Goal: Task Accomplishment & Management: Use online tool/utility

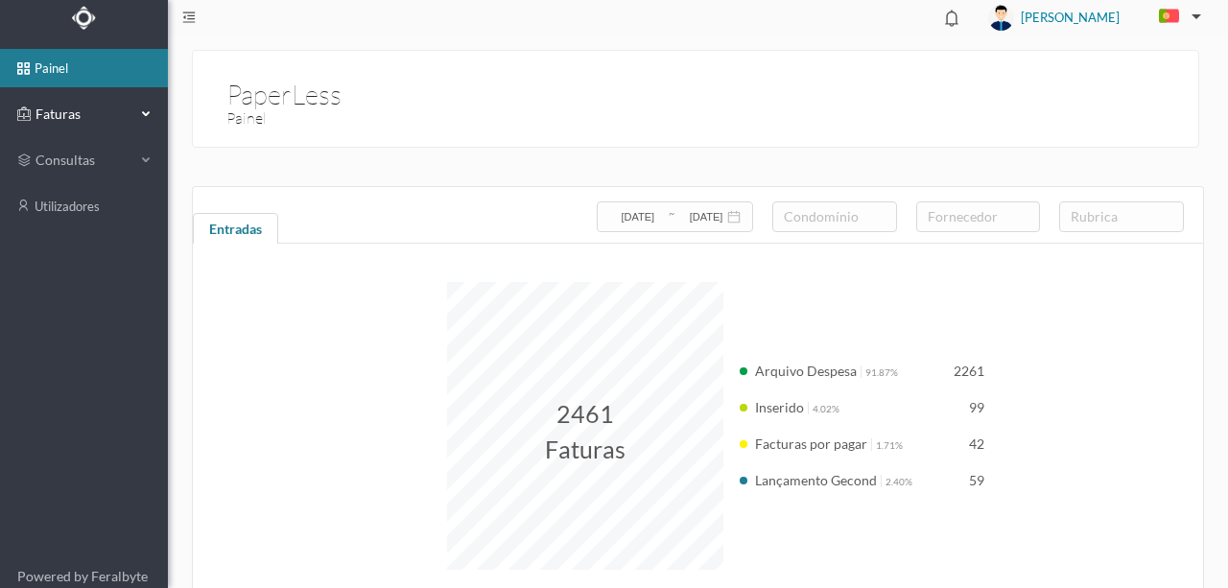
drag, startPoint x: 59, startPoint y: 116, endPoint x: 67, endPoint y: 130, distance: 16.3
click at [59, 116] on span "Faturas" at bounding box center [84, 114] width 106 height 19
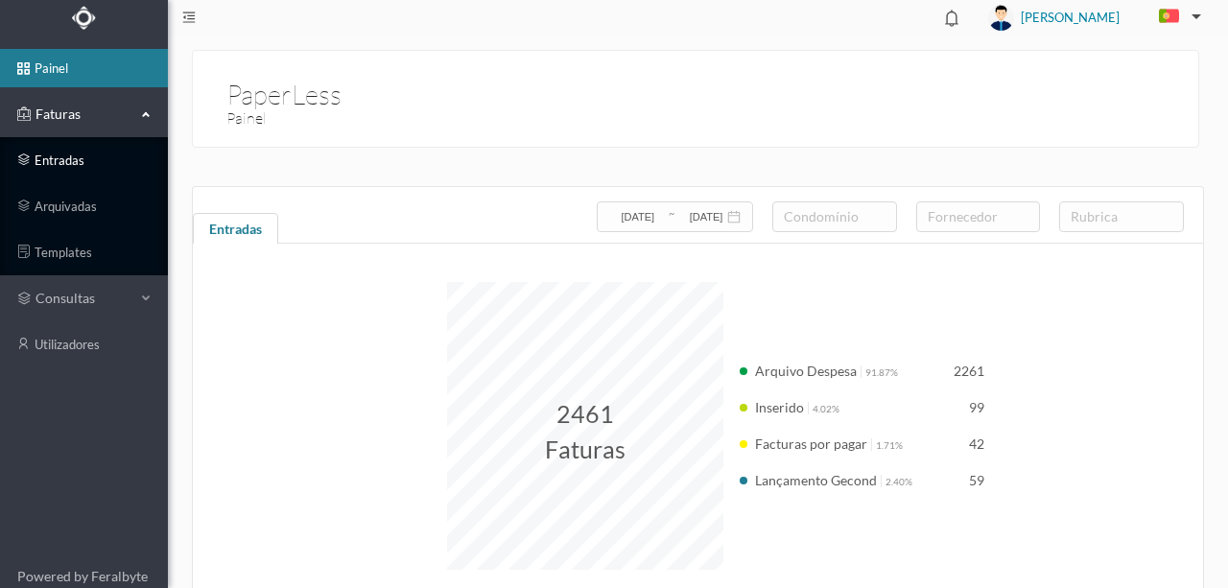
click at [61, 157] on link "entradas" at bounding box center [84, 160] width 168 height 38
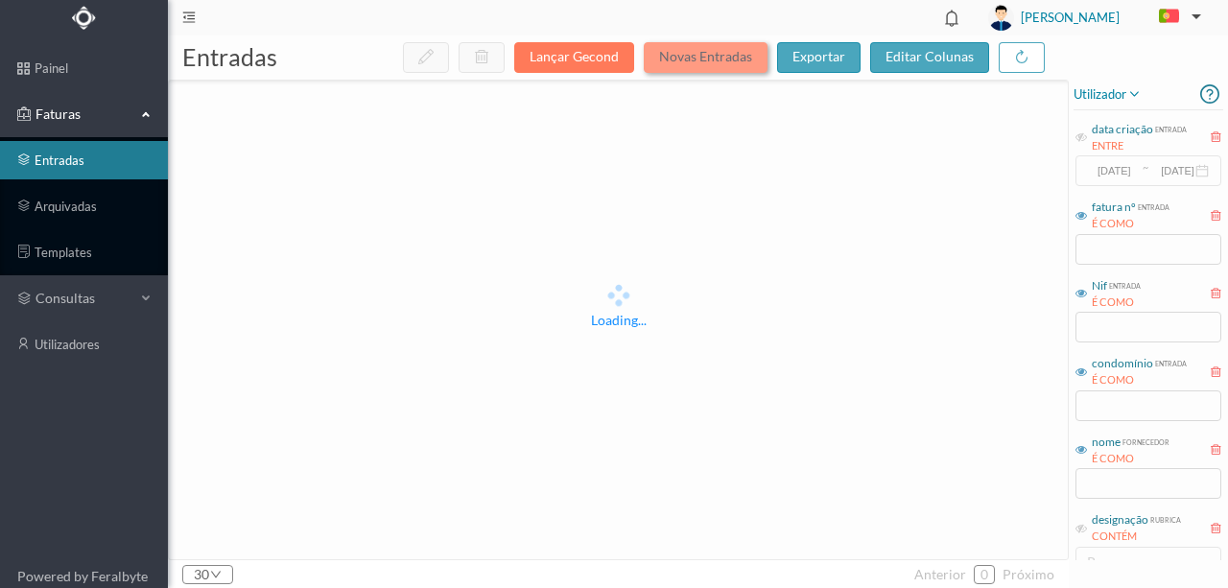
click at [700, 63] on button "Novas Entradas" at bounding box center [706, 57] width 124 height 31
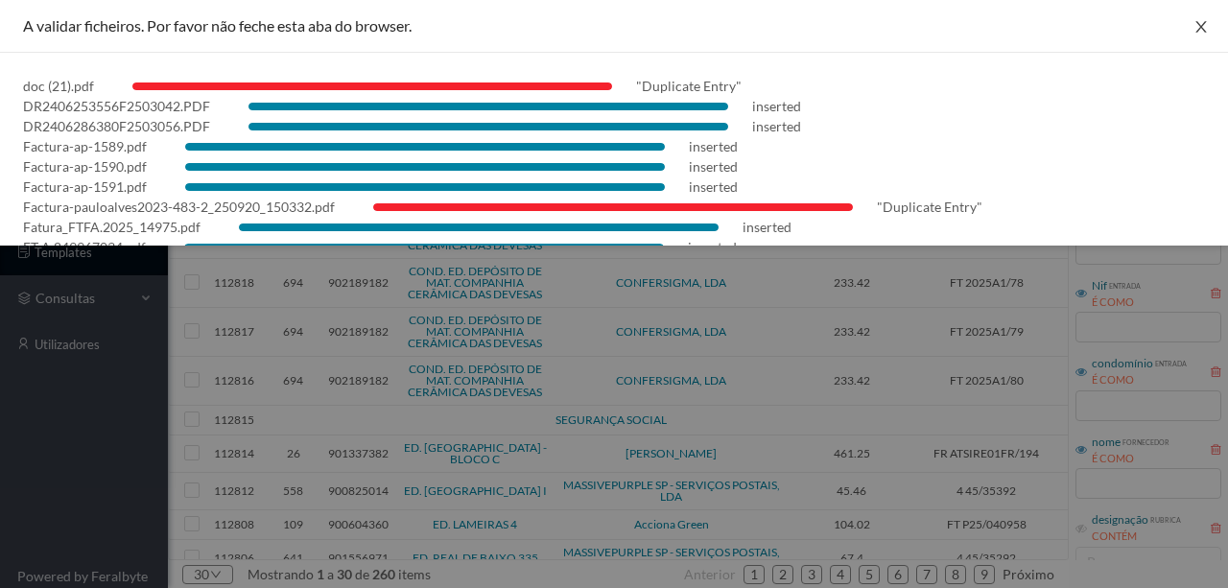
click at [1198, 31] on icon "icon: close" at bounding box center [1201, 26] width 15 height 15
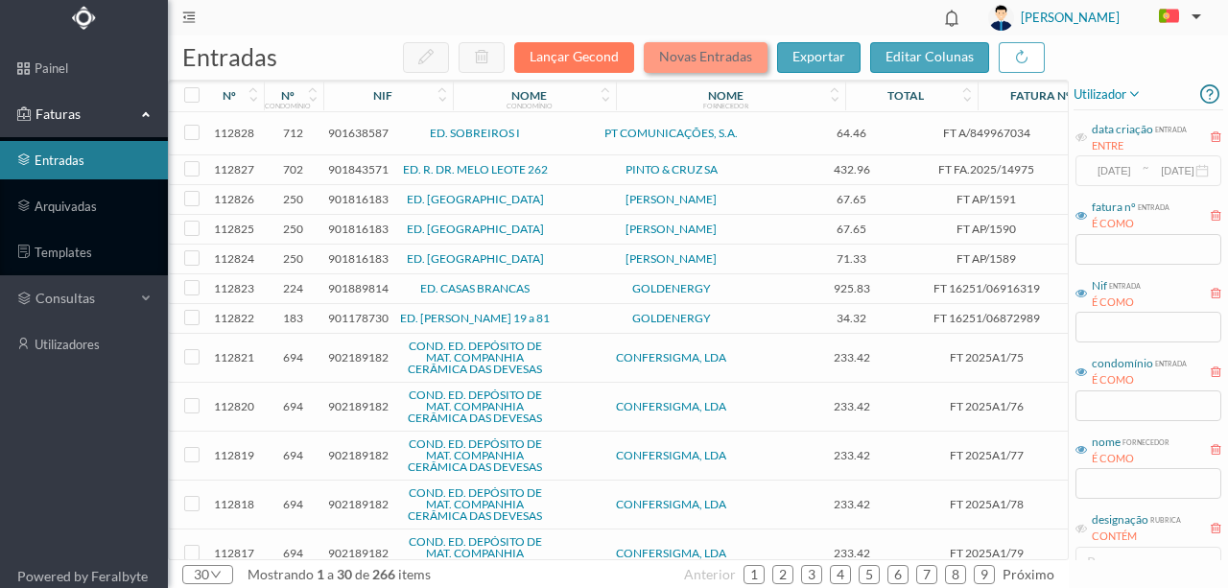
click at [699, 59] on button "Novas Entradas" at bounding box center [706, 57] width 124 height 31
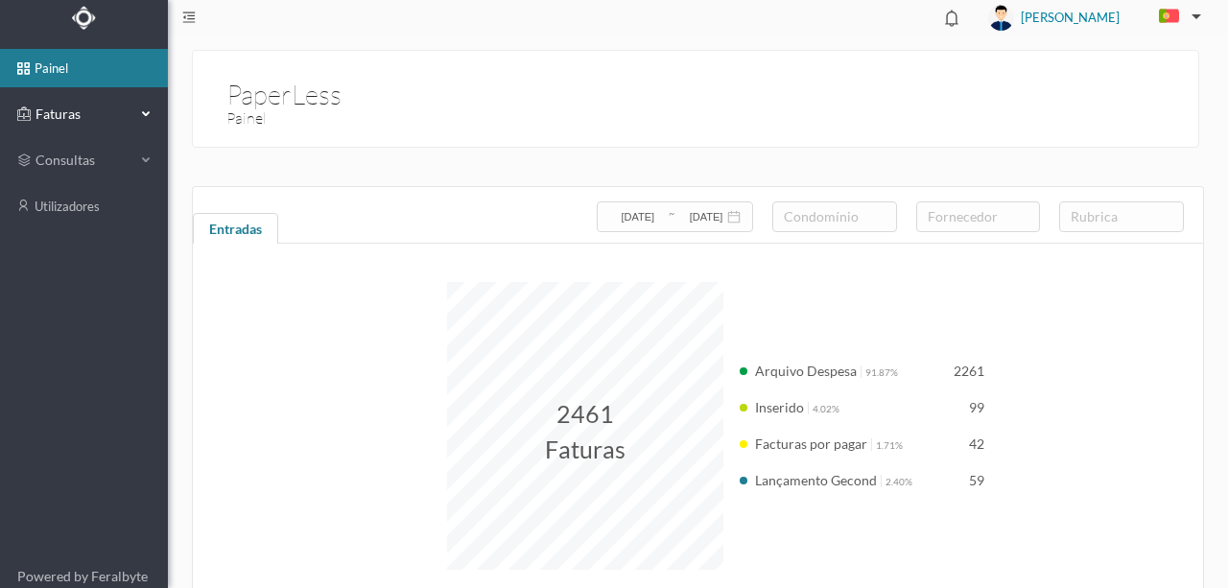
click at [65, 113] on span "Faturas" at bounding box center [84, 114] width 106 height 19
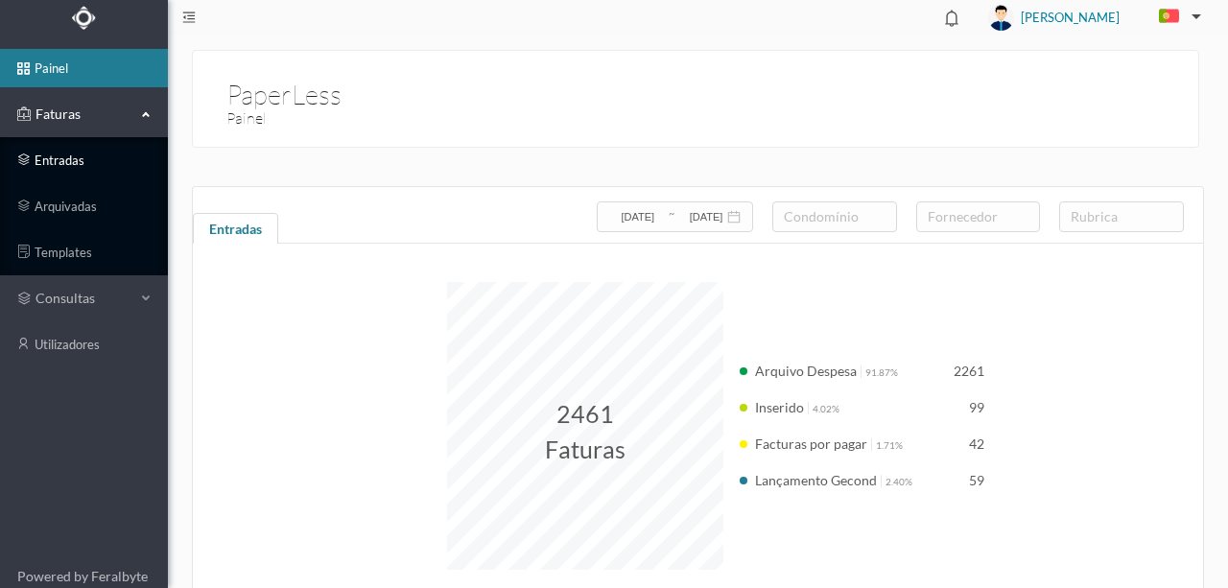
click at [64, 155] on link "entradas" at bounding box center [84, 160] width 168 height 38
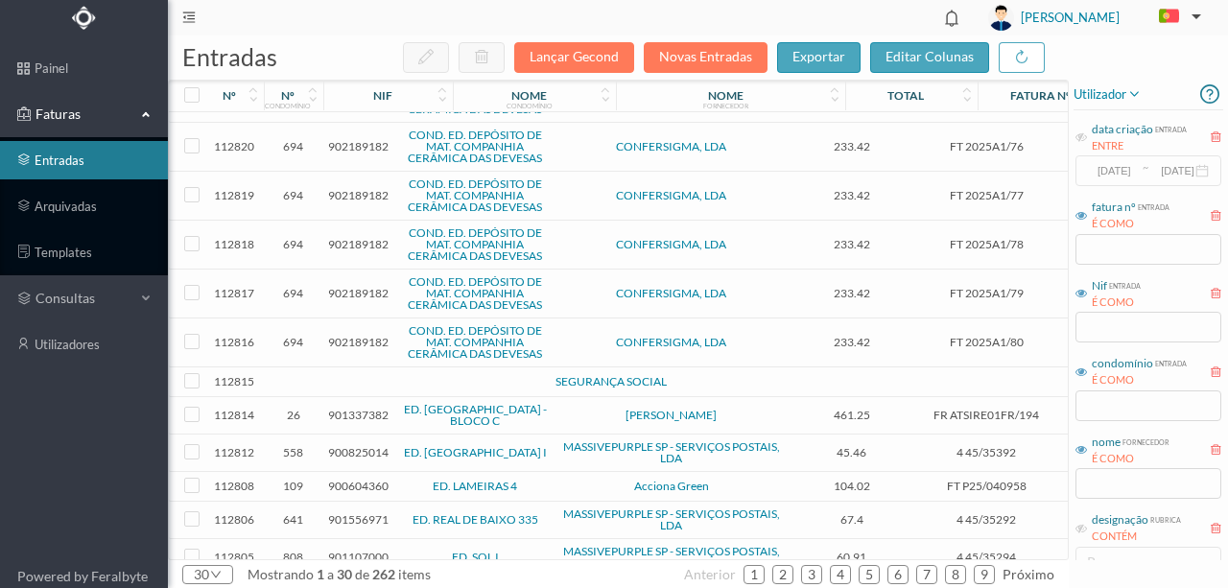
scroll to position [255, 0]
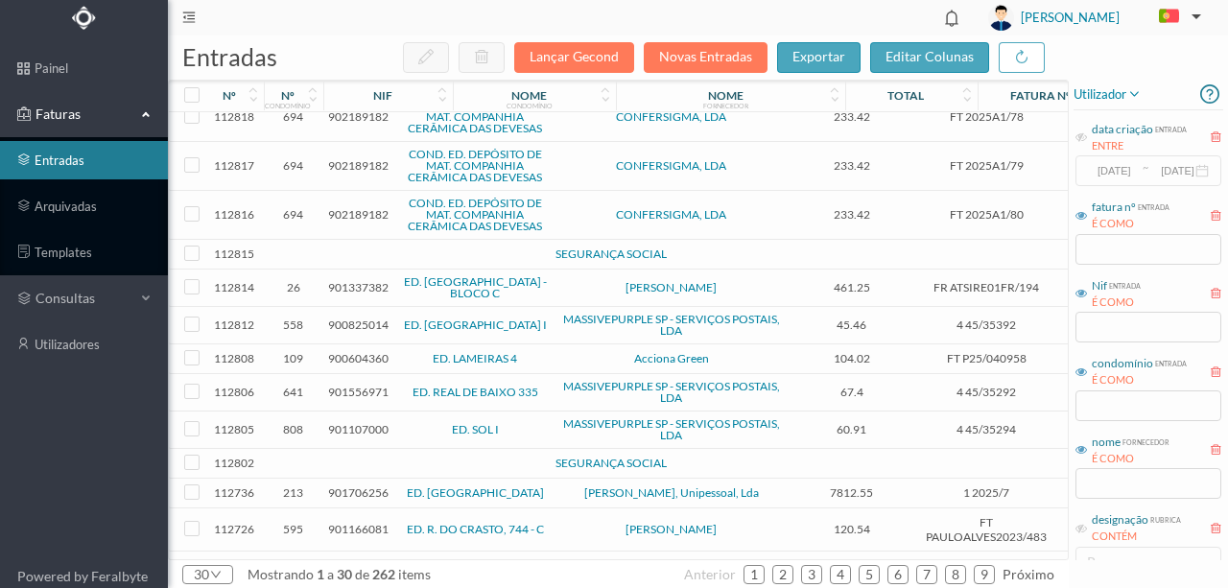
click at [457, 290] on link "ED. [GEOGRAPHIC_DATA] - BLOCO C" at bounding box center [475, 287] width 143 height 26
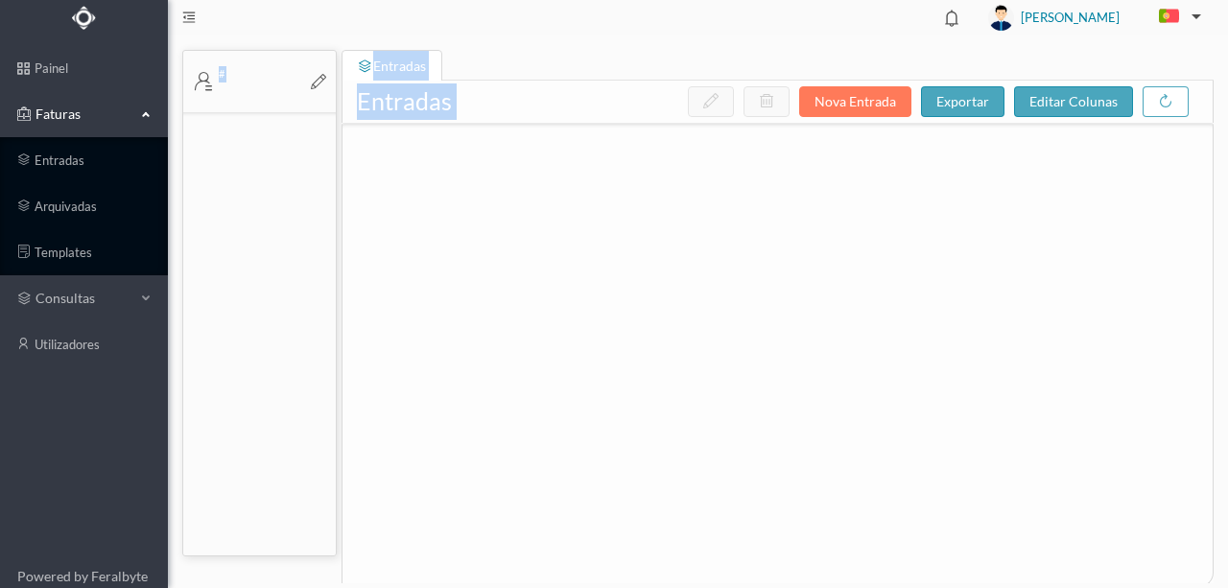
click at [457, 290] on div at bounding box center [778, 340] width 870 height 432
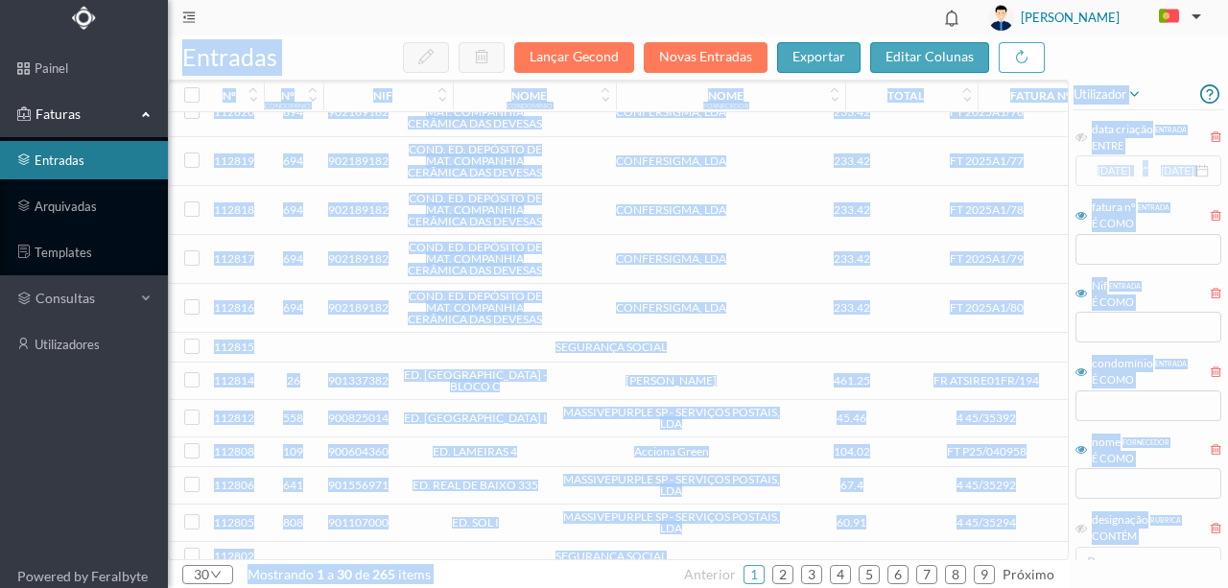
scroll to position [255, 0]
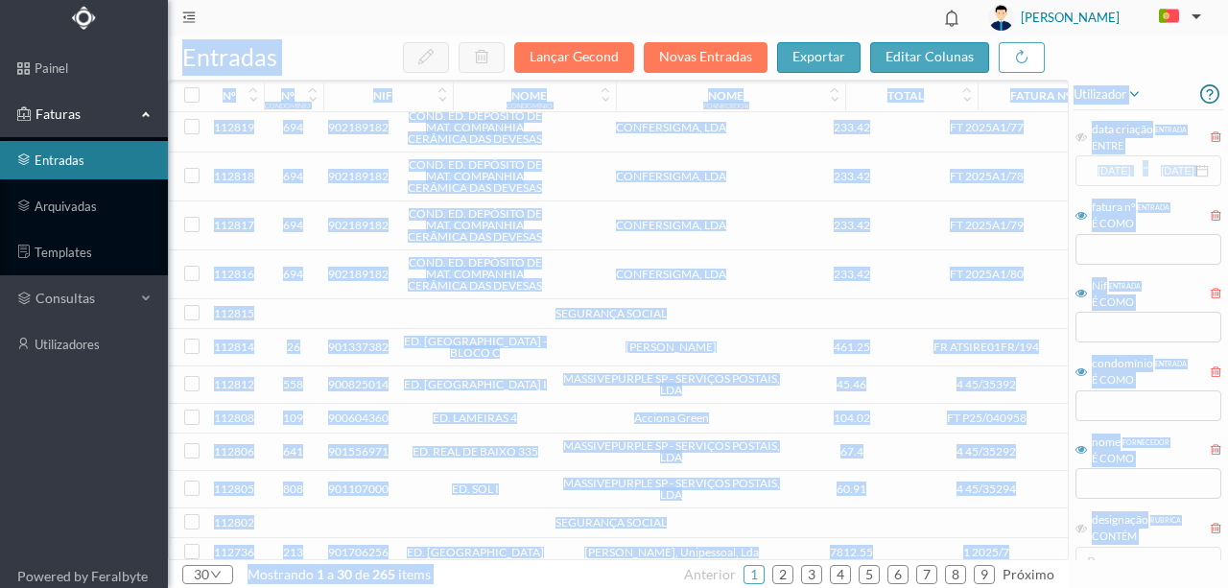
click at [342, 346] on span "901337382" at bounding box center [358, 347] width 60 height 14
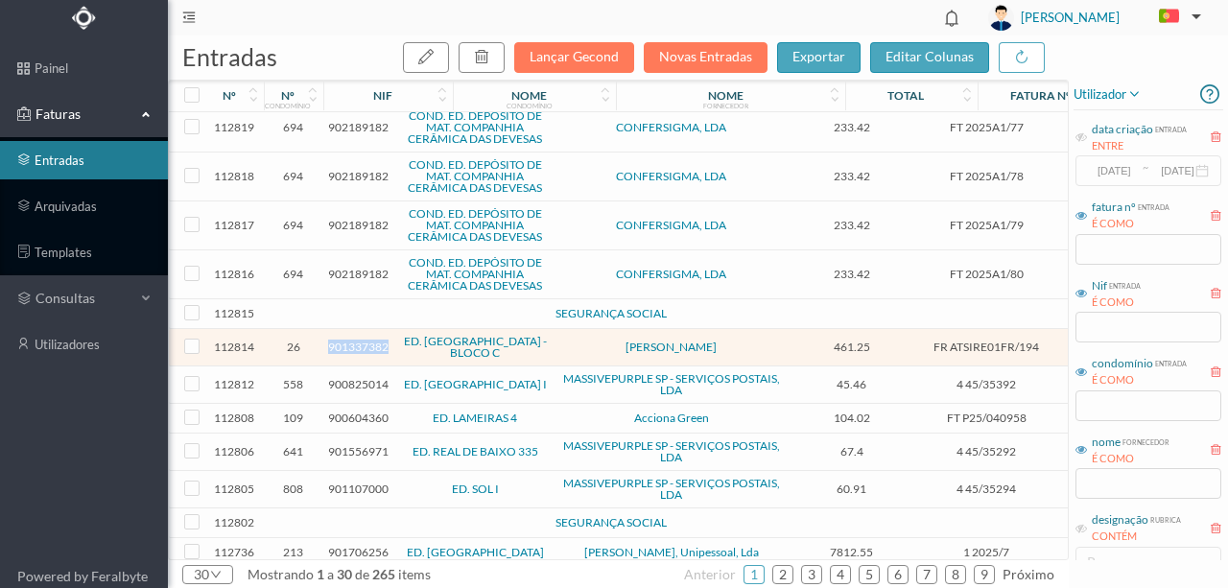
click at [342, 346] on span "901337382" at bounding box center [358, 347] width 60 height 14
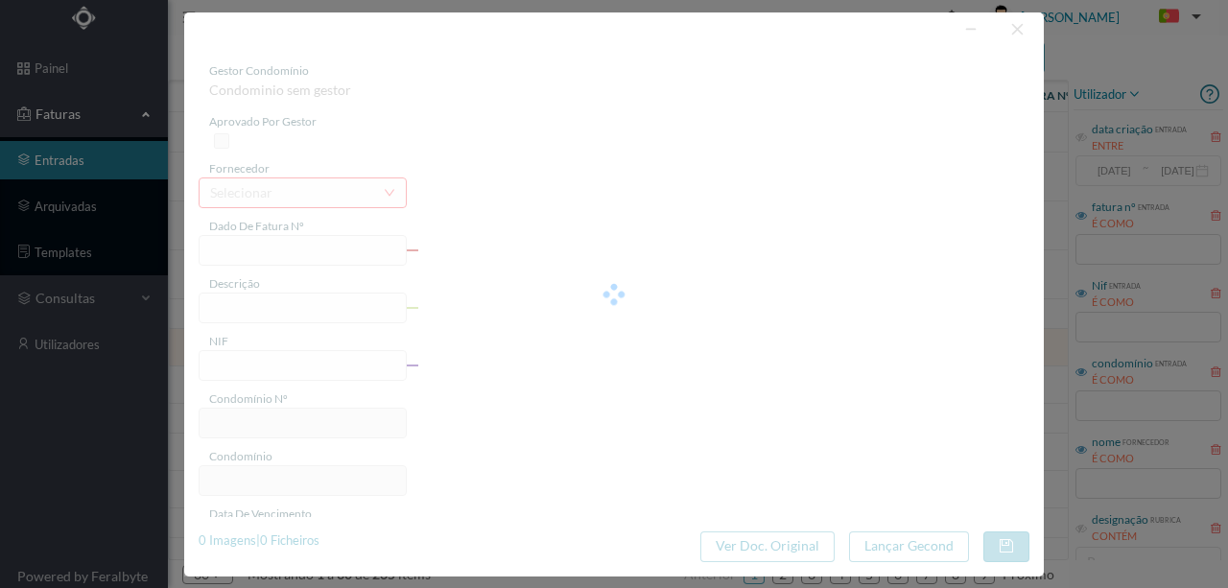
type input "FR ATSIRE01FR/194"
type input "901337382"
type input "Invalid date"
type input "19-09-2025"
type input "461.25"
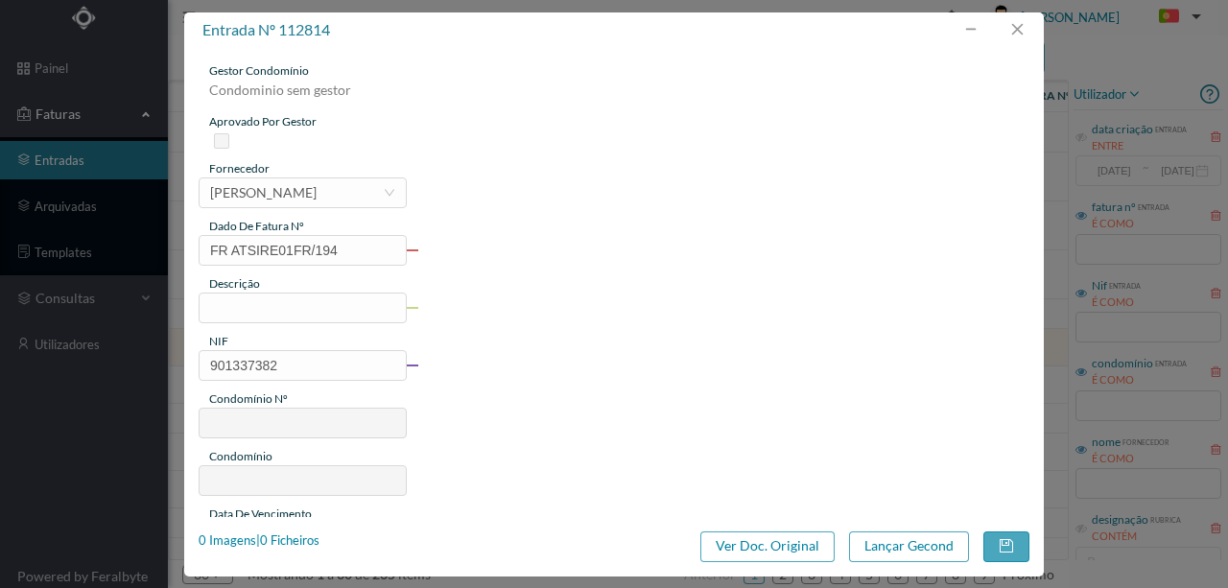
type input "26"
type input "ED. PORTO DOURO - BLOCO C"
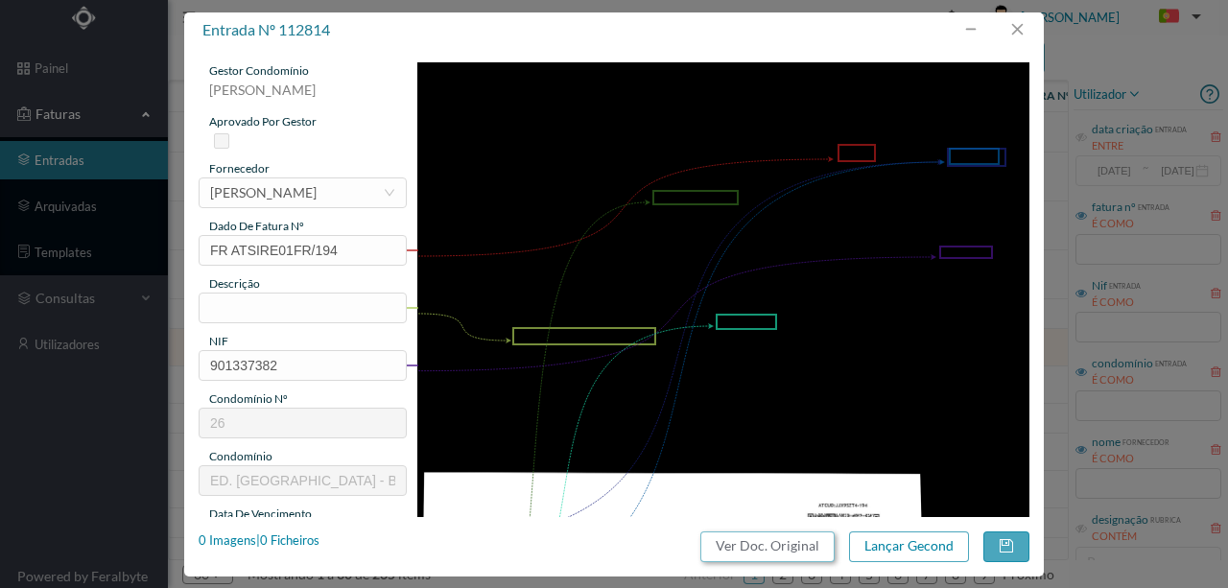
click at [762, 547] on button "Ver Doc. Original" at bounding box center [767, 547] width 134 height 31
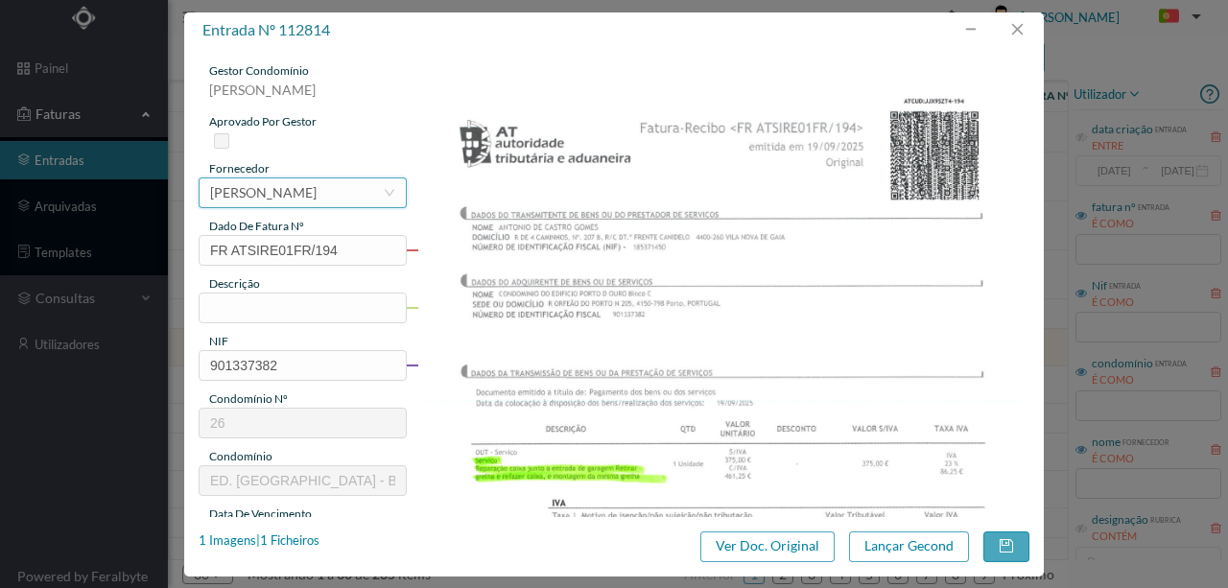
click at [237, 194] on div "JOSÉ MARIA MOREIRA DA SILVA" at bounding box center [263, 192] width 107 height 29
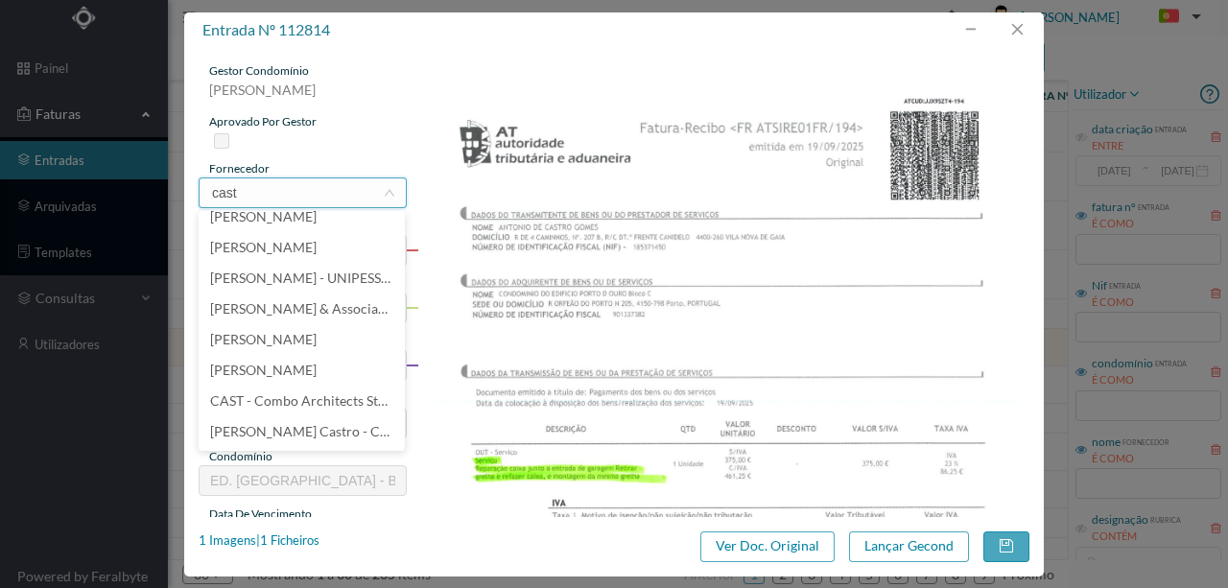
scroll to position [0, 0]
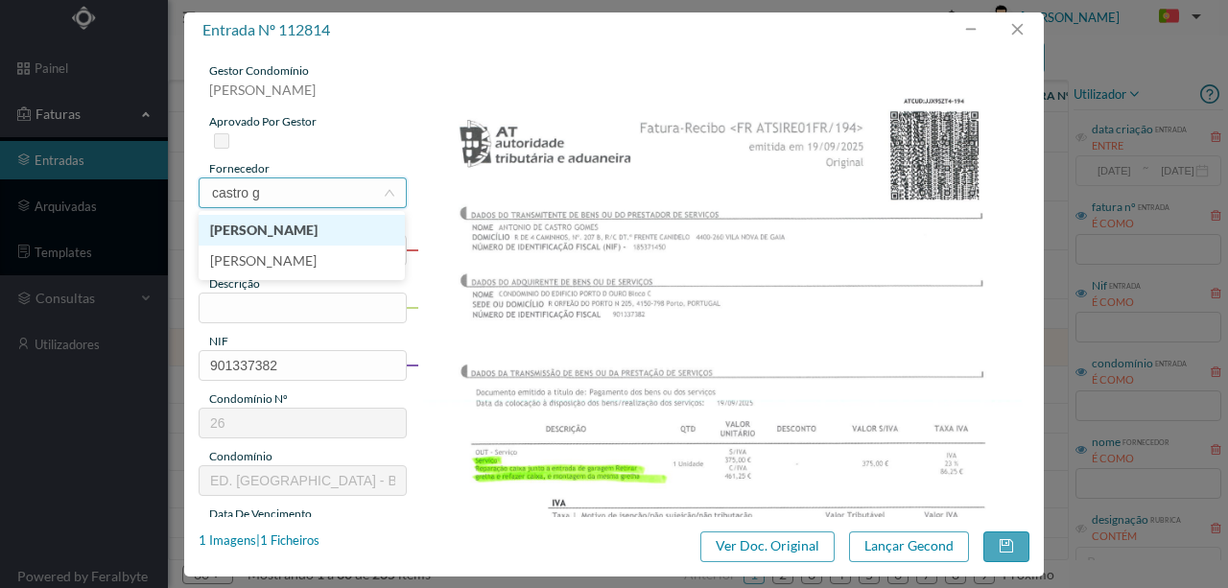
type input "castro go"
click at [271, 227] on li "CASTRO GOMES" at bounding box center [302, 230] width 206 height 31
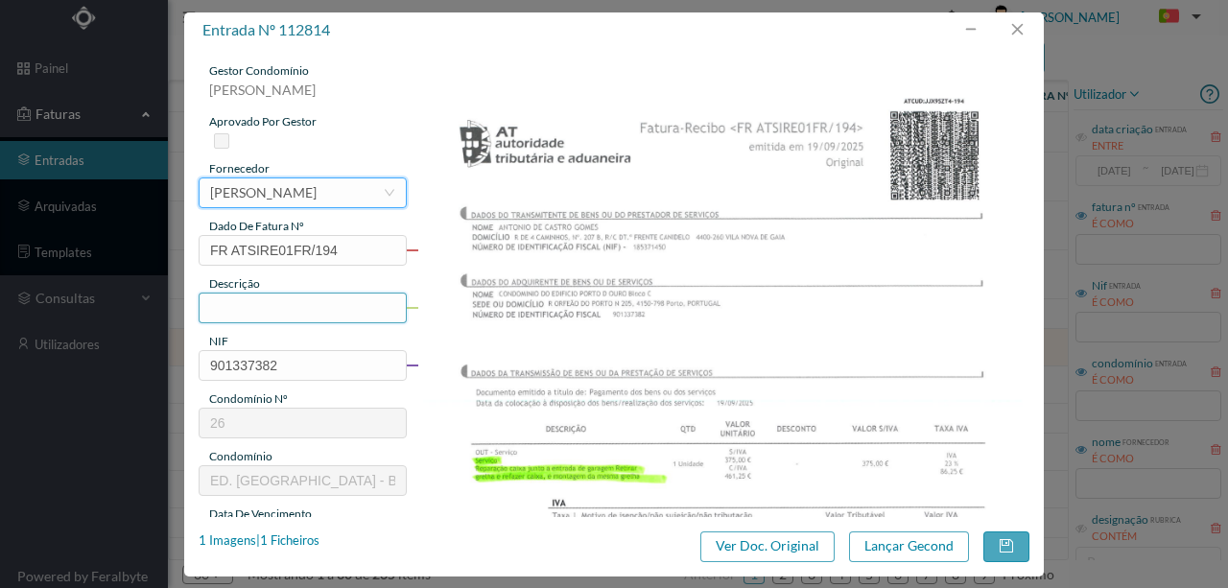
click at [244, 303] on input "text" at bounding box center [303, 308] width 208 height 31
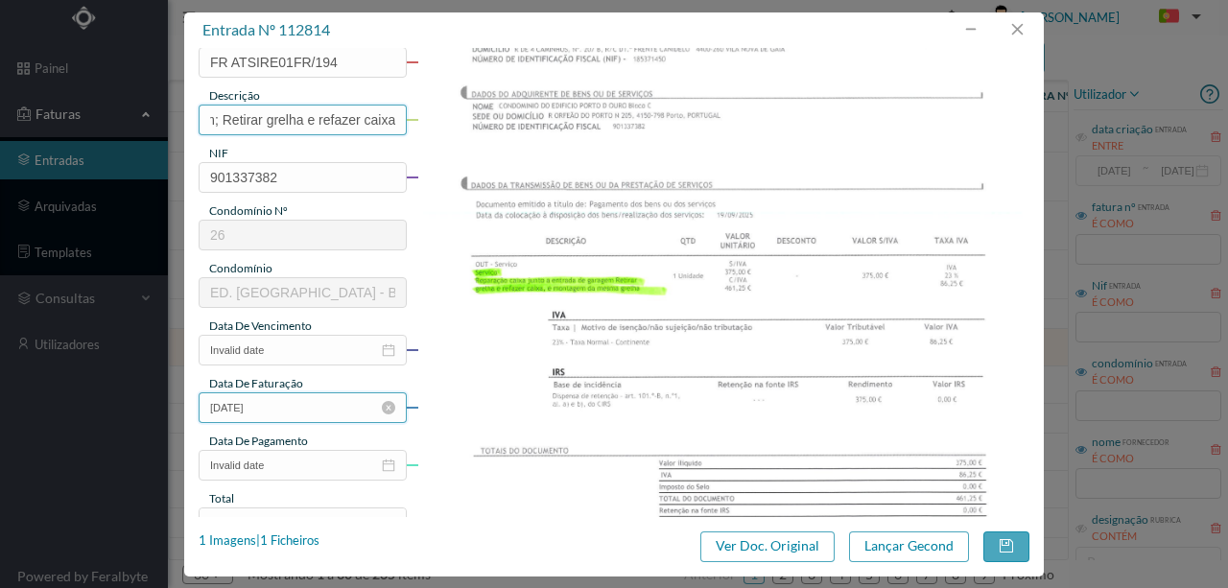
scroll to position [192, 0]
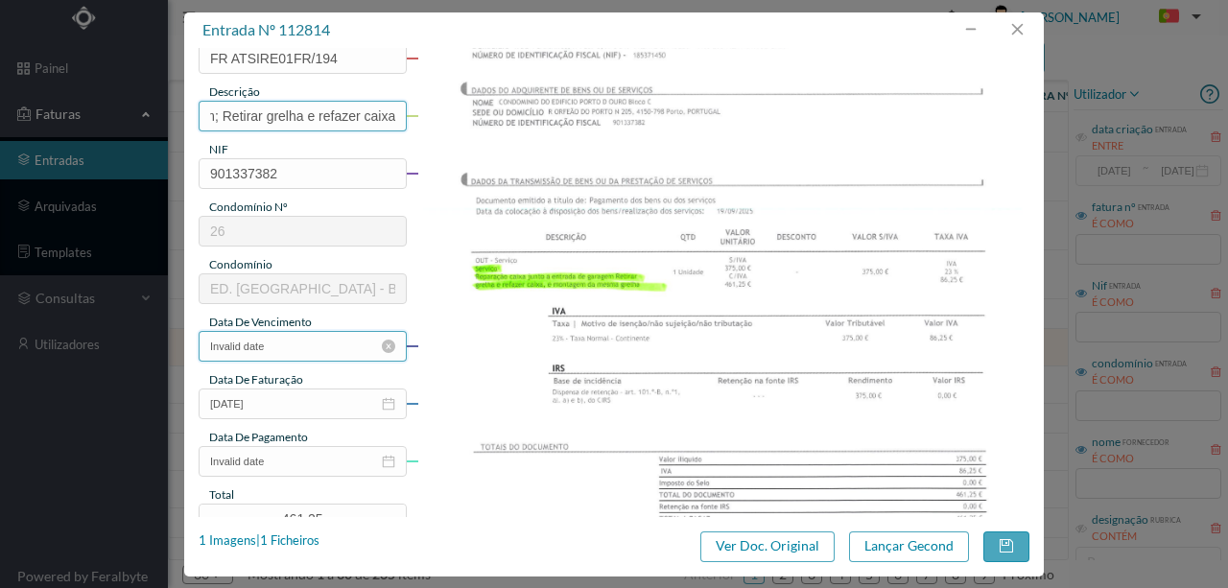
type input "Reparação caixa junto a entrada de garagem; Retirar grelha e refazer caixa"
click at [307, 345] on input "Invalid date" at bounding box center [303, 346] width 208 height 31
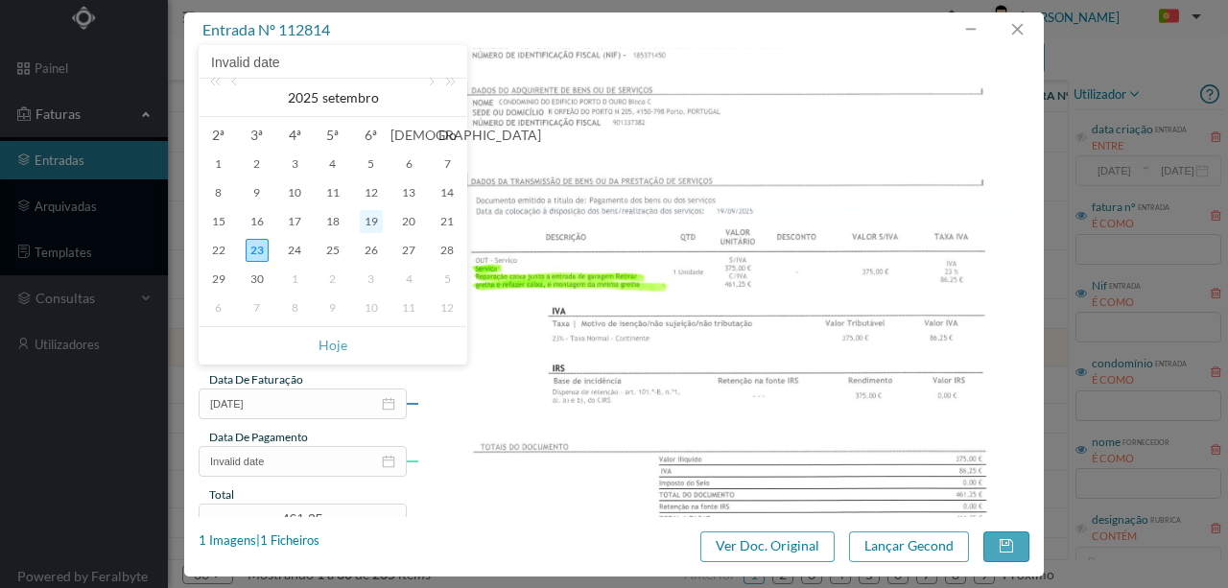
click at [376, 219] on div "19" at bounding box center [371, 221] width 23 height 23
type input "19-09-2025"
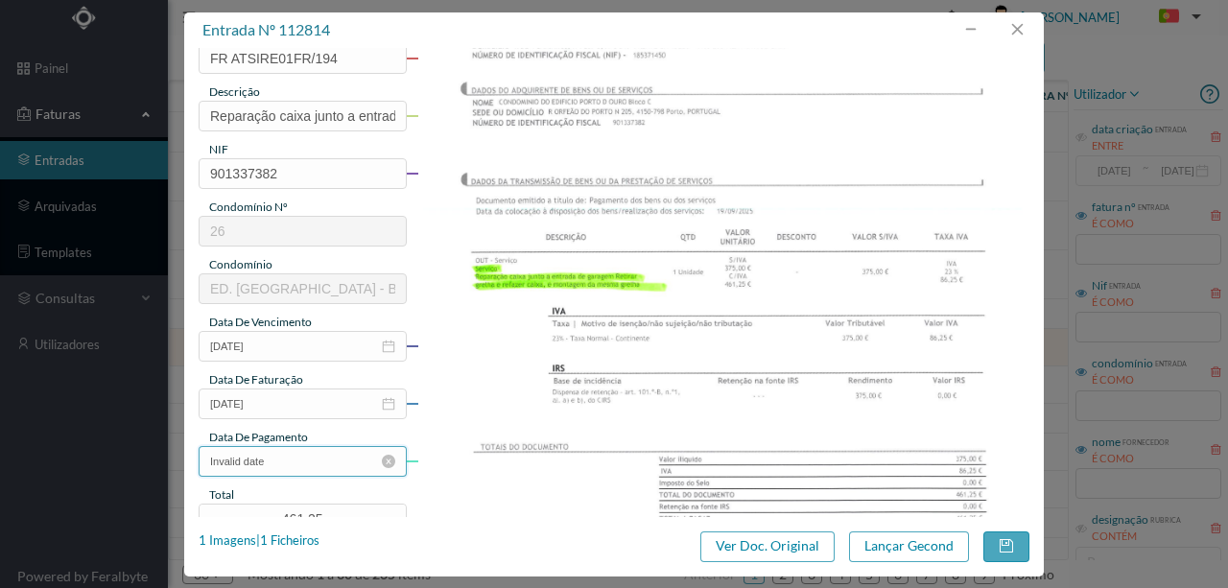
click at [307, 468] on input "Invalid date" at bounding box center [303, 461] width 208 height 31
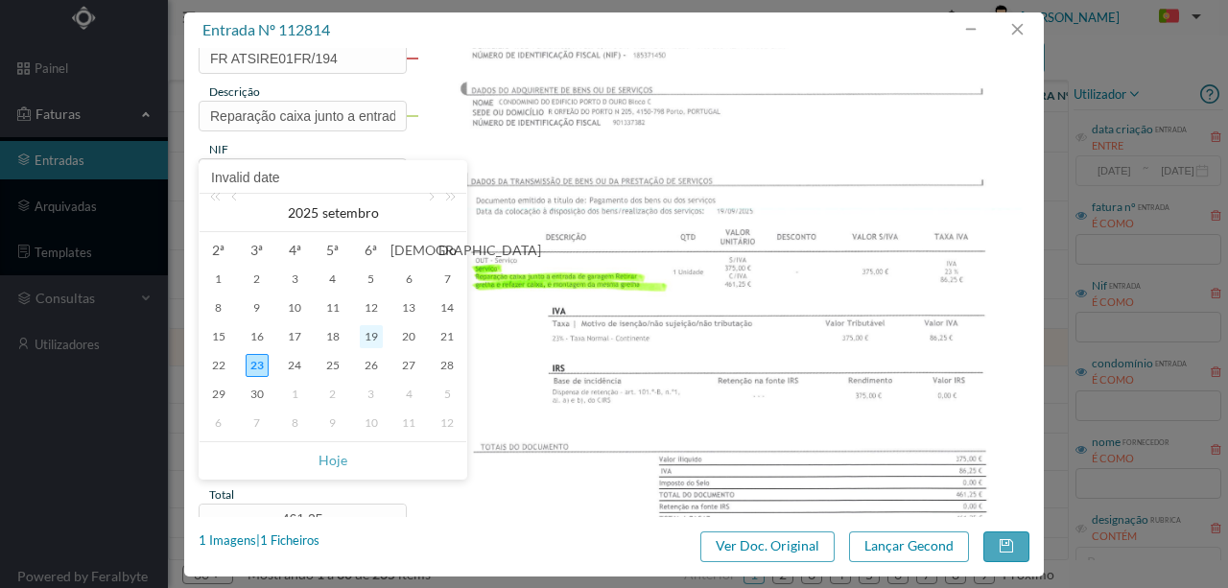
click at [368, 334] on div "19" at bounding box center [371, 336] width 23 height 23
type input "19-09-2025"
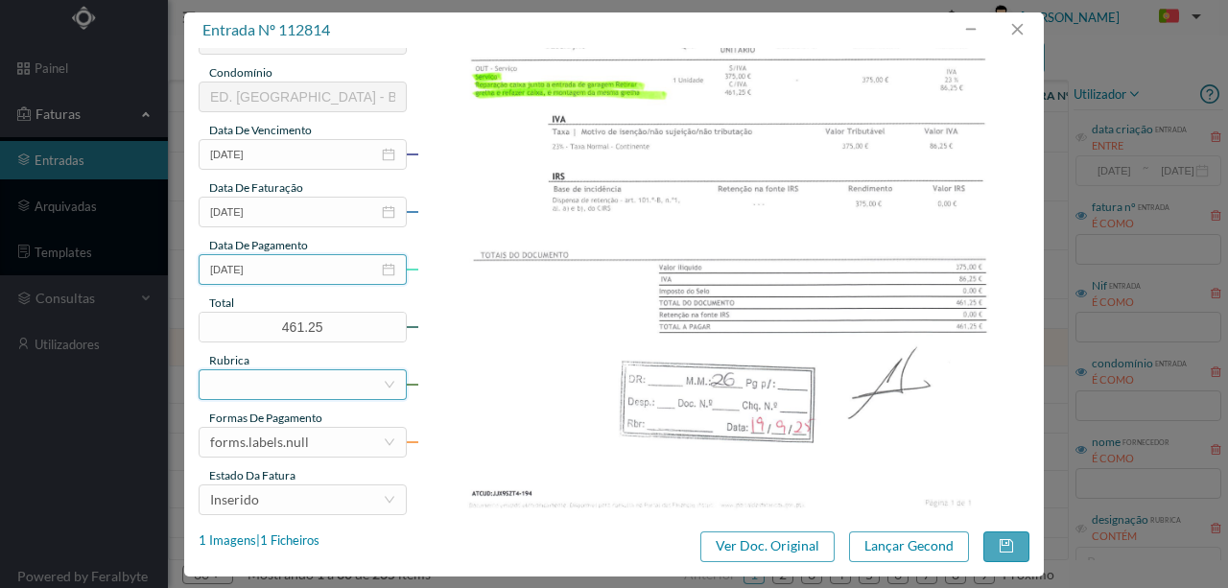
scroll to position [447, 0]
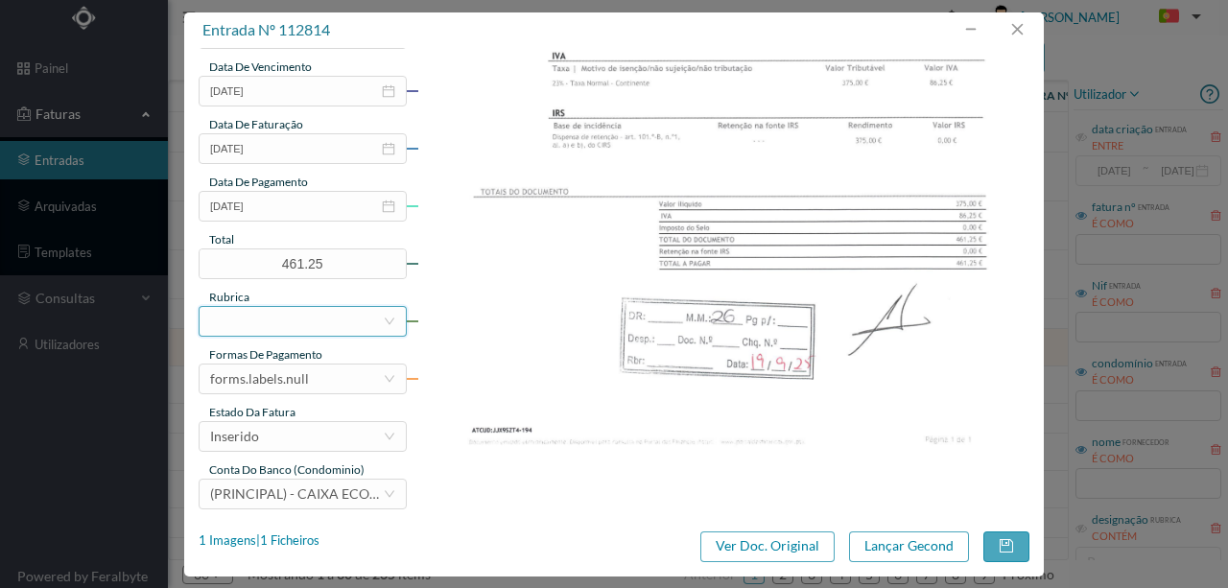
click at [288, 322] on div at bounding box center [296, 321] width 173 height 29
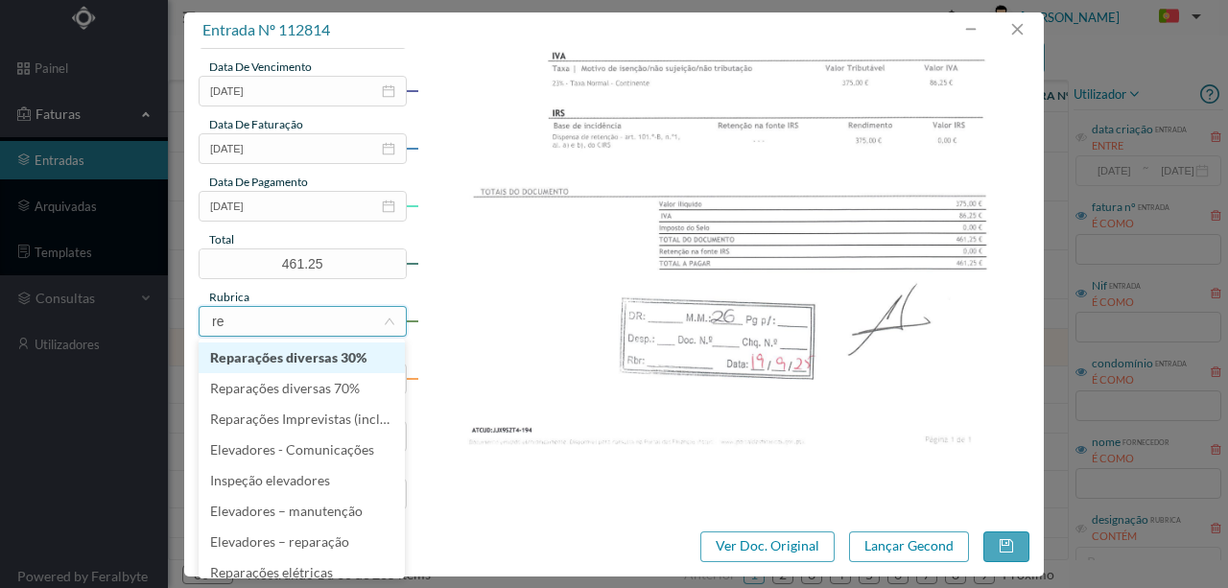
type input "rep"
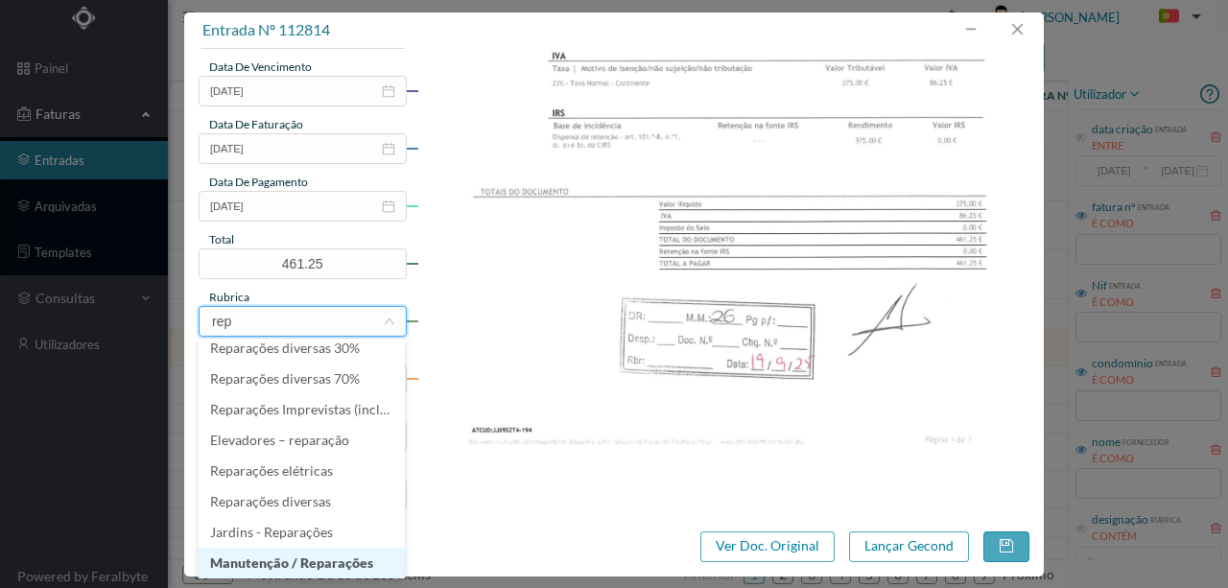
click at [284, 566] on li "Manutenção / Reparações" at bounding box center [302, 563] width 206 height 31
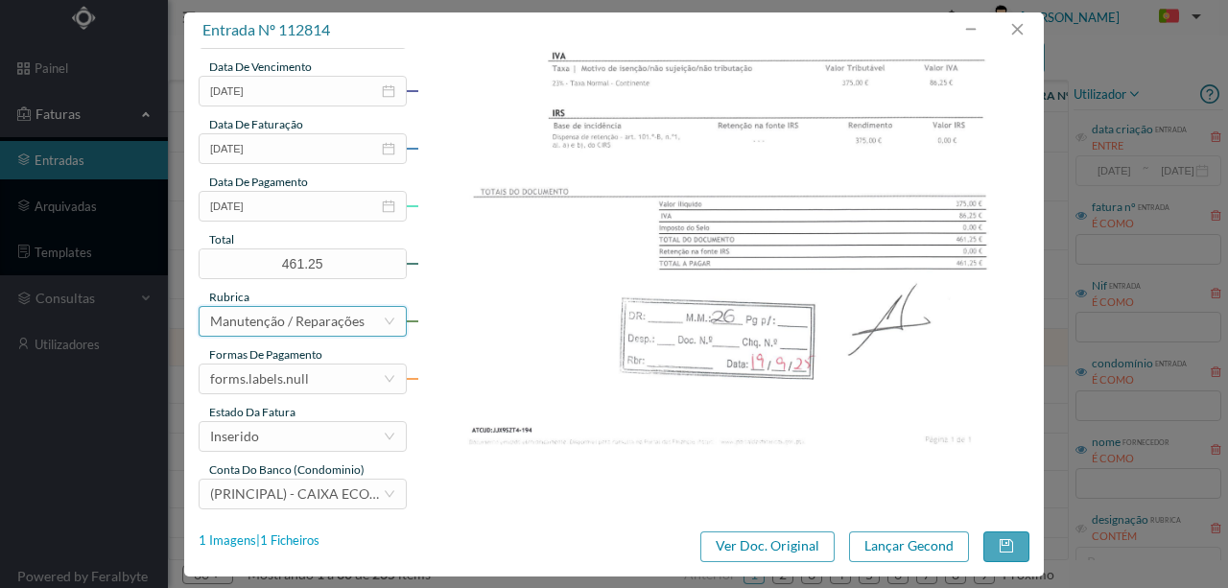
scroll to position [4, 0]
click at [266, 379] on div "forms.labels.null" at bounding box center [259, 379] width 99 height 29
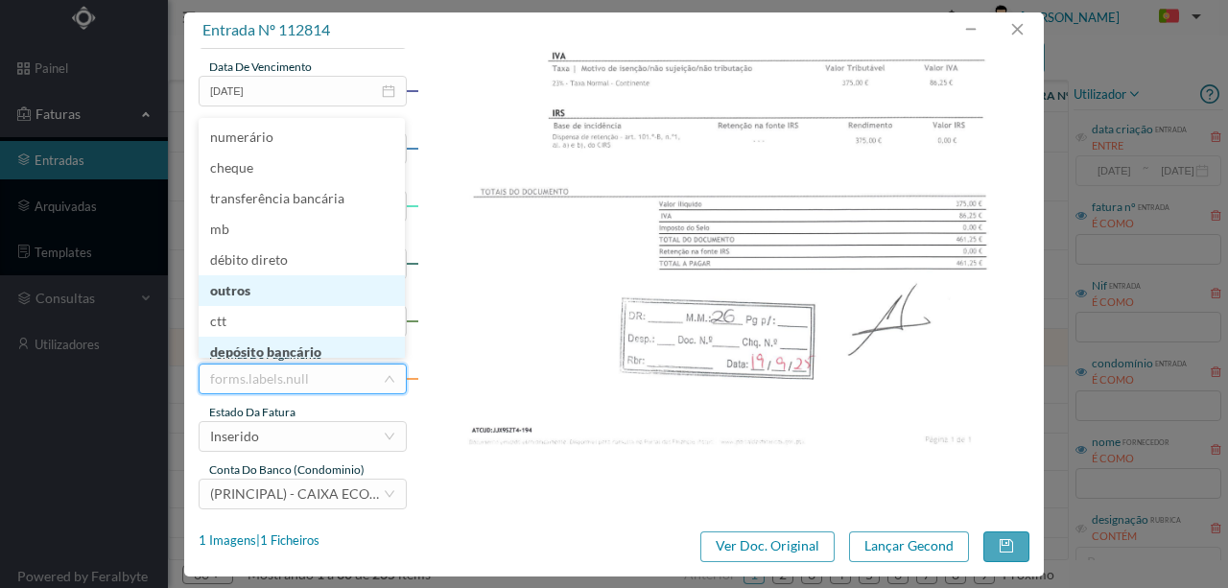
scroll to position [8, 0]
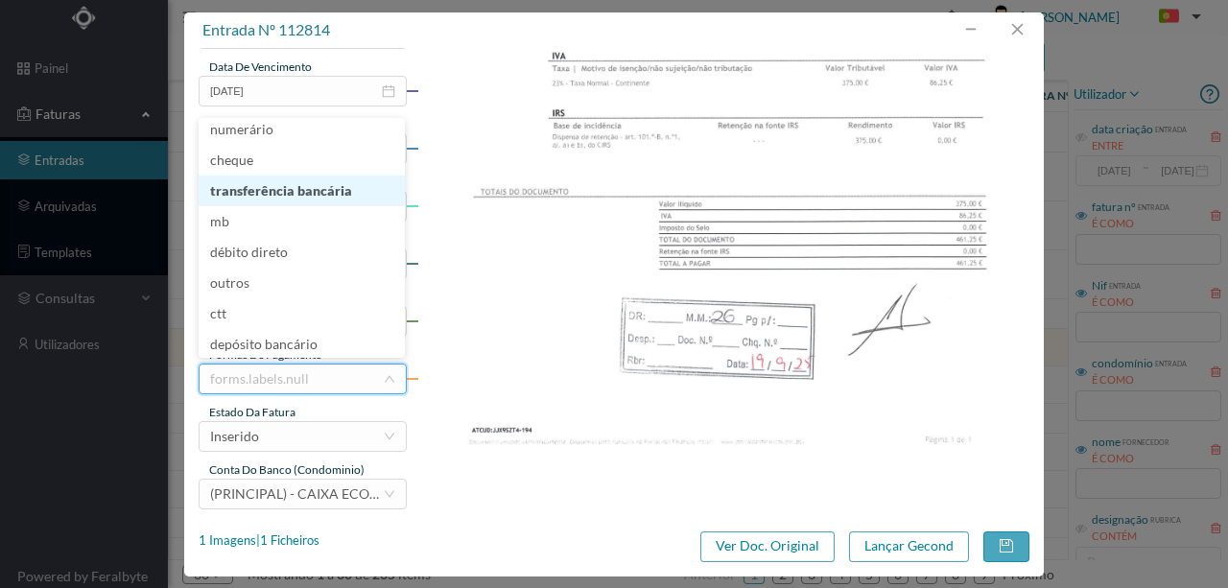
click at [314, 194] on li "transferência bancária" at bounding box center [302, 191] width 206 height 31
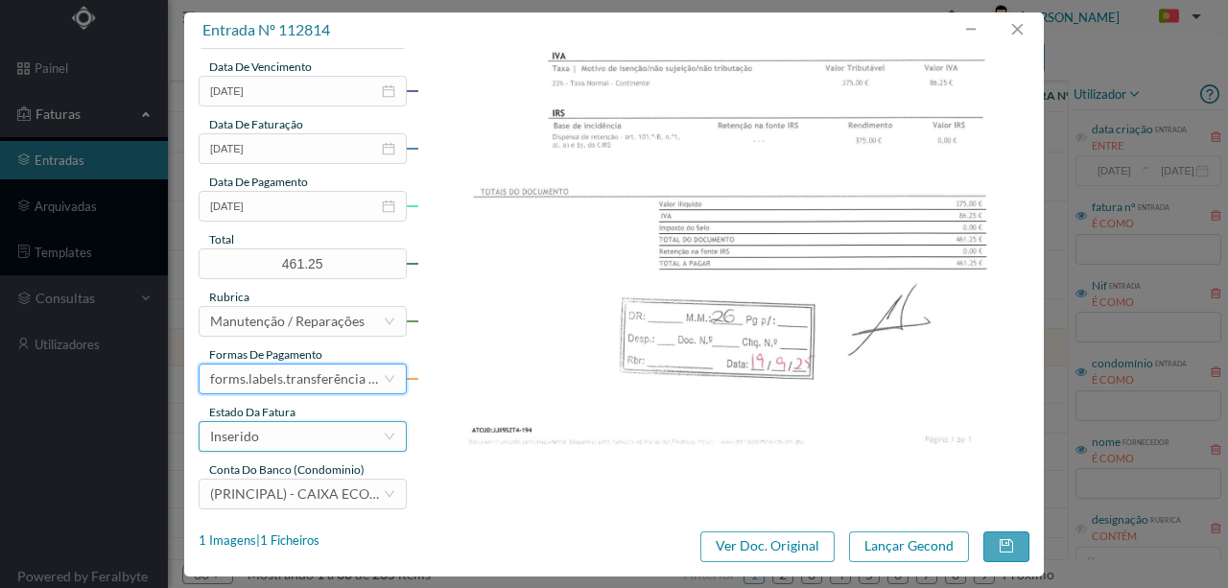
click at [271, 441] on div "Inserido" at bounding box center [296, 436] width 173 height 29
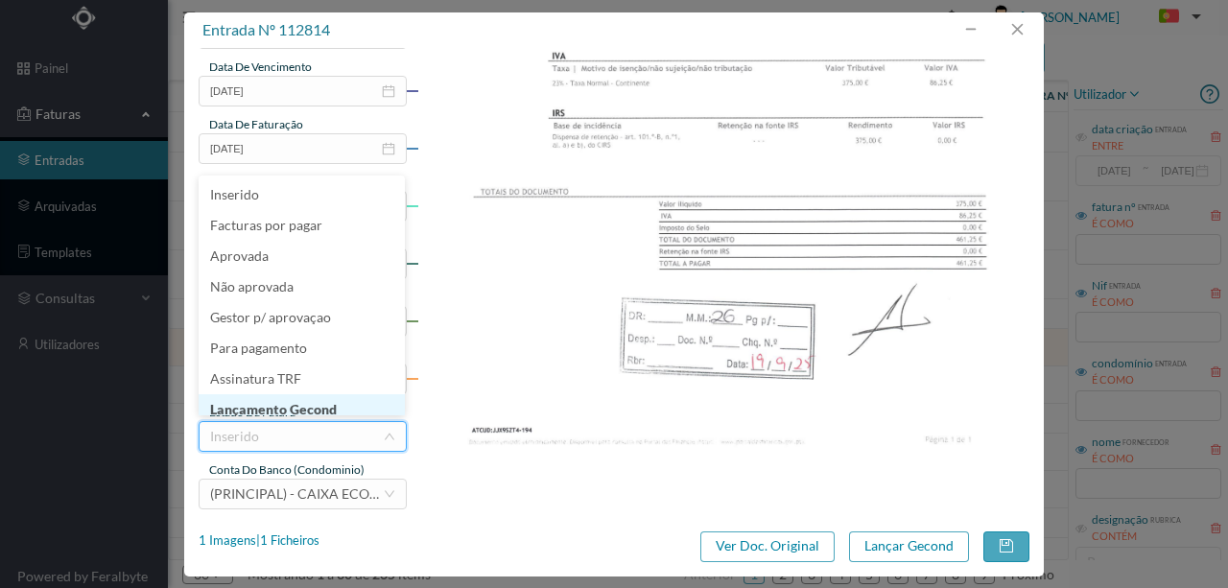
scroll to position [10, 0]
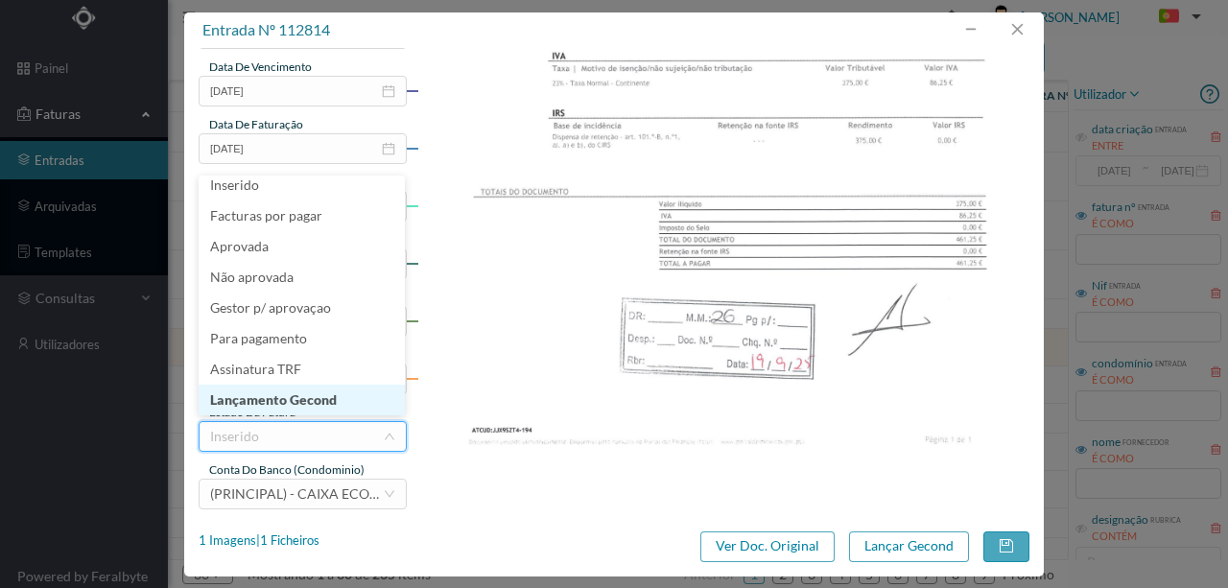
click at [305, 400] on li "Lançamento Gecond" at bounding box center [302, 400] width 206 height 31
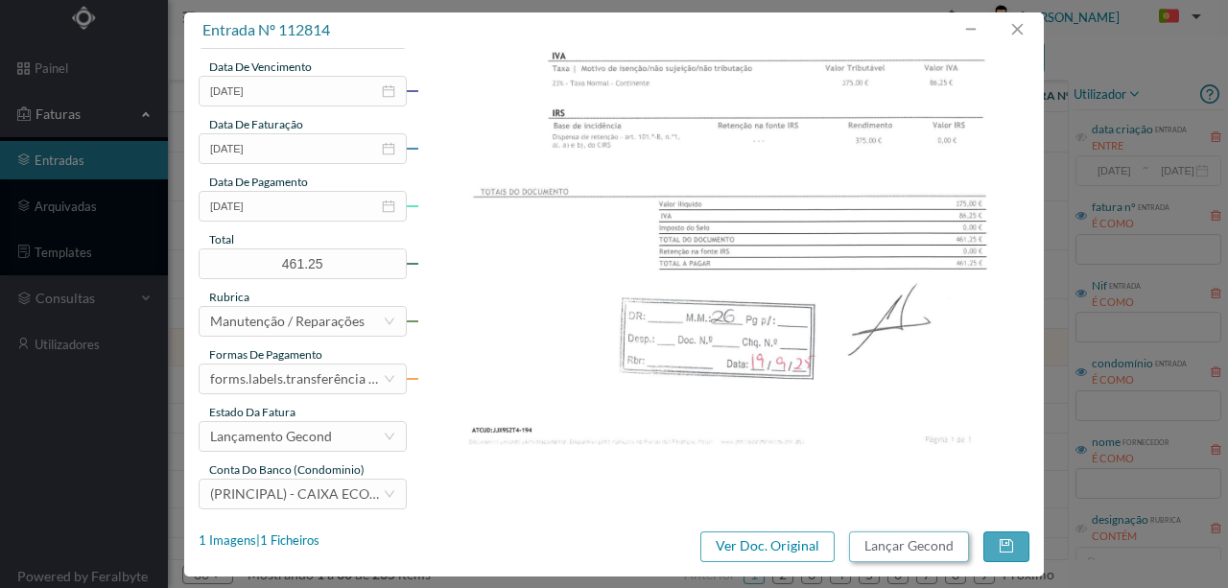
click at [871, 549] on button "Lançar Gecond" at bounding box center [909, 547] width 120 height 31
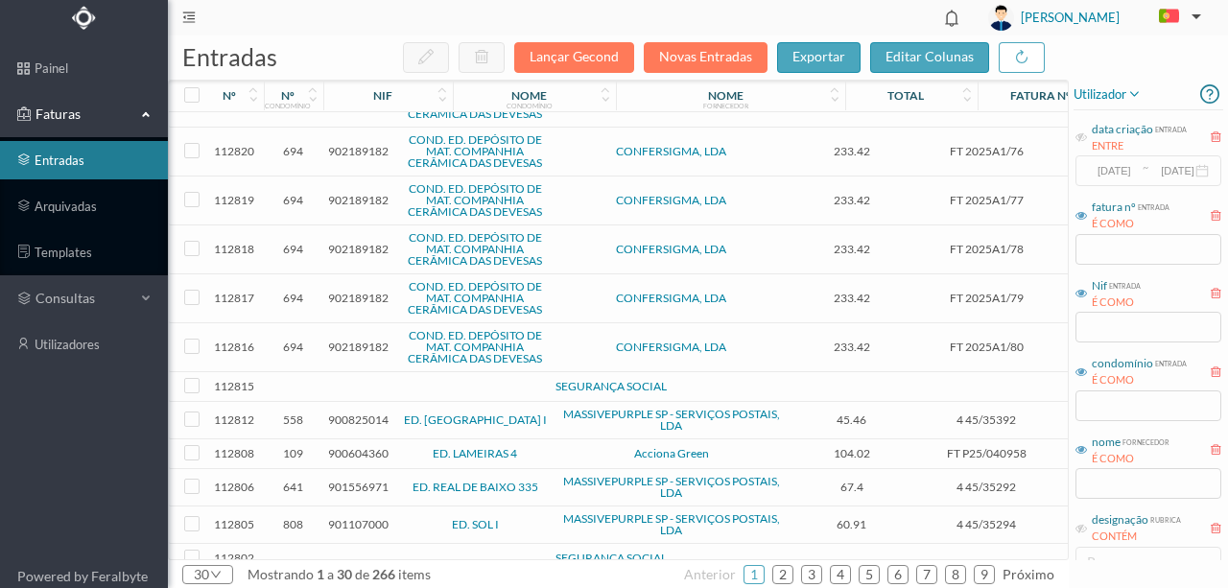
click at [303, 384] on td at bounding box center [293, 387] width 59 height 30
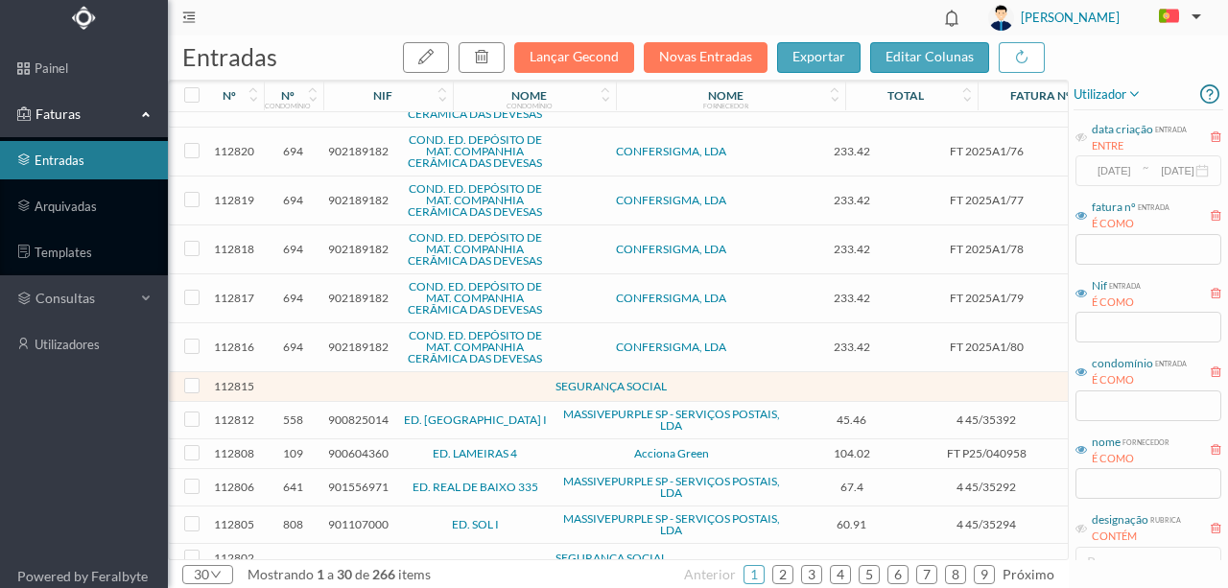
click at [303, 384] on td at bounding box center [293, 387] width 59 height 30
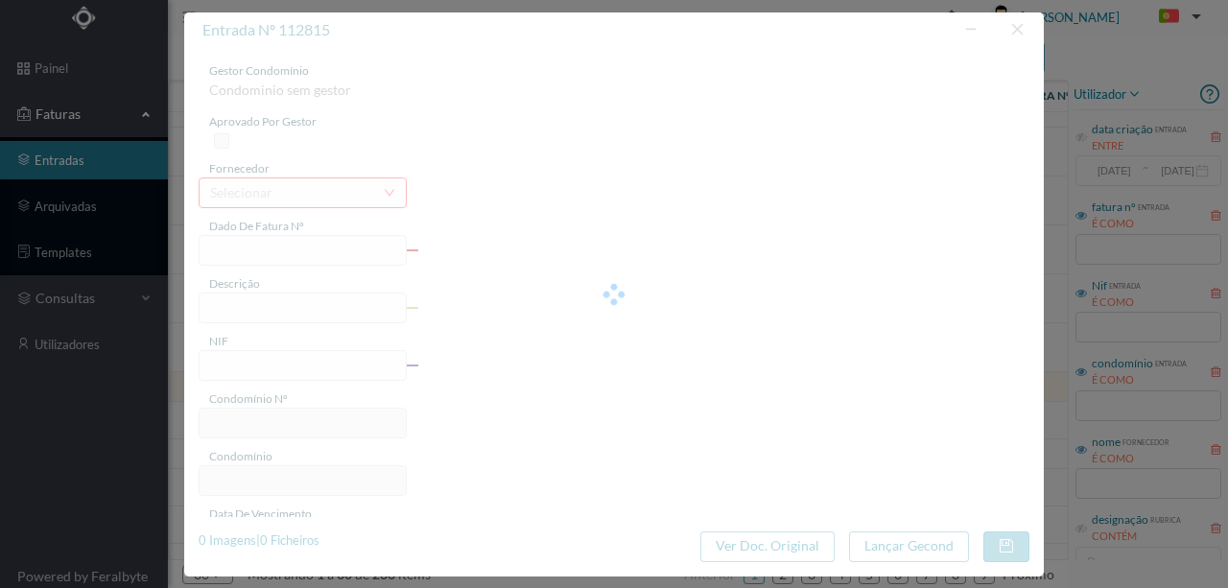
type input "0"
type input "Invalid date"
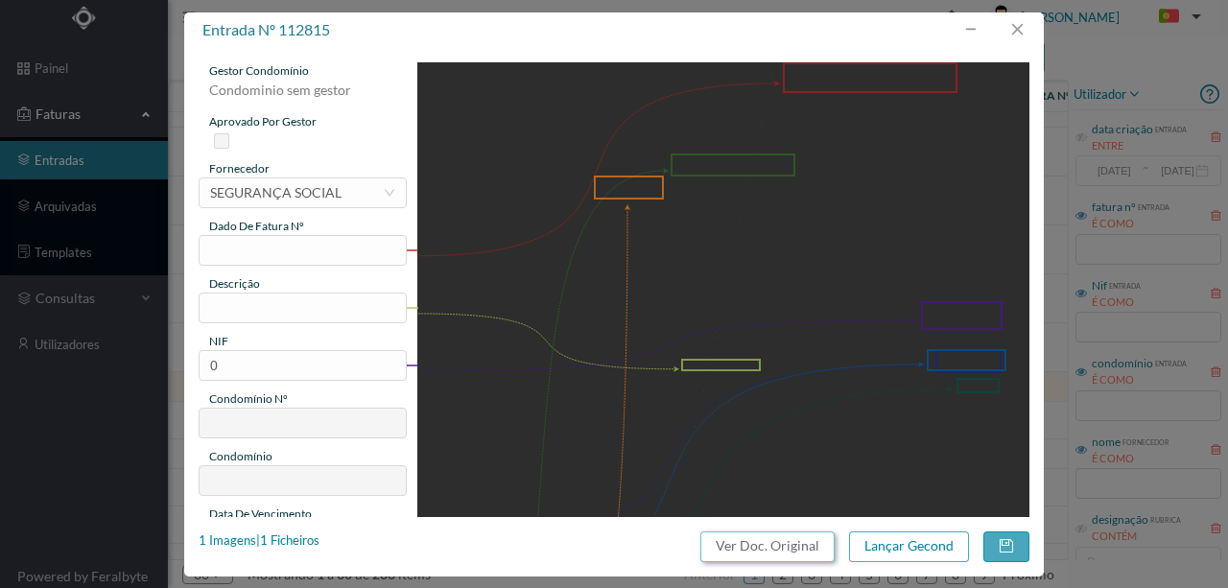
click at [774, 543] on button "Ver Doc. Original" at bounding box center [767, 547] width 134 height 31
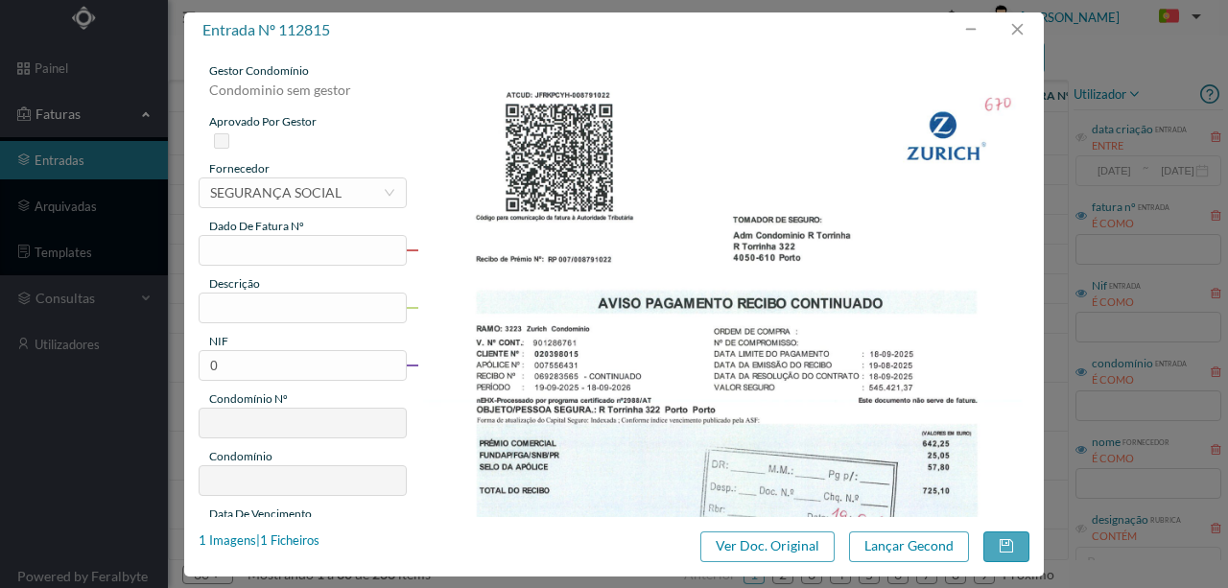
scroll to position [255, 0]
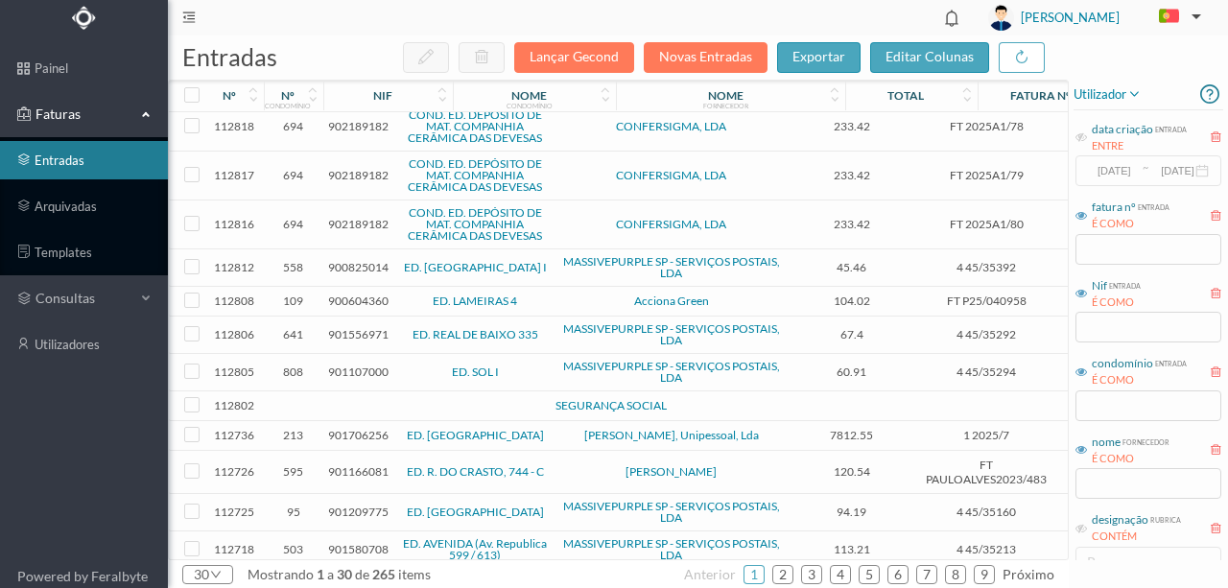
scroll to position [384, 0]
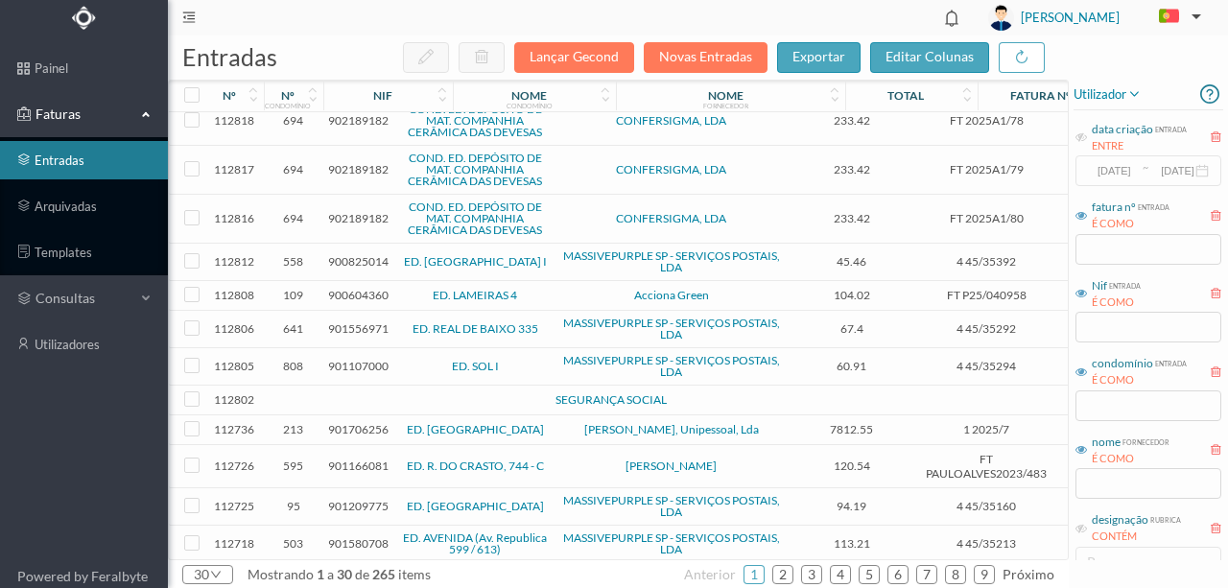
click at [272, 403] on td at bounding box center [293, 401] width 59 height 30
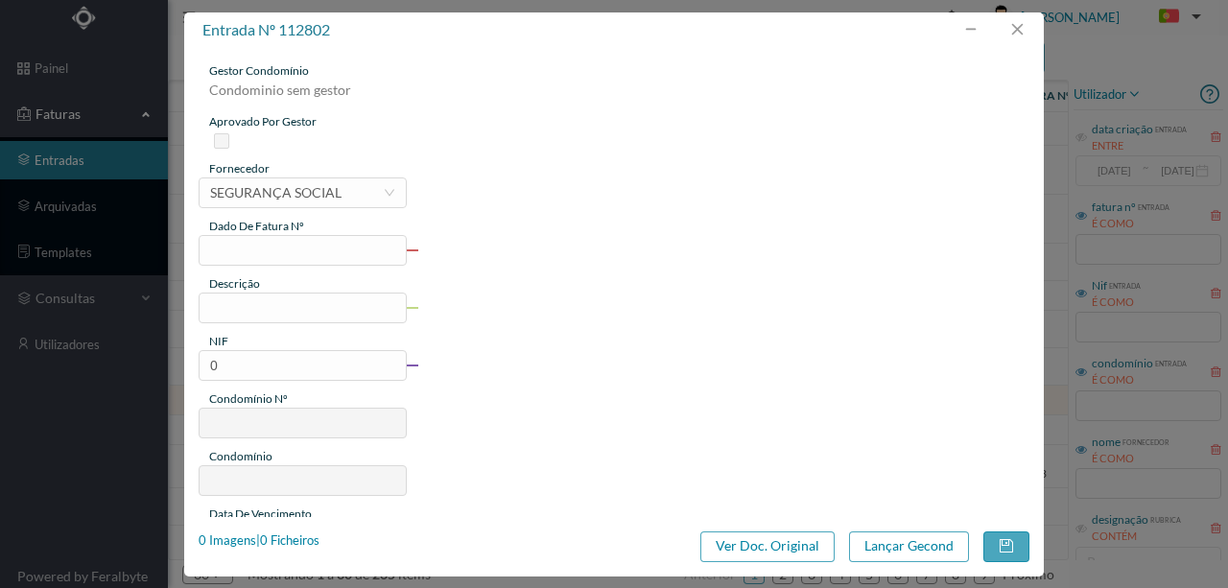
type input "0"
type input "Invalid date"
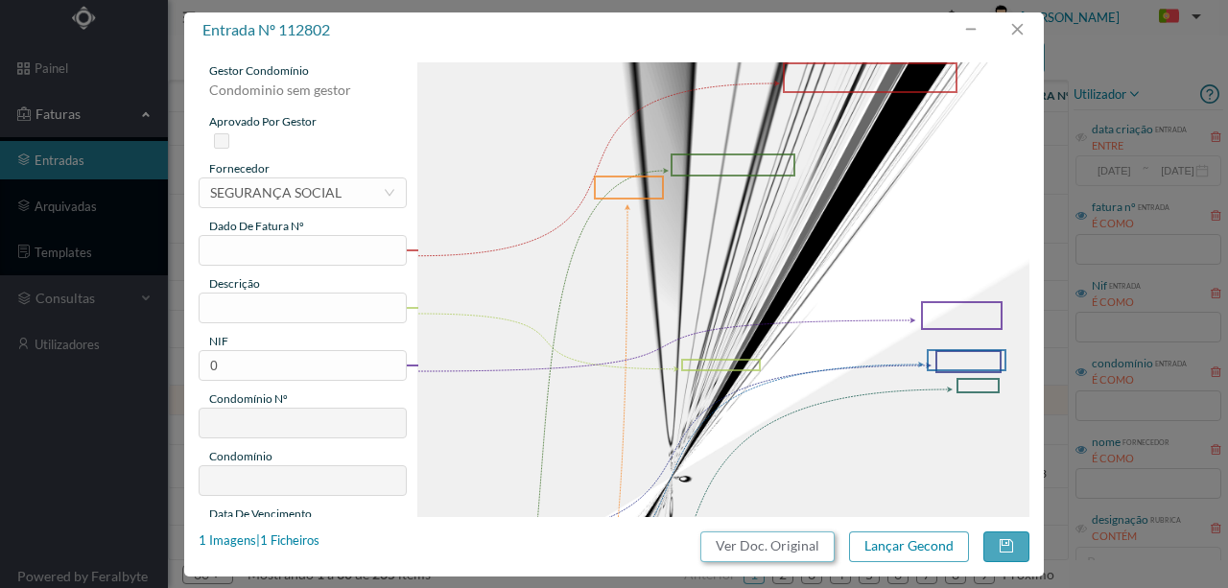
click at [756, 550] on button "Ver Doc. Original" at bounding box center [767, 547] width 134 height 31
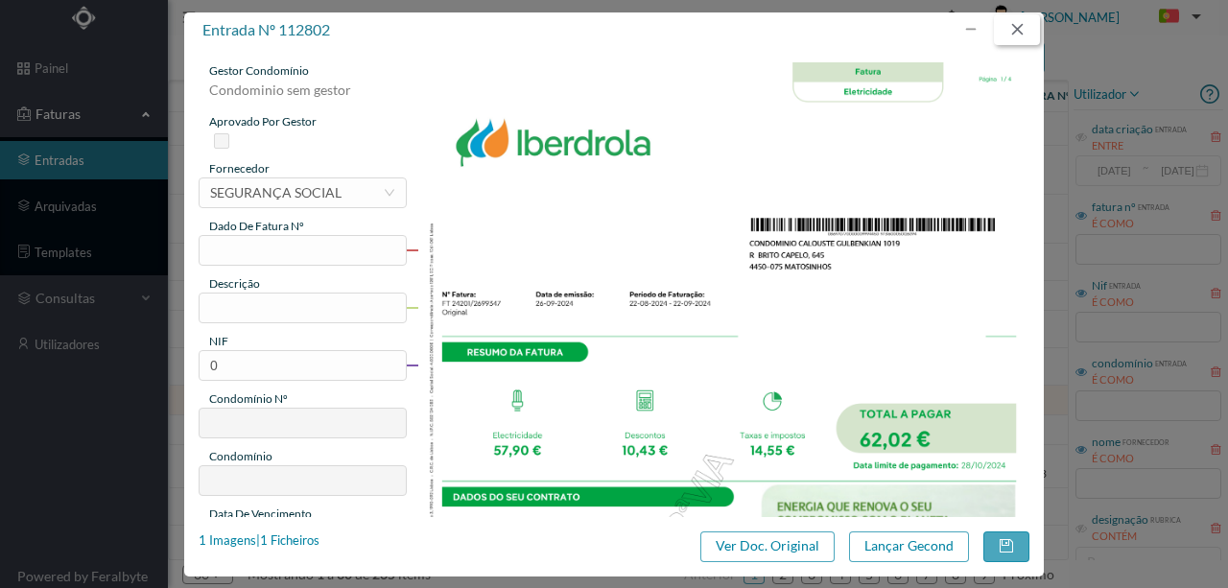
click at [1025, 31] on button "button" at bounding box center [1017, 29] width 46 height 31
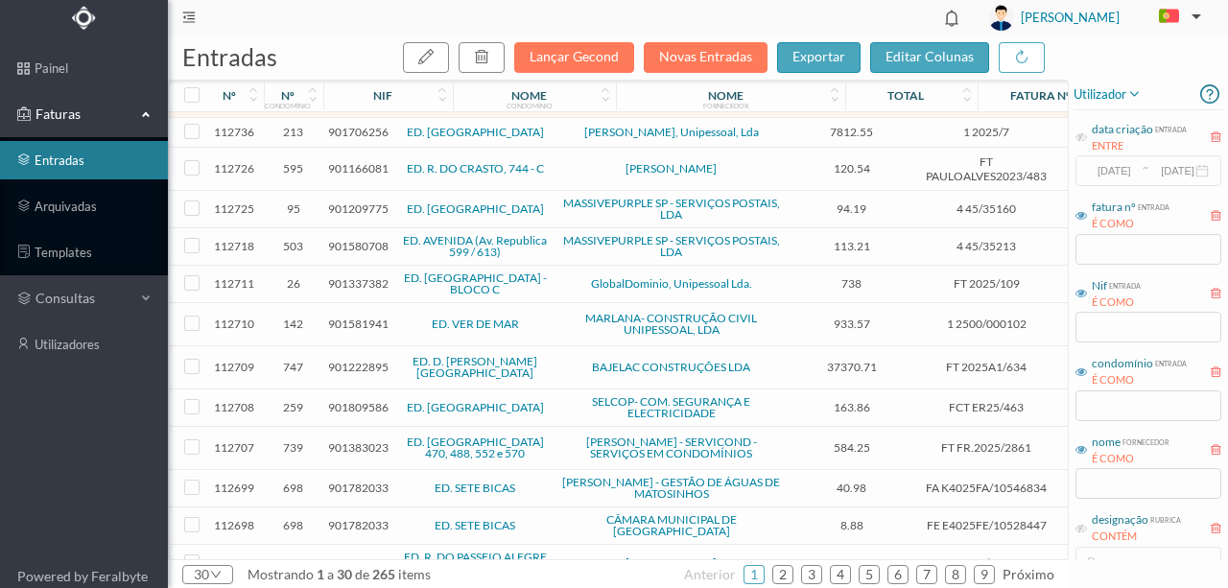
scroll to position [702, 0]
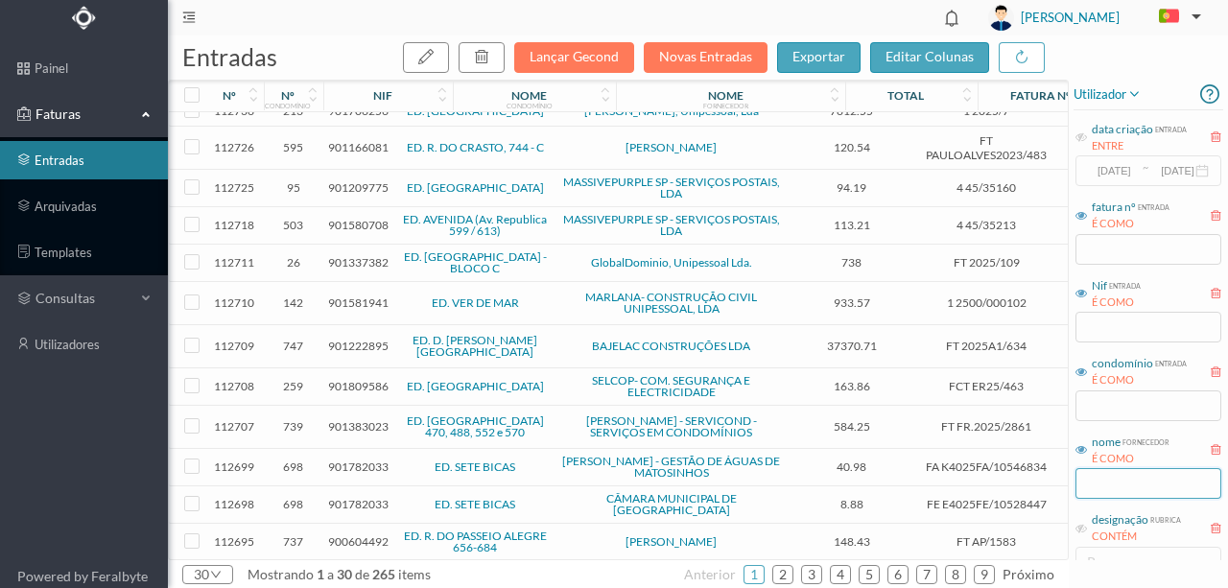
drag, startPoint x: 1107, startPoint y: 480, endPoint x: 1112, endPoint y: 492, distance: 13.4
click at [1109, 482] on input "text" at bounding box center [1149, 483] width 146 height 31
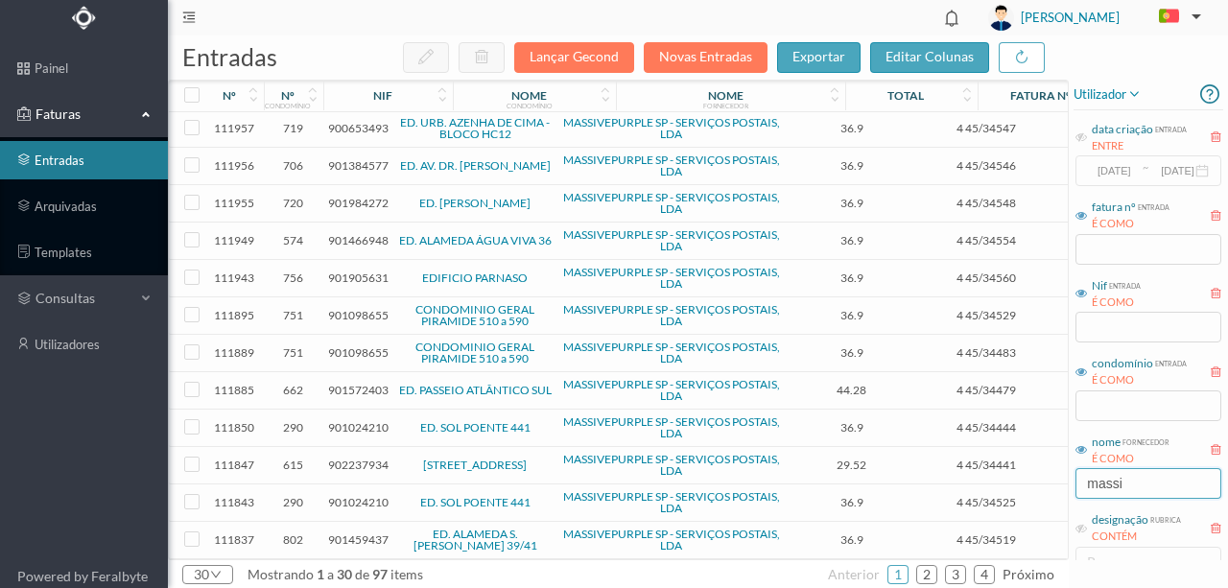
scroll to position [671, 0]
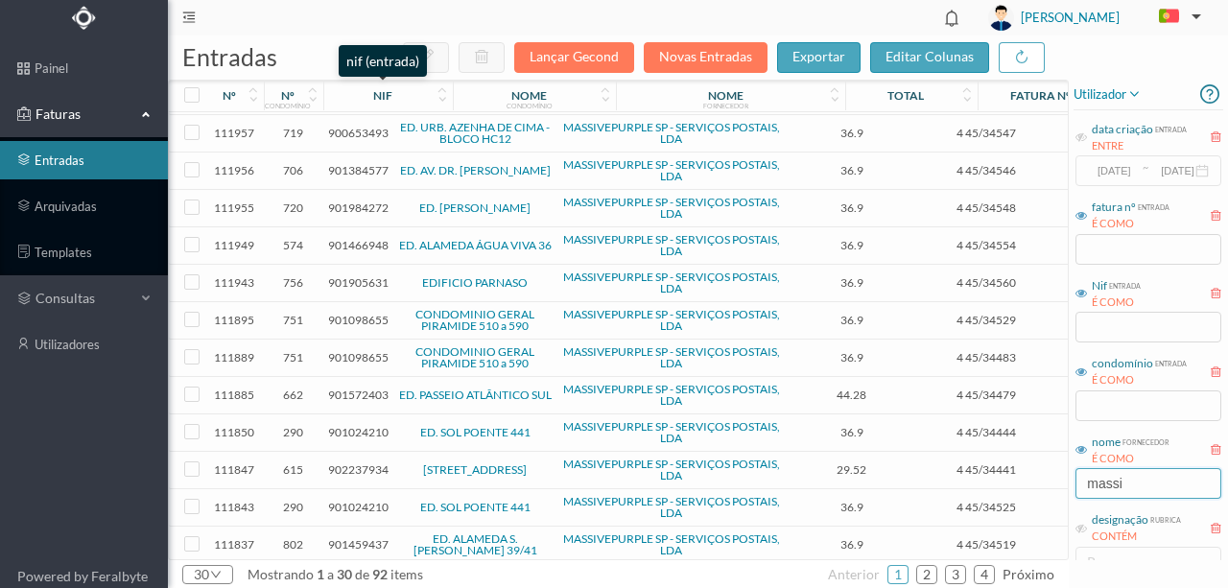
type input "massi"
click at [374, 94] on div "nif" at bounding box center [382, 95] width 19 height 14
click at [374, 94] on div "nif" at bounding box center [380, 95] width 19 height 14
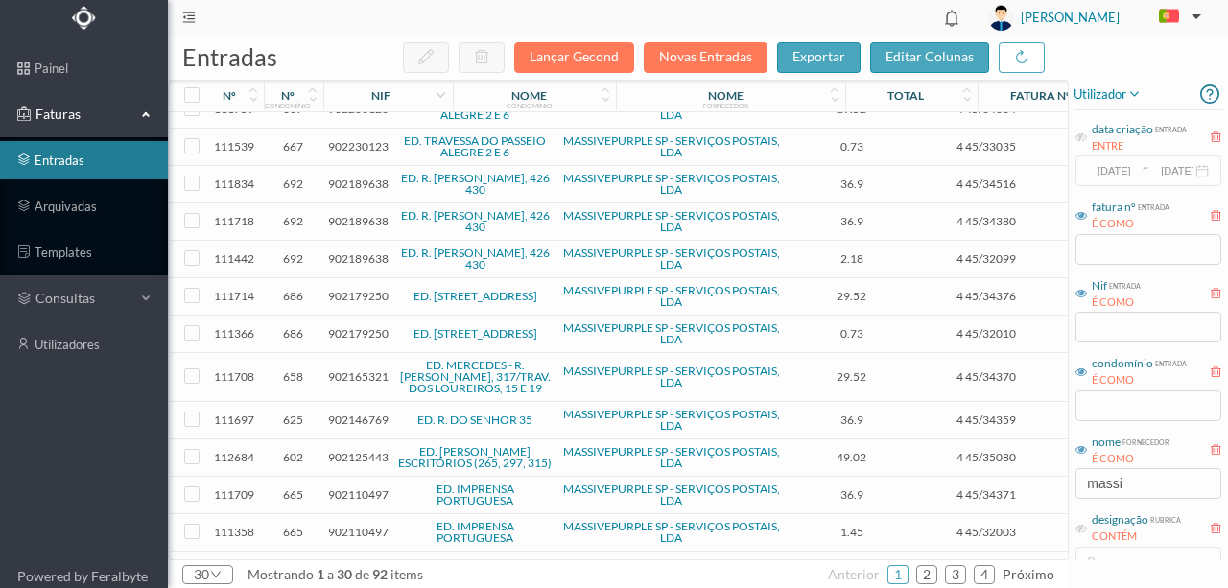
scroll to position [0, 0]
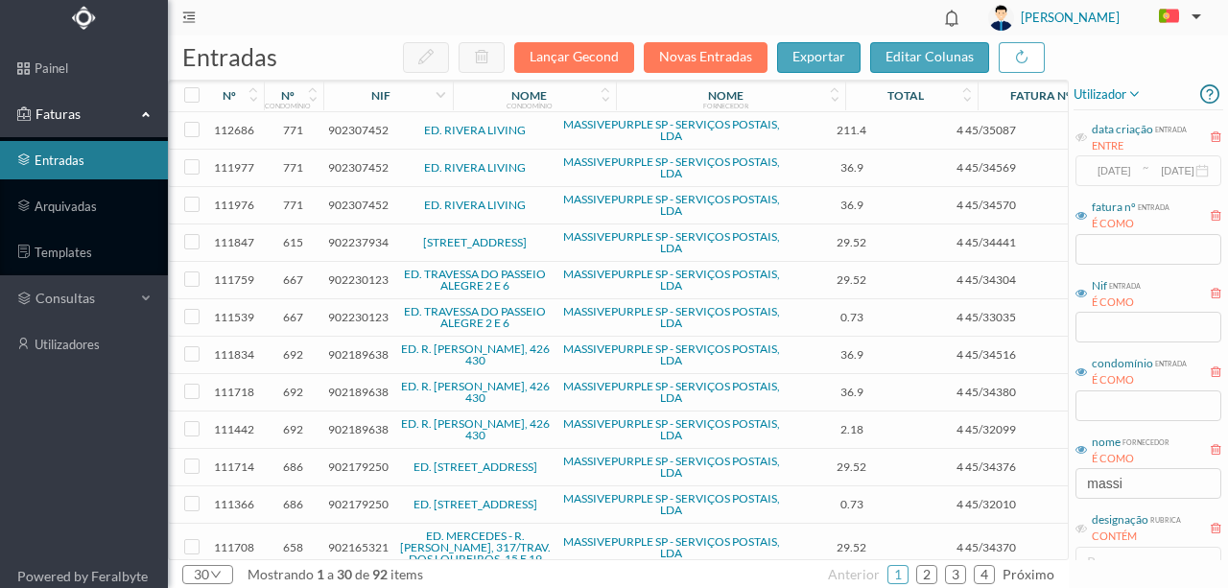
click at [346, 241] on span "902237934" at bounding box center [358, 242] width 60 height 14
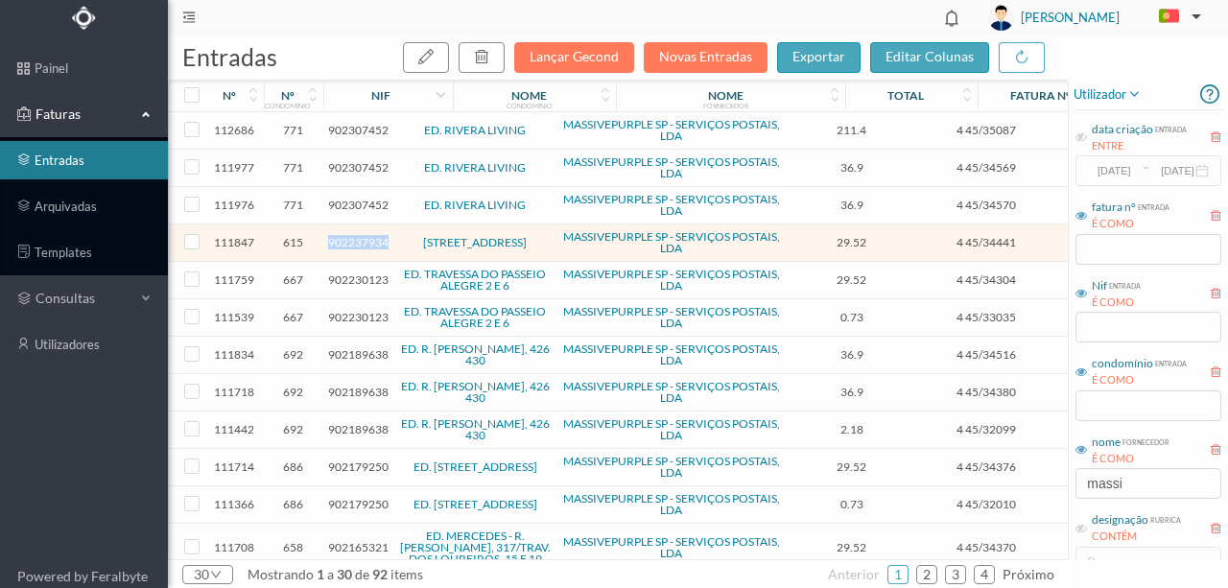
click at [346, 241] on span "902237934" at bounding box center [358, 242] width 60 height 14
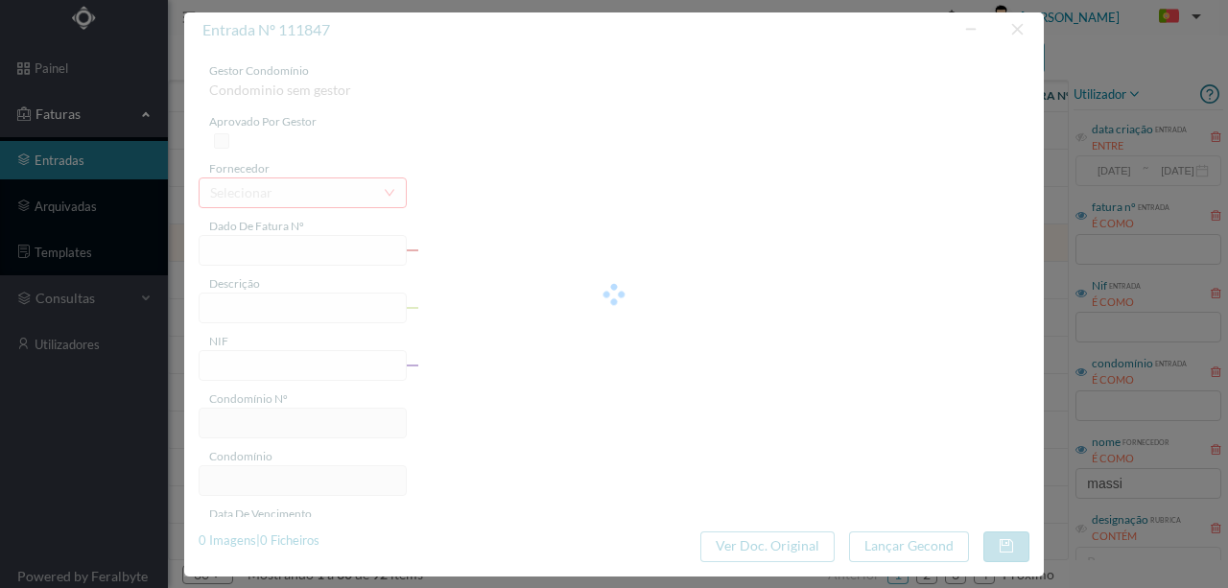
type input "4 45/34441"
type input "ANUIVADE"
type input "902237934"
type input "Invalid date"
type input "[DATE]"
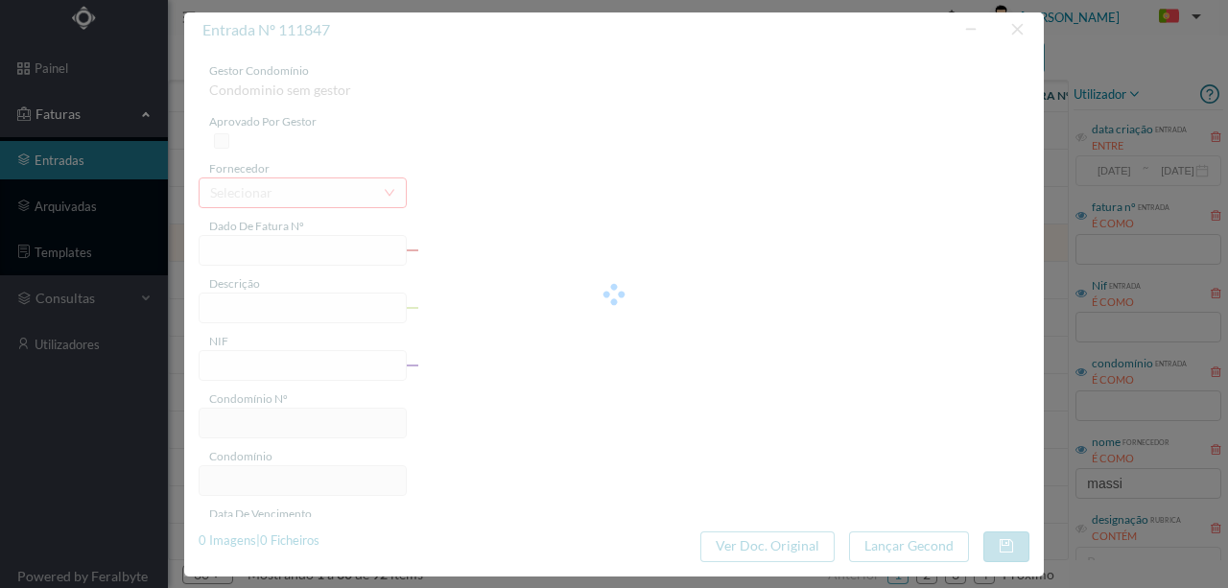
type input "29.52"
type input "615"
type input "Rua dos Mártires da Liberdade 310"
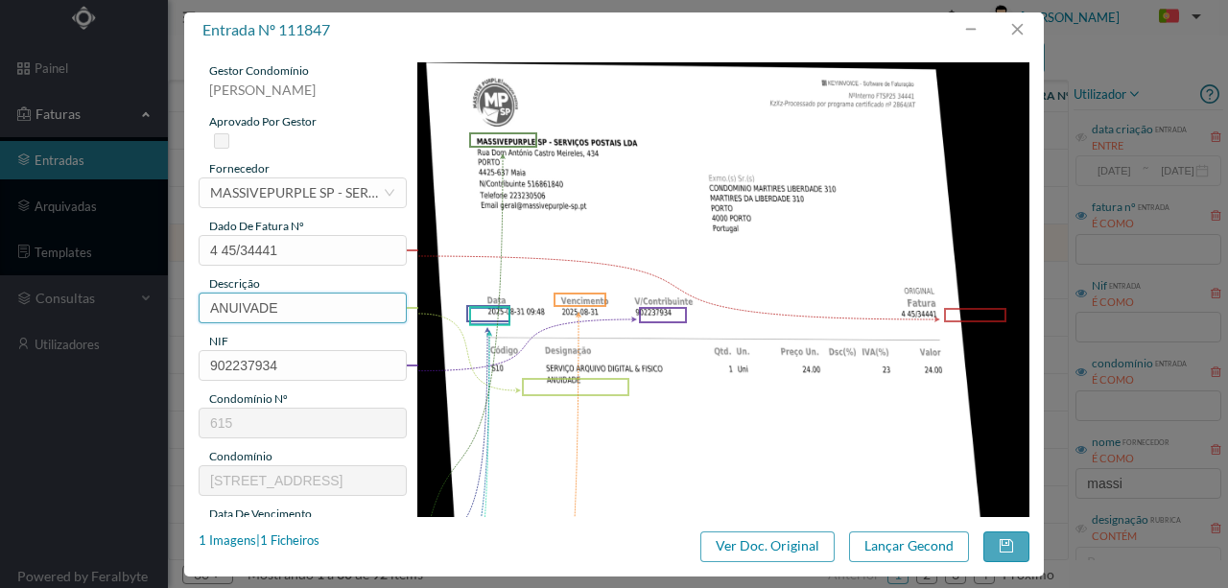
drag, startPoint x: 287, startPoint y: 305, endPoint x: 155, endPoint y: 305, distance: 131.5
click at [155, 305] on div "entrada nº 111847 gestor condomínio Susana Silva aprovado por gestor fornecedor…" at bounding box center [614, 294] width 1228 height 588
type input "s"
type input "ARQUIVO DIGITAL - ANUIDADE"
click at [1025, 24] on button "button" at bounding box center [1017, 29] width 46 height 31
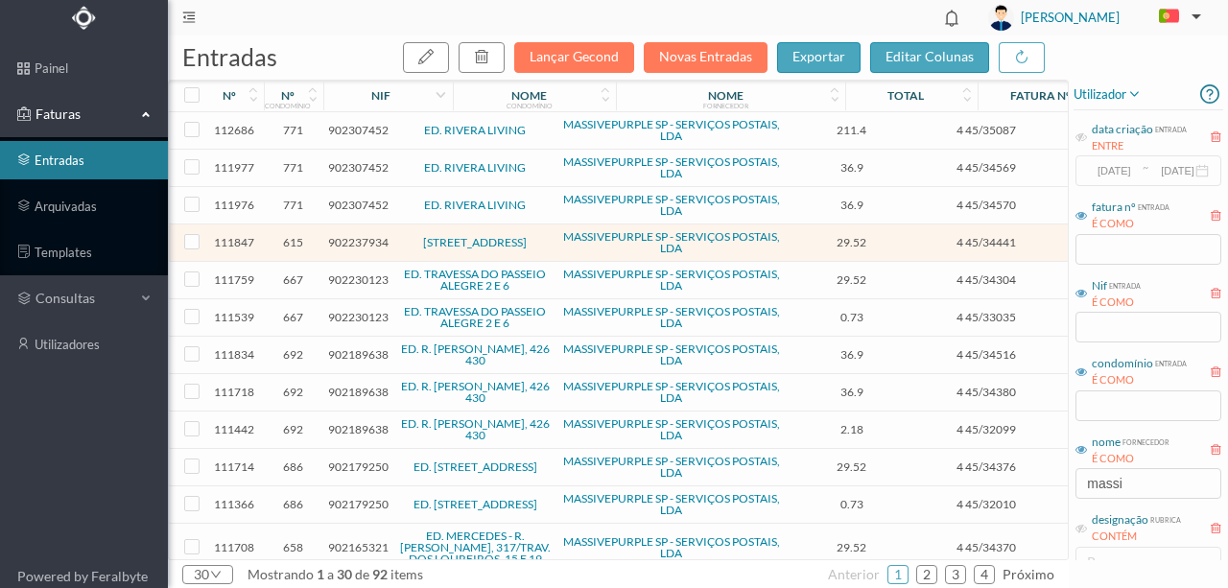
click at [362, 279] on span "902230123" at bounding box center [358, 280] width 60 height 14
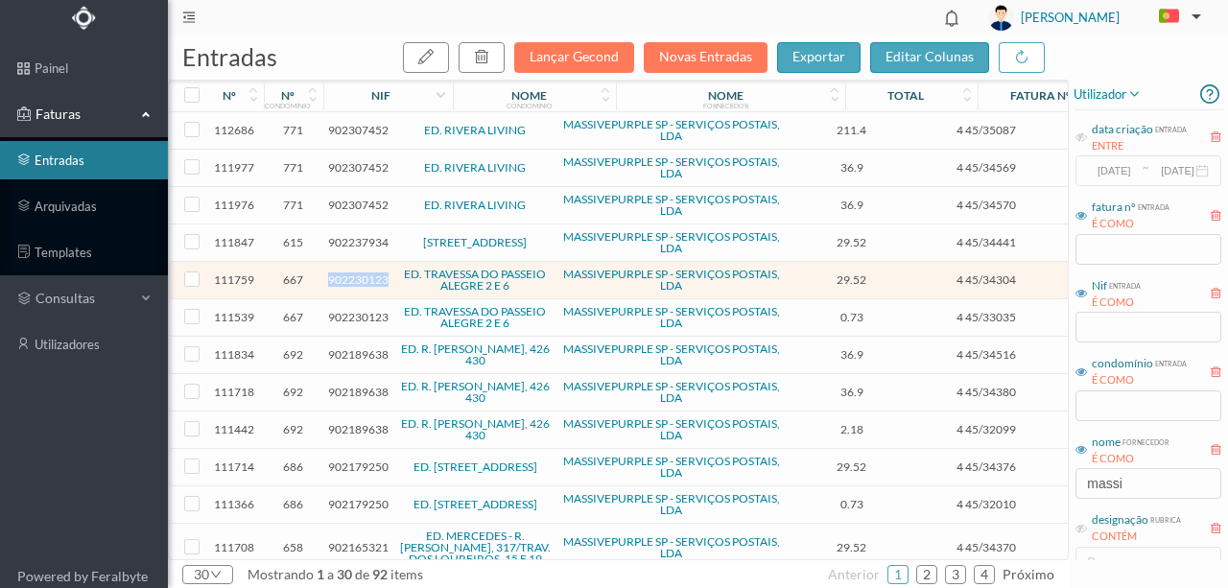
click at [362, 279] on span "902230123" at bounding box center [358, 280] width 60 height 14
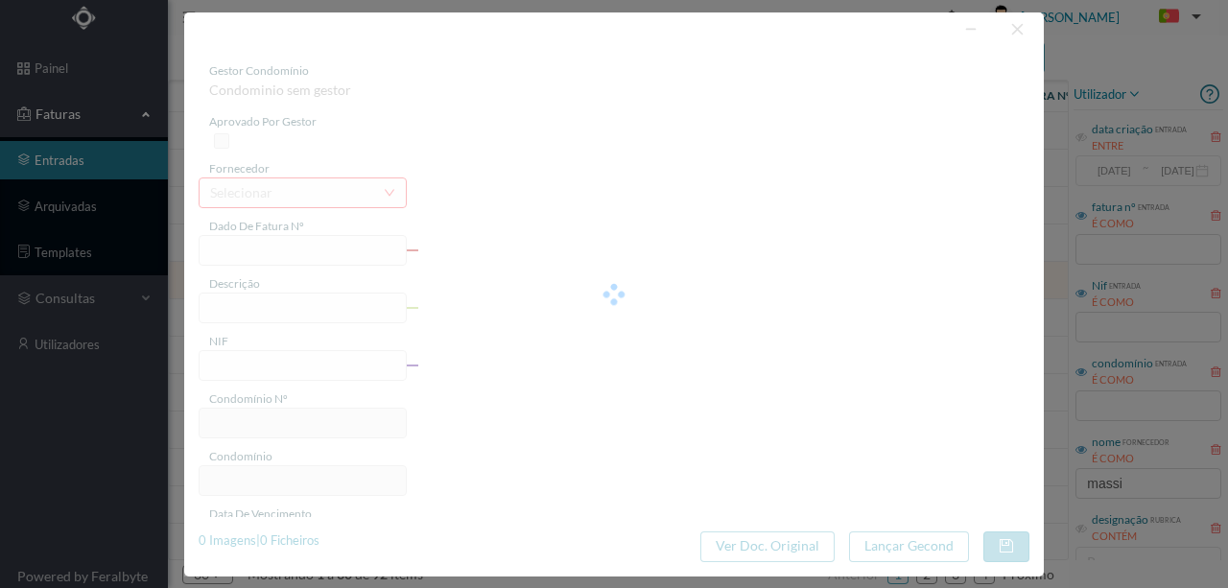
type input "4 45/34304"
type input "ANUIDADE"
type input "902230123"
type input "[DATE]"
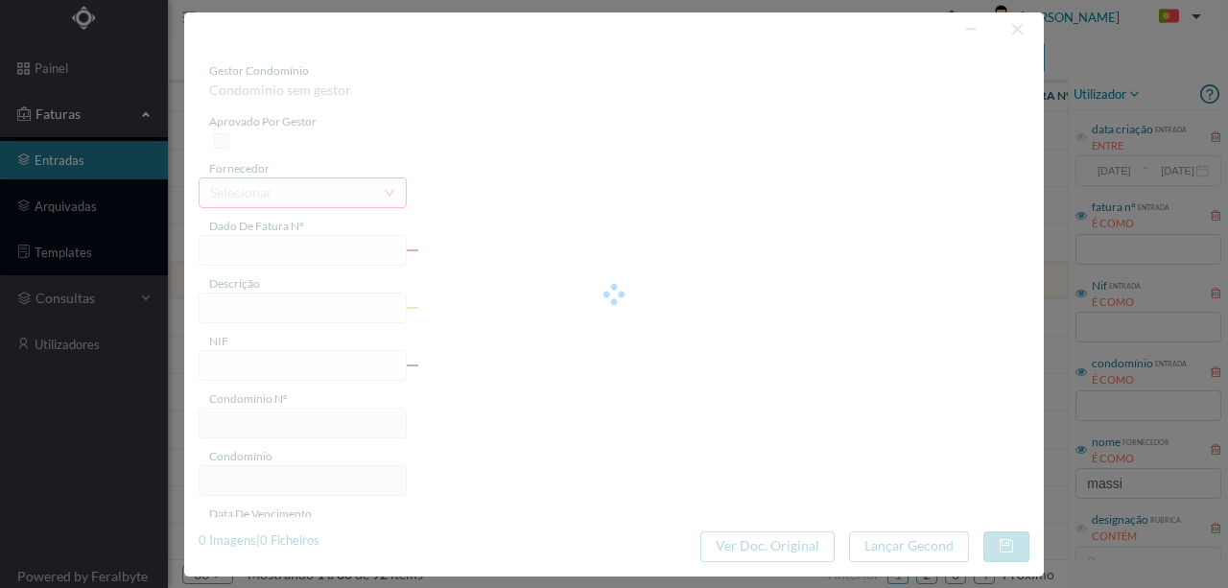
type input "[DATE]"
type input "29.52"
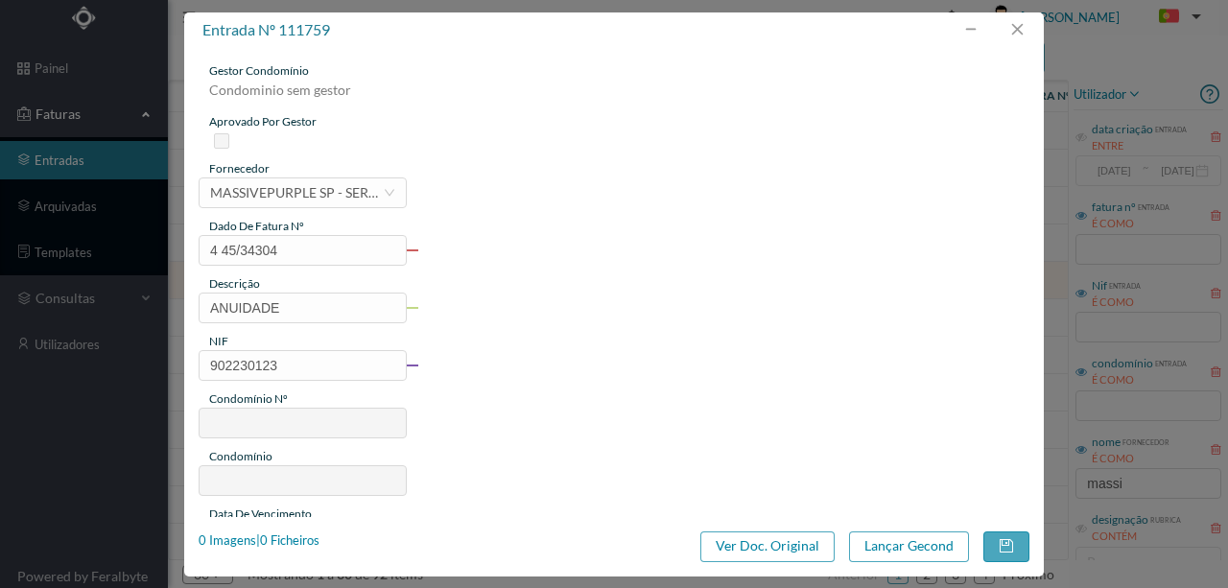
type input "667"
type input "ED. TRAVESSA DO PASSEIO ALEGRE 2 E 6"
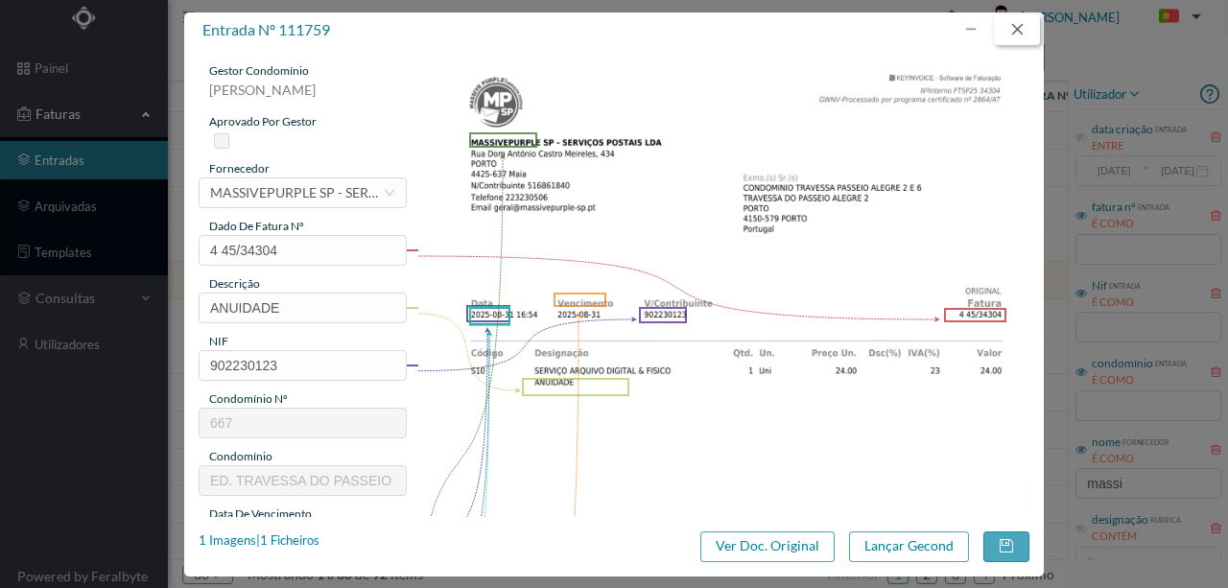
click at [1014, 30] on button "button" at bounding box center [1017, 29] width 46 height 31
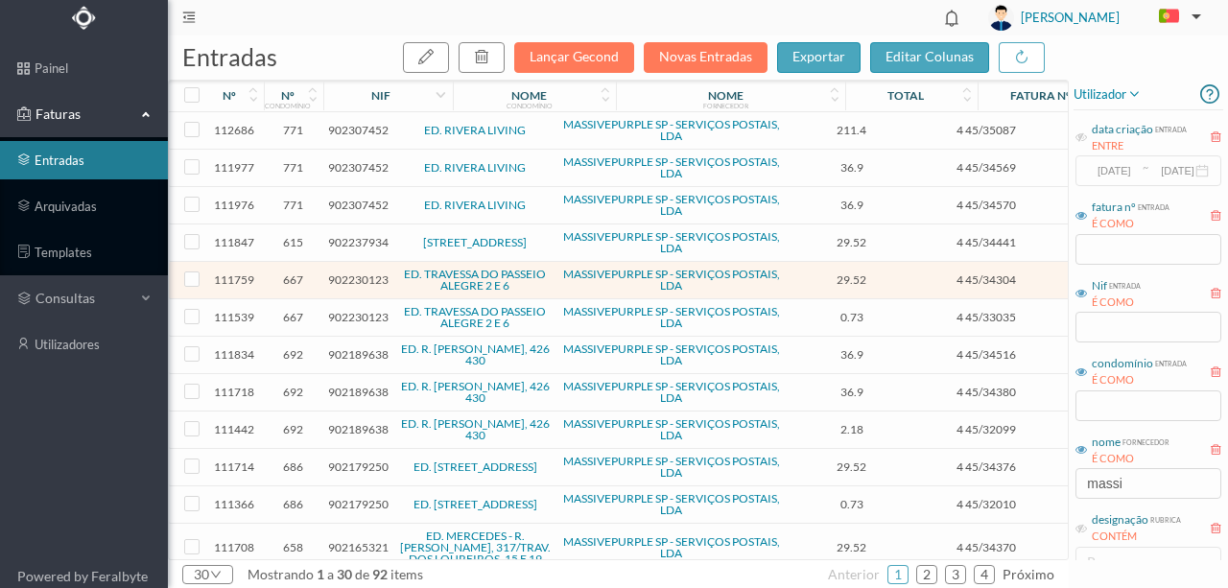
click at [358, 352] on span "902189638" at bounding box center [358, 354] width 60 height 14
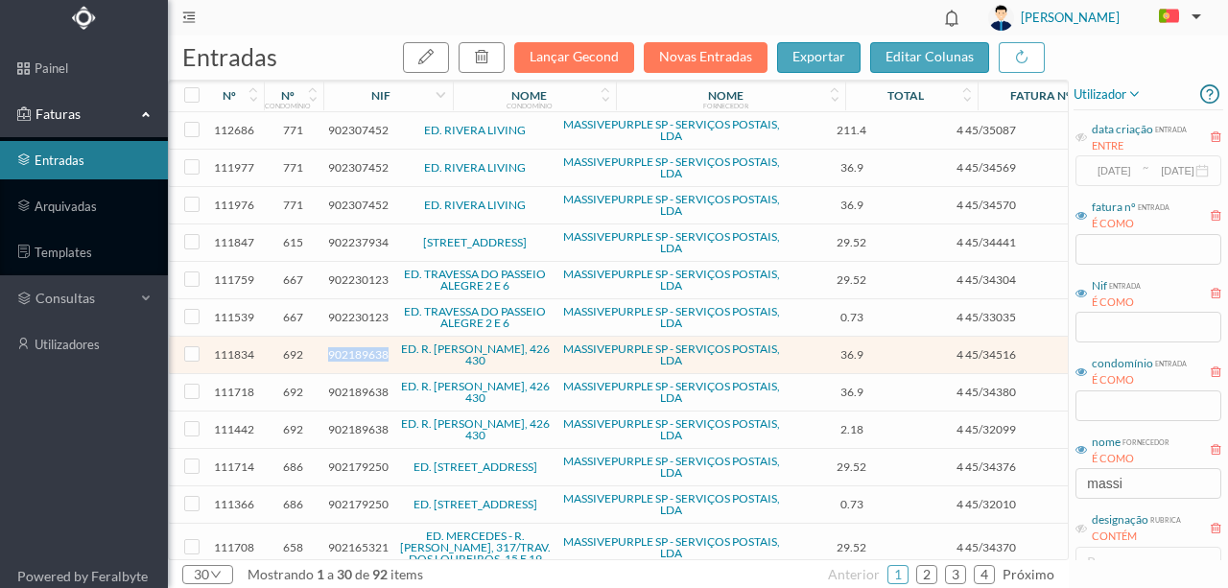
click at [358, 352] on span "902189638" at bounding box center [358, 354] width 60 height 14
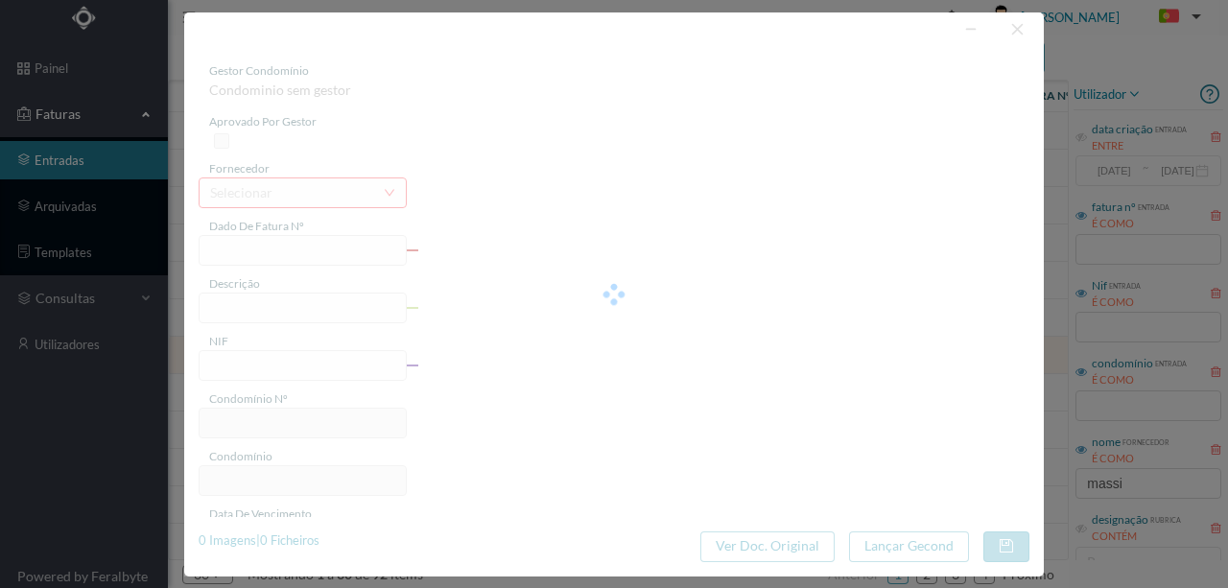
type input "4 45/34516"
type input "ANUIVAVIE"
type input "902189638"
type input "Invalid date"
type input "[DATE]"
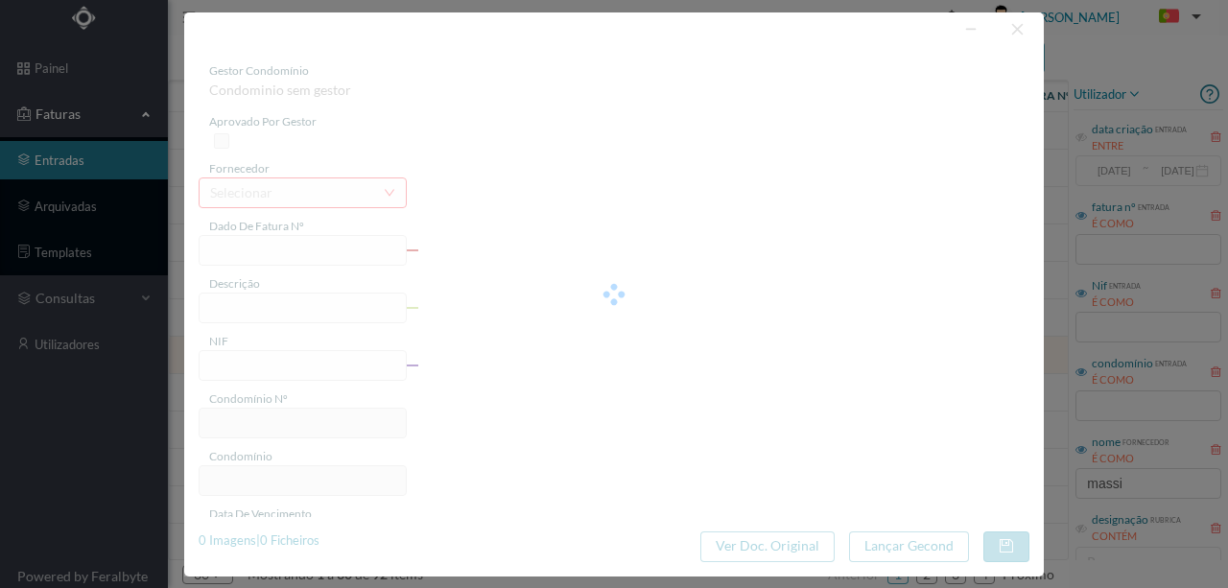
type input "36.90"
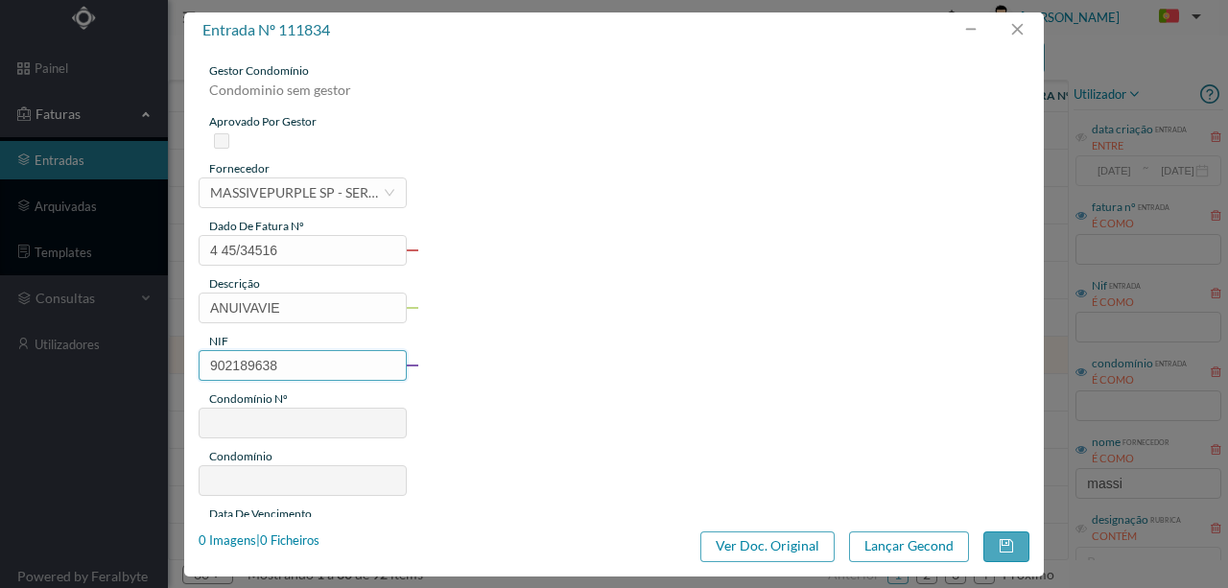
type input "692"
type input "ED. R. BRITO CAPELO, 426 430"
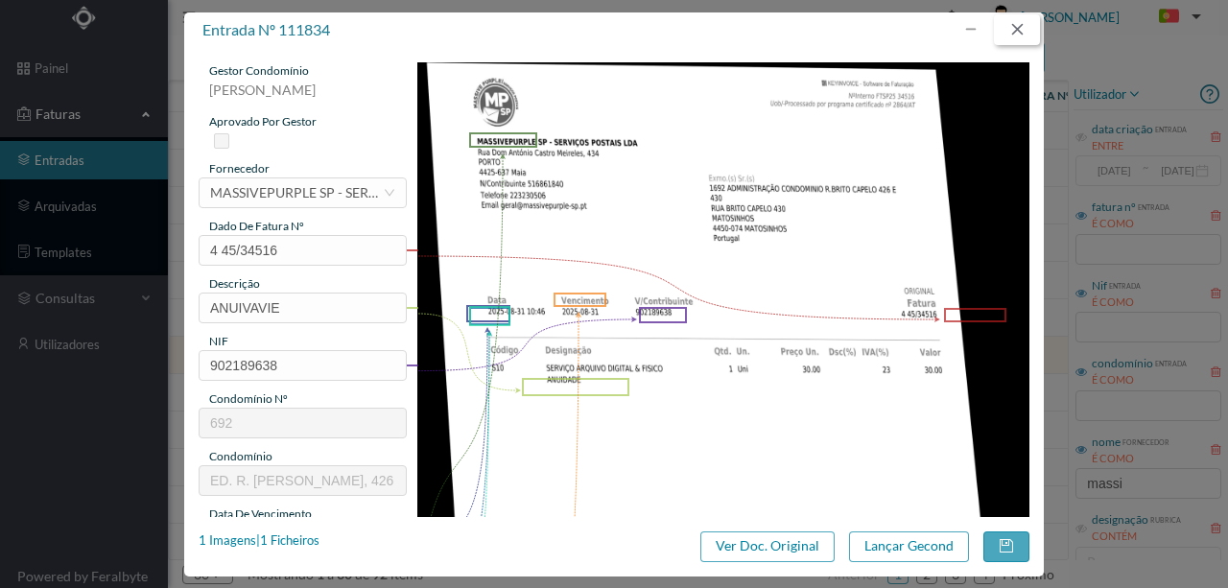
click at [1025, 29] on button "button" at bounding box center [1017, 29] width 46 height 31
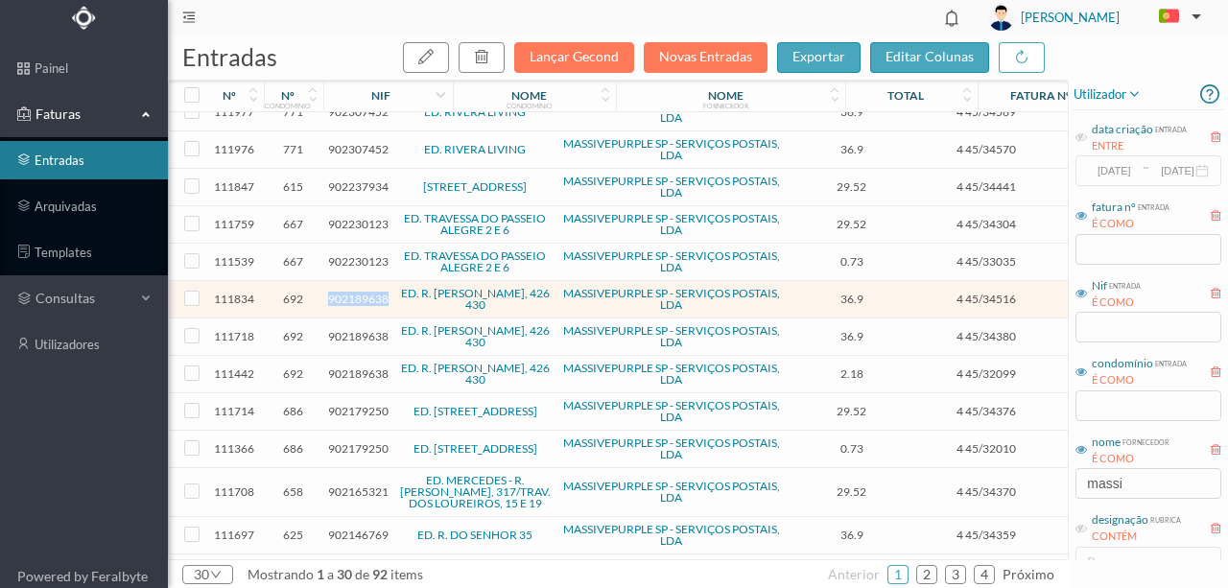
scroll to position [128, 0]
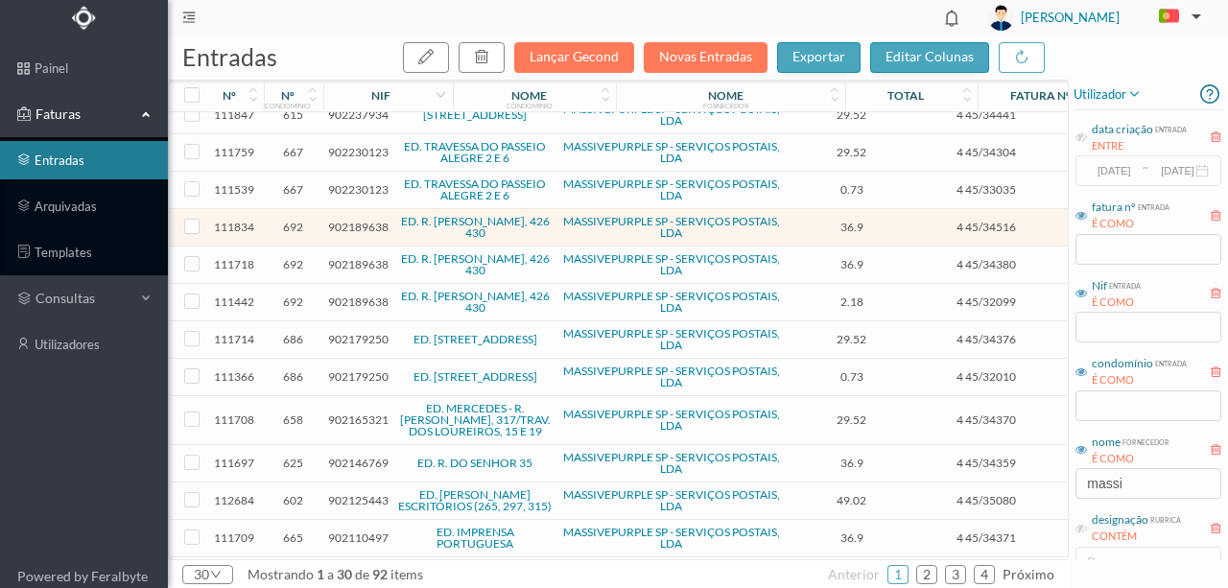
click at [344, 371] on span "902179250" at bounding box center [358, 376] width 60 height 14
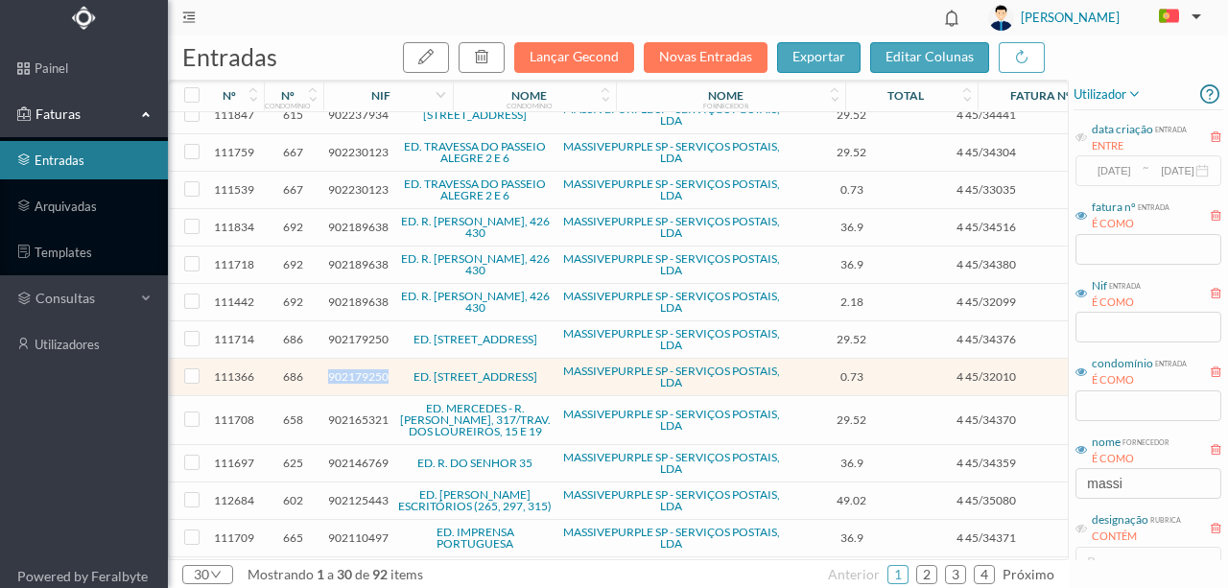
click at [344, 371] on span "902179250" at bounding box center [358, 376] width 60 height 14
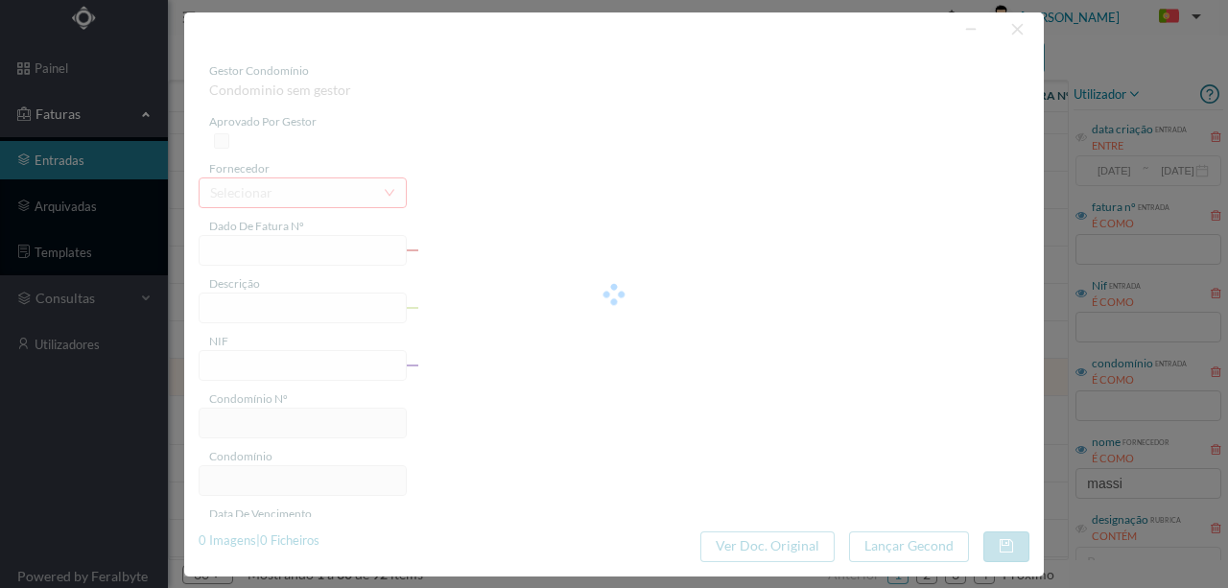
type input "4 45/32010"
type input "Serviço [PERSON_NAME]"
type input "902179250"
type input "[DATE]"
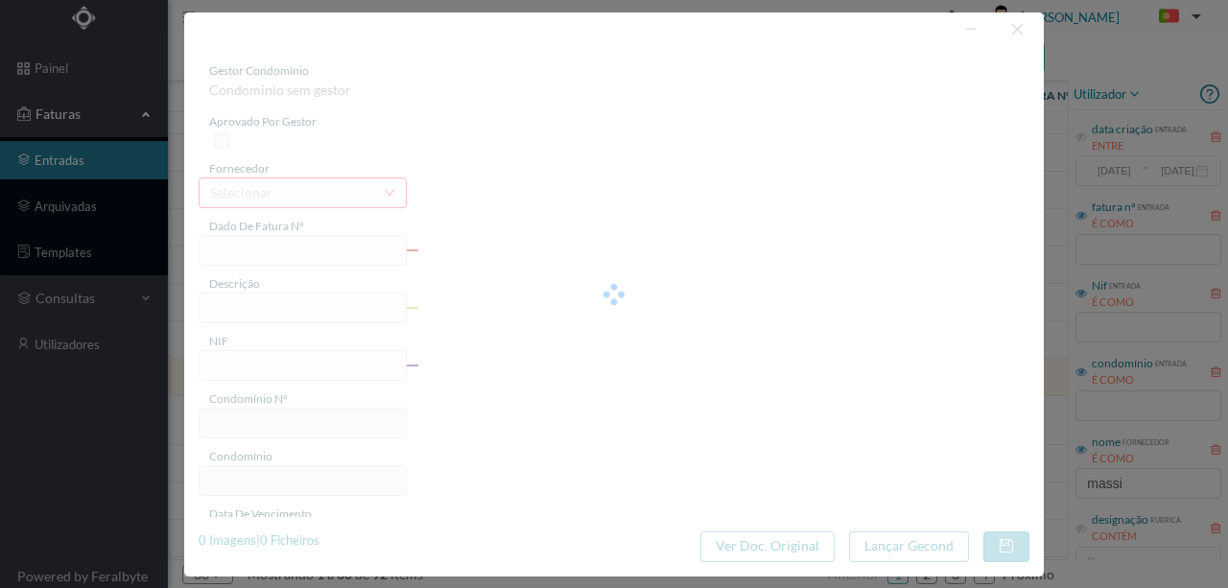
type input "2025-08-03"
type input "0.73"
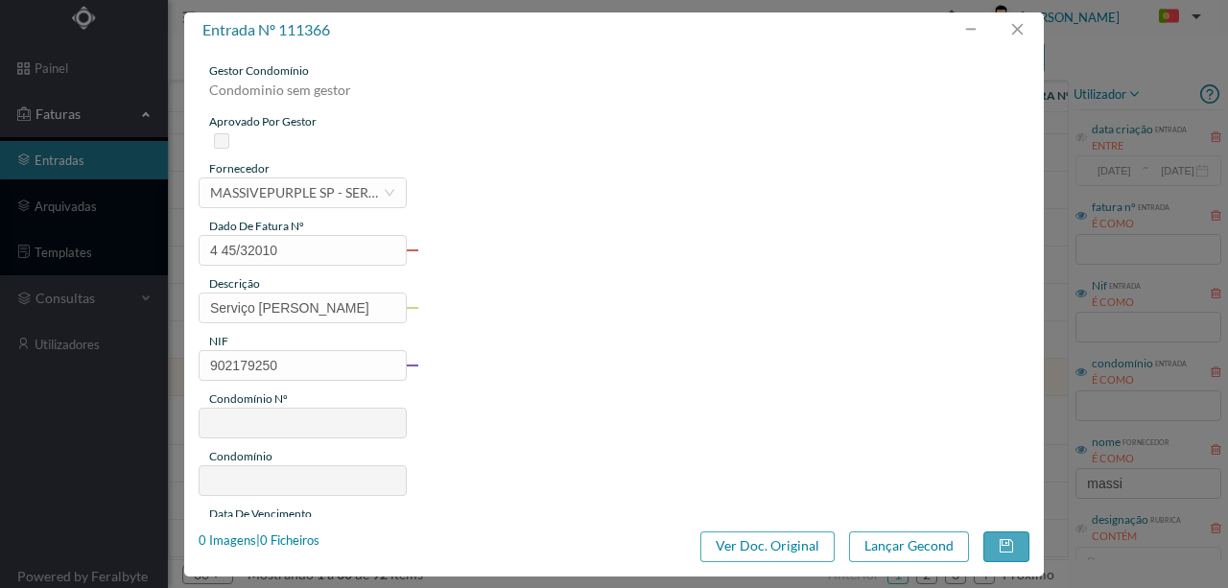
type input "686"
type input "ED. RUA HERÓIS DE FRANÇA, 327/331"
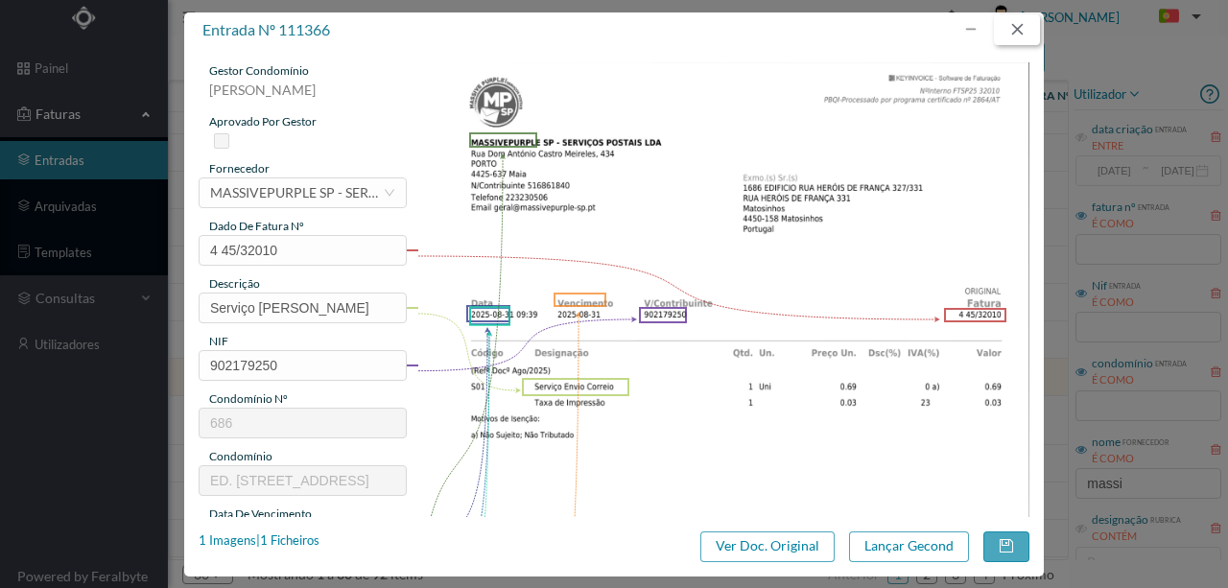
click at [1026, 30] on button "button" at bounding box center [1017, 29] width 46 height 31
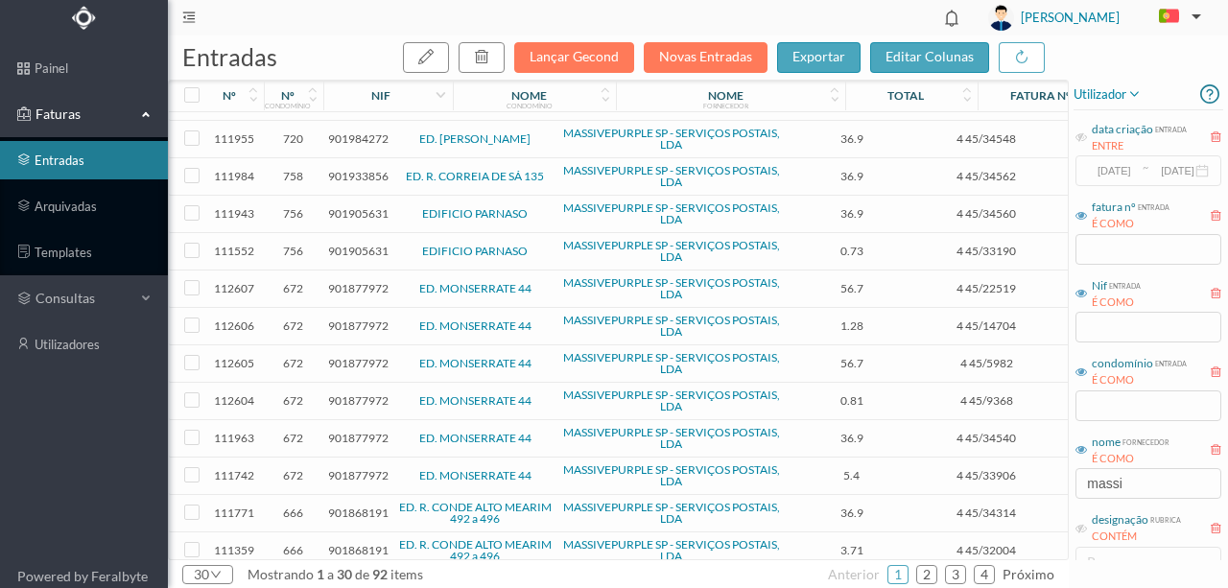
scroll to position [682, 0]
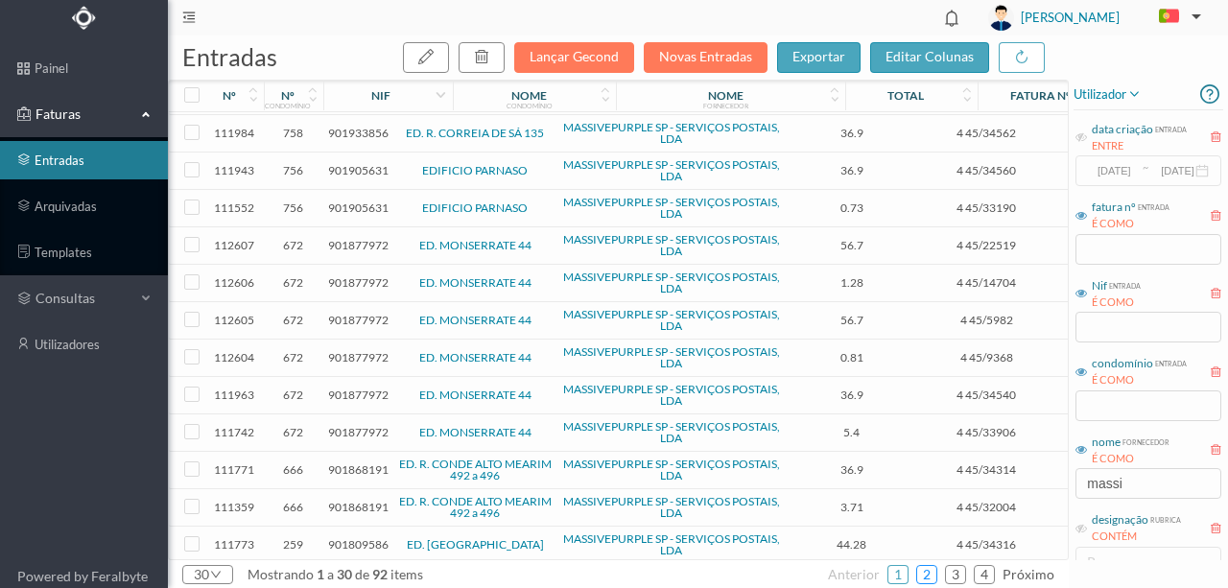
click at [937, 576] on link "2" at bounding box center [926, 574] width 19 height 29
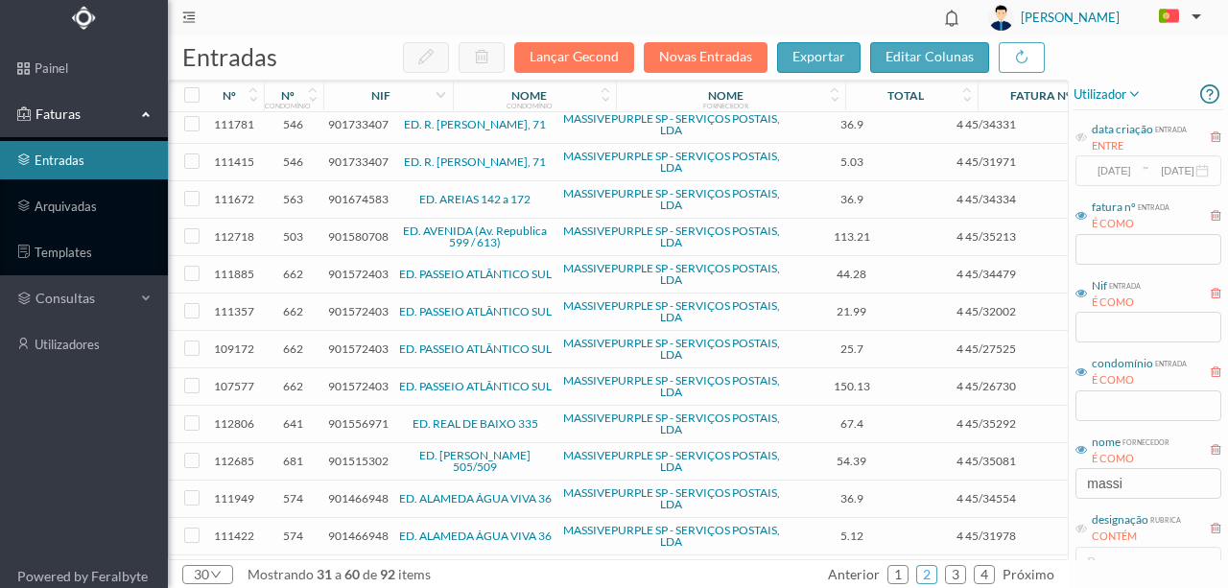
scroll to position [0, 0]
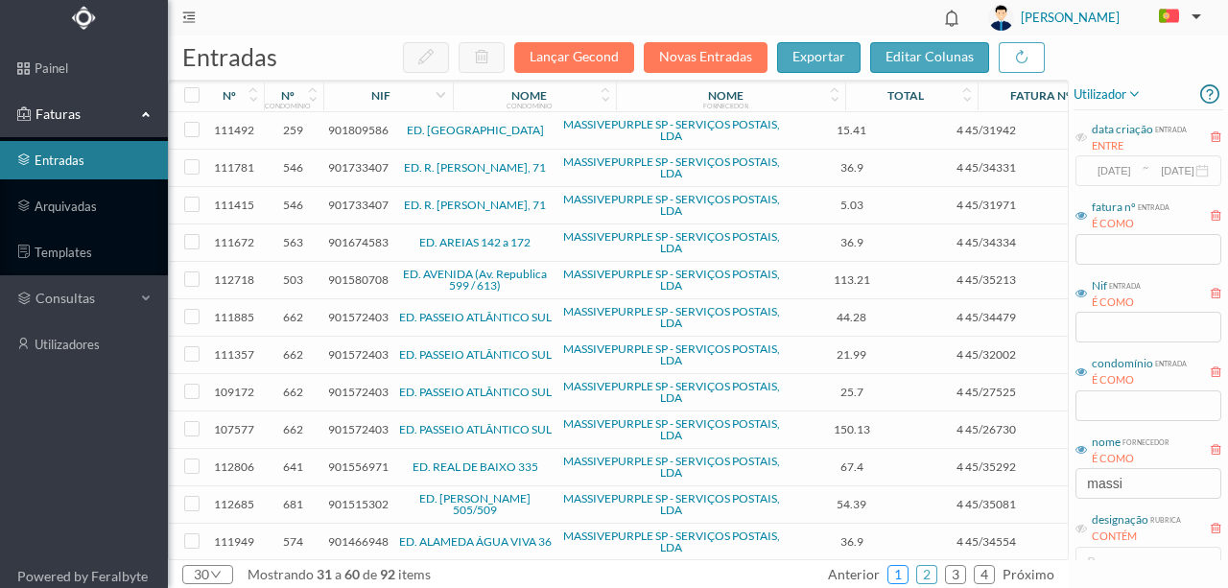
click at [904, 571] on link "1" at bounding box center [898, 574] width 19 height 29
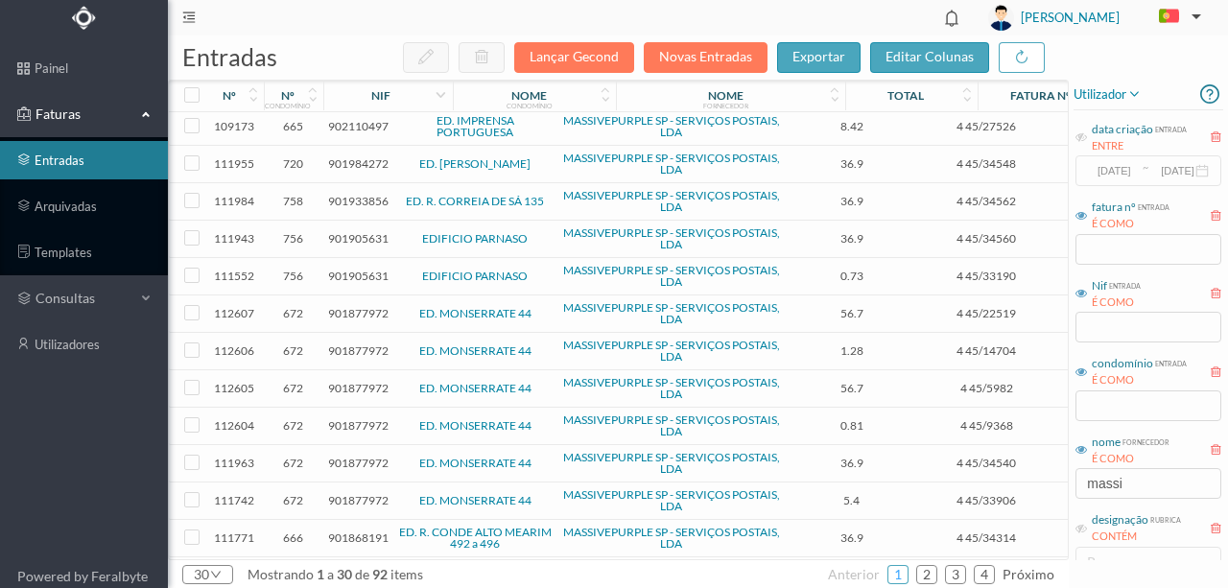
scroll to position [682, 0]
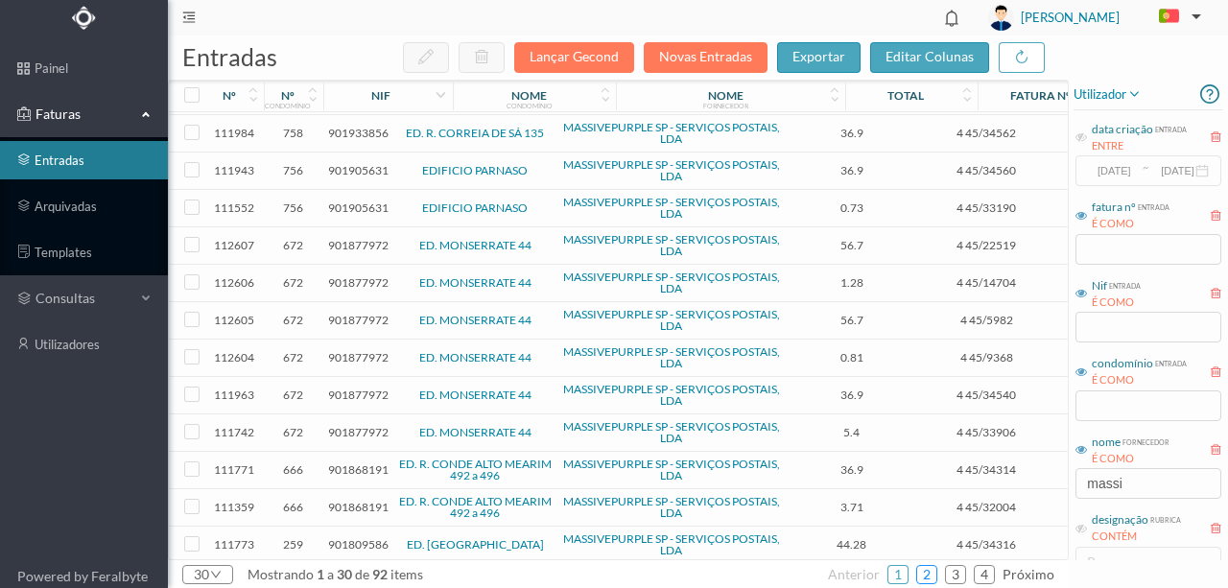
click at [930, 572] on link "2" at bounding box center [926, 574] width 19 height 29
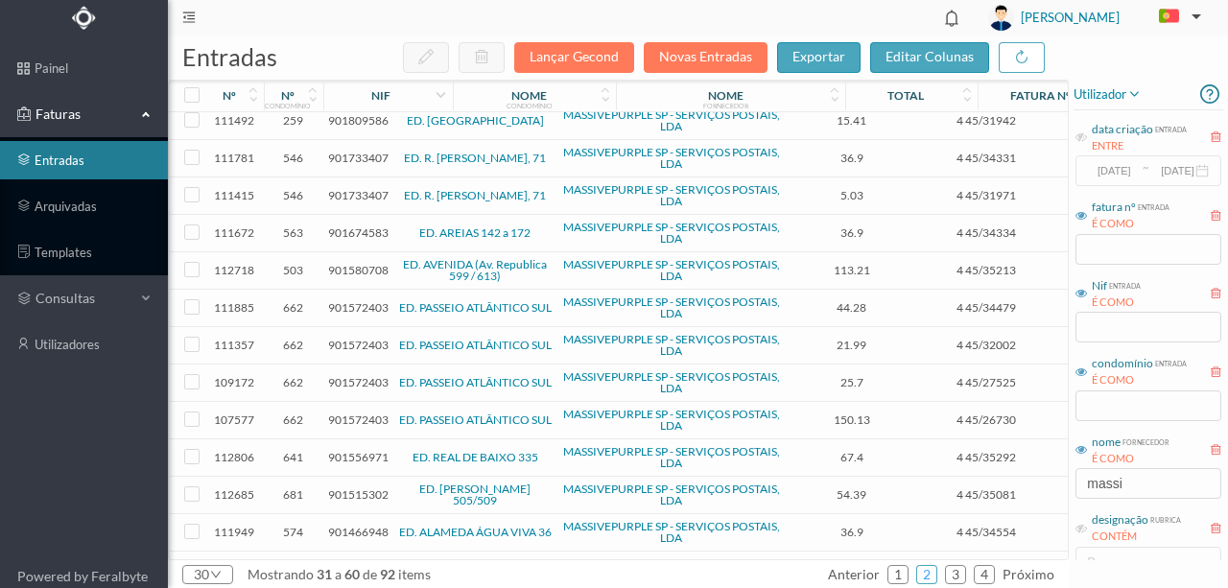
scroll to position [0, 0]
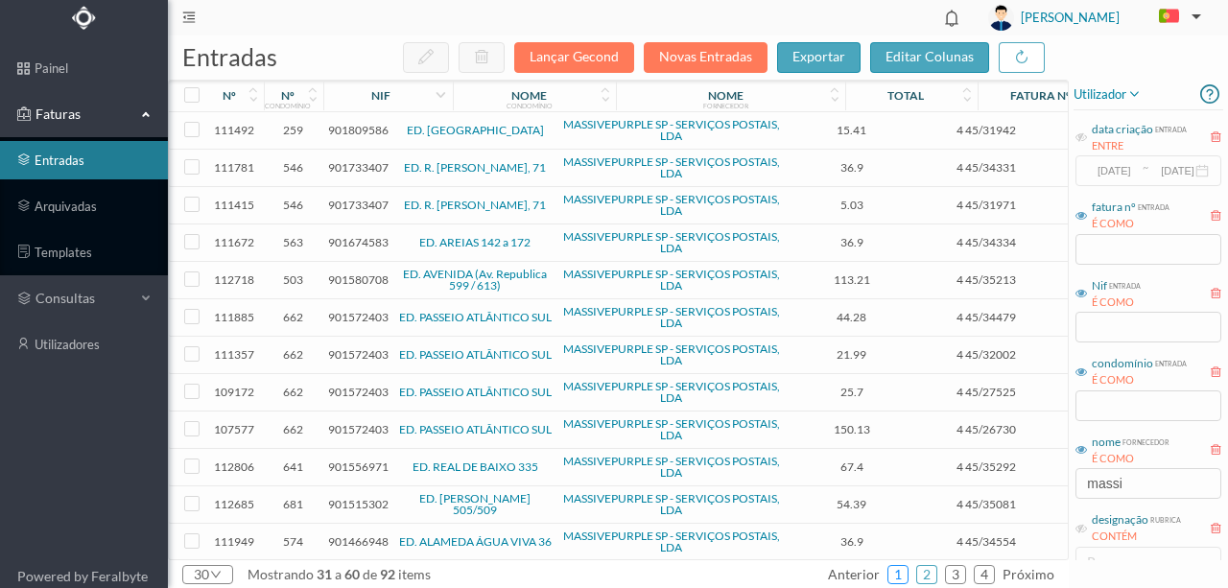
click at [906, 574] on link "1" at bounding box center [898, 574] width 19 height 29
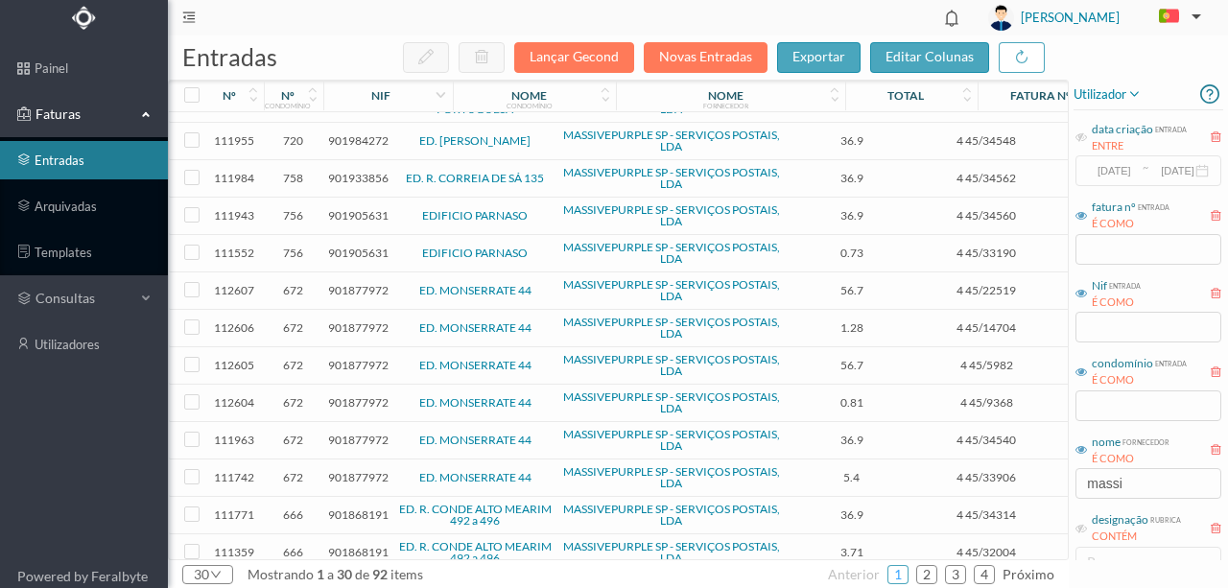
scroll to position [682, 0]
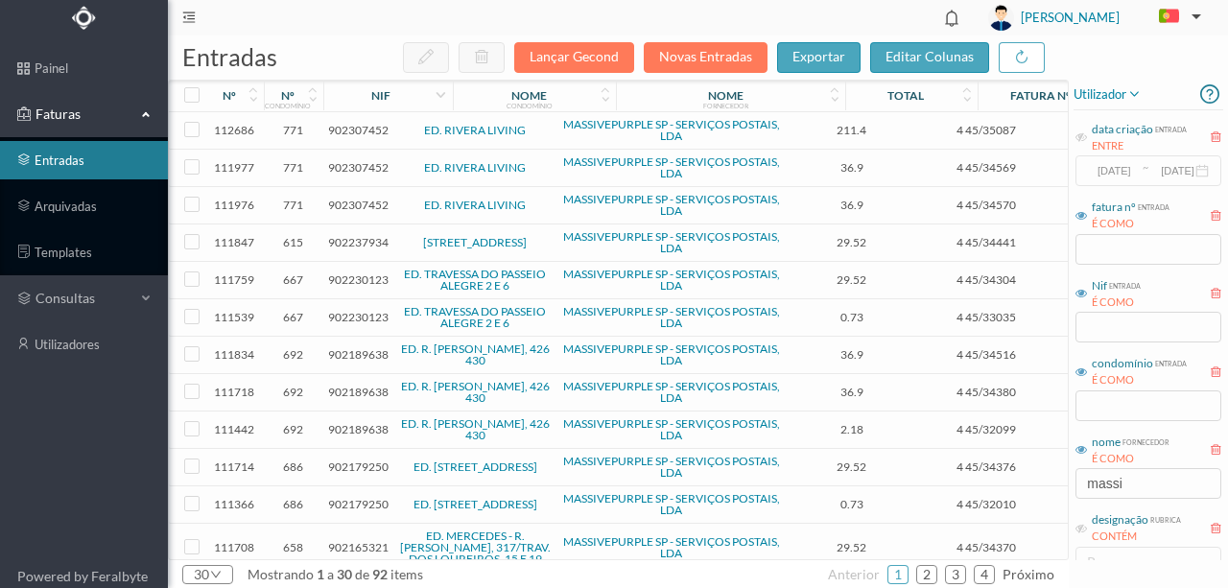
scroll to position [682, 0]
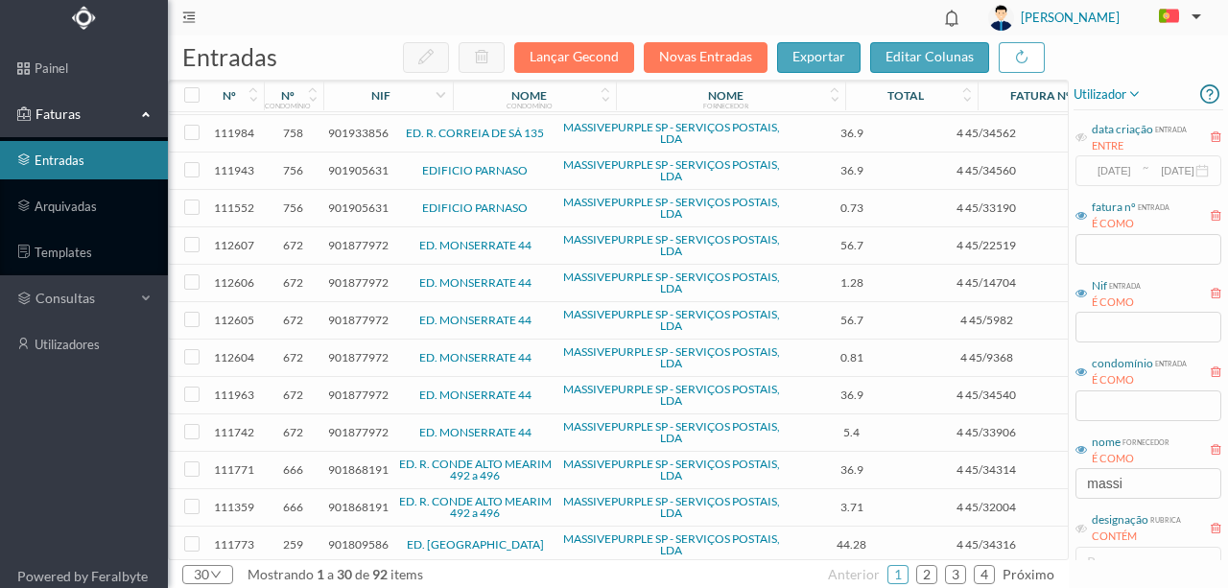
click at [351, 537] on span "901809586" at bounding box center [358, 544] width 60 height 14
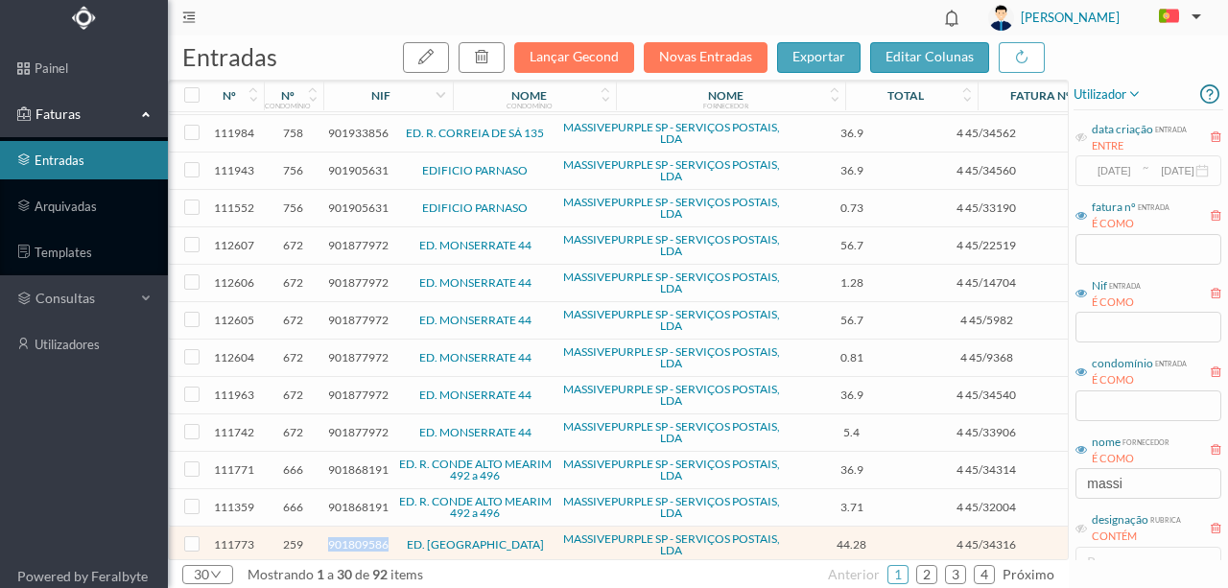
click at [351, 537] on span "901809586" at bounding box center [358, 544] width 60 height 14
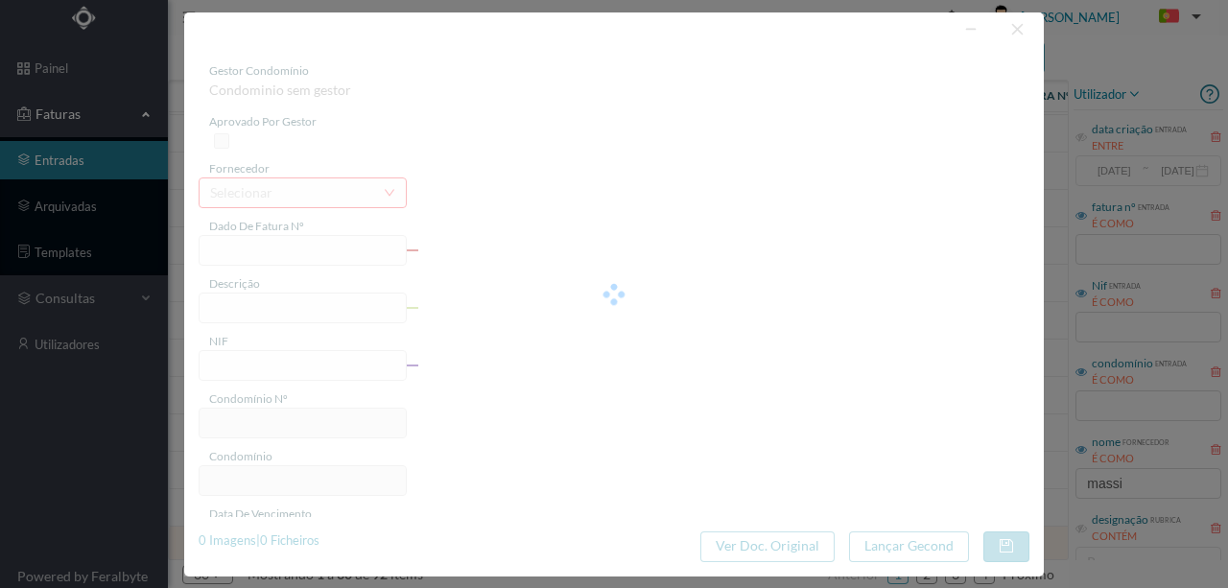
type input "4 45/34316"
type input "901809586"
type input "Invalid date"
type input "[DATE]"
type input "44.28"
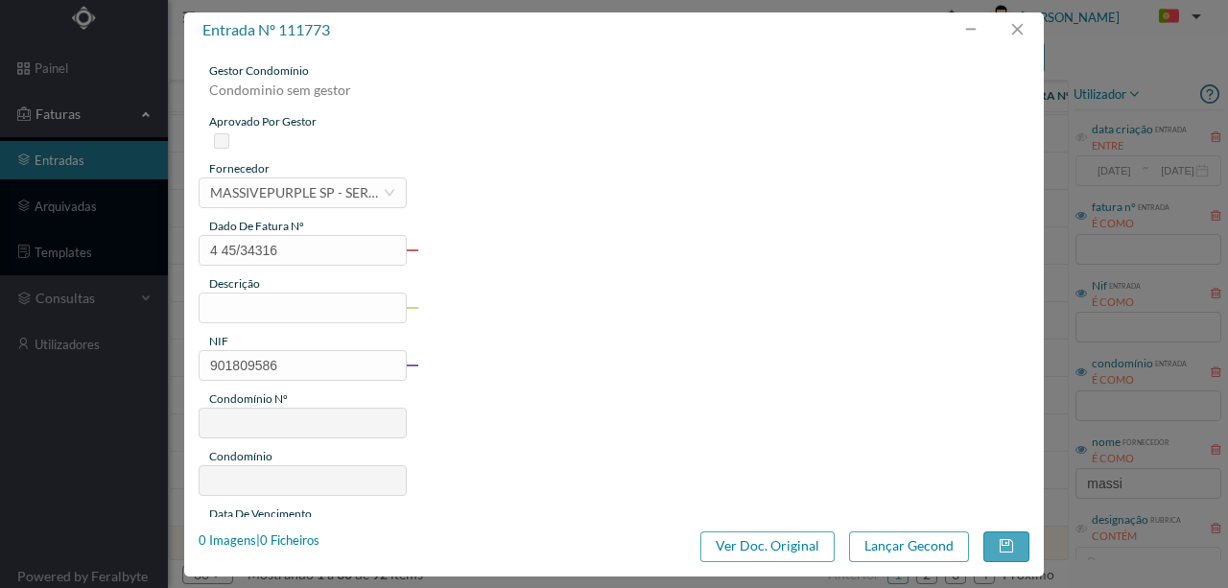
type input "259"
type input "ED. [GEOGRAPHIC_DATA]"
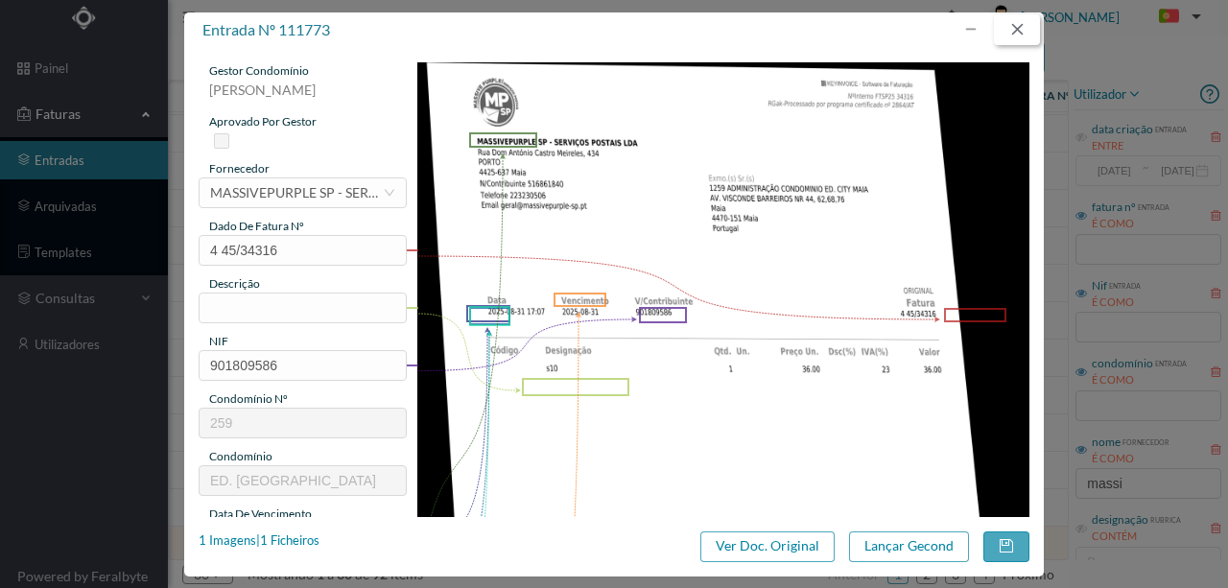
click at [1023, 24] on button "button" at bounding box center [1017, 29] width 46 height 31
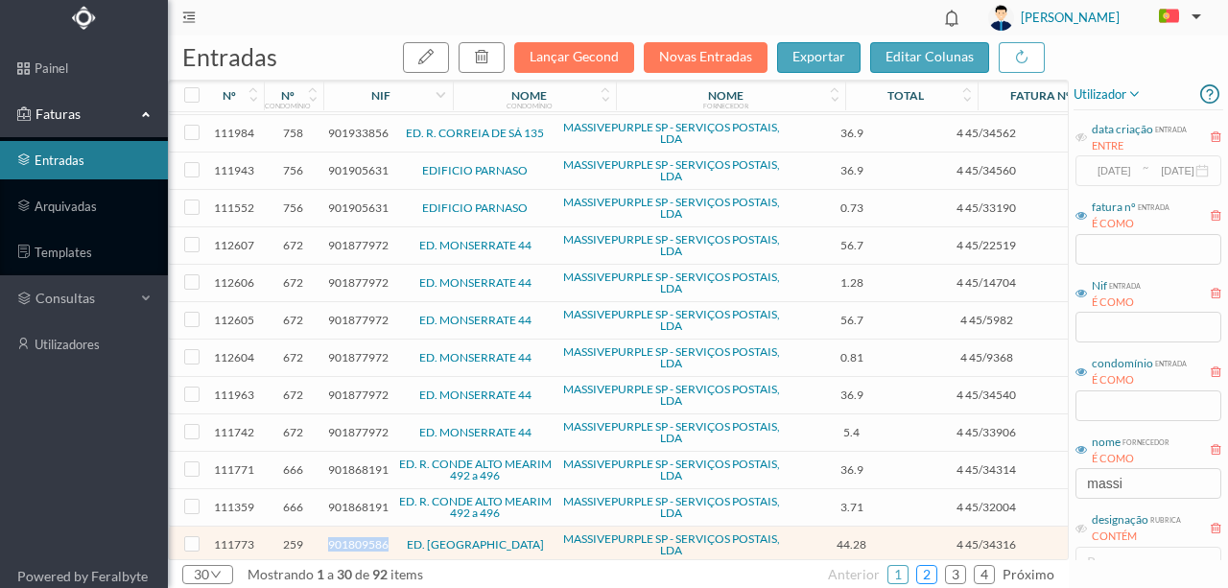
click at [932, 574] on link "2" at bounding box center [926, 574] width 19 height 29
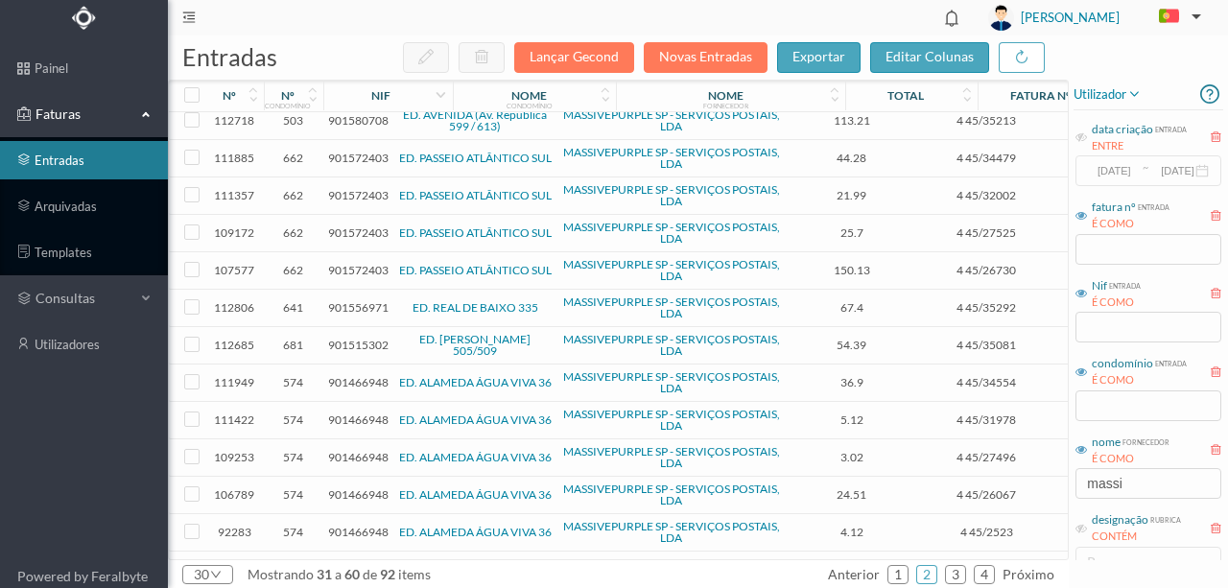
scroll to position [0, 0]
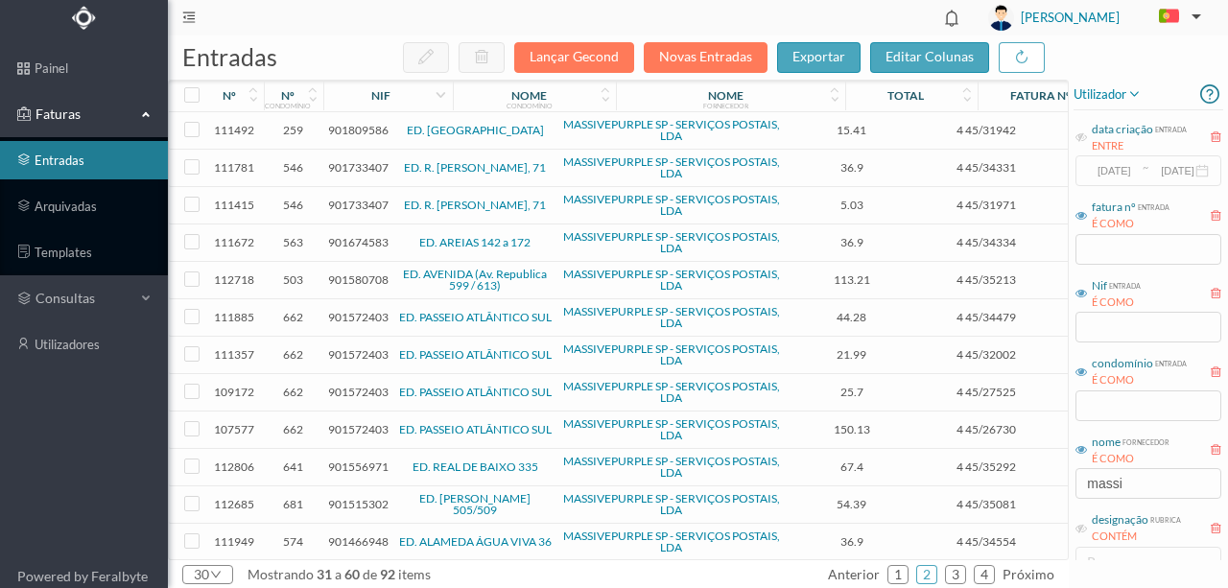
click at [348, 130] on span "901809586" at bounding box center [358, 130] width 60 height 14
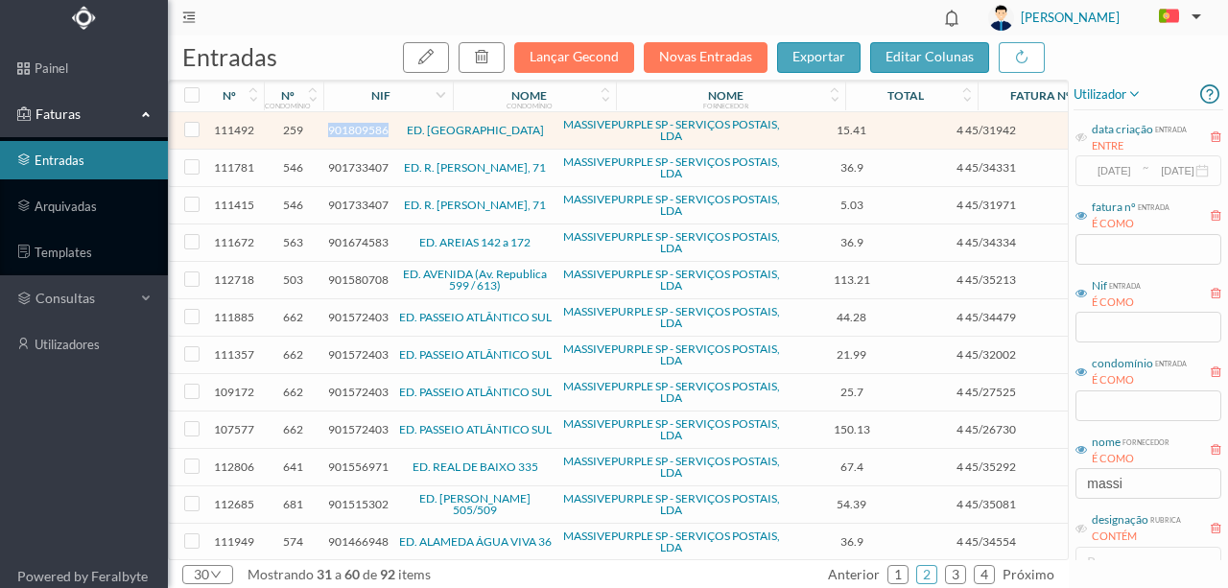
click at [348, 130] on span "901809586" at bounding box center [358, 130] width 60 height 14
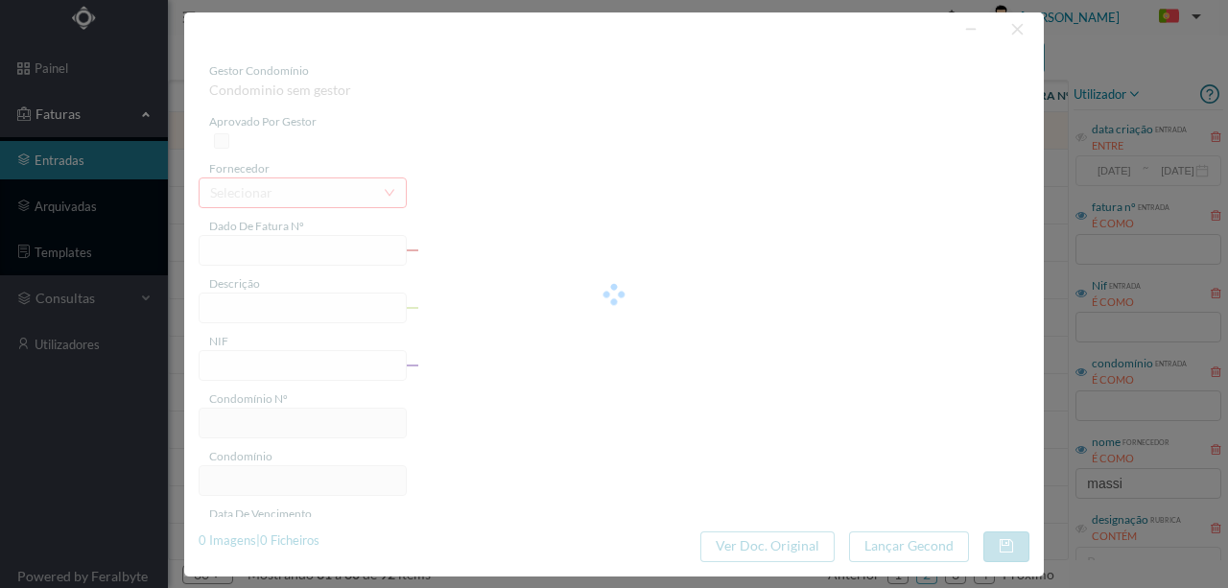
type input "4 45/31942"
type input "Serviço [PERSON_NAME]"
type input "901809586"
type input "Invalid date"
type input "2025-08-31"
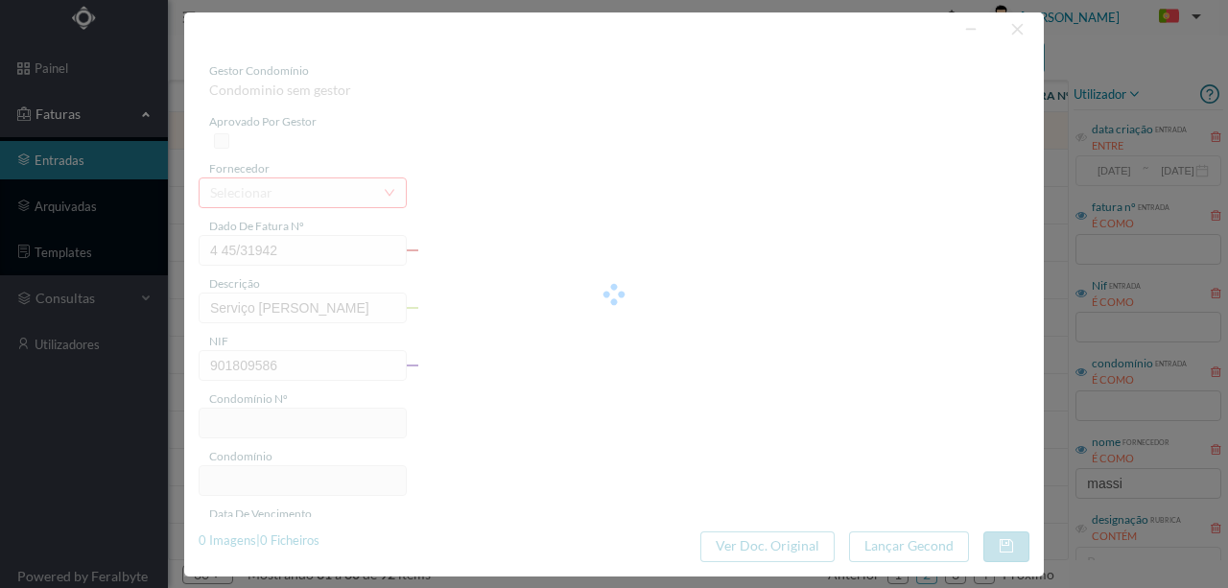
type input "15.41"
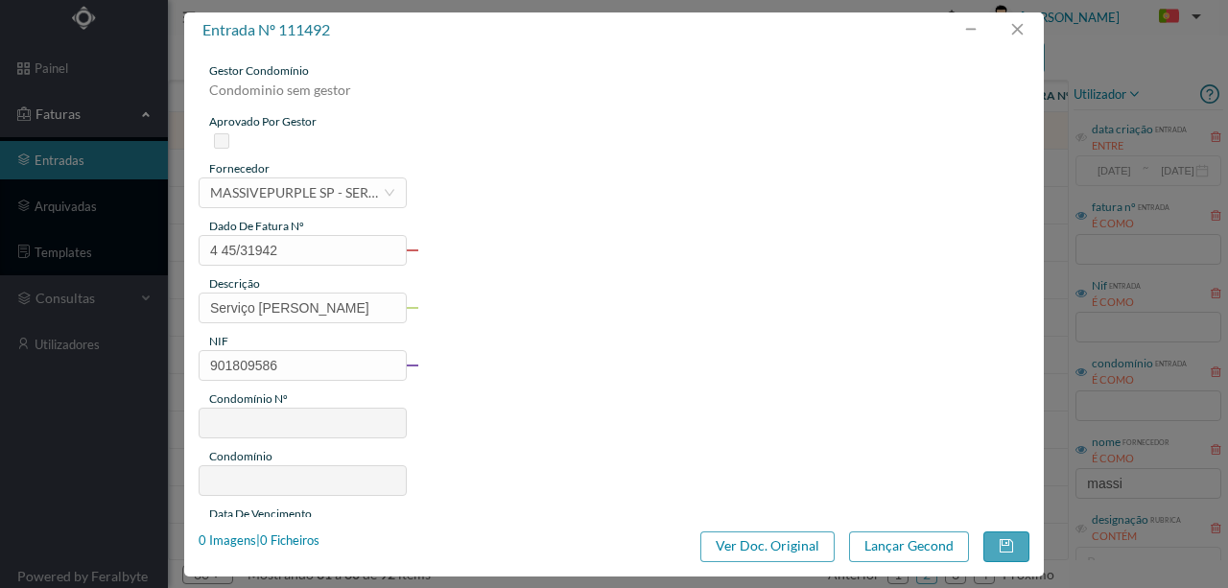
type input "259"
type input "ED. CITY MAIA"
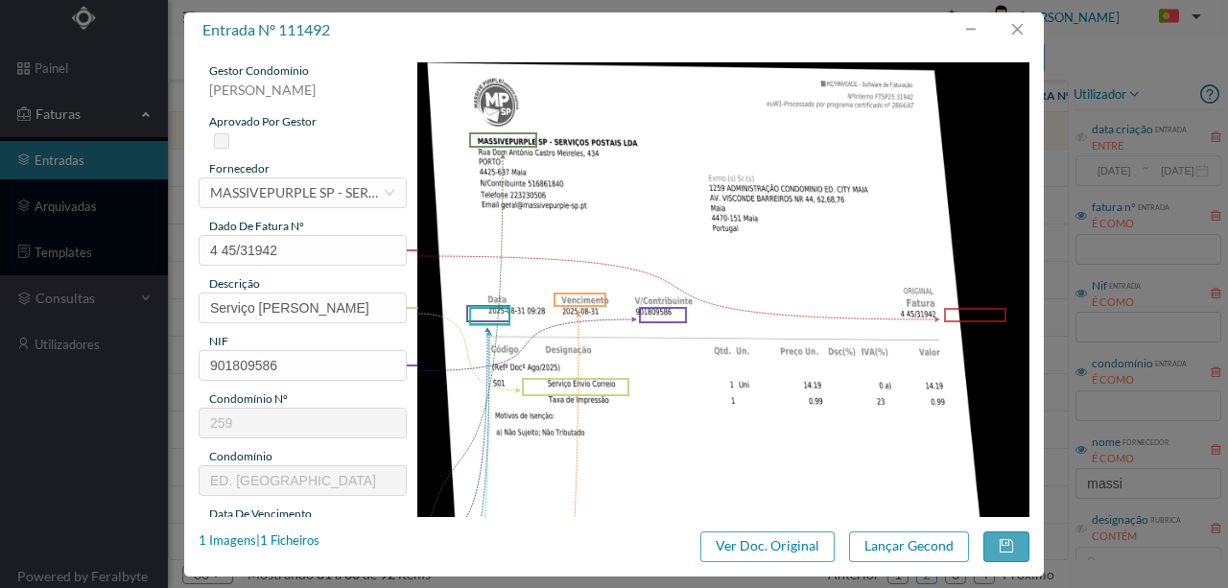
scroll to position [192, 0]
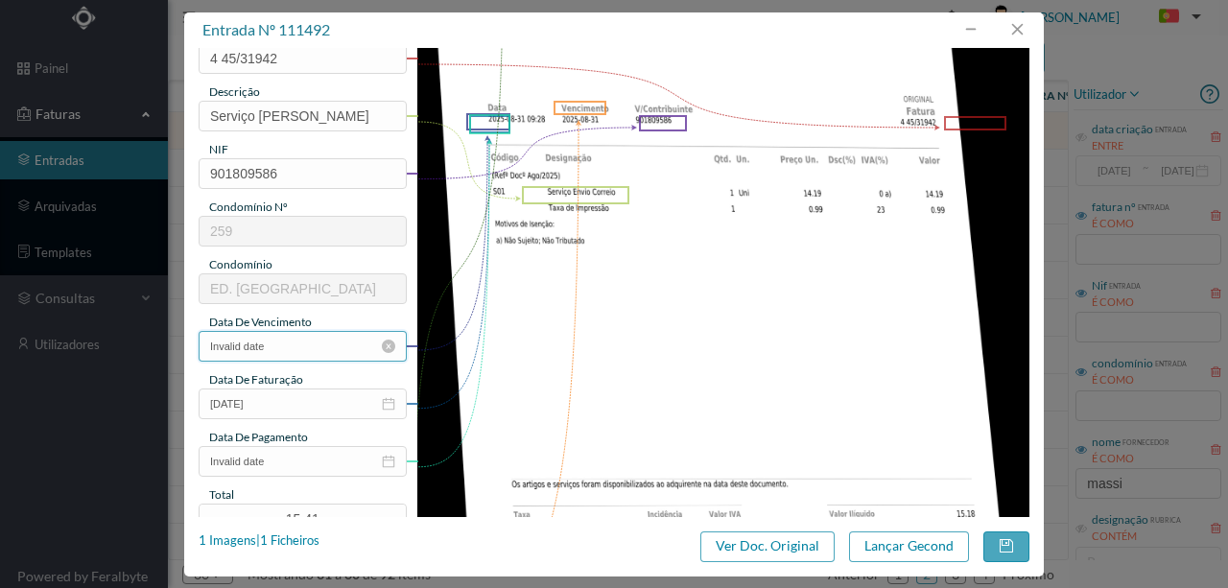
click at [293, 342] on input "Invalid date" at bounding box center [303, 346] width 208 height 31
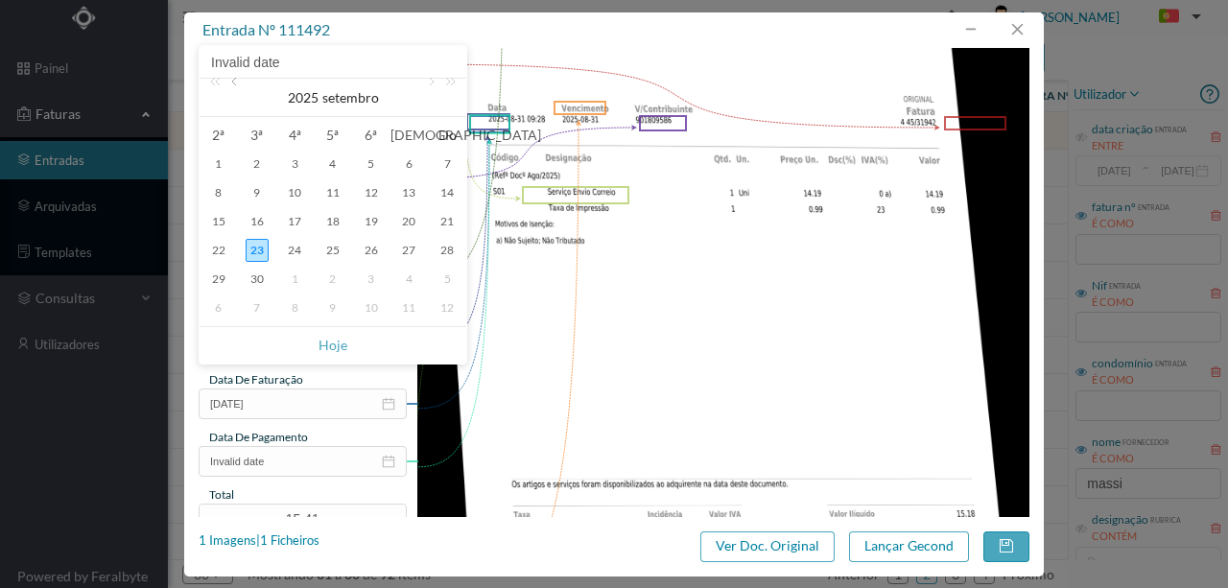
click at [232, 79] on link at bounding box center [235, 98] width 17 height 38
click at [443, 281] on div "31" at bounding box center [447, 279] width 23 height 23
type input "[DATE]"
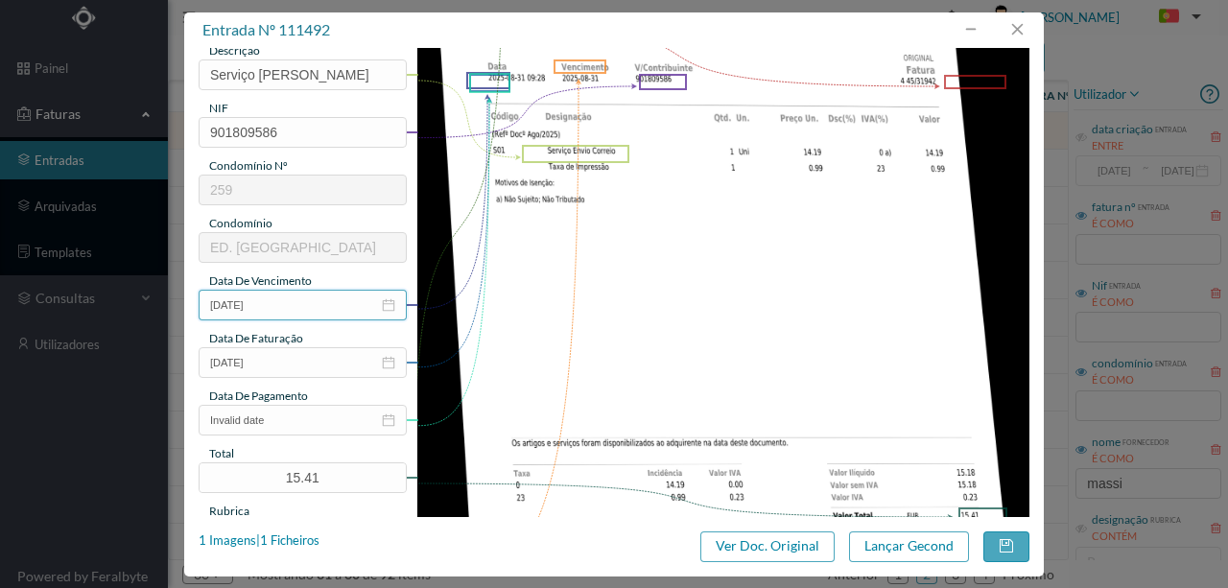
scroll to position [384, 0]
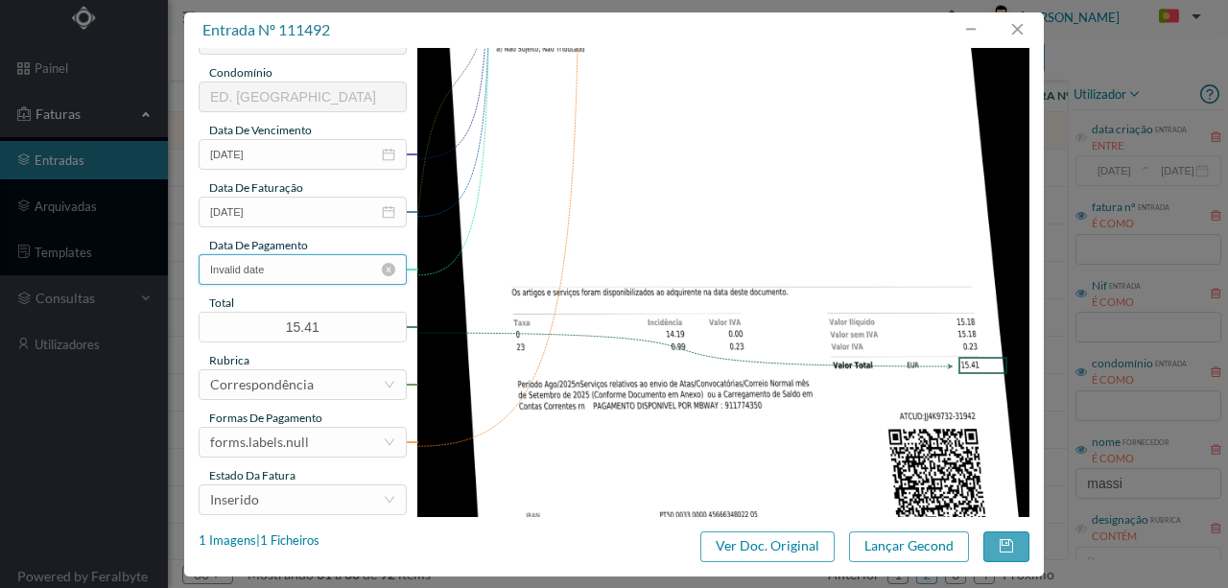
click at [284, 275] on input "Invalid date" at bounding box center [303, 269] width 208 height 31
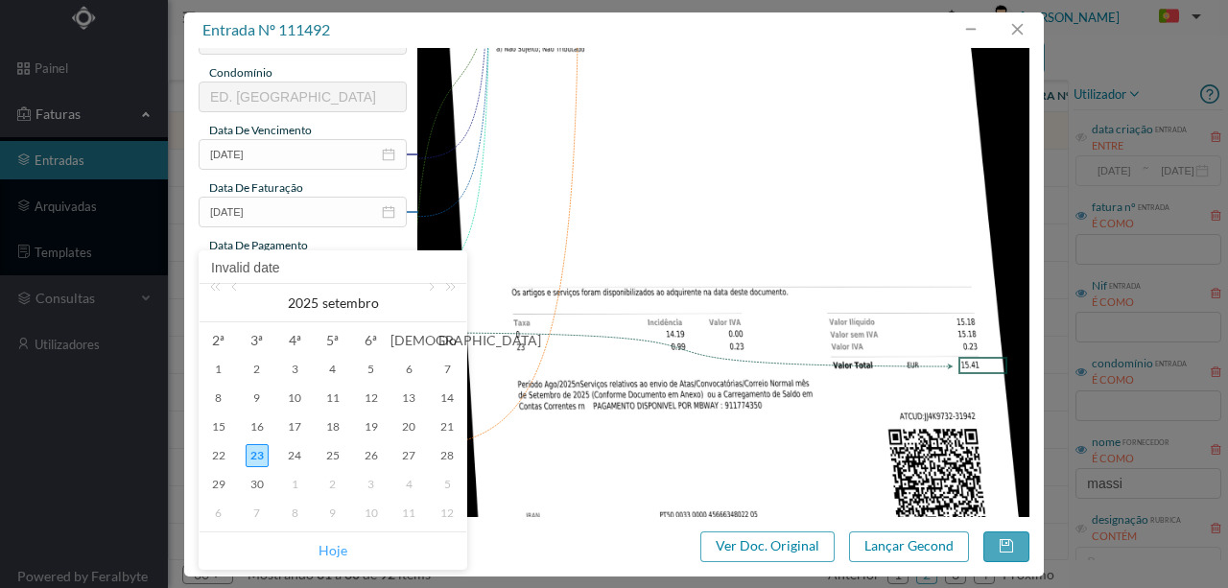
click at [334, 549] on link "Hoje" at bounding box center [333, 551] width 29 height 36
type input "[DATE]"
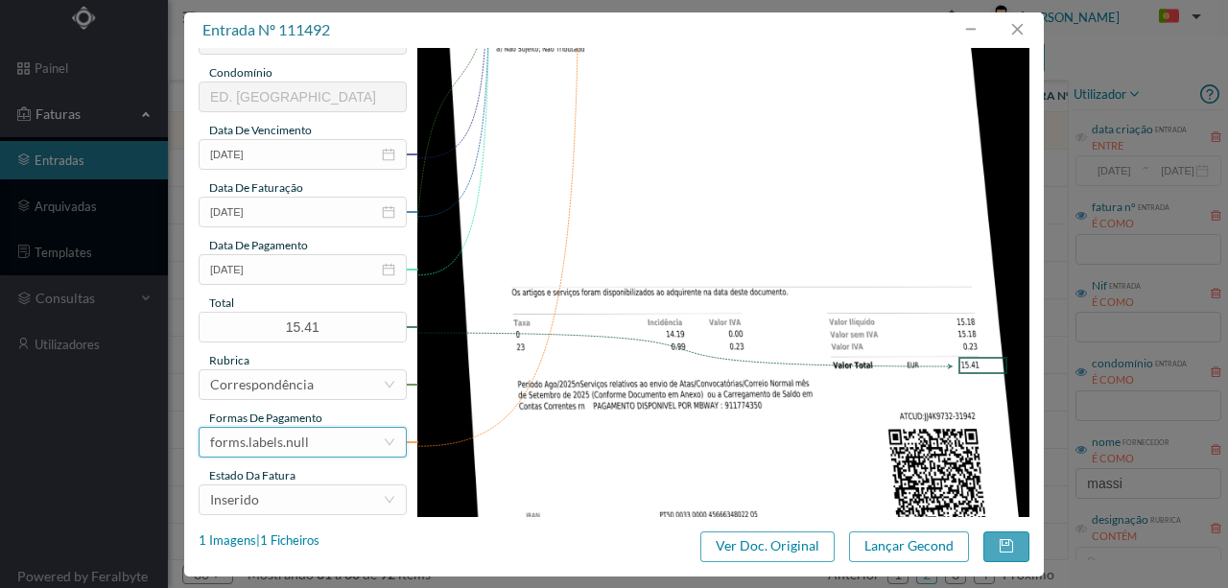
drag, startPoint x: 306, startPoint y: 447, endPoint x: 310, endPoint y: 426, distance: 21.5
click at [306, 447] on div "forms.labels.null" at bounding box center [296, 442] width 173 height 29
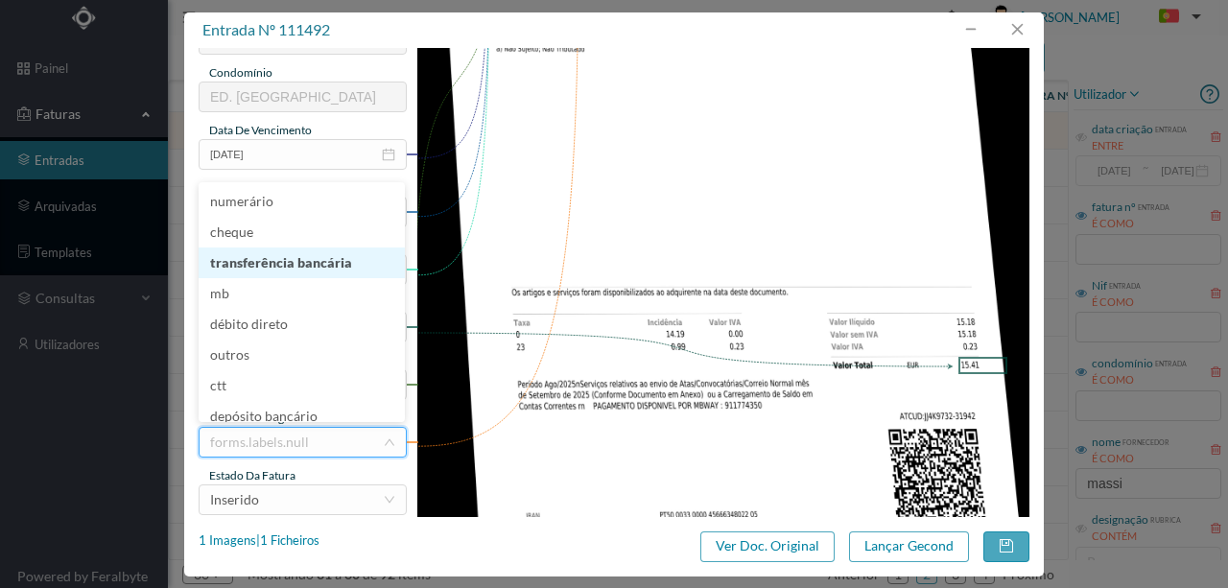
click at [326, 261] on li "transferência bancária" at bounding box center [302, 263] width 206 height 31
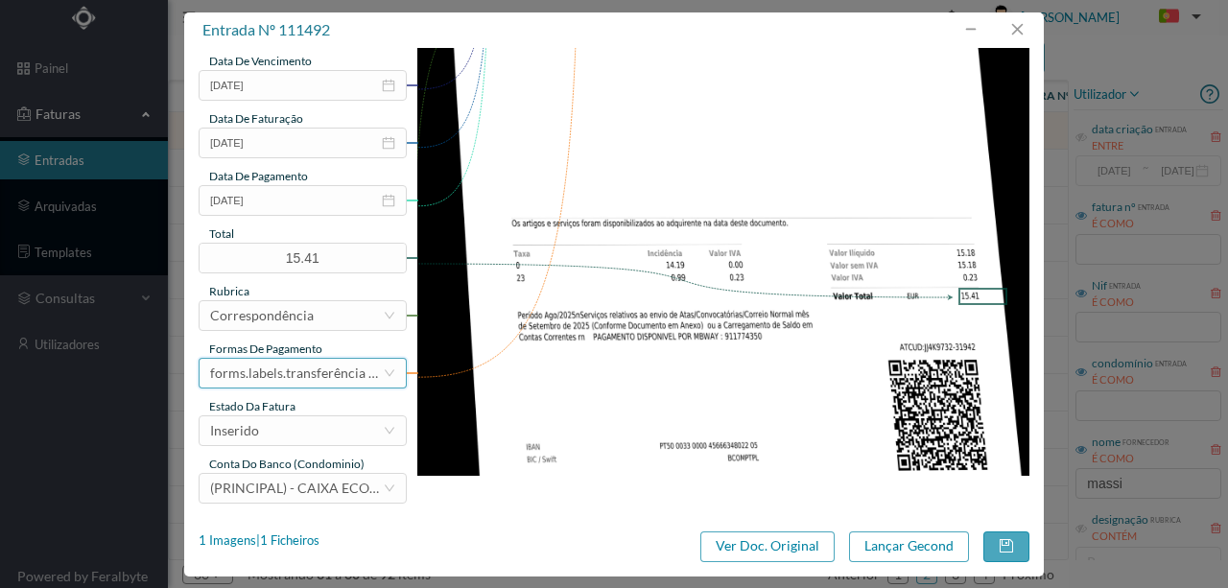
scroll to position [454, 0]
click at [279, 432] on div "Inserido" at bounding box center [296, 429] width 173 height 29
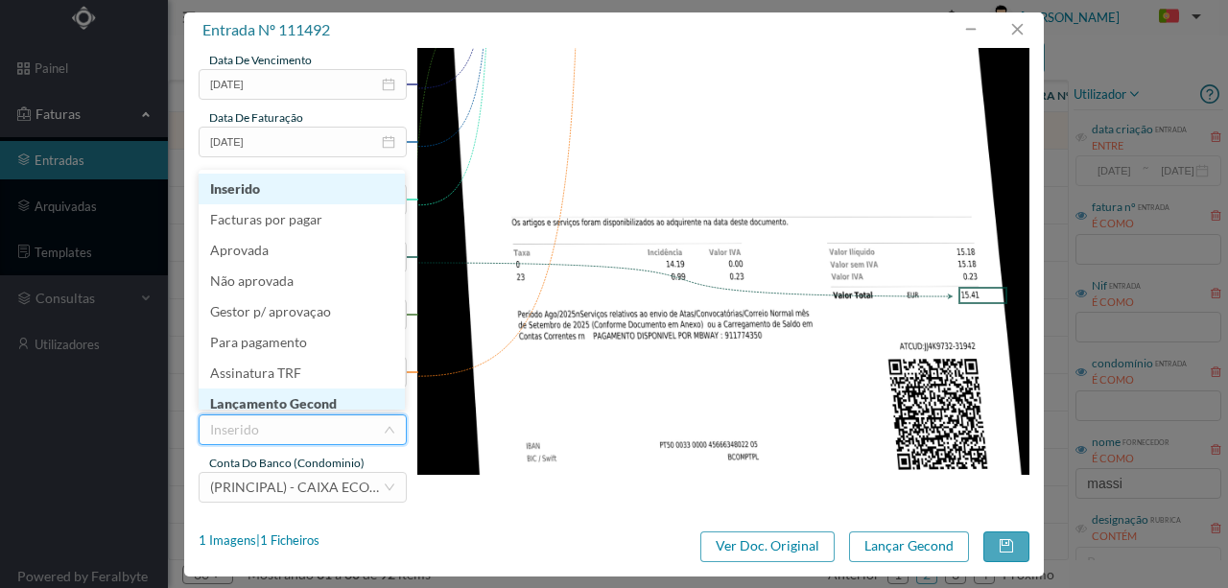
scroll to position [10, 0]
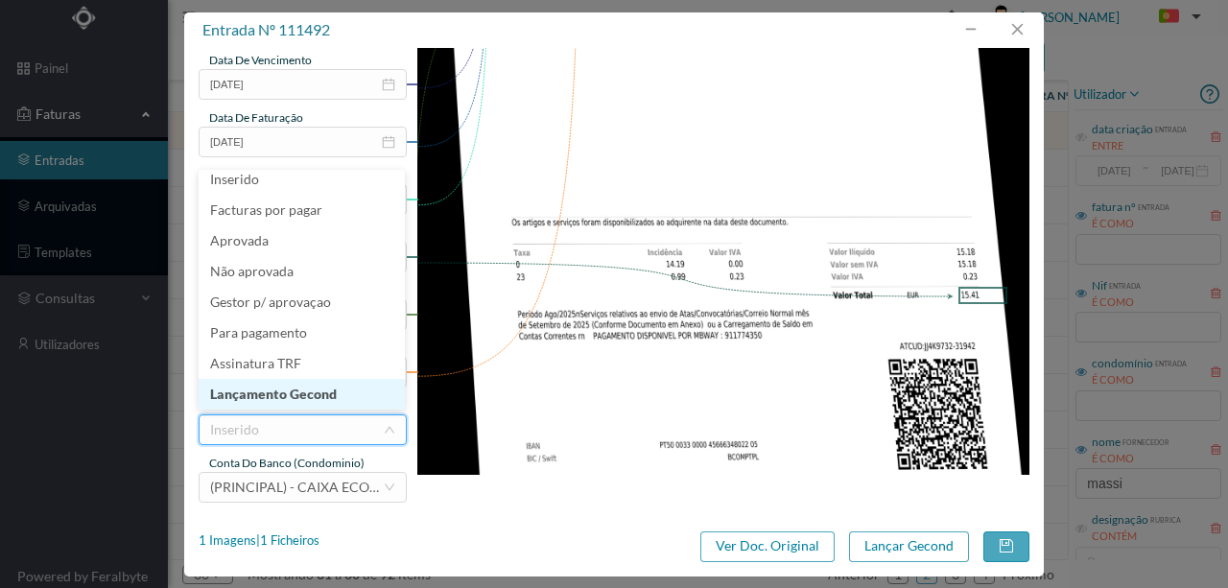
click at [306, 401] on li "Lançamento Gecond" at bounding box center [302, 394] width 206 height 31
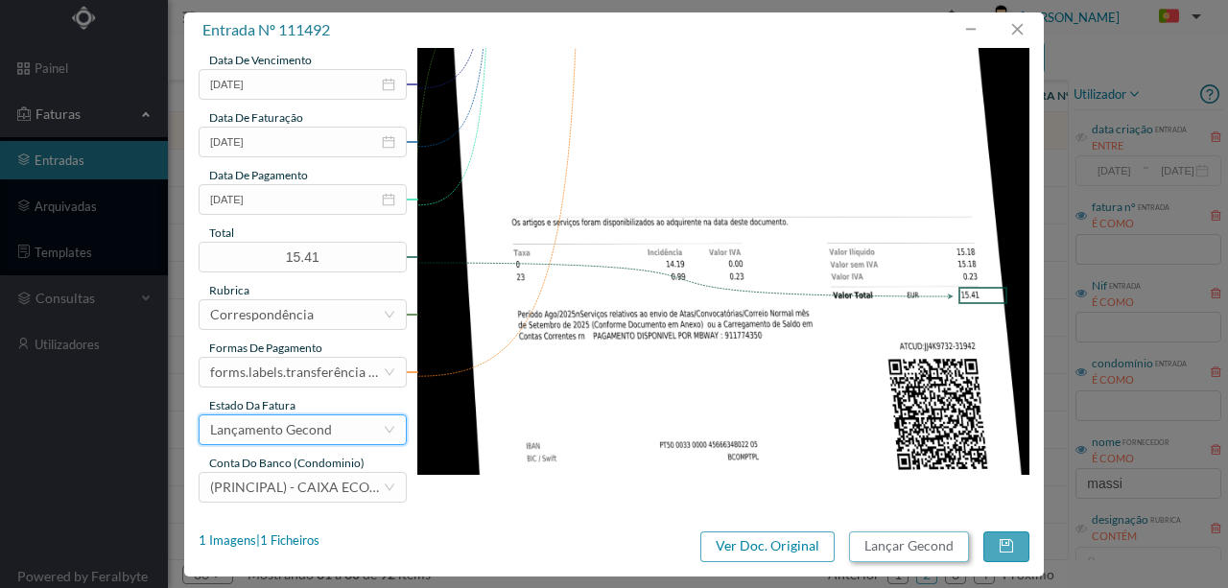
click at [901, 546] on button "Lançar Gecond" at bounding box center [909, 547] width 120 height 31
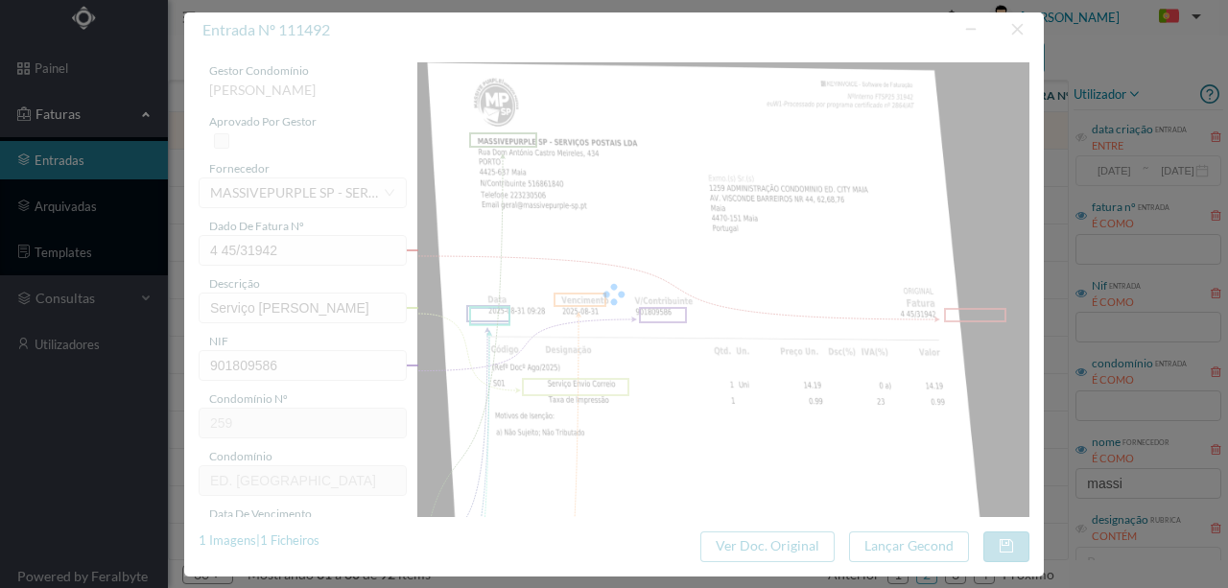
scroll to position [454, 0]
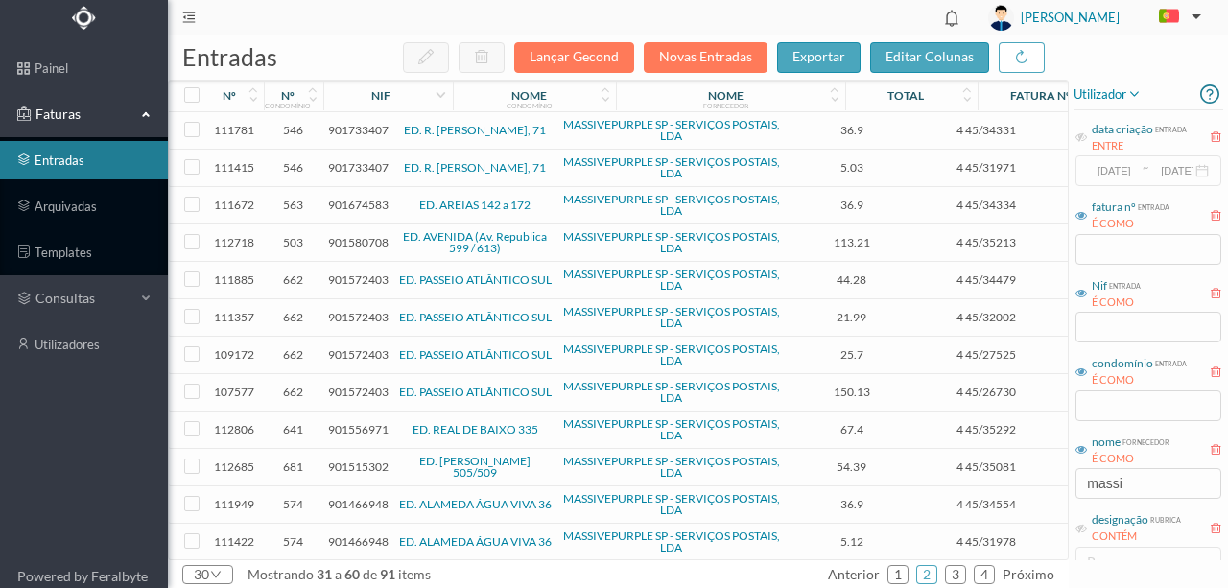
click at [349, 240] on span "901580708" at bounding box center [358, 242] width 60 height 14
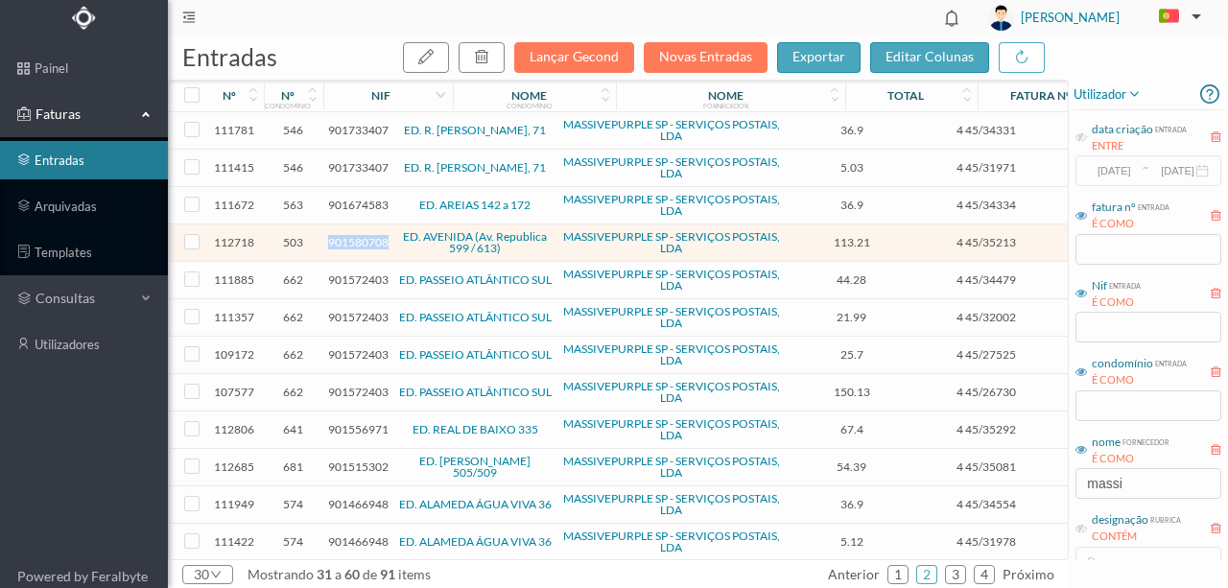
click at [349, 240] on span "901580708" at bounding box center [358, 242] width 60 height 14
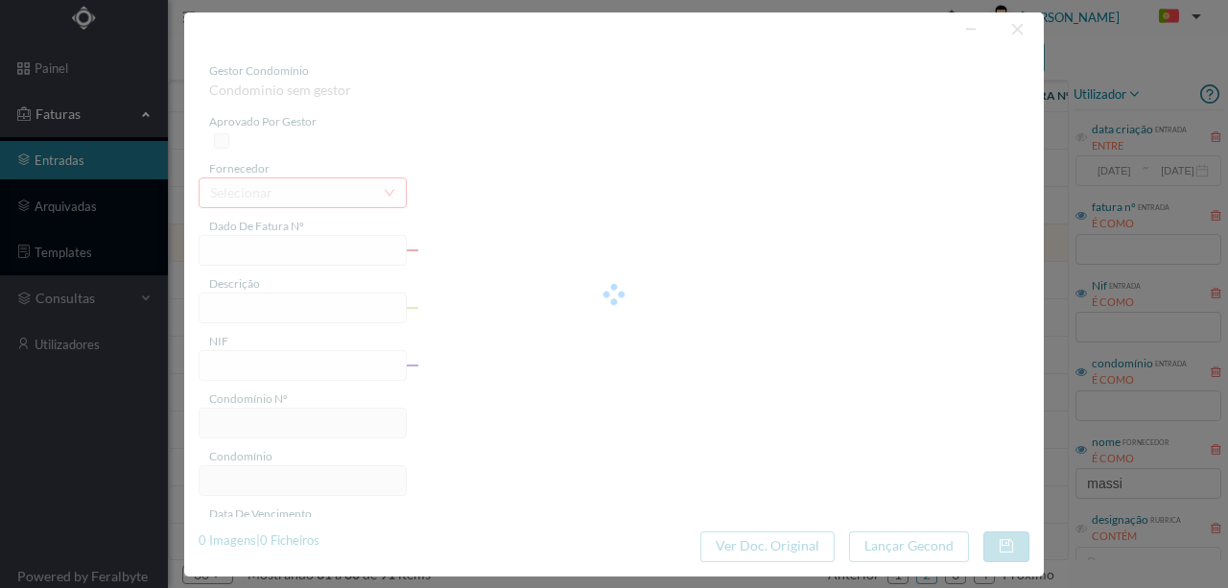
type input "4 45/35213"
type input "AILULI) Coarvien [PERSON_NAME]"
type input "901580708"
type input "Invalid date"
type input "[DATE]"
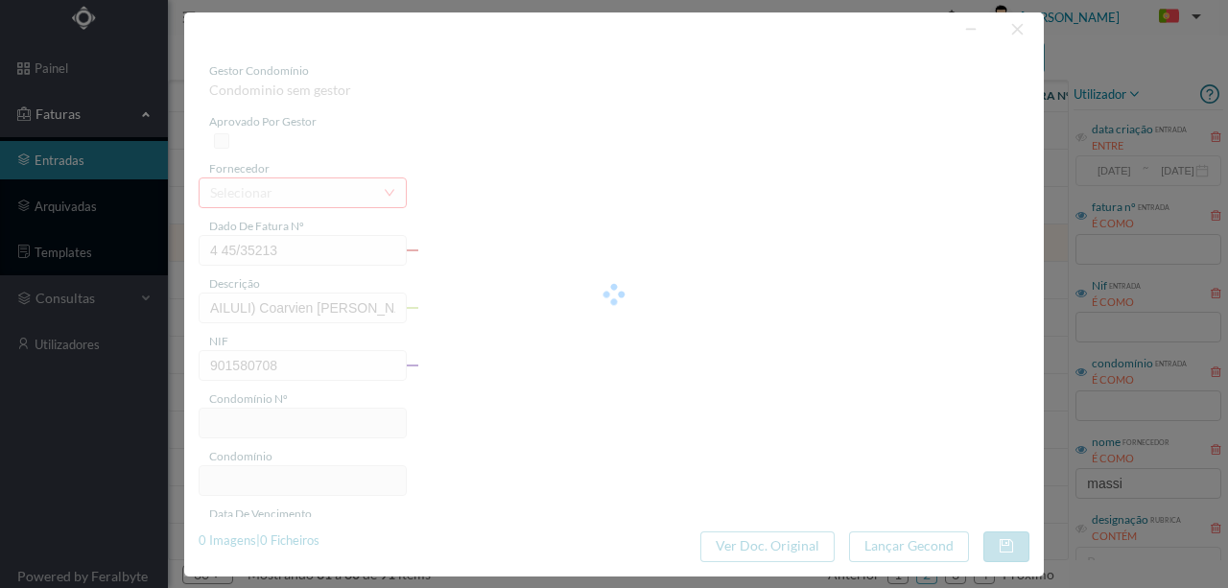
type input "[DATE]"
type input "113.21"
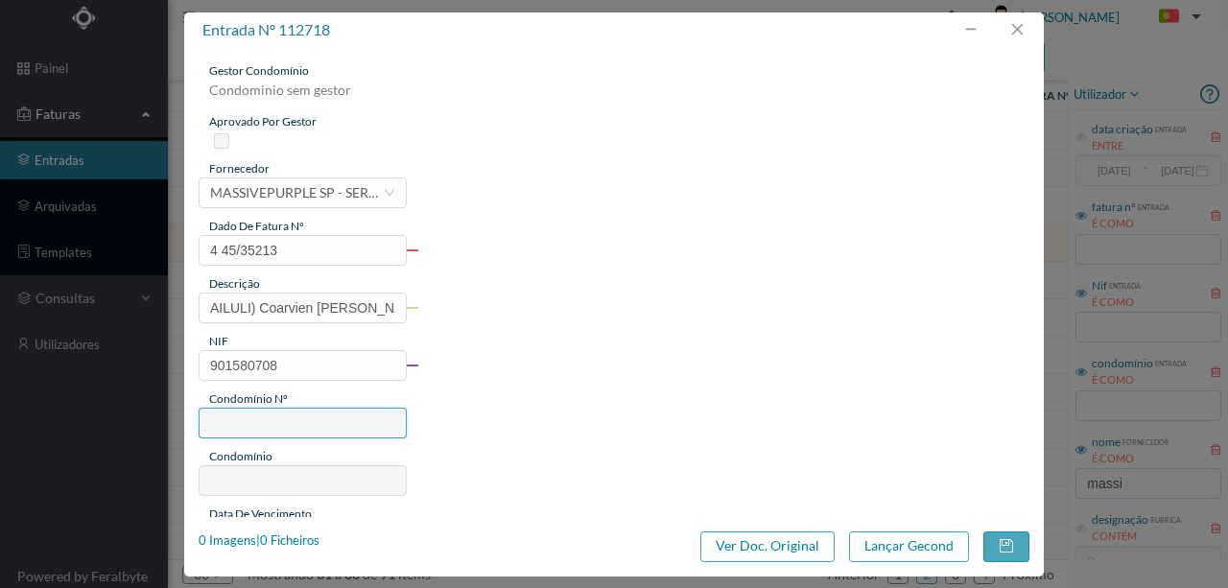
type input "503"
type input "ED. AVENIDA (Av. Republica 599 / 613)"
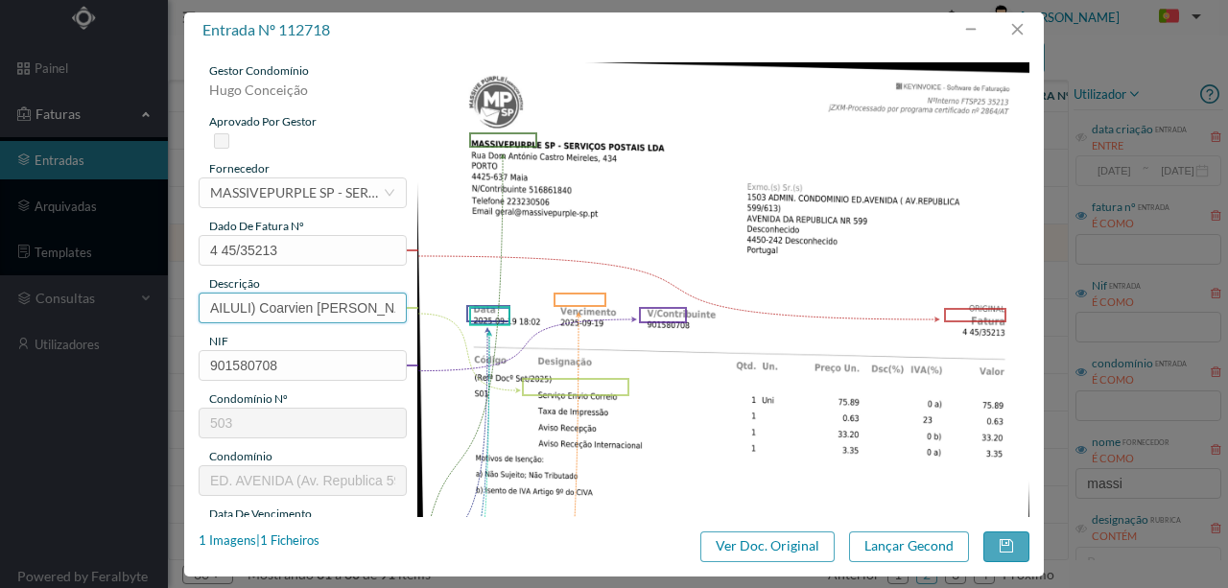
scroll to position [0, 4]
drag, startPoint x: 203, startPoint y: 304, endPoint x: 466, endPoint y: 304, distance: 262.9
click at [466, 304] on div "gestor condomínio [PERSON_NAME] aprovado por gestor fornecedor selecionar MASSI…" at bounding box center [614, 509] width 831 height 894
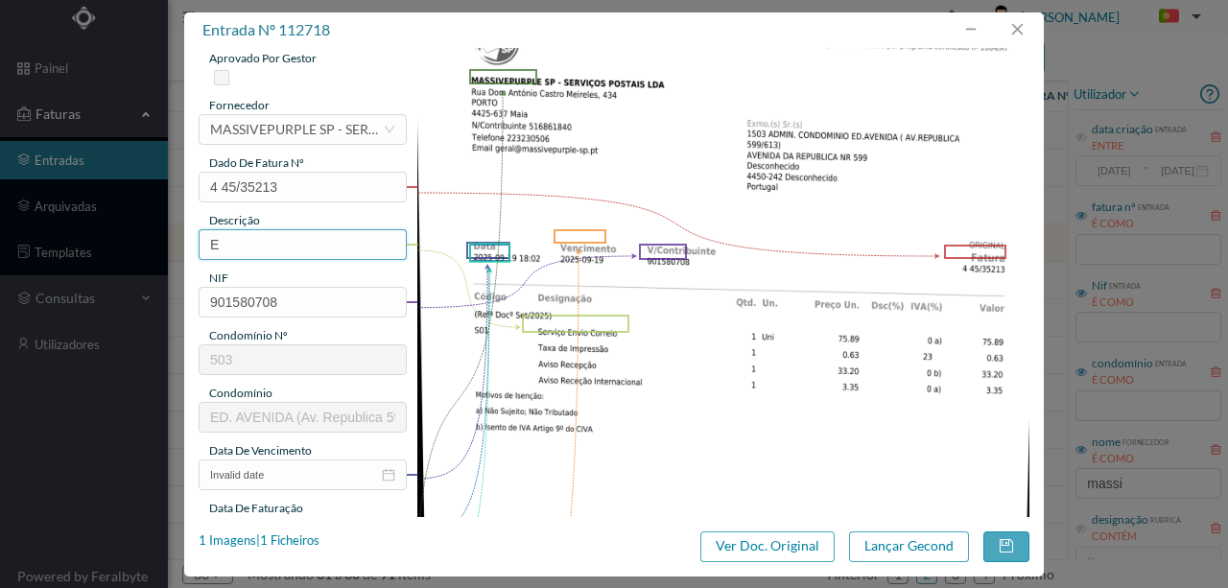
scroll to position [0, 0]
type input "E"
type input "Serviço [PERSON_NAME]"
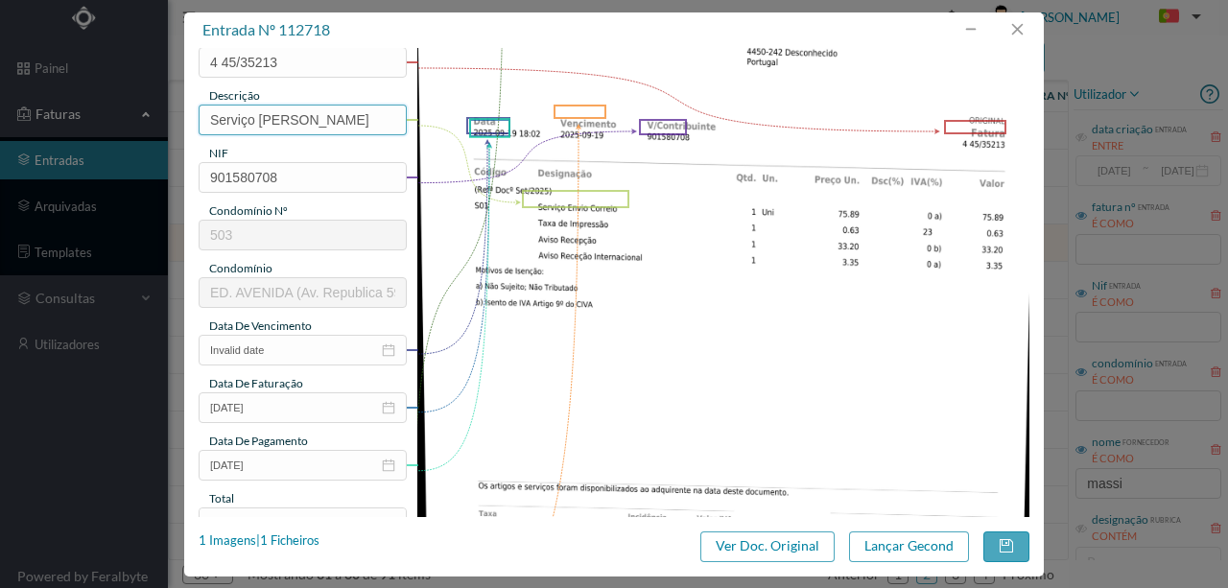
scroll to position [255, 0]
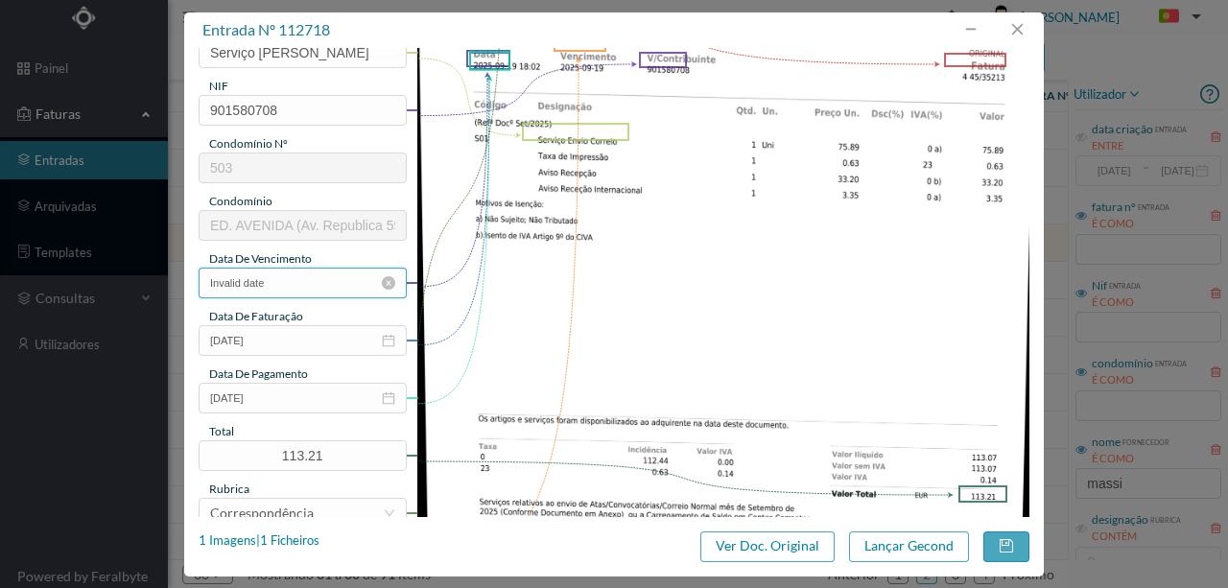
click at [303, 282] on input "Invalid date" at bounding box center [303, 283] width 208 height 31
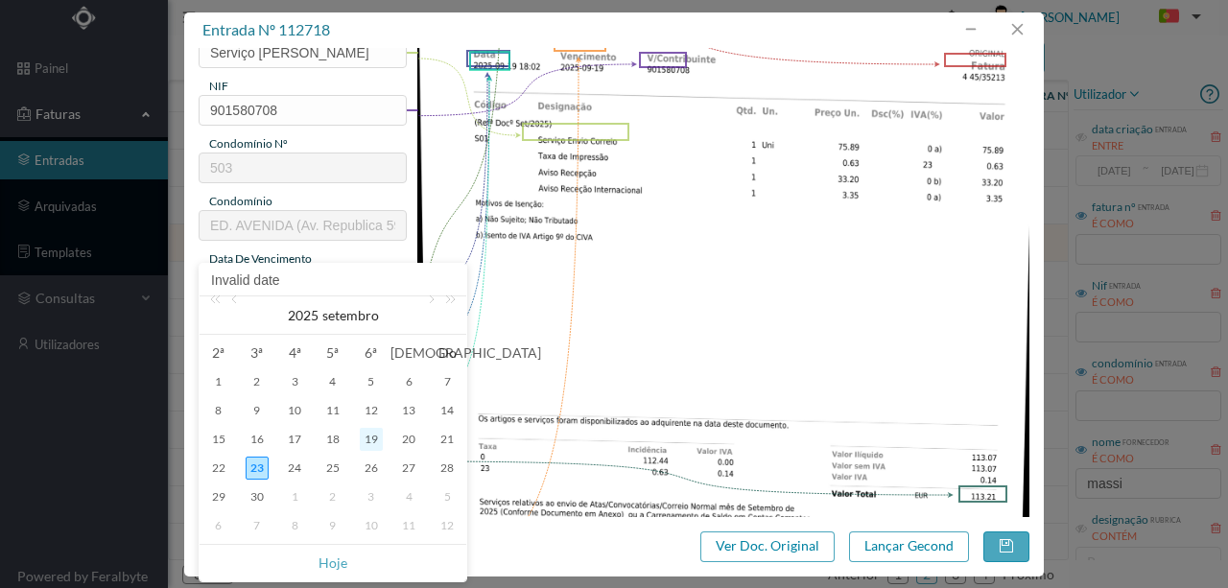
click at [373, 441] on div "19" at bounding box center [371, 439] width 23 height 23
type input "[DATE]"
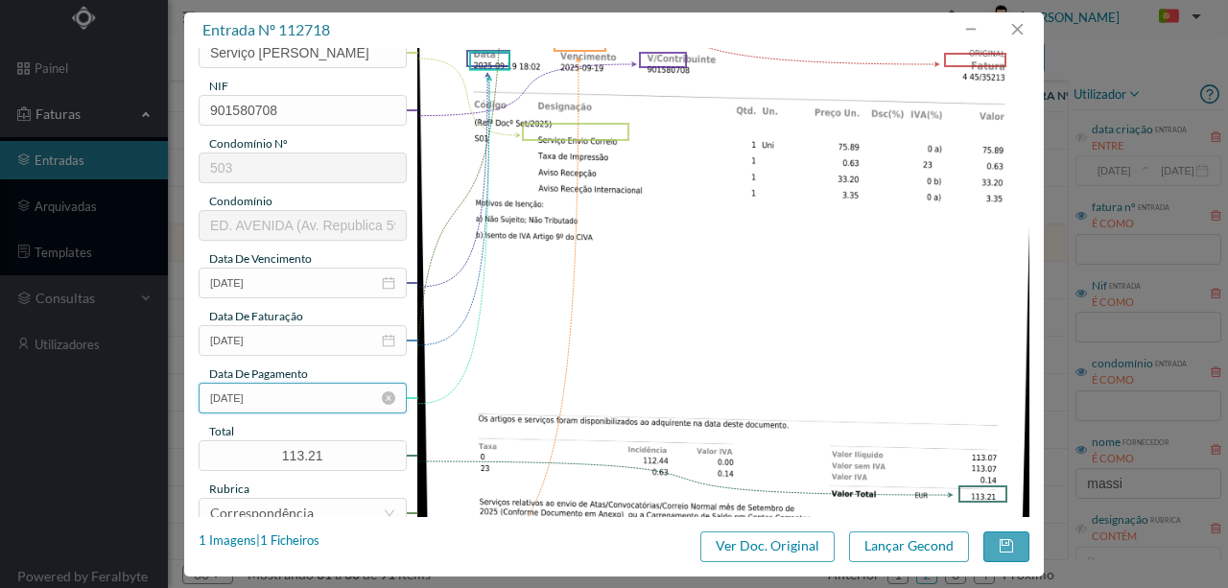
click at [291, 387] on input "[DATE]" at bounding box center [303, 398] width 208 height 31
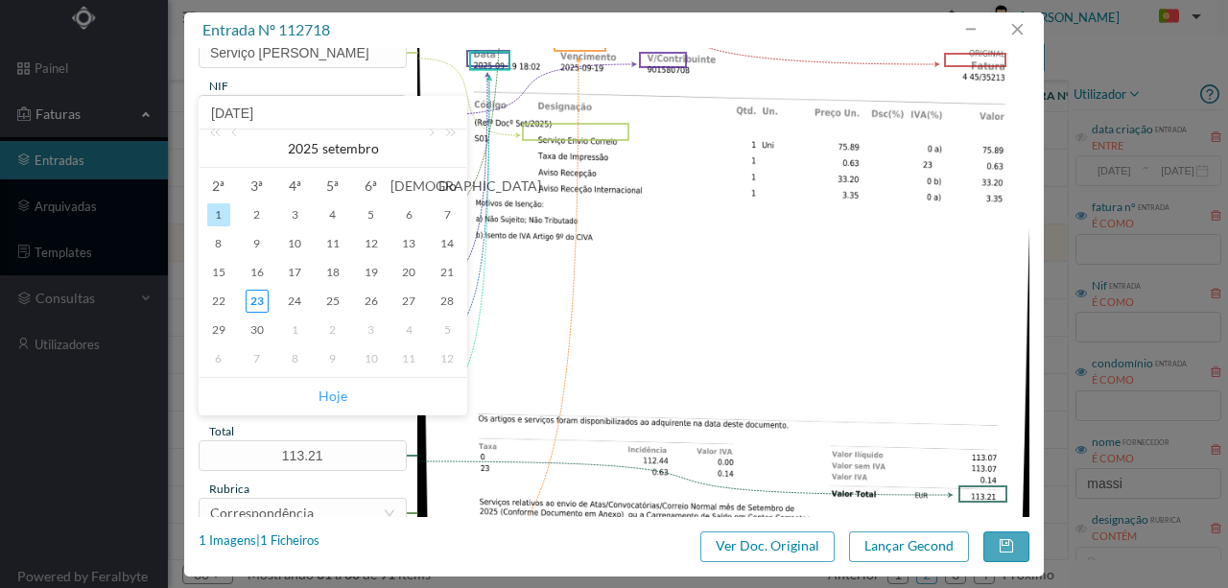
click at [328, 394] on link "Hoje" at bounding box center [333, 396] width 29 height 36
type input "[DATE]"
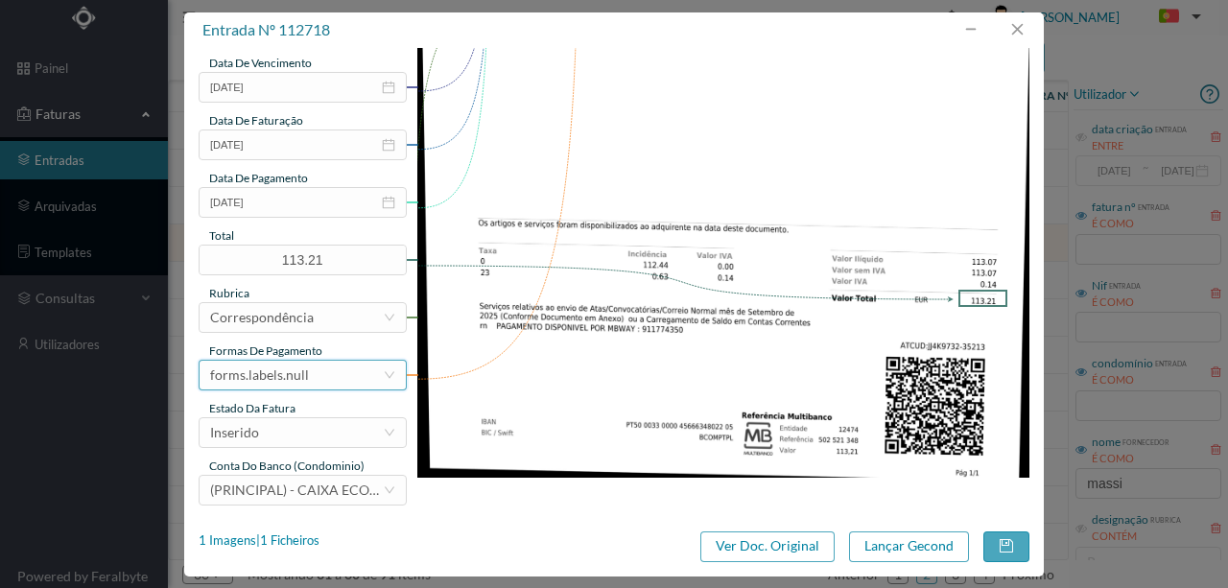
scroll to position [454, 0]
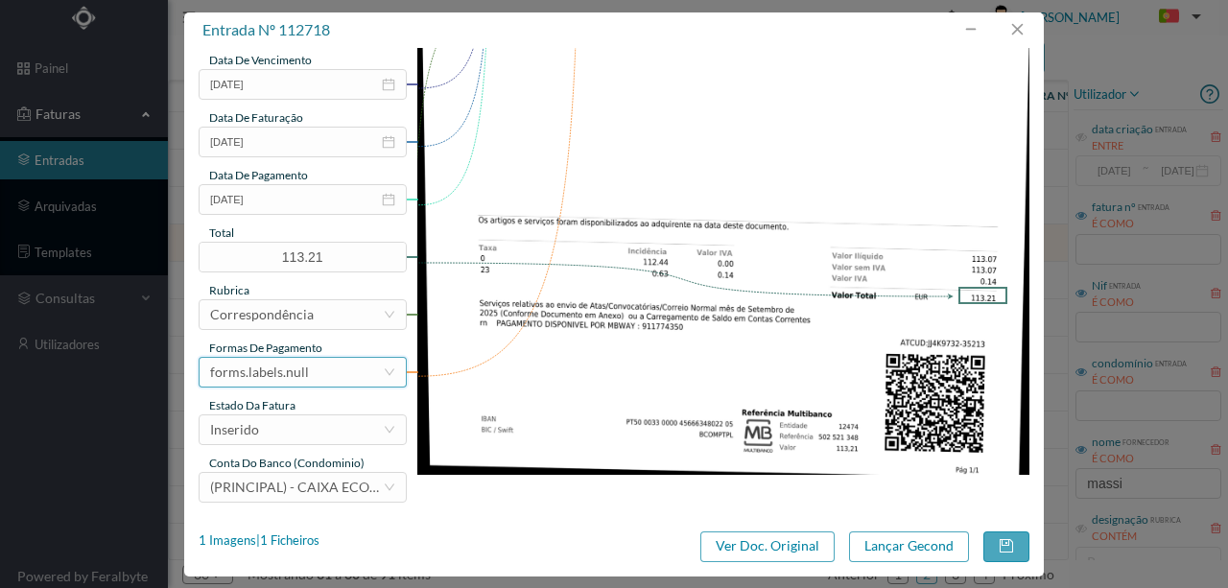
click at [312, 368] on div "forms.labels.null" at bounding box center [296, 372] width 173 height 29
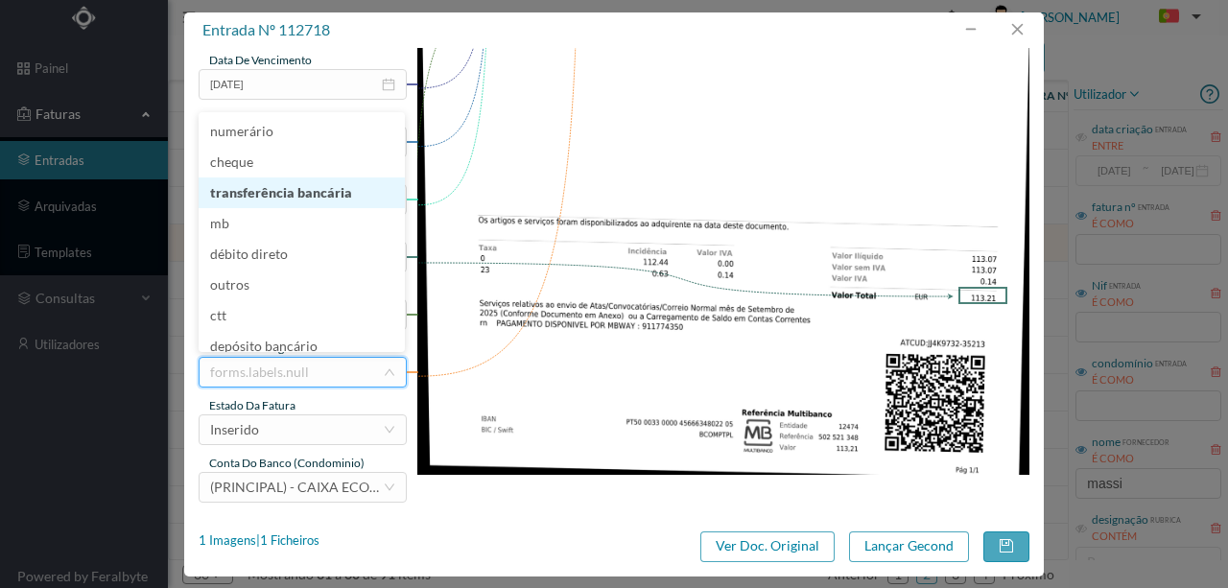
click at [326, 200] on li "transferência bancária" at bounding box center [302, 193] width 206 height 31
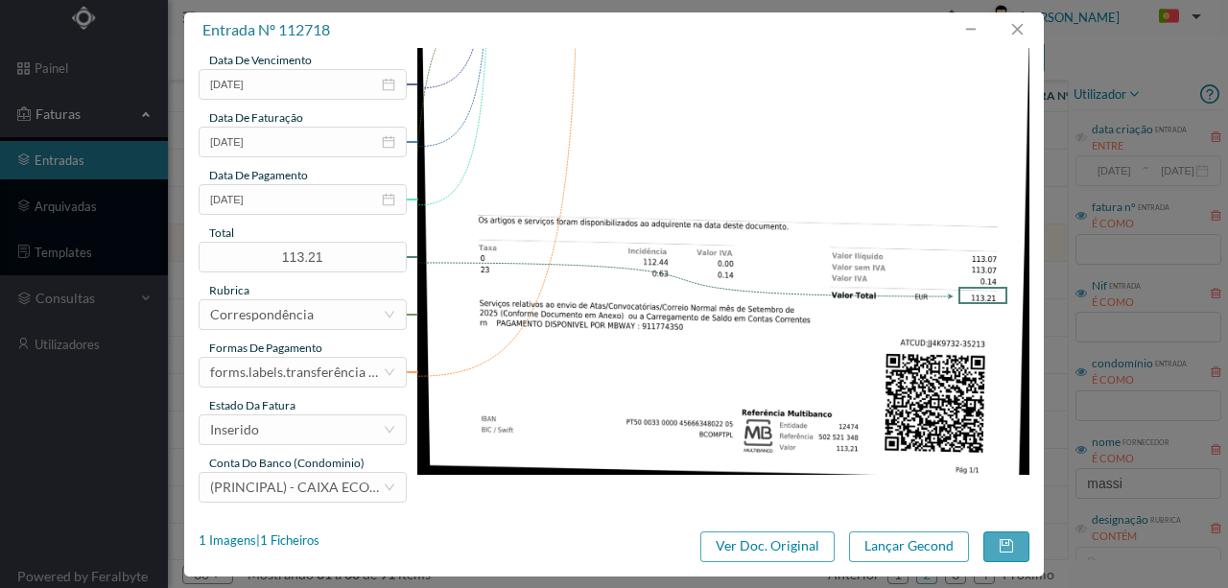
click at [302, 445] on div "gestor condomínio [PERSON_NAME] aprovado por gestor fornecedor selecionar MASSI…" at bounding box center [303, 56] width 208 height 894
click at [288, 429] on div "Inserido" at bounding box center [296, 429] width 173 height 29
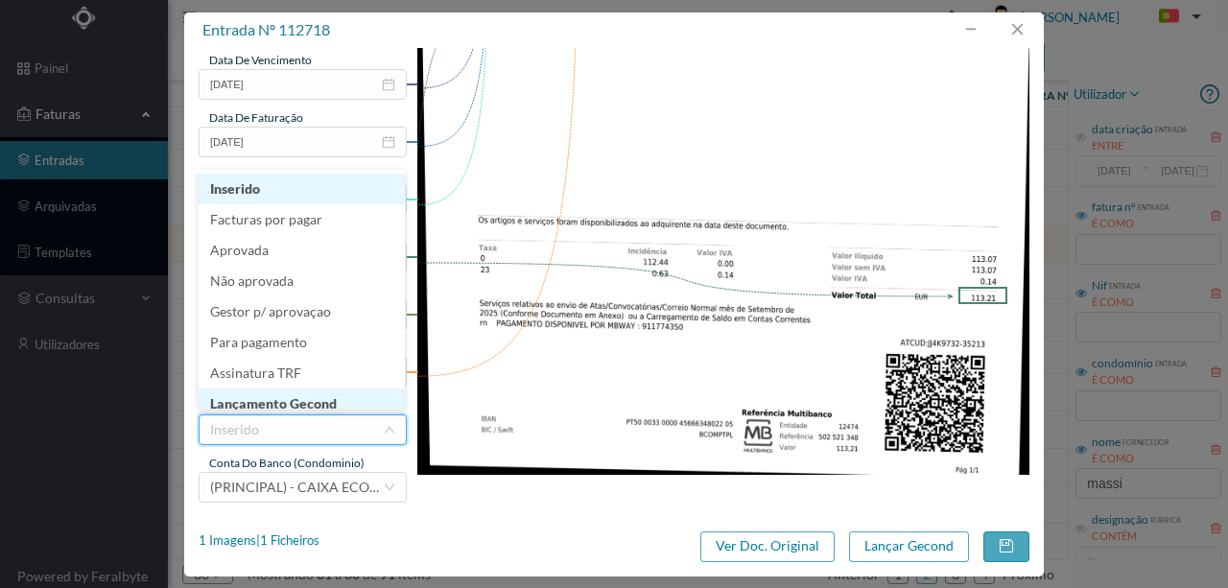
scroll to position [10, 0]
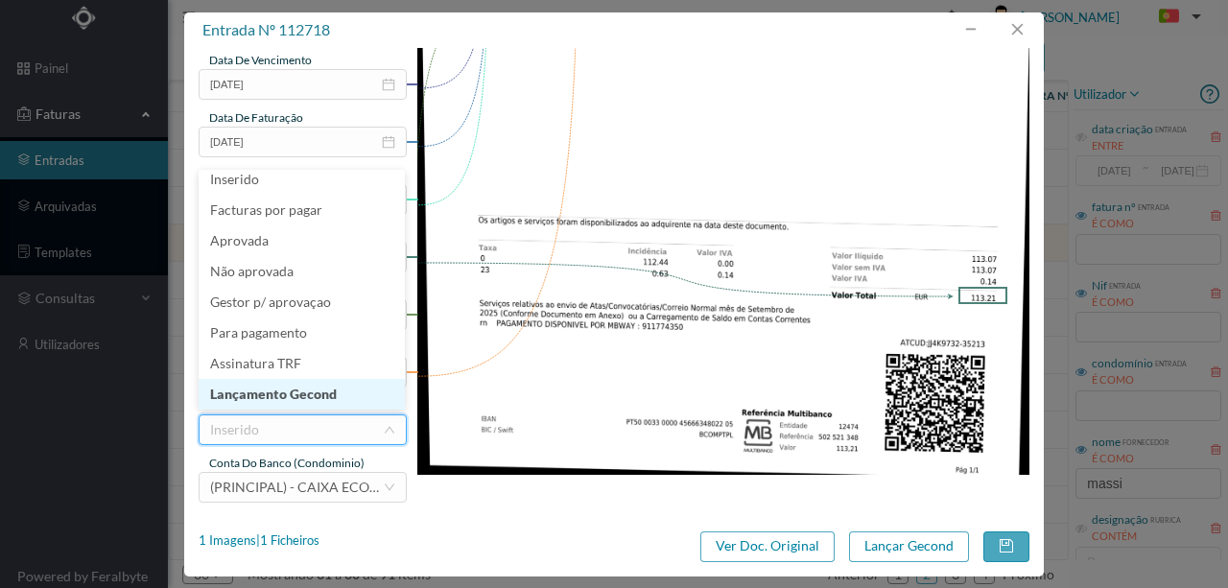
click at [326, 386] on li "Lançamento Gecond" at bounding box center [302, 394] width 206 height 31
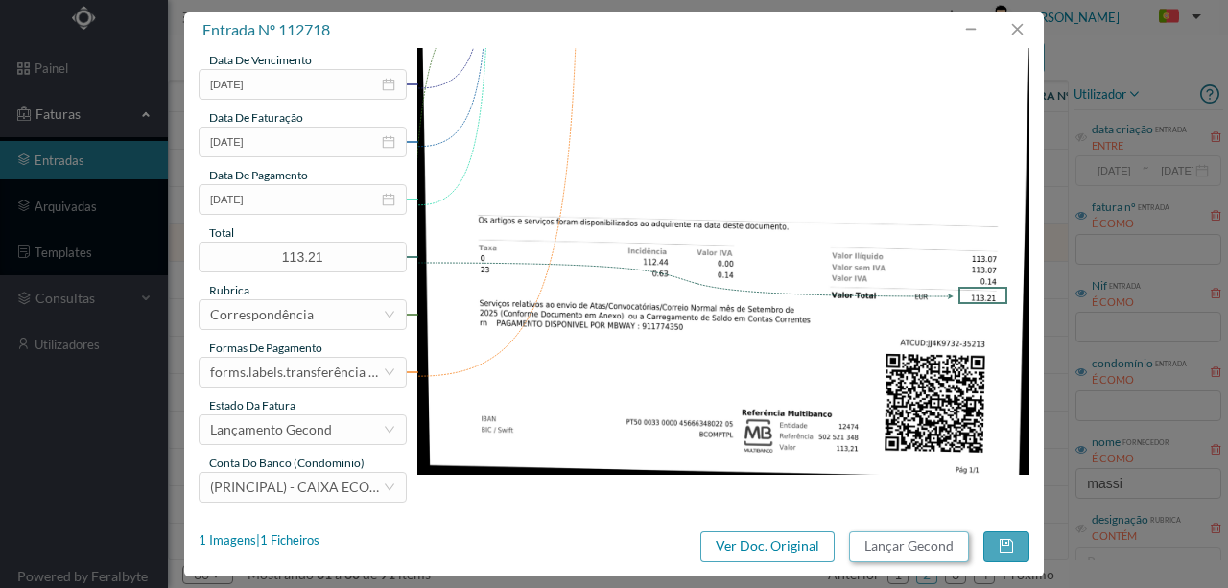
click at [917, 546] on button "Lançar Gecond" at bounding box center [909, 547] width 120 height 31
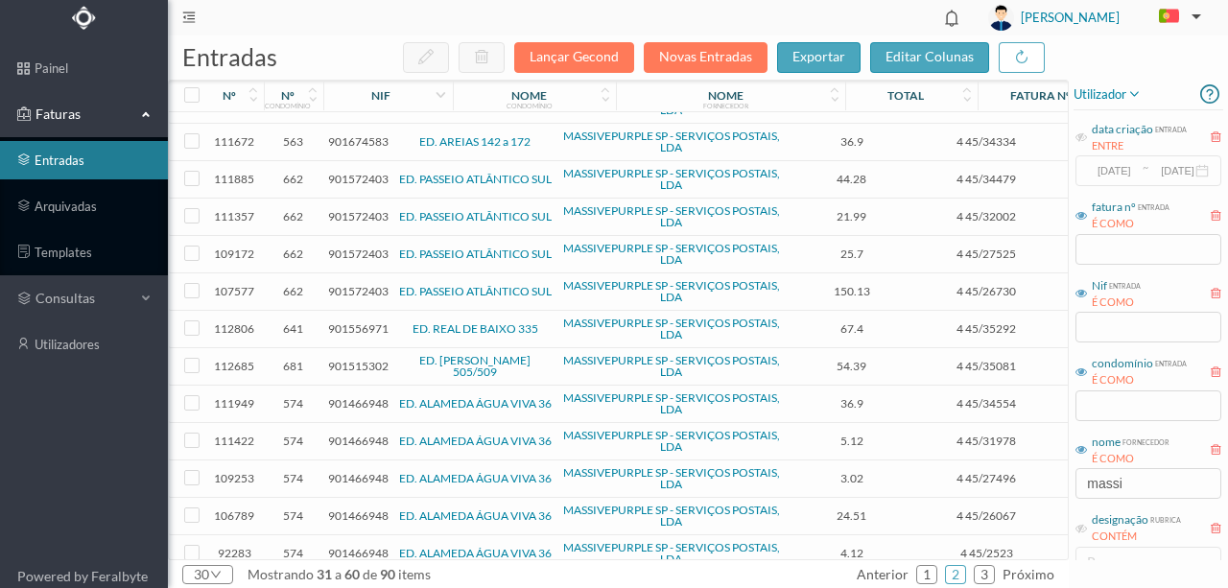
scroll to position [128, 0]
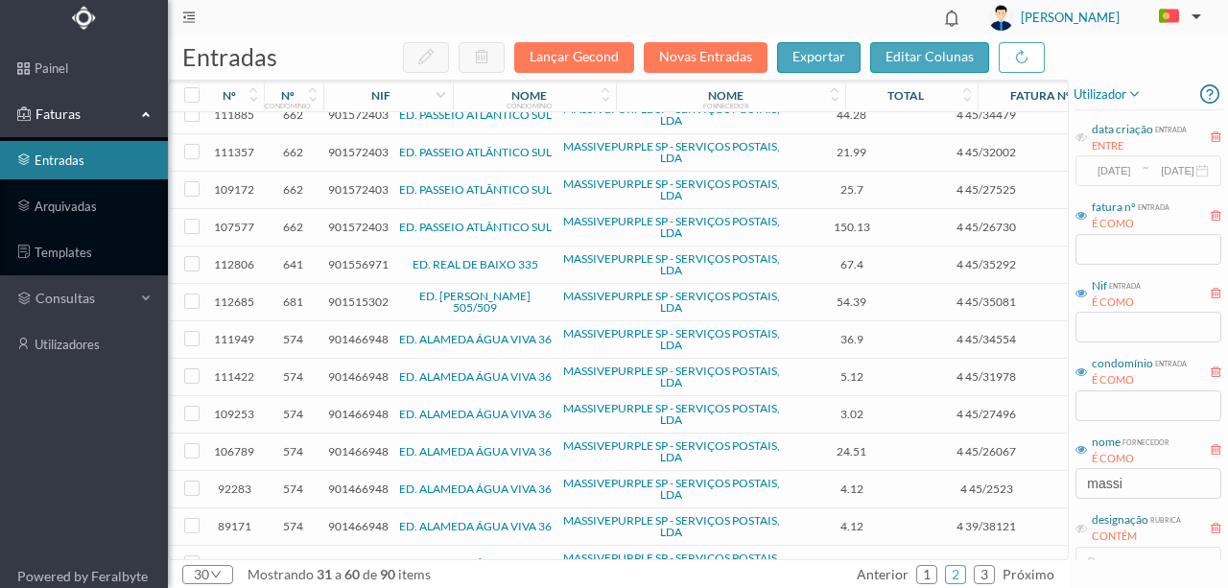
click at [349, 299] on span "901515302" at bounding box center [358, 302] width 60 height 14
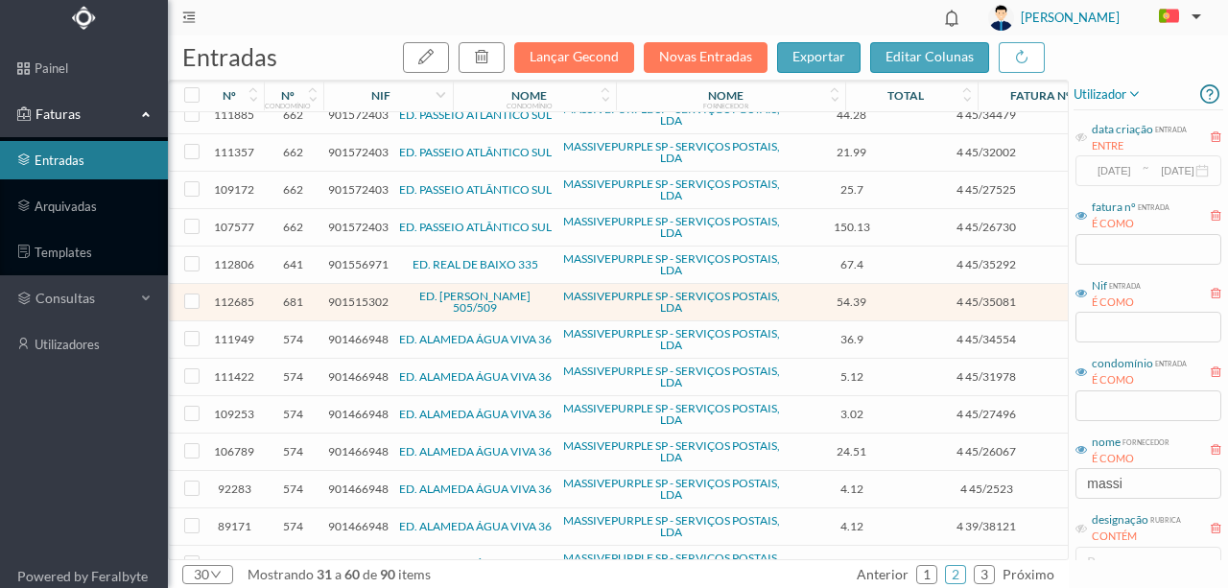
click at [349, 299] on span "901515302" at bounding box center [358, 302] width 60 height 14
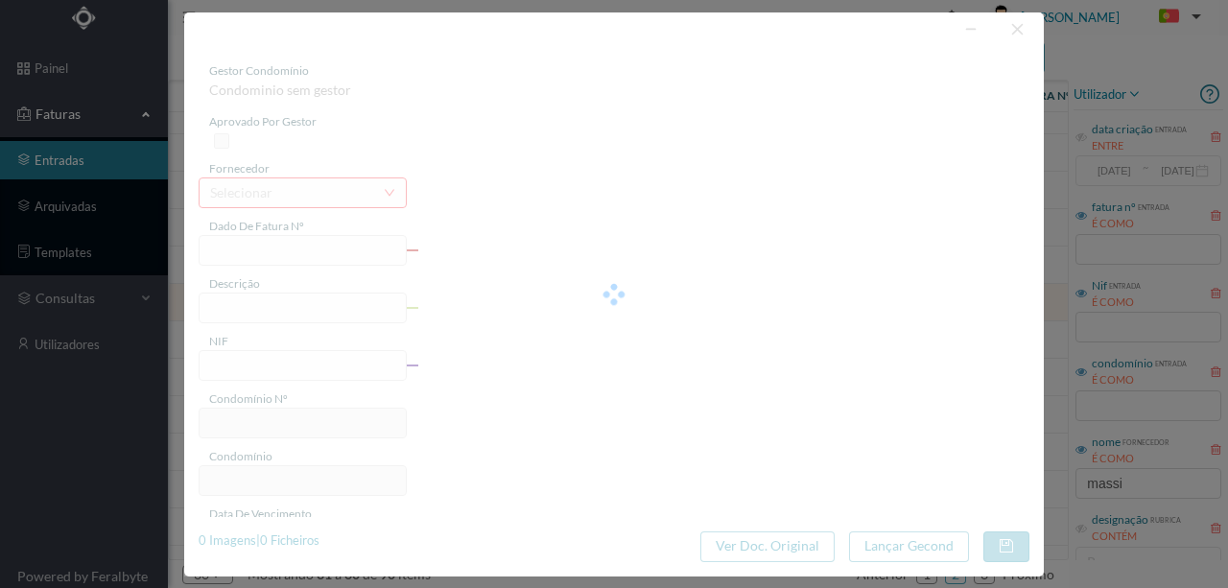
type input "4 45/35081"
type input "Serviço [PERSON_NAME]"
type input "901515302"
type input "[DATE]"
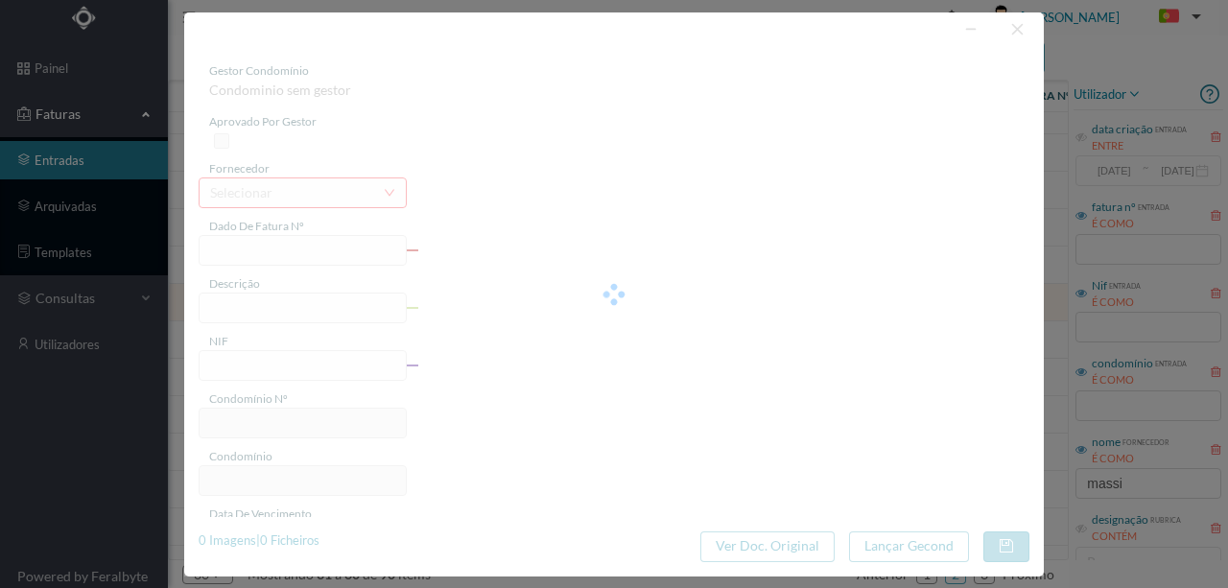
type input "[DATE]"
type input "54.39"
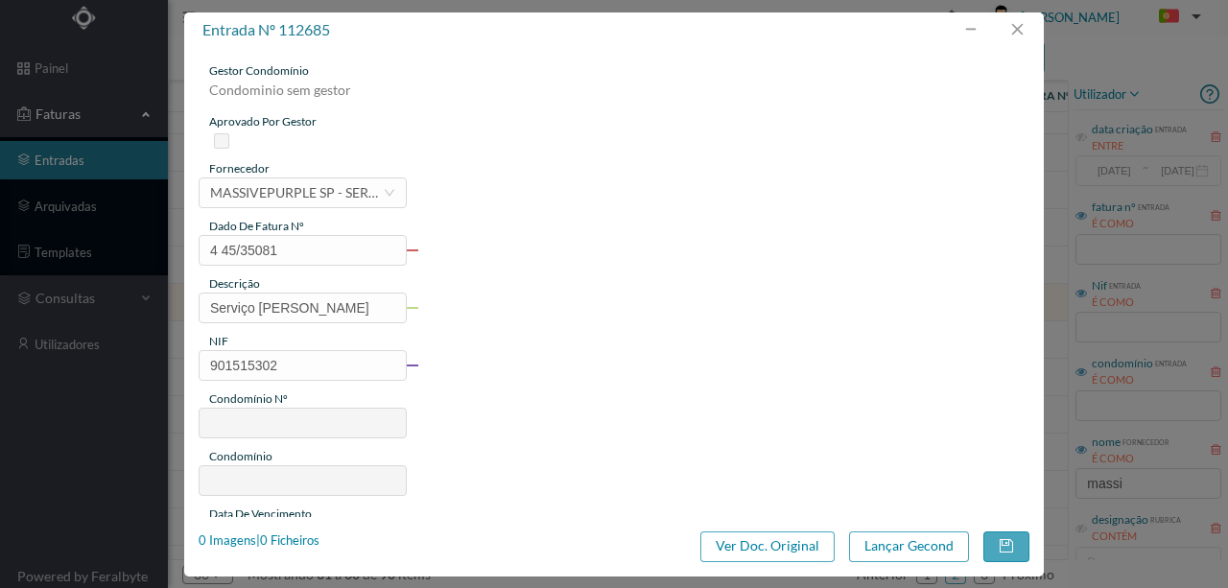
type input "681"
type input "ED. [PERSON_NAME] 505/509"
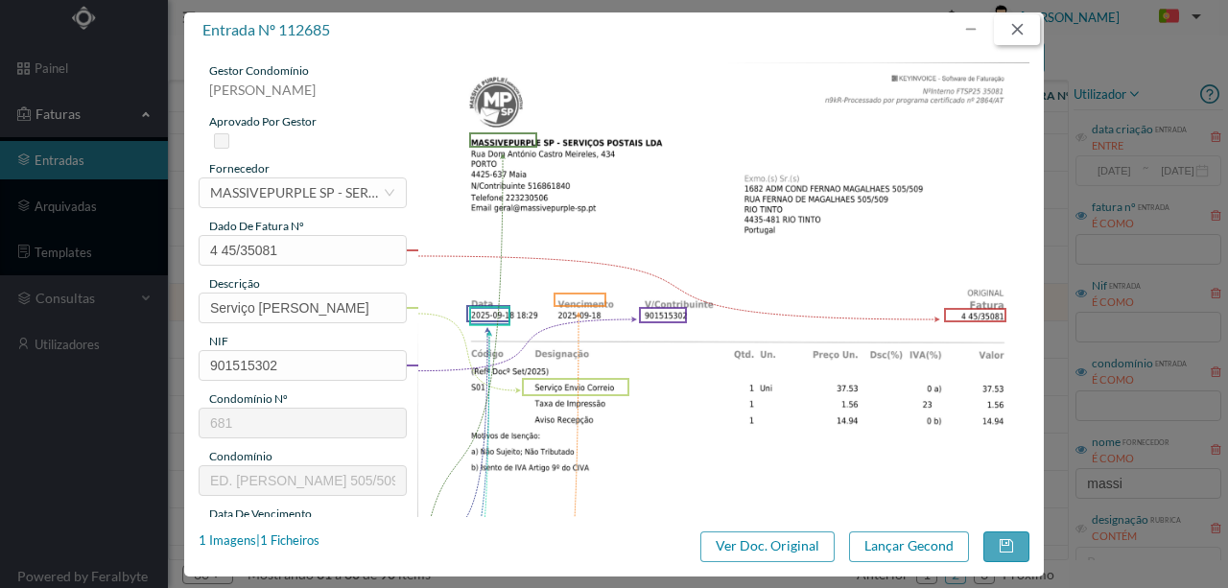
drag, startPoint x: 1030, startPoint y: 29, endPoint x: 1013, endPoint y: 107, distance: 80.4
click at [1029, 30] on button "button" at bounding box center [1017, 29] width 46 height 31
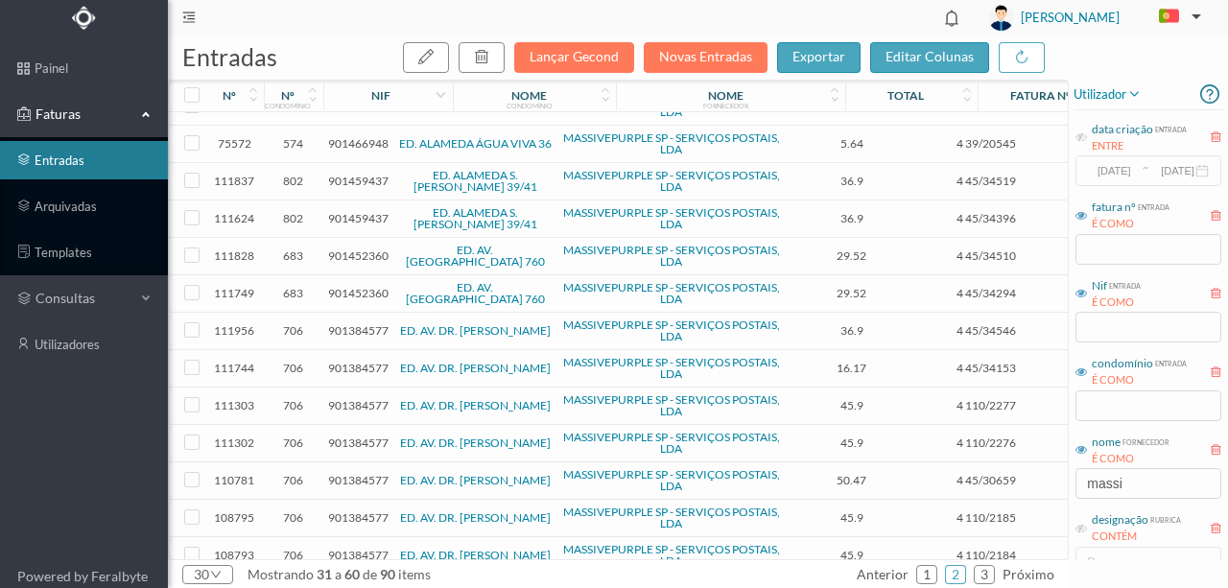
scroll to position [671, 0]
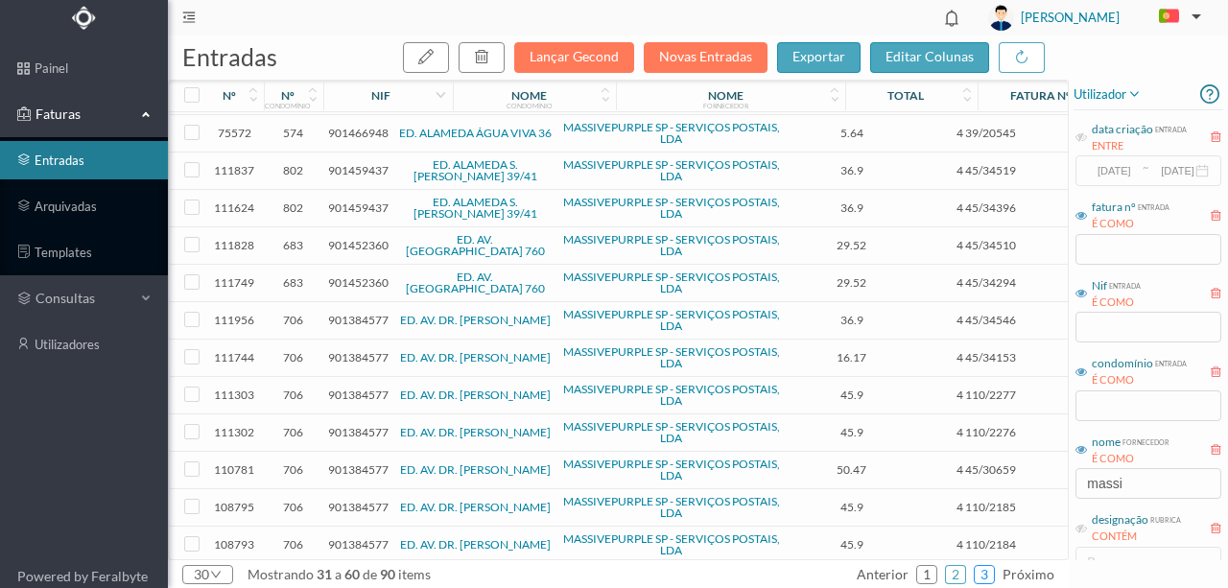
click at [989, 570] on link "3" at bounding box center [984, 574] width 19 height 29
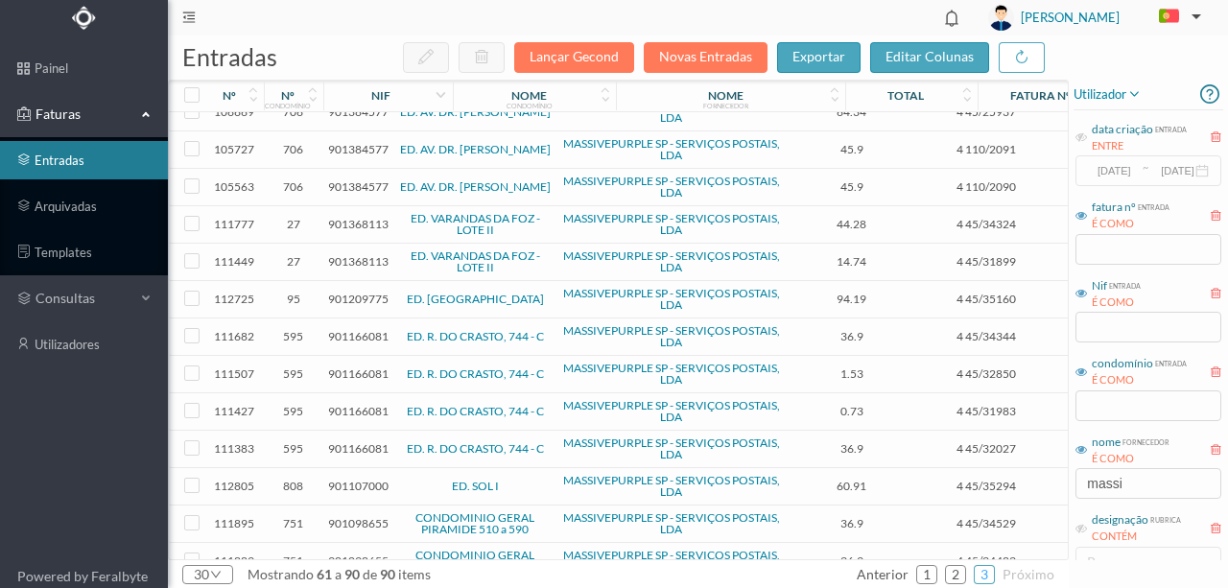
scroll to position [0, 0]
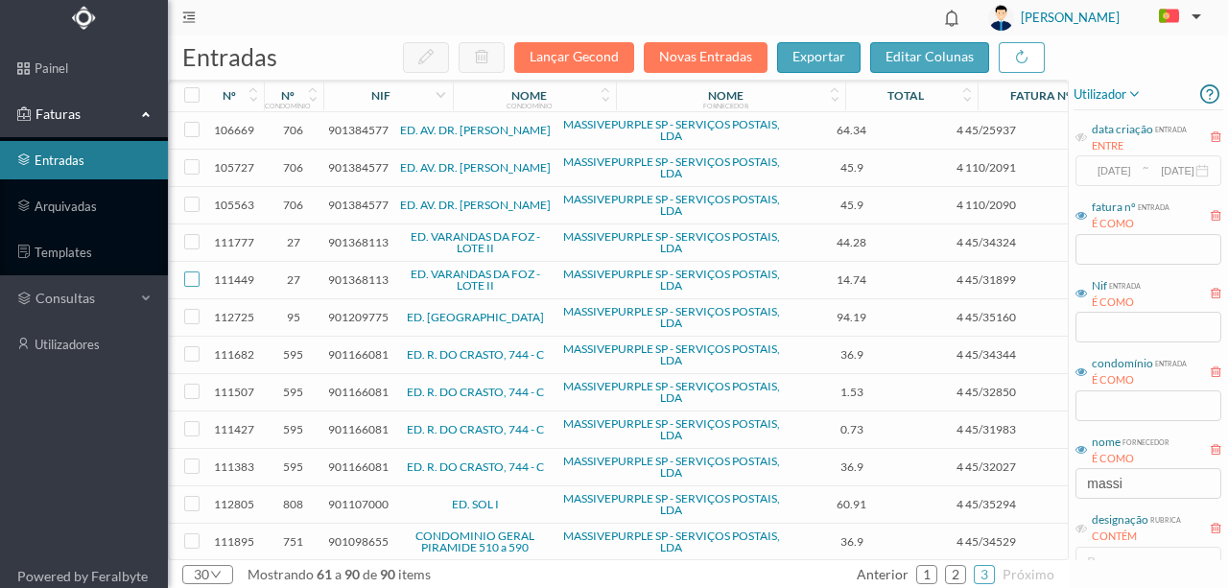
click at [190, 278] on input "checkbox" at bounding box center [191, 279] width 15 height 15
checkbox input "true"
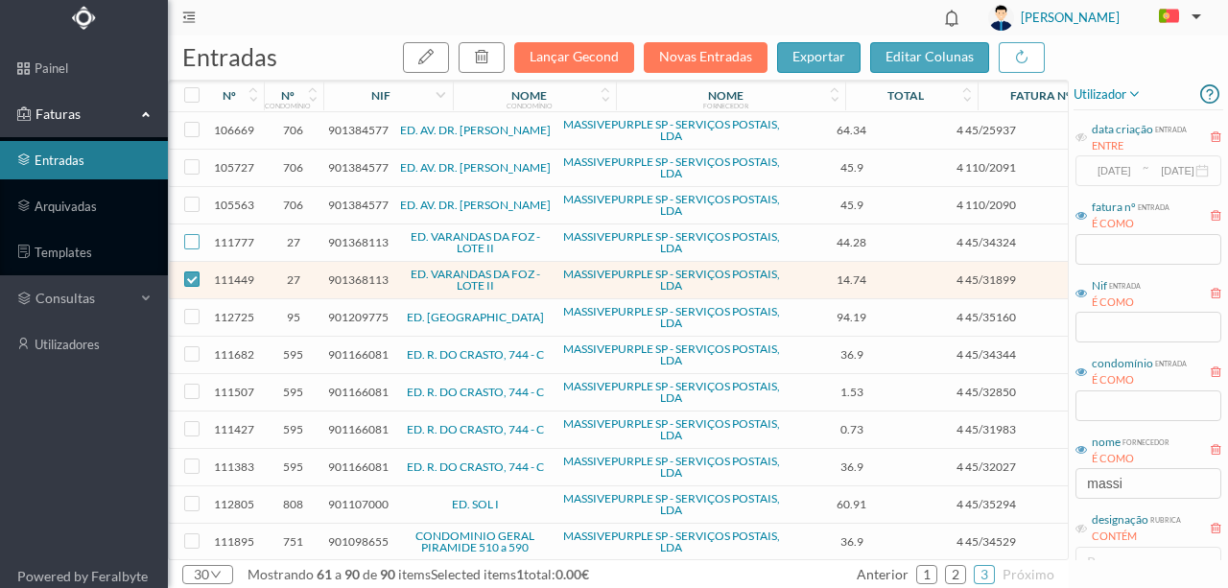
click at [190, 237] on input "checkbox" at bounding box center [191, 241] width 15 height 15
checkbox input "true"
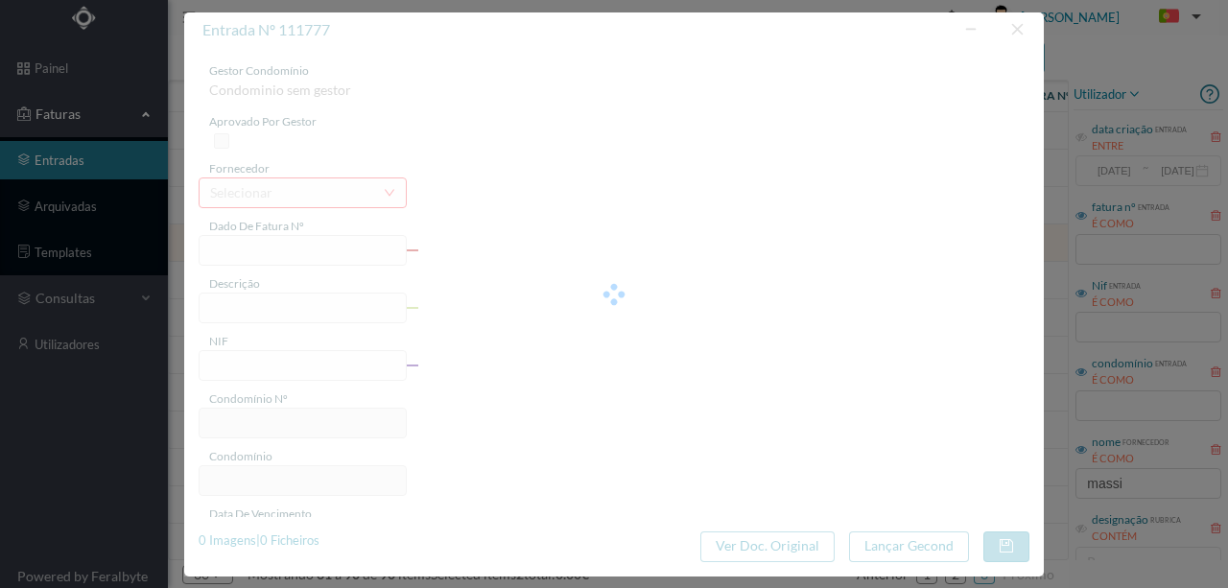
type input "4 45/34324"
type input "ANUIDADE"
type input "901368113"
type input "[DATE]"
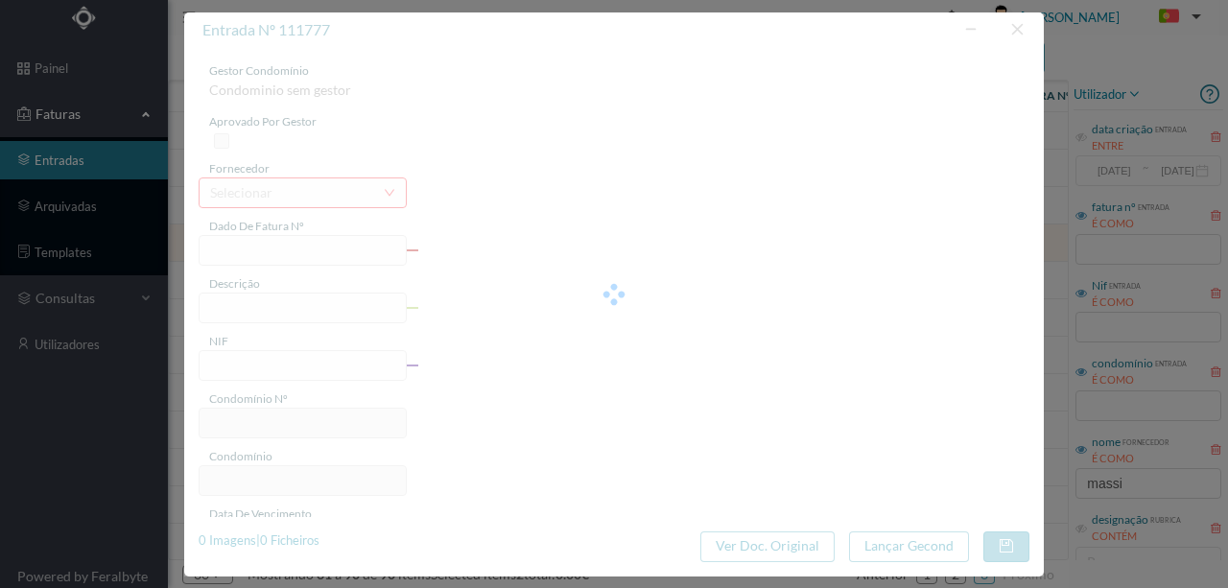
type input "[DATE]"
type input "44.28"
type input "27"
type input "ED. VARANDAS DA FOZ - LOTE II"
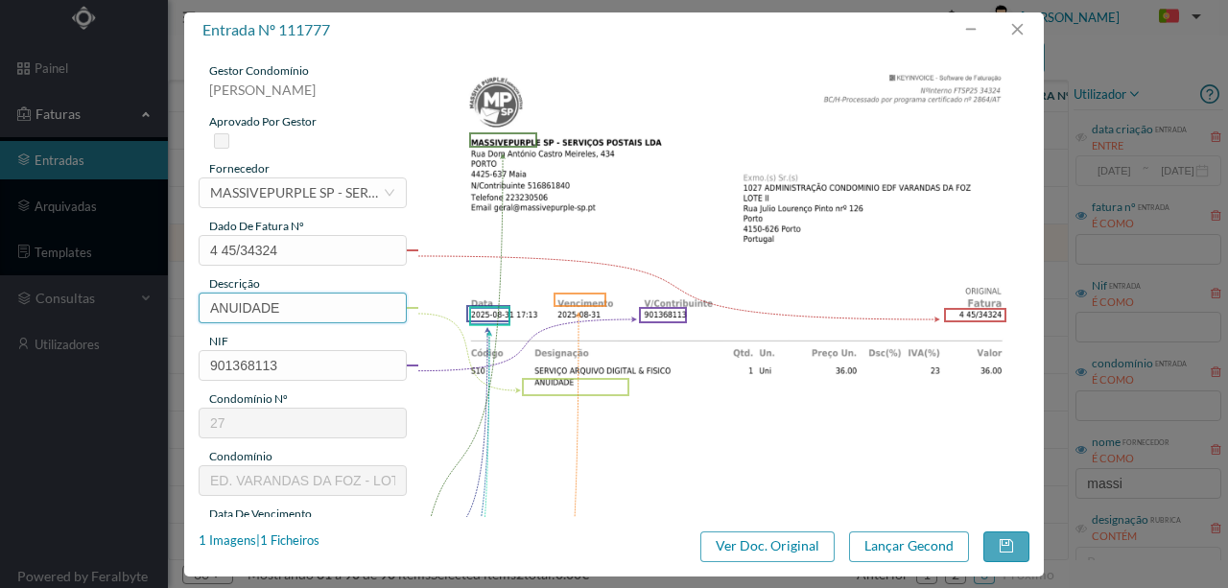
drag, startPoint x: 300, startPoint y: 295, endPoint x: 168, endPoint y: 292, distance: 132.4
click at [168, 292] on div "entrada nº 111777 gestor condomínio [PERSON_NAME] aprovado por gestor fornecedo…" at bounding box center [614, 294] width 1228 height 588
type input "ARQUIVO DIGITAL - ANUIDADE"
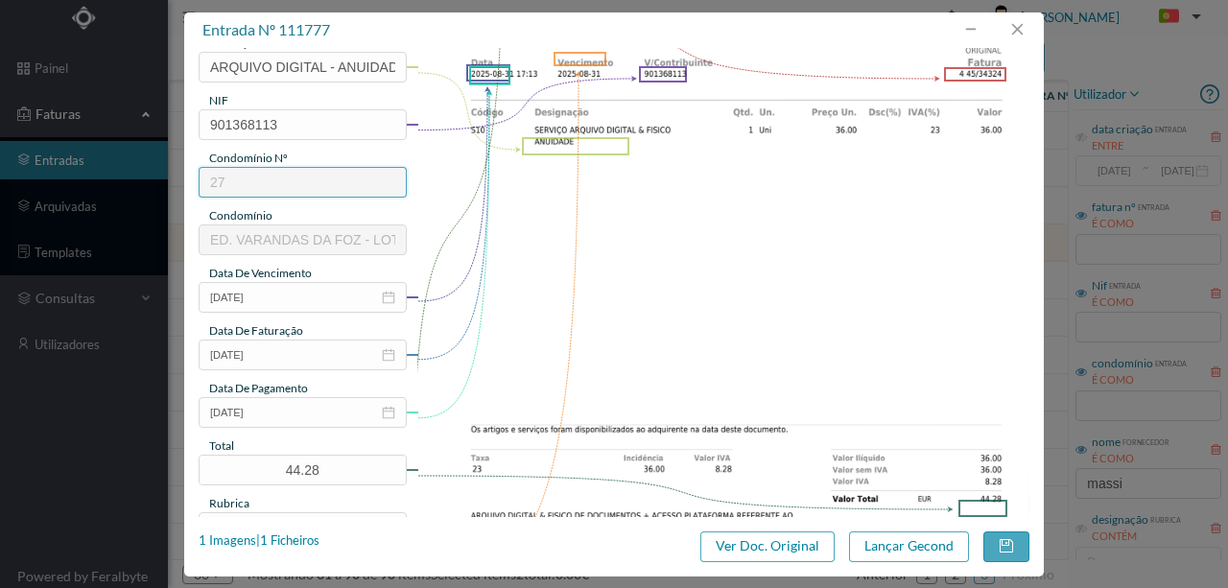
scroll to position [384, 0]
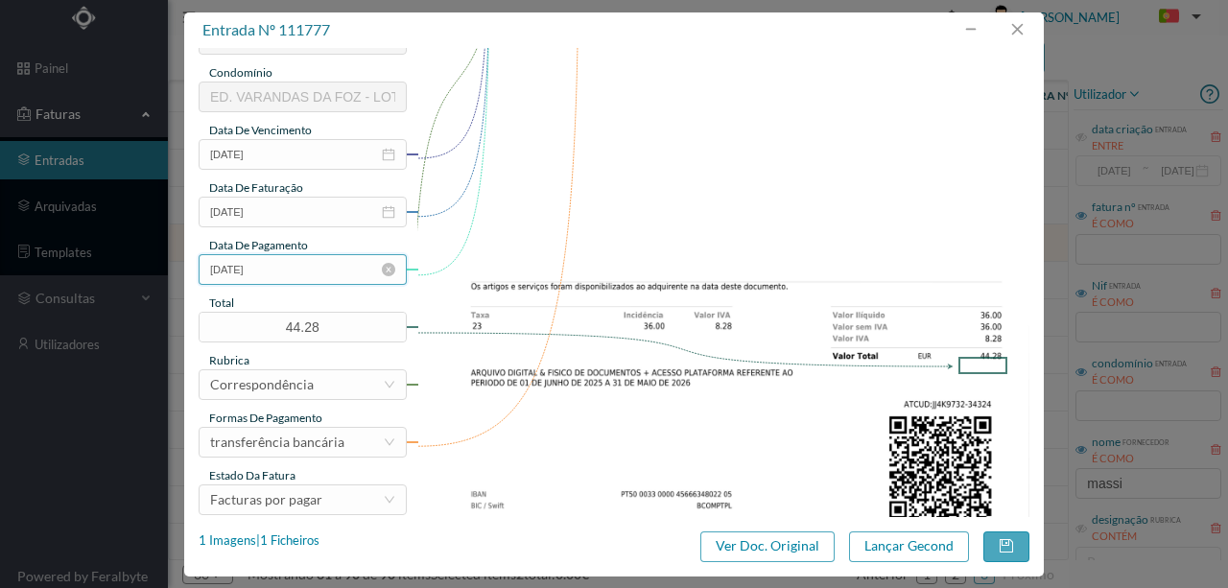
click at [307, 273] on input "[DATE]" at bounding box center [303, 269] width 208 height 31
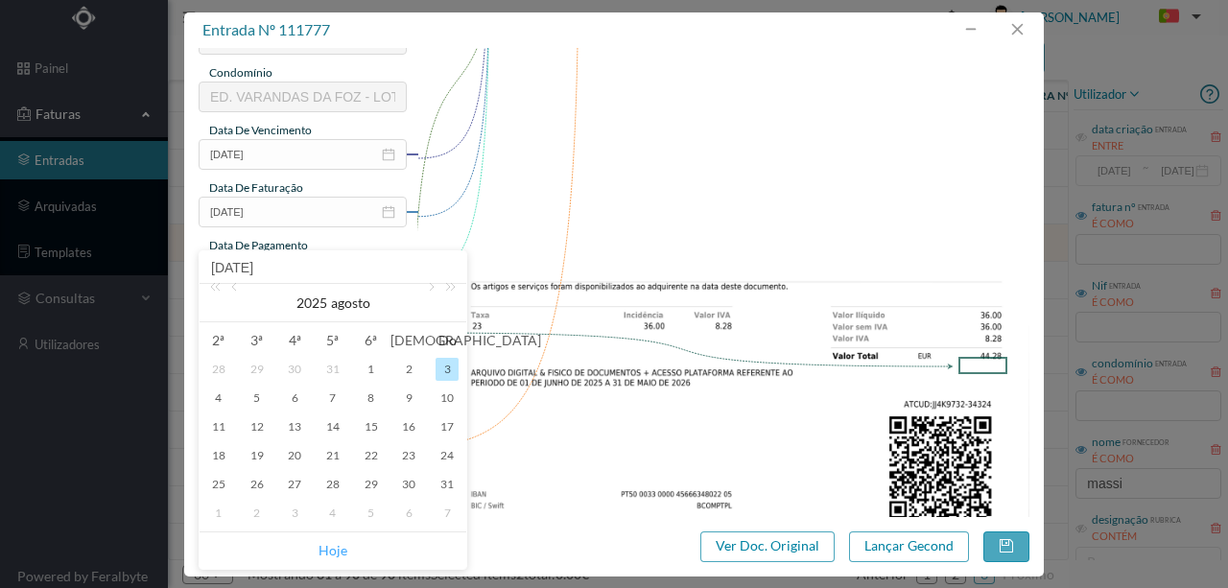
click at [342, 551] on link "Hoje" at bounding box center [333, 551] width 29 height 36
type input "[DATE]"
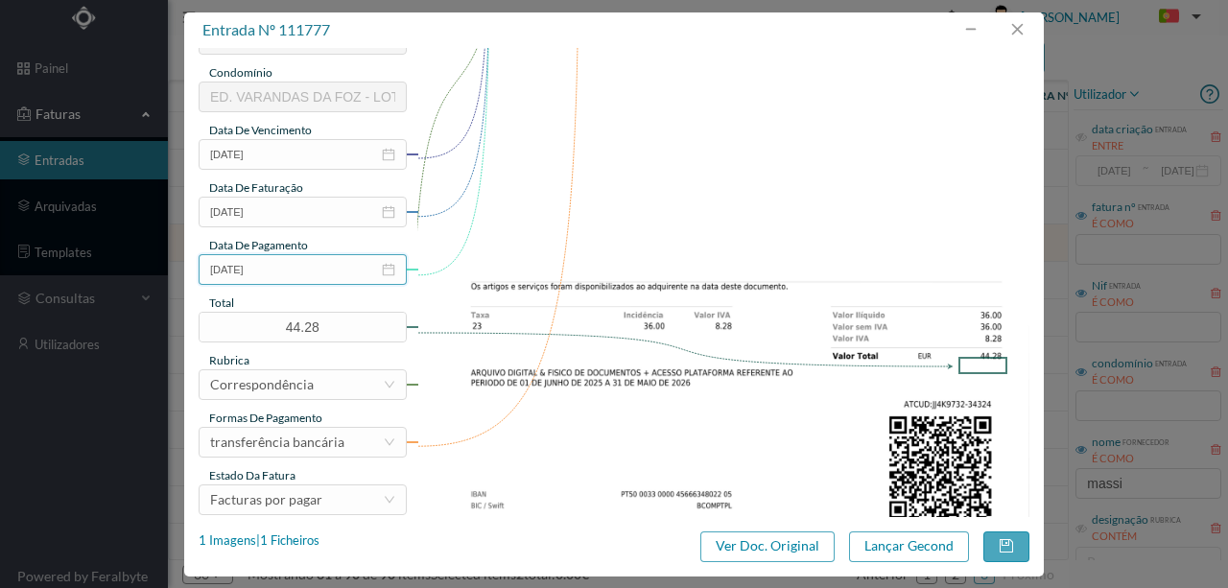
scroll to position [454, 0]
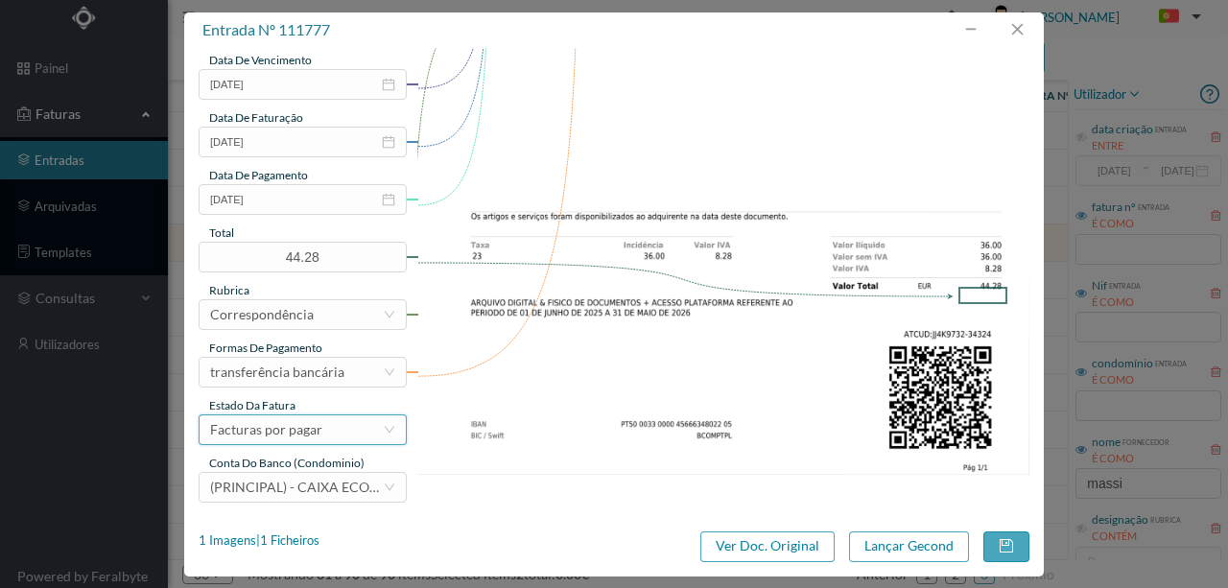
click at [309, 426] on div "Facturas por pagar" at bounding box center [266, 429] width 112 height 29
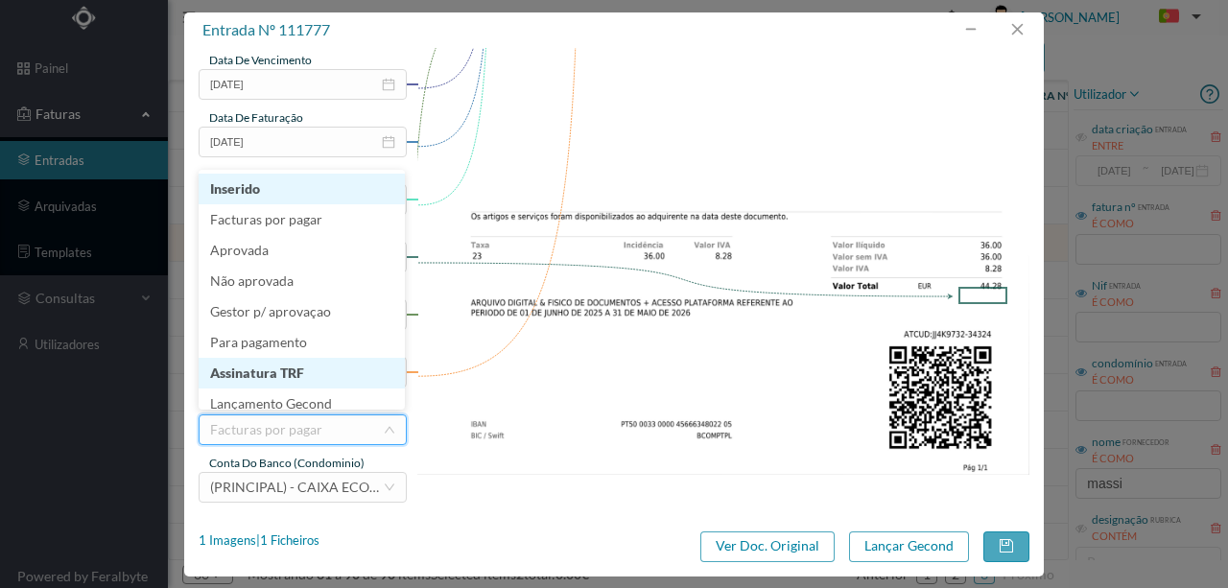
scroll to position [10, 0]
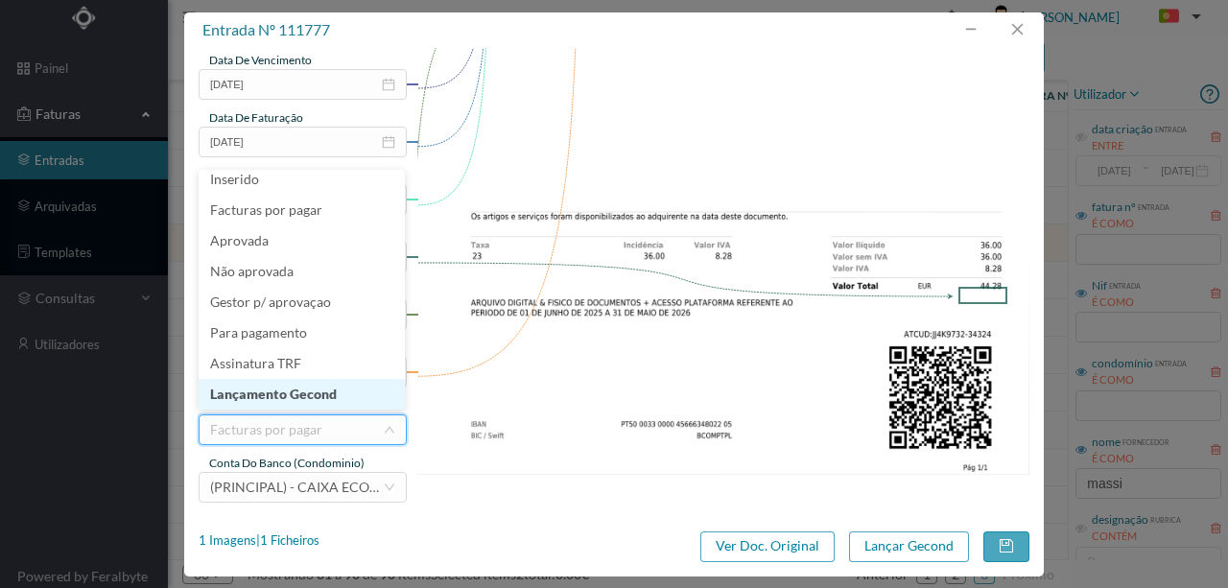
click at [287, 399] on li "Lançamento Gecond" at bounding box center [302, 394] width 206 height 31
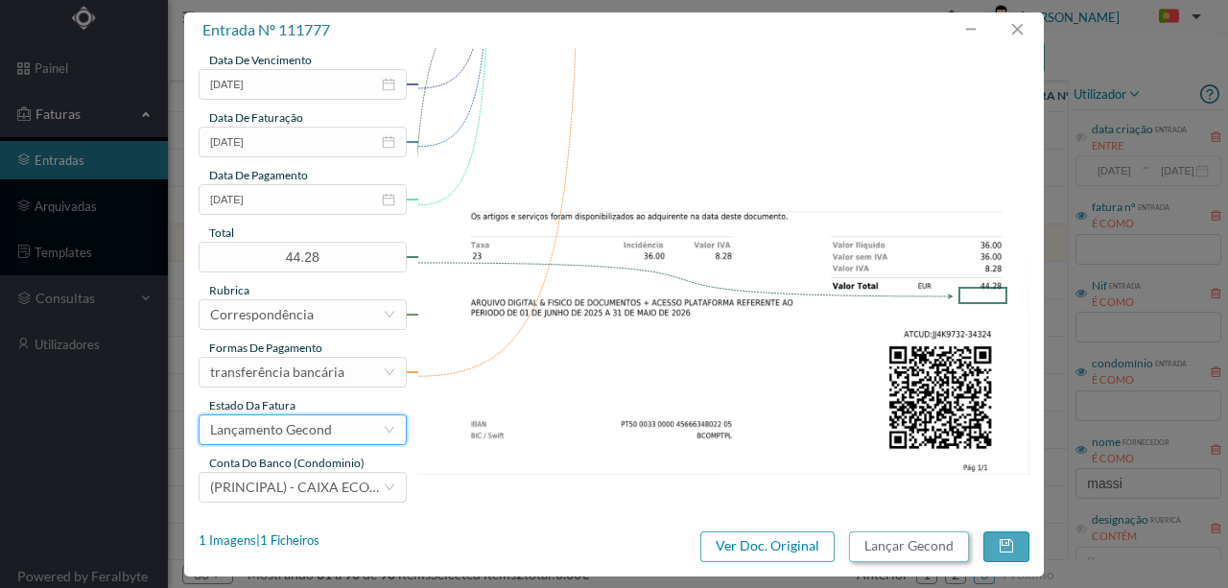
click at [910, 547] on button "Lançar Gecond" at bounding box center [909, 547] width 120 height 31
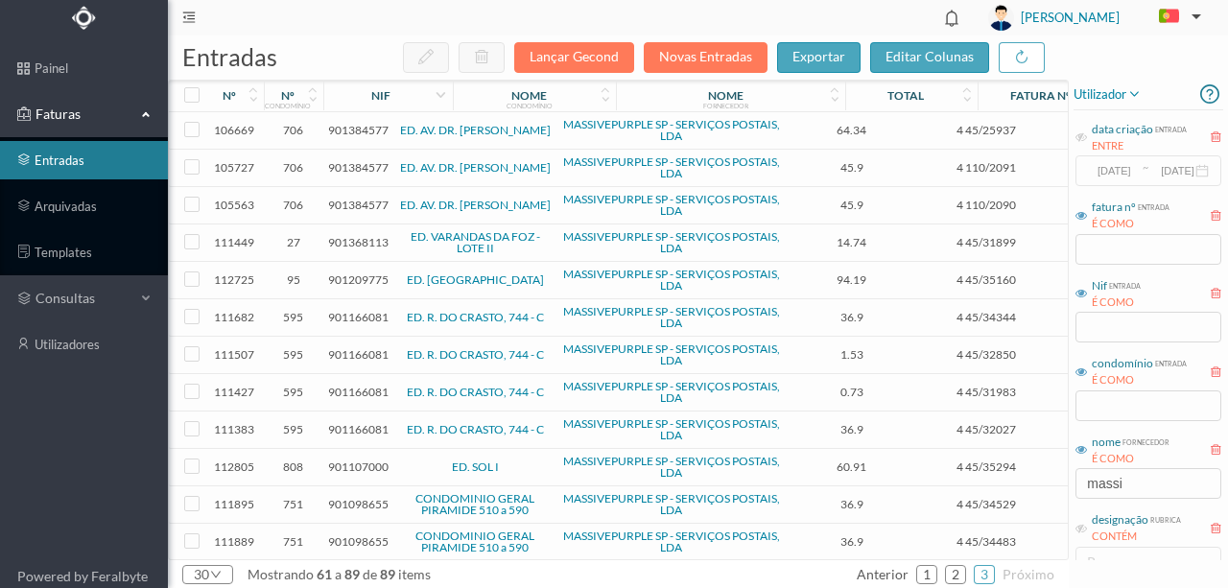
click at [351, 240] on span "901368113" at bounding box center [358, 242] width 60 height 14
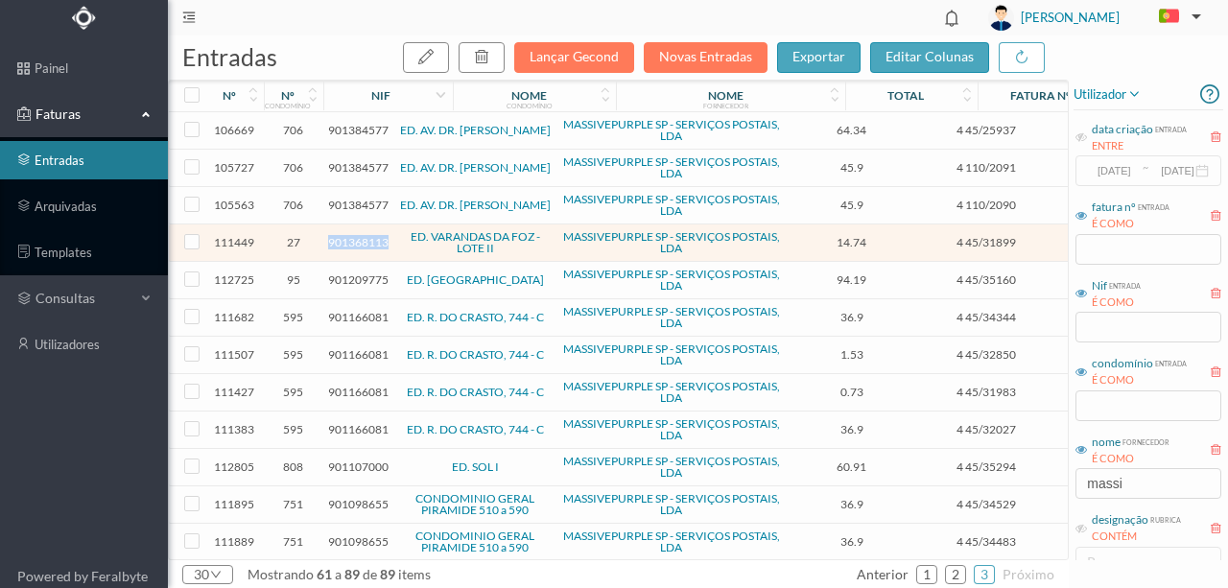
click at [351, 240] on span "901368113" at bounding box center [358, 242] width 60 height 14
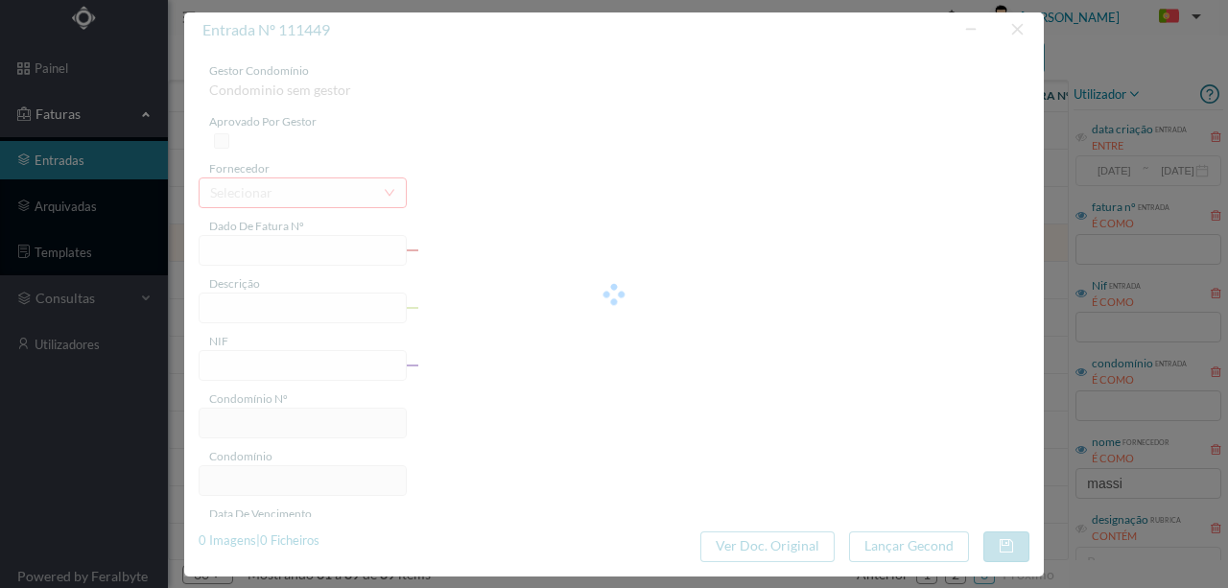
type input "4 45/31899"
type input "Serviço [PERSON_NAME]"
type input "901368113"
type input "Invalid date"
type input "[DATE]"
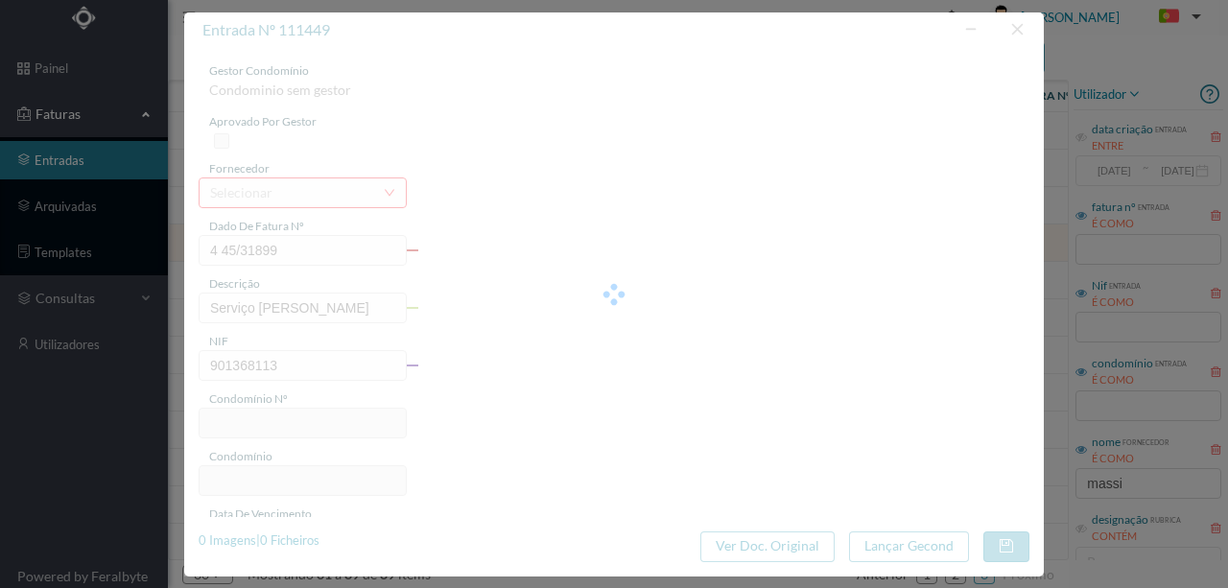
type input "14.74"
type input "27"
type input "ED. VARANDAS DA FOZ - LOTE II"
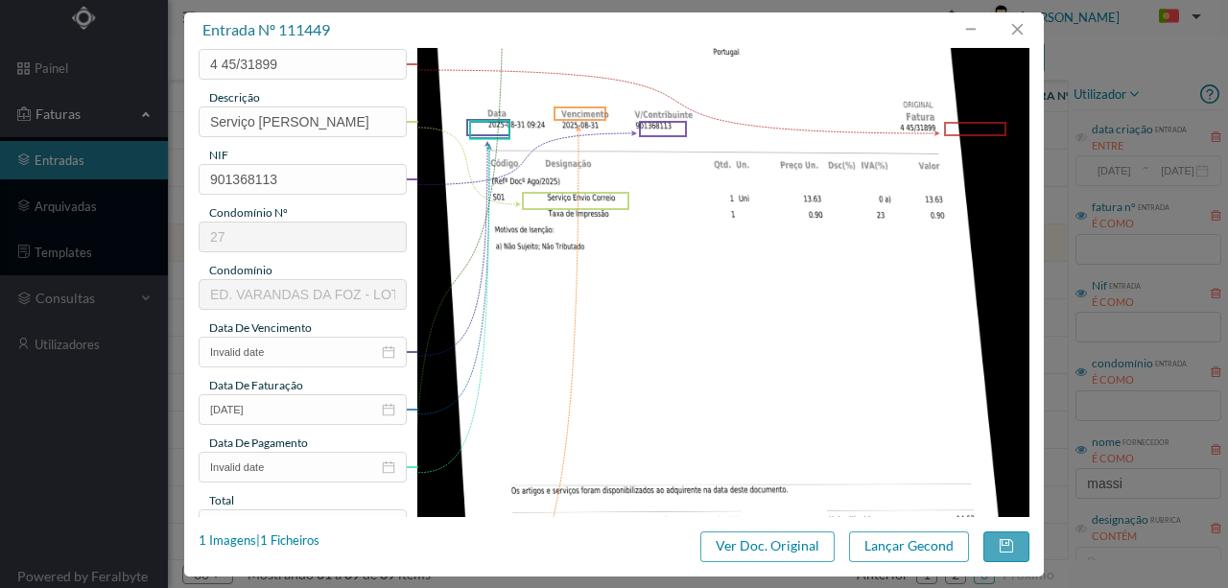
scroll to position [192, 0]
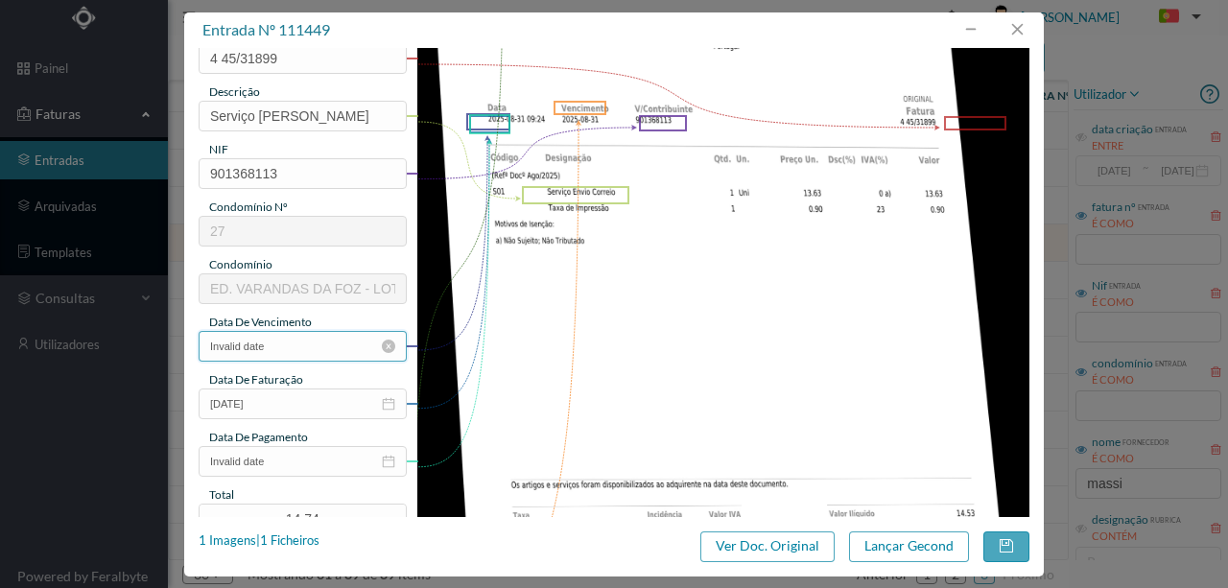
click at [311, 349] on input "Invalid date" at bounding box center [303, 346] width 208 height 31
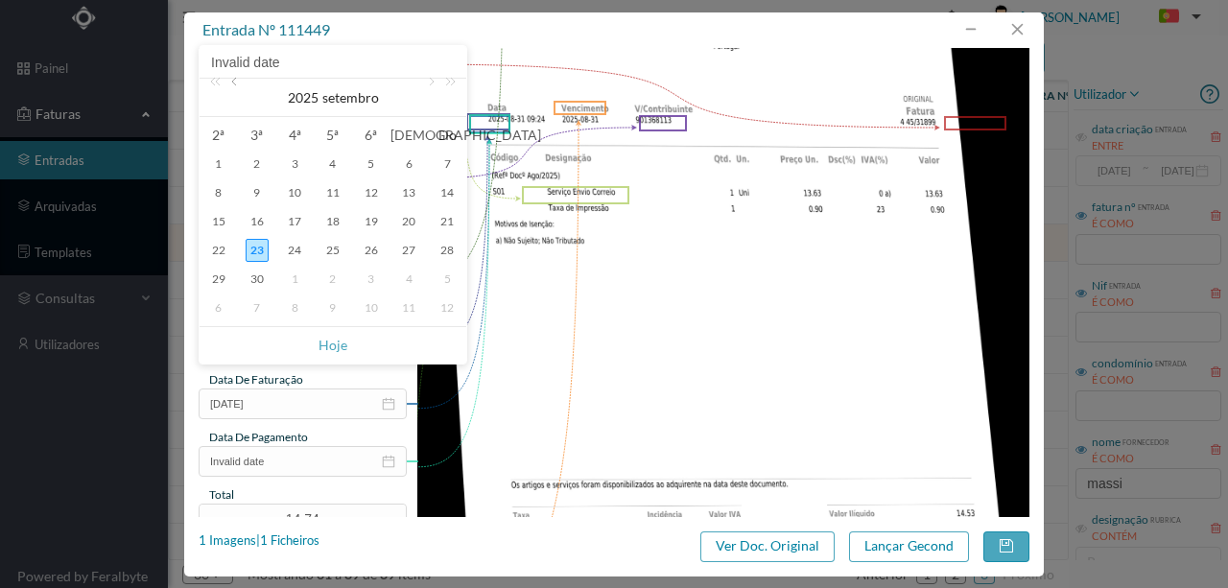
click at [234, 84] on link at bounding box center [235, 98] width 17 height 38
click at [445, 274] on div "31" at bounding box center [447, 279] width 23 height 23
type input "[DATE]"
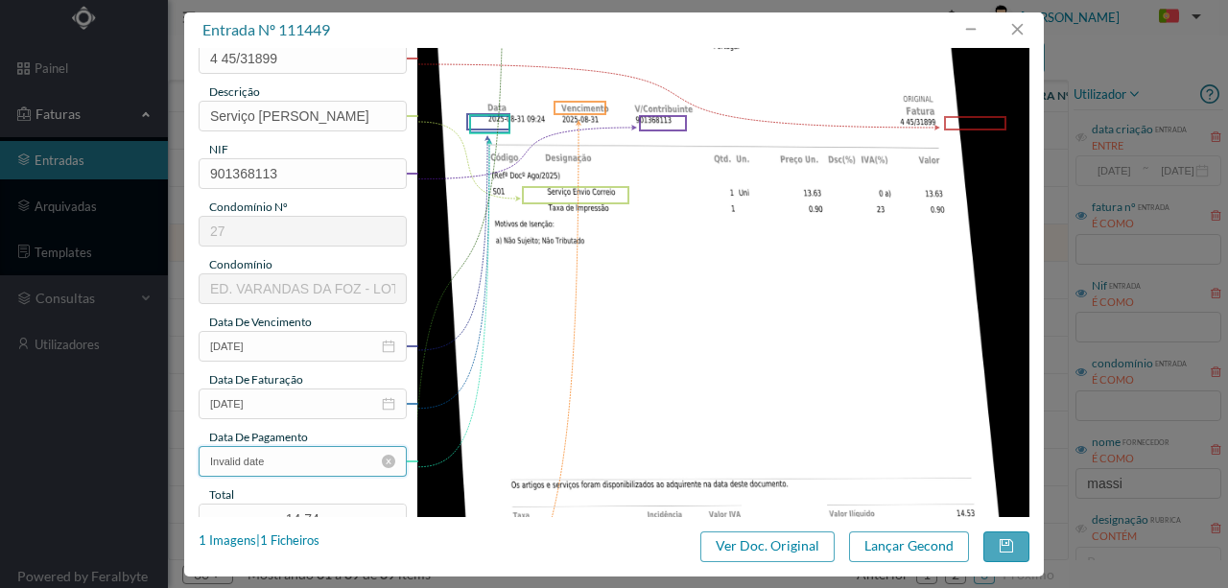
click at [296, 464] on input "Invalid date" at bounding box center [303, 461] width 208 height 31
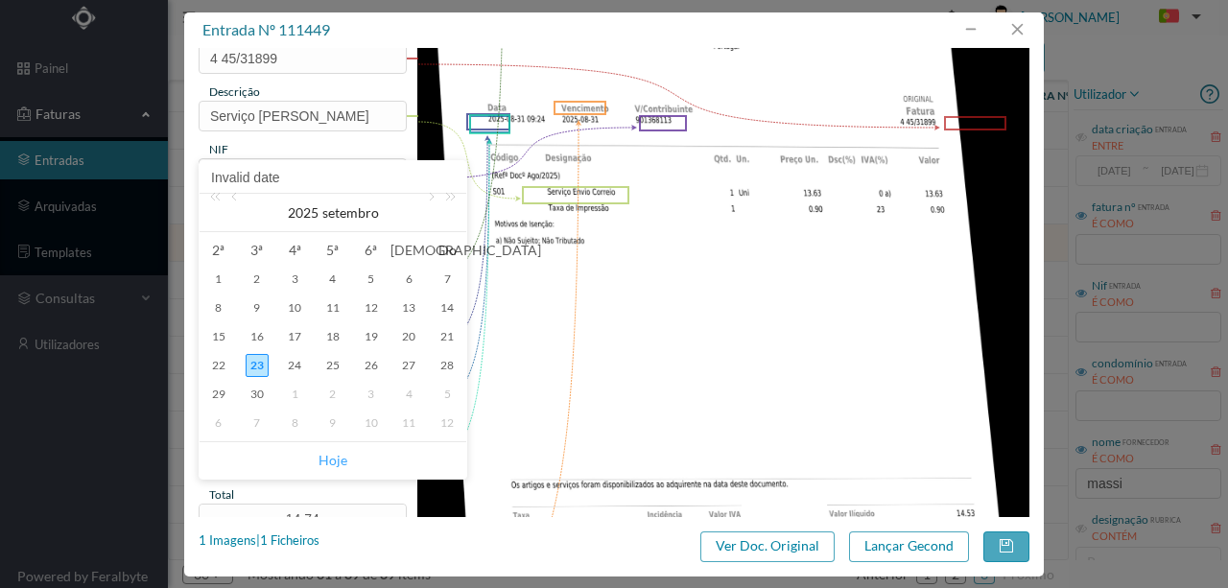
click at [333, 463] on link "Hoje" at bounding box center [333, 460] width 29 height 36
type input "[DATE]"
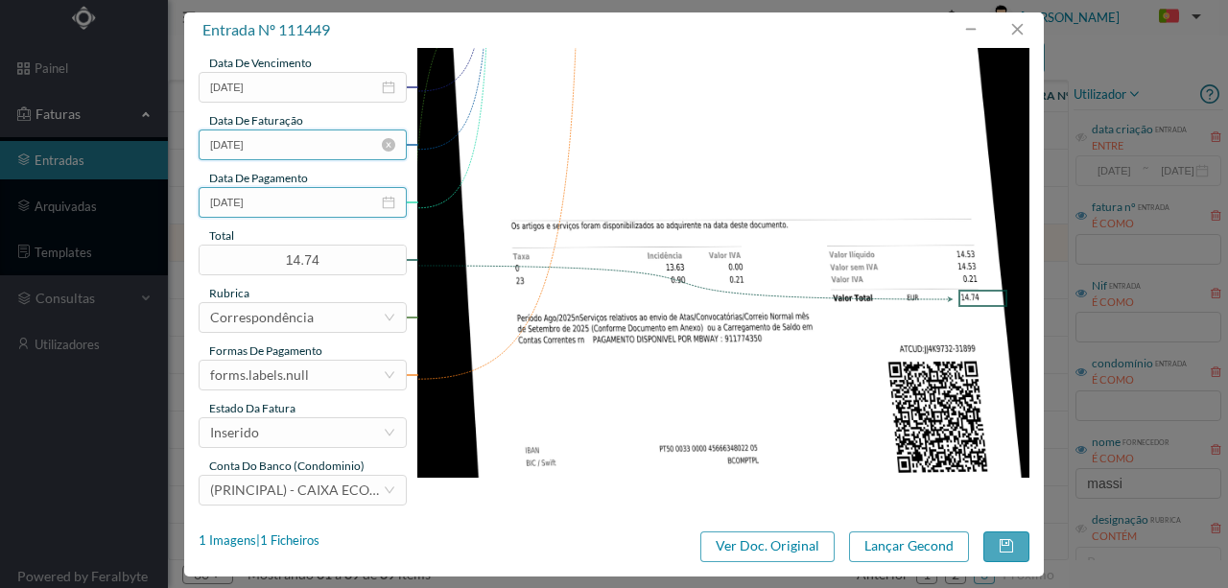
scroll to position [454, 0]
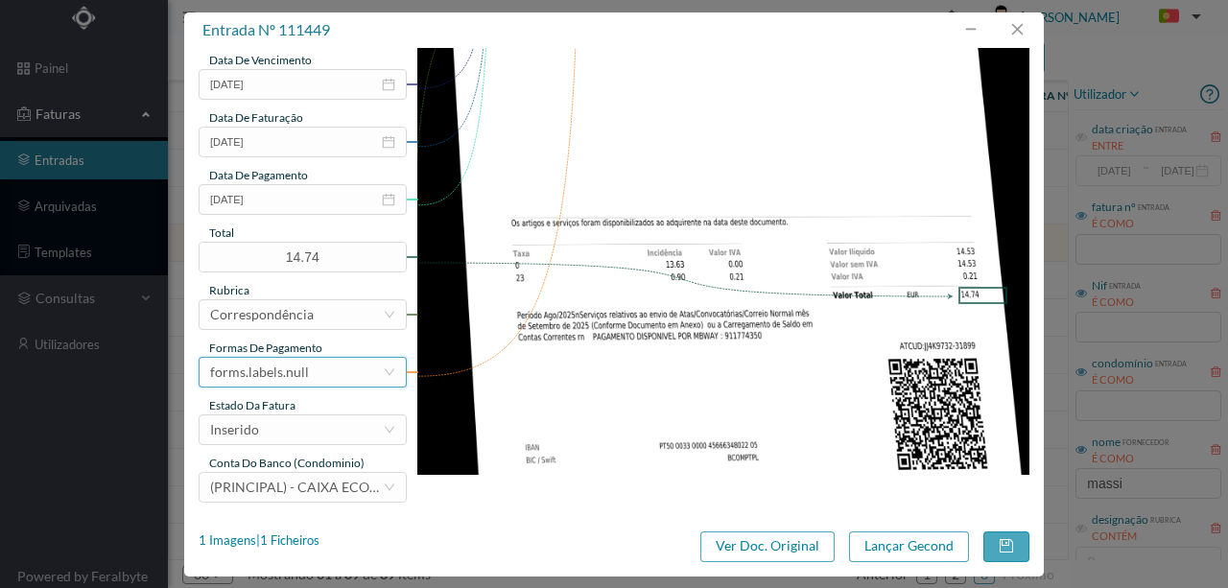
click at [312, 374] on div "forms.labels.null" at bounding box center [296, 372] width 173 height 29
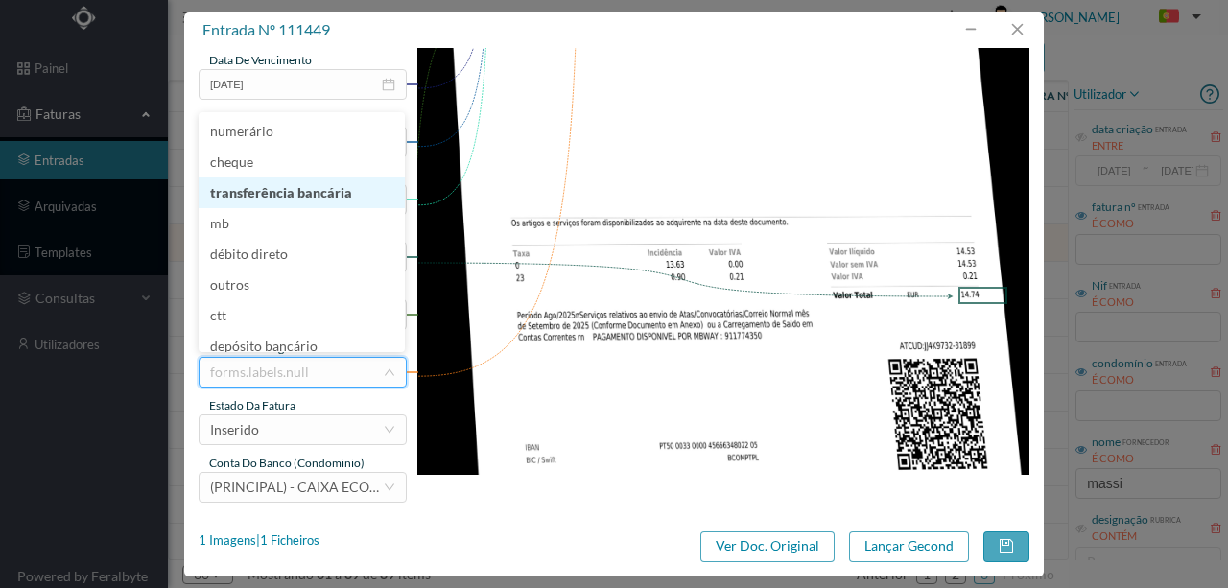
click at [303, 198] on li "transferência bancária" at bounding box center [302, 193] width 206 height 31
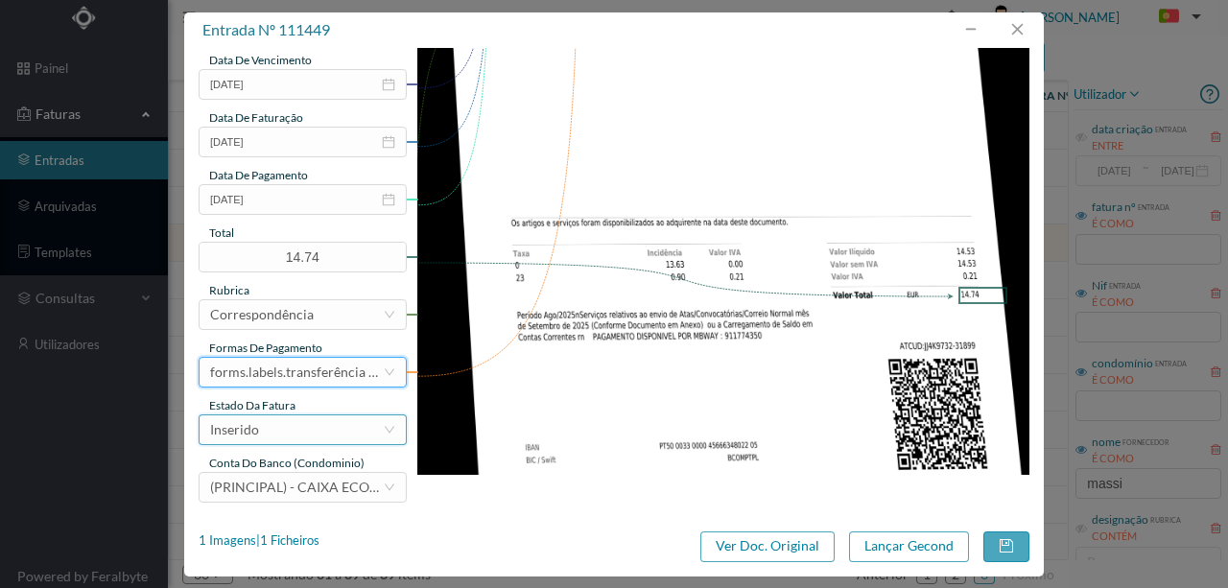
click at [300, 437] on div "Inserido" at bounding box center [296, 429] width 173 height 29
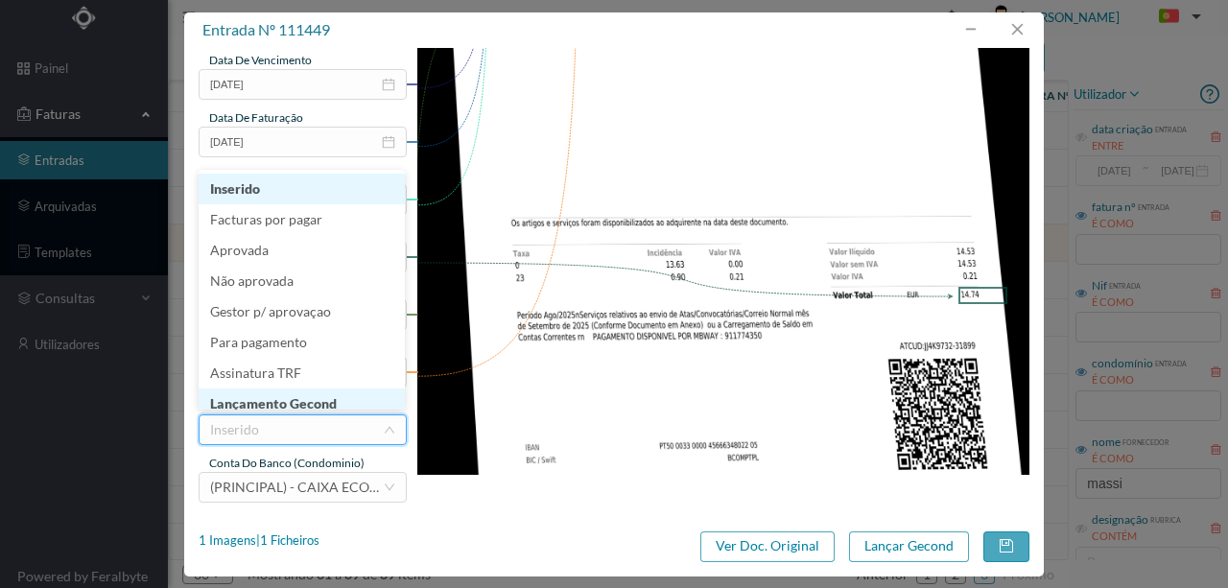
scroll to position [10, 0]
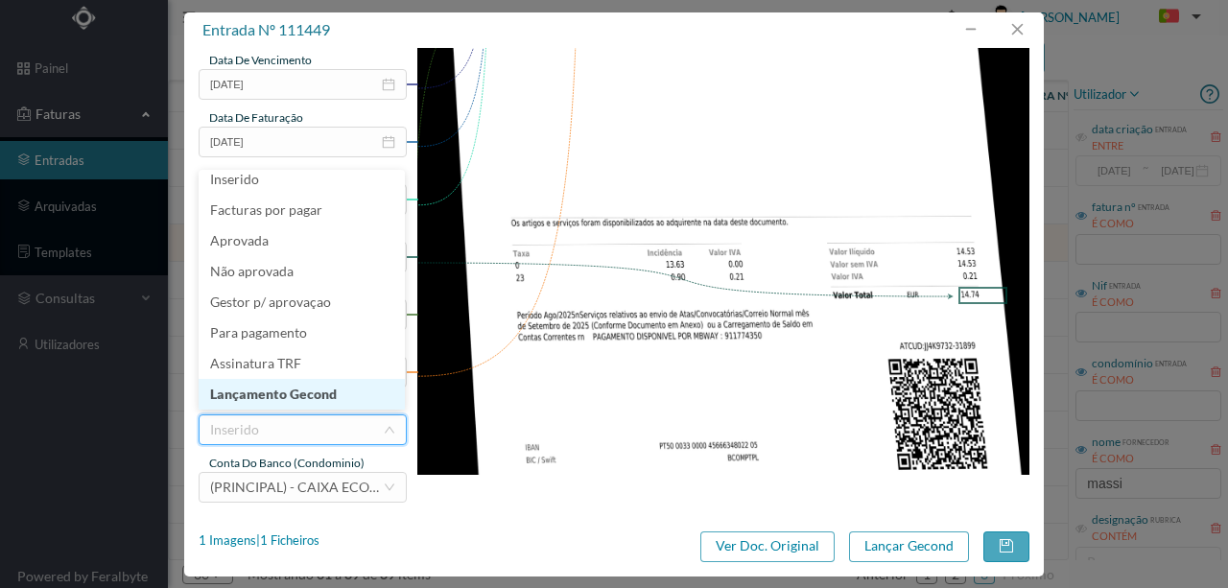
click at [297, 393] on li "Lançamento Gecond" at bounding box center [302, 394] width 206 height 31
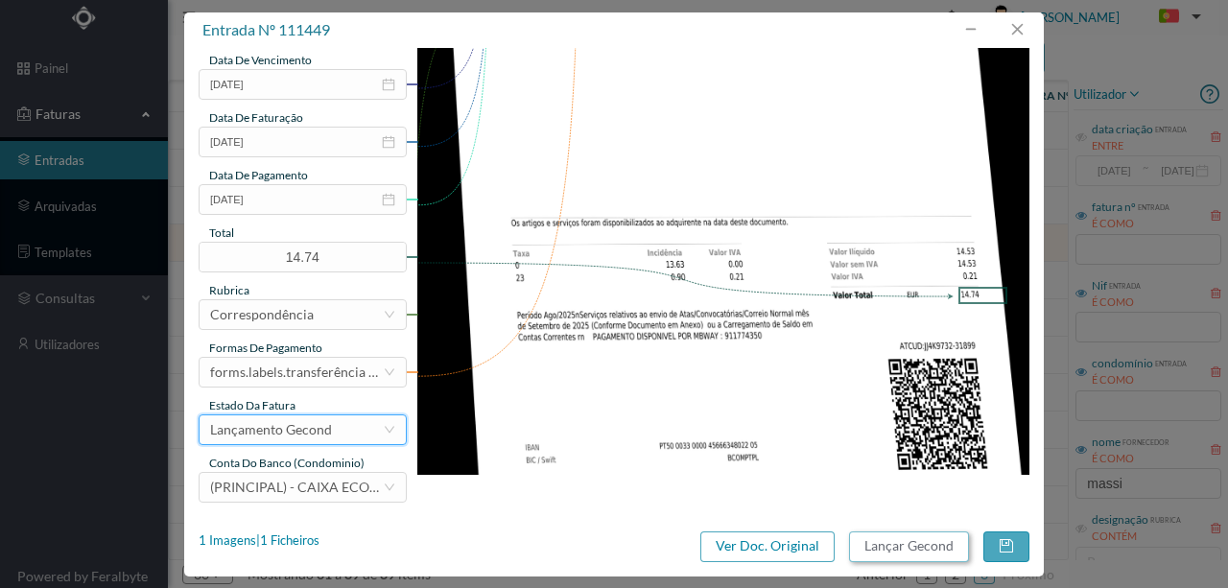
click at [912, 552] on button "Lançar Gecond" at bounding box center [909, 547] width 120 height 31
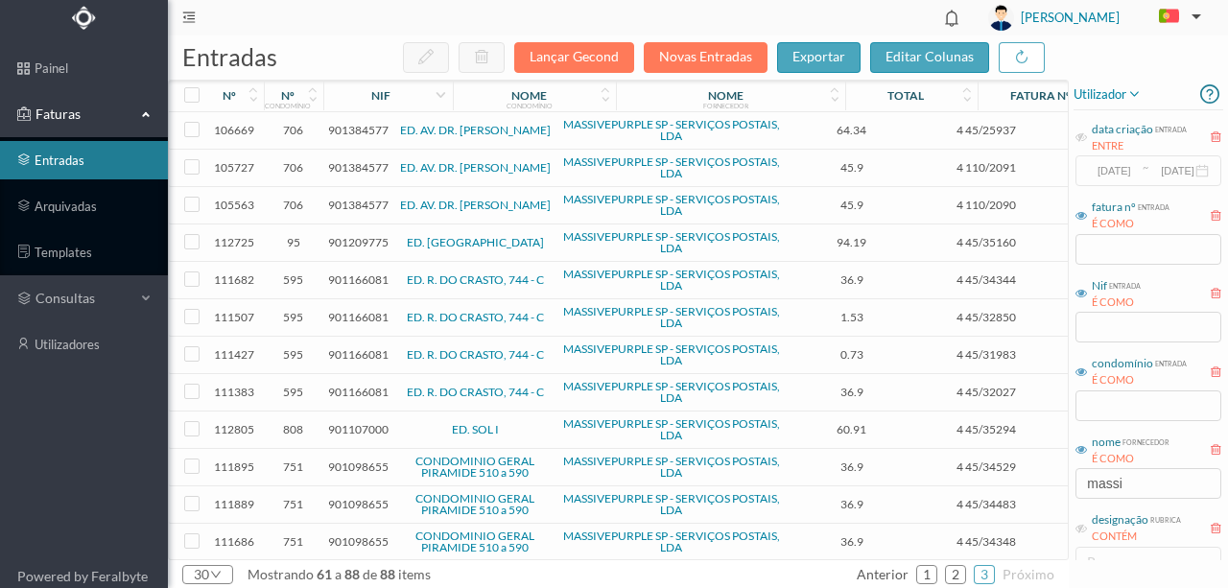
click at [357, 278] on span "901166081" at bounding box center [358, 280] width 60 height 14
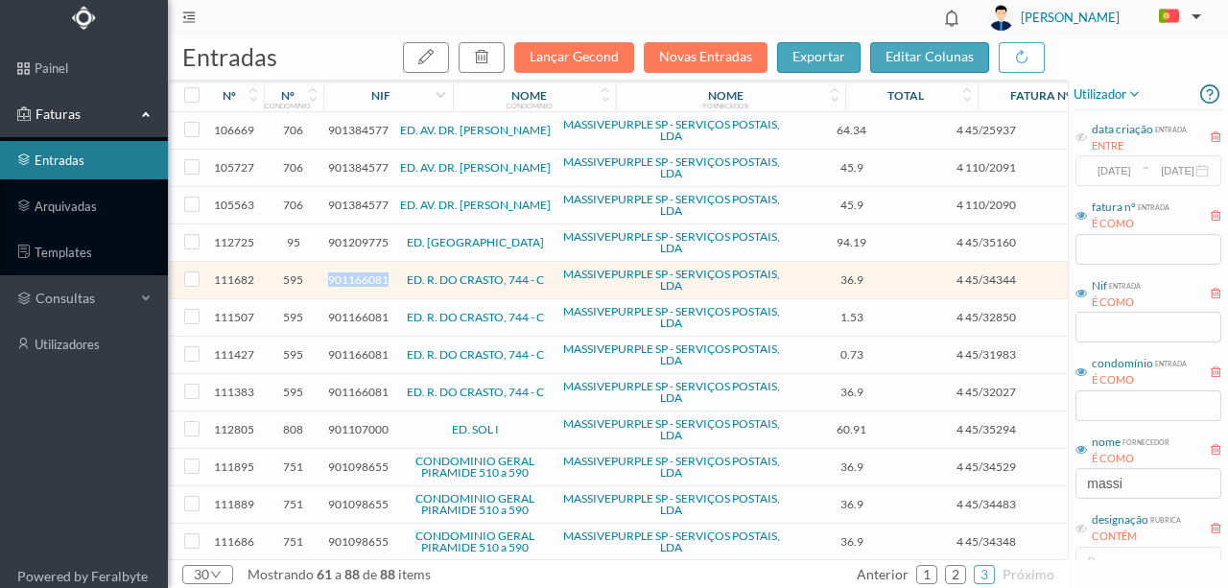
click at [357, 278] on span "901166081" at bounding box center [358, 280] width 60 height 14
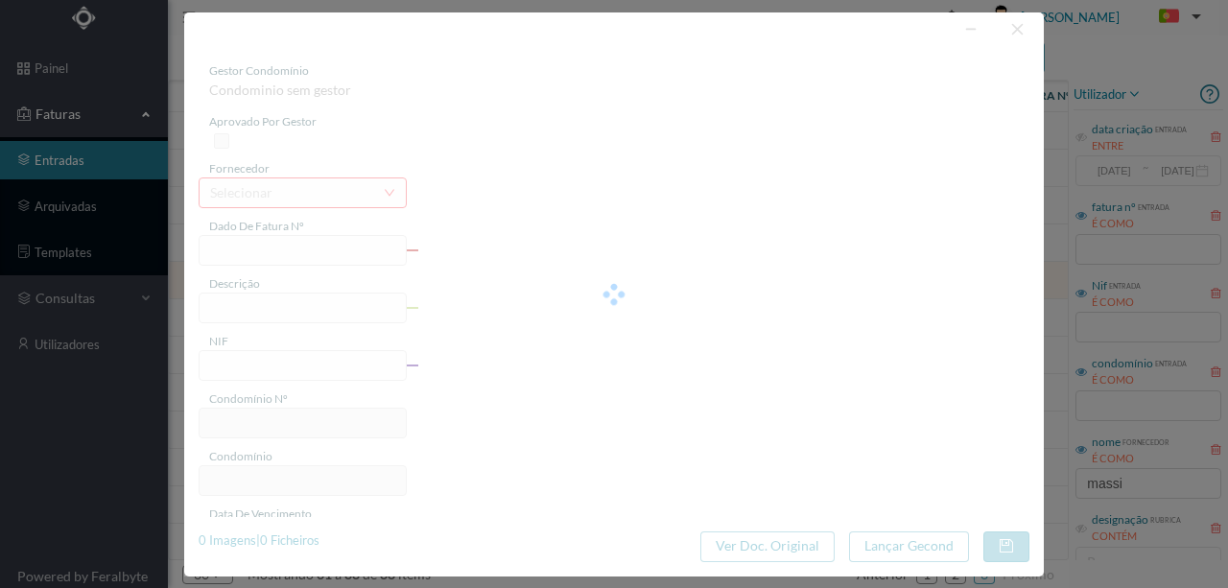
type input "4 45/34344"
type input "PMNIDILZIAZ"
type input "901166081"
type input "Invalid date"
type input "[DATE]"
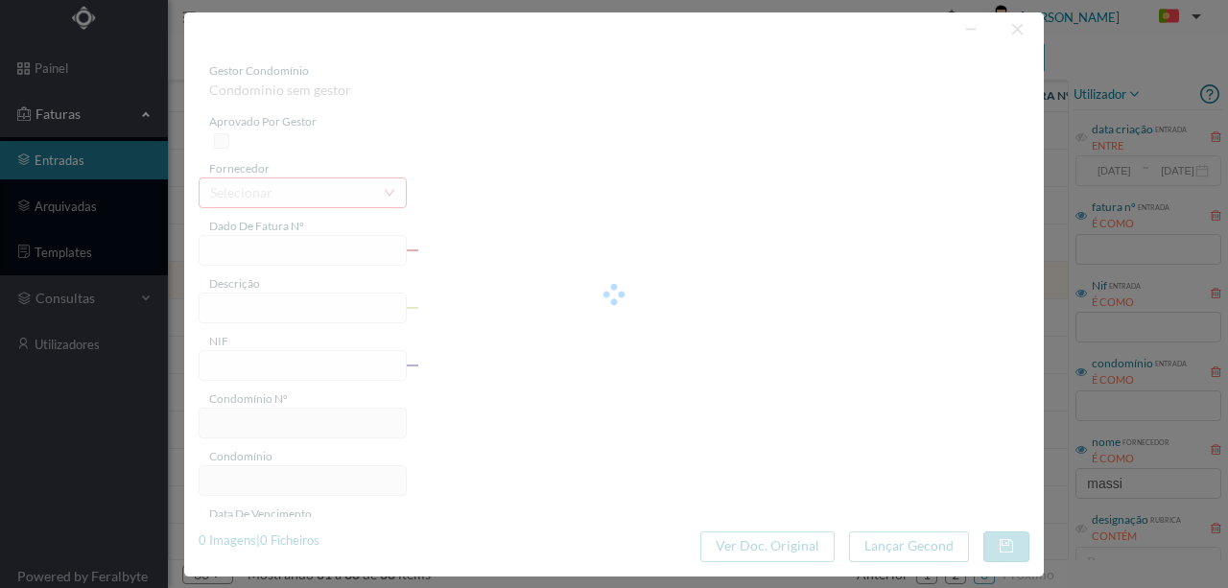
type input "36.90"
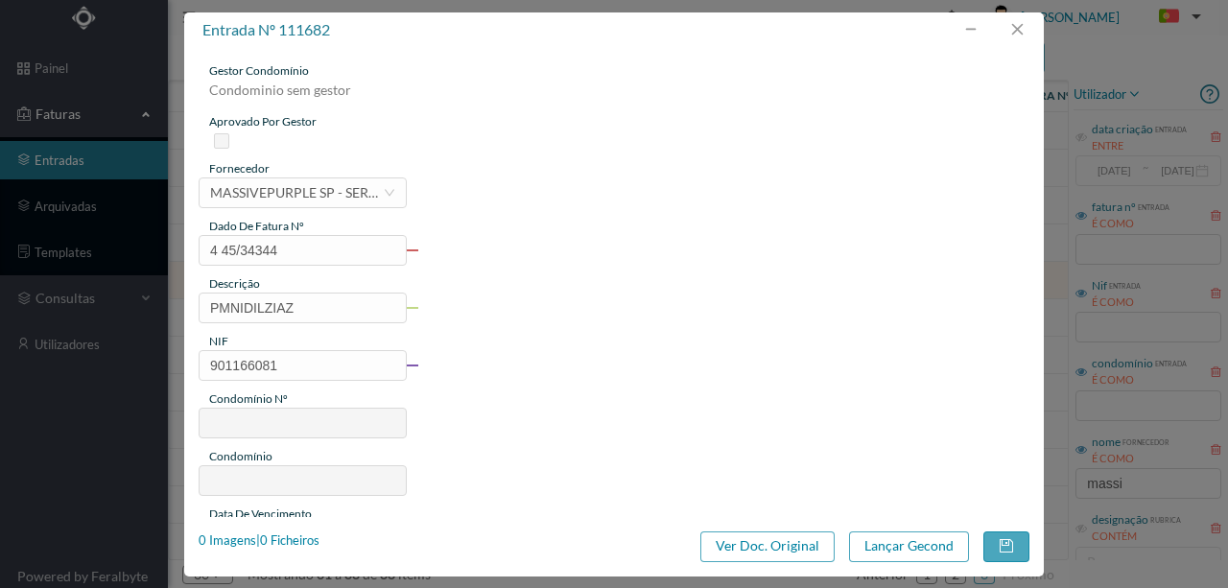
type input "595"
type input "ED. R. DO CRASTO, 744 - C"
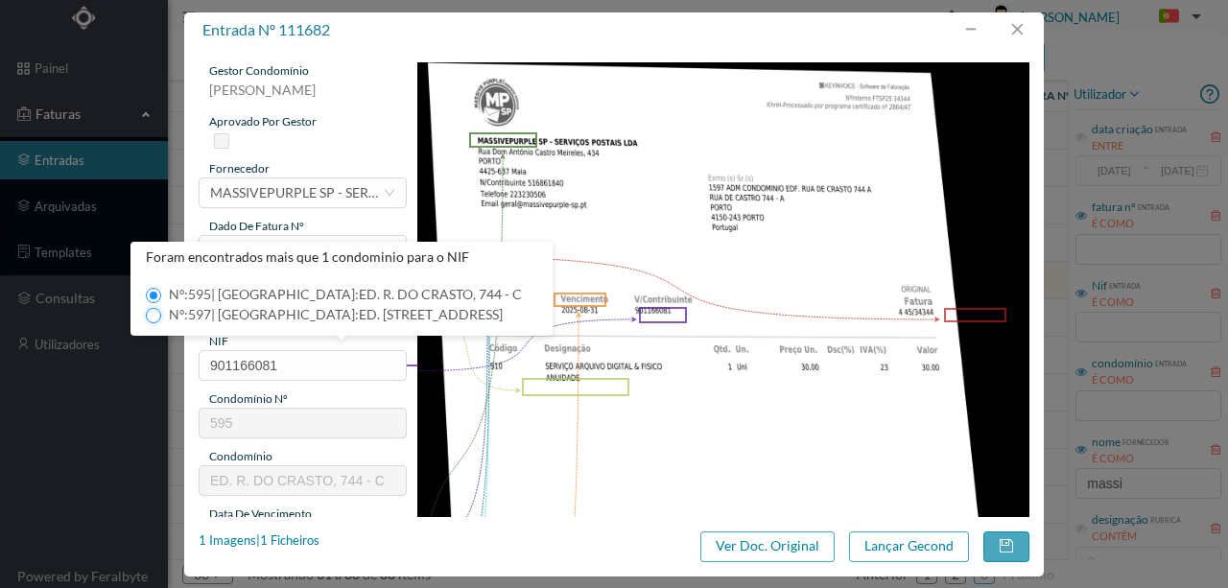
click at [155, 314] on input "Nº: 597 | Nome: ED. [STREET_ADDRESS]" at bounding box center [153, 315] width 15 height 15
type input "597"
type input "ED. [STREET_ADDRESS]"
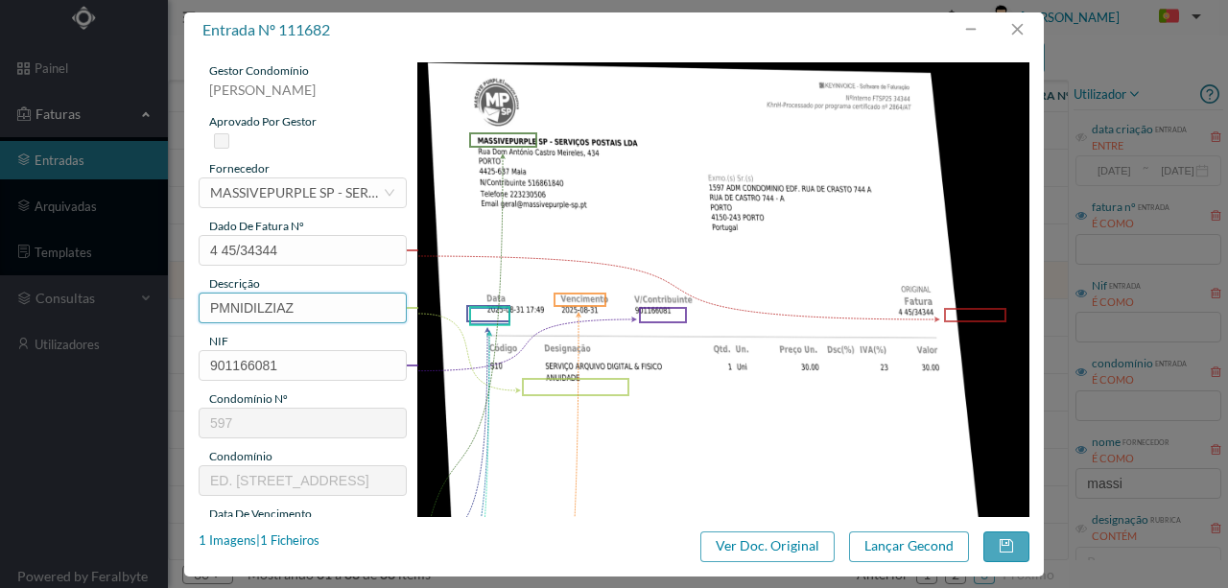
drag, startPoint x: 317, startPoint y: 310, endPoint x: 31, endPoint y: 296, distance: 286.3
click at [32, 296] on div "entrada nº 111682 gestor condomínio [PERSON_NAME] aprovado por gestor fornecedo…" at bounding box center [614, 294] width 1228 height 588
type input "ARQUIVO DIGITAL - ANUIDADE"
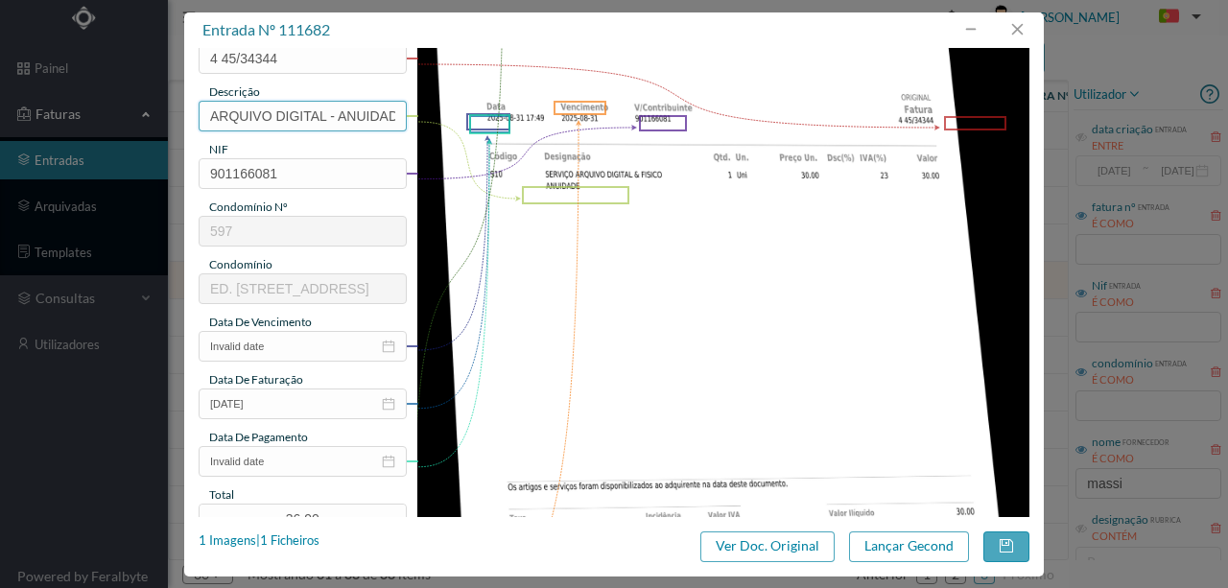
scroll to position [255, 0]
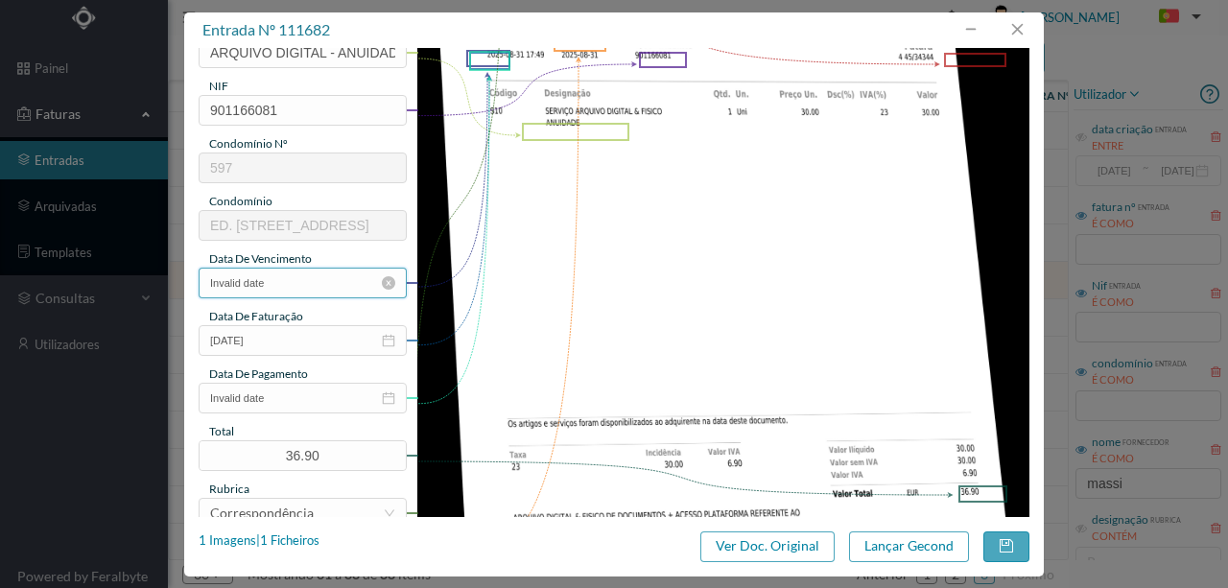
click at [291, 284] on input "Invalid date" at bounding box center [303, 283] width 208 height 31
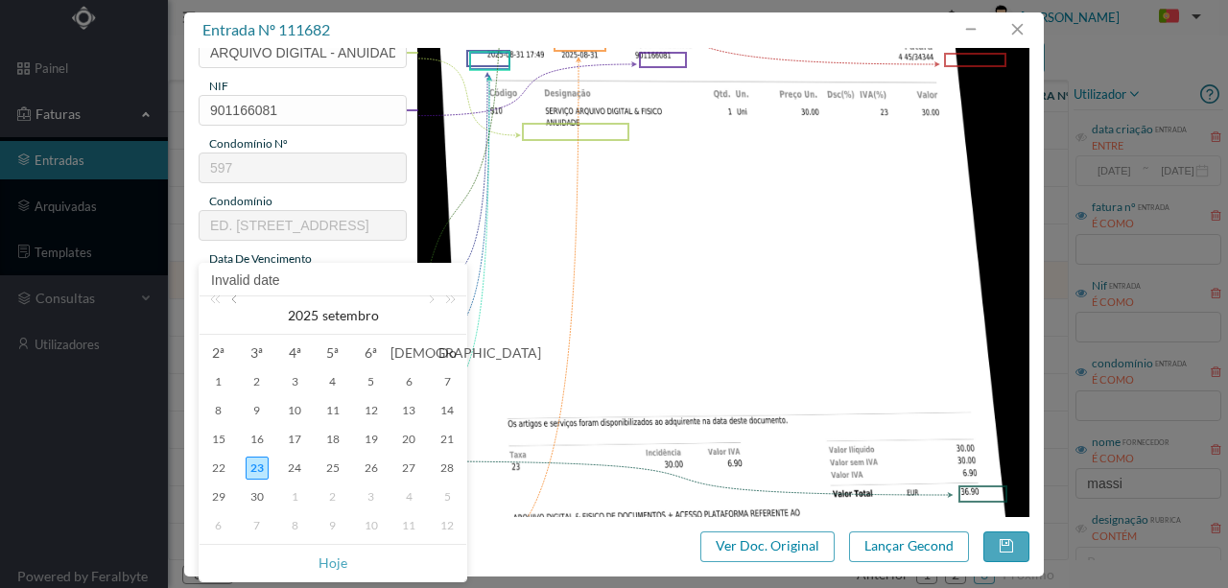
click at [234, 306] on link at bounding box center [235, 316] width 17 height 38
click at [445, 493] on div "31" at bounding box center [447, 497] width 23 height 23
type input "[DATE]"
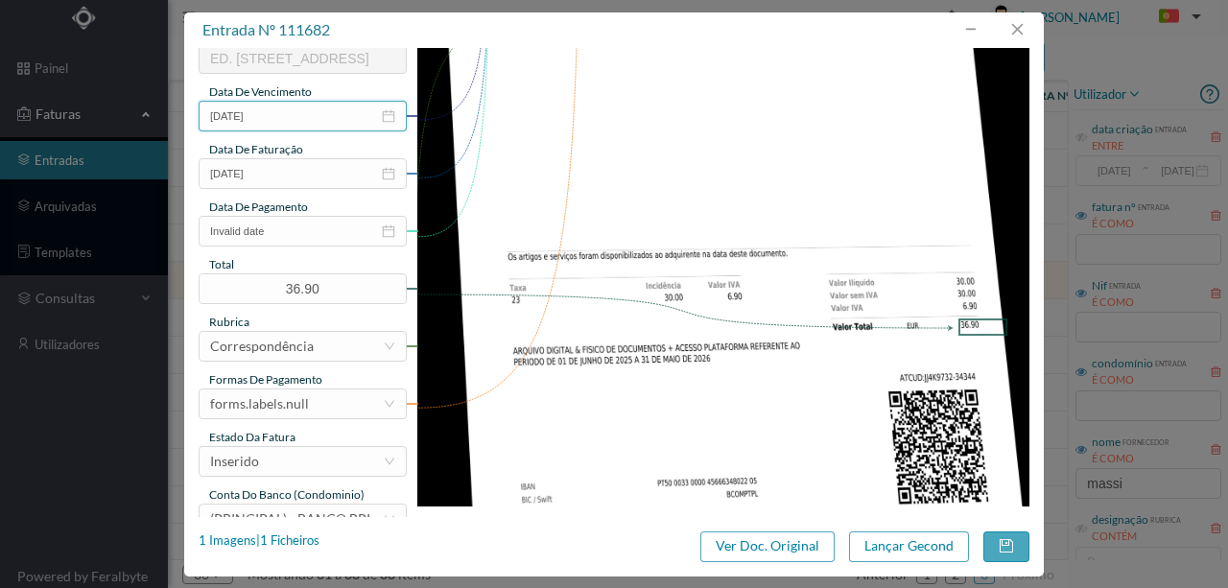
scroll to position [454, 0]
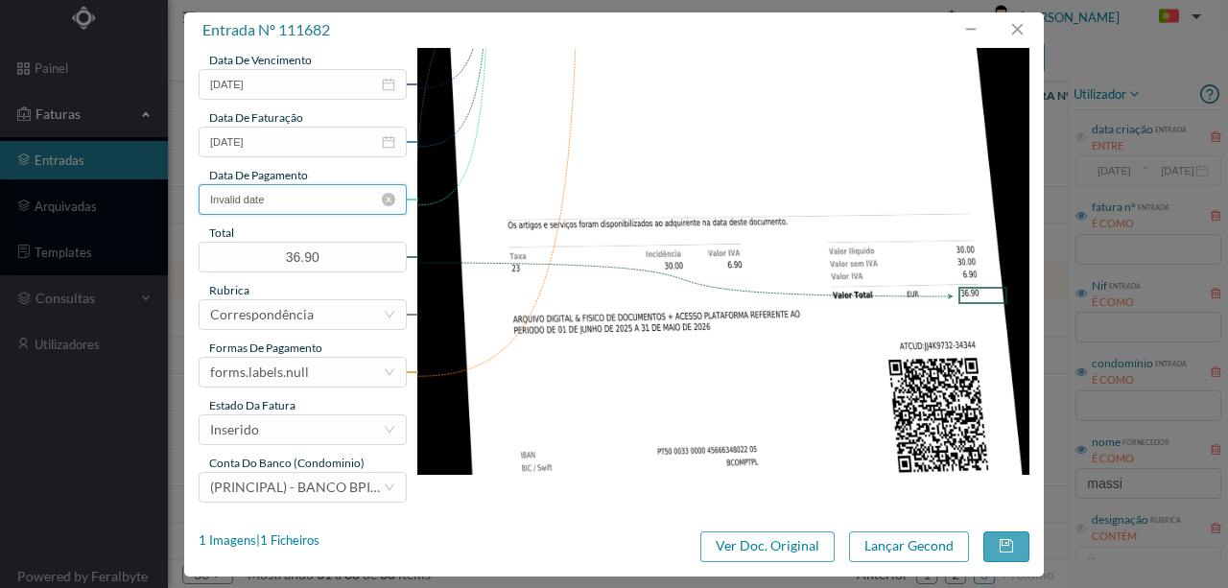
click at [317, 203] on input "Invalid date" at bounding box center [303, 199] width 208 height 31
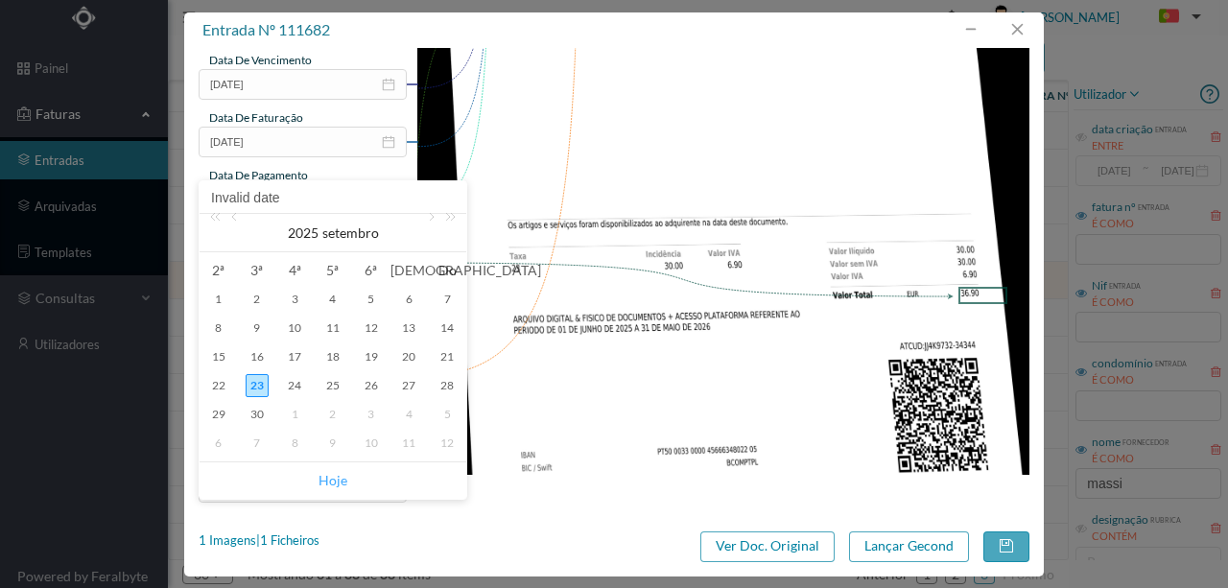
click at [331, 483] on link "Hoje" at bounding box center [333, 481] width 29 height 36
type input "[DATE]"
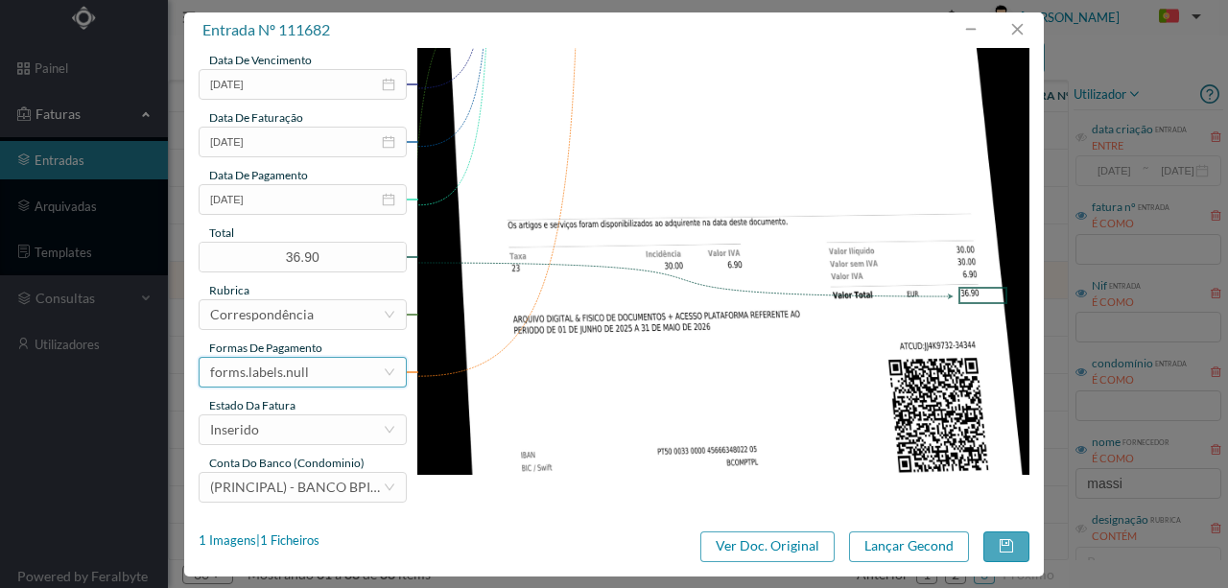
click at [302, 372] on div "forms.labels.null" at bounding box center [259, 372] width 99 height 29
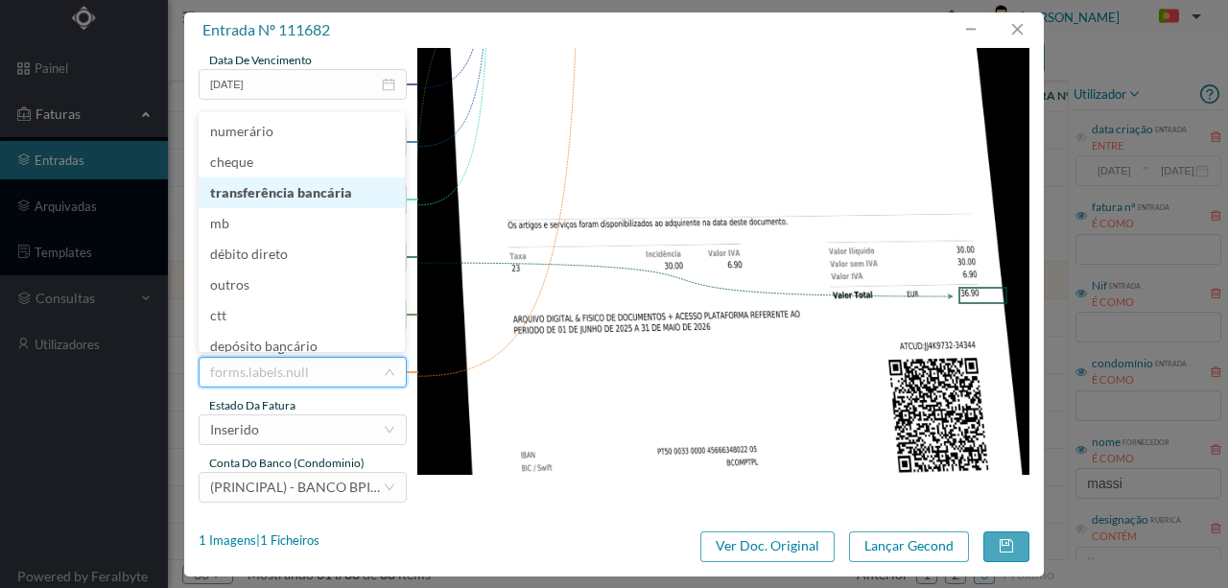
click at [294, 203] on li "transferência bancária" at bounding box center [302, 193] width 206 height 31
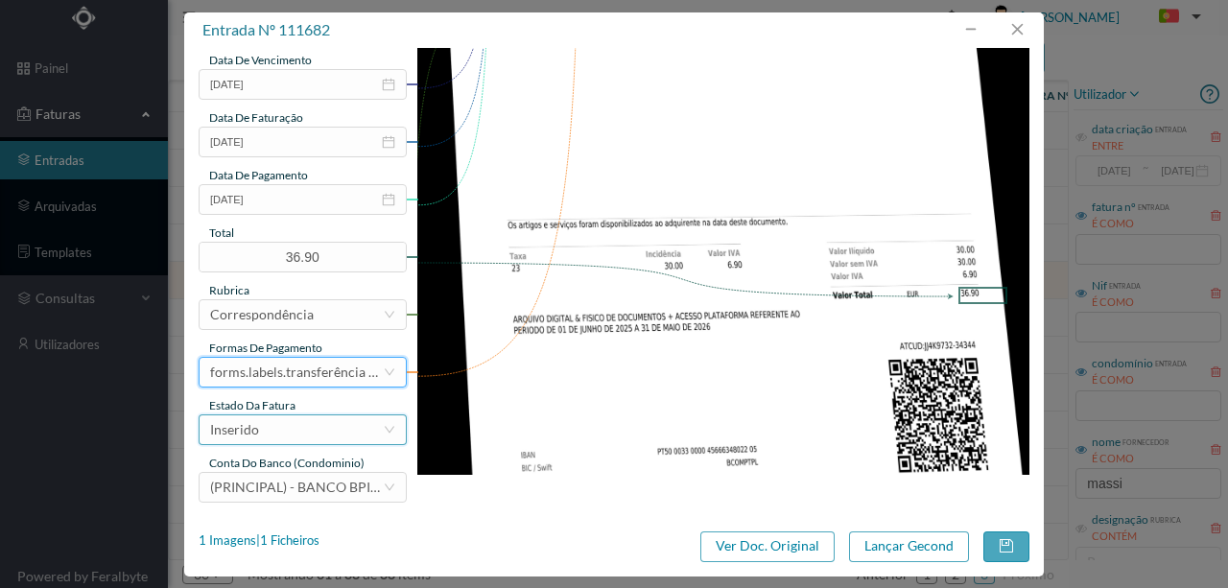
click at [287, 436] on div "Inserido" at bounding box center [296, 429] width 173 height 29
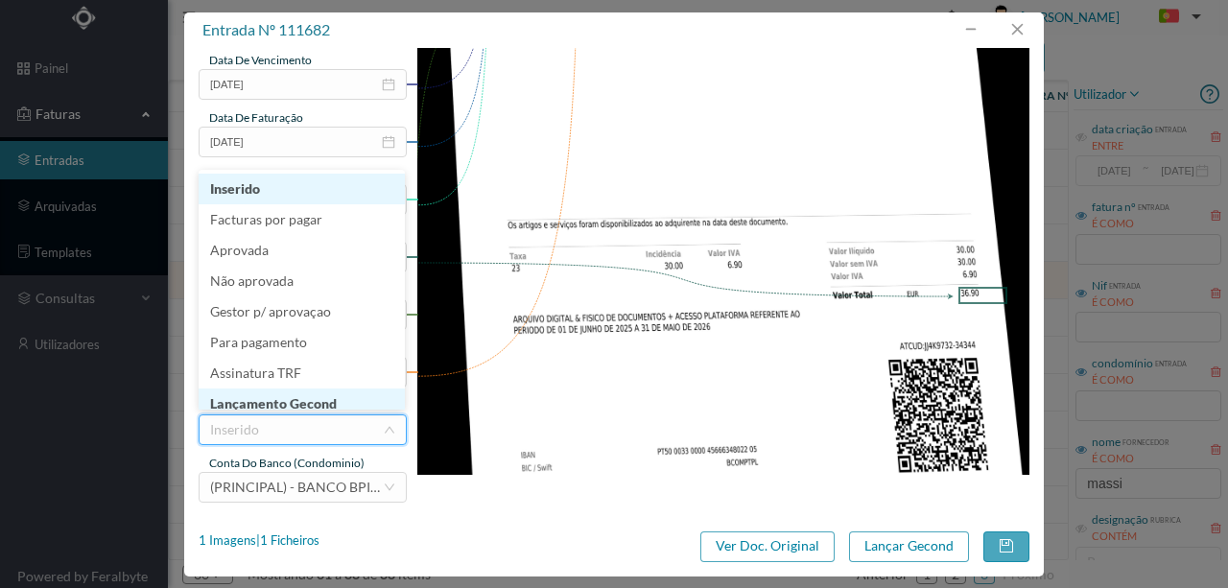
scroll to position [10, 0]
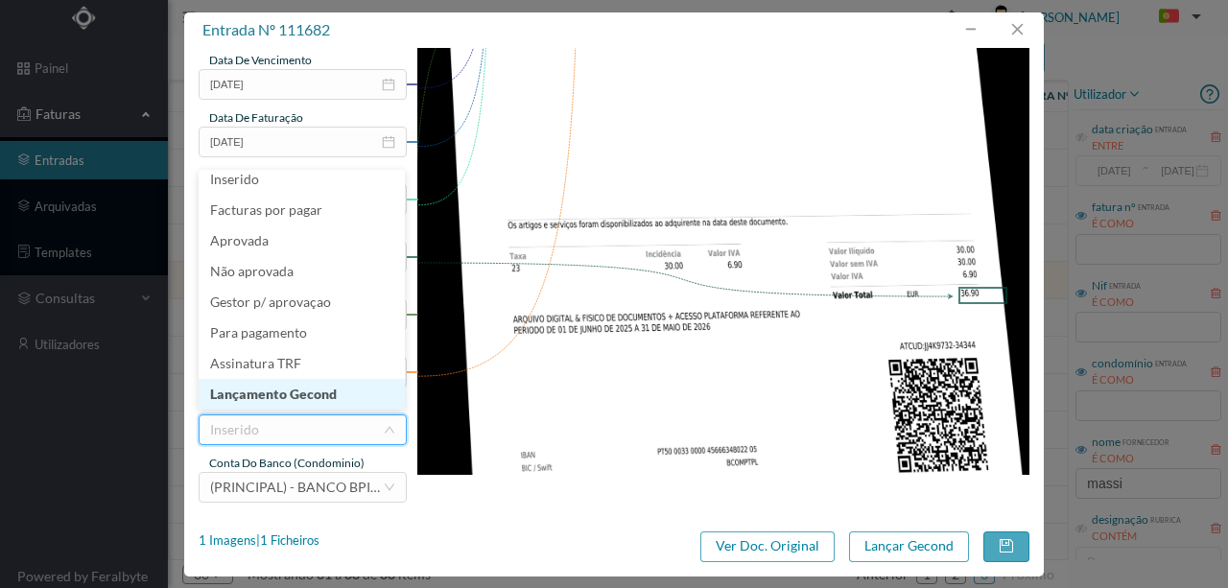
click at [296, 390] on li "Lançamento Gecond" at bounding box center [302, 394] width 206 height 31
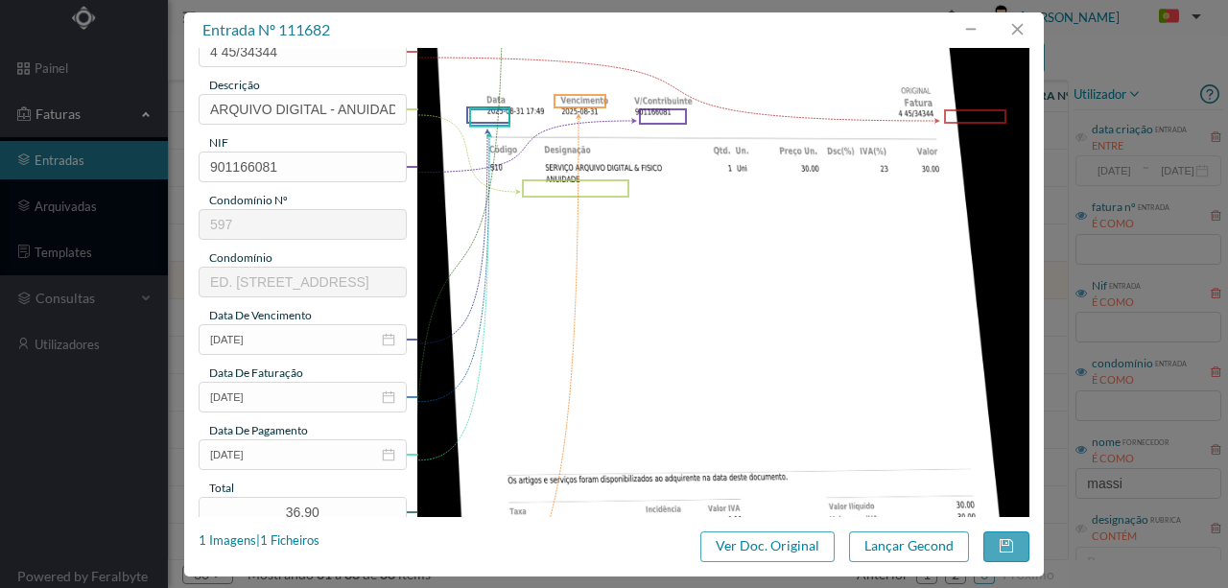
scroll to position [262, 0]
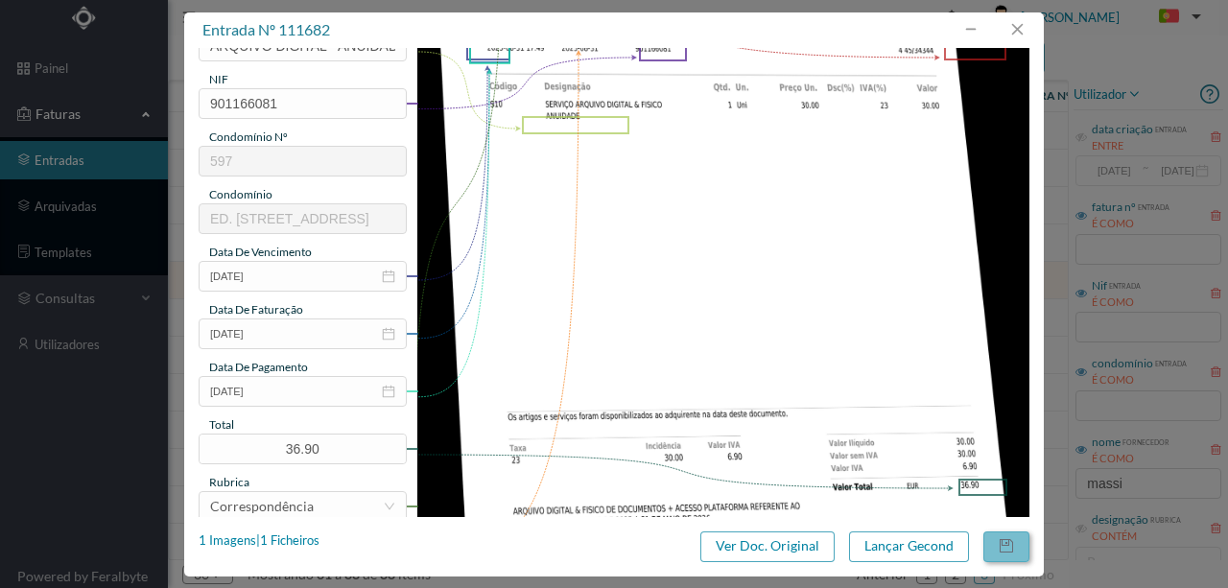
click at [1016, 543] on button "button" at bounding box center [1007, 547] width 46 height 31
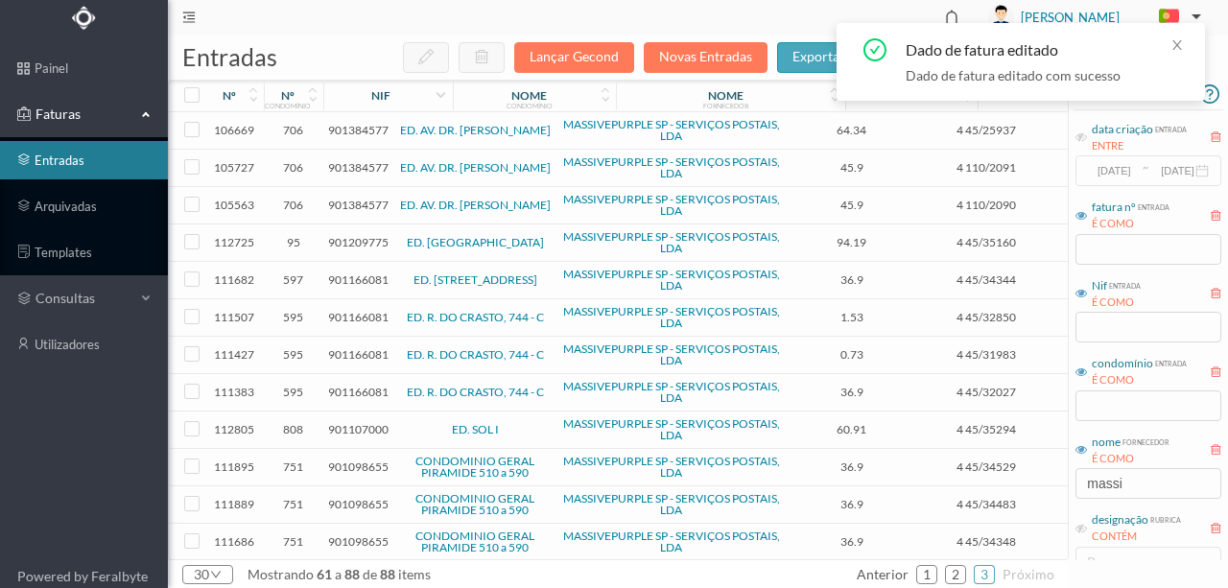
click at [361, 316] on span "901166081" at bounding box center [358, 317] width 60 height 14
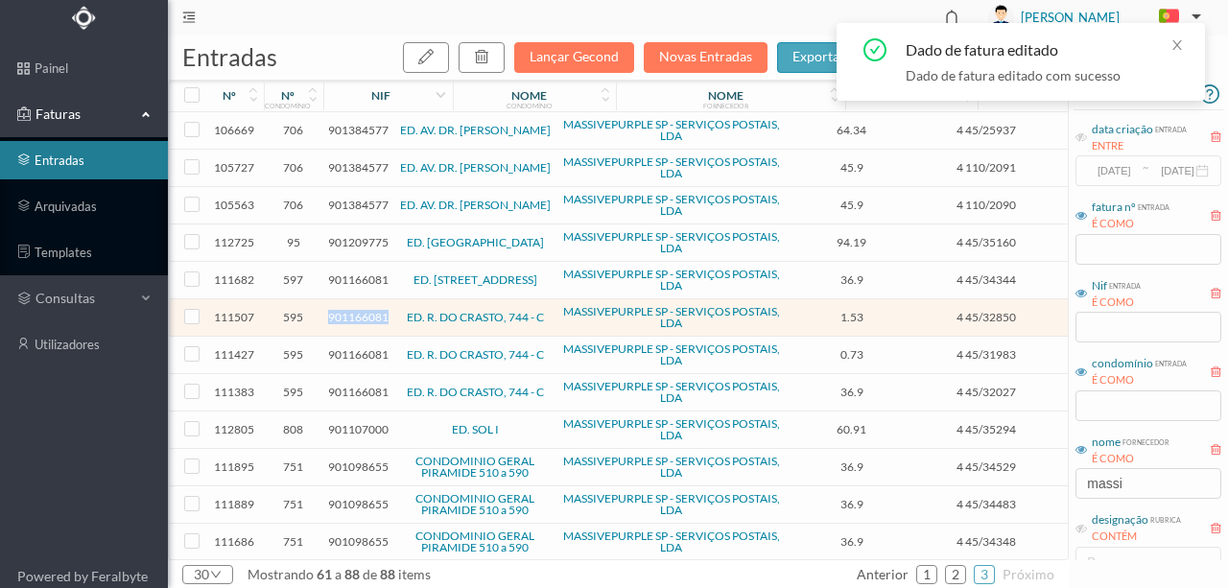
click at [361, 316] on span "901166081" at bounding box center [358, 317] width 60 height 14
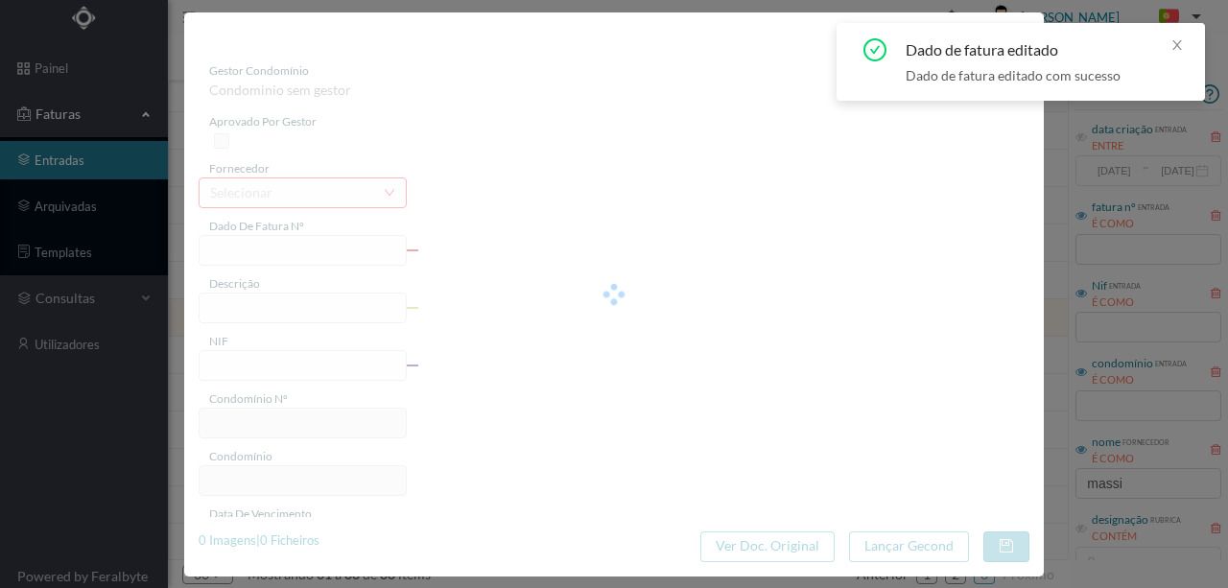
type input "4 45/32850"
type input "Serviço [PERSON_NAME]"
type input "901166081"
type input "[DATE]"
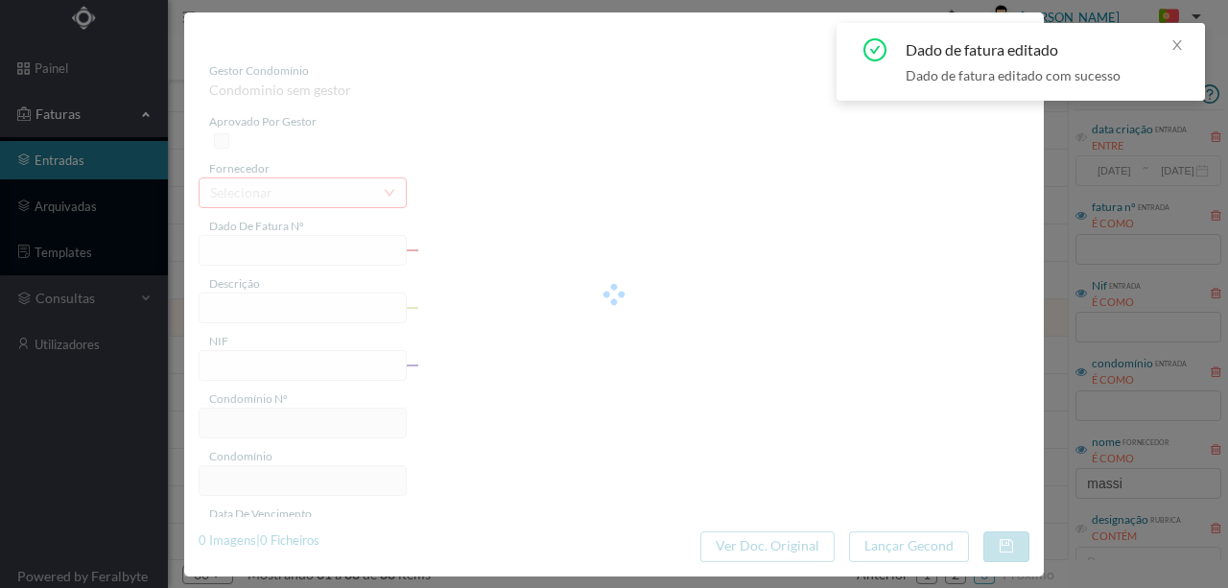
type input "[DATE]"
type input "1.53"
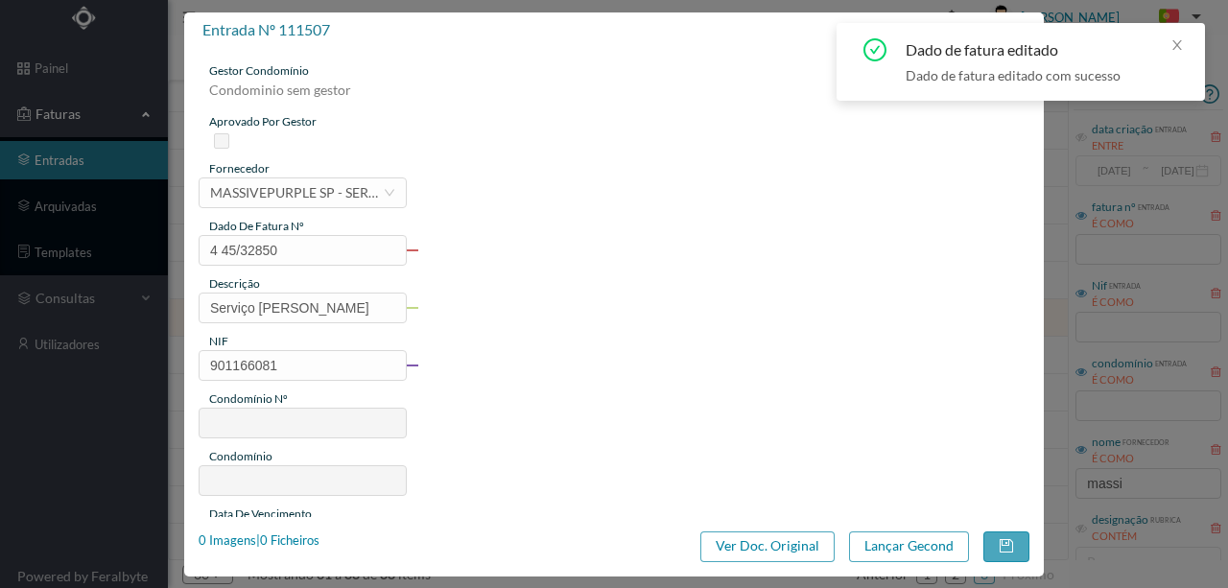
type input "595"
type input "ED. R. DO CRASTO, 744 - C"
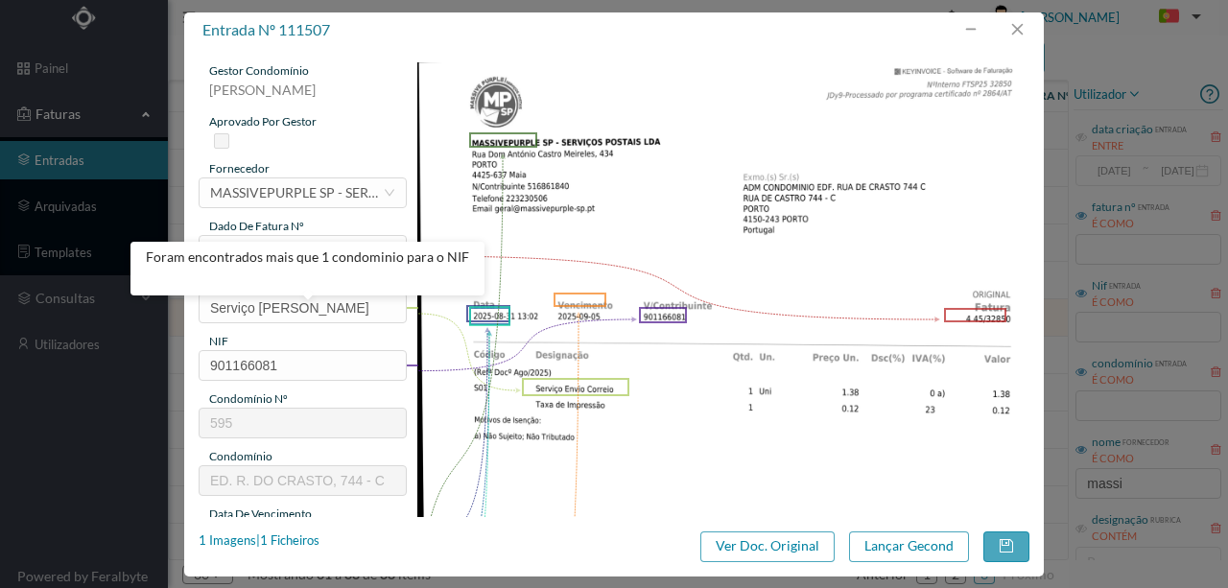
click at [867, 271] on img at bounding box center [723, 495] width 613 height 866
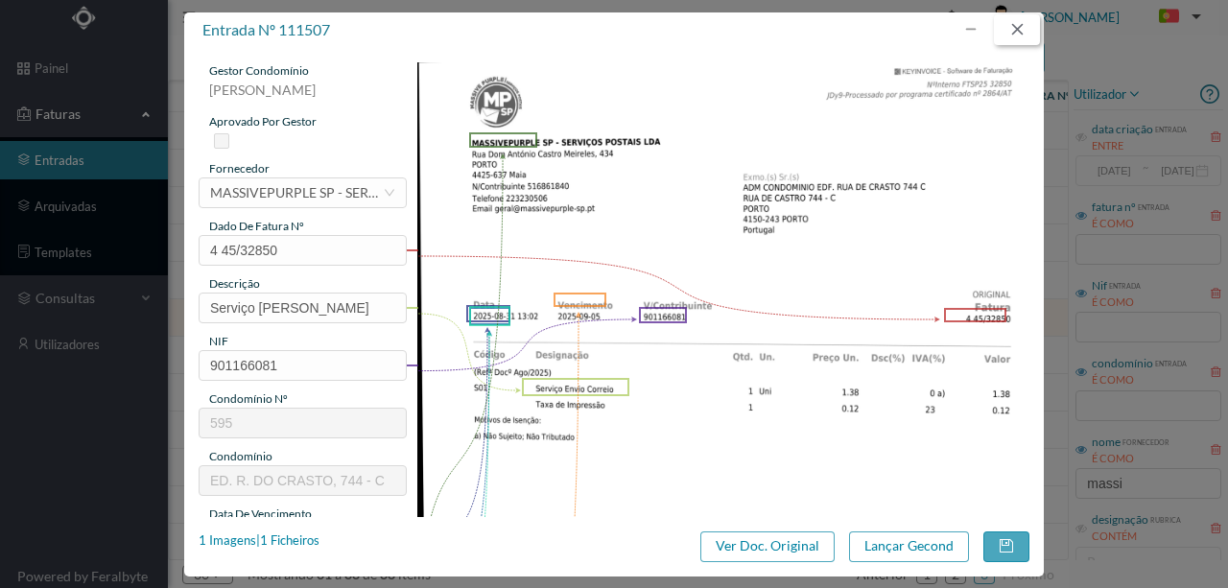
click at [1023, 23] on button "button" at bounding box center [1017, 29] width 46 height 31
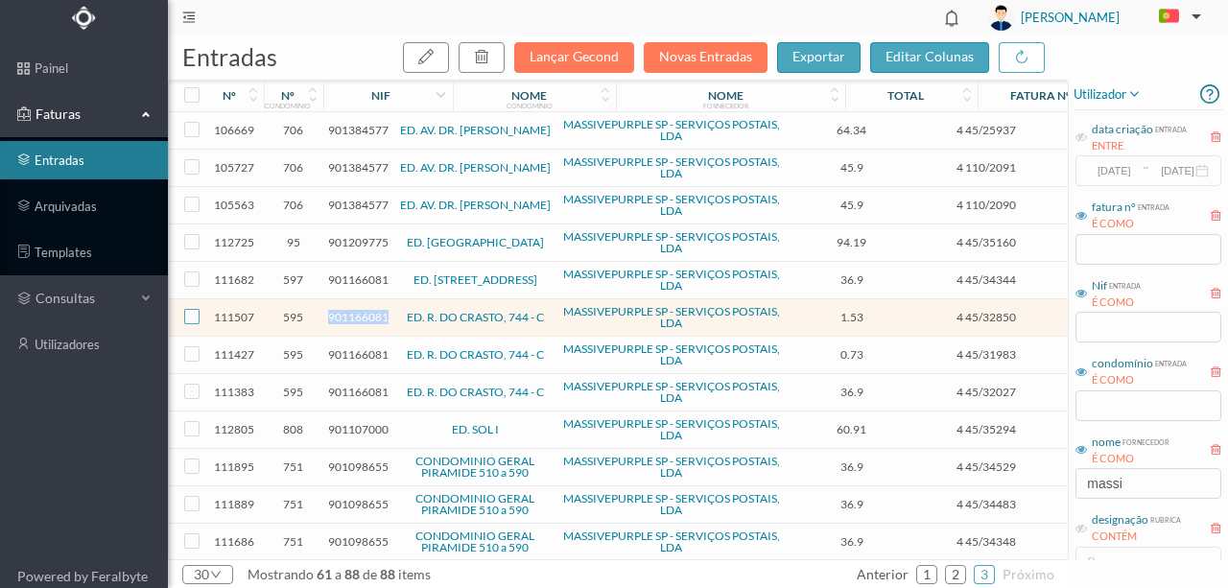
click at [186, 315] on input "checkbox" at bounding box center [191, 316] width 15 height 15
checkbox input "true"
click at [353, 349] on span "901166081" at bounding box center [358, 354] width 60 height 14
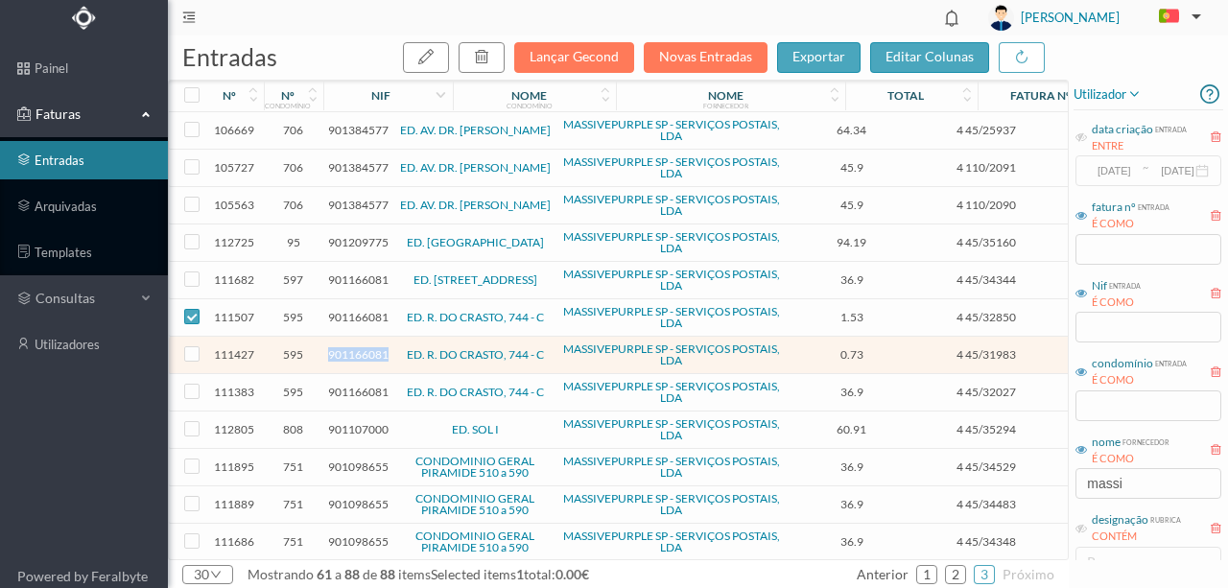
click at [353, 349] on span "901166081" at bounding box center [358, 354] width 60 height 14
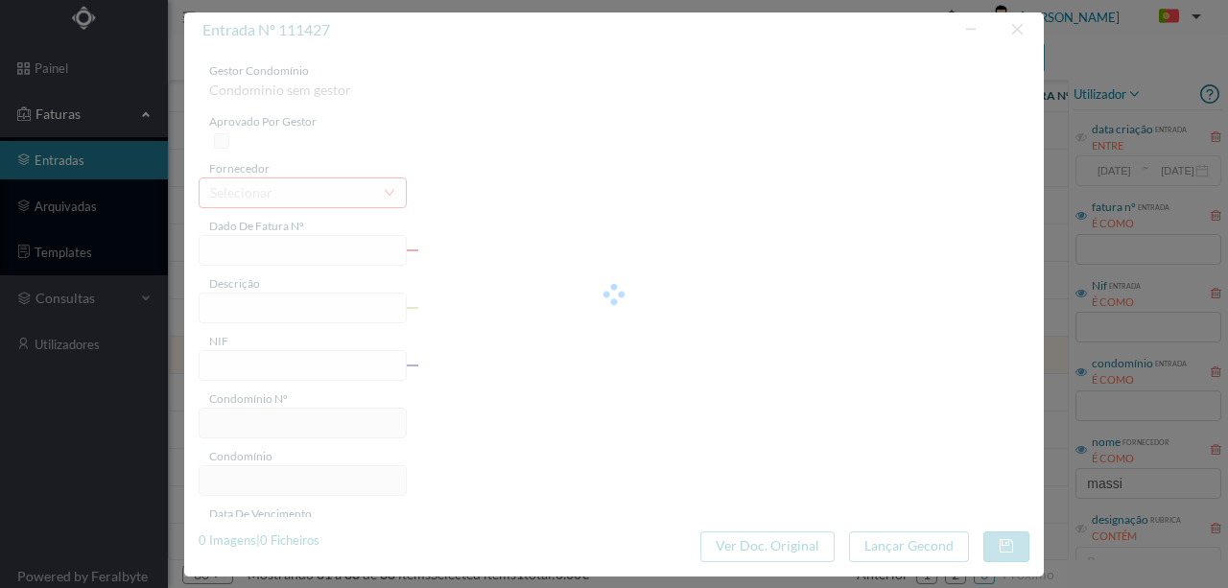
type input "4 45/31983"
type input "Serviço [PERSON_NAME]"
type input "901166081"
type input "Invalid date"
type input "[DATE]"
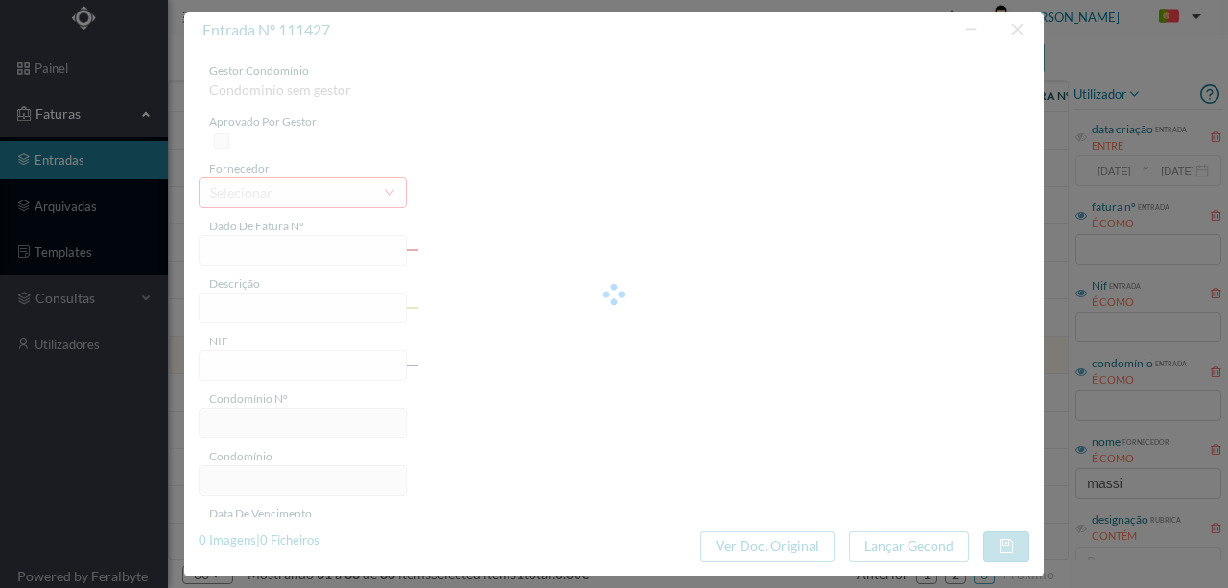
type input "0.73"
type input "595"
type input "ED. R. DO CRASTO, 744 - C"
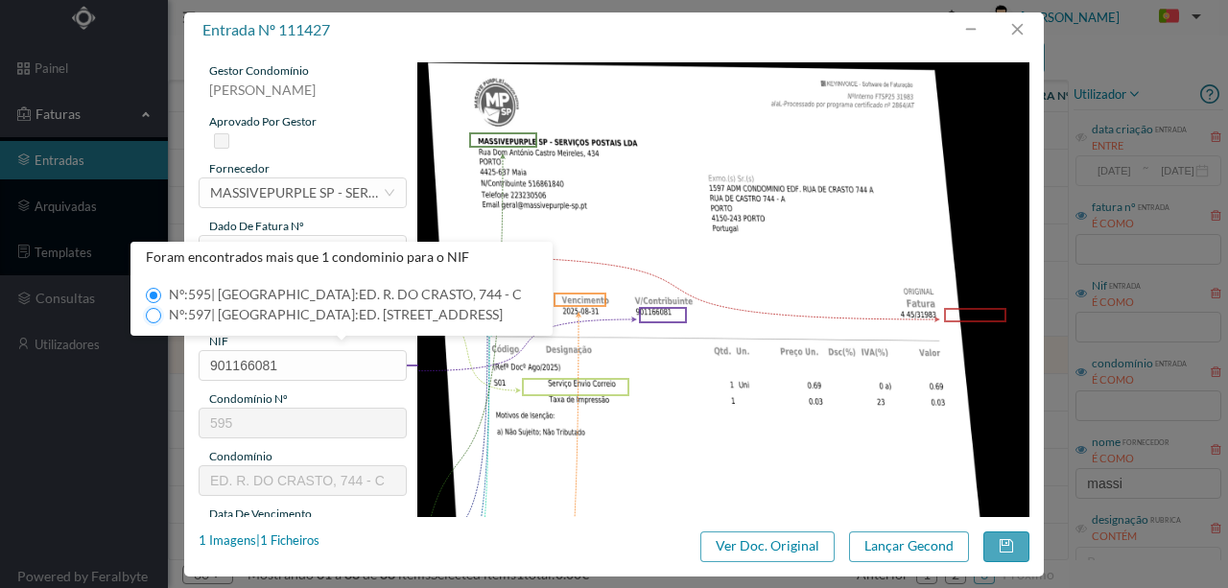
click at [154, 315] on input "Nº: 597 | Nome: ED. [STREET_ADDRESS]" at bounding box center [153, 315] width 15 height 15
type input "597"
type input "ED. [STREET_ADDRESS]"
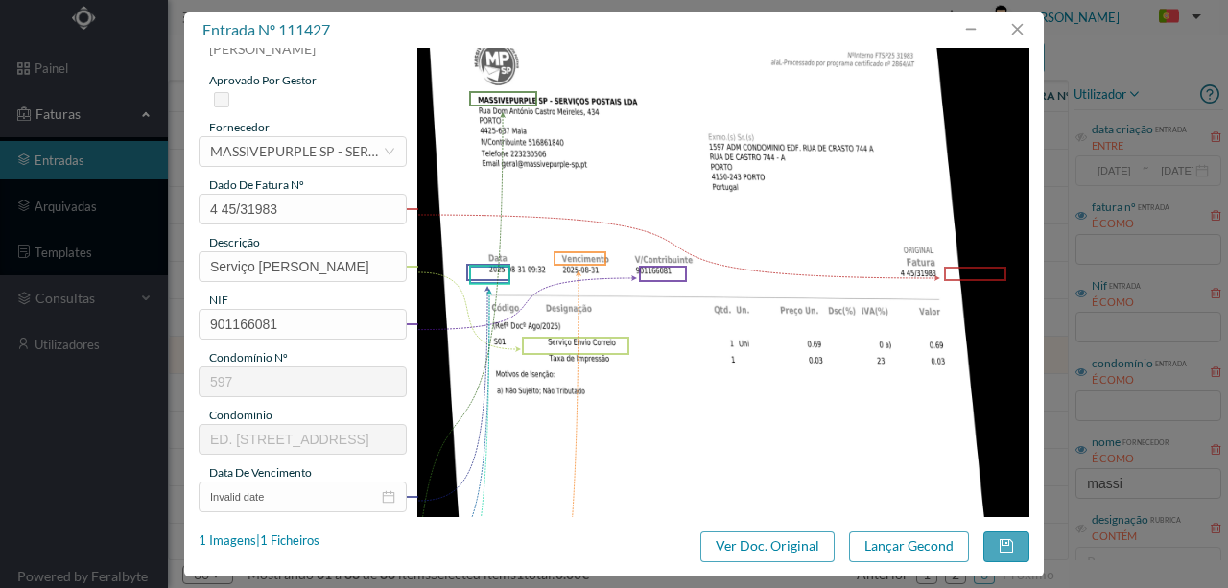
scroll to position [63, 0]
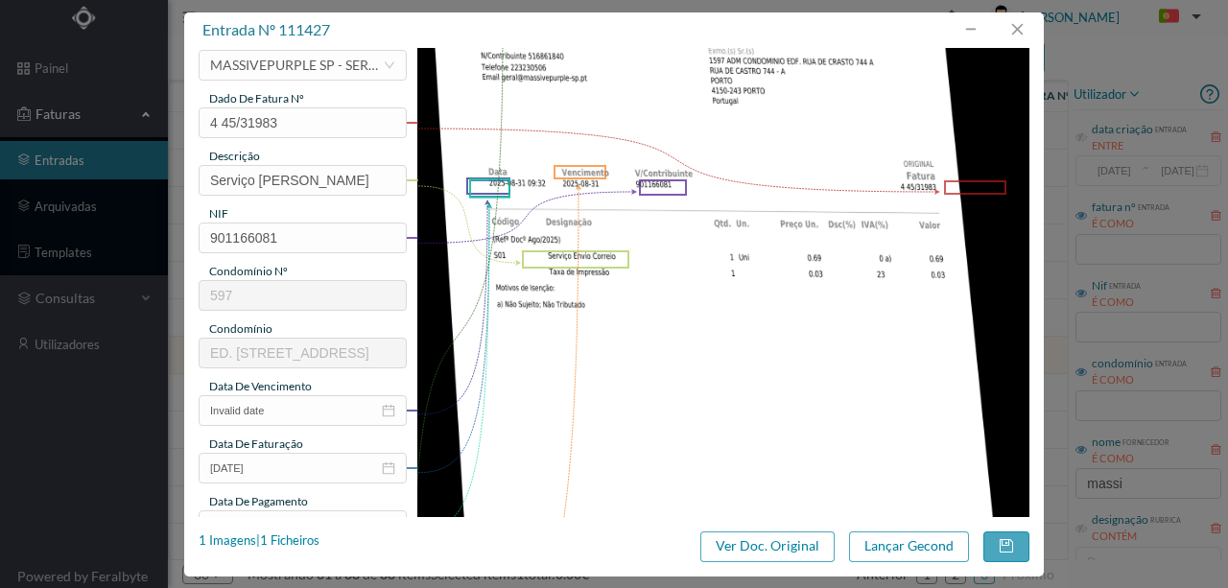
scroll to position [192, 0]
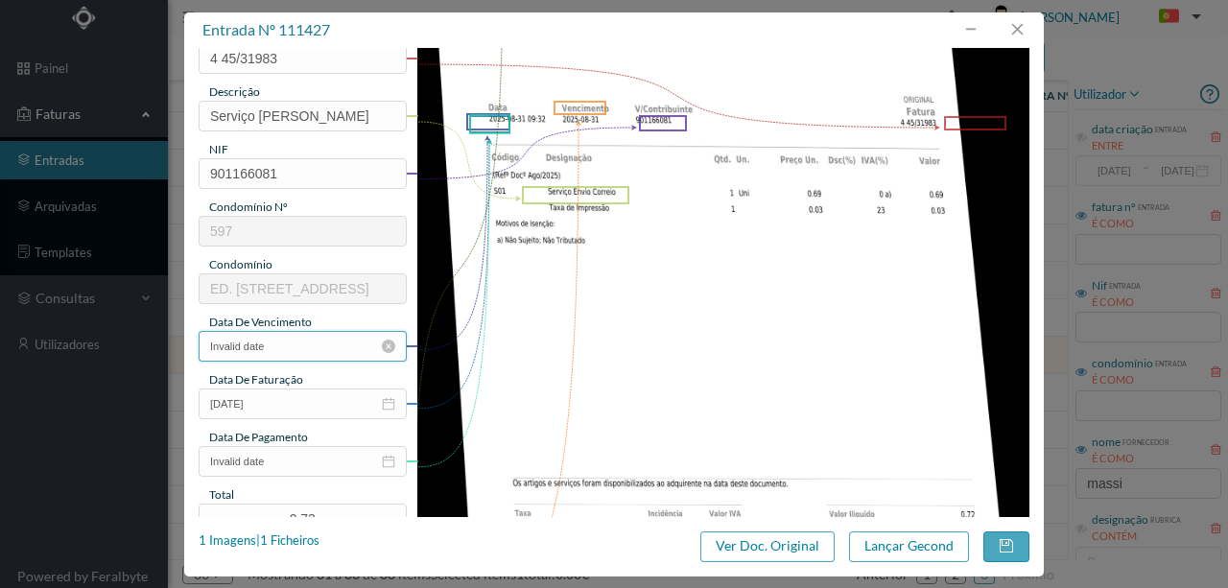
click at [285, 347] on input "Invalid date" at bounding box center [303, 346] width 208 height 31
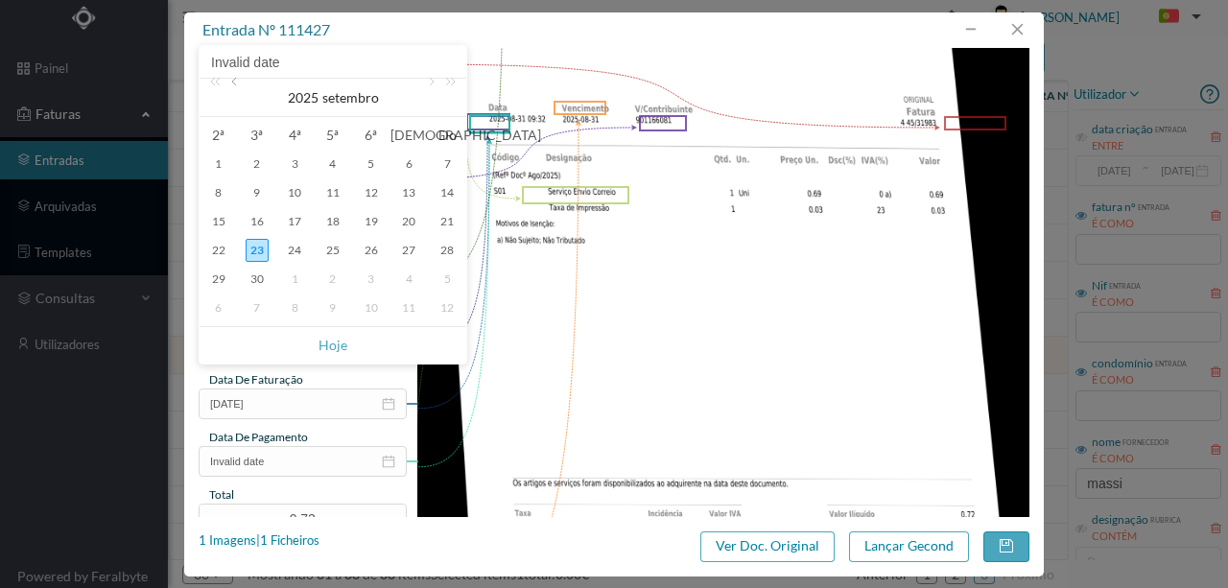
click at [232, 88] on link at bounding box center [235, 98] width 17 height 38
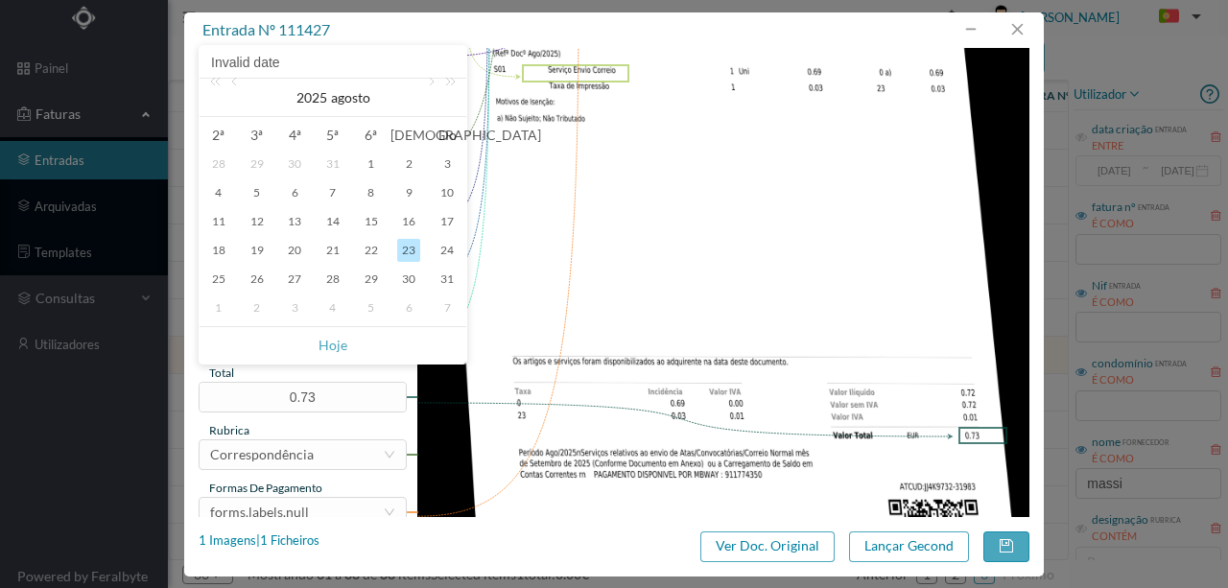
scroll to position [320, 0]
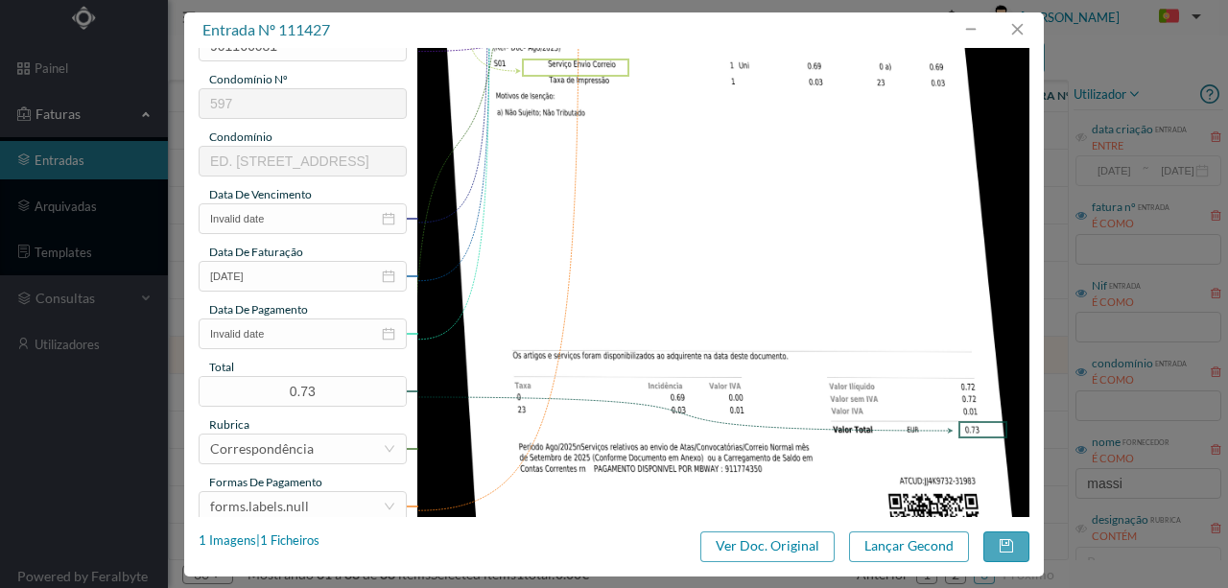
click at [632, 340] on img at bounding box center [723, 176] width 613 height 866
click at [293, 335] on input "Invalid date" at bounding box center [303, 334] width 208 height 31
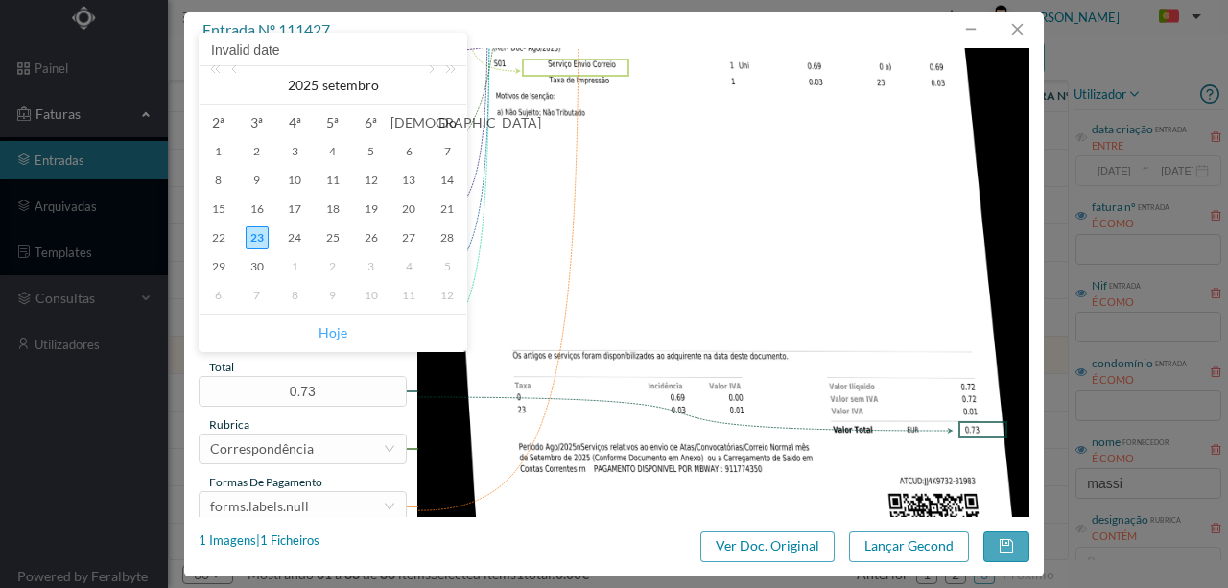
click at [334, 328] on link "Hoje" at bounding box center [333, 333] width 29 height 36
type input "[DATE]"
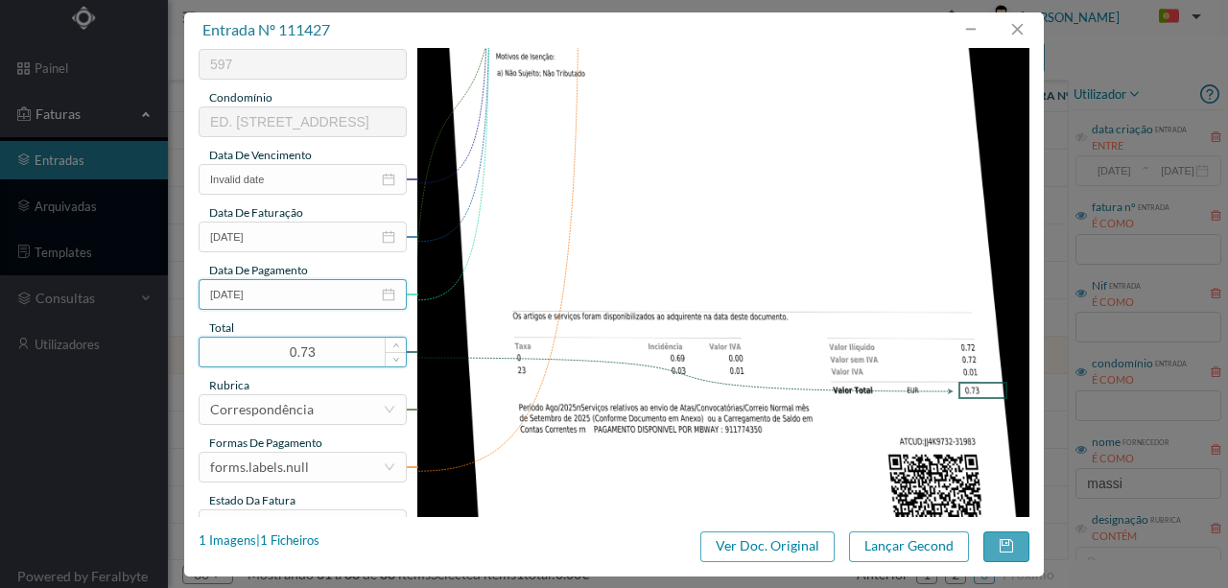
scroll to position [447, 0]
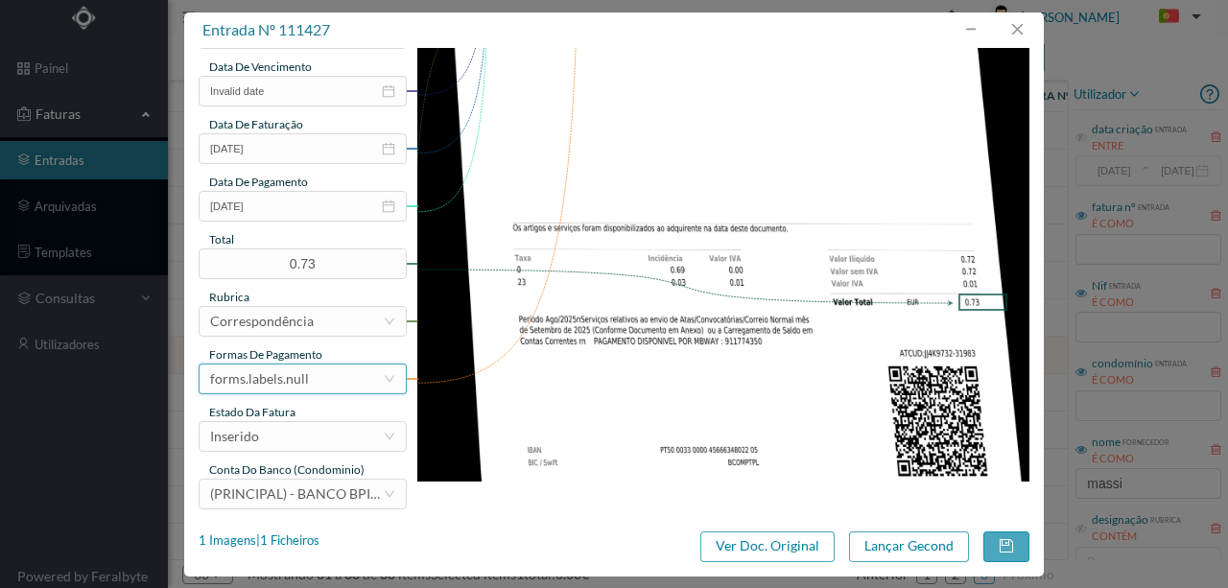
click at [280, 382] on div "forms.labels.null" at bounding box center [259, 379] width 99 height 29
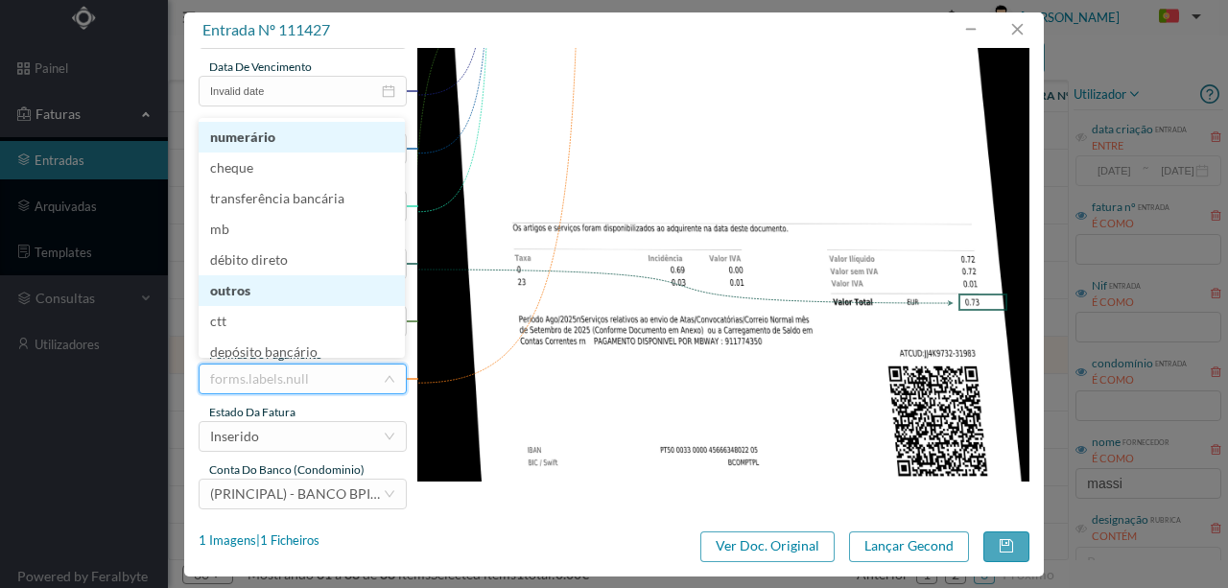
scroll to position [10, 0]
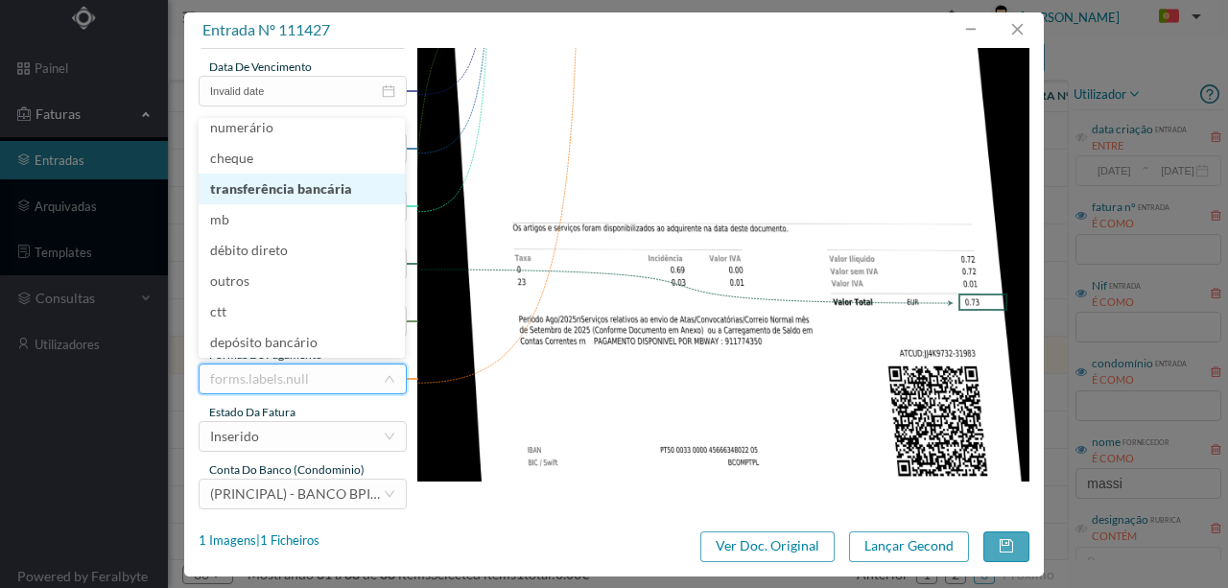
click at [282, 192] on li "transferência bancária" at bounding box center [302, 189] width 206 height 31
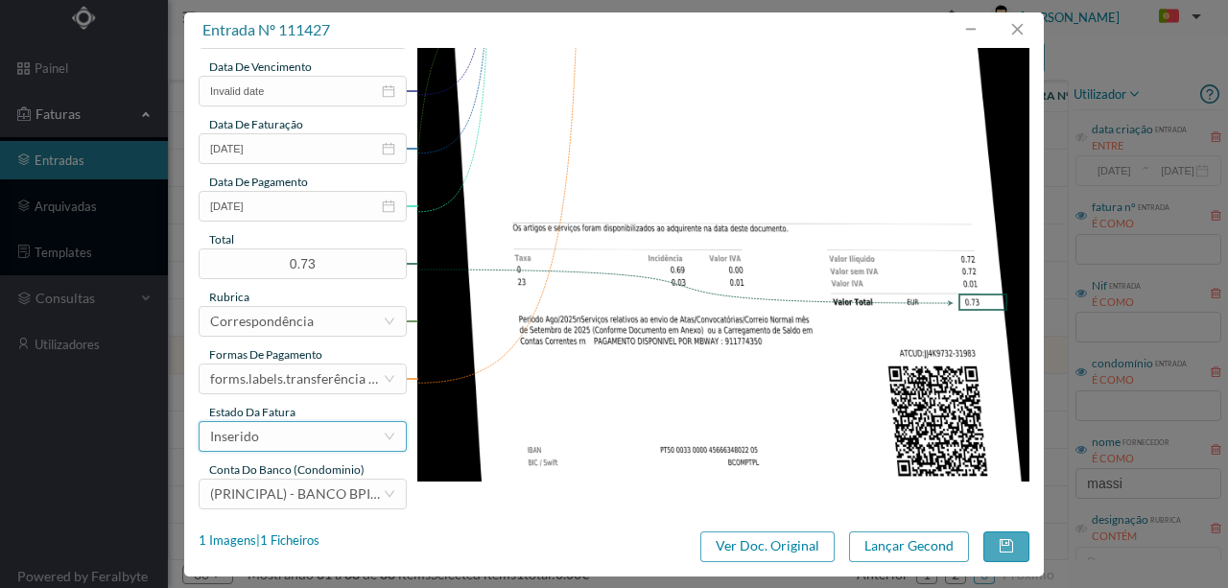
click at [284, 437] on div "Inserido" at bounding box center [296, 436] width 173 height 29
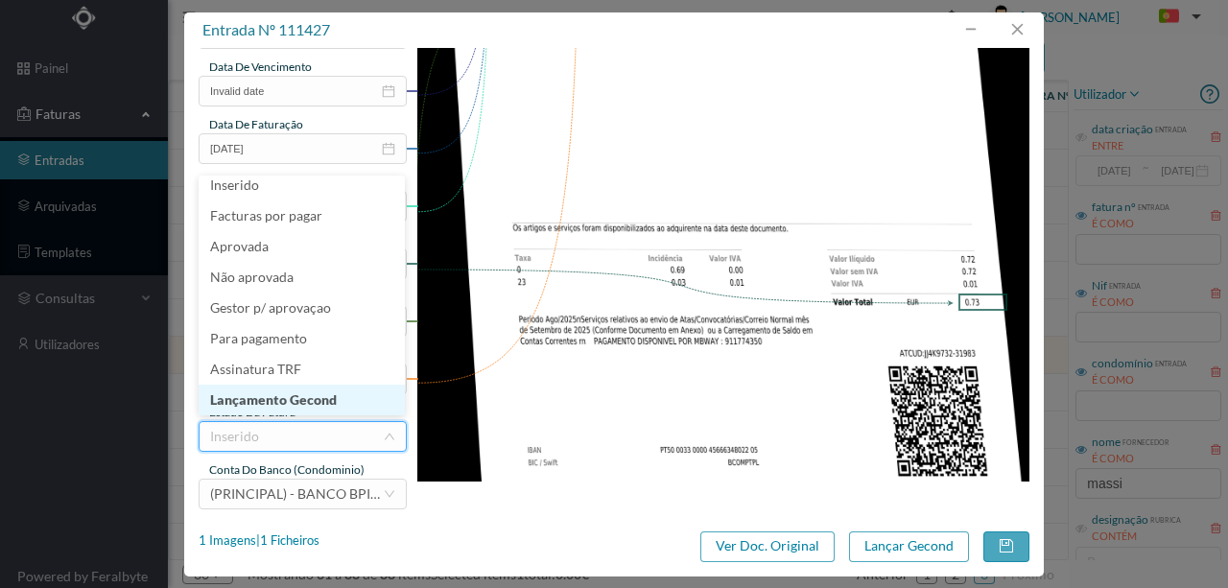
click at [282, 402] on li "Lançamento Gecond" at bounding box center [302, 400] width 206 height 31
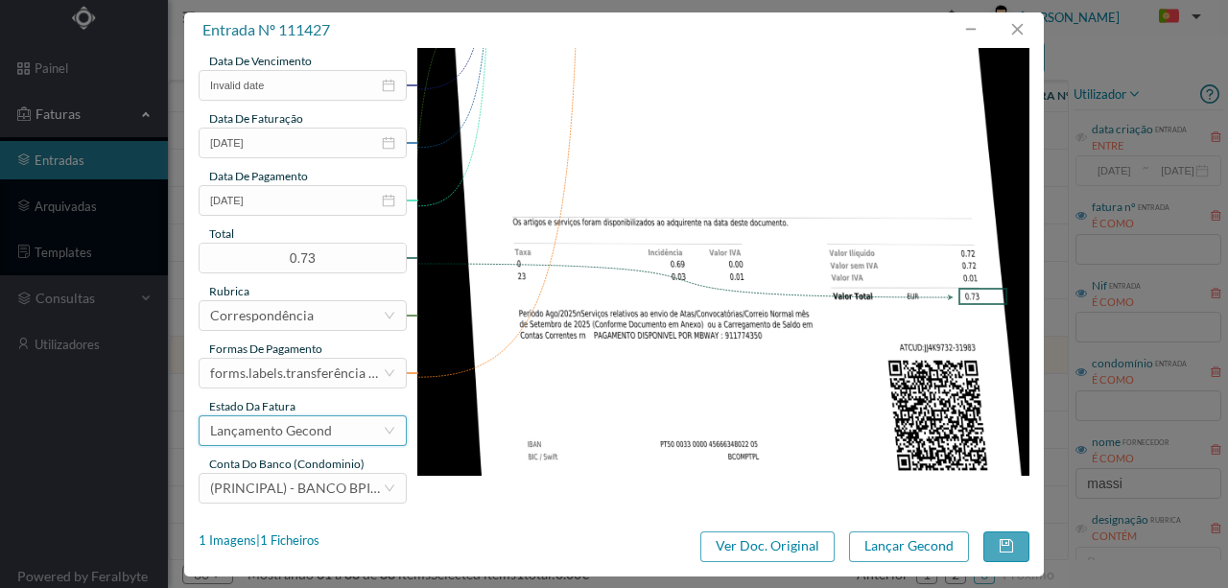
scroll to position [454, 0]
click at [1006, 546] on button "button" at bounding box center [1007, 547] width 46 height 31
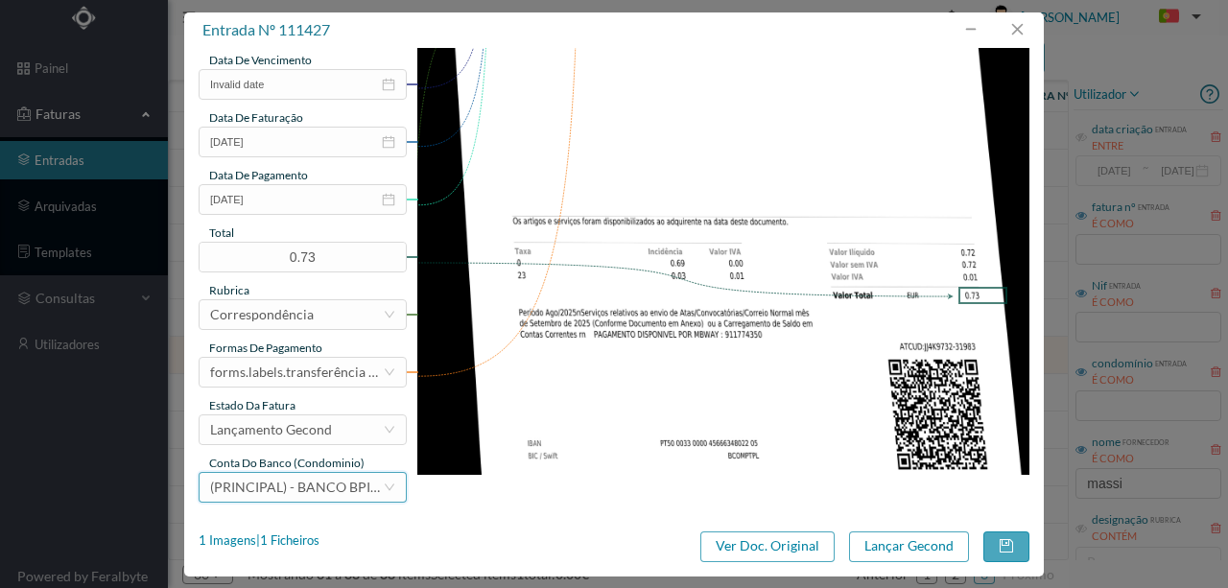
click at [252, 477] on div "(PRINCIPAL) - BANCO BPI, SA (PT50 001000003330542000195)" at bounding box center [296, 487] width 173 height 29
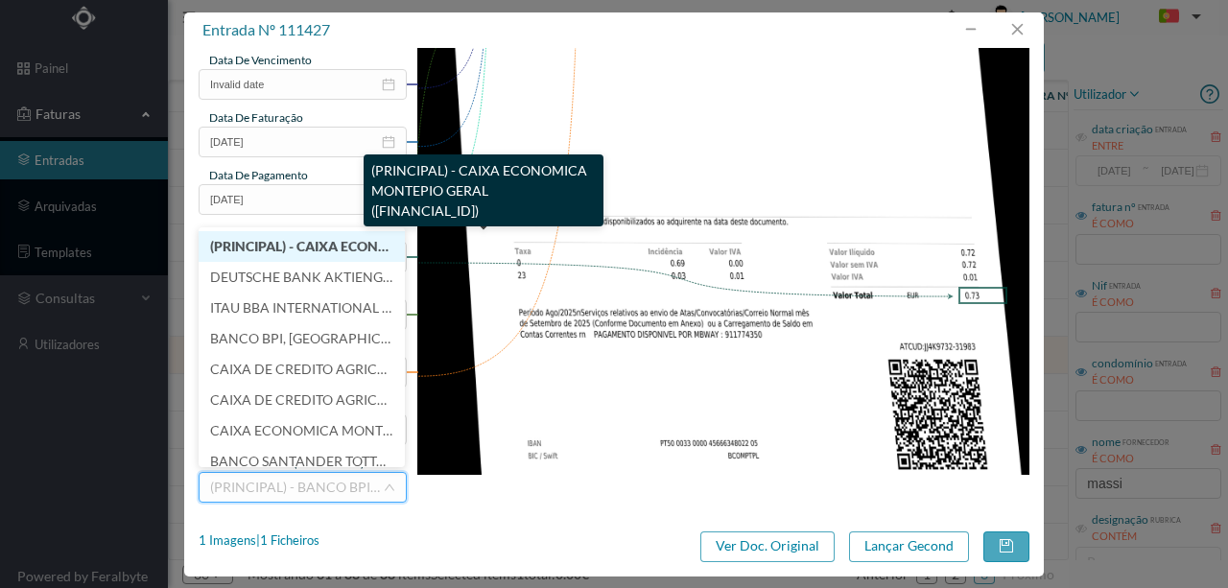
click at [297, 242] on span "(PRINCIPAL) - CAIXA ECONOMICA MONTEPIO GERAL (PT50 003600709910011391241)" at bounding box center [430, 246] width 441 height 16
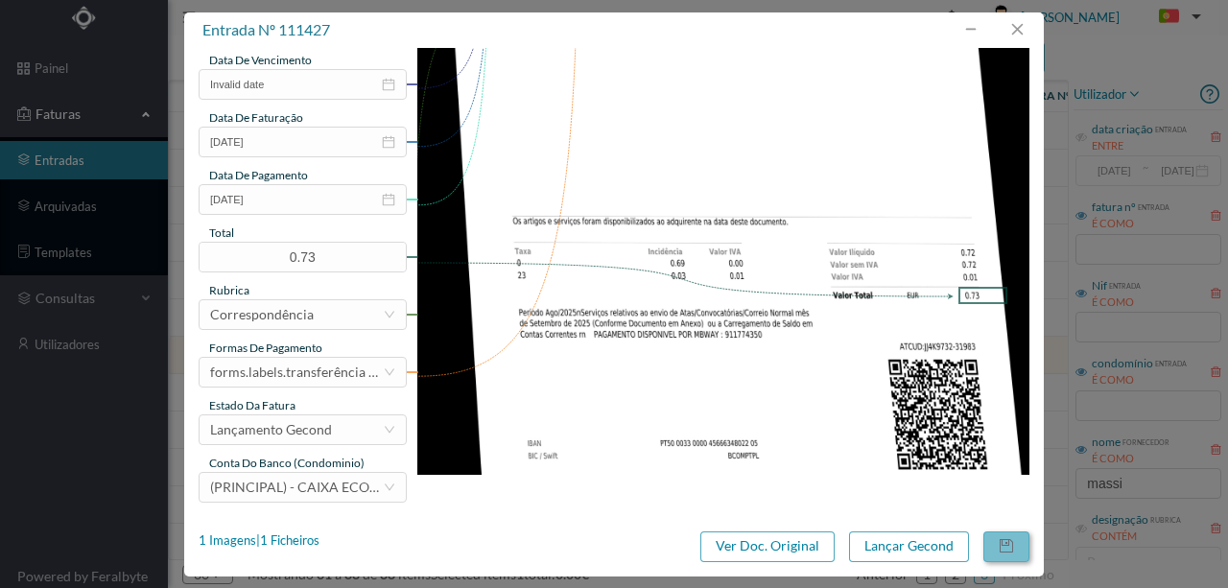
click at [1007, 548] on button "button" at bounding box center [1007, 547] width 46 height 31
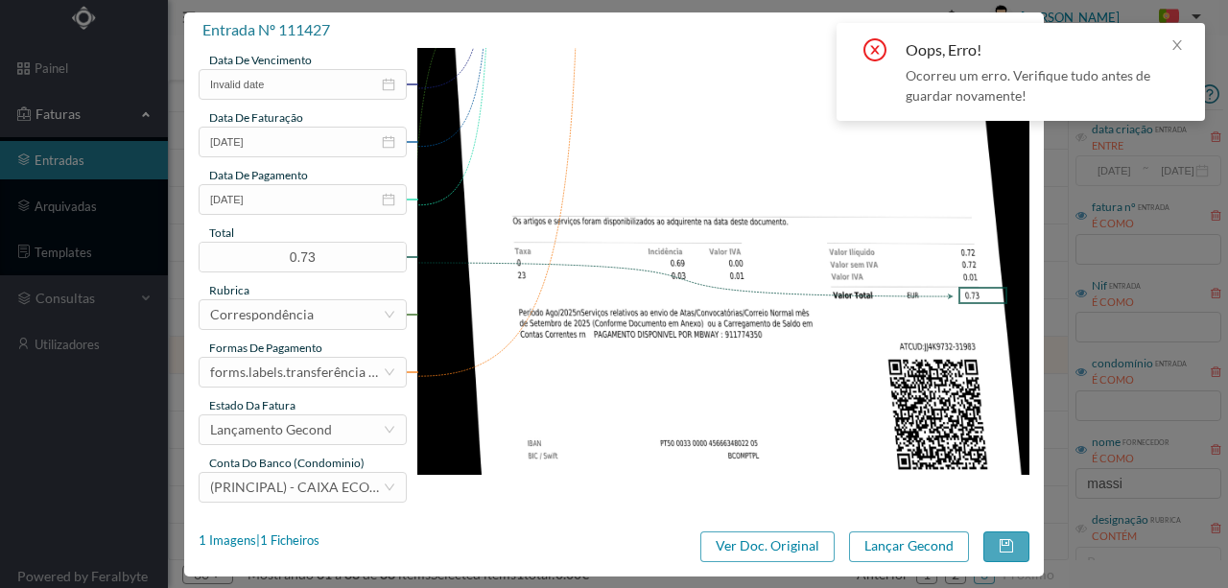
click at [720, 163] on img at bounding box center [723, 42] width 613 height 866
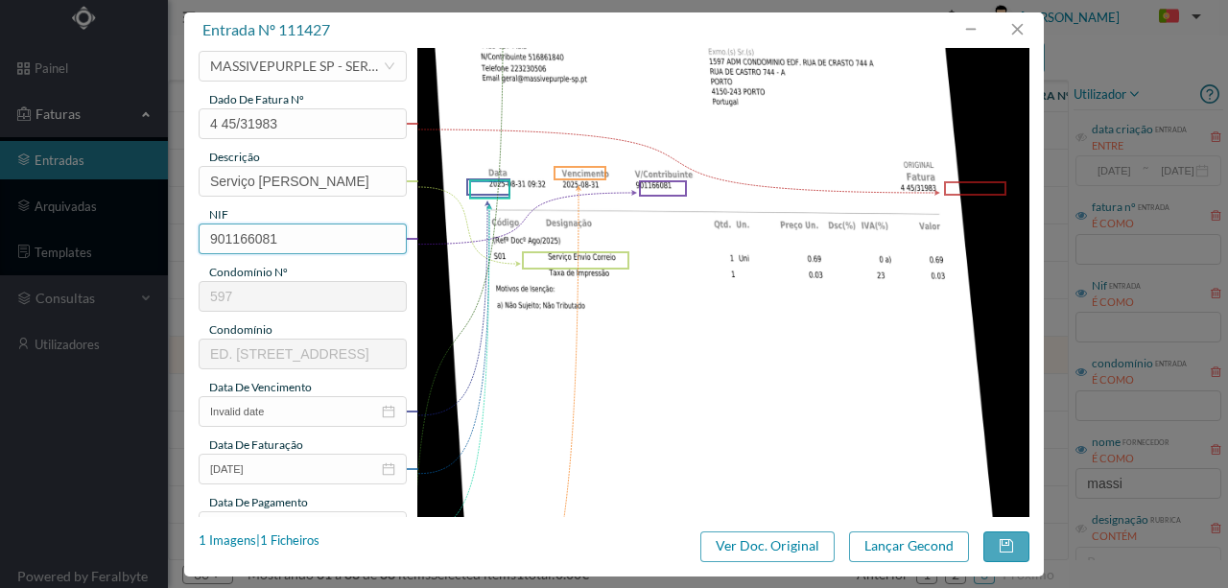
scroll to position [128, 0]
click at [305, 415] on input "Invalid date" at bounding box center [303, 410] width 208 height 31
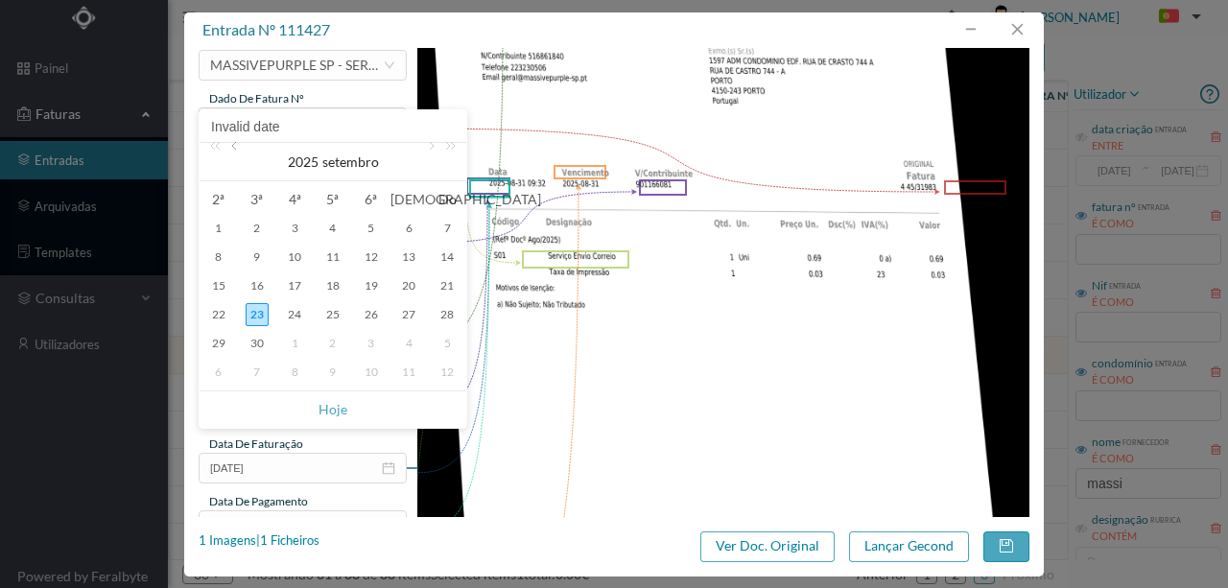
click at [235, 152] on link at bounding box center [235, 162] width 17 height 38
click at [447, 343] on div "31" at bounding box center [447, 343] width 23 height 23
type input "2025-08-31"
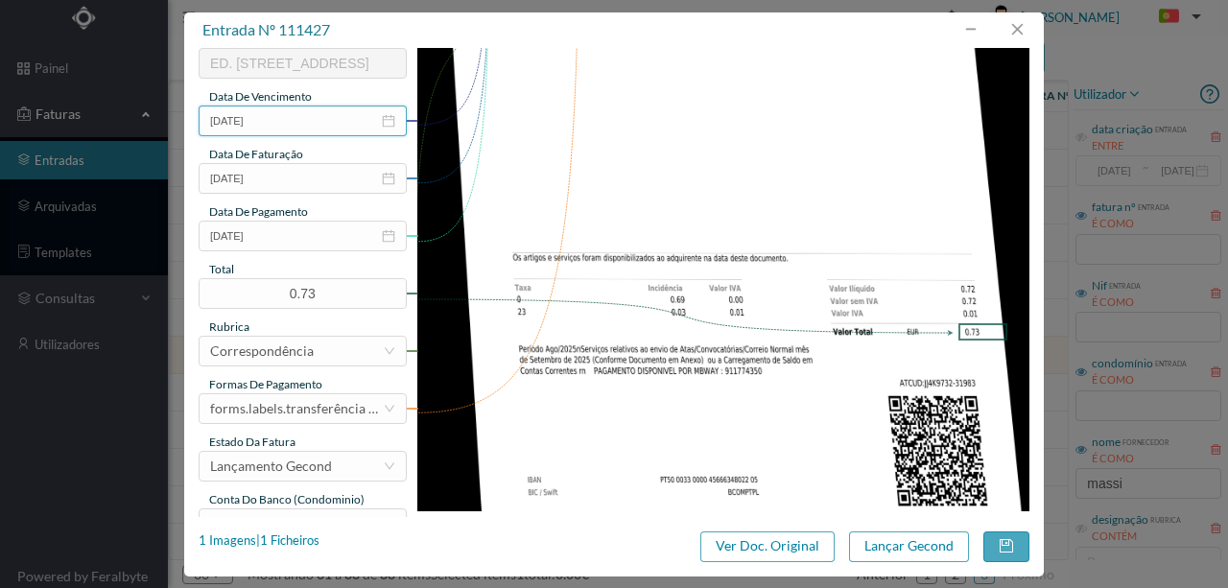
scroll to position [454, 0]
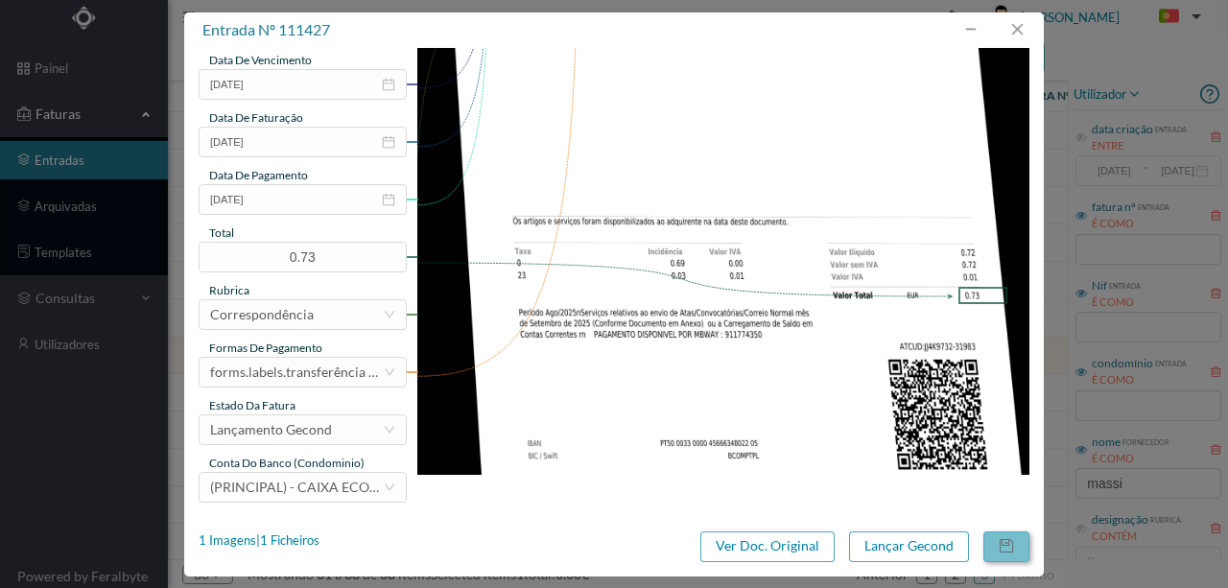
click at [1018, 553] on button "button" at bounding box center [1007, 547] width 46 height 31
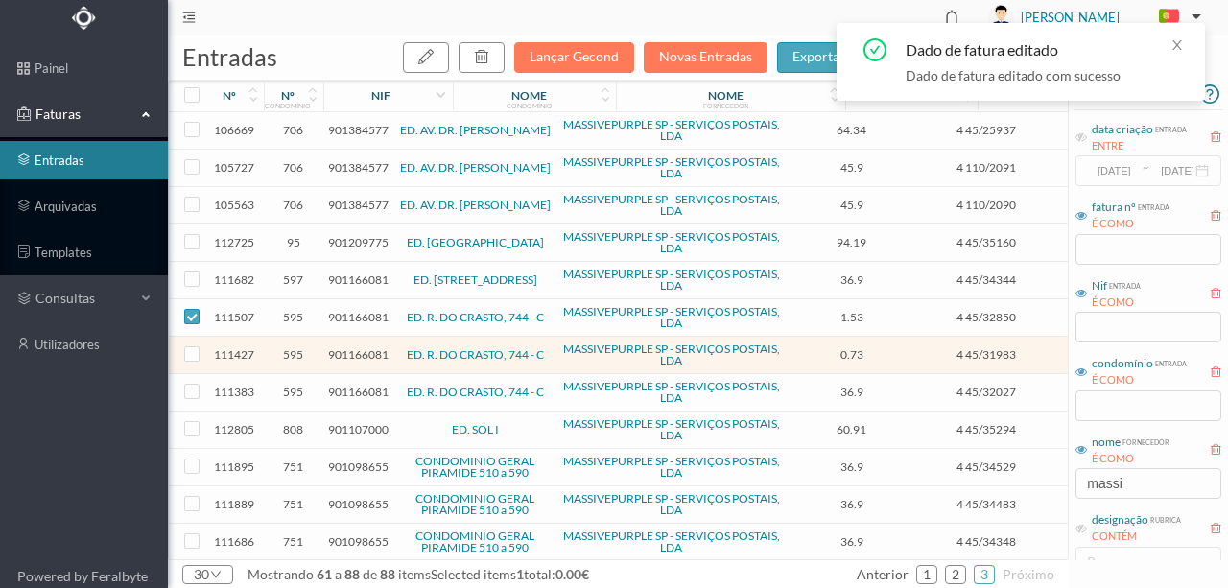
checkbox input "false"
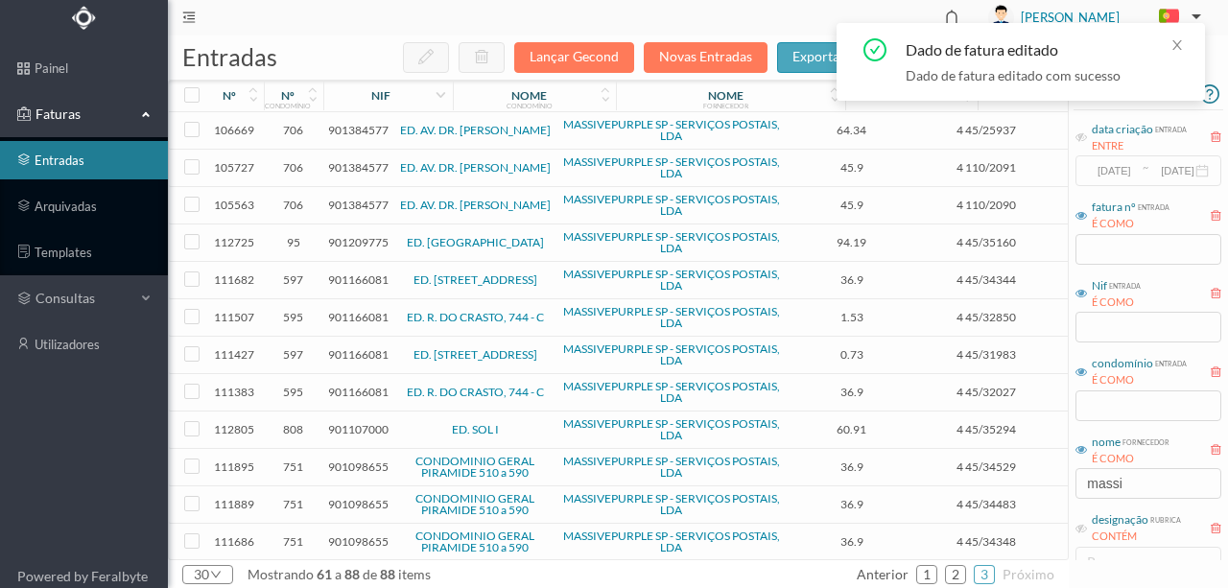
click at [355, 351] on span "901166081" at bounding box center [358, 354] width 60 height 14
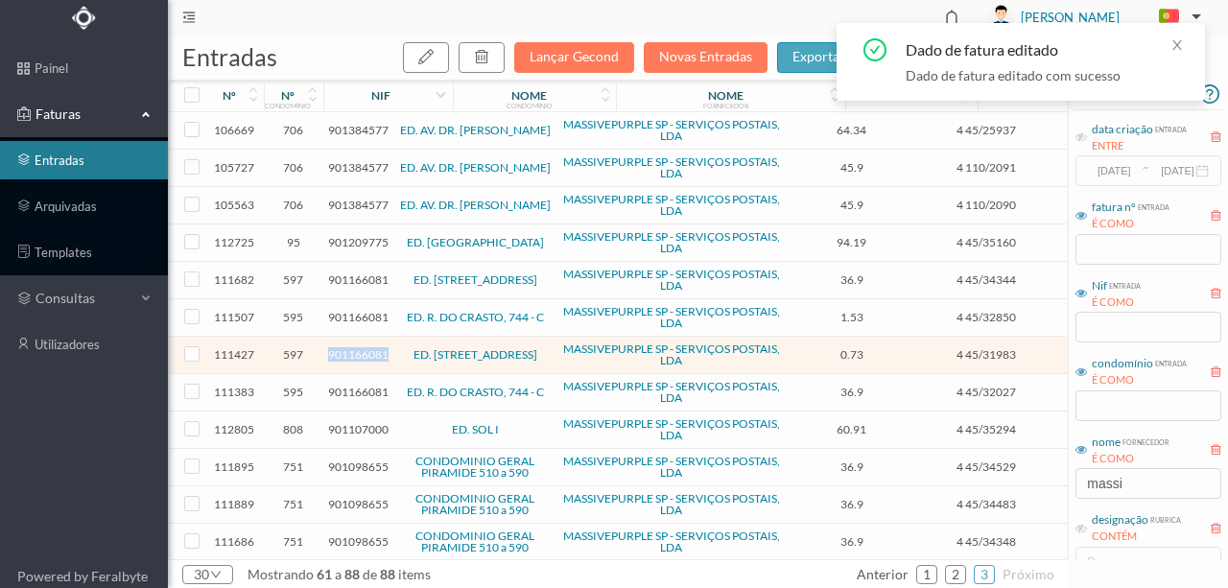
click at [355, 351] on span "901166081" at bounding box center [358, 354] width 60 height 14
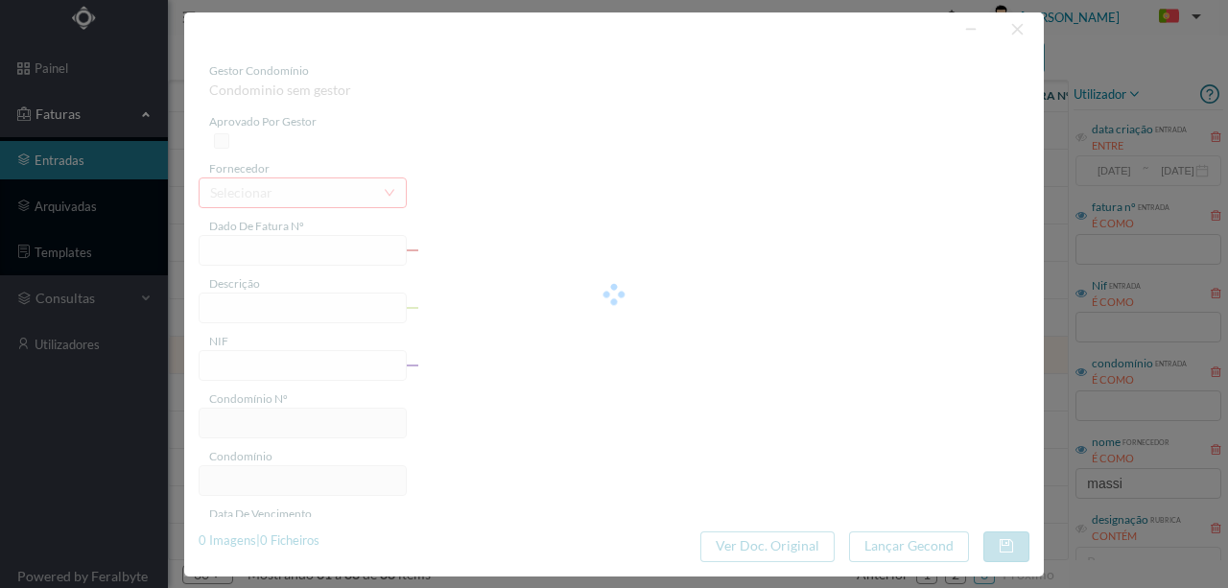
type input "4 45/31983"
type input "Serviço Envio Correio"
type input "901166081"
type input "2025-08-31"
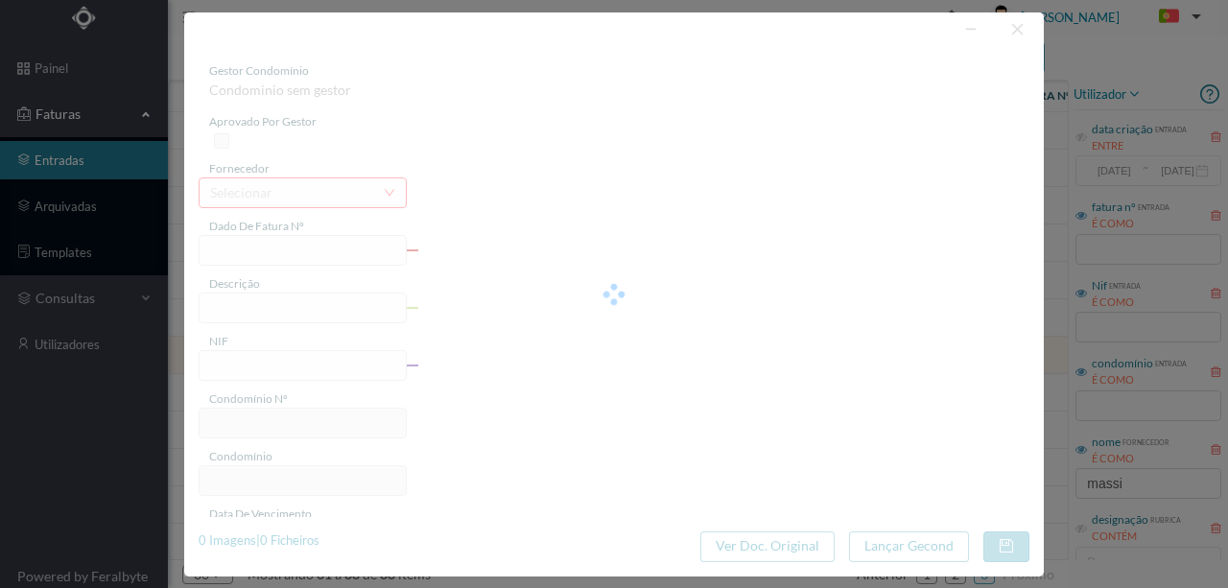
type input "2025-09-23"
type input "0.73"
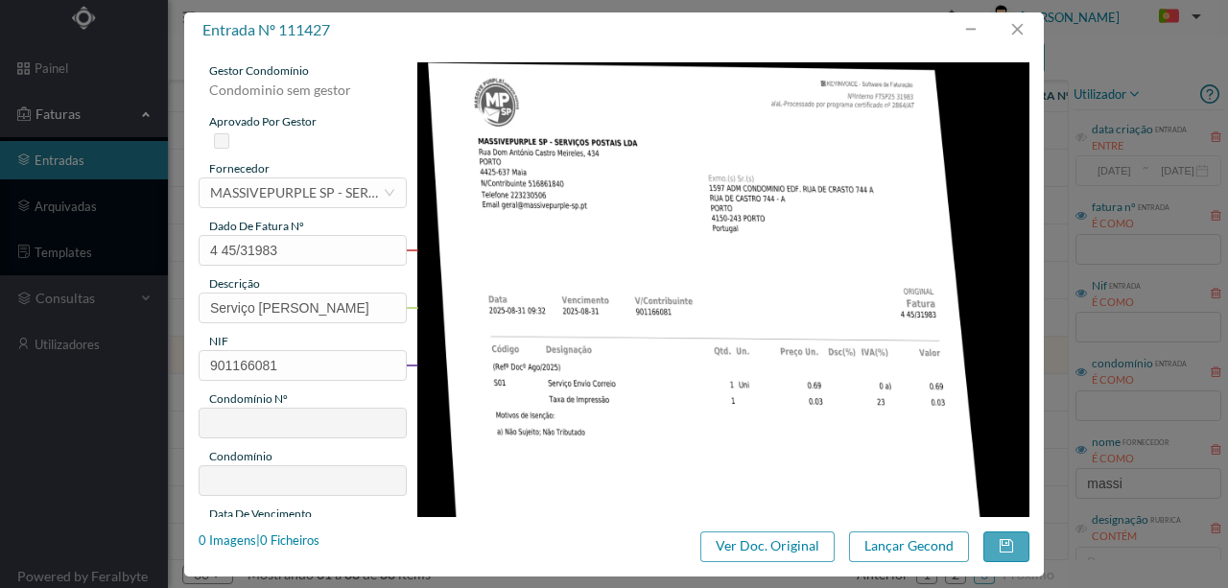
type input "597"
type input "ED. RUA DE CRASTO, 744 - A"
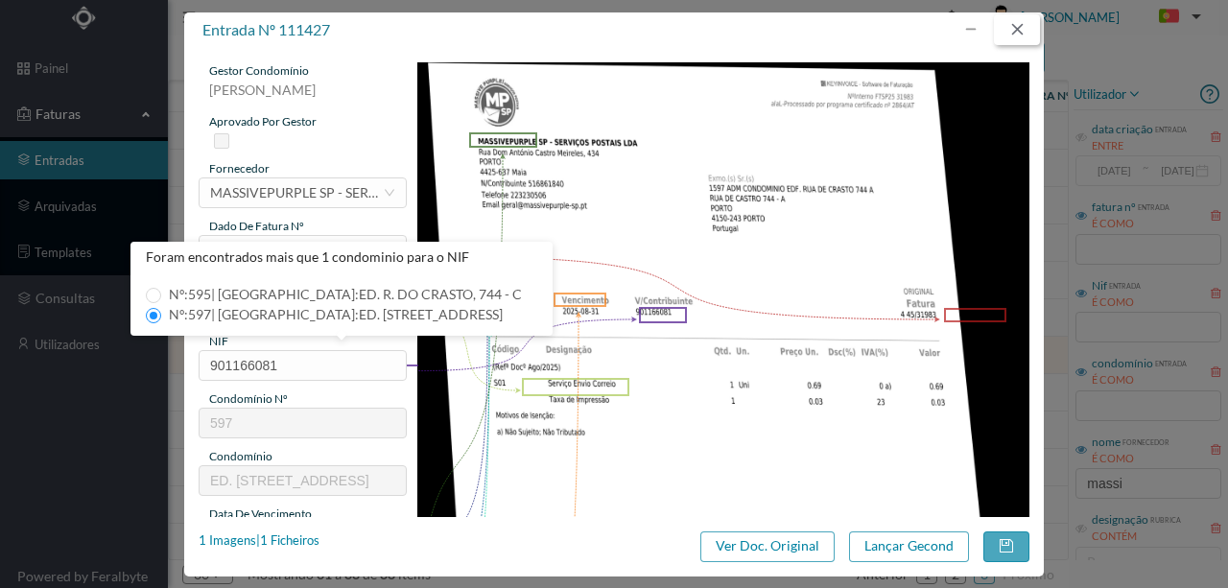
click at [1014, 30] on button "button" at bounding box center [1017, 29] width 46 height 31
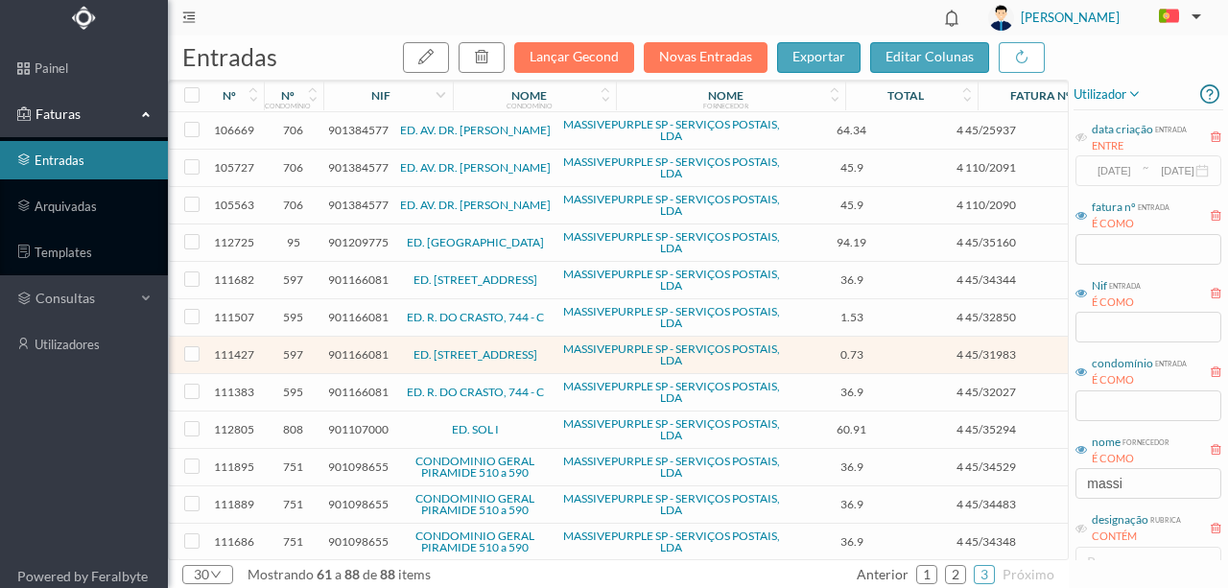
click at [365, 392] on span "901166081" at bounding box center [358, 392] width 60 height 14
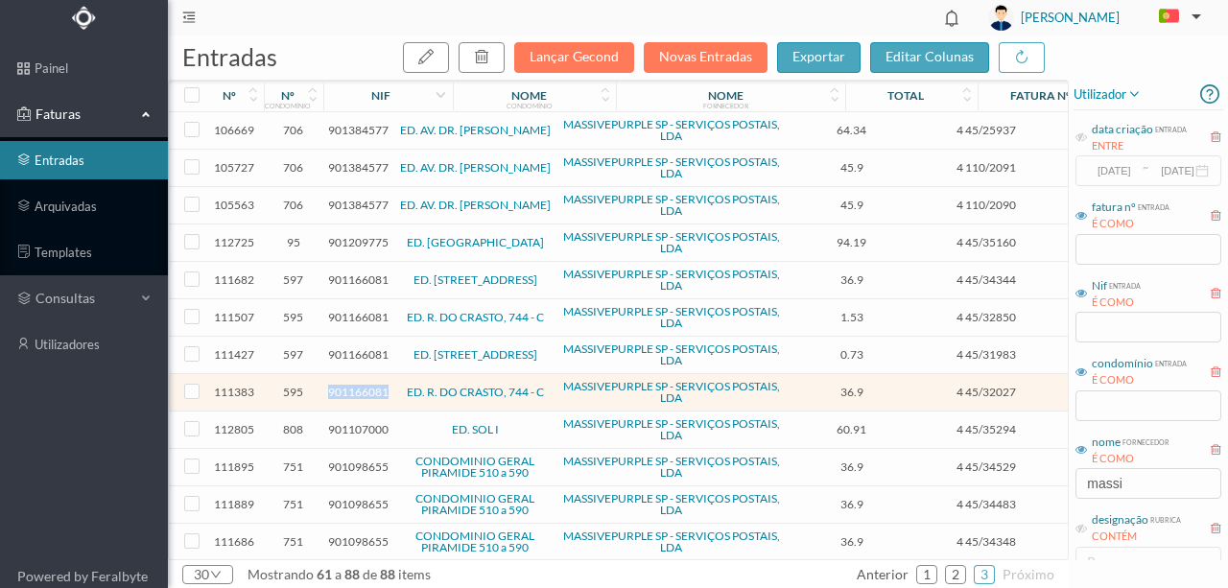
click at [365, 392] on span "901166081" at bounding box center [358, 392] width 60 height 14
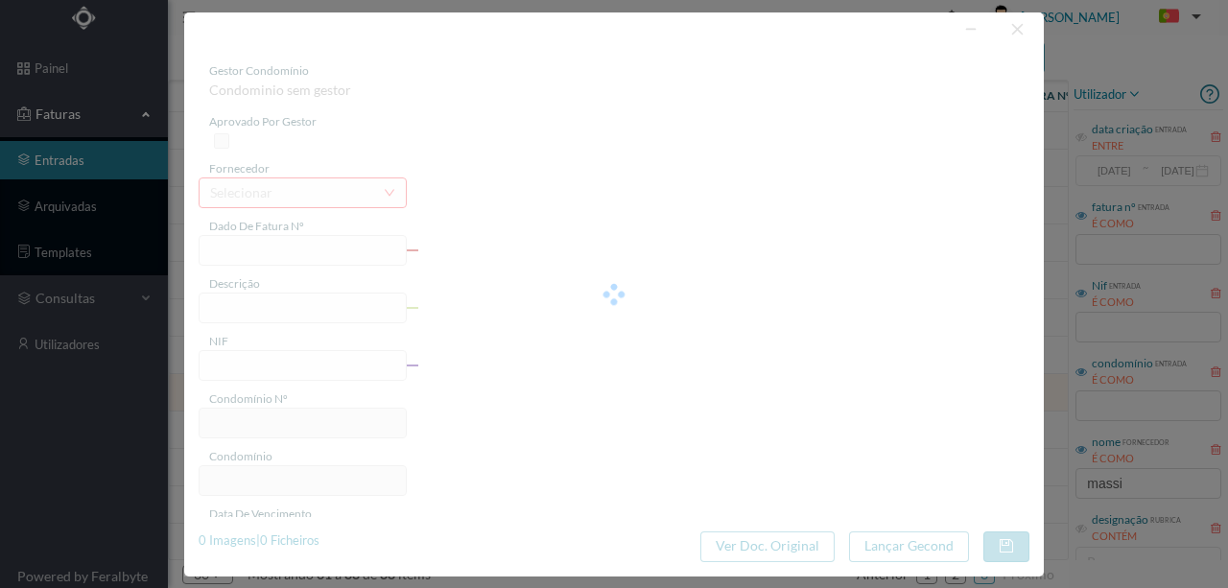
type input "4 45/32027"
type input "PMN"
type input "901166081"
type input "Invalid date"
type input "2025-08-31"
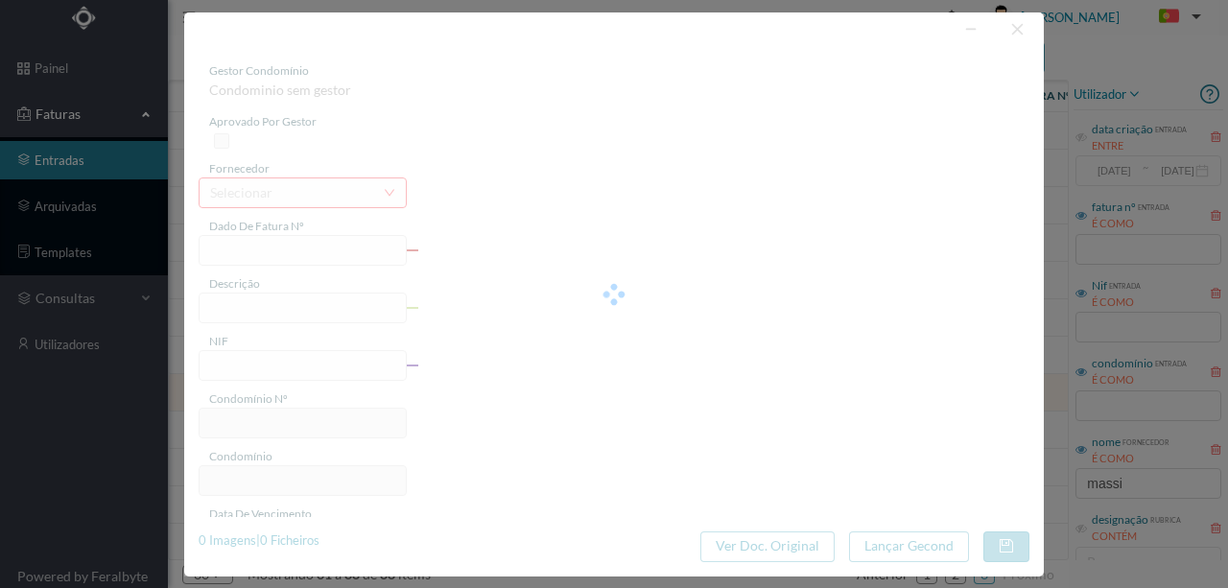
type input "36.90"
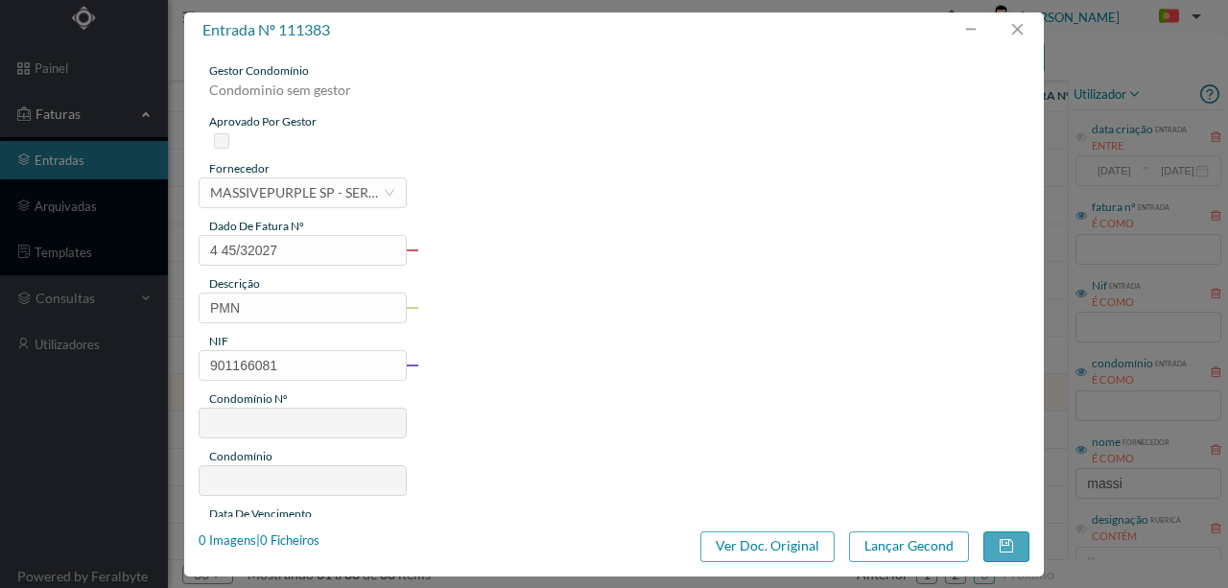
type input "595"
type input "ED. R. DO CRASTO, 744 - C"
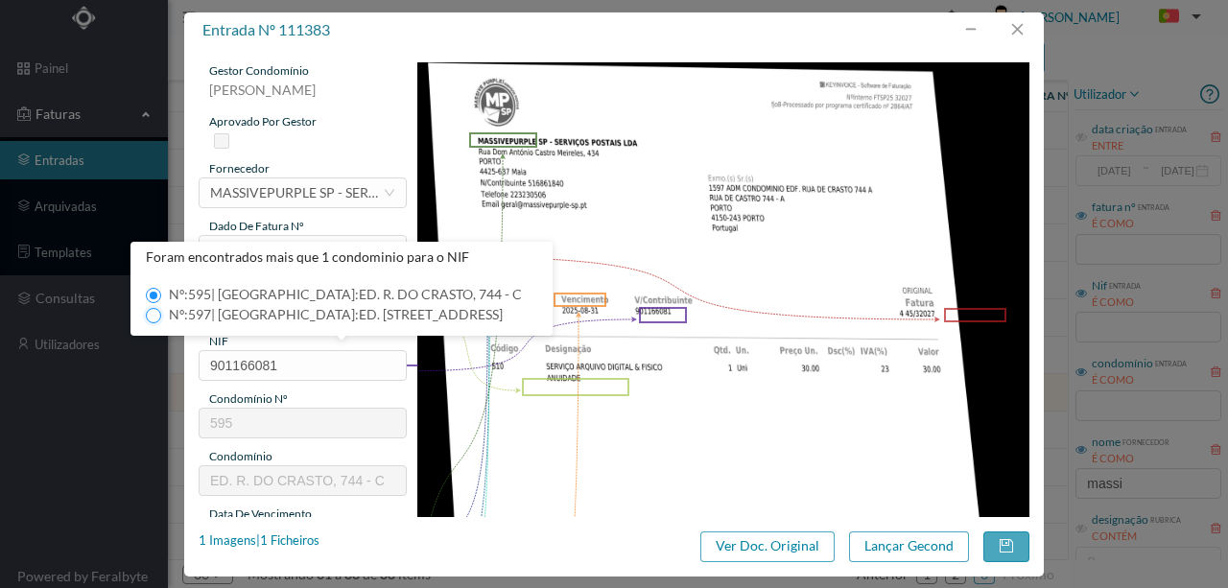
click at [155, 312] on input "Nº: 597 | Nome: ED. RUA DE CRASTO, 744 - A" at bounding box center [153, 315] width 15 height 15
type input "597"
type input "ED. RUA DE CRASTO, 744 - A"
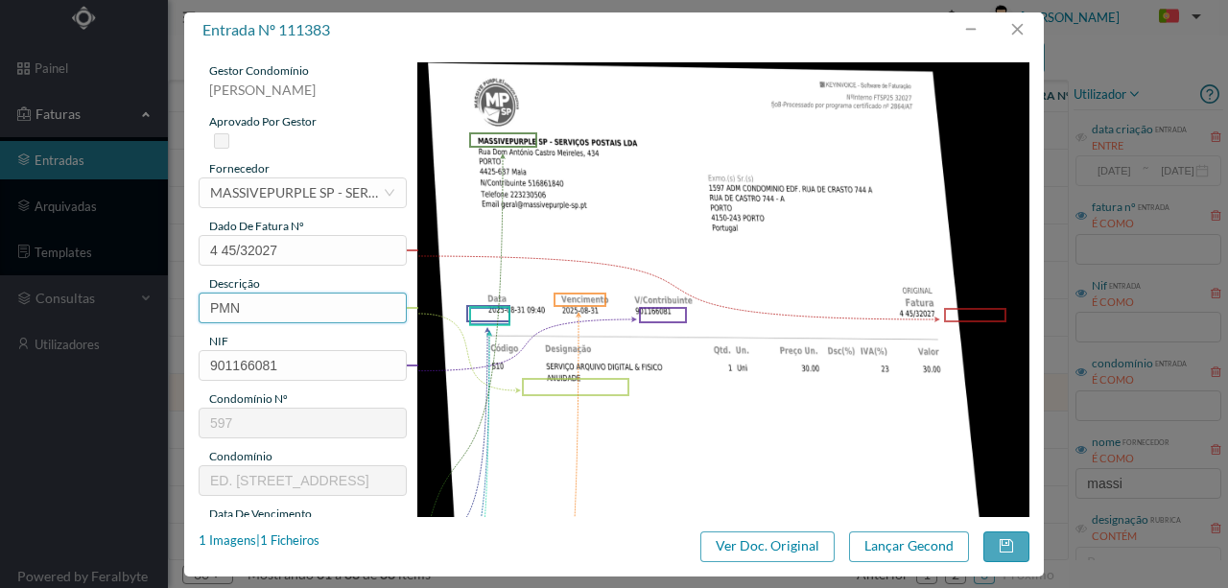
drag, startPoint x: 262, startPoint y: 306, endPoint x: 114, endPoint y: 307, distance: 147.8
click at [130, 305] on div "entrada nº 111383 gestor condomínio Susana Silva aprovado por gestor fornecedor…" at bounding box center [614, 294] width 1228 height 588
type input "ARQUIVO DIGITAL - ANUIDADE"
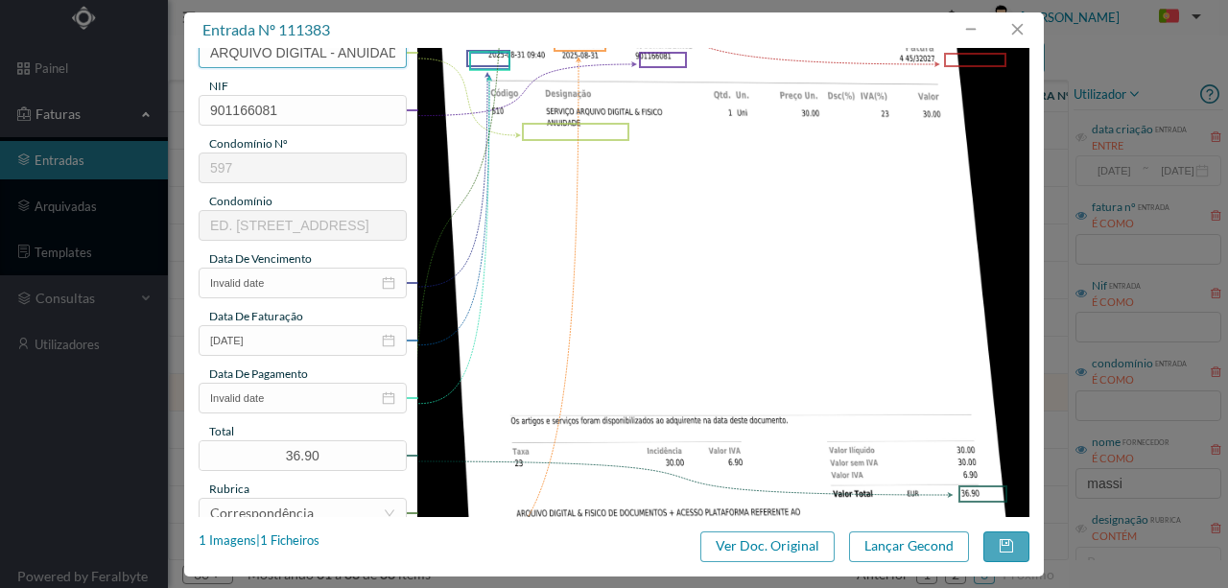
scroll to position [255, 0]
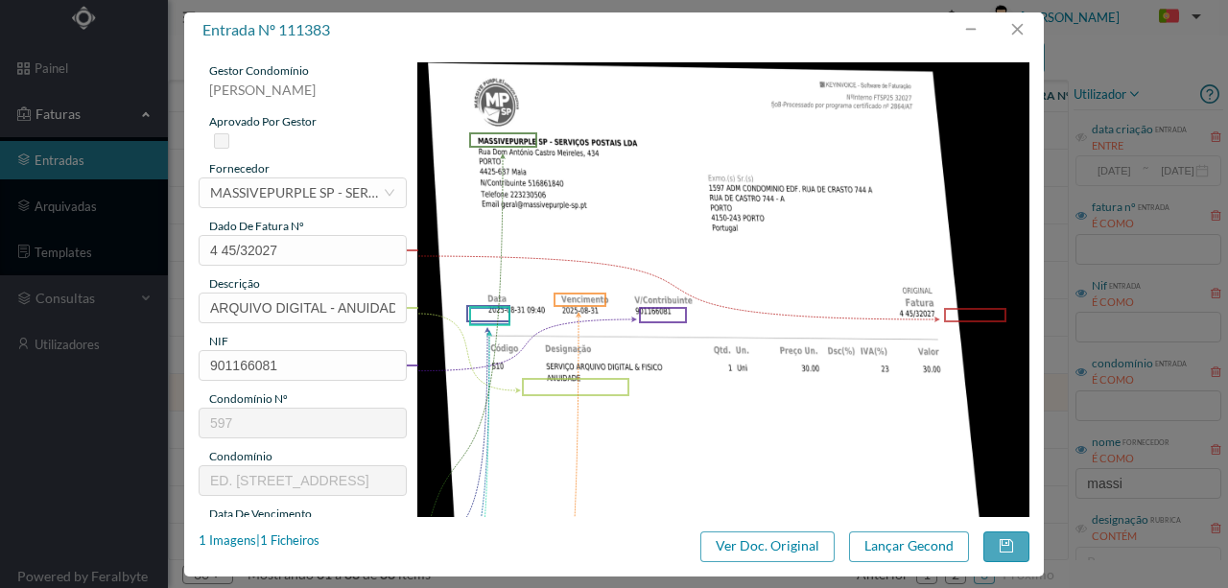
scroll to position [255, 0]
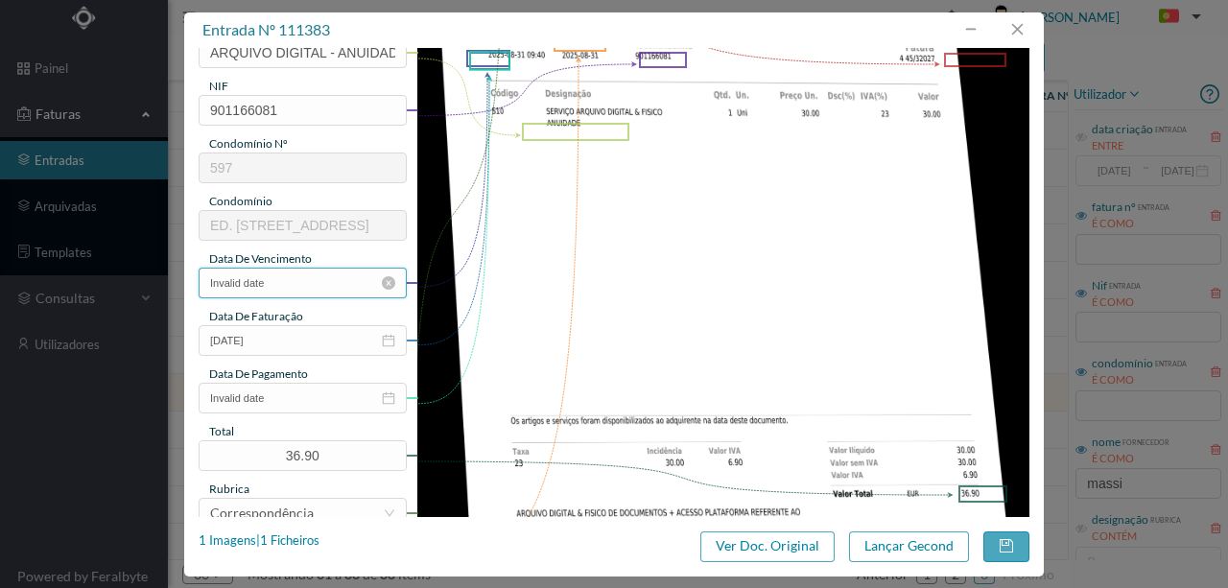
click at [297, 283] on input "Invalid date" at bounding box center [303, 283] width 208 height 31
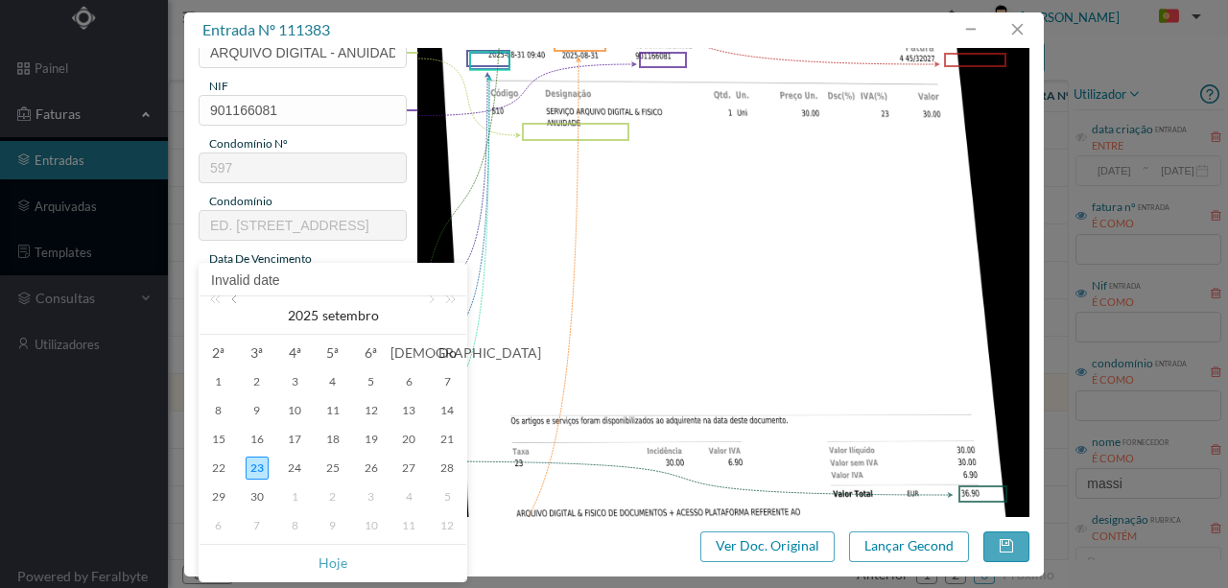
click at [241, 301] on link at bounding box center [235, 316] width 17 height 38
click at [451, 501] on div "31" at bounding box center [447, 497] width 23 height 23
type input "[DATE]"
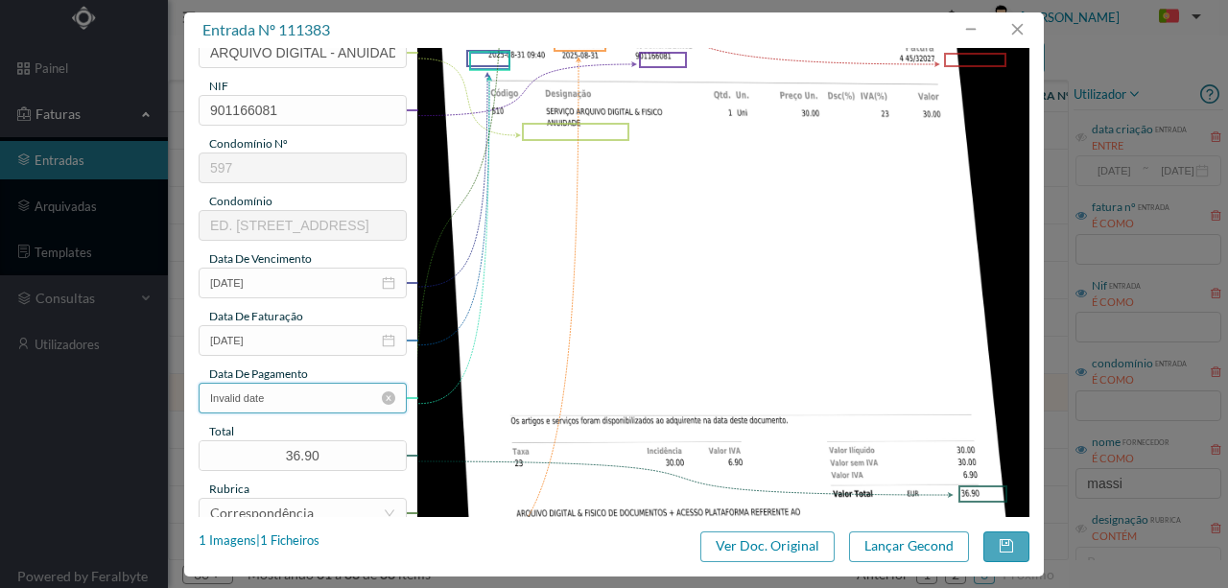
click at [317, 408] on input "Invalid date" at bounding box center [303, 398] width 208 height 31
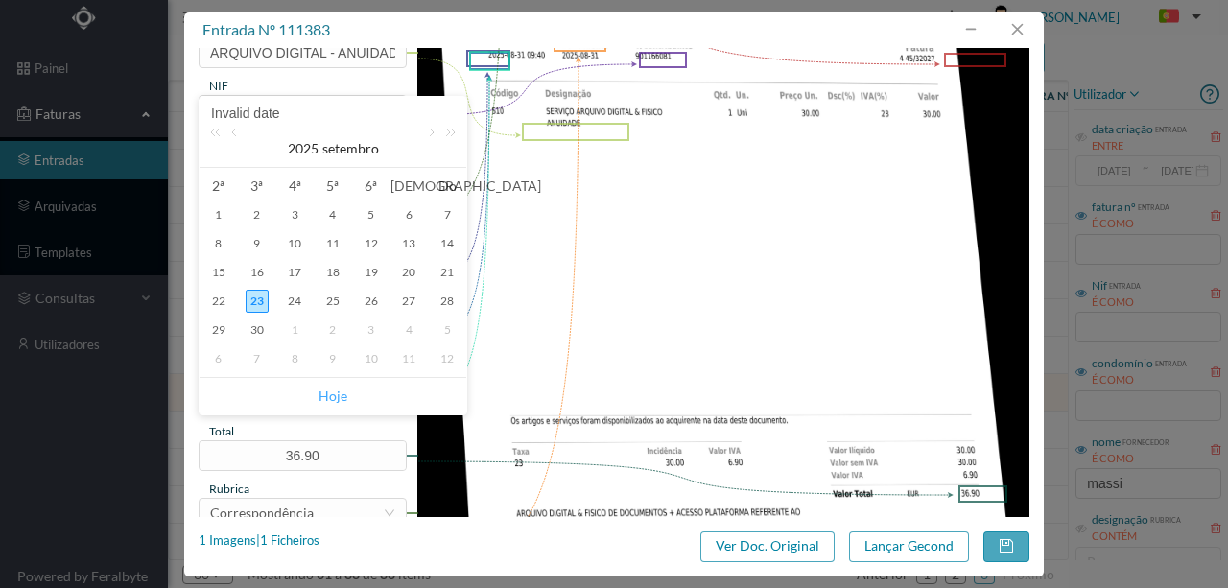
click at [332, 399] on link "Hoje" at bounding box center [333, 396] width 29 height 36
type input "[DATE]"
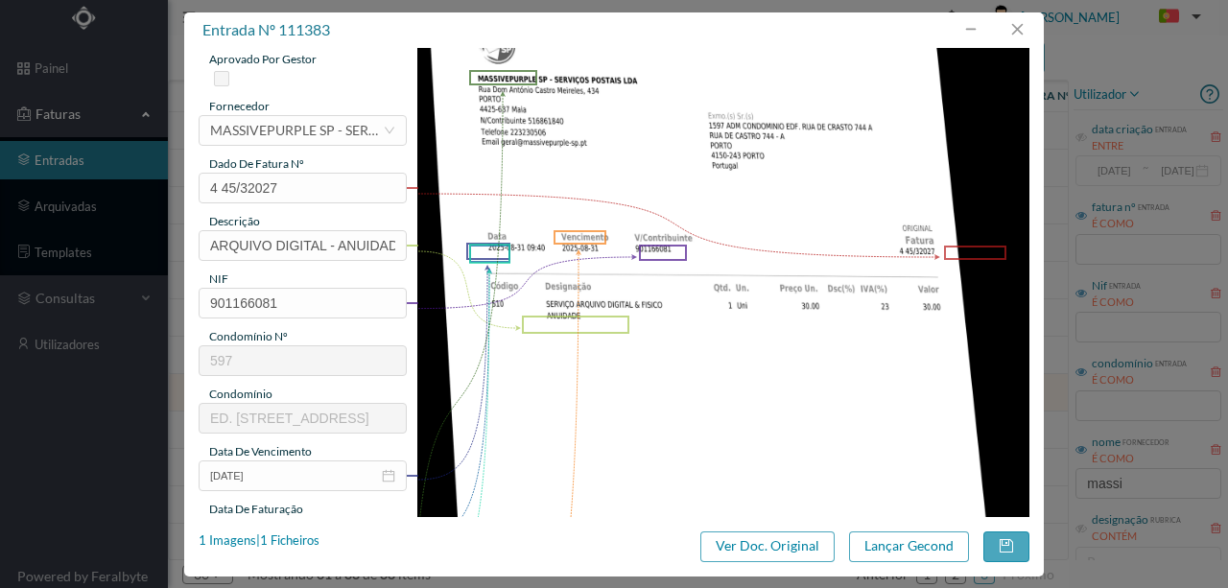
scroll to position [0, 0]
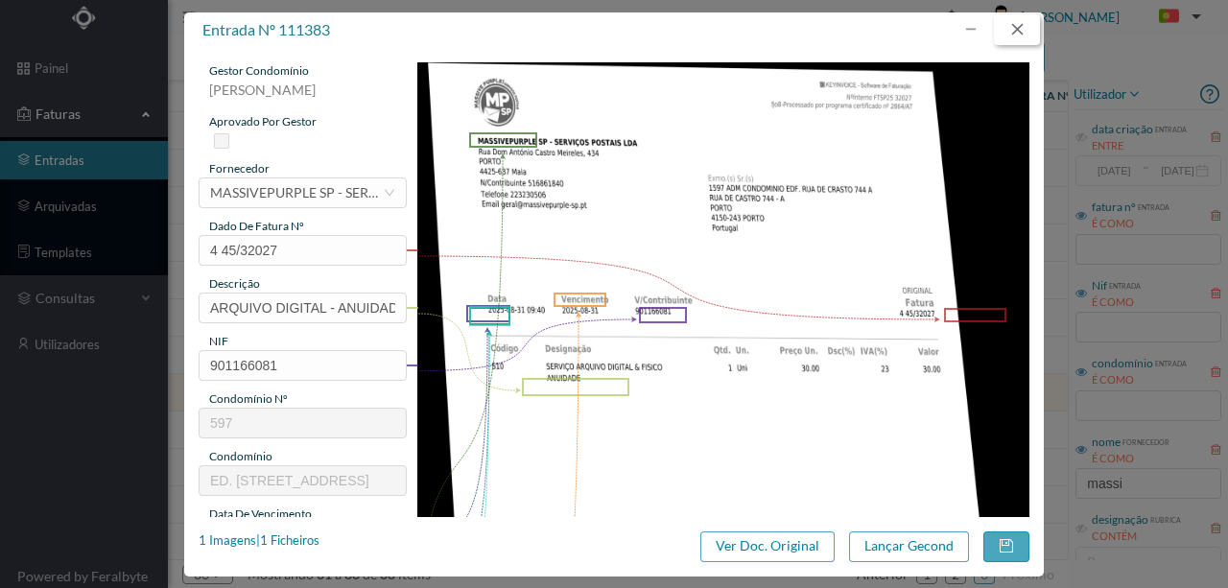
click at [1024, 32] on button "button" at bounding box center [1017, 29] width 46 height 31
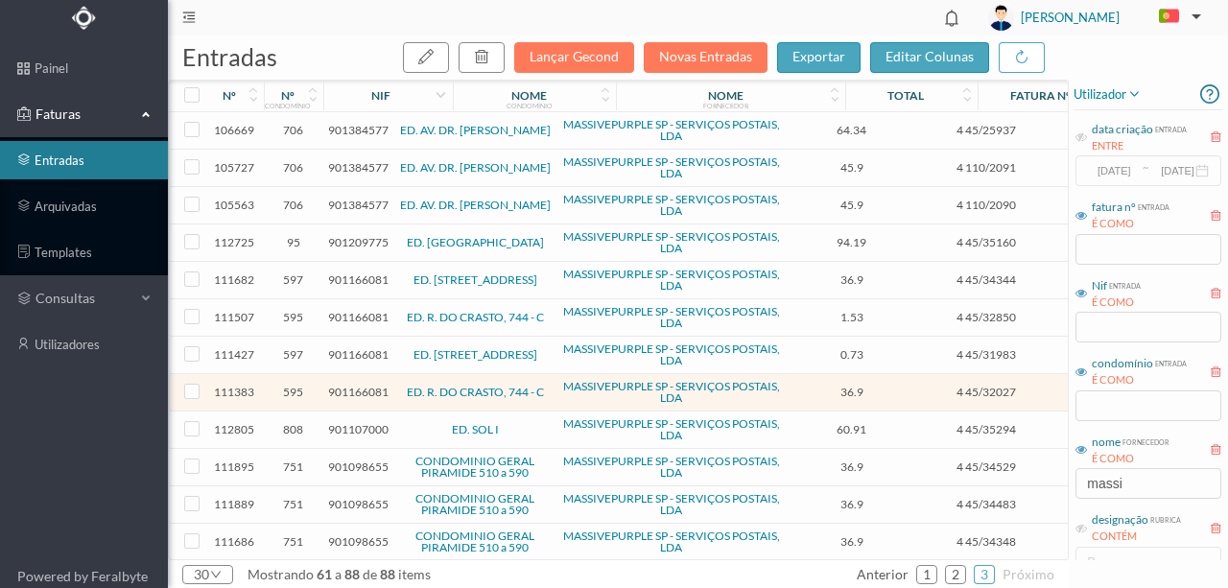
click at [365, 281] on span "901166081" at bounding box center [358, 280] width 60 height 14
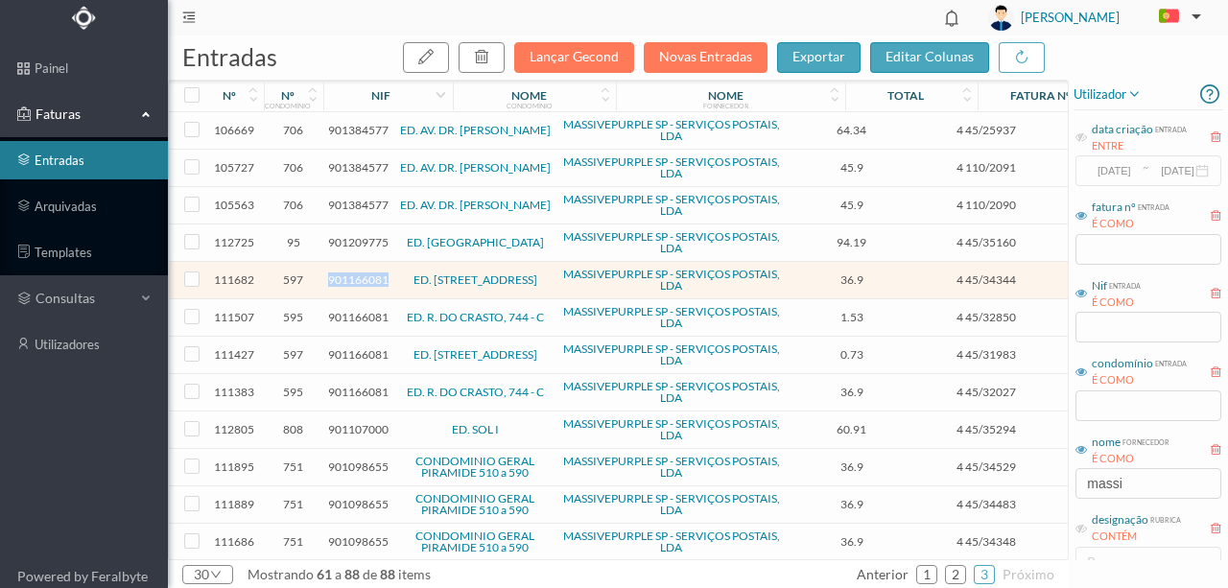
click at [365, 281] on span "901166081" at bounding box center [358, 280] width 60 height 14
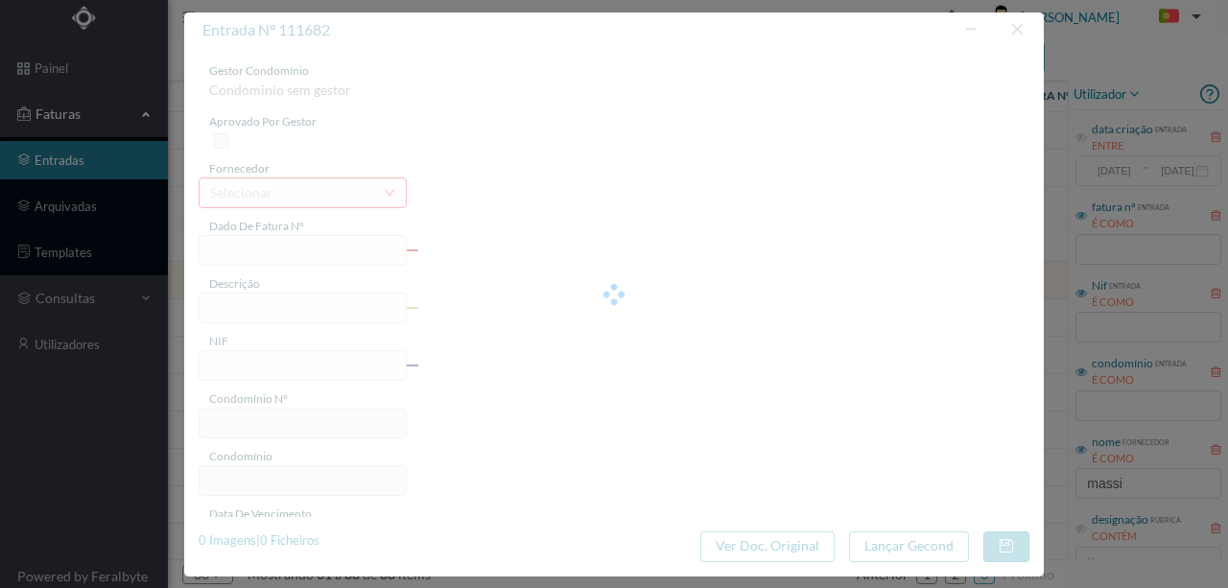
type input "4 45/34344"
type input "ARQUIVO DIGITAL - ANUIDADE"
type input "901166081"
type input "2025-08-31"
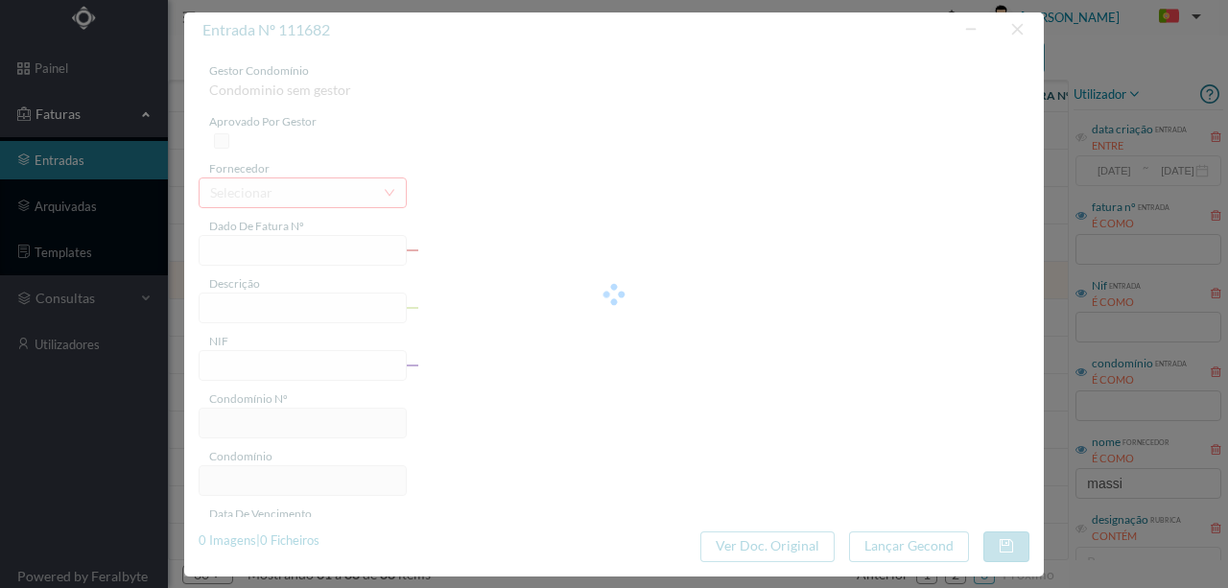
type input "[DATE]"
type input "36.90"
type input "597"
type input "ED. RUA DE CRASTO, 744 - A"
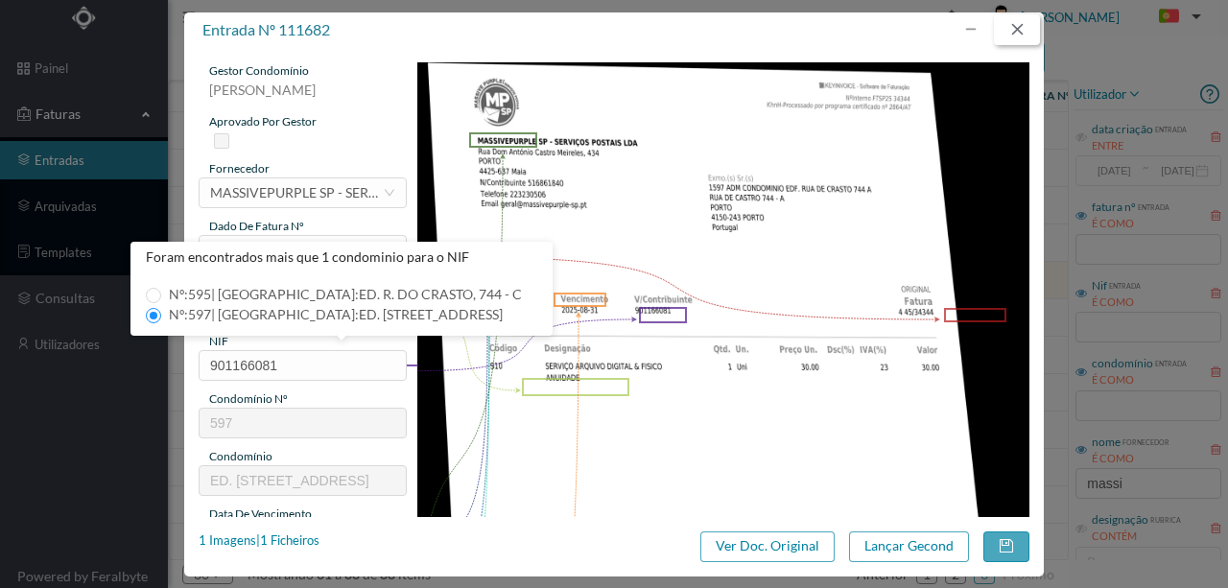
click at [1018, 33] on button "button" at bounding box center [1017, 29] width 46 height 31
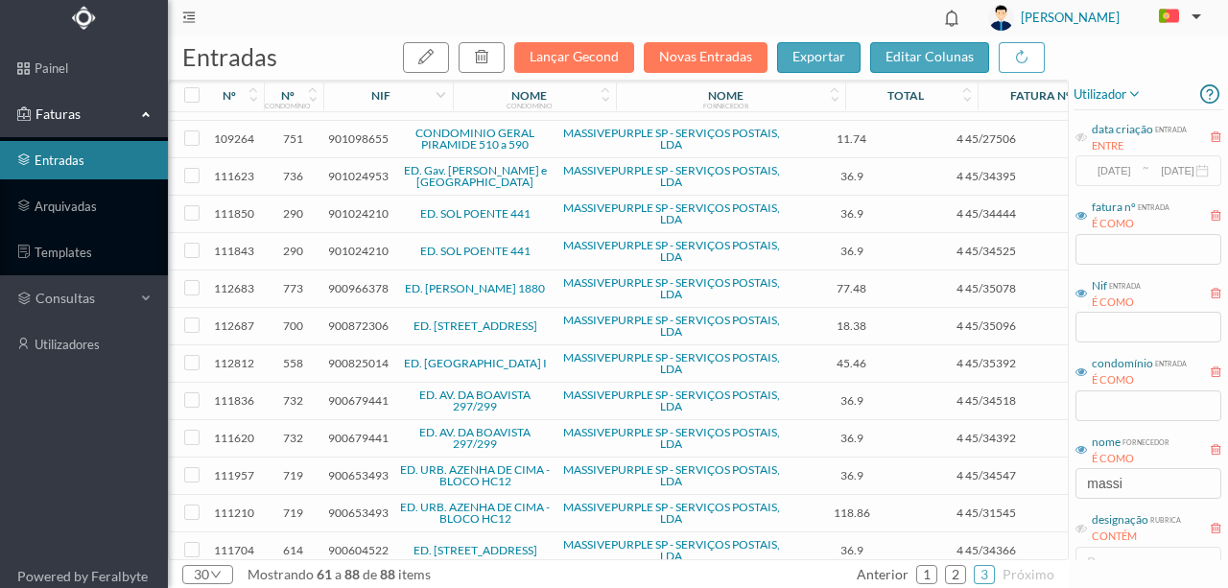
scroll to position [576, 0]
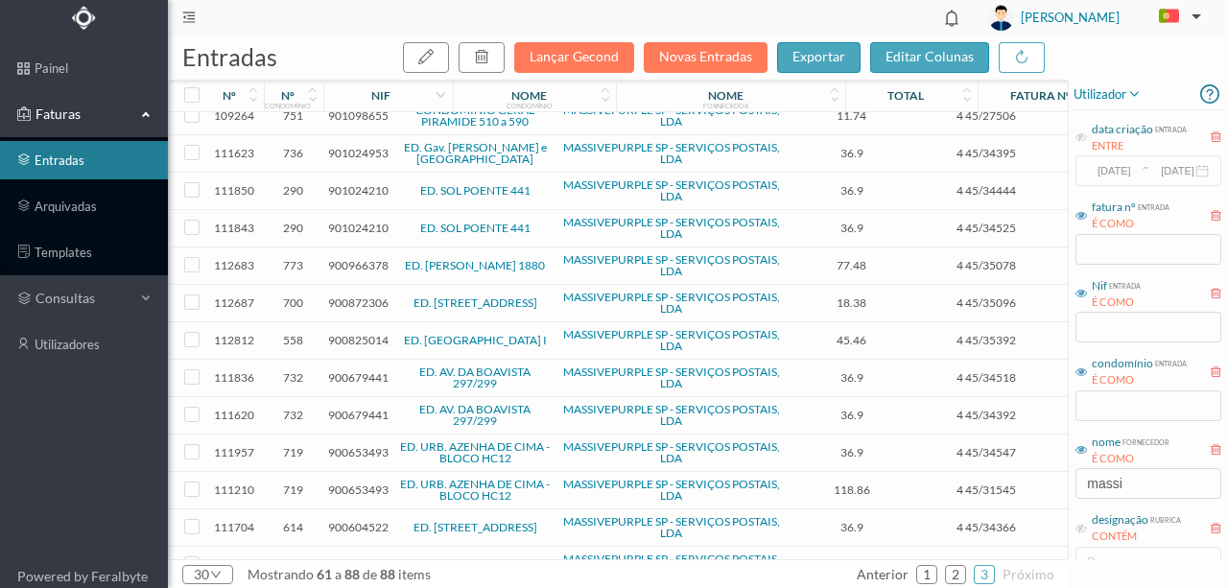
click at [353, 370] on span "900679441" at bounding box center [358, 377] width 60 height 14
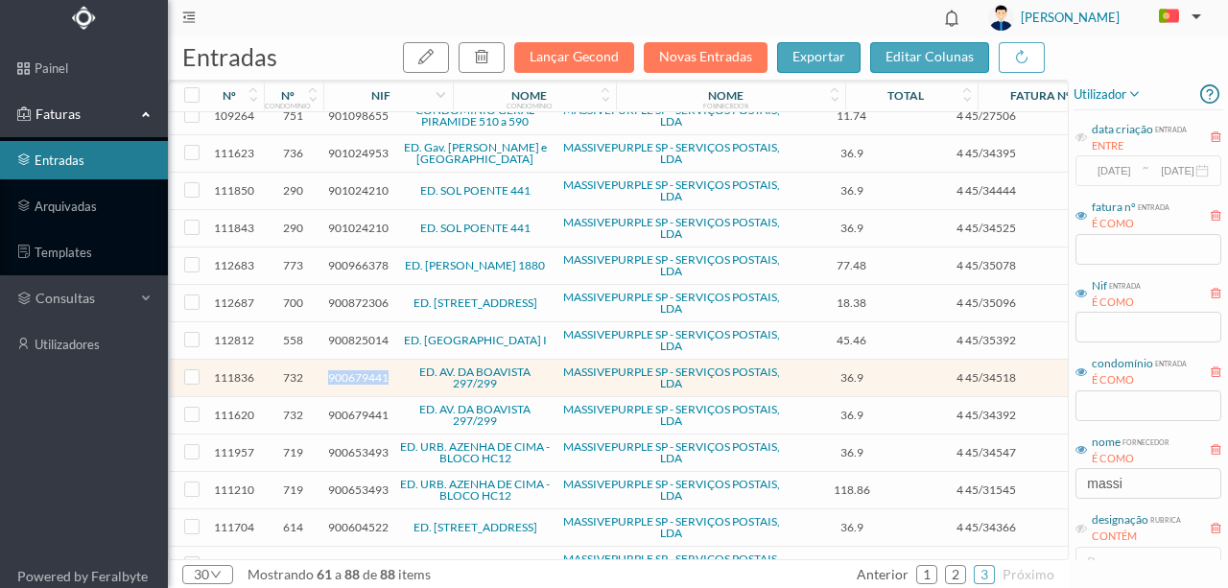
click at [353, 370] on span "900679441" at bounding box center [358, 377] width 60 height 14
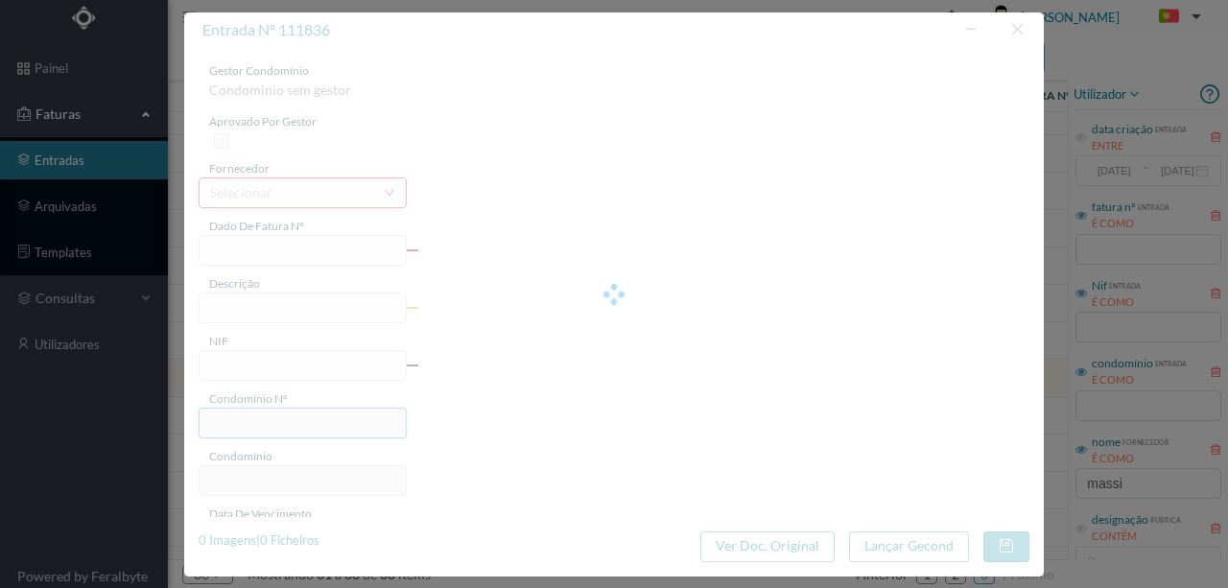
type input "4 45/34518"
type input "ANUIDADE"
type input "900679441"
type input "2025-08-03"
type input "2025-08-31"
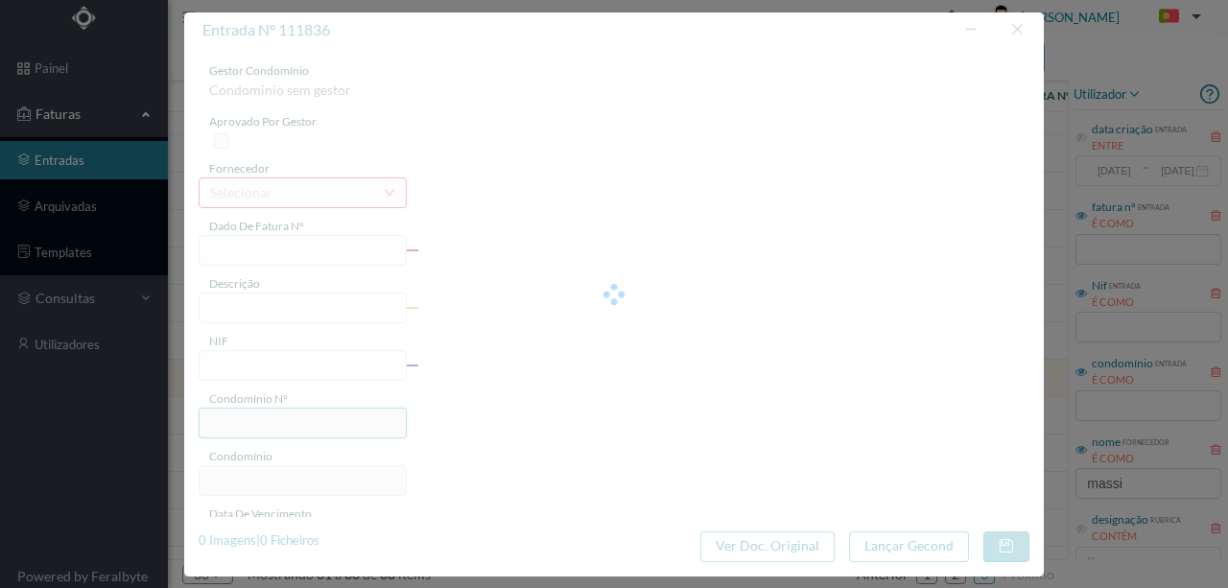
type input "2025-08-03"
type input "36.90"
type input "732"
type input "ED. AV. DA BOAVISTA 297/299"
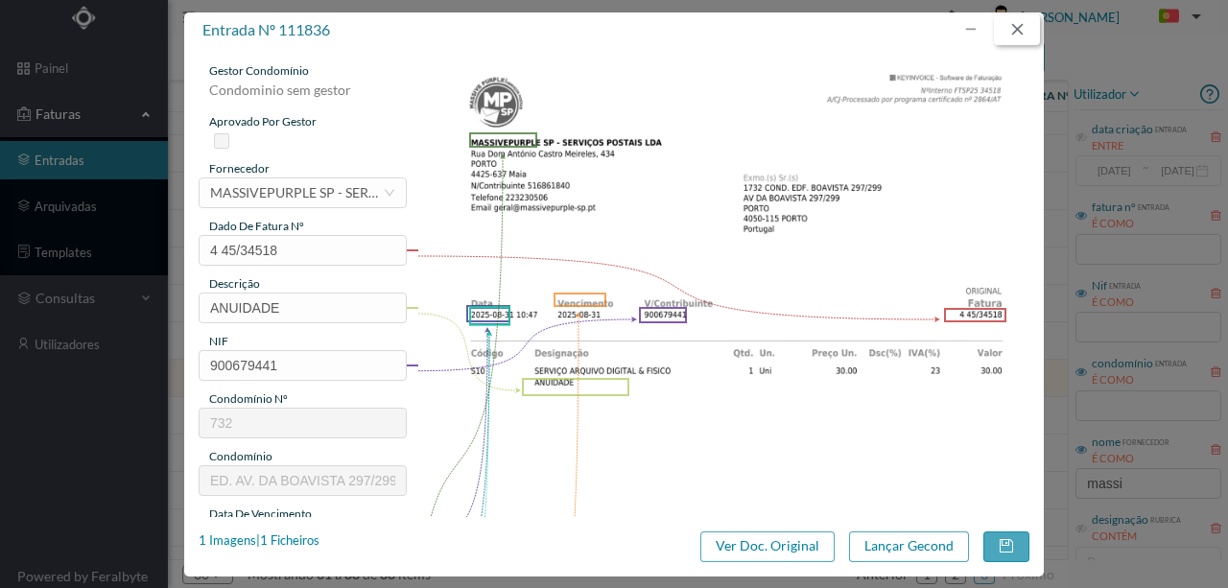
click at [1017, 31] on button "button" at bounding box center [1017, 29] width 46 height 31
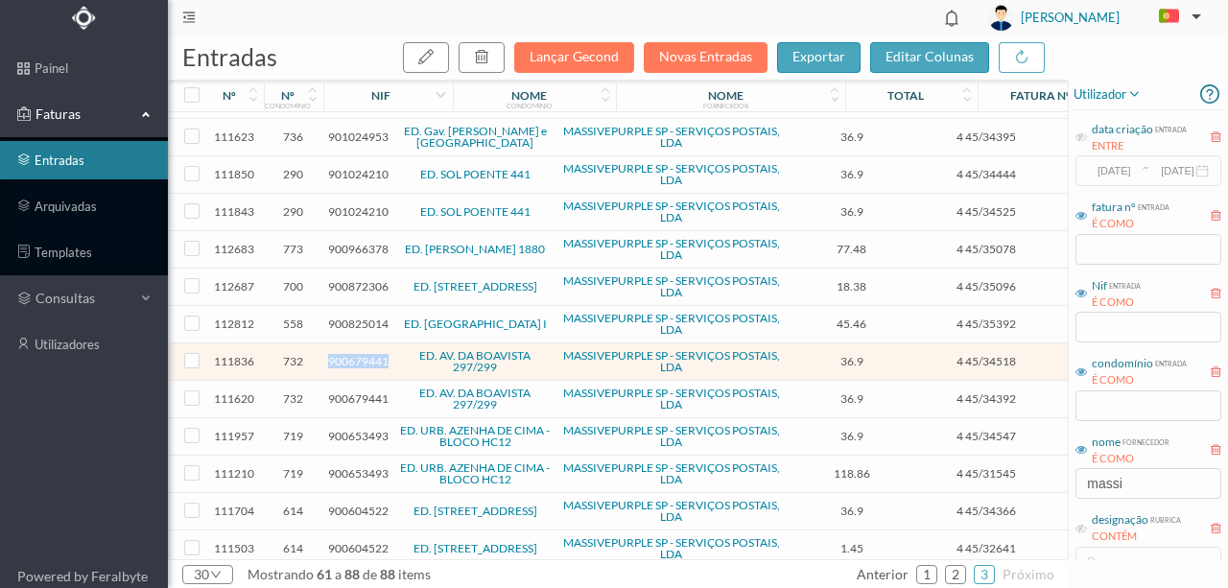
scroll to position [597, 0]
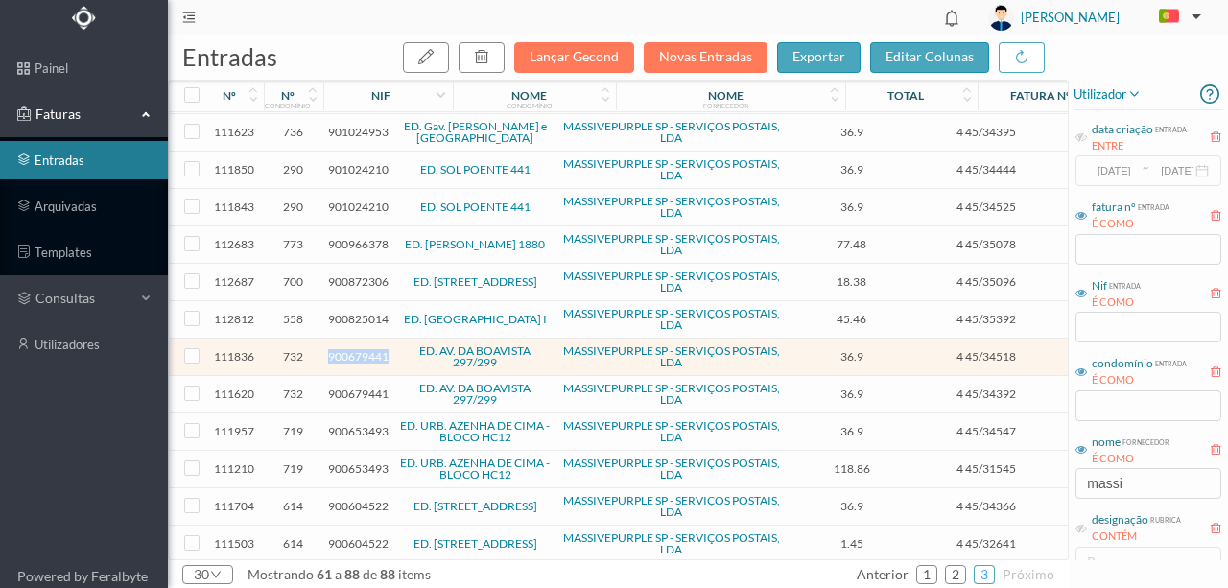
click at [987, 576] on link "3" at bounding box center [984, 574] width 19 height 29
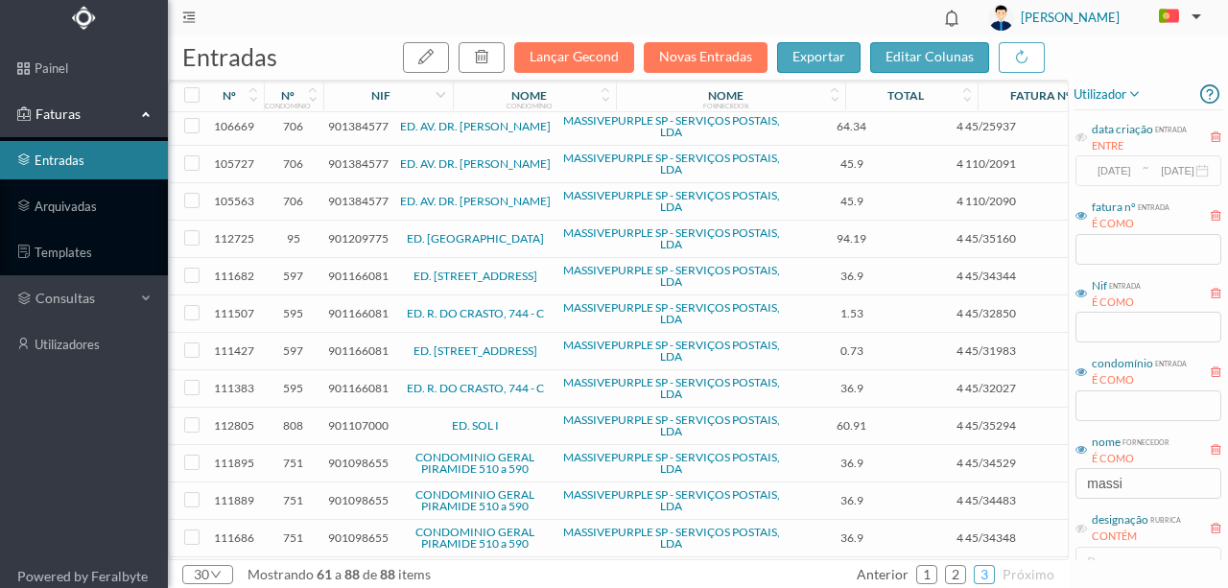
scroll to position [0, 0]
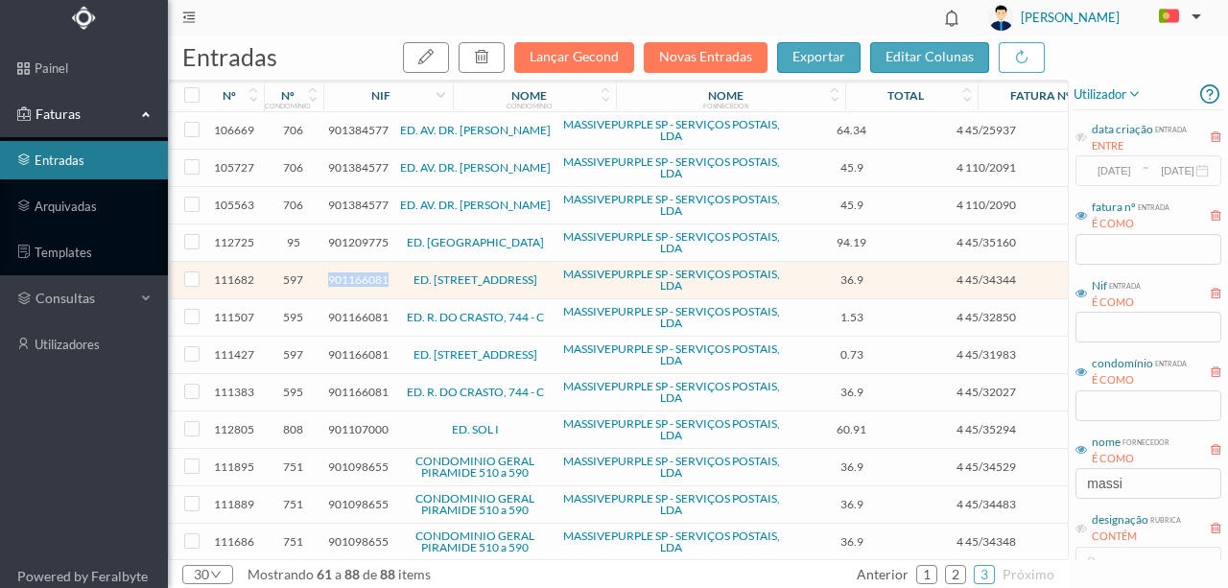
click at [366, 279] on span "901166081" at bounding box center [358, 280] width 60 height 14
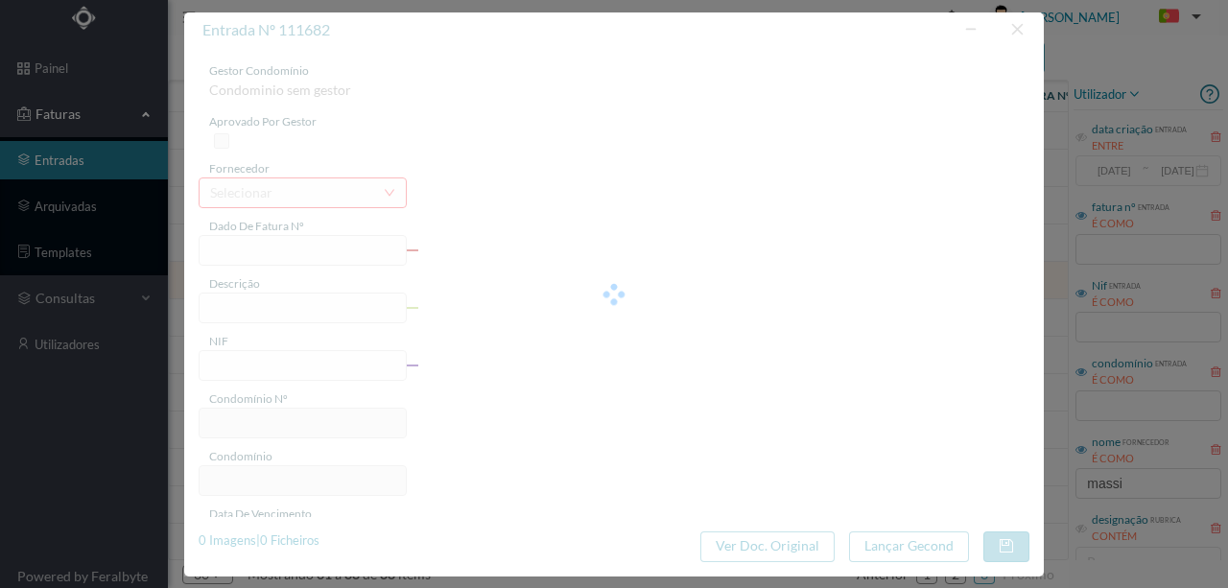
type input "4 45/34344"
type input "ARQUIVO DIGITAL - ANUIDADE"
type input "901166081"
type input "[DATE]"
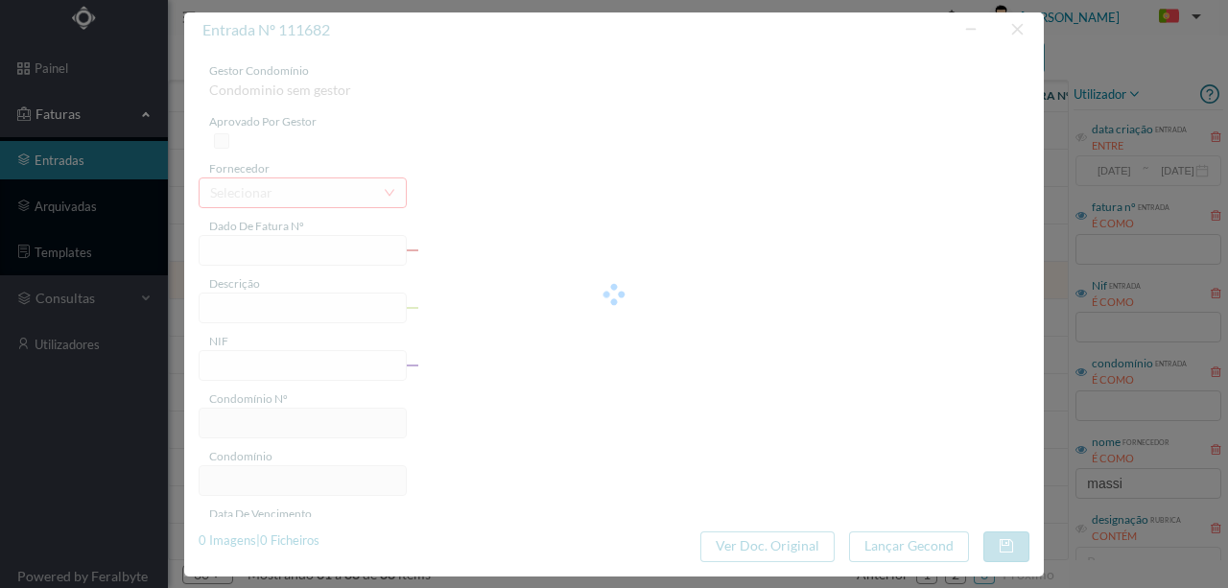
type input "[DATE]"
type input "36.90"
type input "597"
type input "ED. [STREET_ADDRESS]"
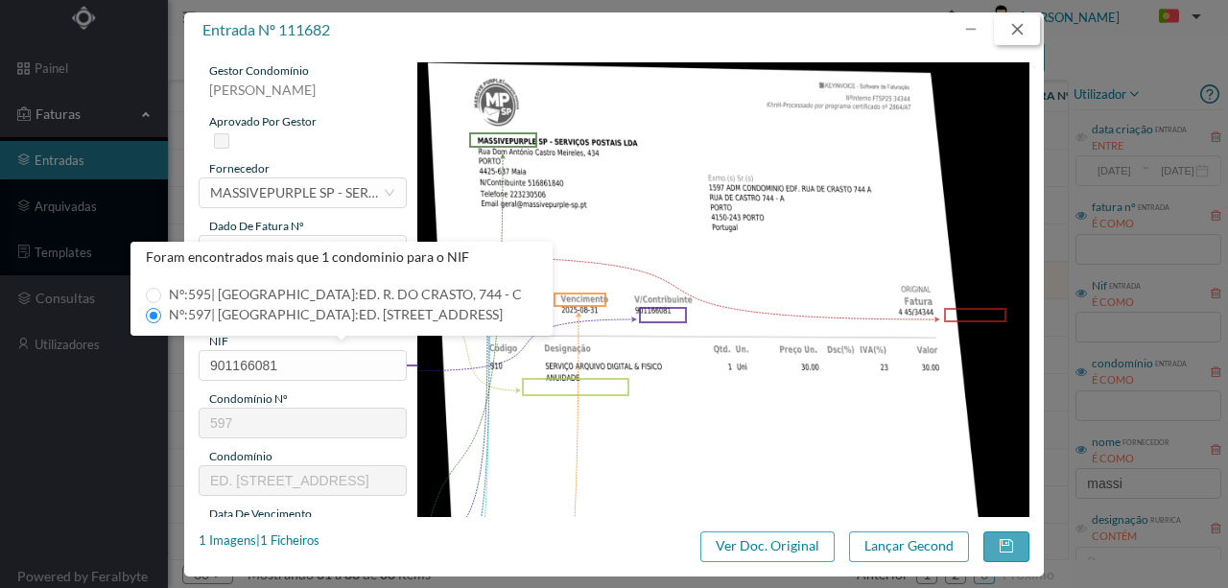
click at [1015, 28] on button "button" at bounding box center [1017, 29] width 46 height 31
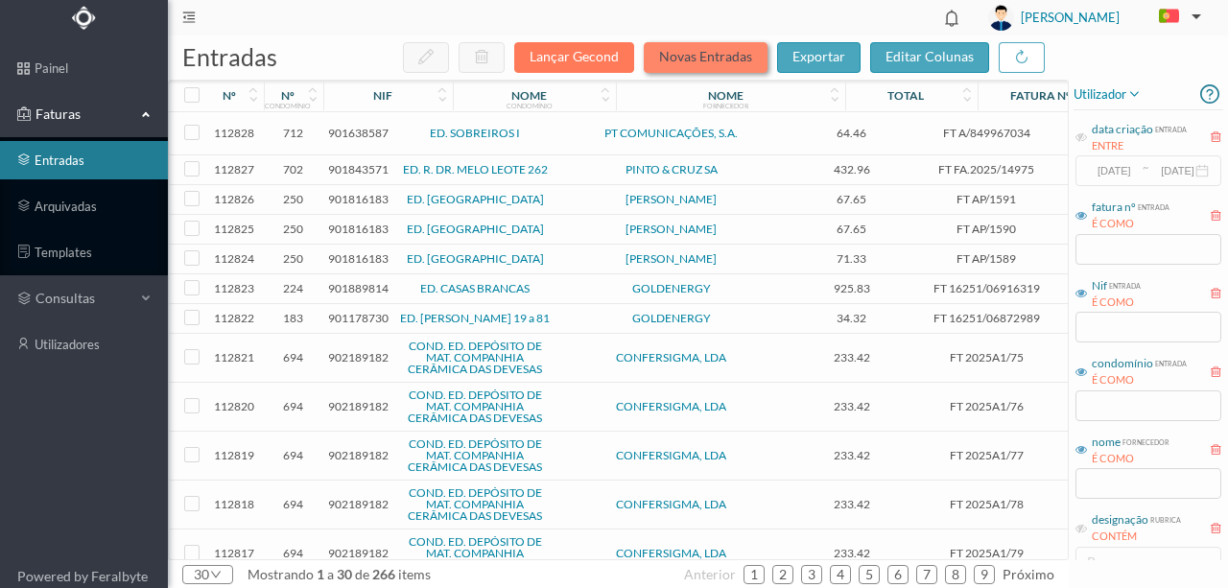
click at [677, 51] on button "Novas Entradas" at bounding box center [706, 57] width 124 height 31
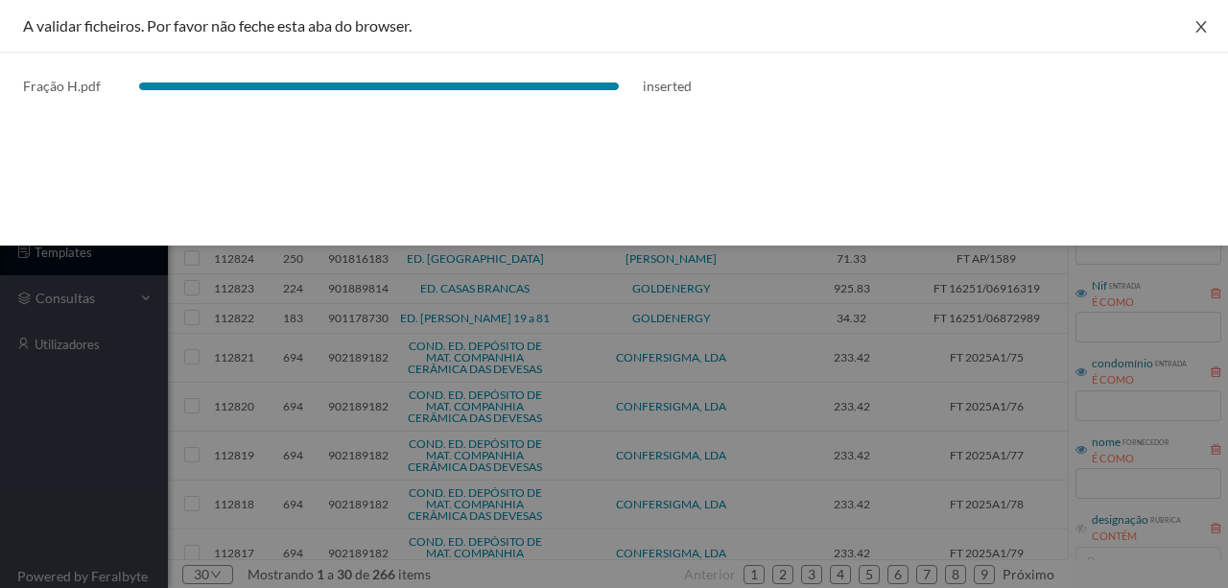
click at [1200, 23] on icon "icon: close" at bounding box center [1201, 26] width 15 height 15
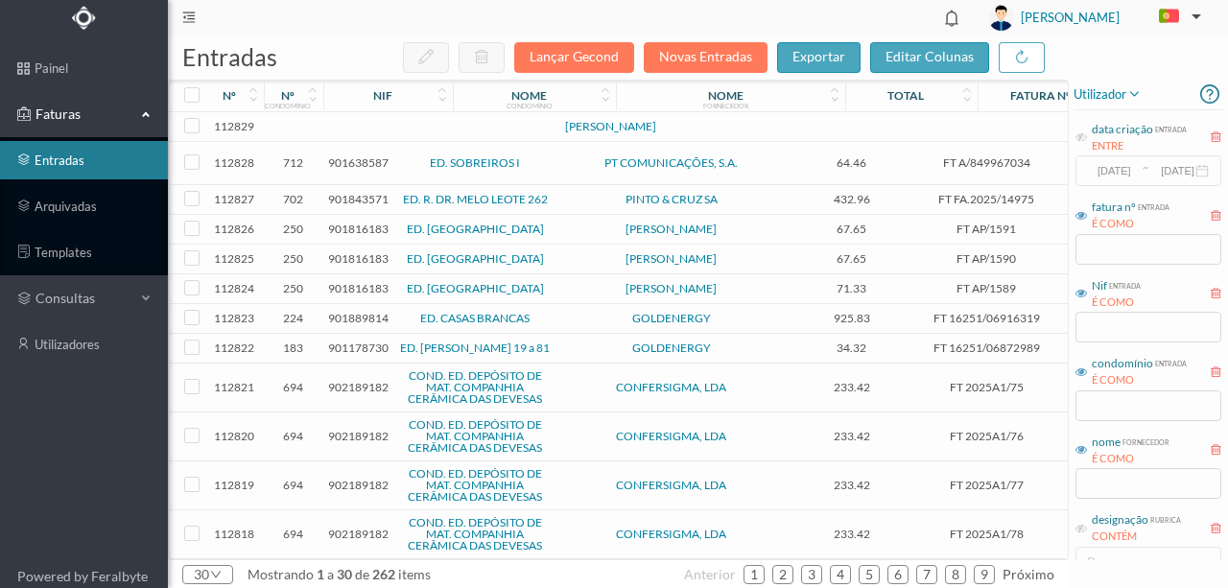
click at [301, 129] on td at bounding box center [293, 127] width 59 height 30
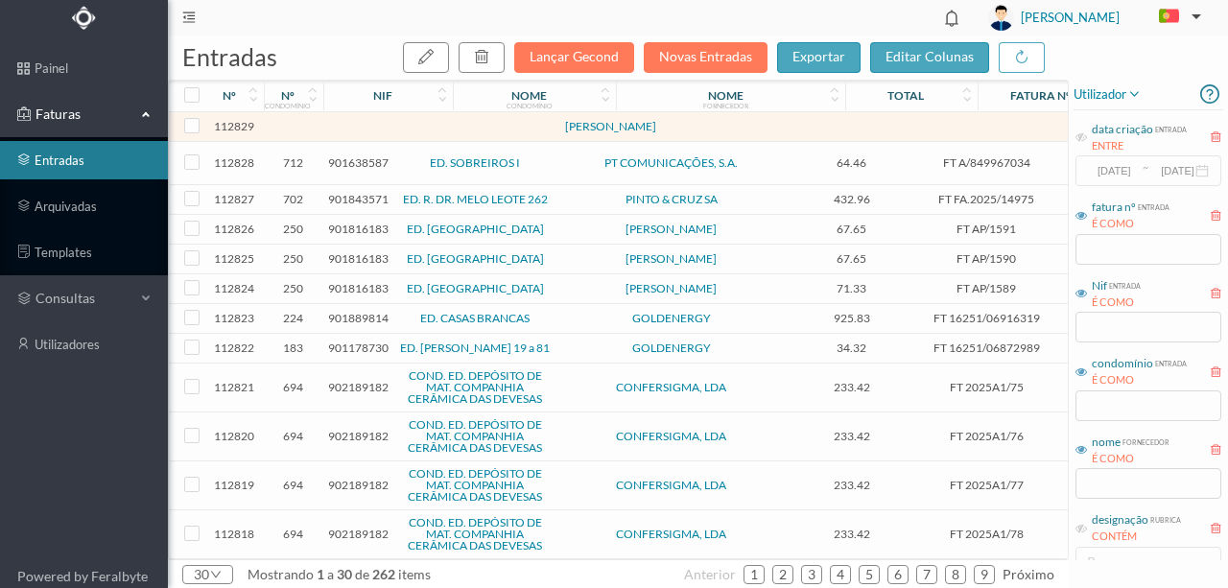
click at [301, 129] on td at bounding box center [293, 127] width 59 height 30
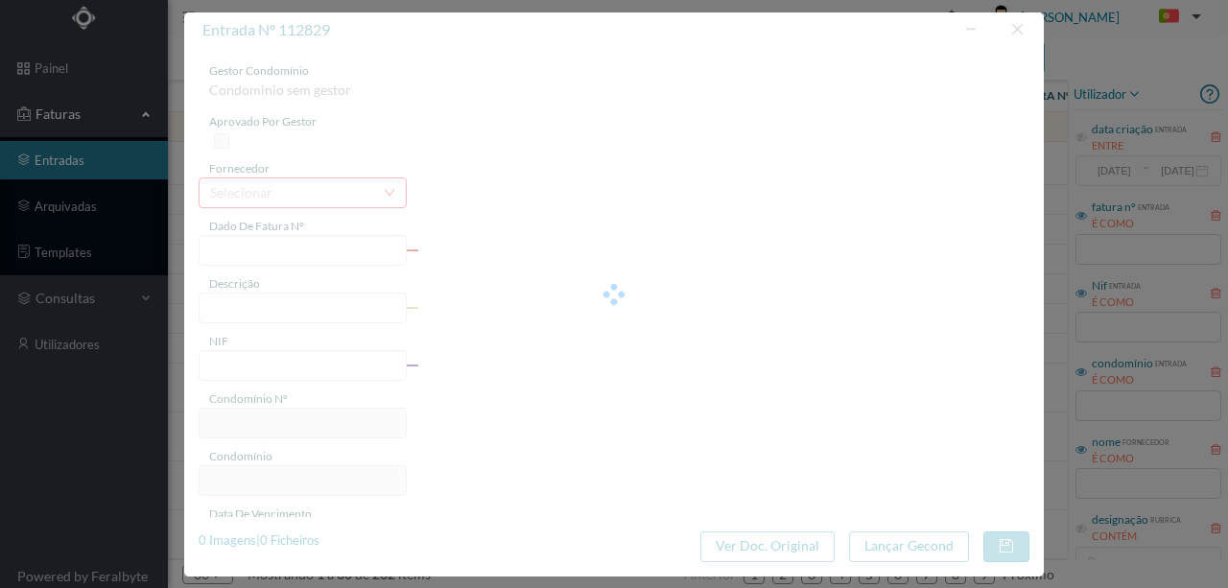
type input "0"
type input "Invalid date"
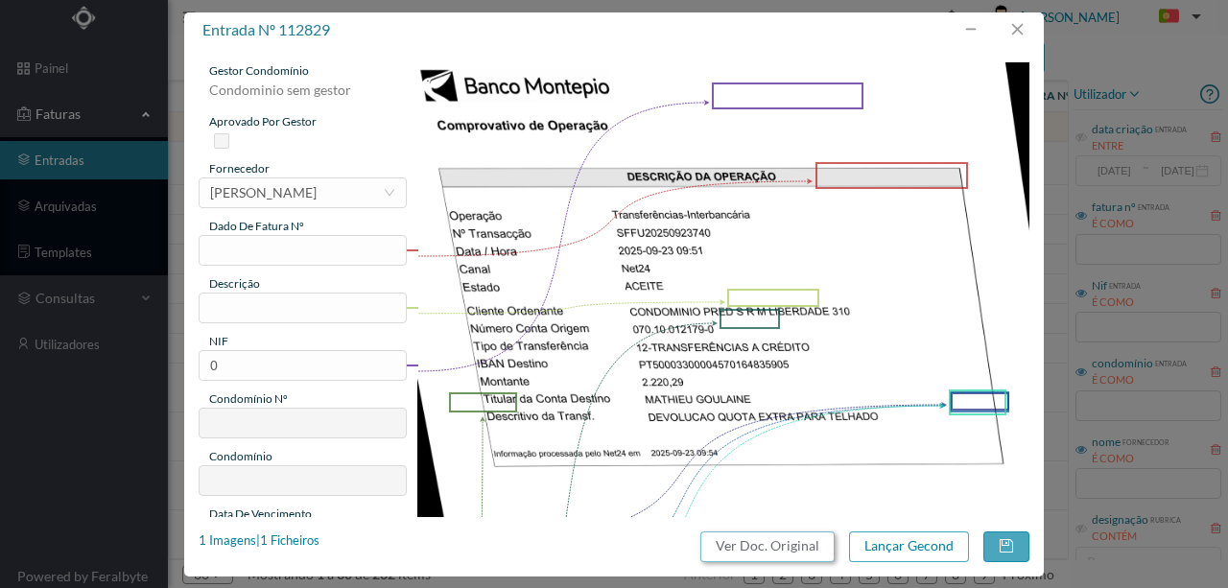
click at [810, 547] on button "Ver Doc. Original" at bounding box center [767, 547] width 134 height 31
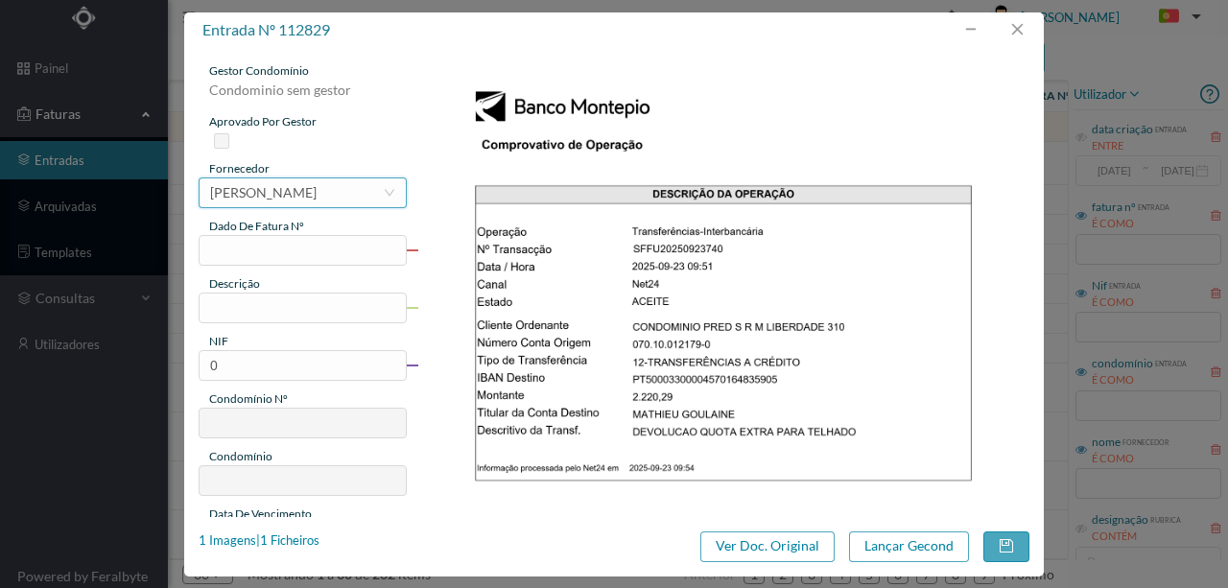
click at [220, 190] on div "MARIA DO CARMO BRAGA DA SILVA CARDOSO" at bounding box center [263, 192] width 107 height 29
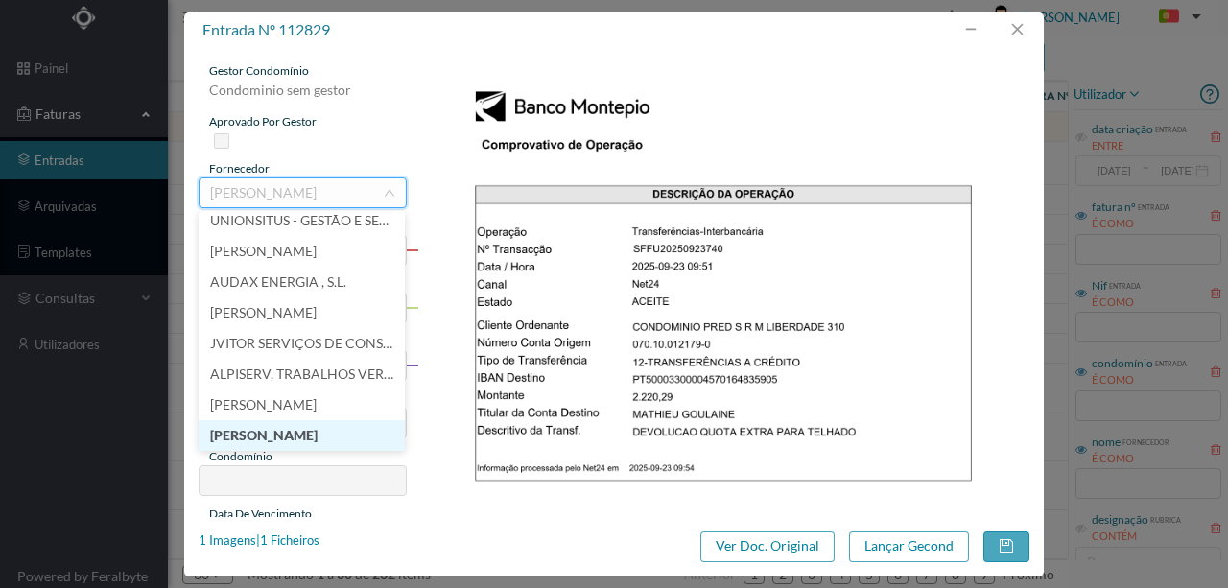
scroll to position [12655, 0]
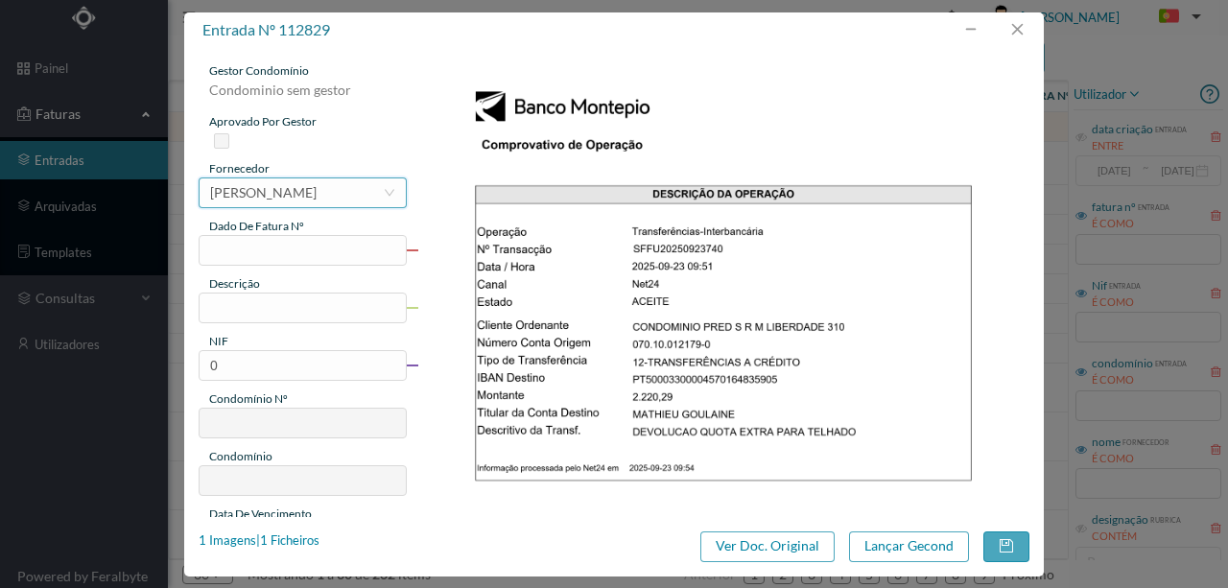
drag, startPoint x: 248, startPoint y: 200, endPoint x: 260, endPoint y: 200, distance: 12.5
click at [251, 200] on div "MARIA DO CARMO BRAGA DA SILVA CARDOSO" at bounding box center [263, 192] width 107 height 29
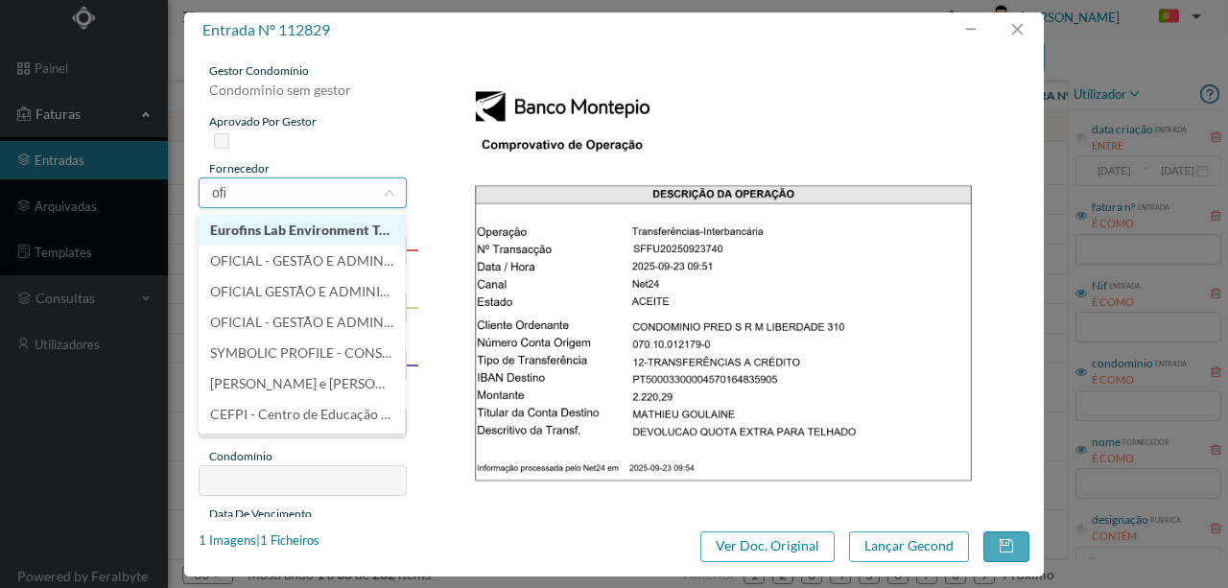
scroll to position [0, 0]
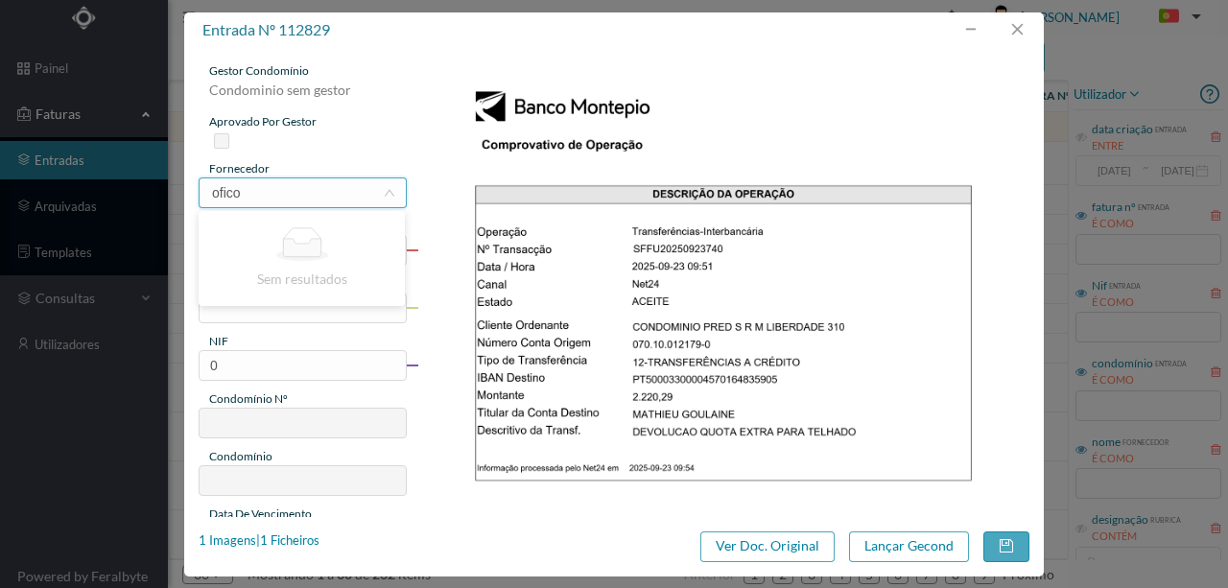
type input "ofic"
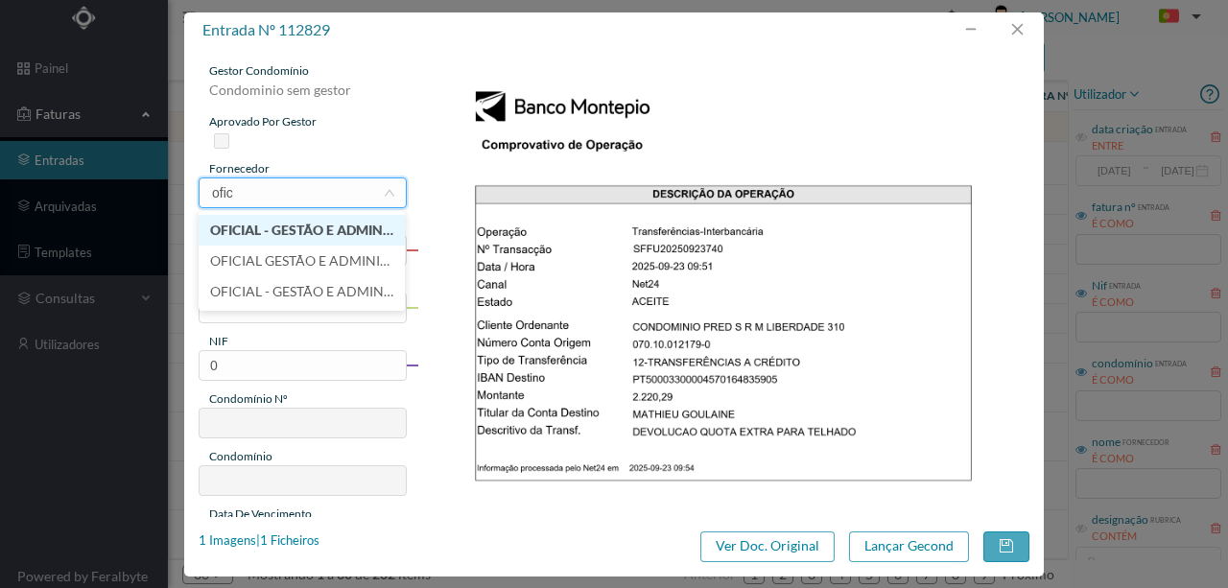
click at [297, 230] on li "OFICIAL - GESTÃO E ADMINISTRAÇÃO DE IMÓVEIS, LDA" at bounding box center [302, 230] width 206 height 31
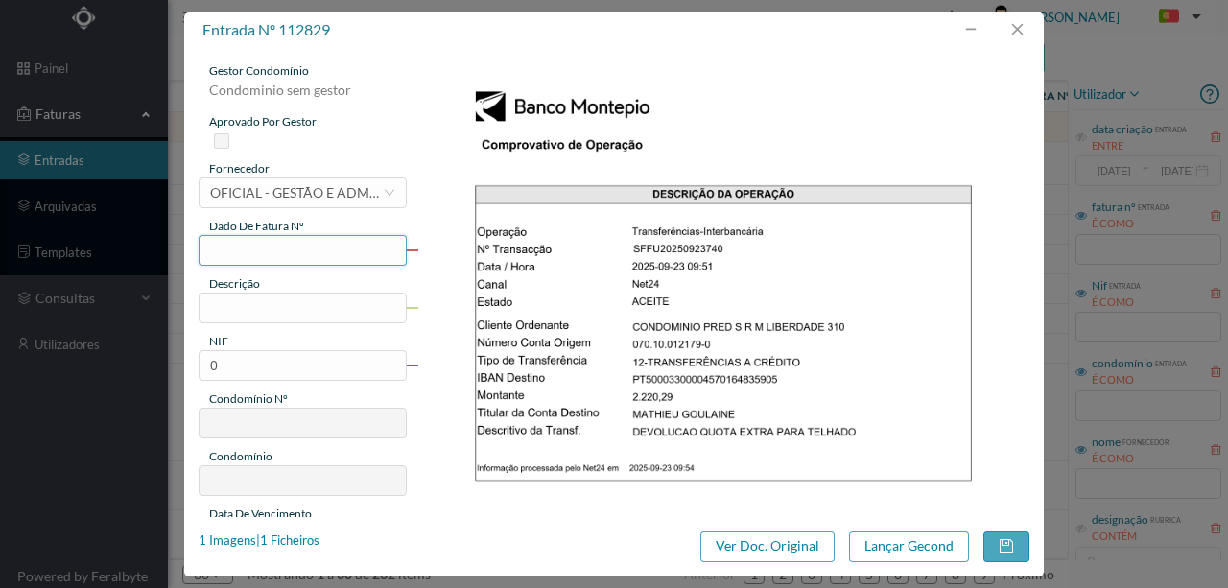
click at [244, 249] on input "text" at bounding box center [303, 250] width 208 height 31
click at [268, 253] on input "615.23.09.2025" at bounding box center [303, 250] width 208 height 31
type input "615.23.Setembro.2025"
click at [258, 308] on input "text" at bounding box center [303, 308] width 208 height 31
type input "D"
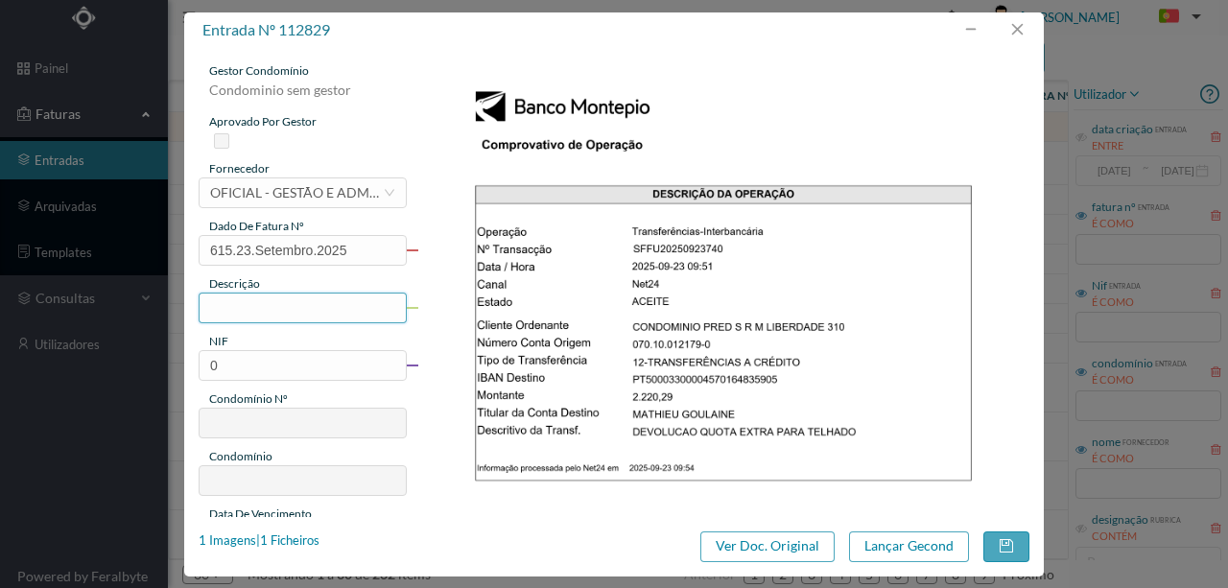
paste input "Devolução da quota extra para telhado (sinistro)."
type input "Devolução da quota extra para telhado (sinistro) - Fração H"
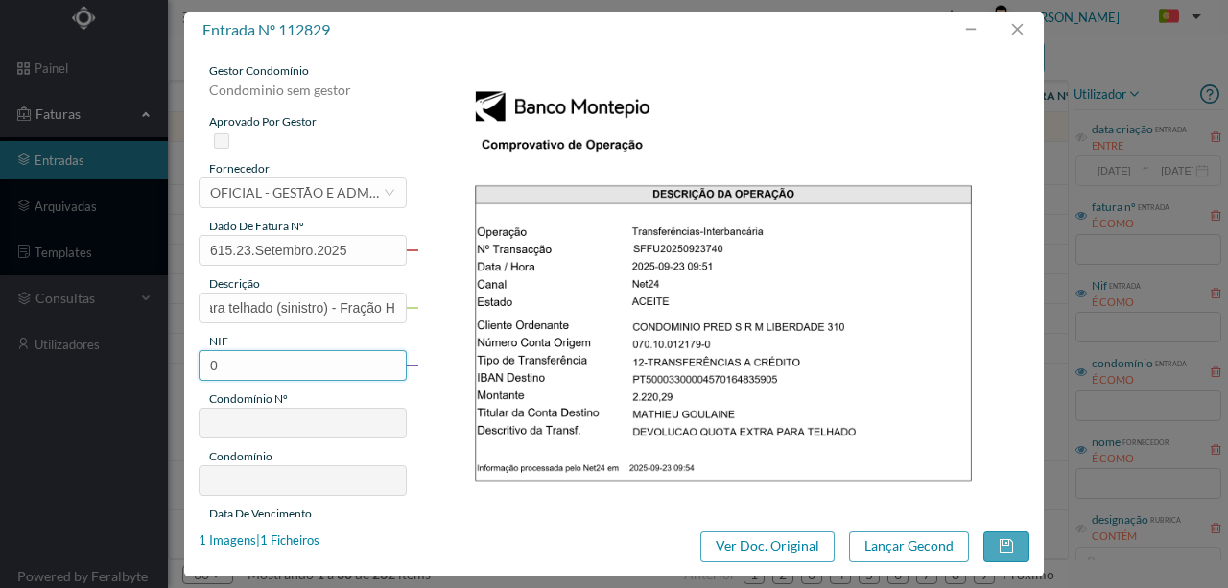
scroll to position [0, 0]
drag, startPoint x: 250, startPoint y: 363, endPoint x: 181, endPoint y: 363, distance: 69.1
click at [181, 363] on div "entrada nº 112829 gestor condomínio Condominio sem gestor aprovado por gestor f…" at bounding box center [614, 294] width 1228 height 588
click at [242, 358] on input "0" at bounding box center [303, 365] width 208 height 31
drag, startPoint x: 242, startPoint y: 358, endPoint x: 150, endPoint y: 368, distance: 92.7
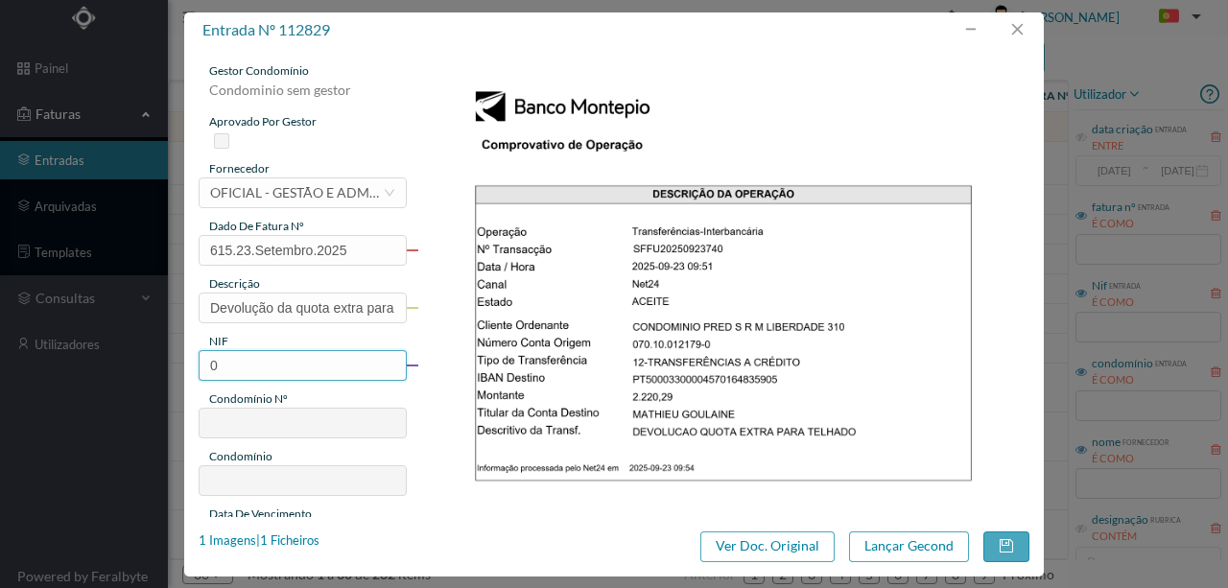
click at [150, 368] on div "entrada nº 112829 gestor condomínio Condominio sem gestor aprovado por gestor f…" at bounding box center [614, 294] width 1228 height 588
type input "902237934"
type input "615"
type input "Rua dos Mártires da Liberdade 310"
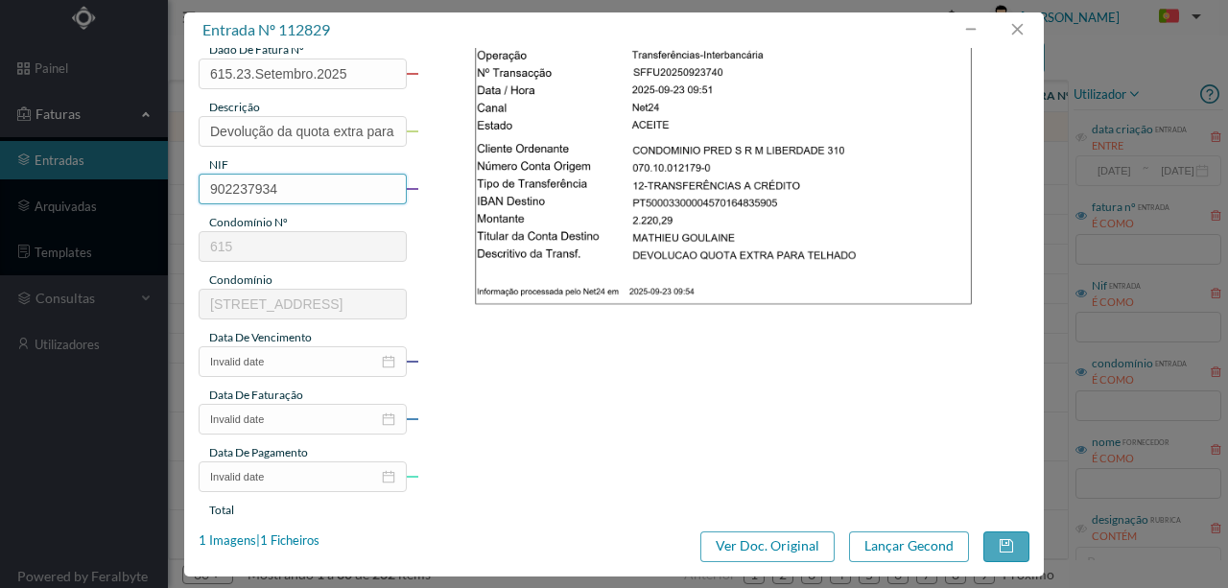
scroll to position [192, 0]
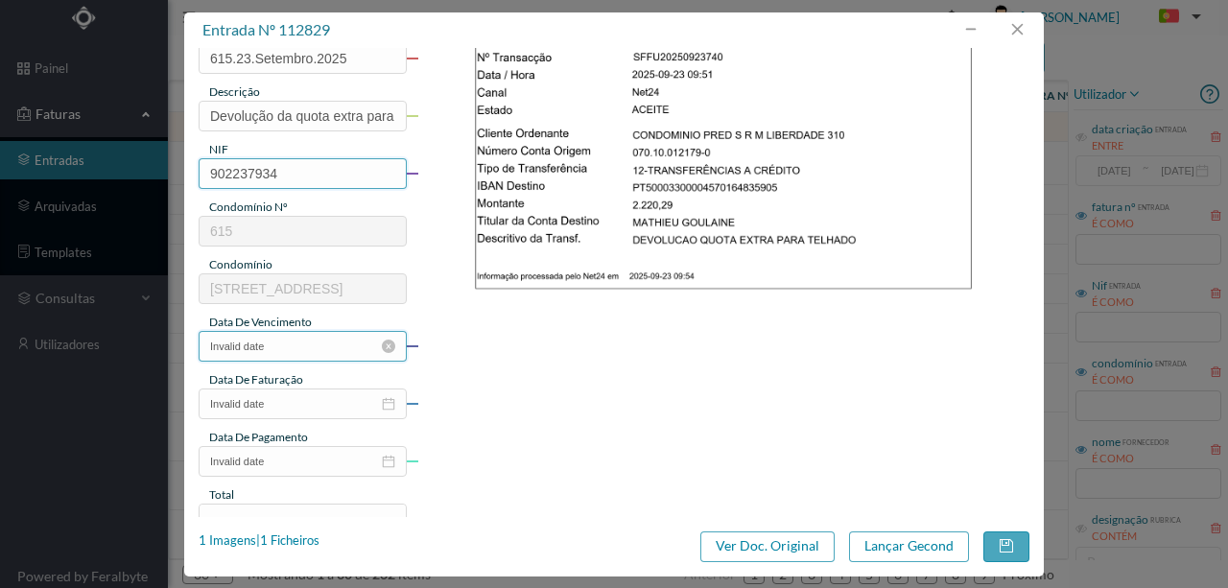
type input "902237934"
click at [284, 353] on input "Invalid date" at bounding box center [303, 346] width 208 height 31
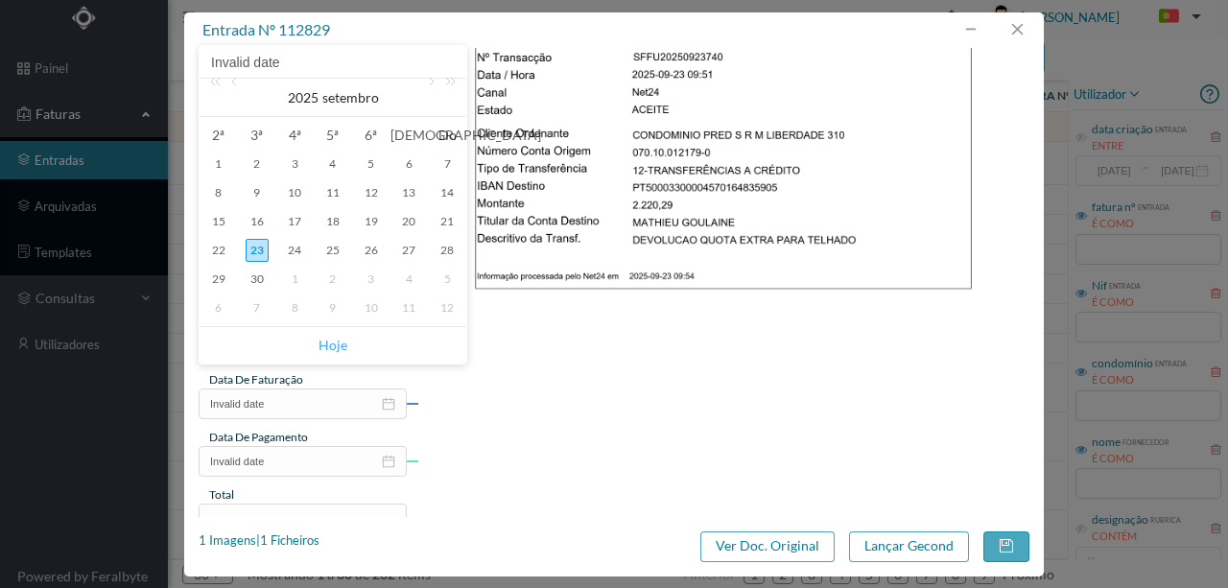
click at [331, 346] on link "Hoje" at bounding box center [333, 345] width 29 height 36
type input "2025-09-23"
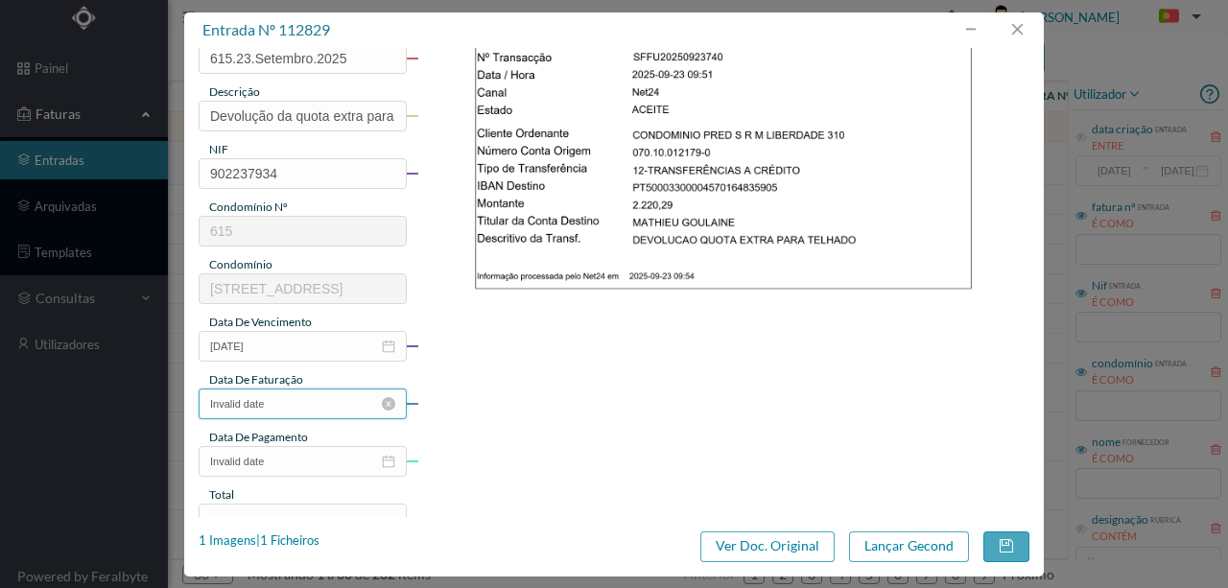
click at [315, 409] on input "Invalid date" at bounding box center [303, 404] width 208 height 31
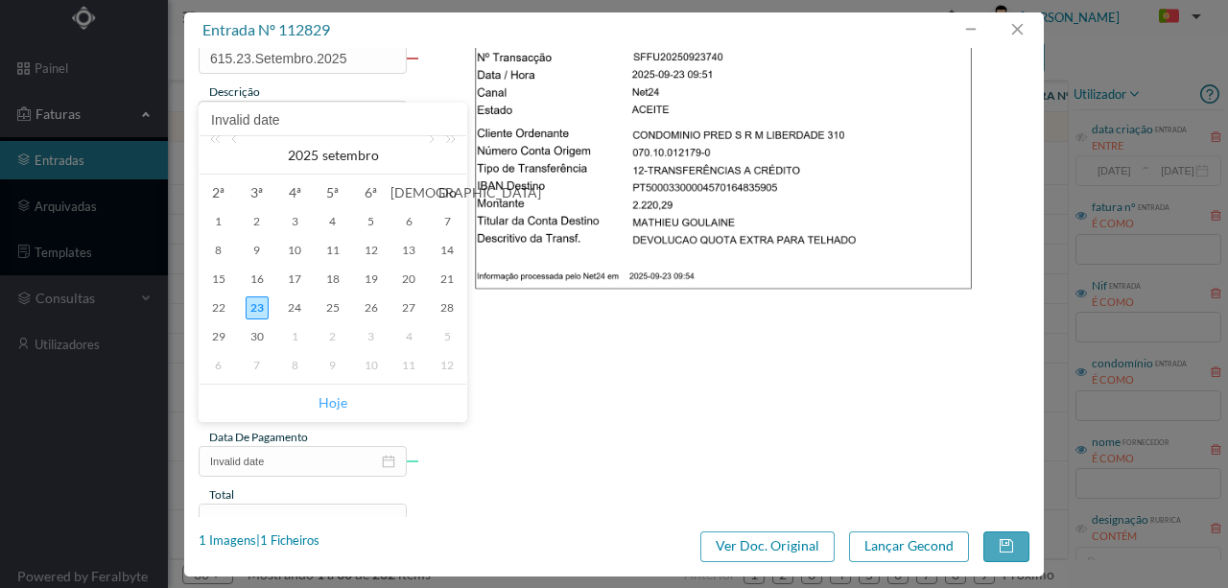
click at [340, 409] on link "Hoje" at bounding box center [333, 403] width 29 height 36
type input "2025-09-23"
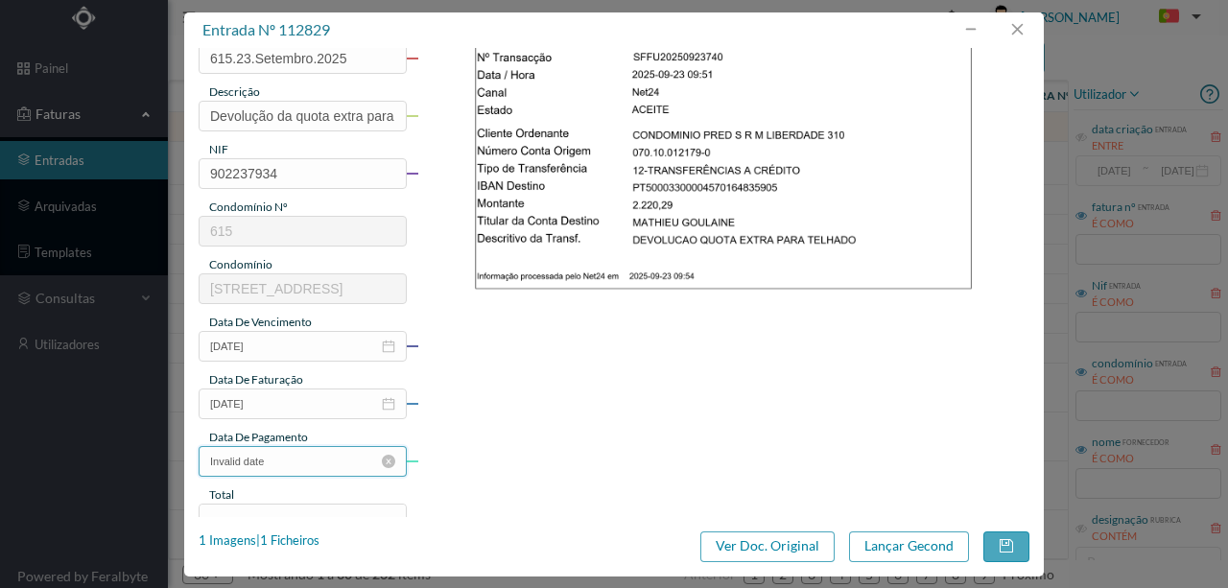
click at [295, 463] on input "Invalid date" at bounding box center [303, 461] width 208 height 31
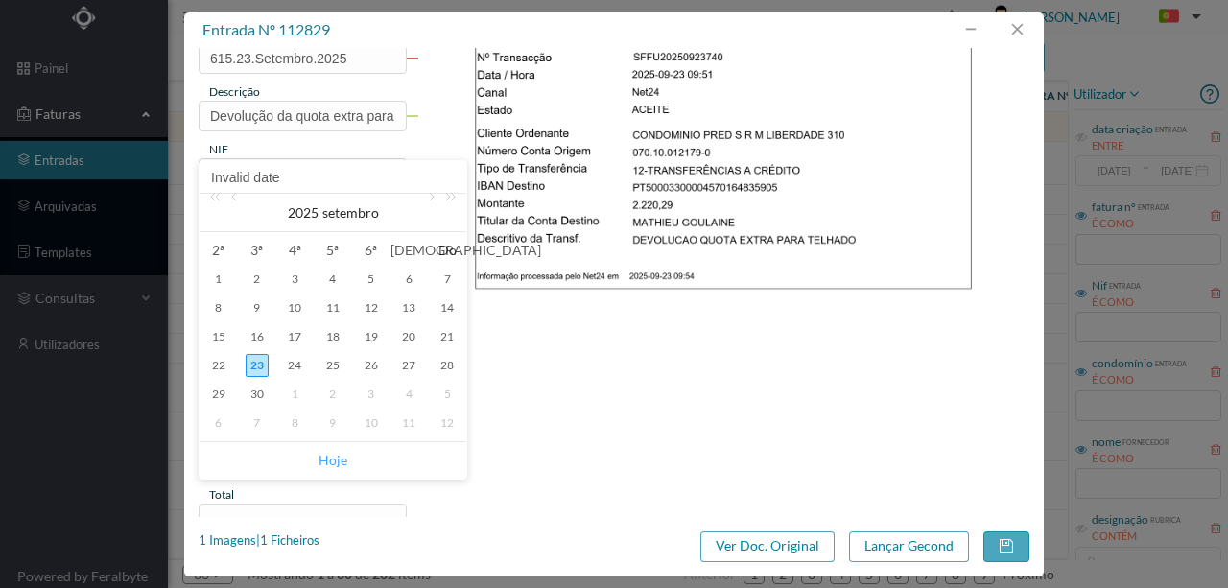
click at [327, 459] on link "Hoje" at bounding box center [333, 460] width 29 height 36
type input "2025-09-23"
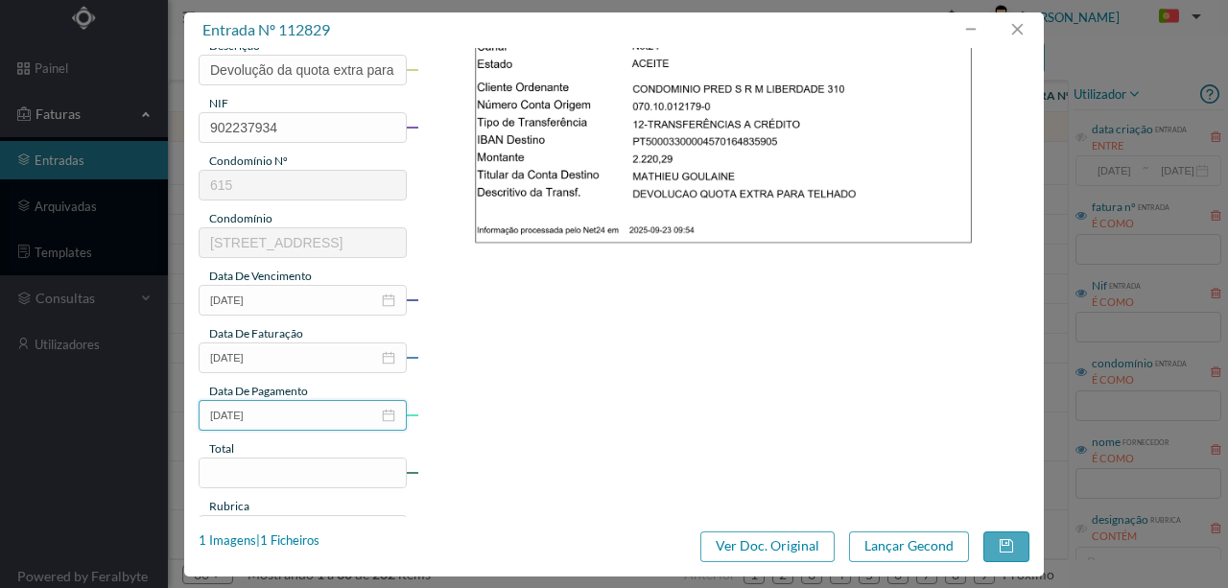
scroll to position [384, 0]
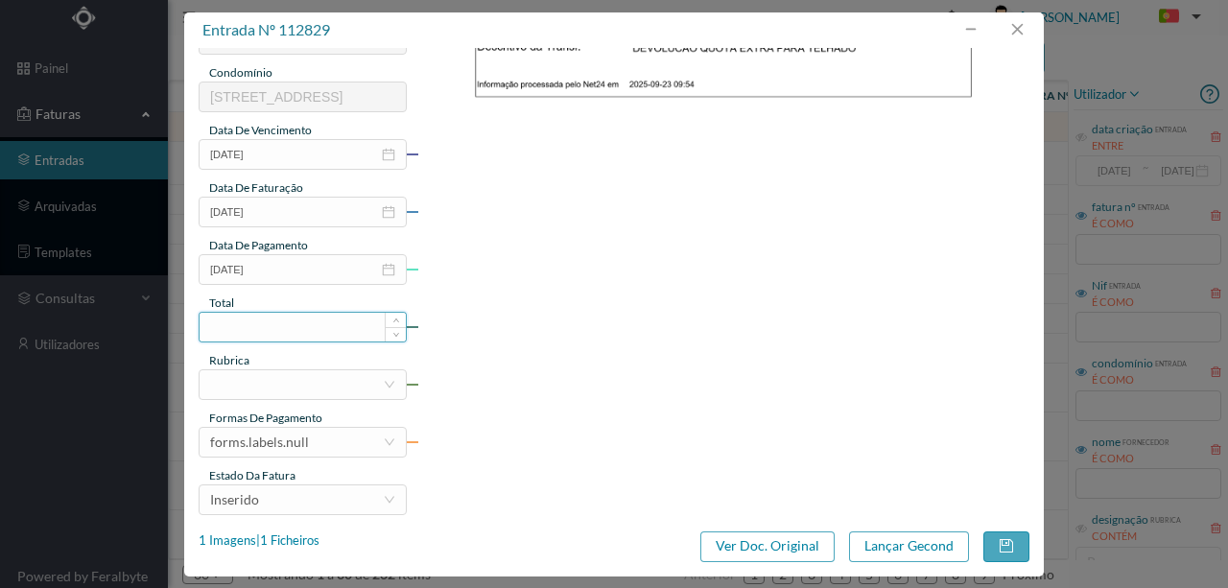
click at [224, 322] on input at bounding box center [303, 327] width 206 height 29
type input "2220.29"
click at [239, 381] on div at bounding box center [296, 384] width 173 height 29
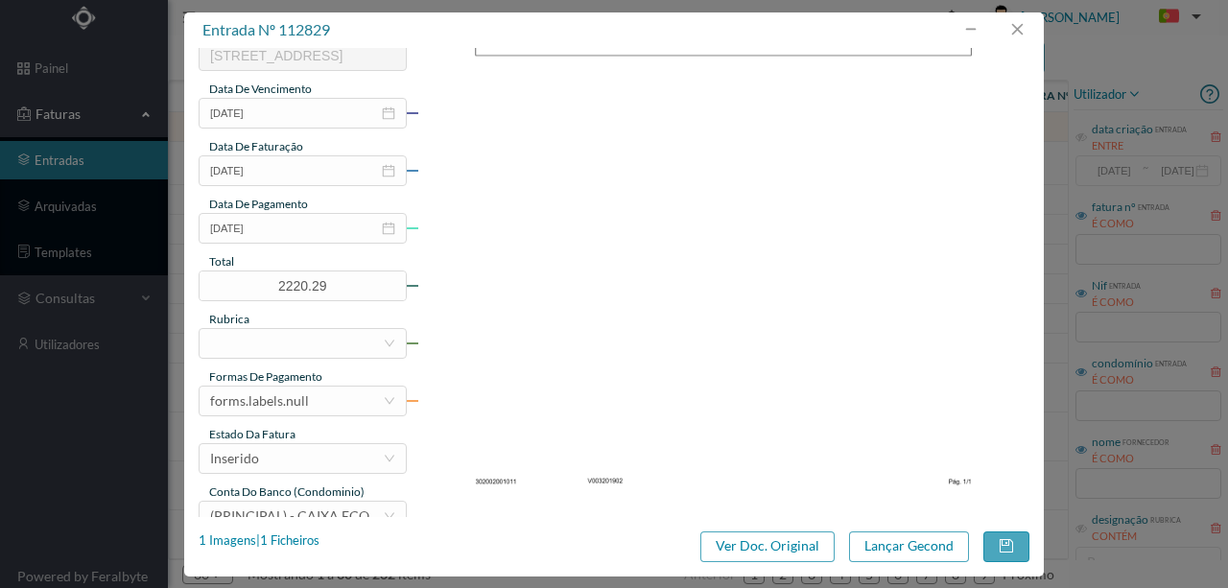
scroll to position [454, 0]
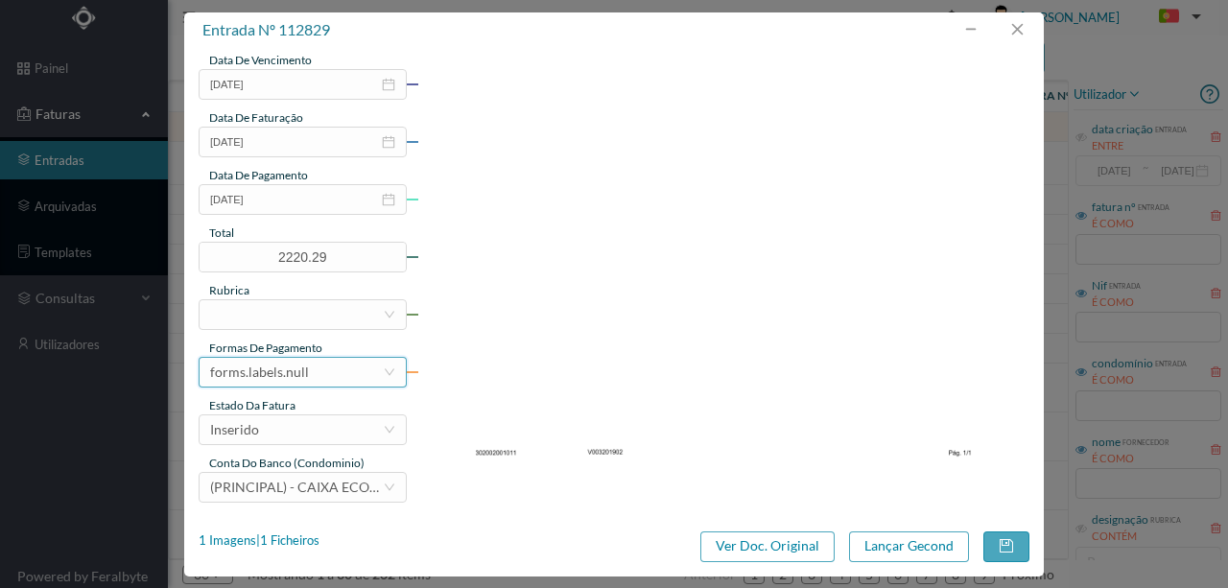
click at [303, 372] on div "forms.labels.null" at bounding box center [259, 372] width 99 height 29
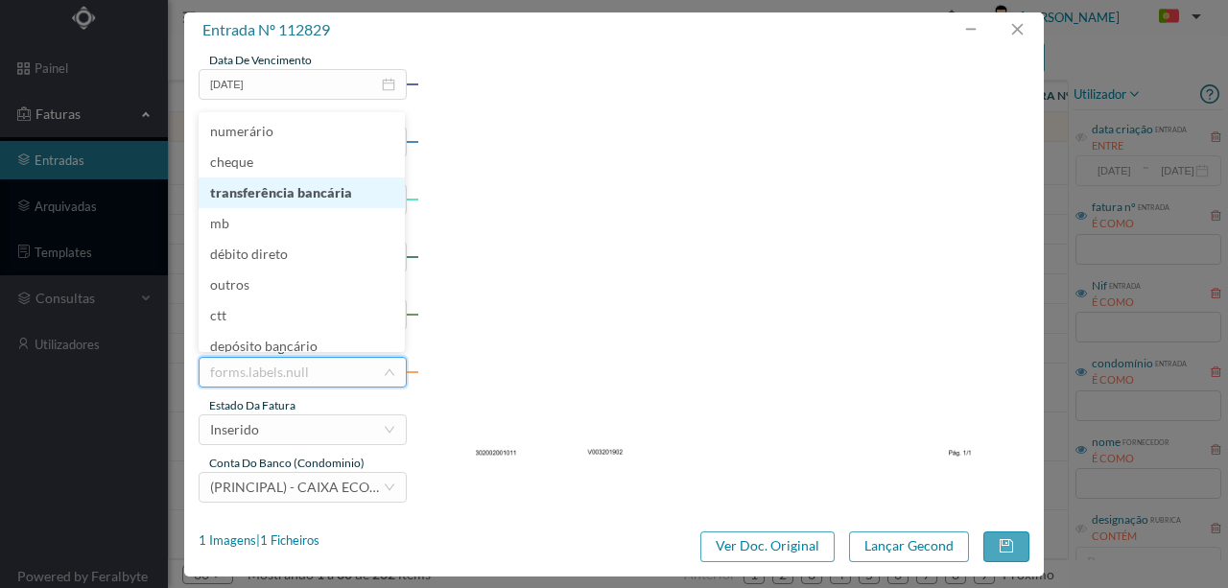
click at [317, 203] on li "transferência bancária" at bounding box center [302, 193] width 206 height 31
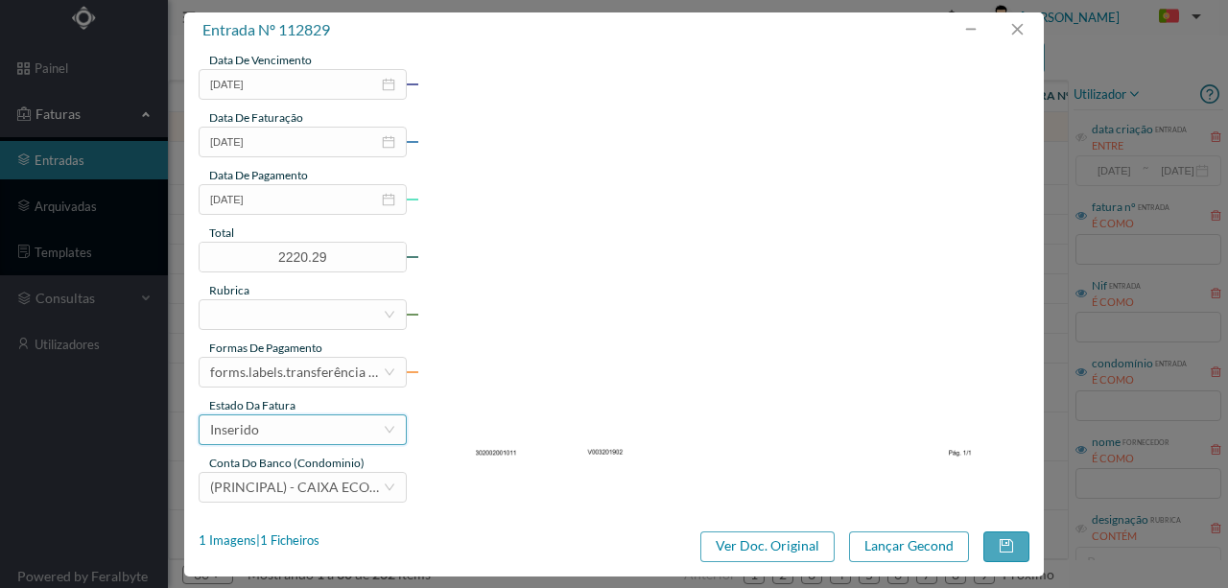
click at [305, 420] on div "Inserido" at bounding box center [296, 429] width 173 height 29
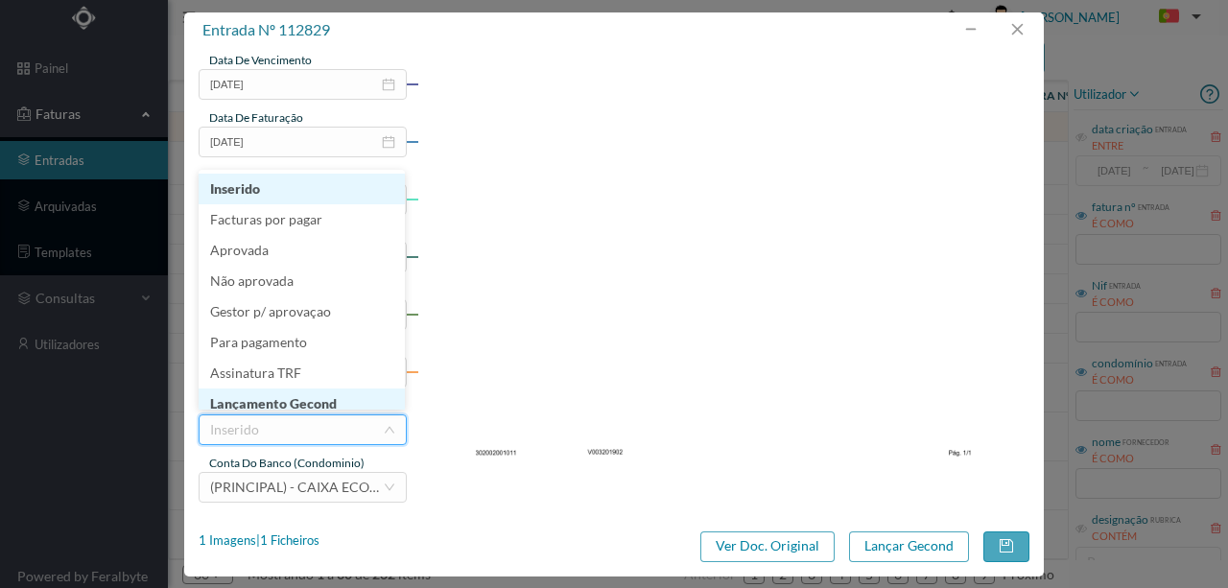
scroll to position [10, 0]
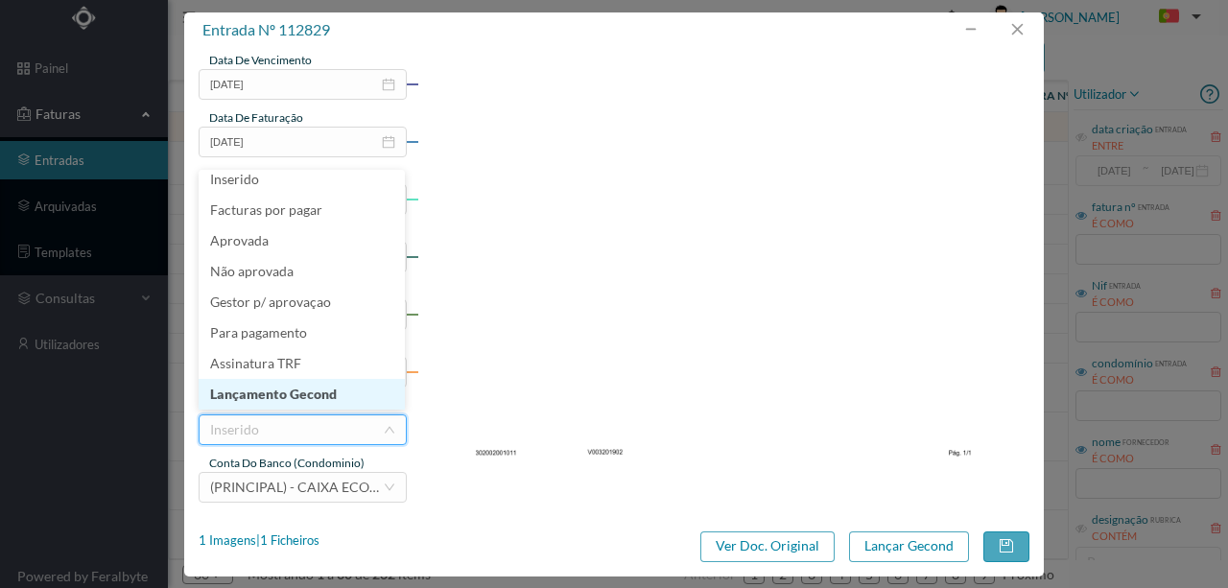
click at [313, 397] on li "Lançamento Gecond" at bounding box center [302, 394] width 206 height 31
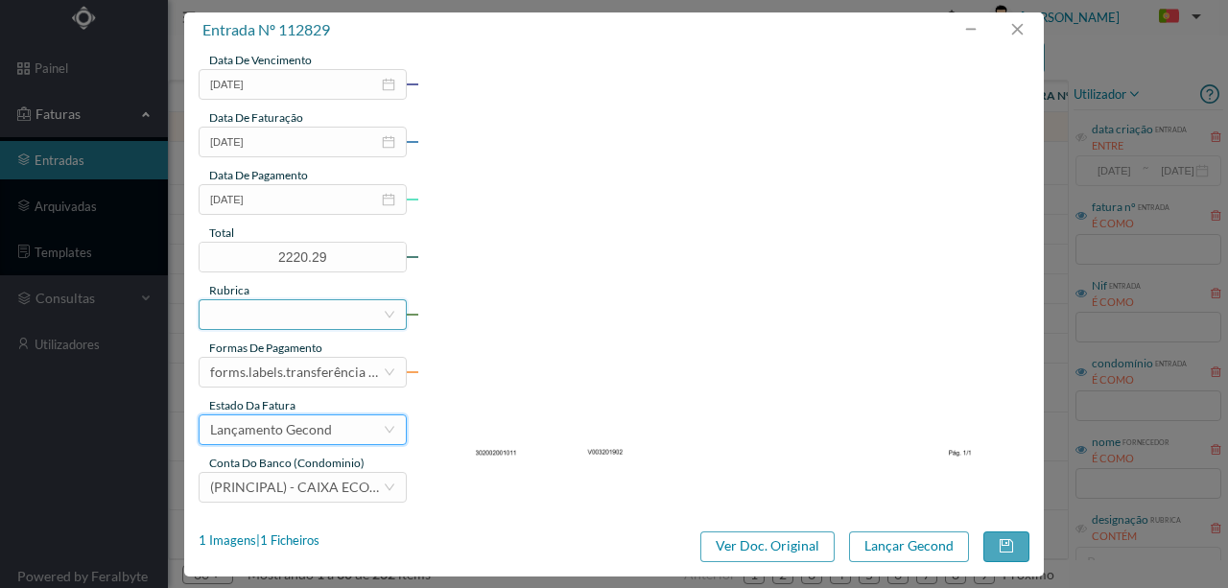
click at [235, 317] on div at bounding box center [296, 314] width 173 height 29
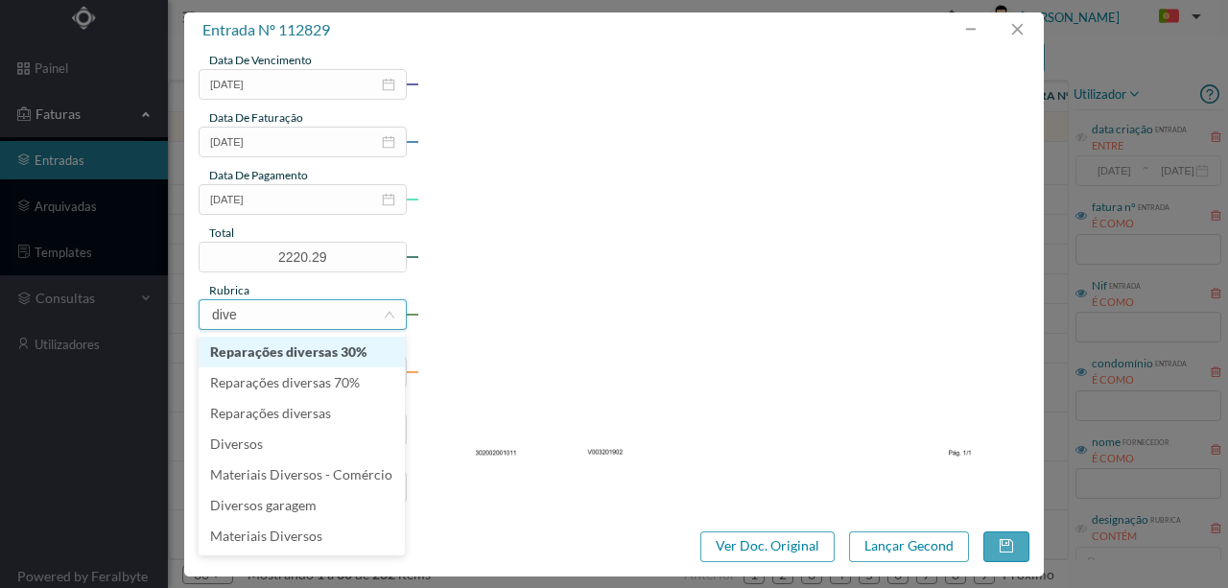
type input "diver"
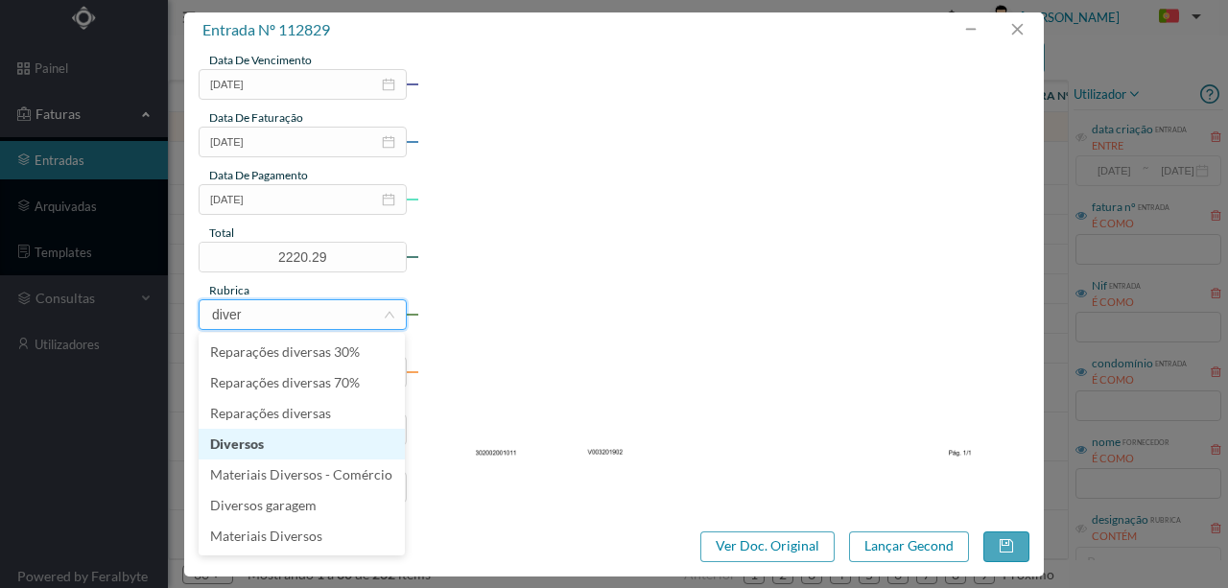
click at [249, 450] on li "Diversos" at bounding box center [302, 444] width 206 height 31
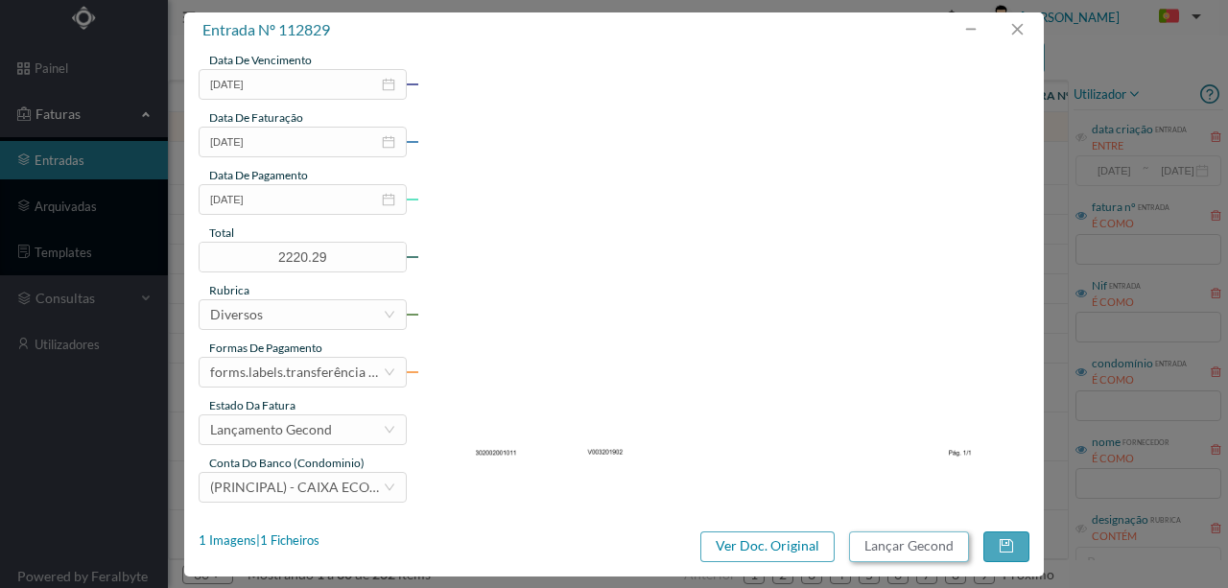
click at [883, 546] on button "Lançar Gecond" at bounding box center [909, 547] width 120 height 31
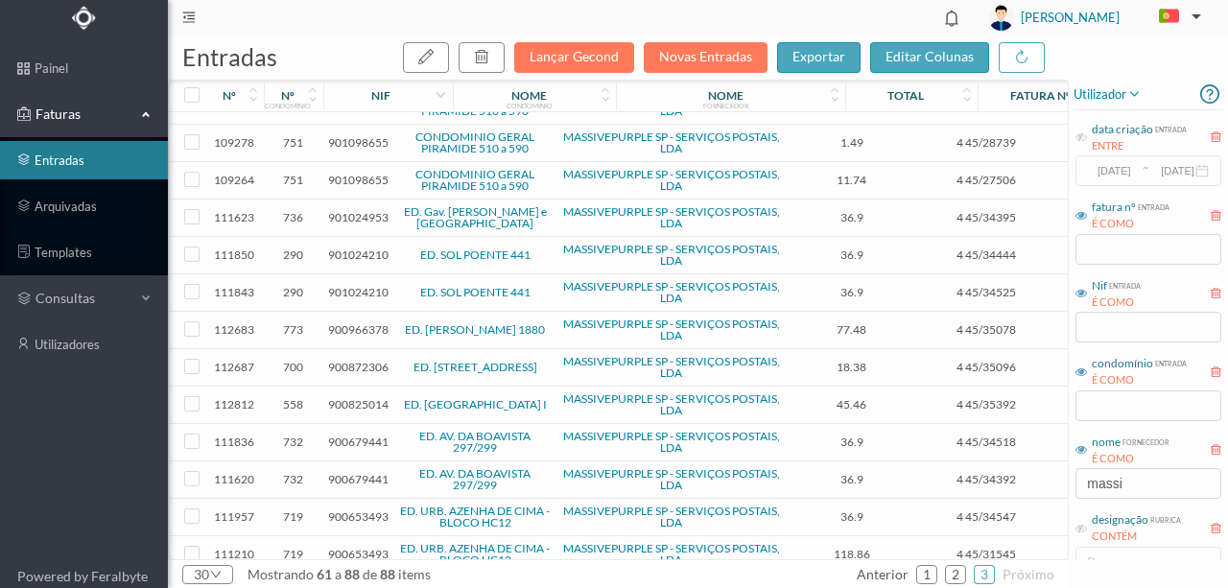
scroll to position [597, 0]
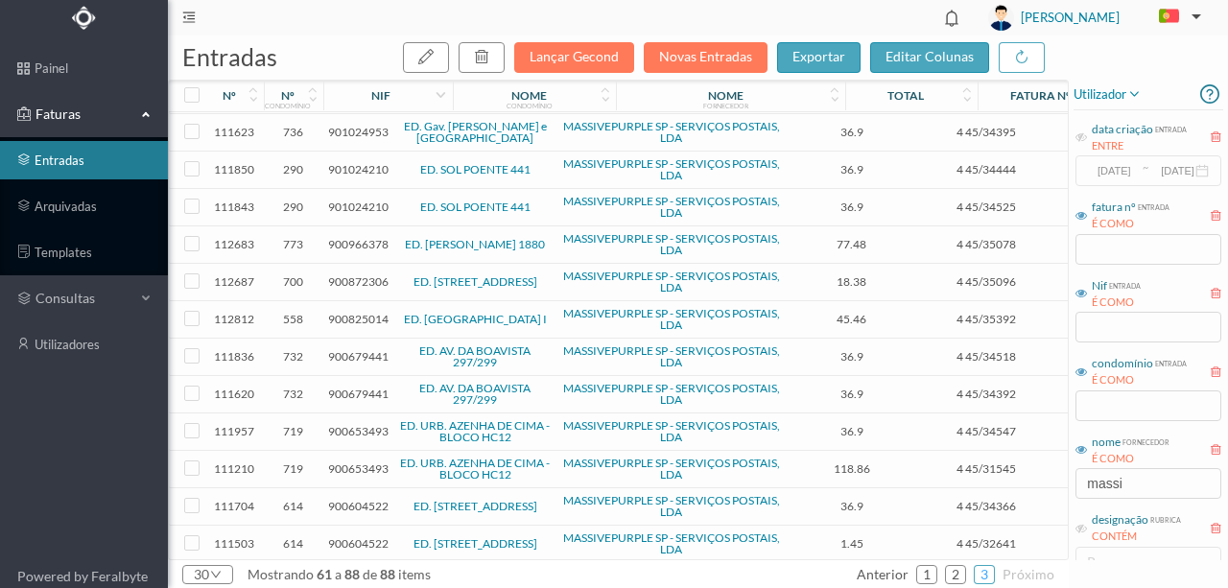
click at [991, 576] on link "3" at bounding box center [984, 574] width 19 height 29
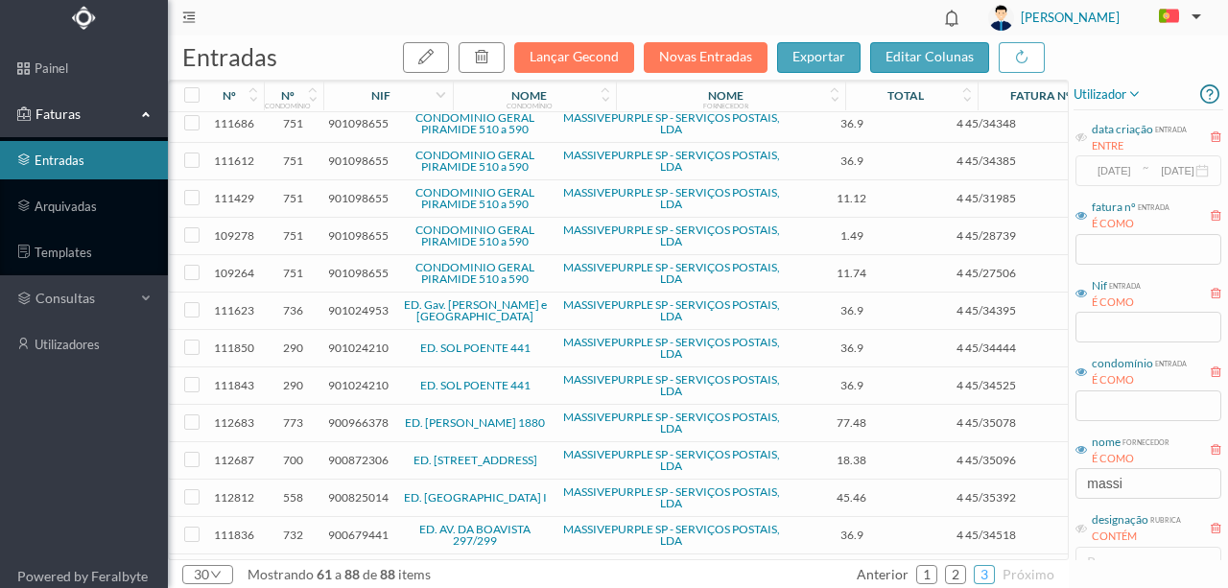
scroll to position [405, 0]
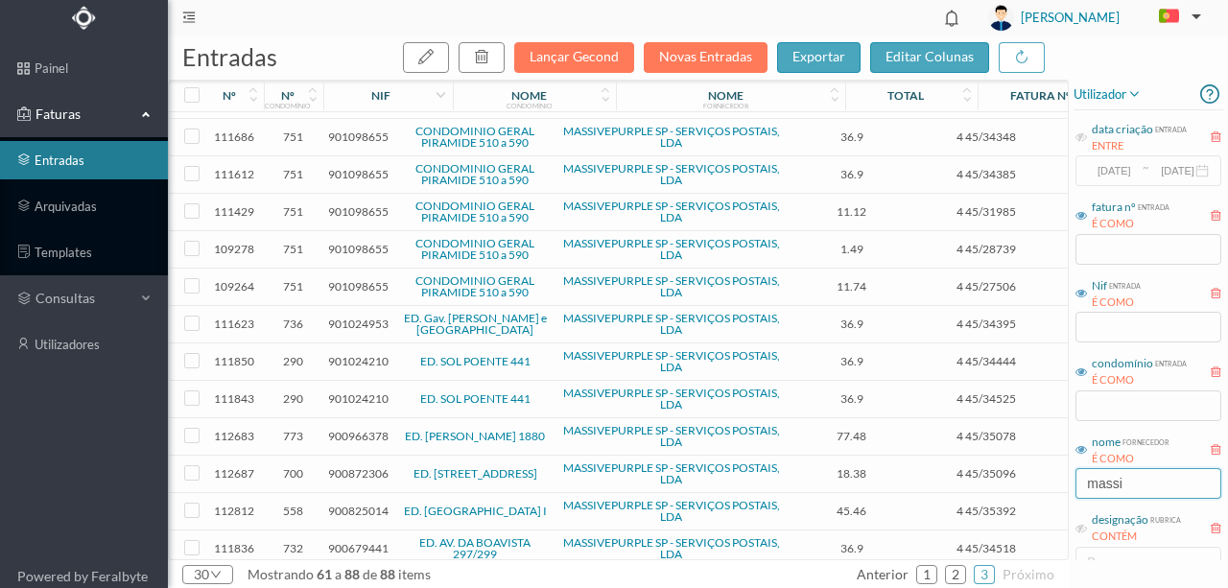
drag, startPoint x: 1130, startPoint y: 478, endPoint x: 979, endPoint y: 493, distance: 152.4
click at [980, 493] on div "entradas Lançar Gecond Novas Entradas exportar editar colunas nº nº condomínio …" at bounding box center [698, 312] width 1060 height 553
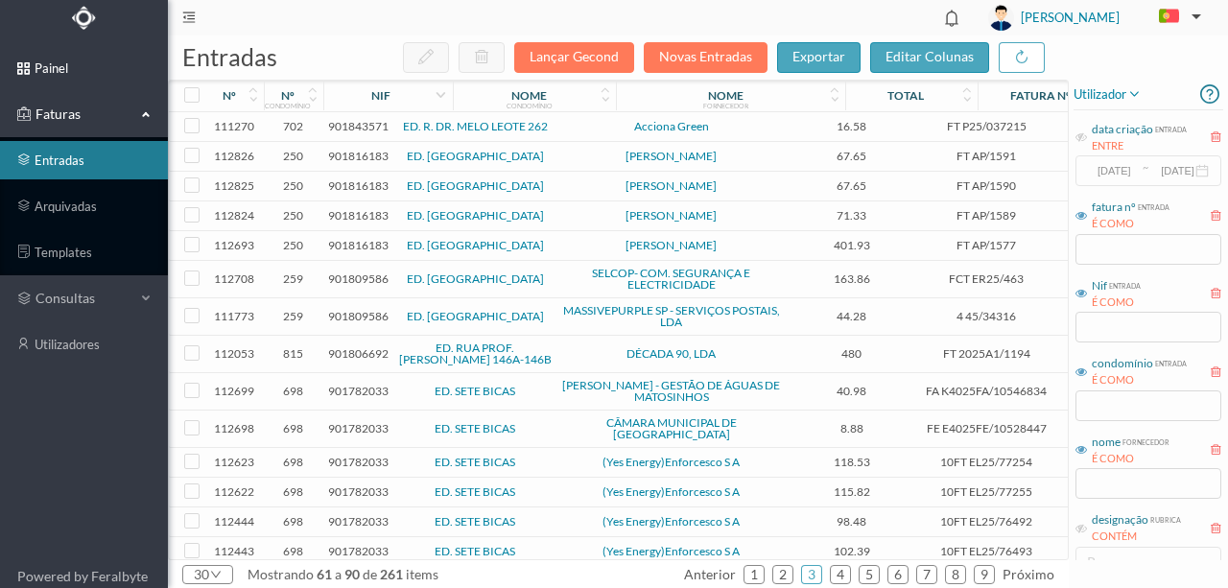
scroll to position [405, 0]
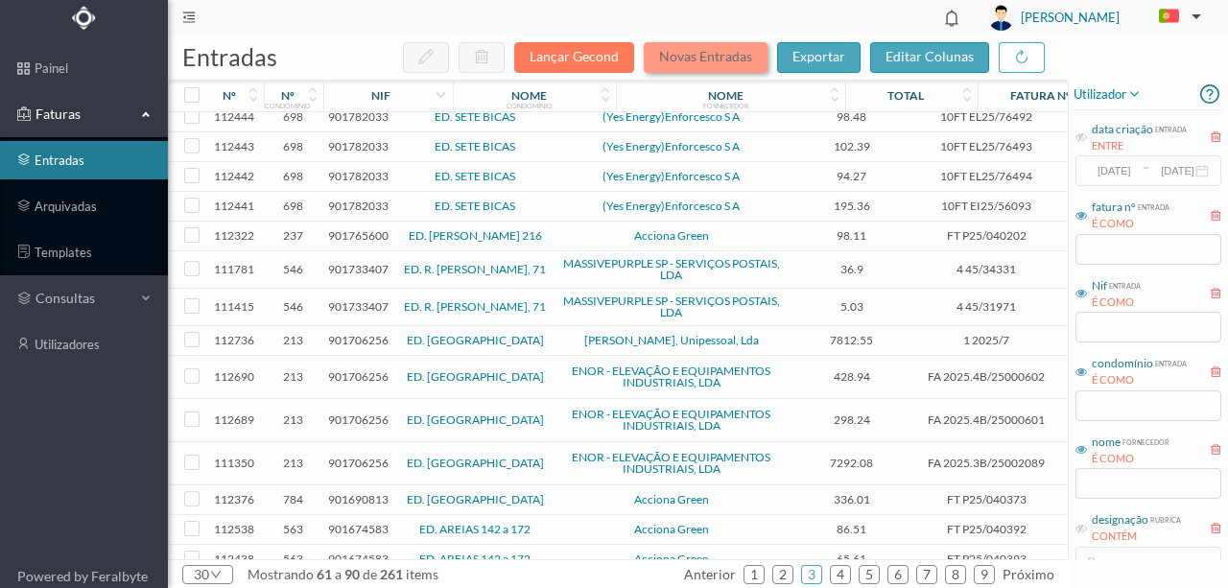
click at [725, 59] on button "Novas Entradas" at bounding box center [706, 57] width 124 height 31
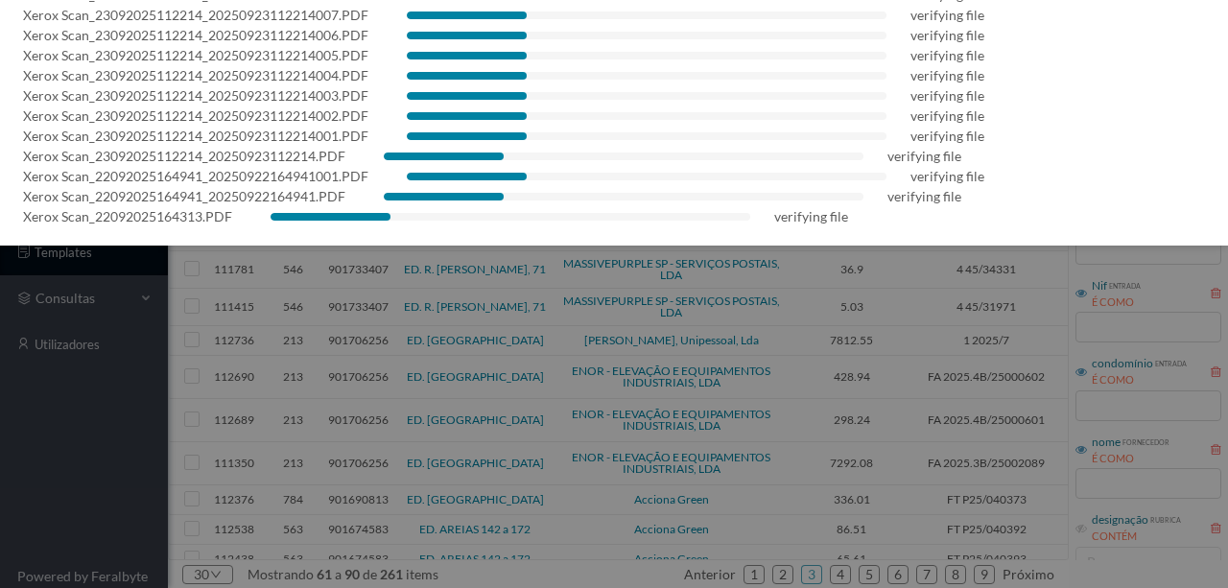
scroll to position [699, 0]
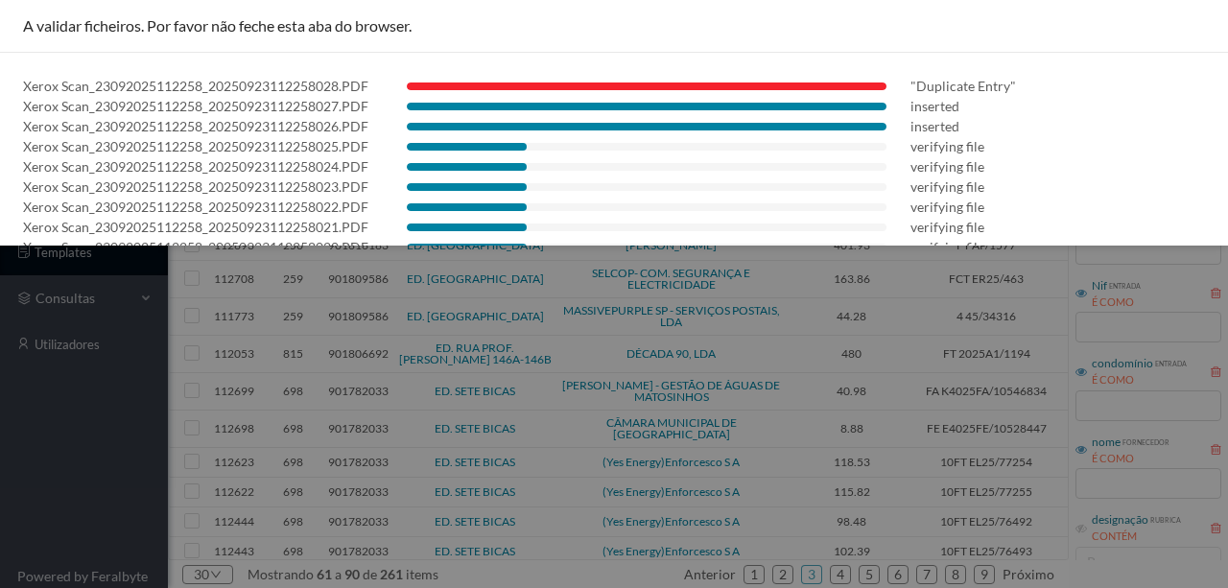
scroll to position [699, 0]
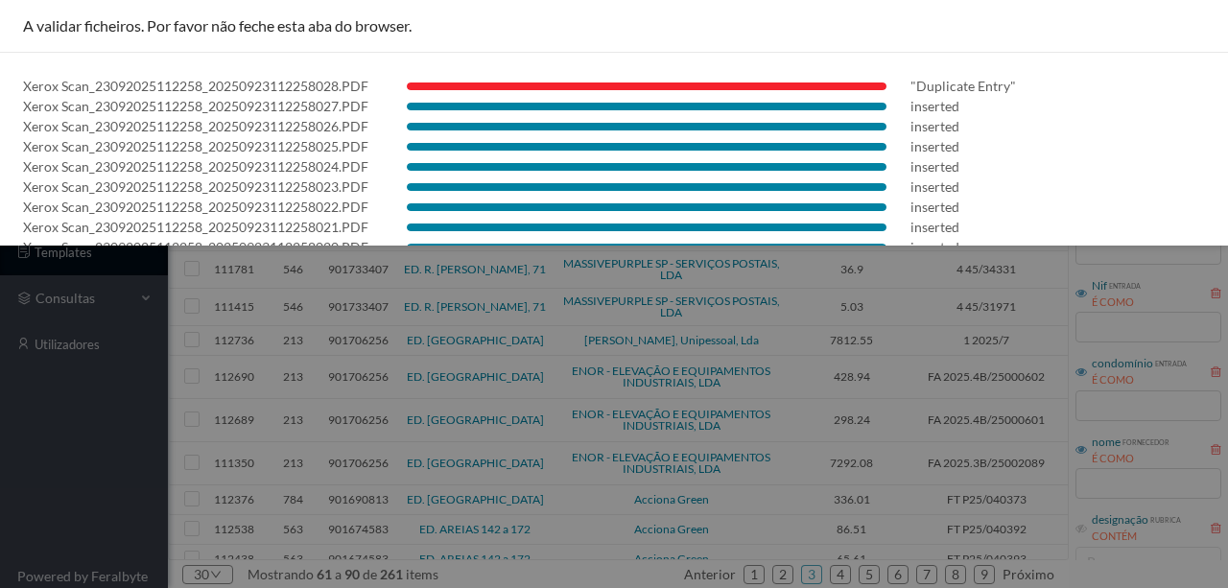
scroll to position [320, 0]
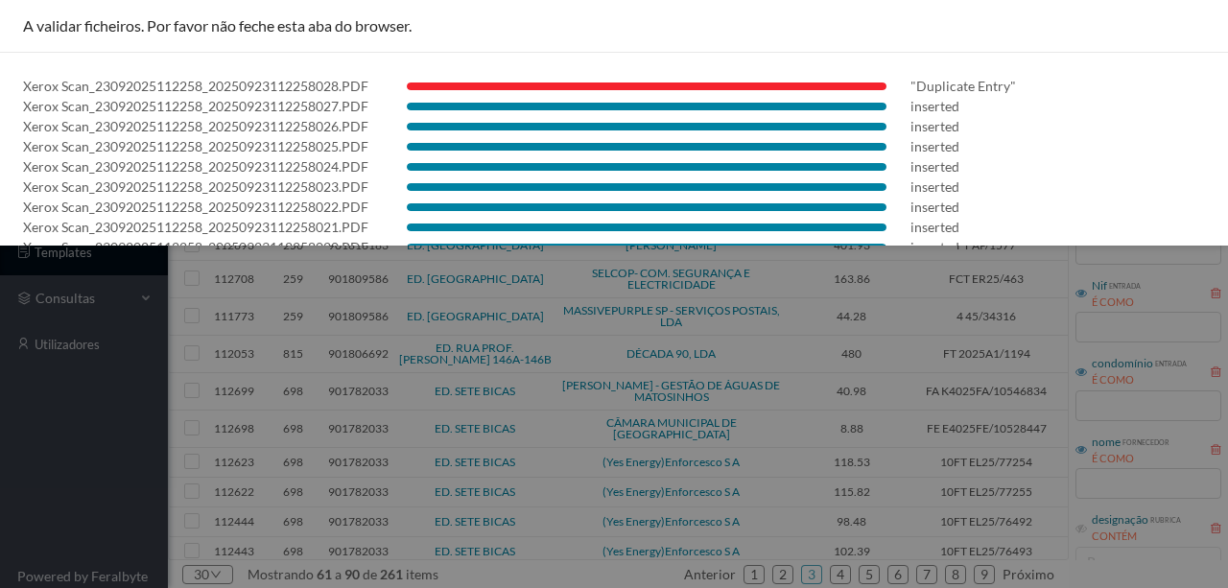
scroll to position [320, 0]
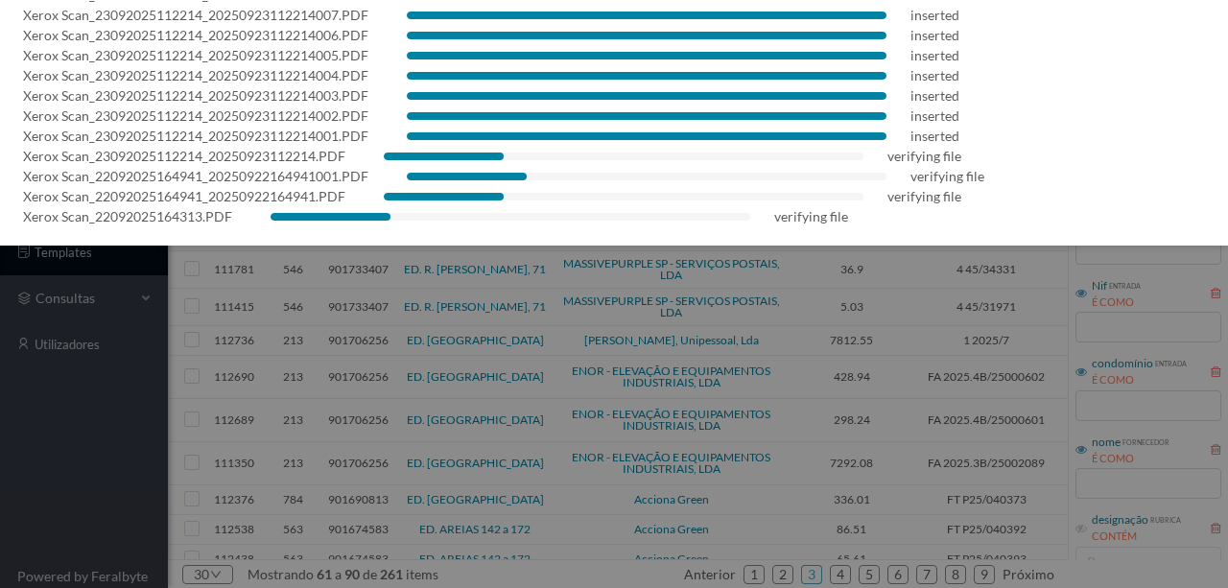
scroll to position [699, 0]
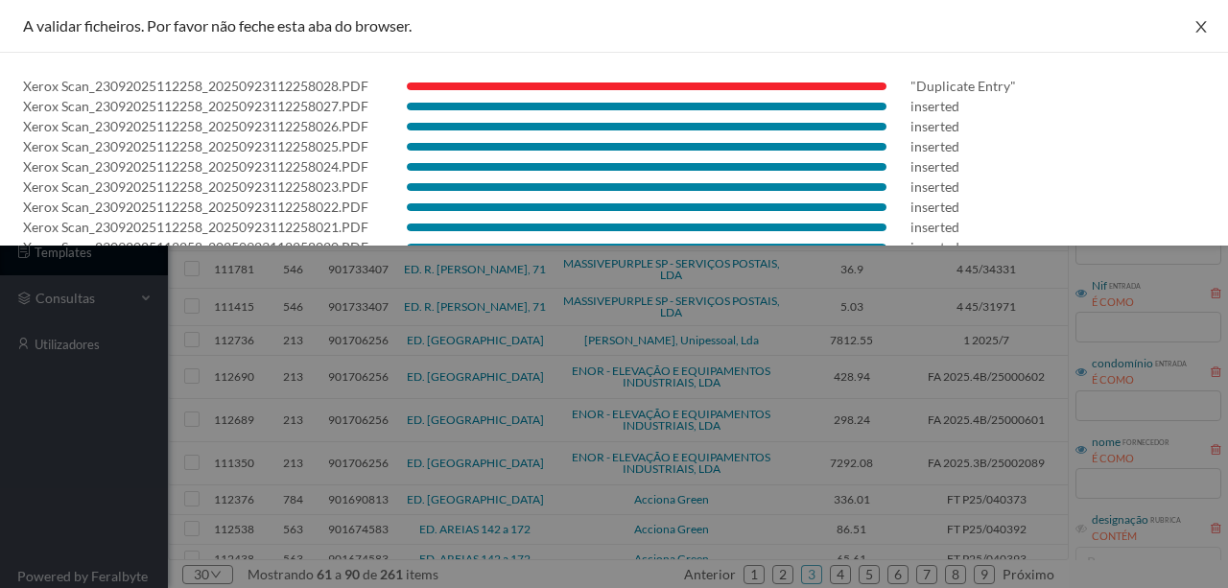
click at [1194, 29] on icon "icon: close" at bounding box center [1201, 26] width 15 height 15
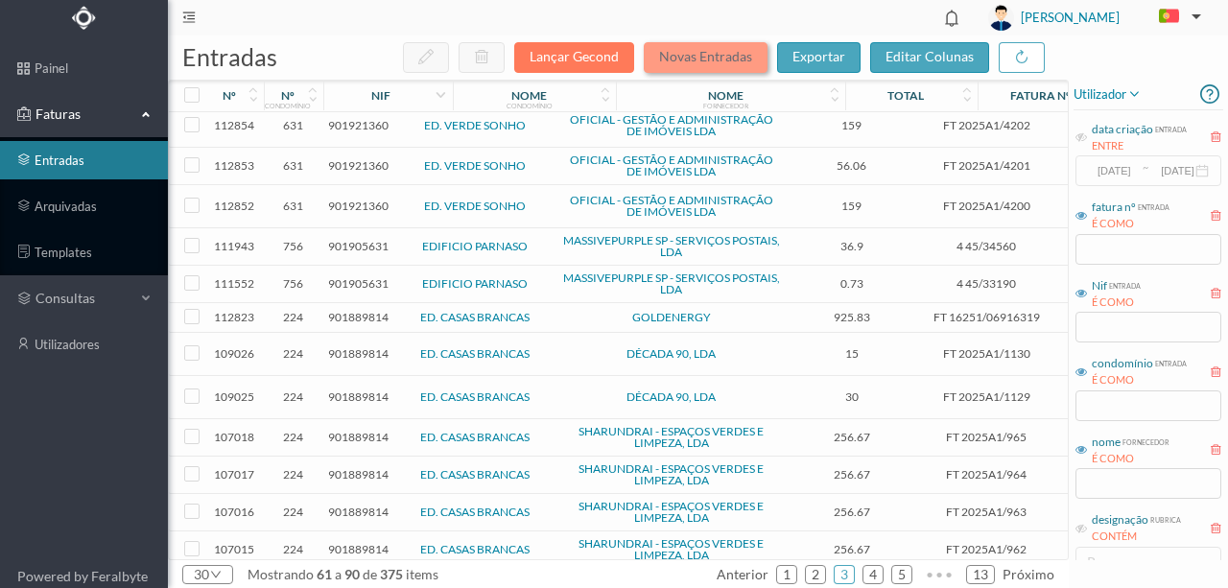
click at [693, 57] on button "Novas Entradas" at bounding box center [706, 57] width 124 height 31
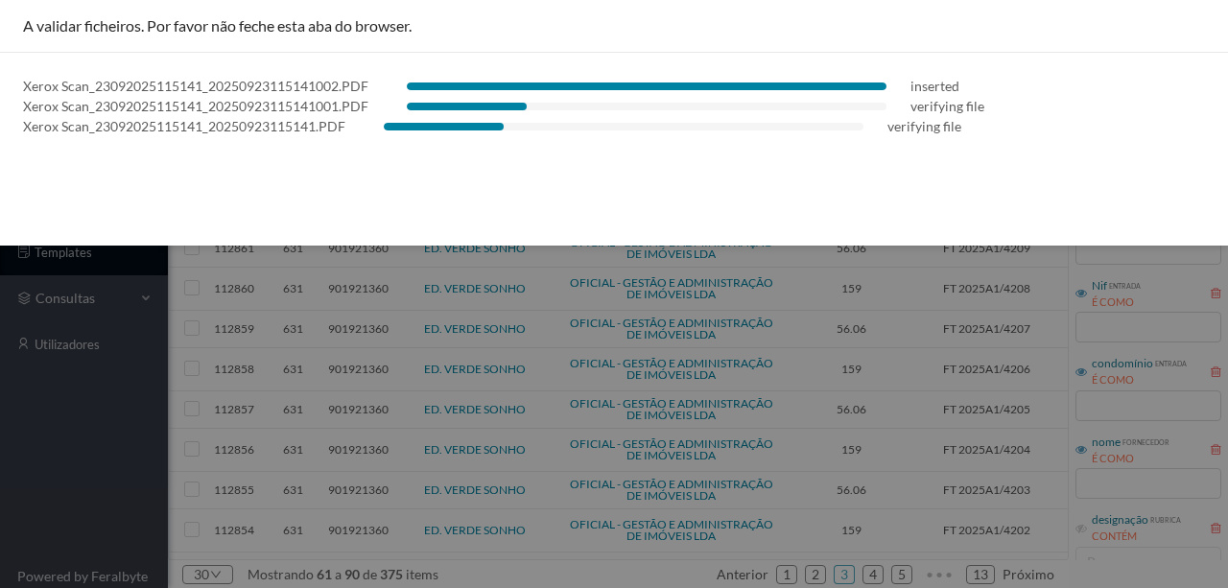
scroll to position [405, 0]
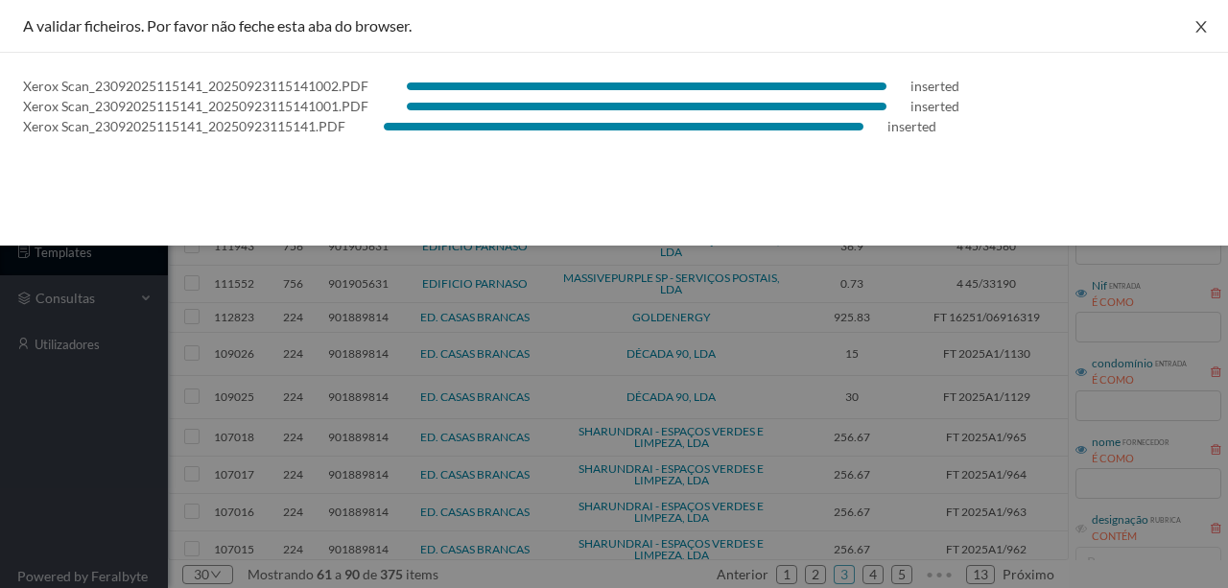
click at [1204, 32] on icon "icon: close" at bounding box center [1201, 26] width 15 height 15
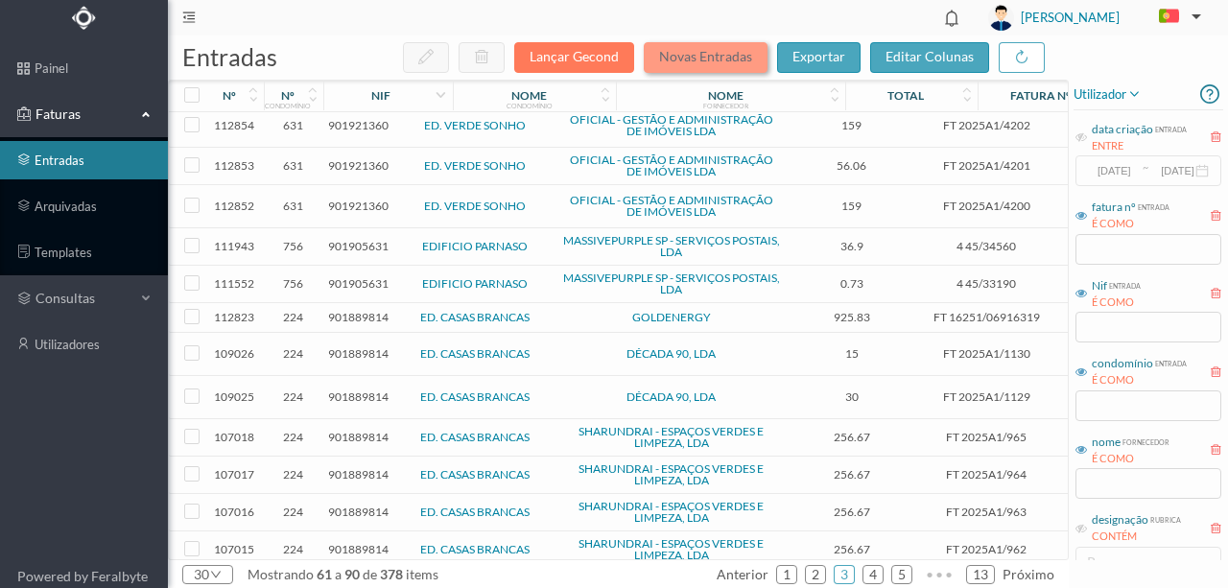
click at [673, 58] on button "Novas Entradas" at bounding box center [706, 57] width 124 height 31
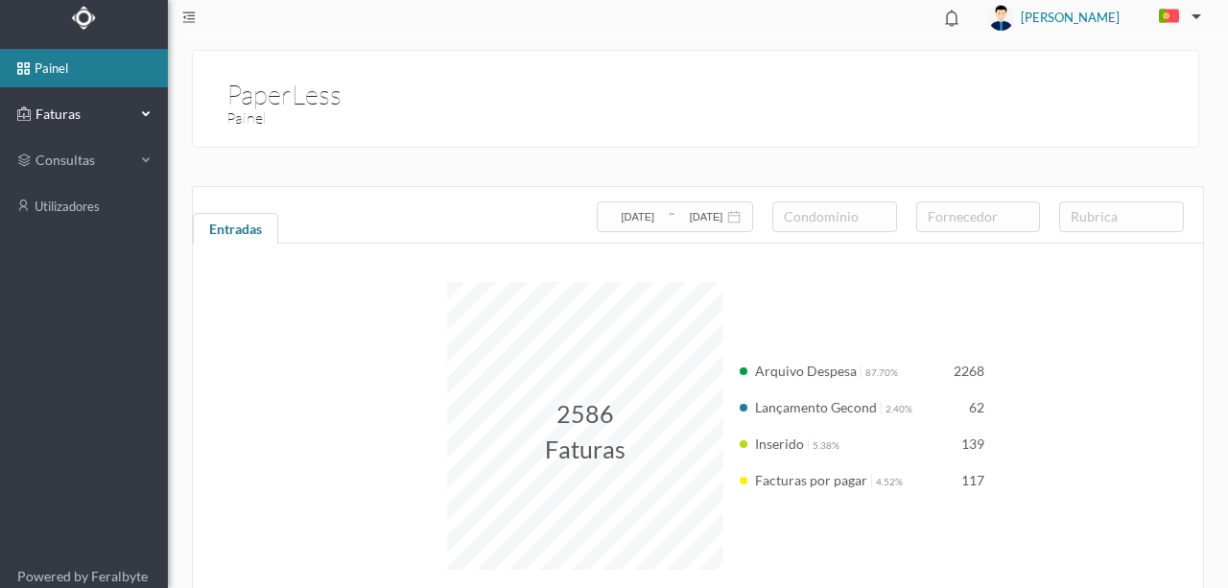
click at [59, 107] on span "Faturas" at bounding box center [84, 114] width 106 height 19
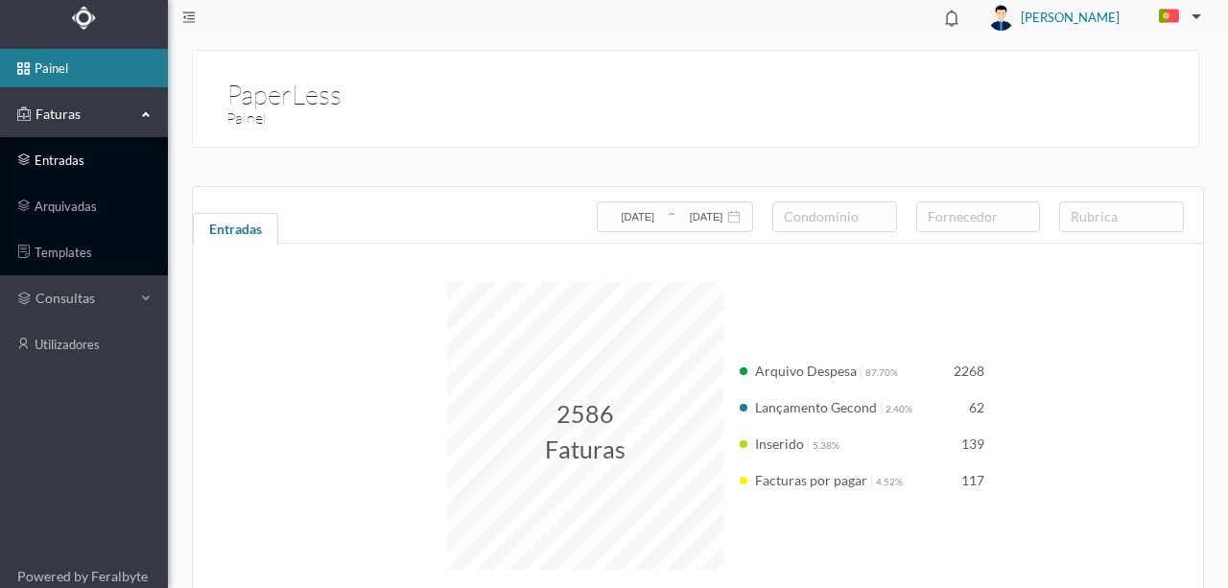
click at [64, 163] on link "entradas" at bounding box center [84, 160] width 168 height 38
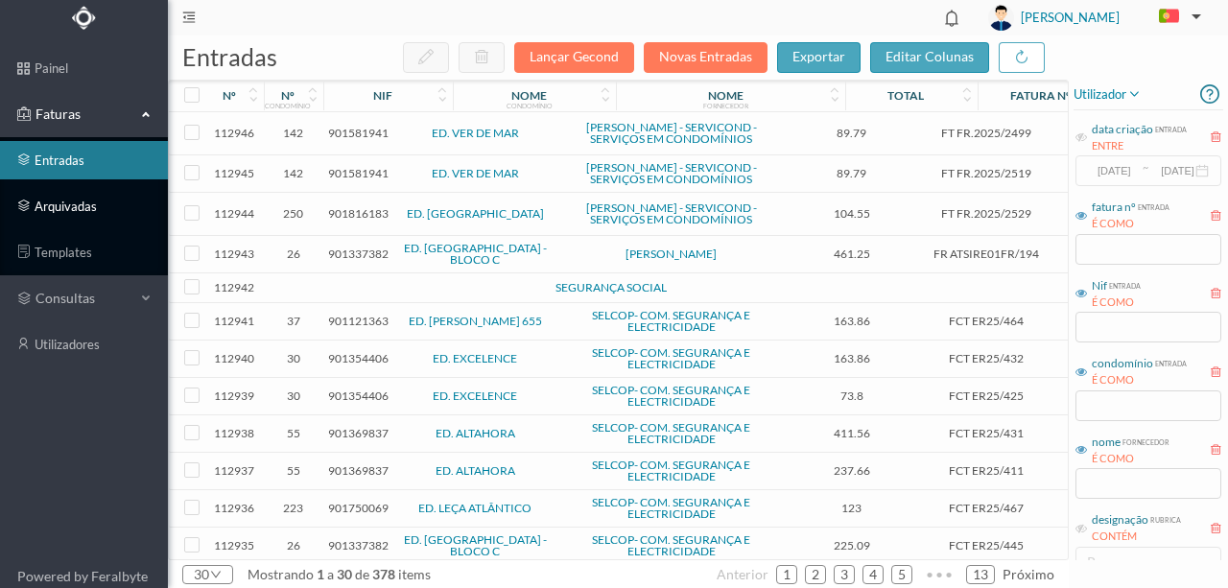
click at [75, 203] on link "arquivadas" at bounding box center [84, 206] width 168 height 38
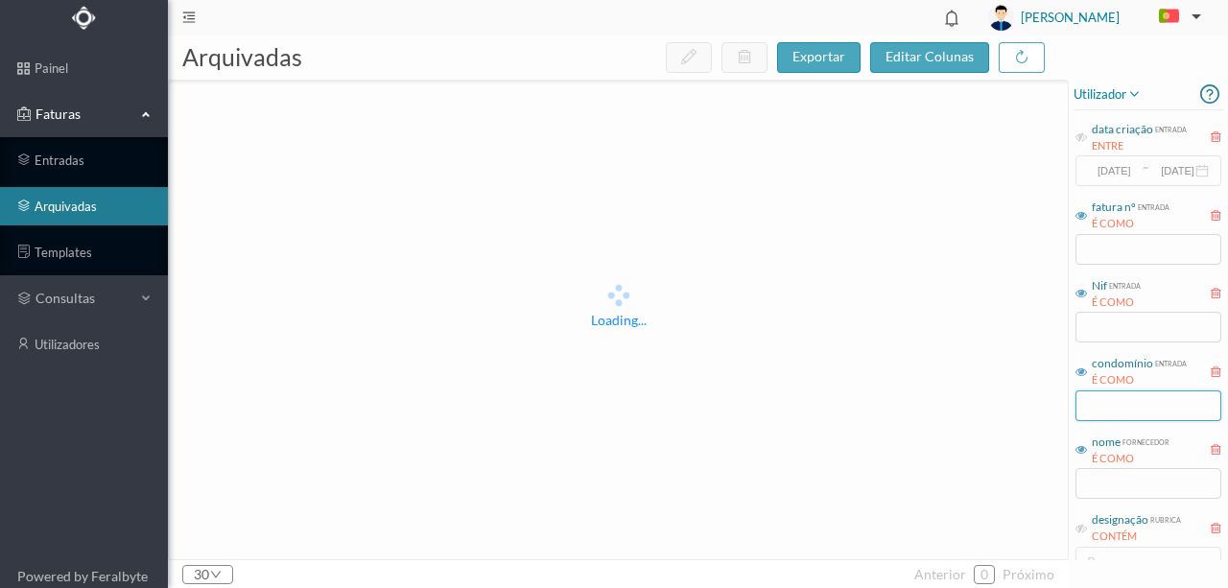
click at [1098, 401] on input "text" at bounding box center [1149, 406] width 146 height 31
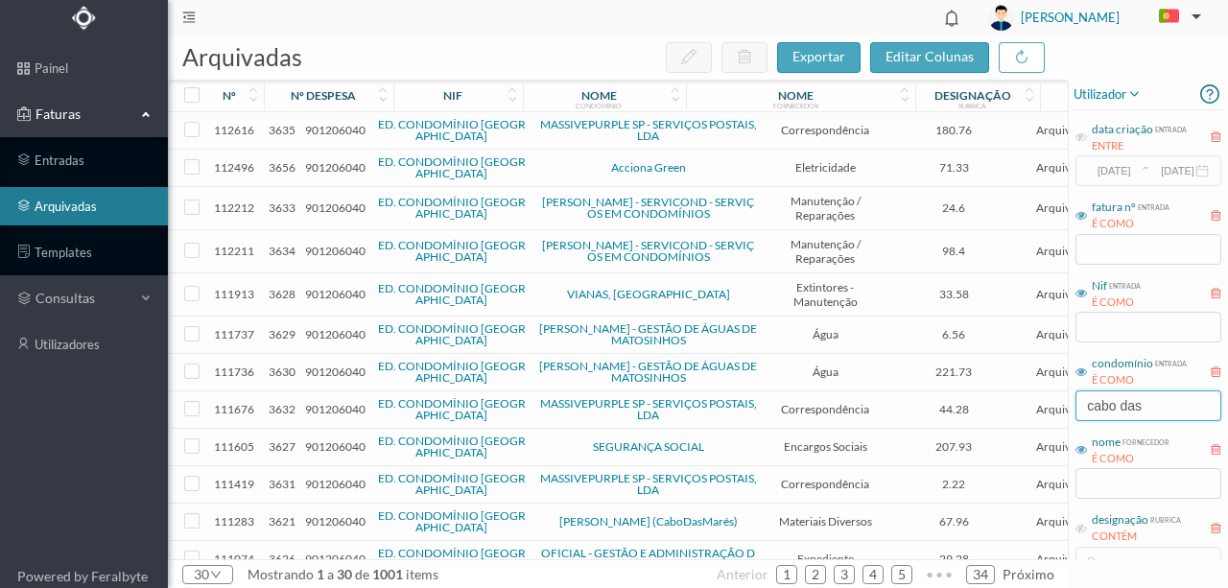
type input "cabo das"
click at [1095, 485] on input "text" at bounding box center [1149, 483] width 146 height 31
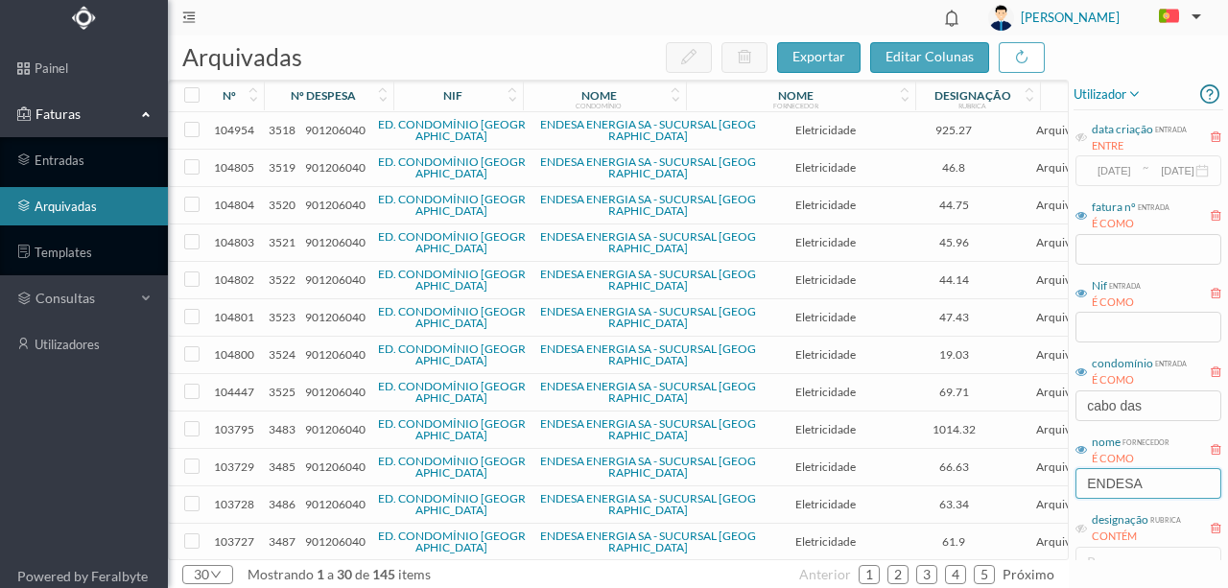
type input "ENDESA"
click at [334, 127] on span "901206040" at bounding box center [335, 130] width 60 height 14
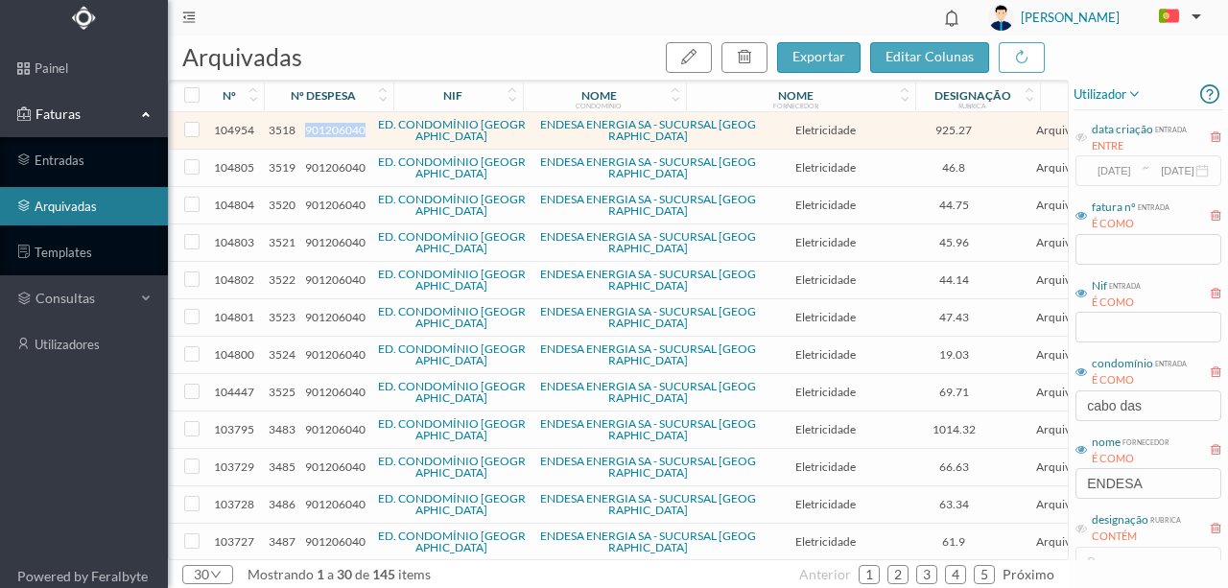
click at [334, 127] on span "901206040" at bounding box center [335, 130] width 60 height 14
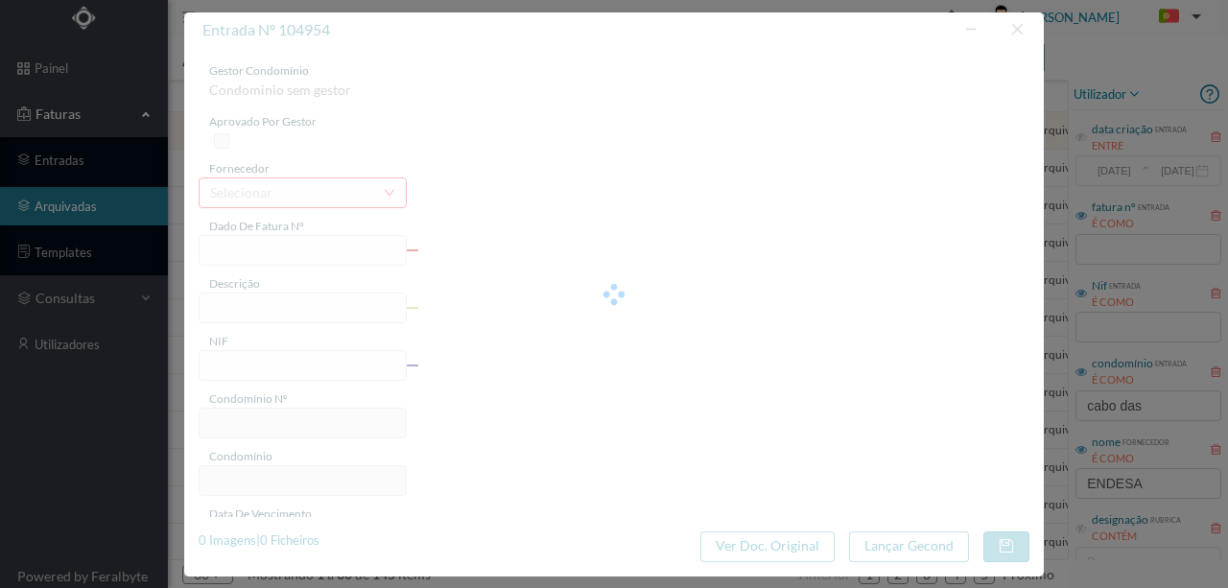
type input "FAC 0230312025/0057344993"
type input "2770 GARAGE (28 mai 2025 a 19 jun 2025)"
type input "901206040"
type input "11-07-2025"
type input "26-06-2025"
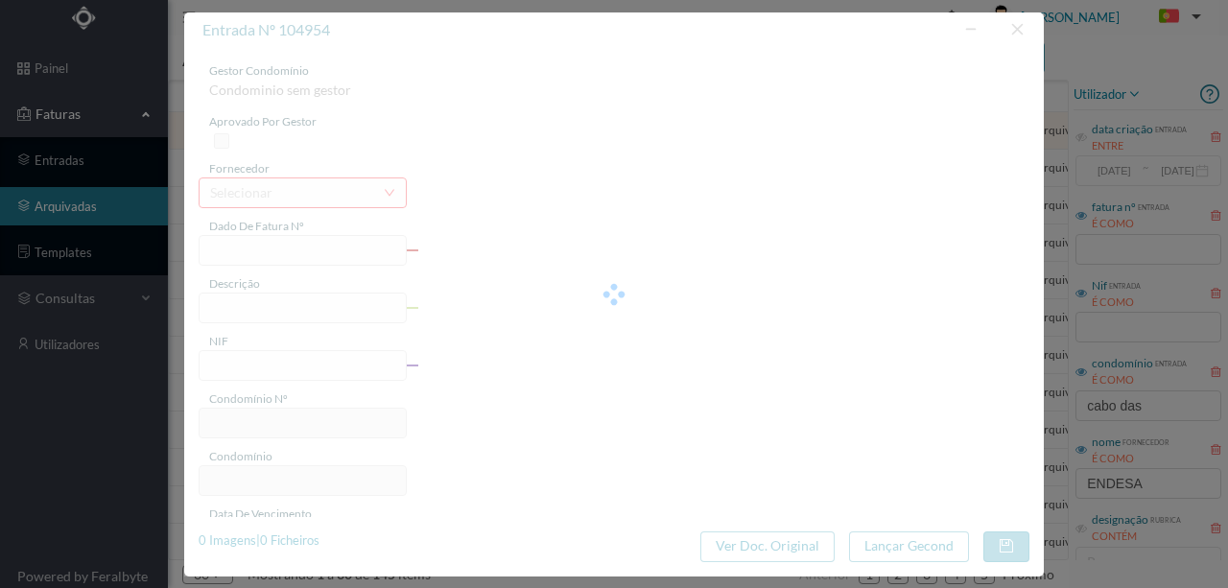
type input "11-07-2025"
type input "925.27"
type input "564"
type input "ED. CONDOMÍNIO CABO DAS MARÉS"
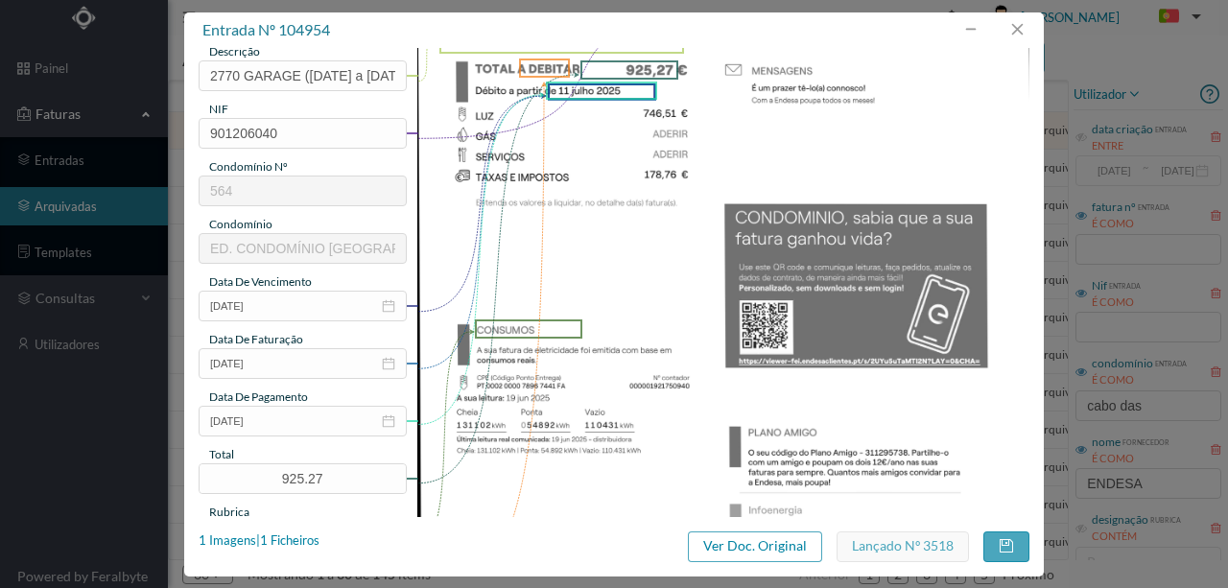
scroll to position [255, 0]
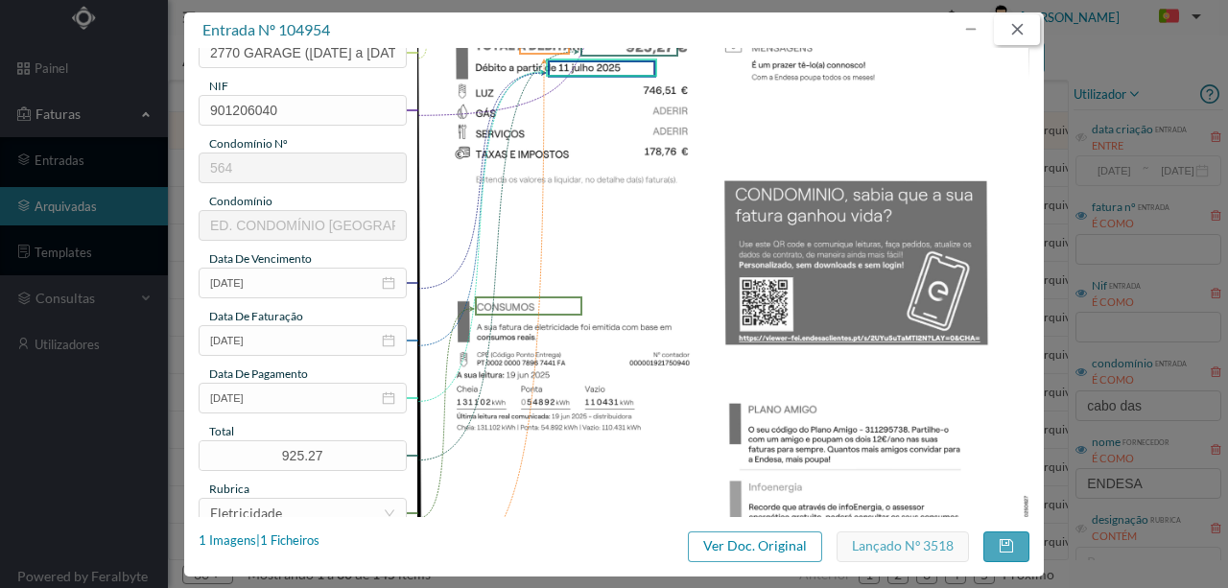
click at [1017, 34] on button "button" at bounding box center [1017, 29] width 46 height 31
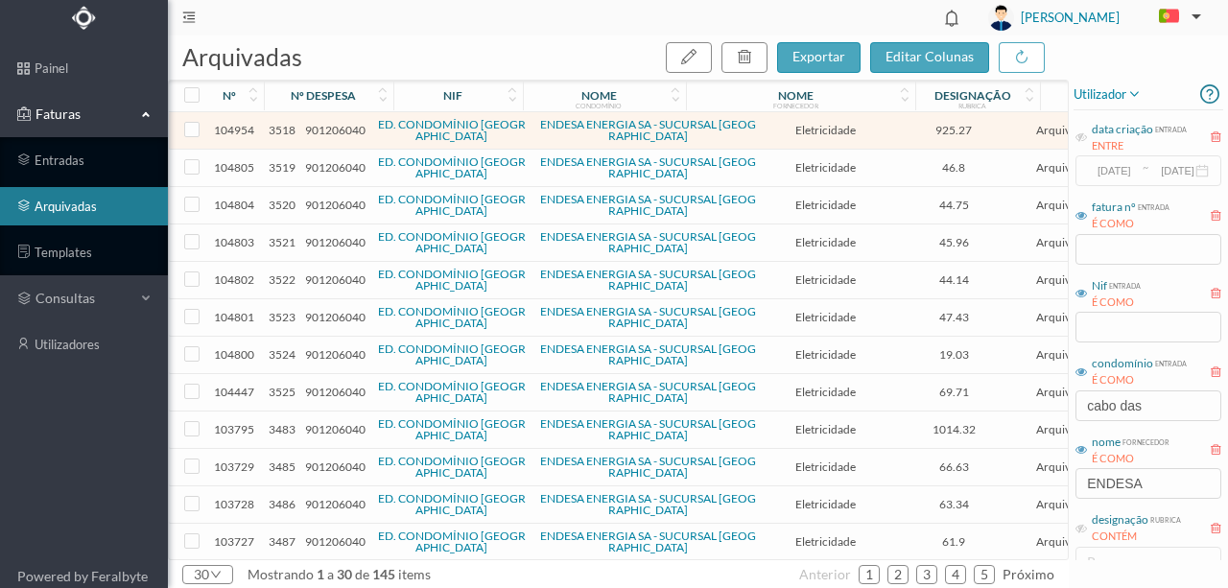
click at [320, 165] on span "901206040" at bounding box center [335, 167] width 60 height 14
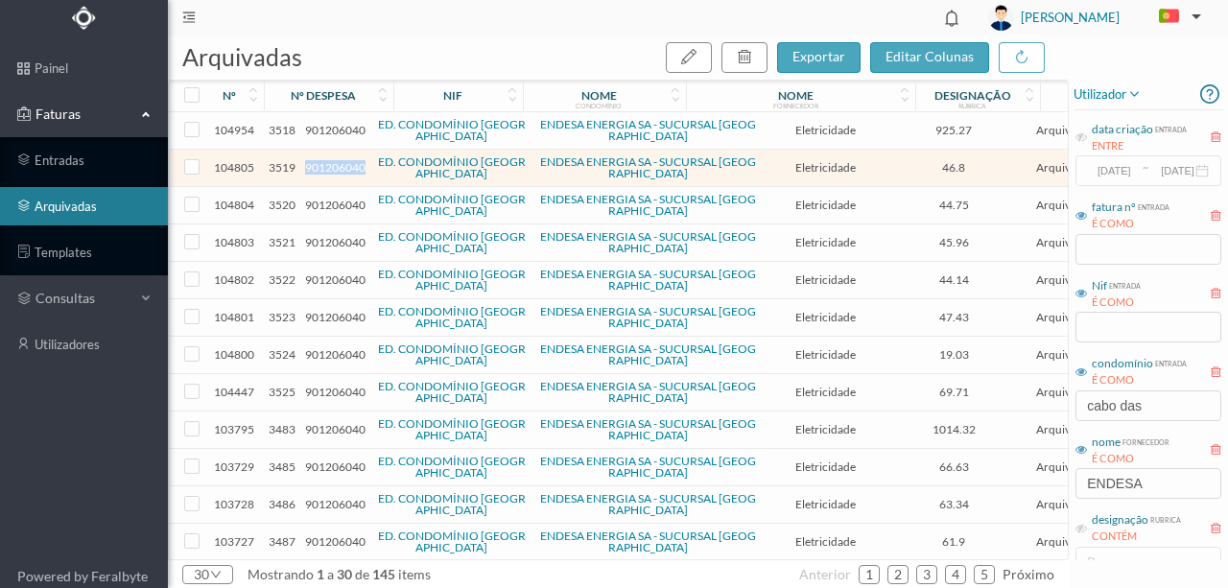
click at [320, 165] on span "901206040" at bounding box center [335, 167] width 60 height 14
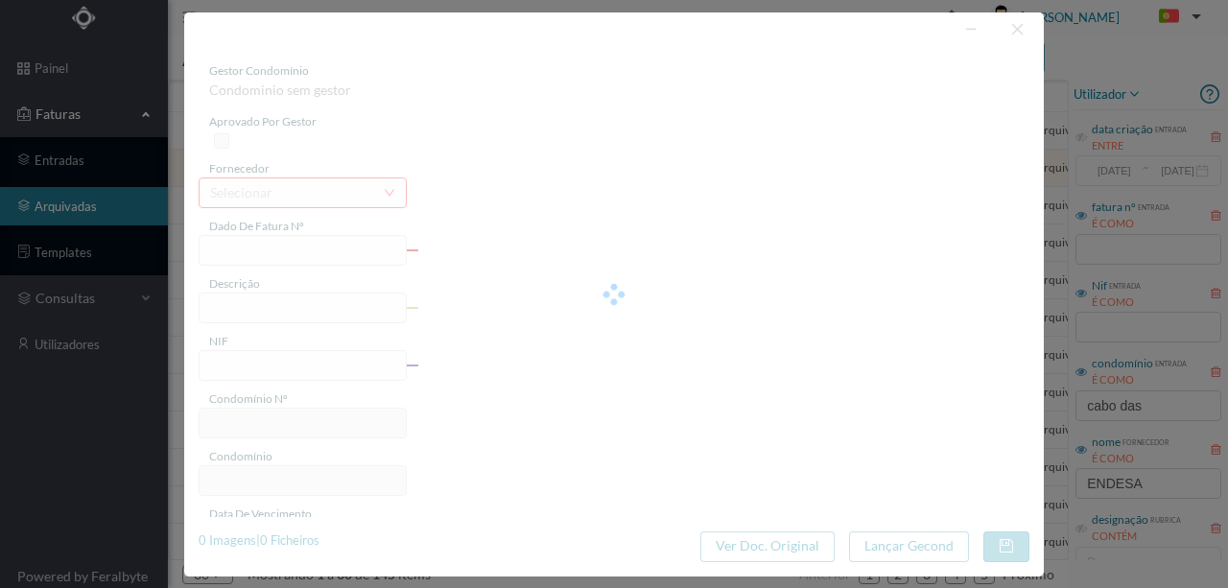
type input "FAC 0230312025/0057333148"
type input "2810 COMUNS (28 mai 2025 a 19 jun 2025)"
type input "901206040"
type input "08-07-2025"
type input "20-06-2025"
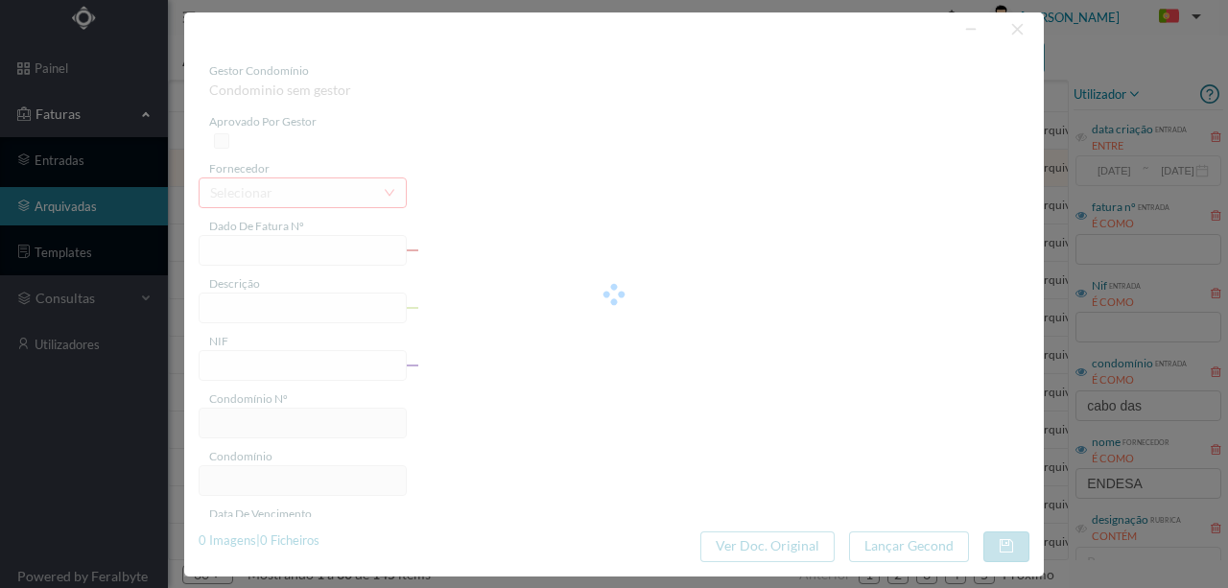
type input "08-07-2025"
type input "46.80"
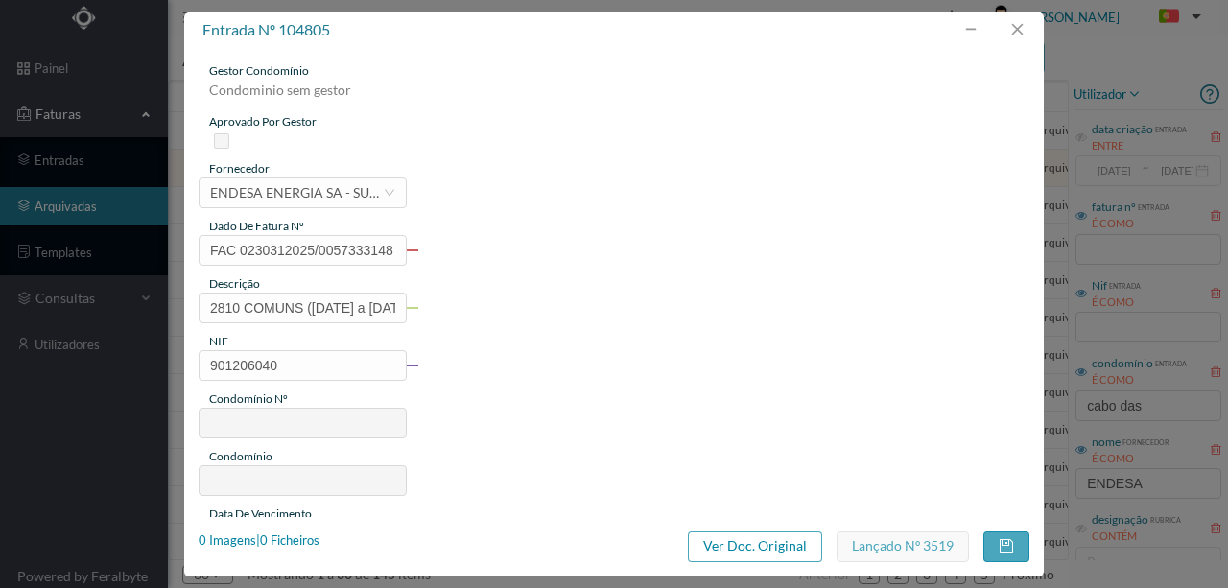
type input "564"
type input "ED. CONDOMÍNIO CABO DAS MARÉS"
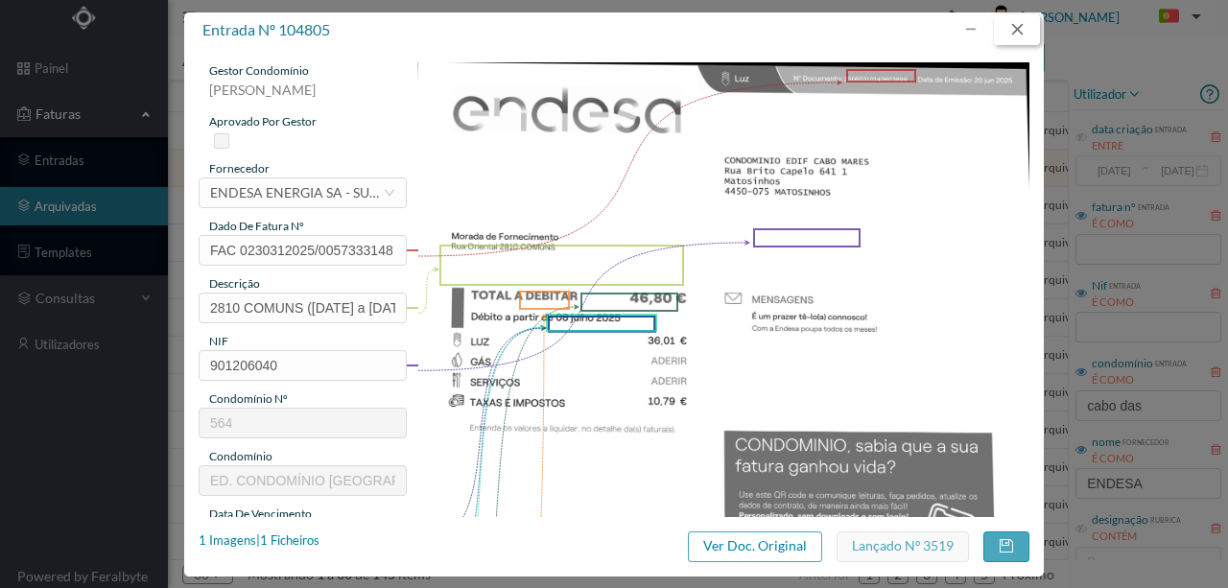
click at [1017, 23] on button "button" at bounding box center [1017, 29] width 46 height 31
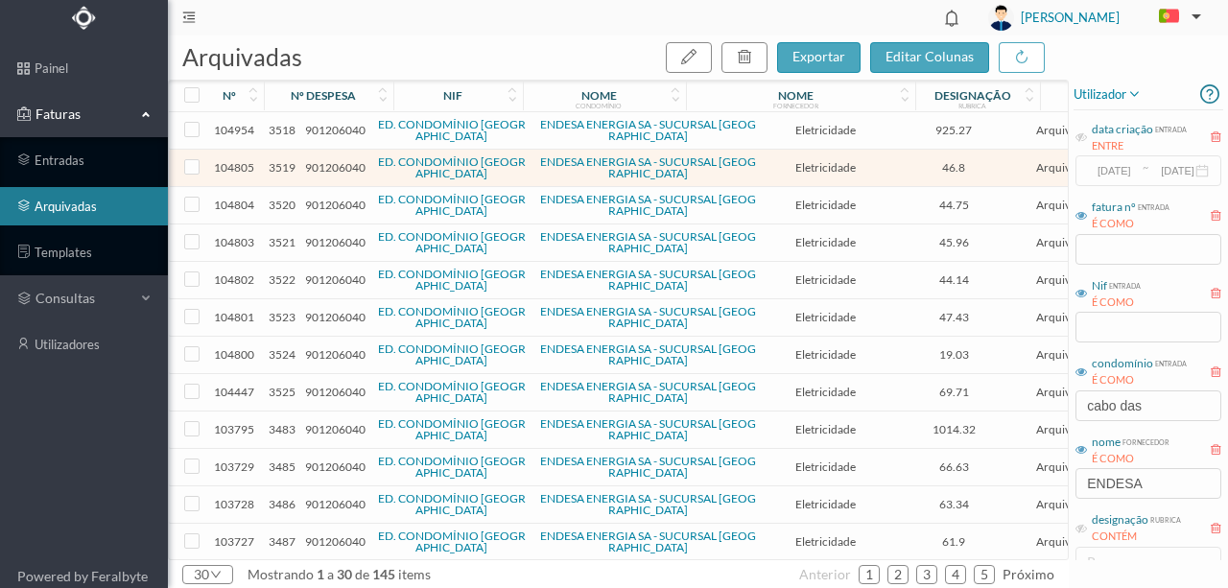
click at [326, 200] on span "901206040" at bounding box center [335, 205] width 60 height 14
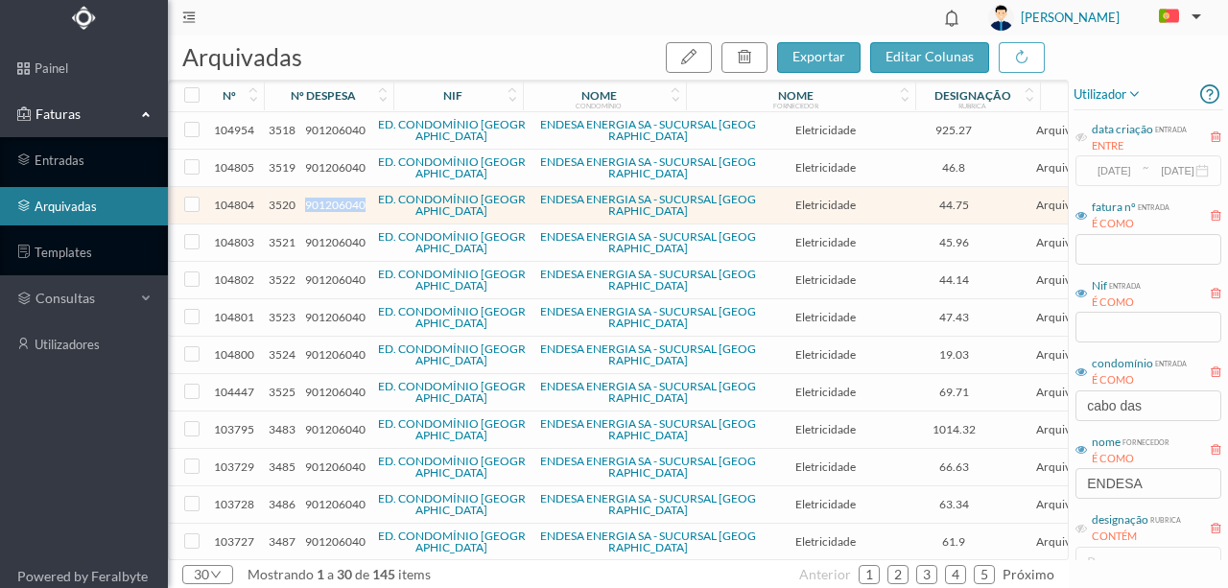
click at [326, 200] on span "901206040" at bounding box center [335, 205] width 60 height 14
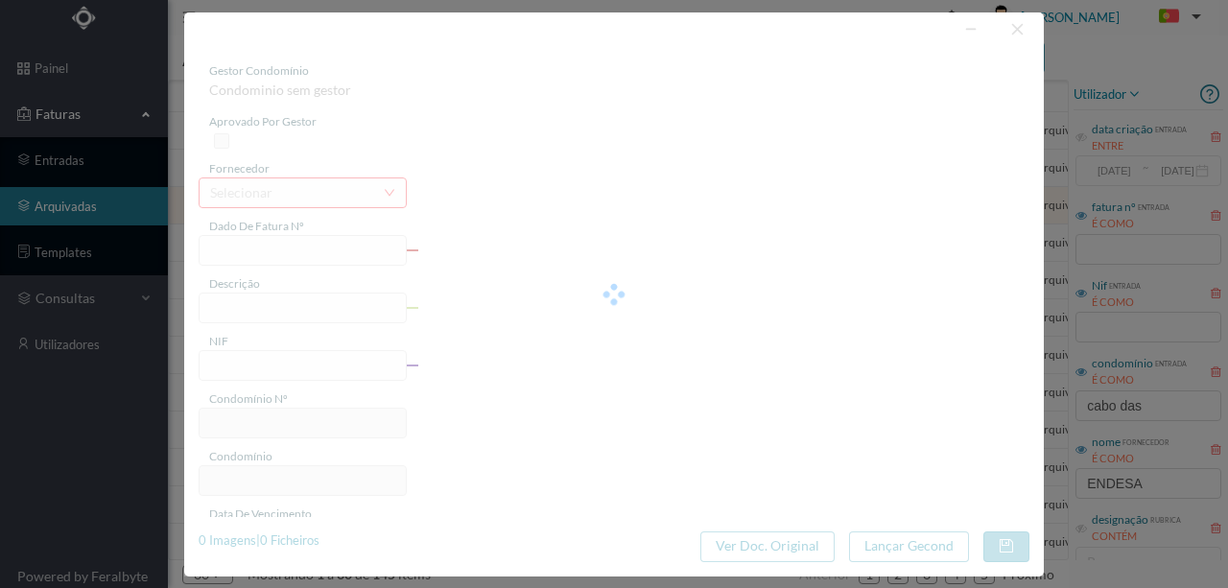
type input "FAC 0230312025/0057333105"
type input "2820 COMUNS (28 mai 2025 a 19 jun 2025)"
type input "901206040"
type input "08-07-2025"
type input "20-06-2025"
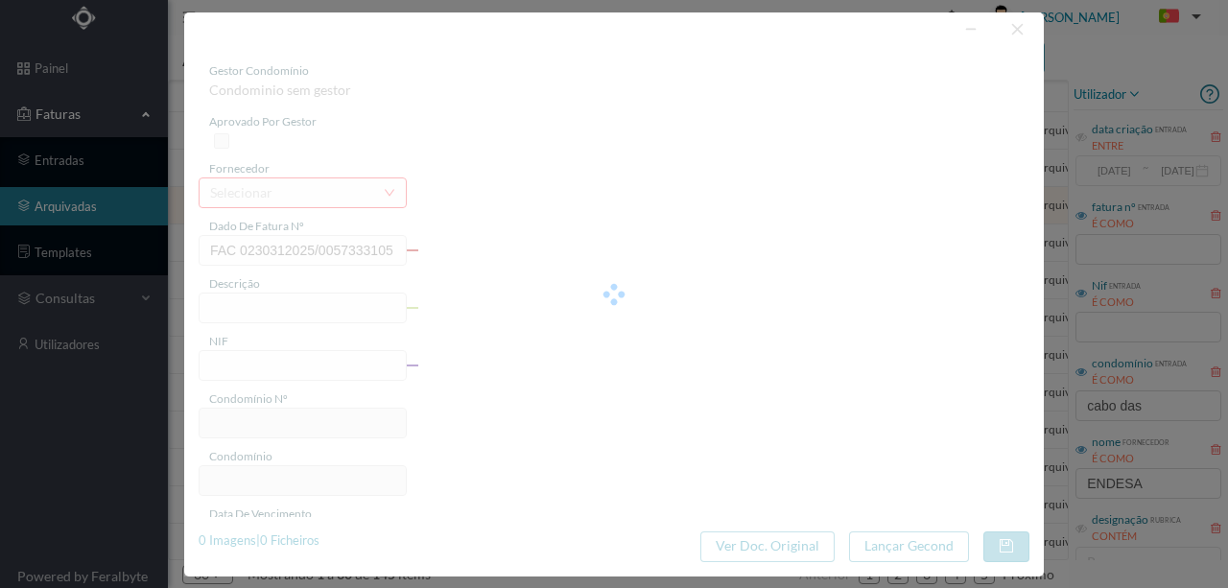
type input "08-07-2025"
type input "44.75"
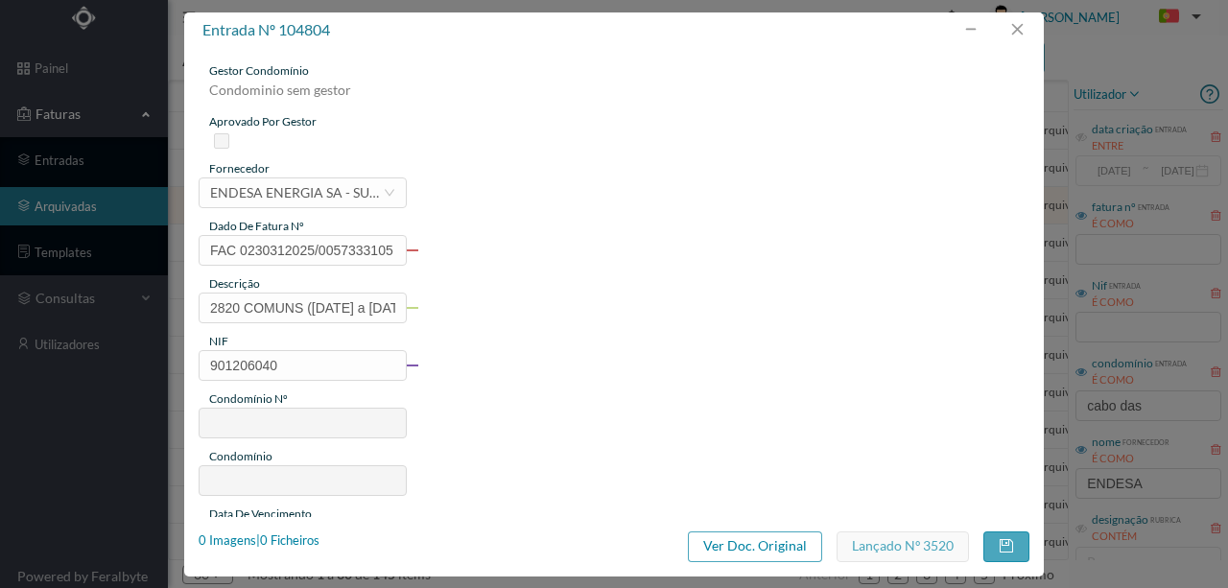
type input "564"
type input "ED. CONDOMÍNIO CABO DAS MARÉS"
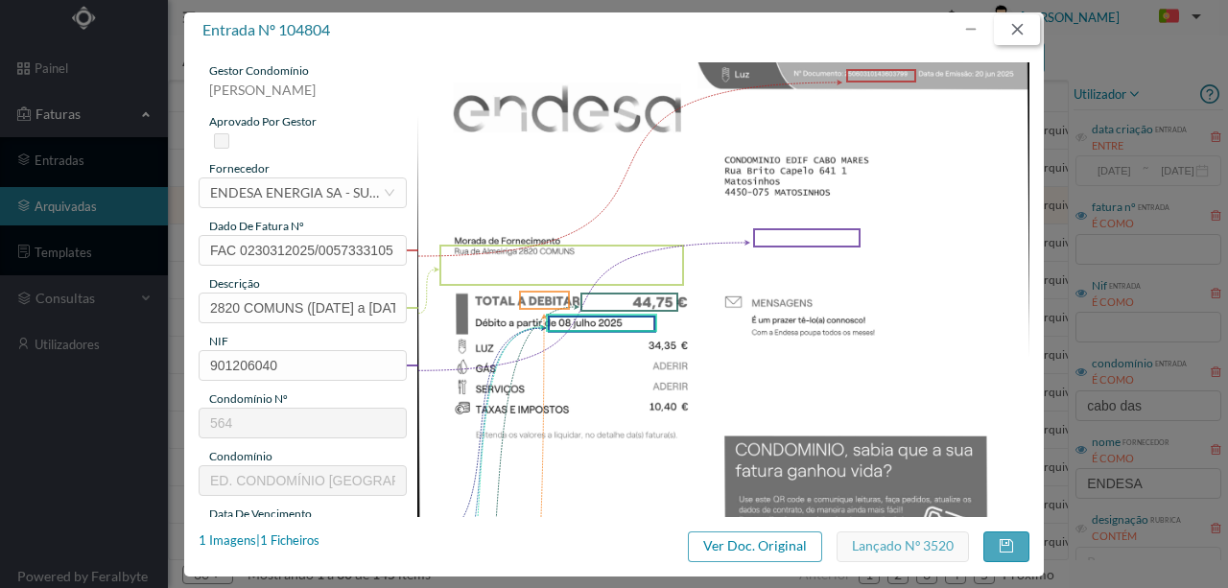
click at [1027, 33] on button "button" at bounding box center [1017, 29] width 46 height 31
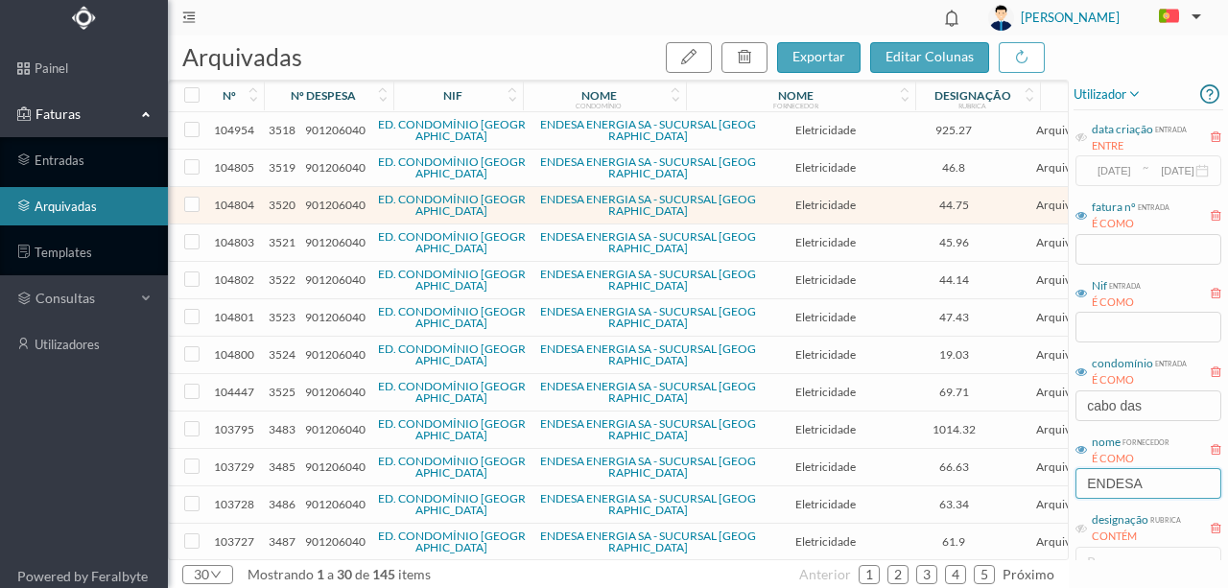
drag, startPoint x: 1156, startPoint y: 486, endPoint x: 913, endPoint y: 486, distance: 242.8
click at [937, 486] on div "arquivadas exportar editar colunas nº nº despesa nif nome condomínio nome forne…" at bounding box center [698, 312] width 1060 height 553
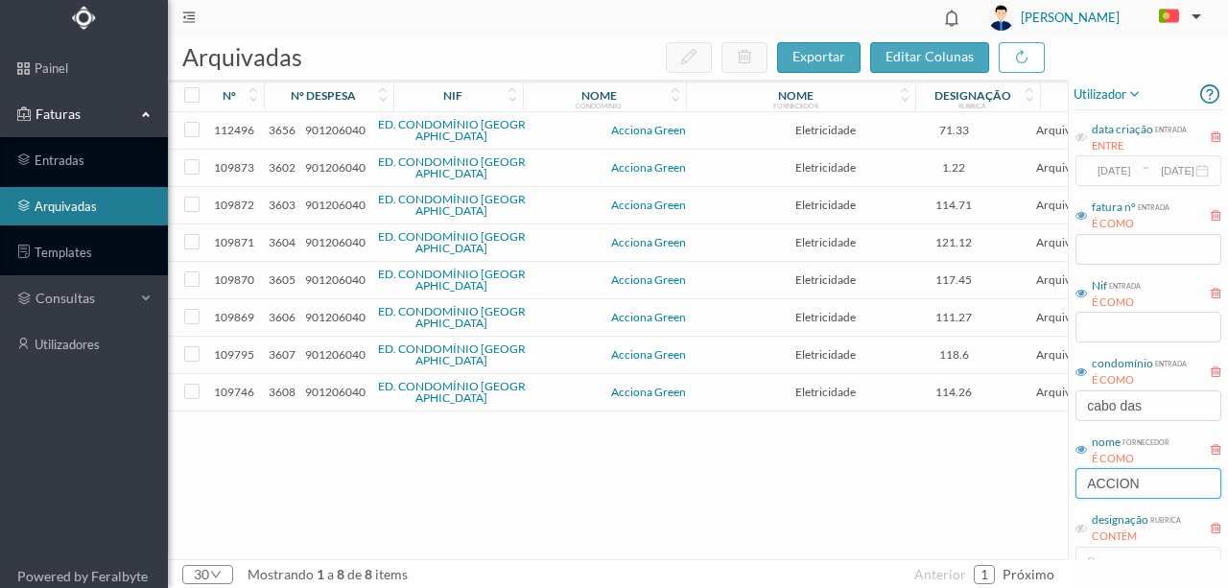
type input "ACCION"
click at [337, 130] on span "901206040" at bounding box center [335, 130] width 60 height 14
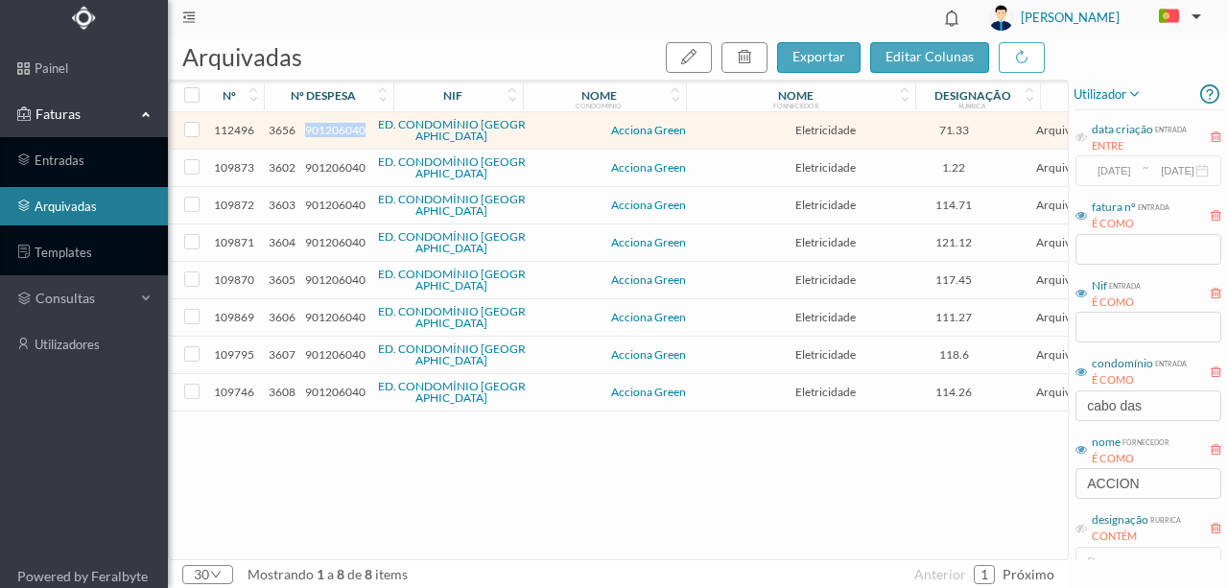
click at [337, 130] on span "901206040" at bounding box center [335, 130] width 60 height 14
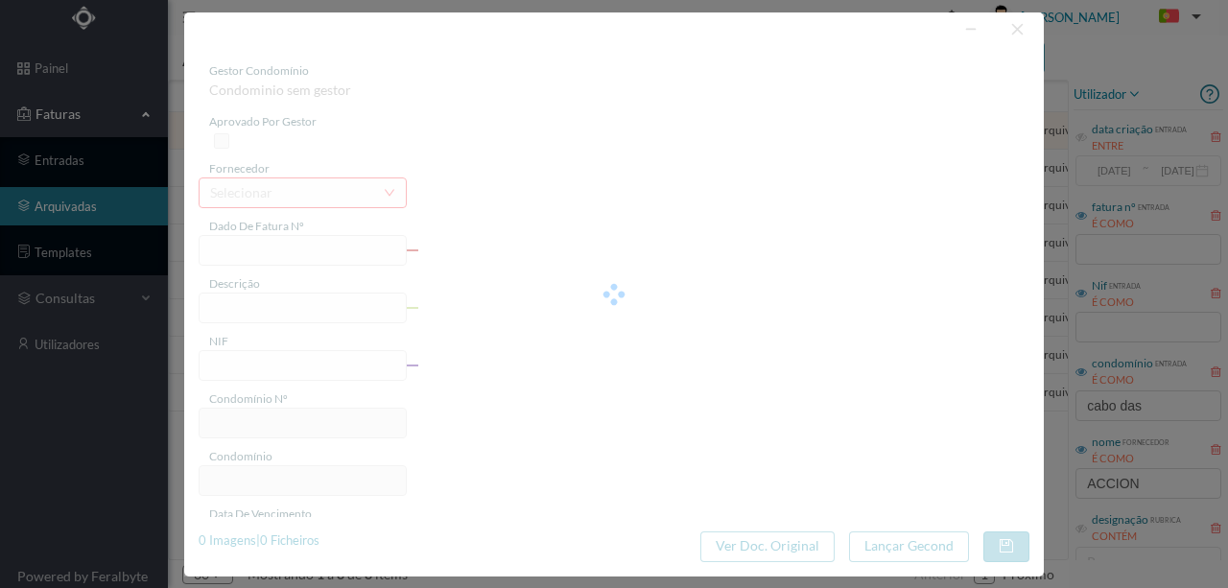
type input "FT P25/040291"
type input "2832 (07.08.2025 a 06.09.2025)"
type input "901206040"
type input "16-10-2025"
type input "16-09-2025"
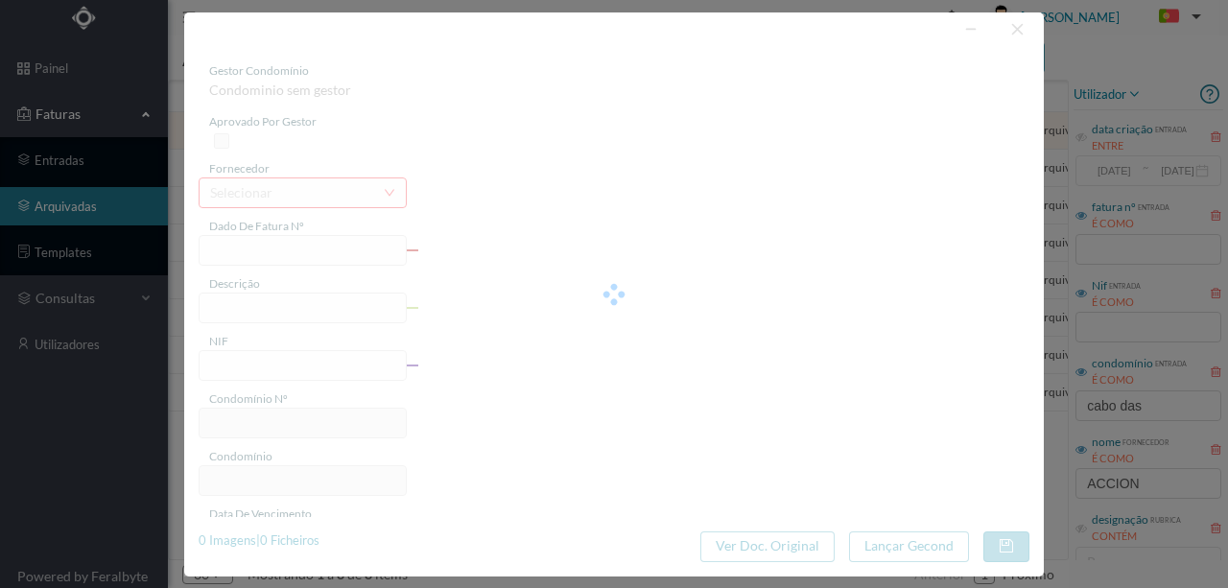
type input "16-10-2025"
type input "71.33"
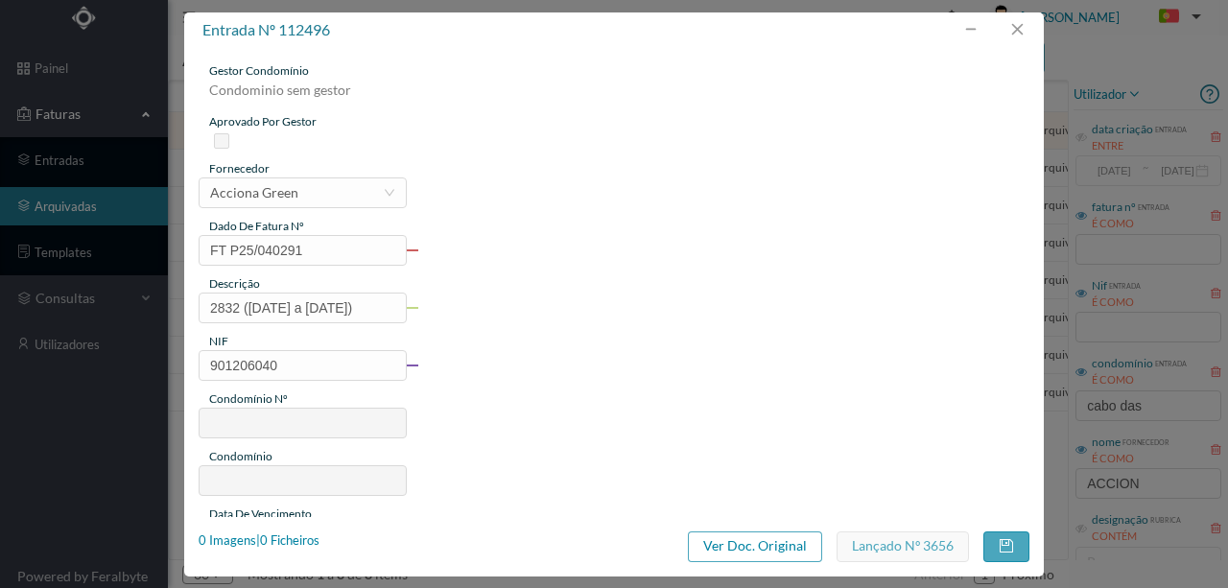
type input "564"
type input "ED. CONDOMÍNIO CABO DAS MARÉS"
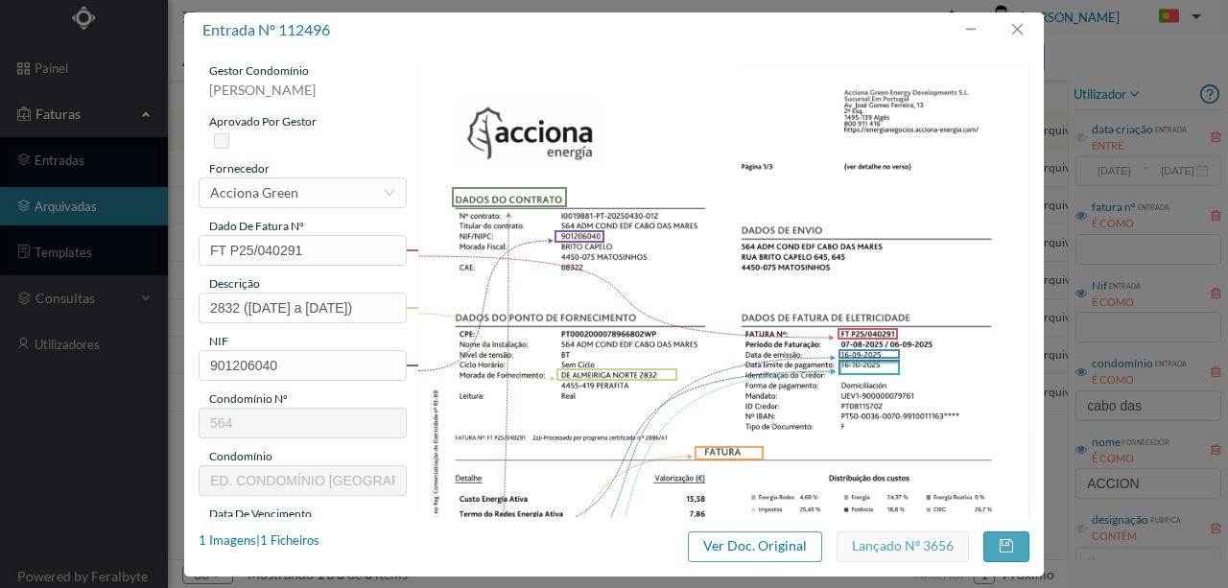
scroll to position [0, 0]
click at [1019, 25] on button "button" at bounding box center [1017, 29] width 46 height 31
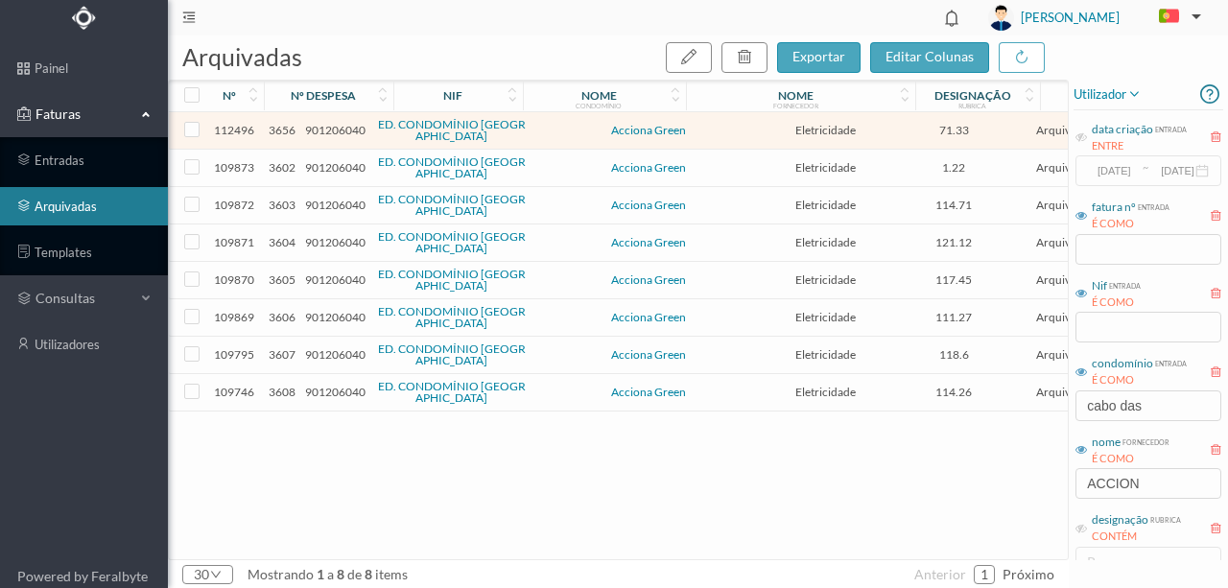
click at [324, 168] on span "901206040" at bounding box center [335, 167] width 60 height 14
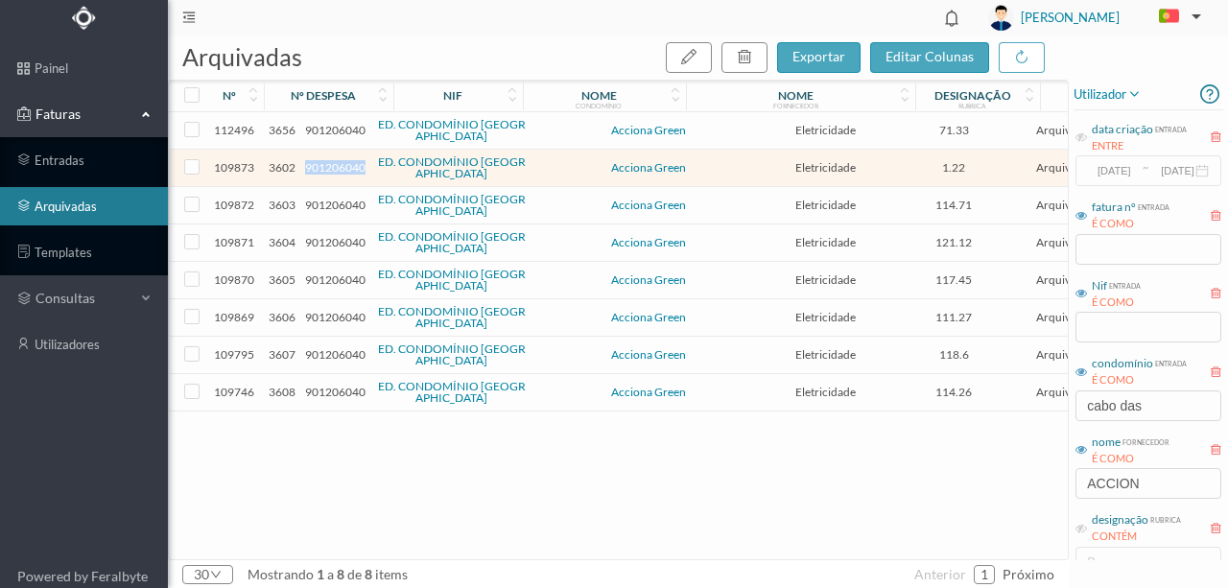
click at [324, 167] on span "901206040" at bounding box center [335, 167] width 60 height 14
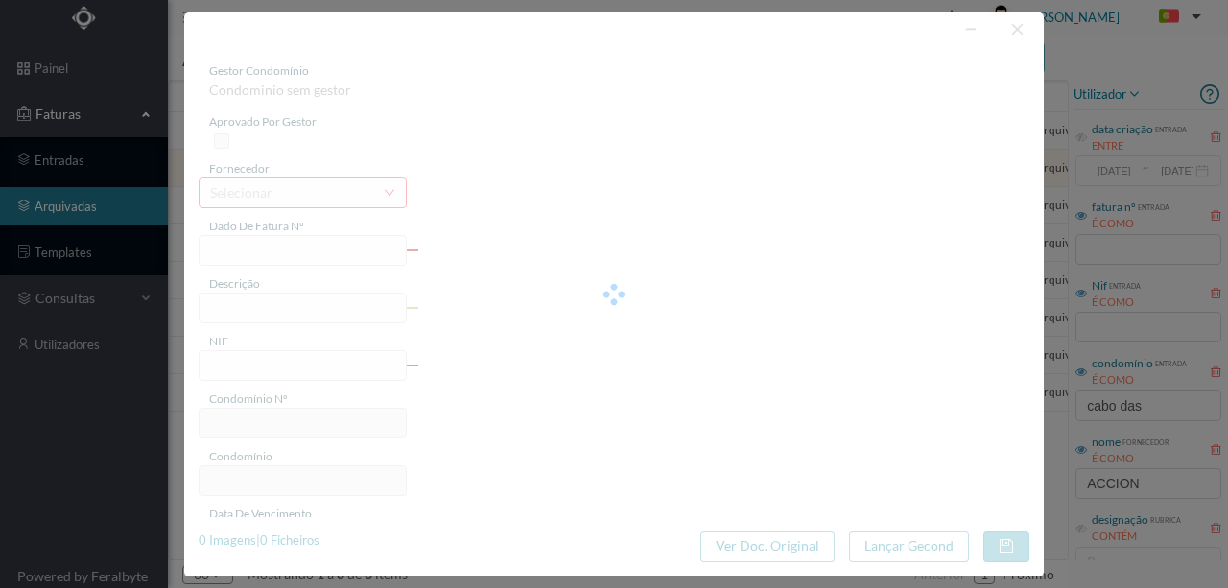
type input "FT P25/034694"
type input "DE ALMEIRIGA NORTE 2770 (20.06.2025 A 06.08.2025)"
type input "901206040"
type input "12-09-2025"
type input "13-08-2025"
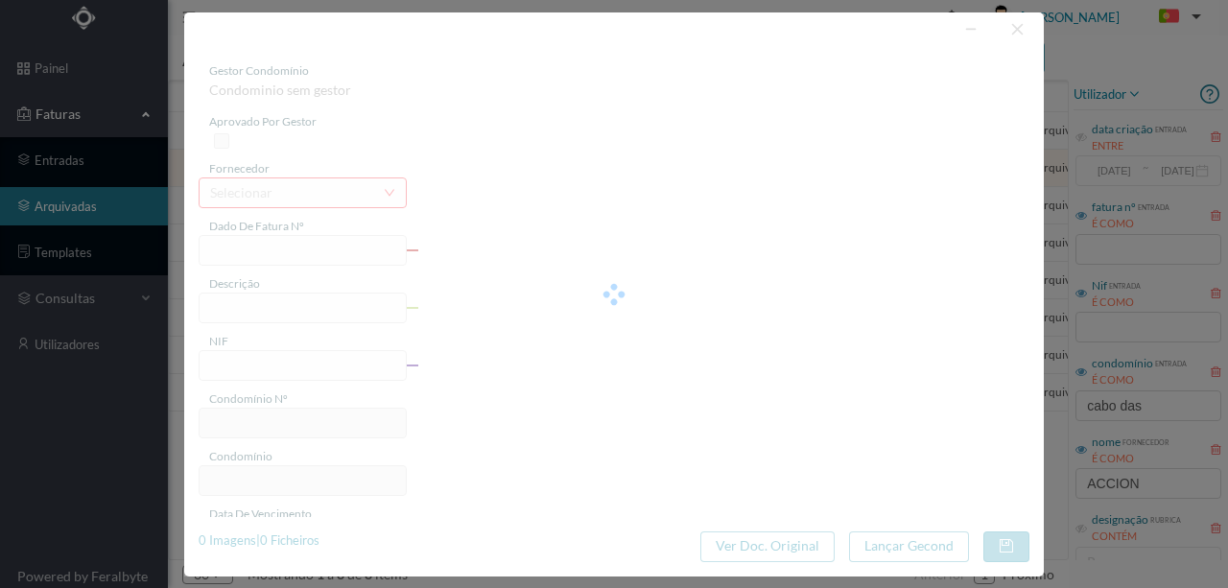
type input "12-09-2025"
type input "1.22"
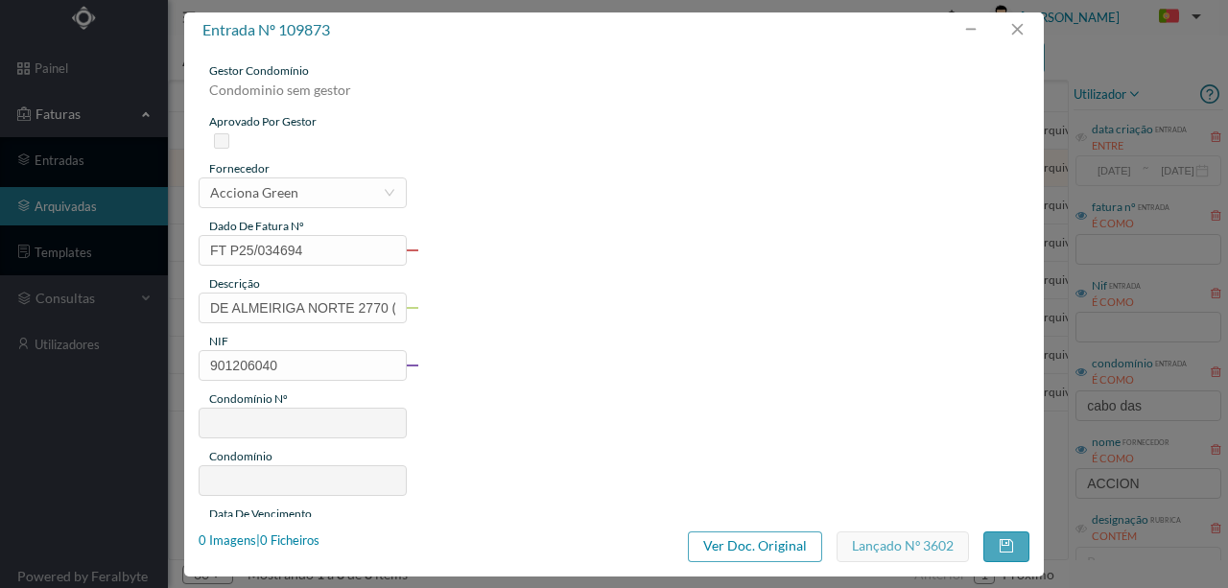
type input "564"
type input "ED. CONDOMÍNIO CABO DAS MARÉS"
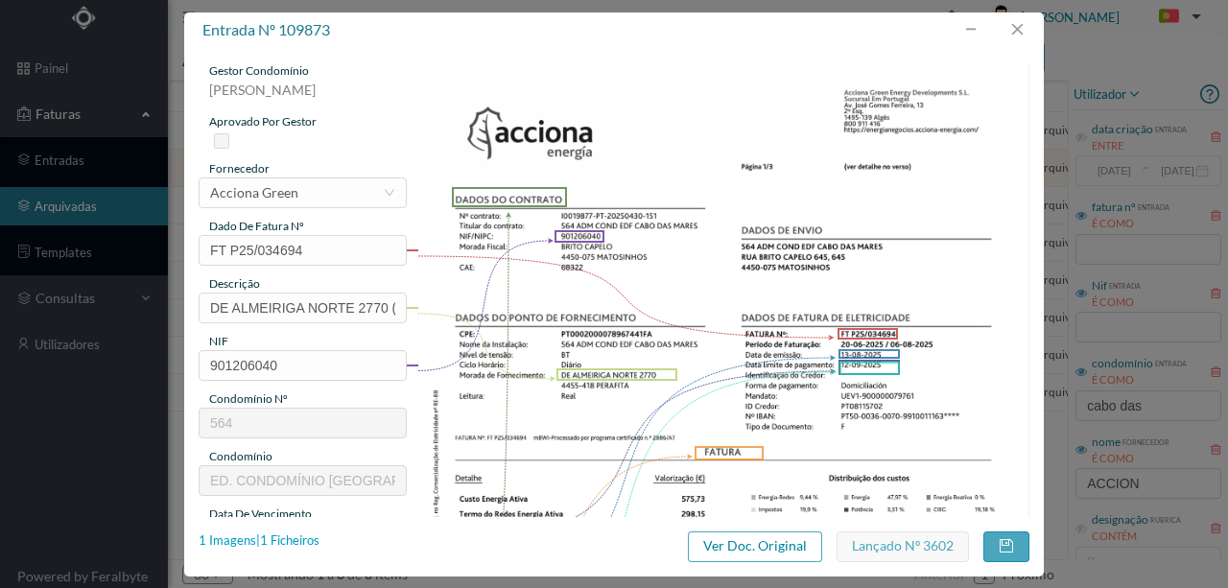
click at [282, 543] on div "1 Imagens | 1 Ficheiros" at bounding box center [259, 541] width 121 height 19
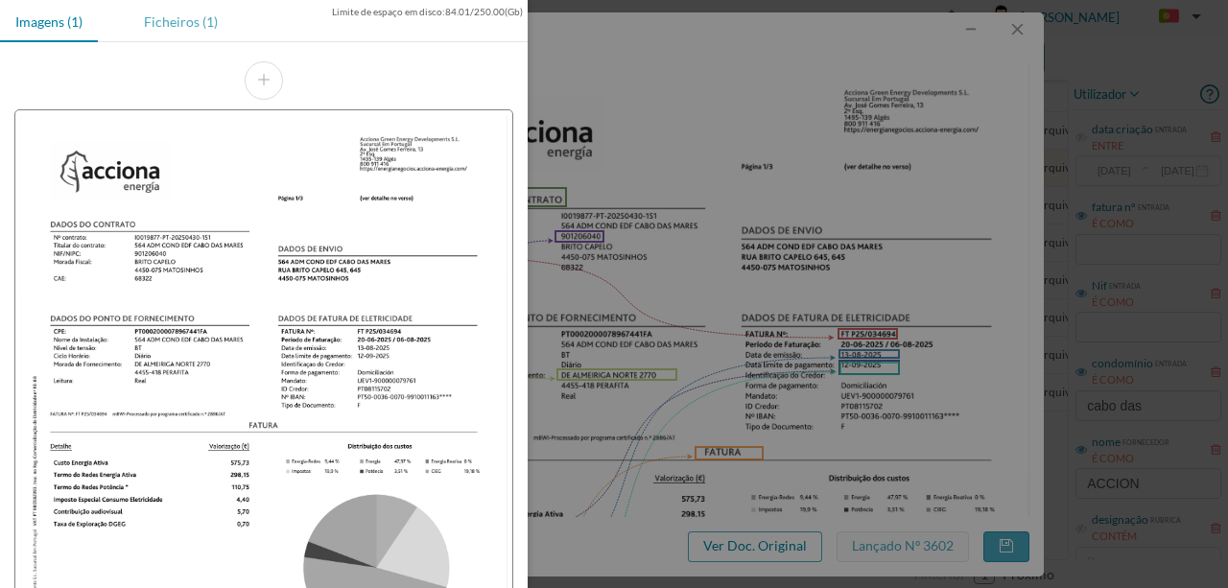
click at [180, 24] on div "Ficheiros (1)" at bounding box center [181, 21] width 105 height 43
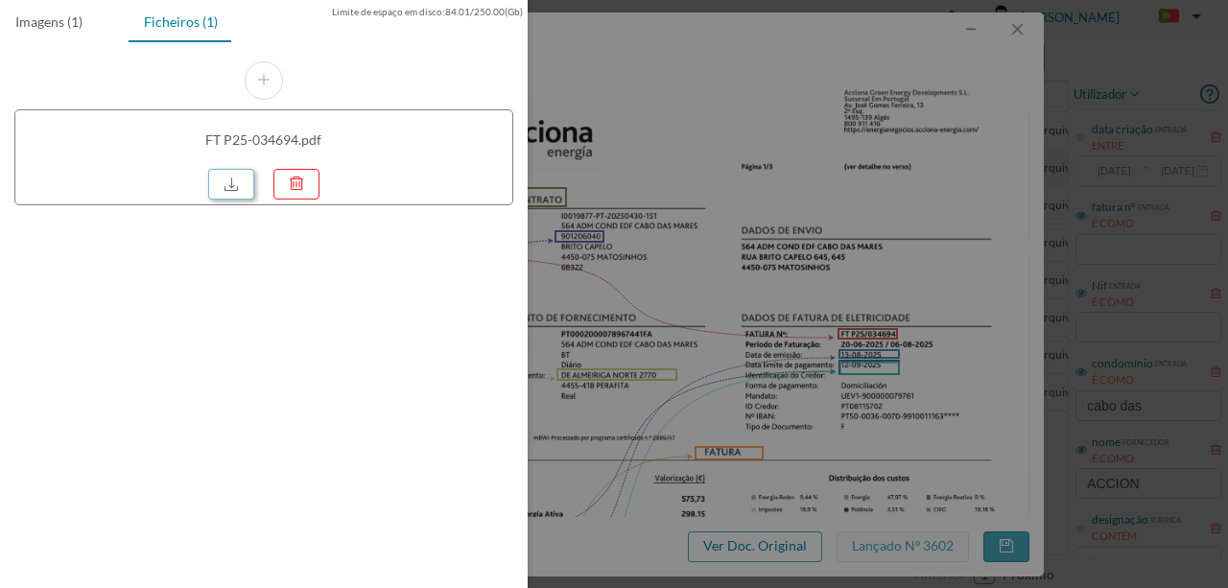
click at [240, 190] on link at bounding box center [231, 184] width 46 height 31
click at [951, 80] on div at bounding box center [614, 294] width 1228 height 588
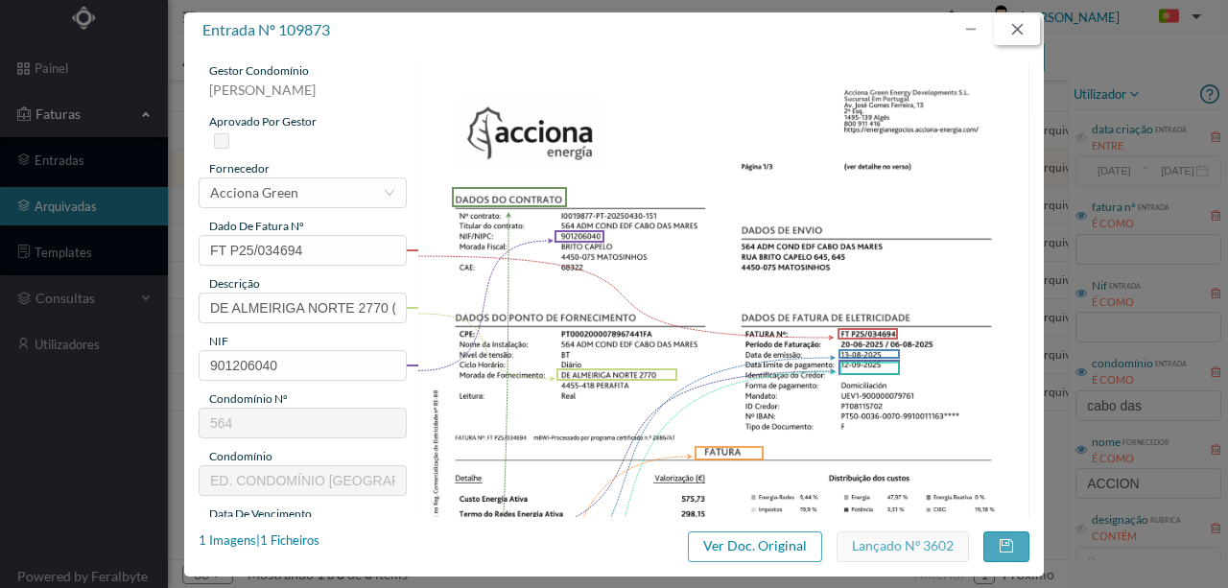
click at [1014, 33] on button "button" at bounding box center [1017, 29] width 46 height 31
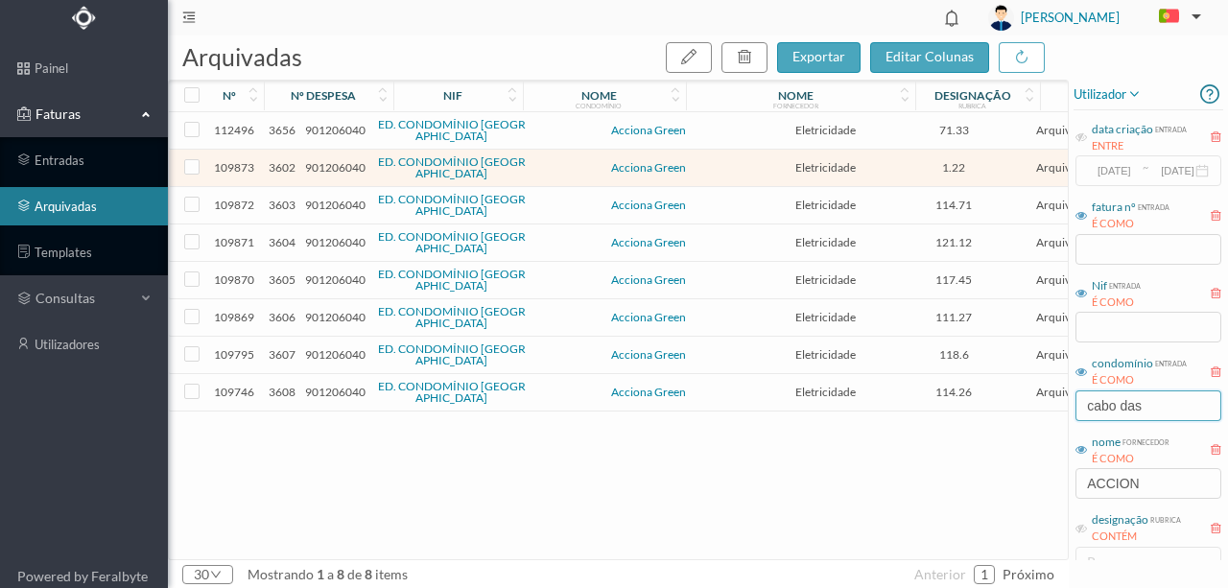
drag, startPoint x: 1158, startPoint y: 405, endPoint x: 927, endPoint y: 402, distance: 231.3
click at [940, 403] on div "arquivadas exportar editar colunas nº nº despesa nif nome condomínio nome forne…" at bounding box center [698, 312] width 1060 height 553
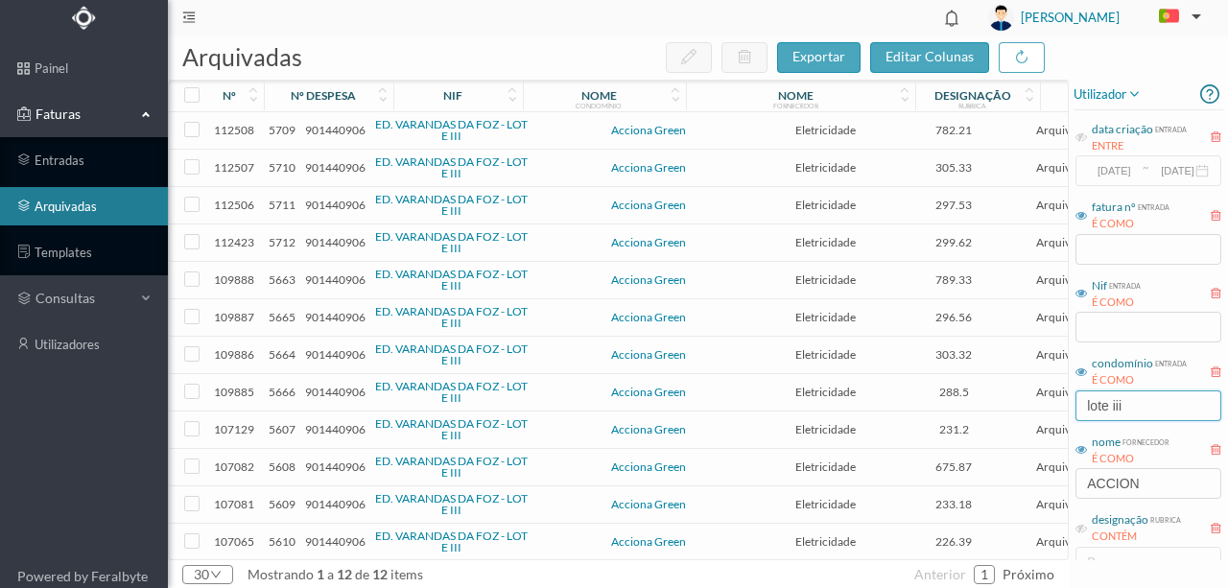
type input "lote iii"
click at [333, 127] on span "901440906" at bounding box center [335, 130] width 60 height 14
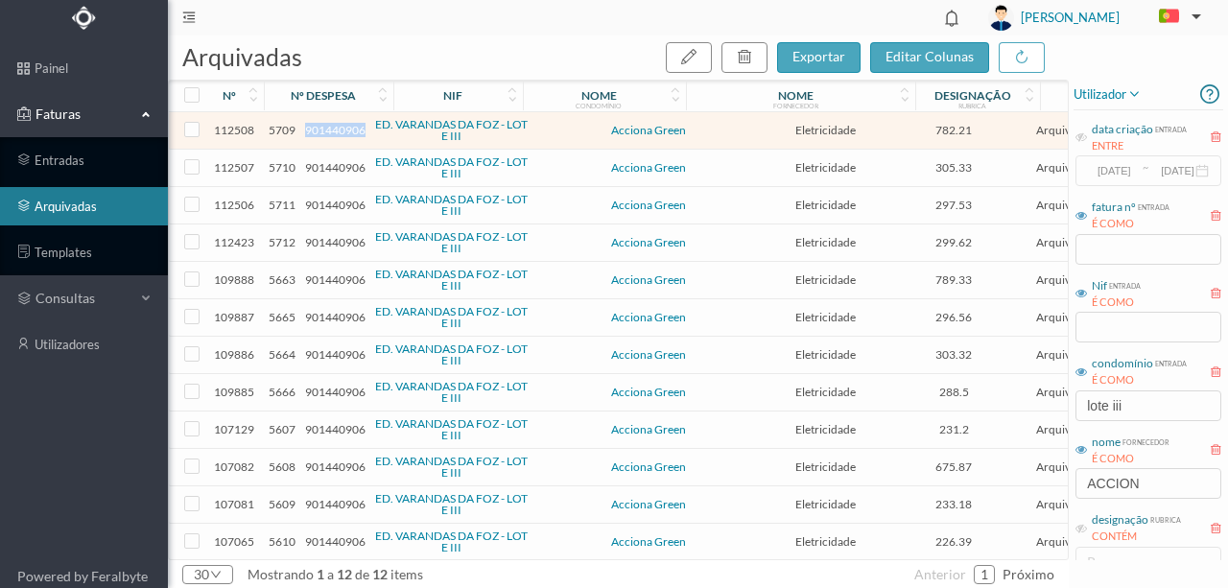
click at [333, 127] on span "901440906" at bounding box center [335, 130] width 60 height 14
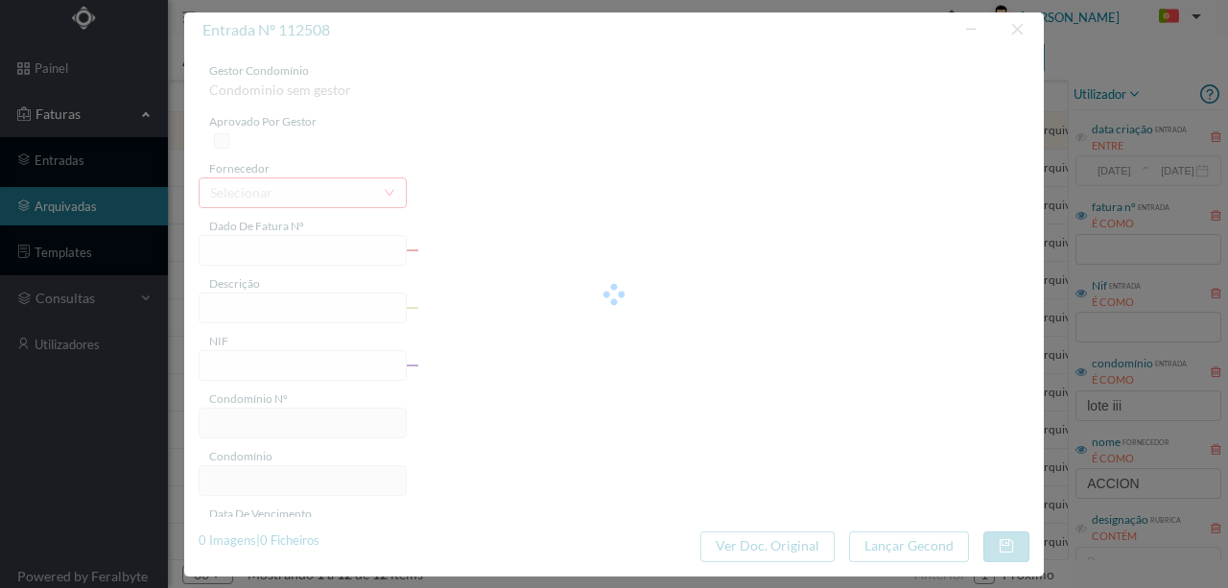
type input "FT P25/040321"
type input "140 (11.08.2025 a 10.09.2025)"
type input "901440906"
type input "16-10-2025"
type input "16-09-2025"
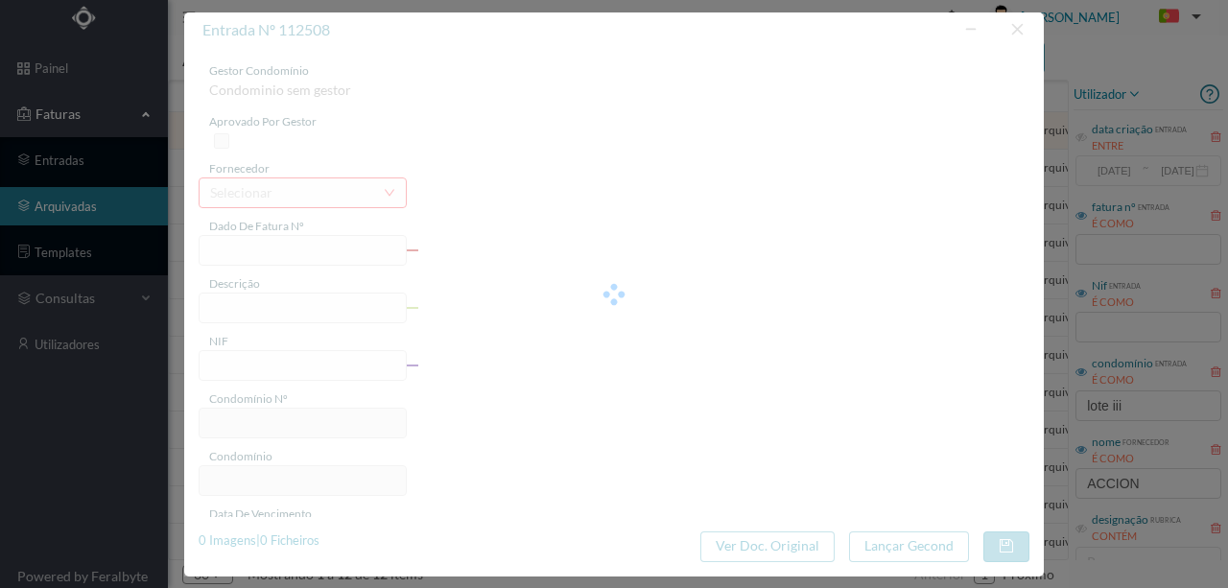
type input "16-10-2025"
type input "782.21"
type input "62"
type input "ED. VARANDAS DA FOZ - LOTE III"
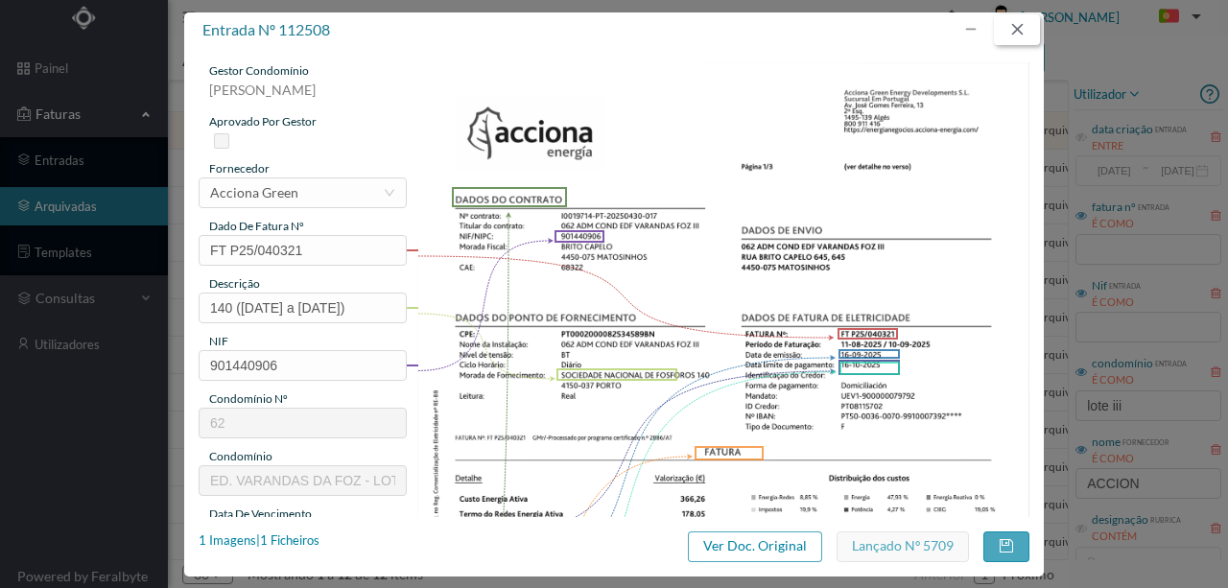
click at [1013, 29] on button "button" at bounding box center [1017, 29] width 46 height 31
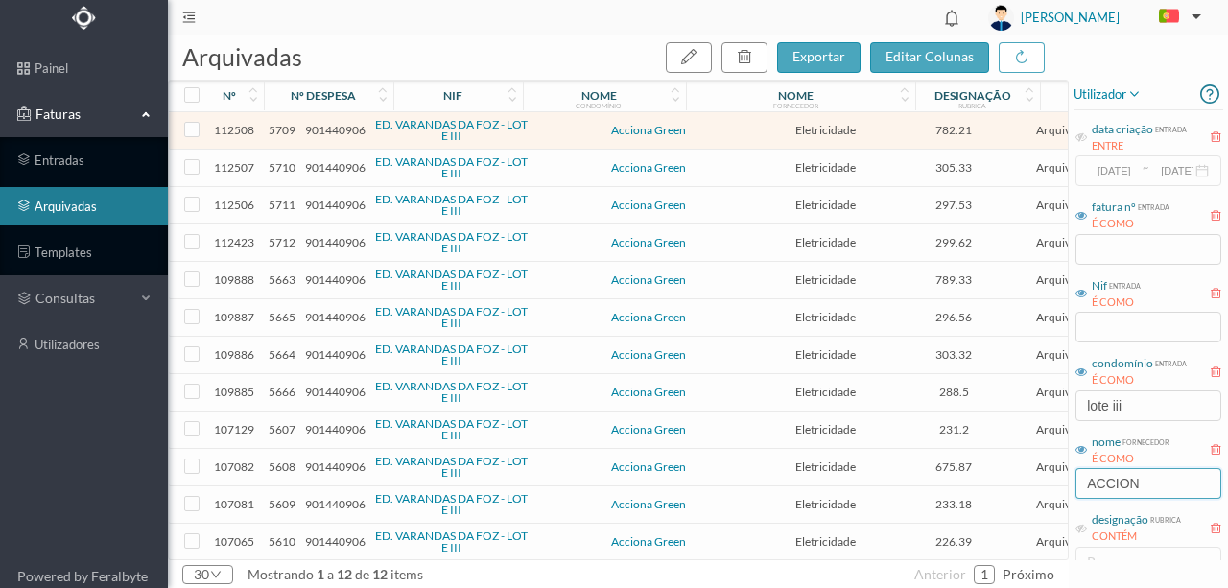
drag, startPoint x: 1155, startPoint y: 484, endPoint x: 992, endPoint y: 491, distance: 163.3
click at [994, 491] on div "arquivadas exportar editar colunas nº nº despesa nif nome condomínio nome forne…" at bounding box center [698, 312] width 1060 height 553
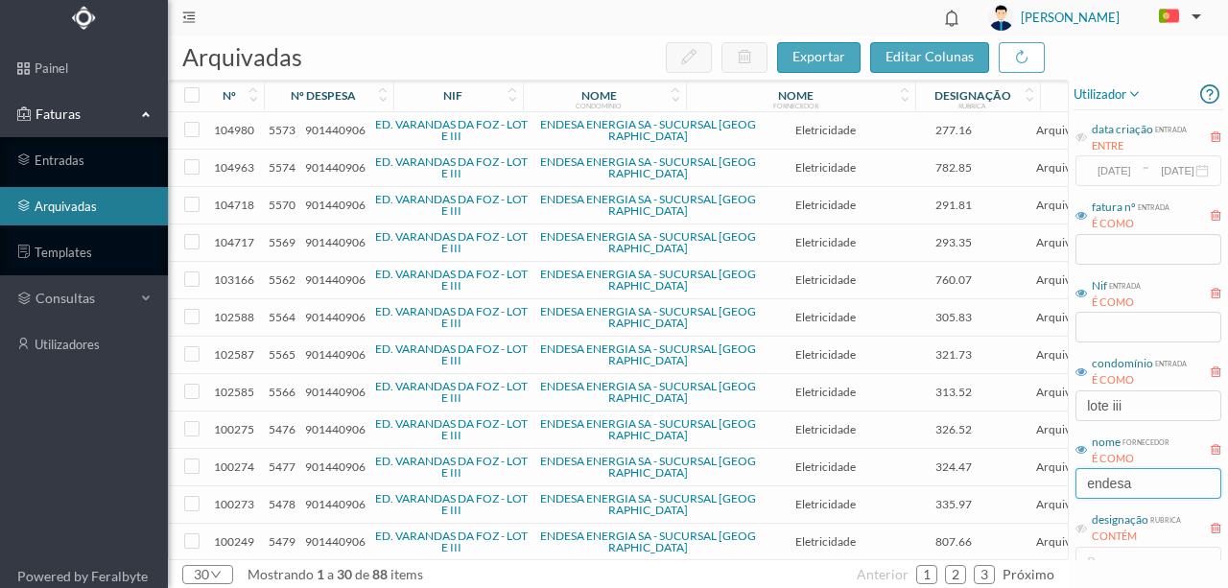
type input "endesa"
click at [326, 133] on span "901440906" at bounding box center [335, 130] width 60 height 14
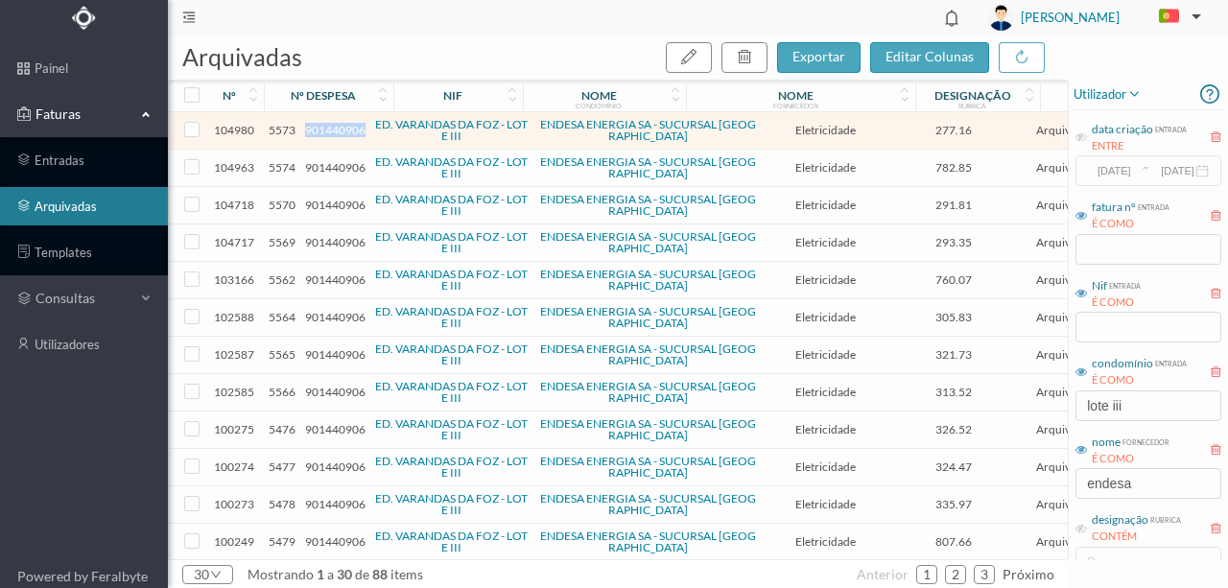
click at [326, 133] on span "901440906" at bounding box center [335, 130] width 60 height 14
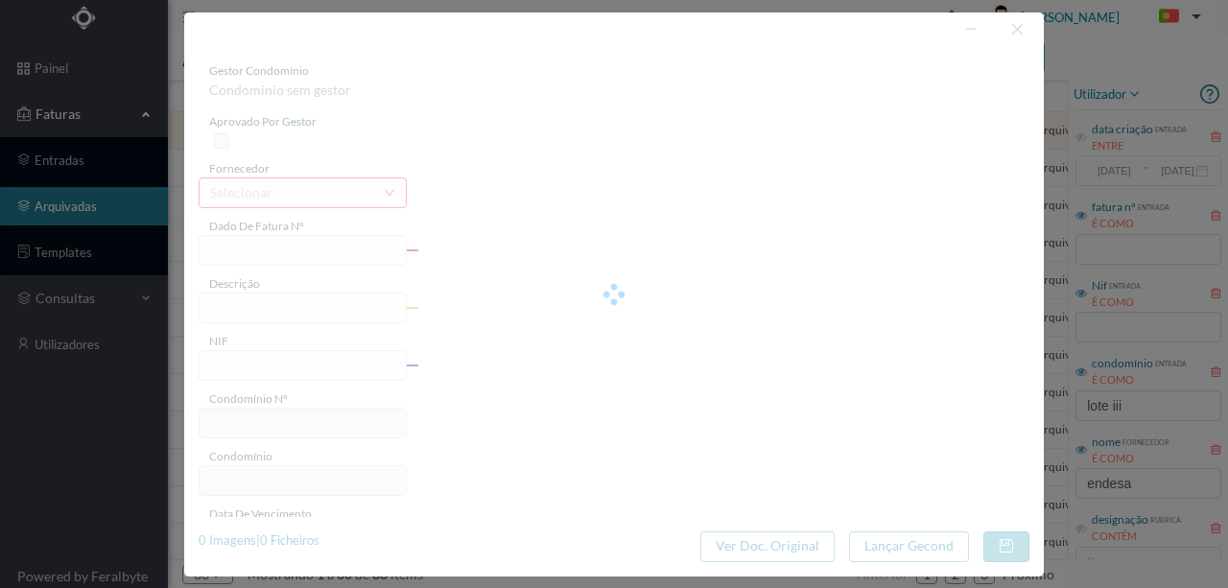
type input "FAC 0270312025/0073316586"
type input "202 COMUNS (28.05.2025 a 19.06.2025)"
type input "901440906"
type input "08-07-2025"
type input "23-06-2025"
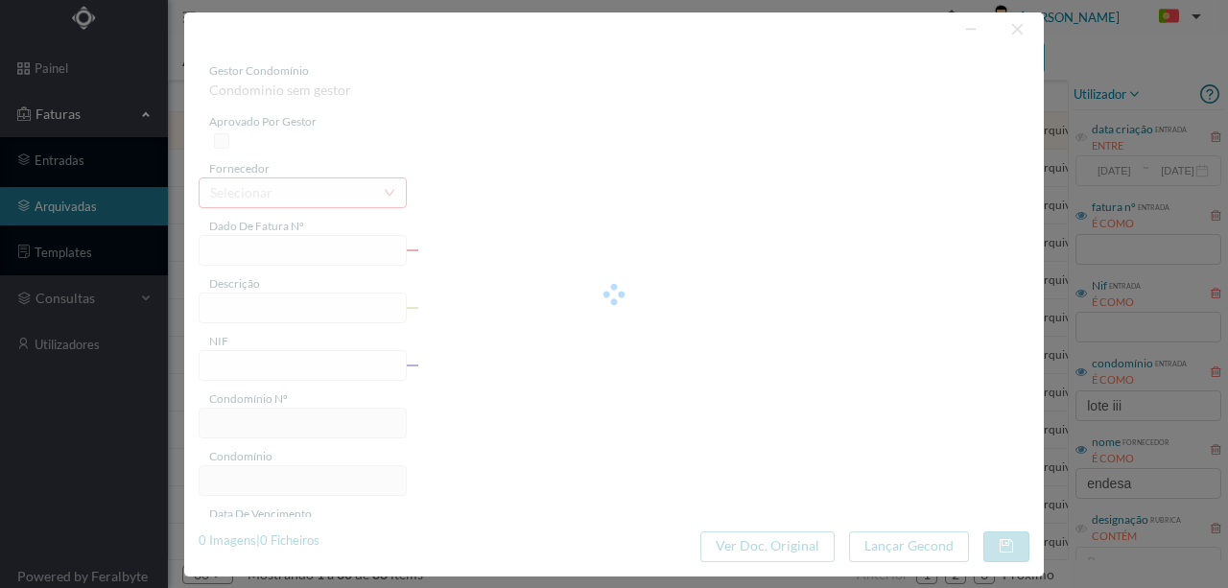
type input "08-07-2025"
type input "277.16"
type input "62"
type input "ED. VARANDAS DA FOZ - LOTE III"
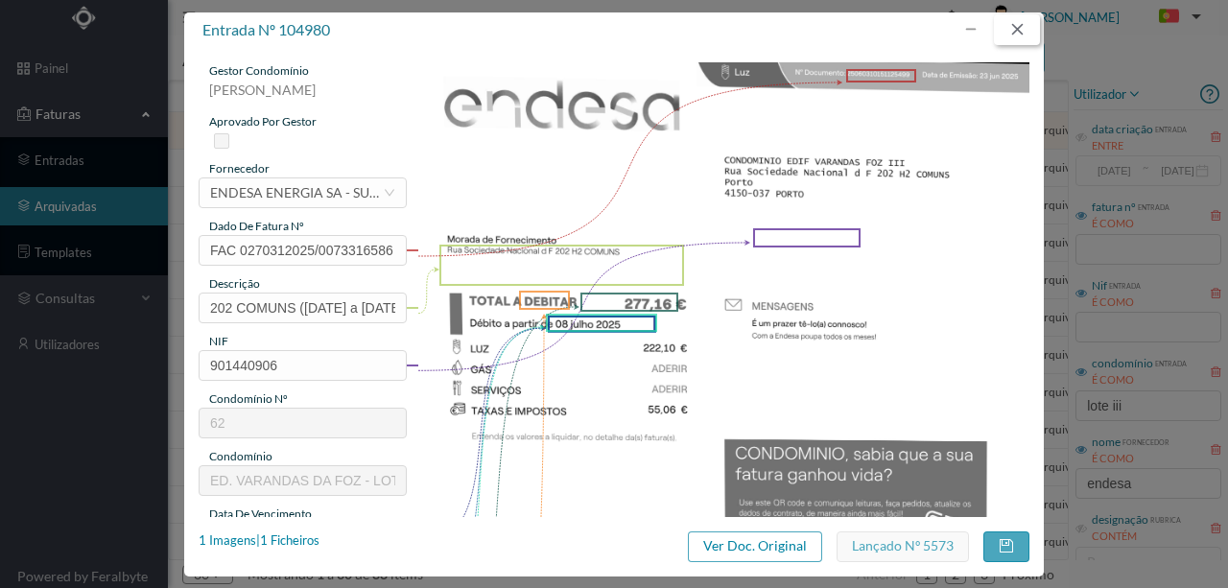
click at [1019, 31] on button "button" at bounding box center [1017, 29] width 46 height 31
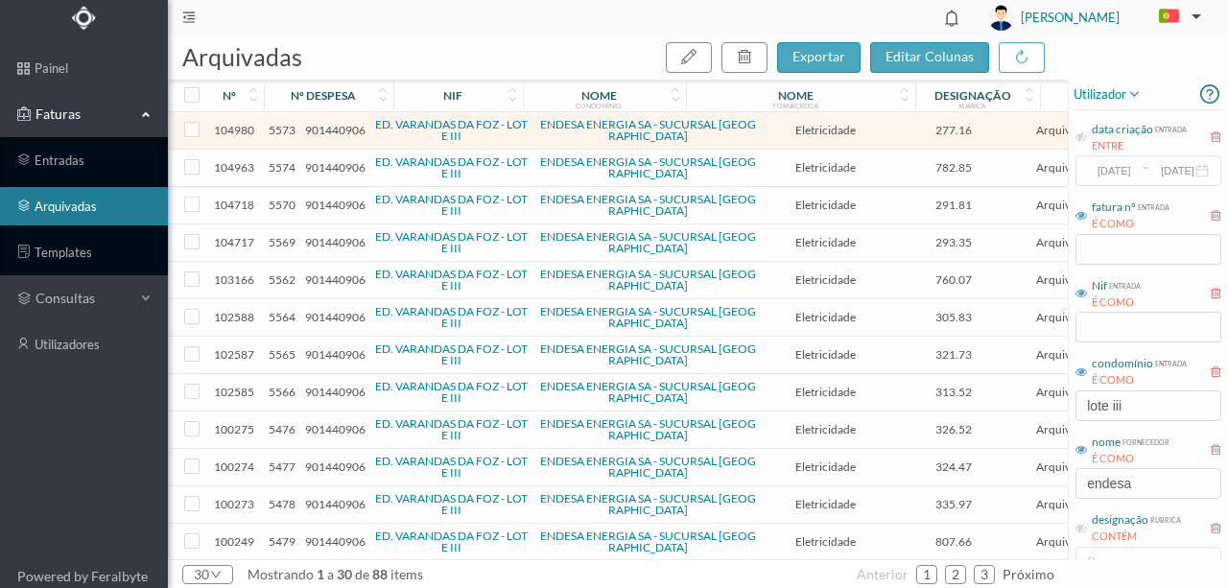
click at [330, 170] on span "901440906" at bounding box center [335, 167] width 60 height 14
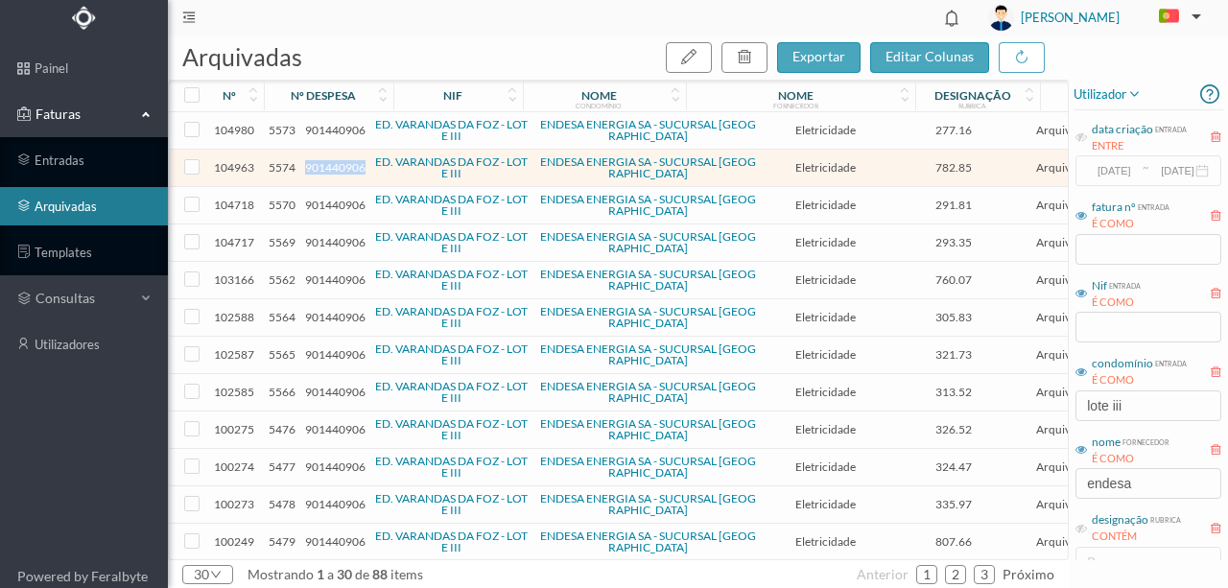
click at [330, 170] on span "901440906" at bounding box center [335, 167] width 60 height 14
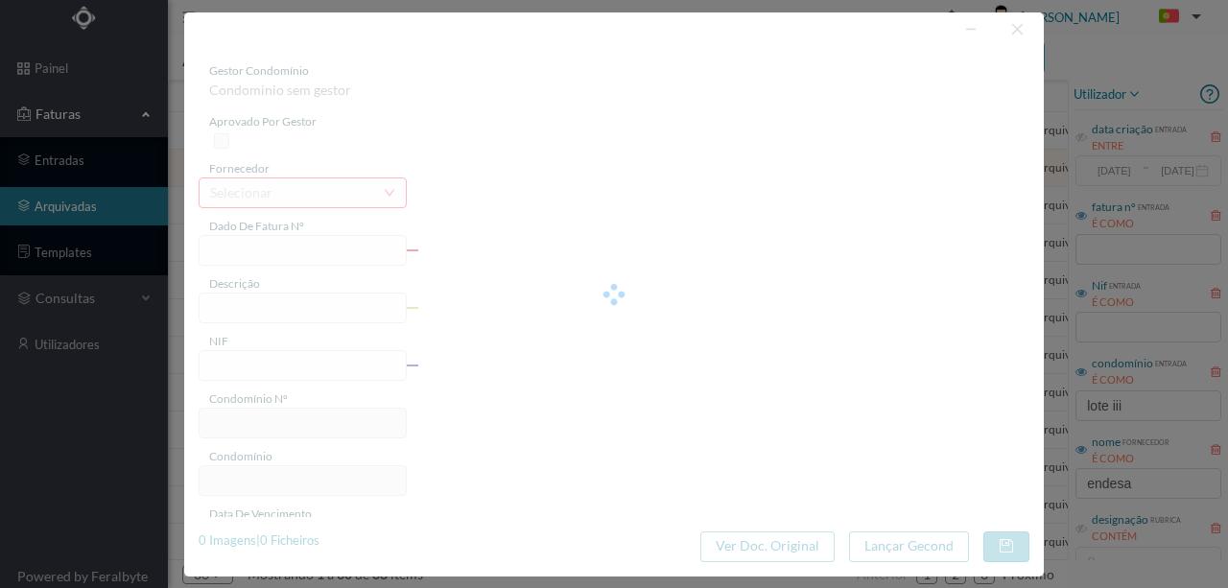
type input "FAC 0200312025/0045406132"
type input "140 (28.05.2025 a 19.06.2025)"
type input "901440906"
type input "24-06-2025"
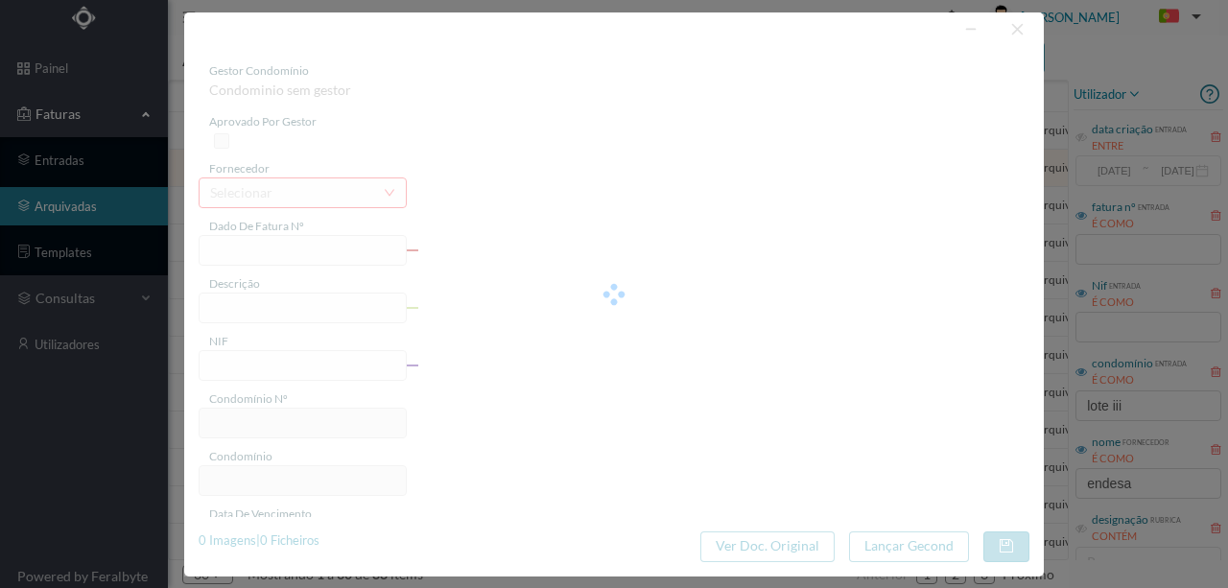
type input "09-07-2025"
type input "782.85"
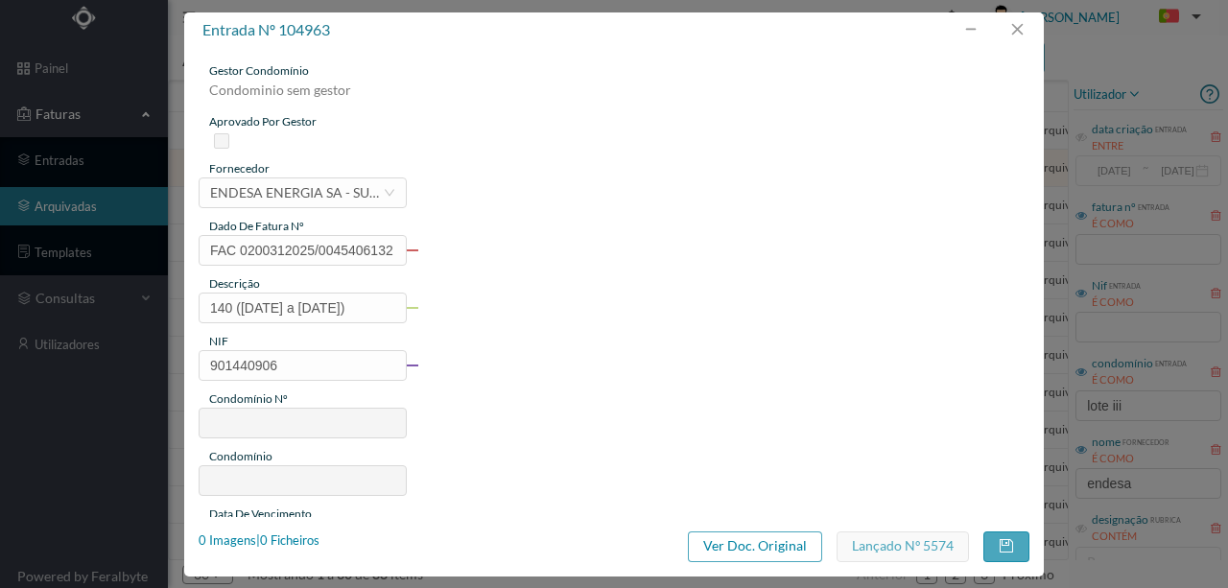
type input "62"
type input "ED. VARANDAS DA FOZ - LOTE III"
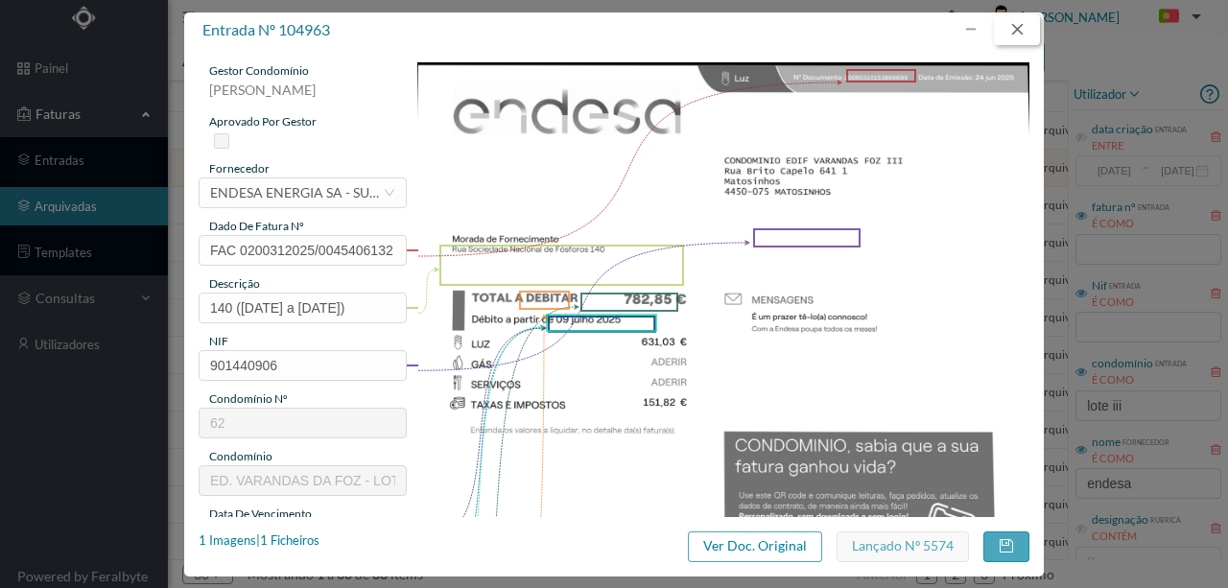
click at [1010, 27] on button "button" at bounding box center [1017, 29] width 46 height 31
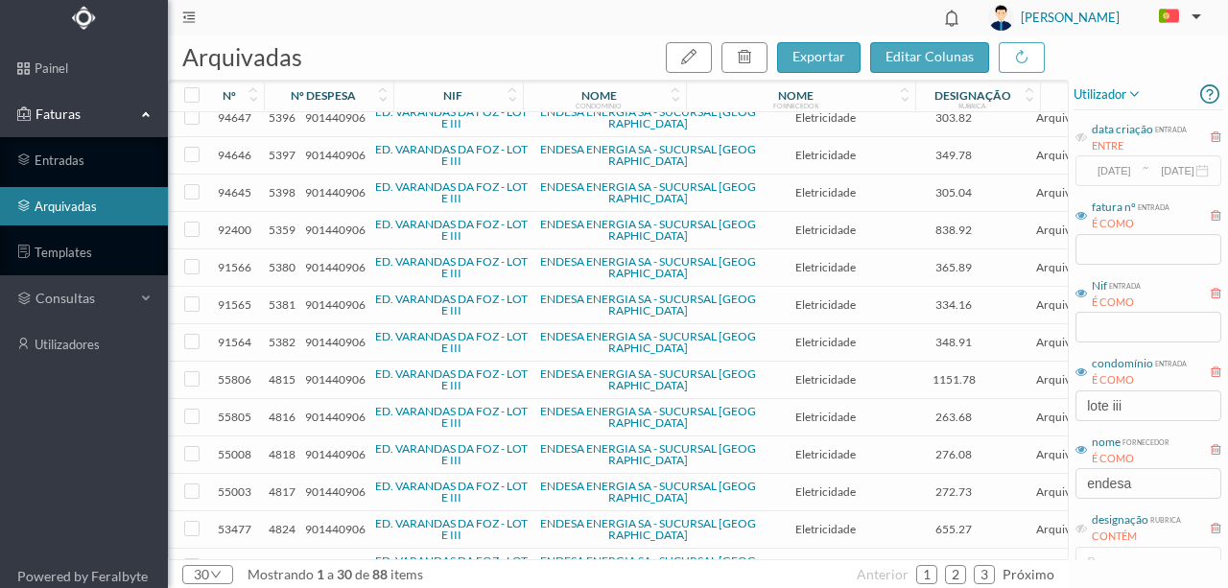
scroll to position [671, 0]
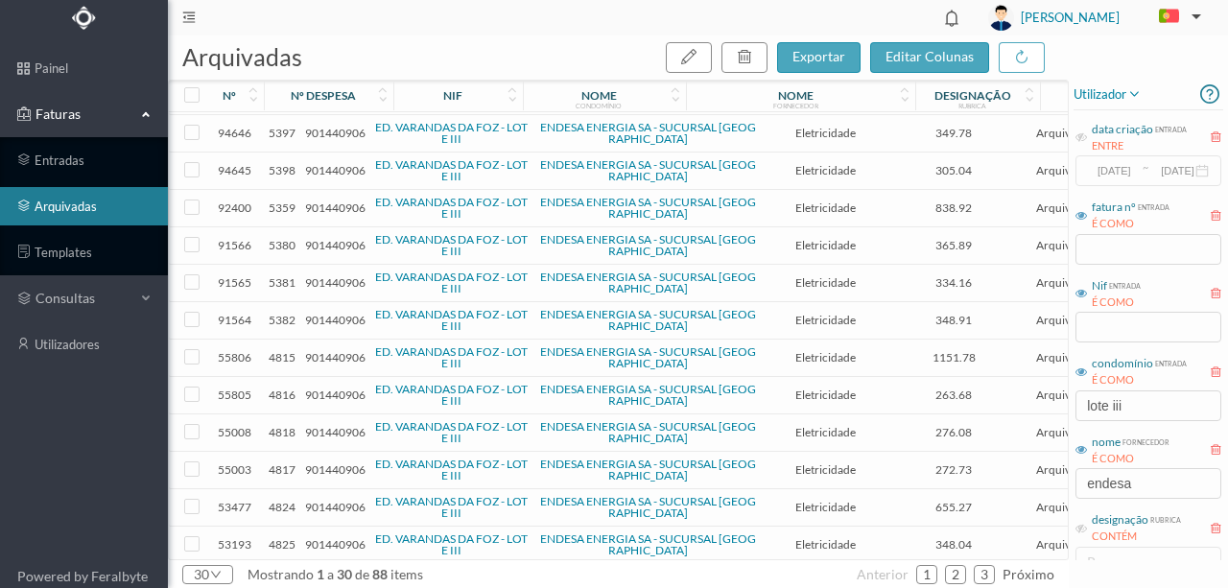
click at [320, 537] on span "901440906" at bounding box center [335, 544] width 60 height 14
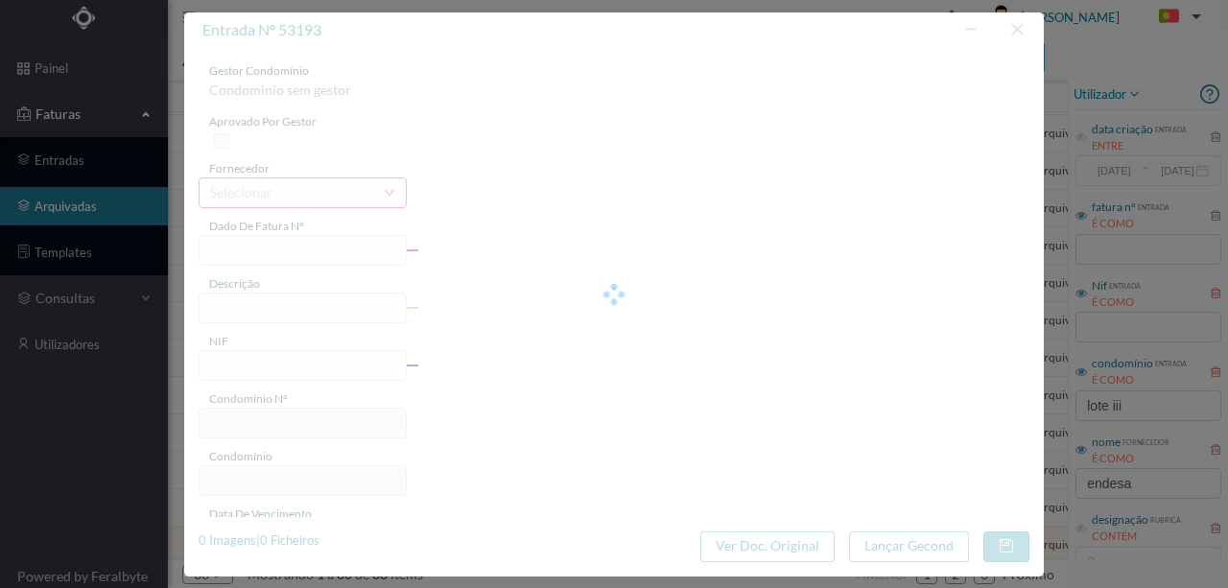
type input "FAC 0290312023/0081390019"
type input "202 (11.10.2023 a 10.11.2023)"
type input "901440906"
type input "11-12-2023"
type input "19-11-2023"
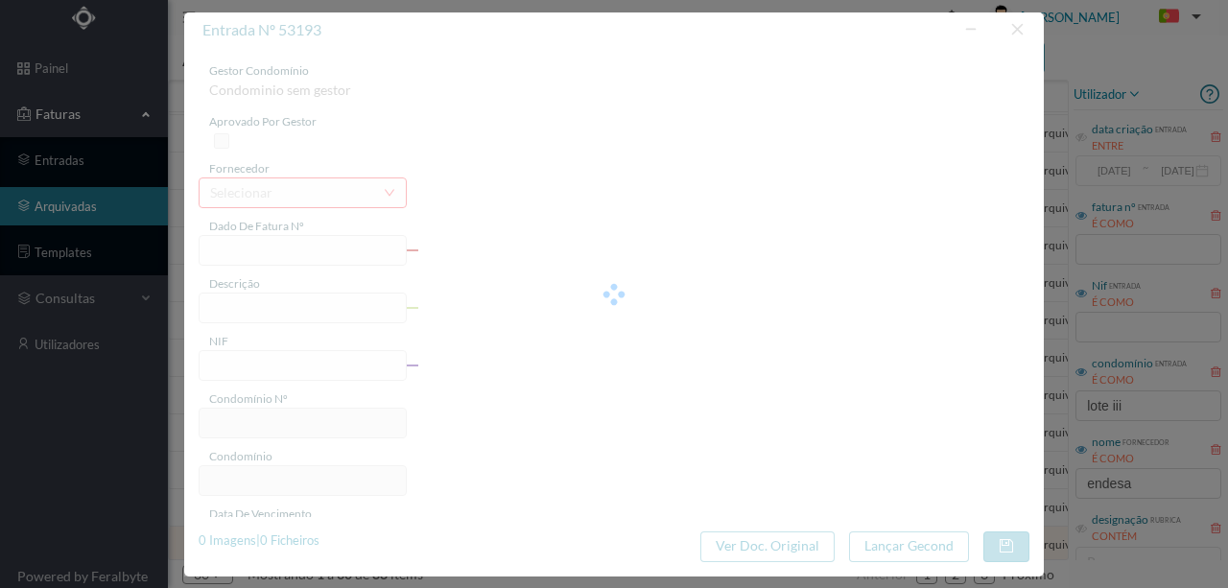
type input "11-12-2023"
type input "348.04"
type input "62"
type input "ED. VARANDAS DA FOZ - LOTE III"
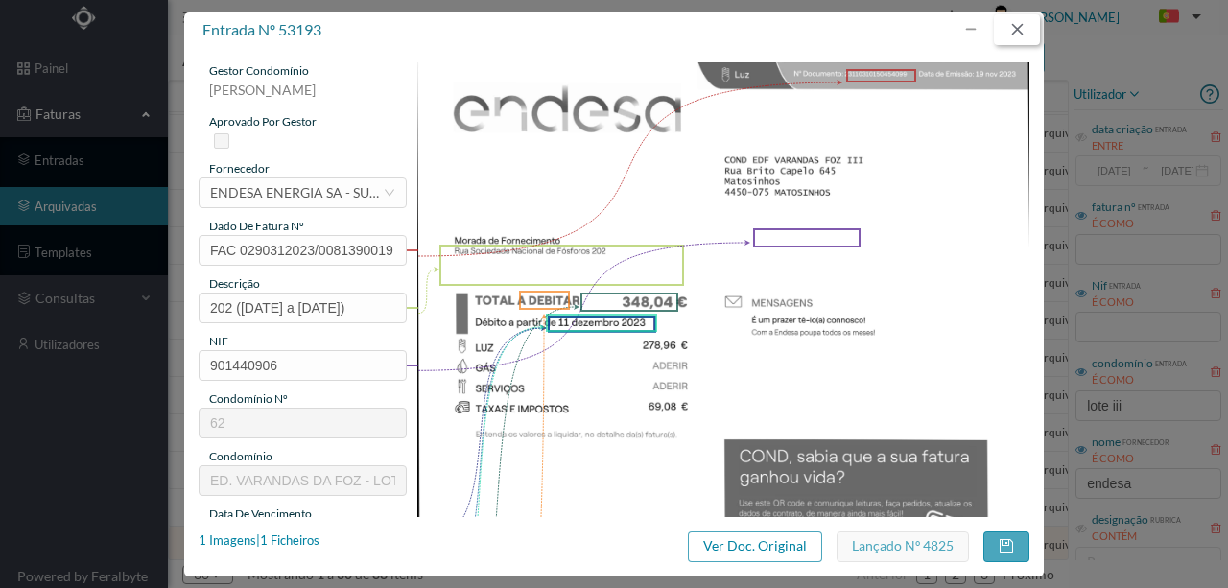
click at [1022, 32] on button "button" at bounding box center [1017, 29] width 46 height 31
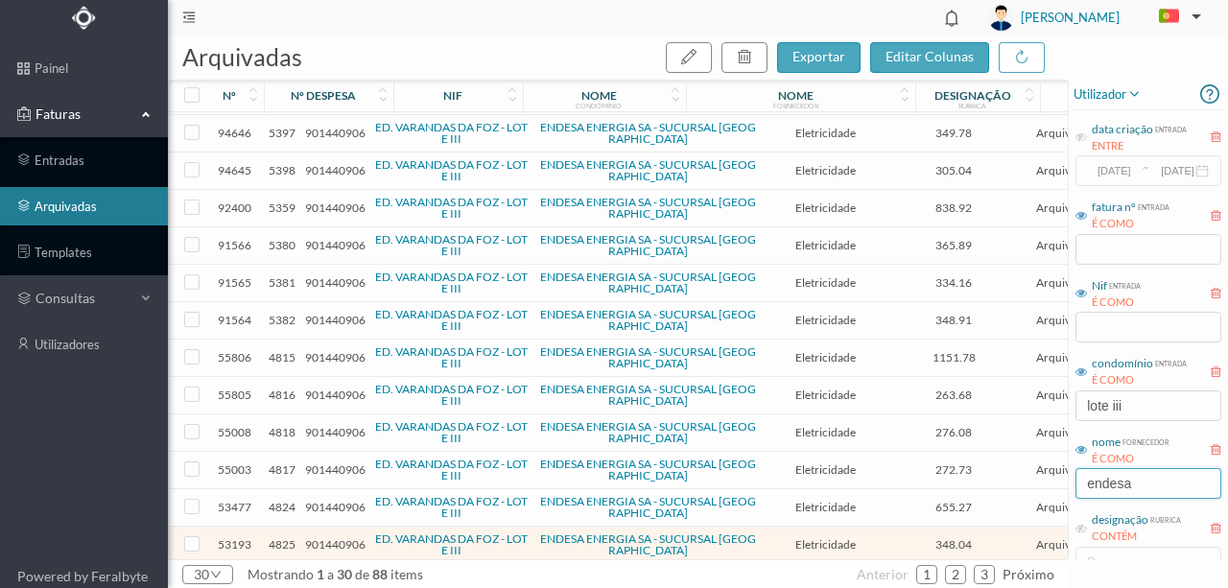
drag, startPoint x: 1148, startPoint y: 482, endPoint x: 1031, endPoint y: 487, distance: 117.2
click at [1031, 487] on div "arquivadas exportar editar colunas nº nº despesa nif nome condomínio nome forne…" at bounding box center [698, 312] width 1060 height 553
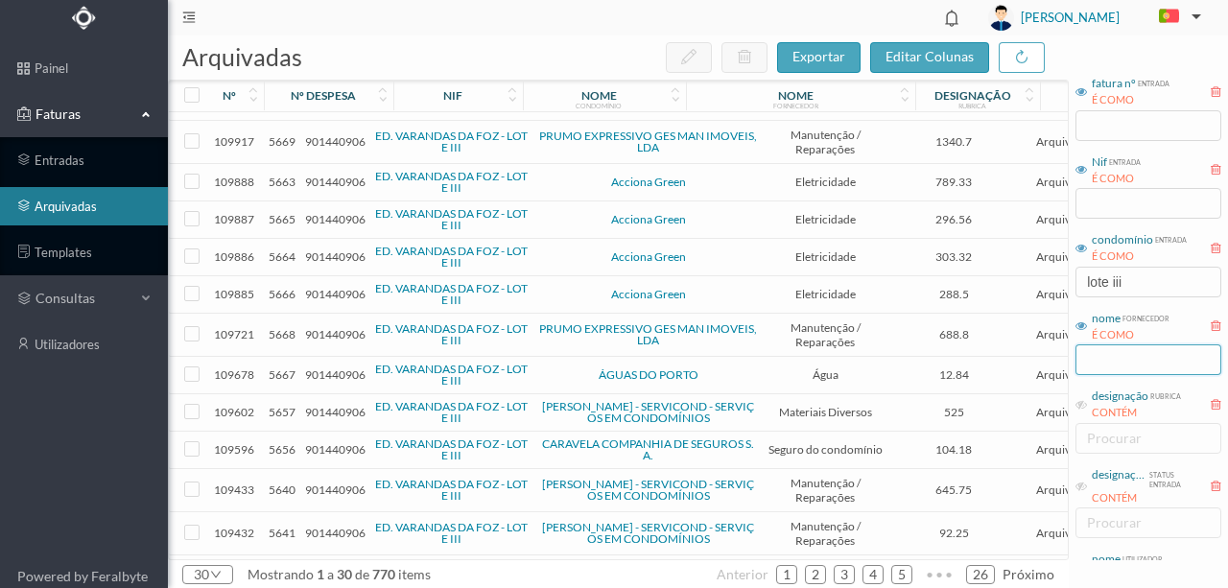
scroll to position [128, 0]
click at [1079, 399] on icon at bounding box center [1082, 401] width 12 height 12
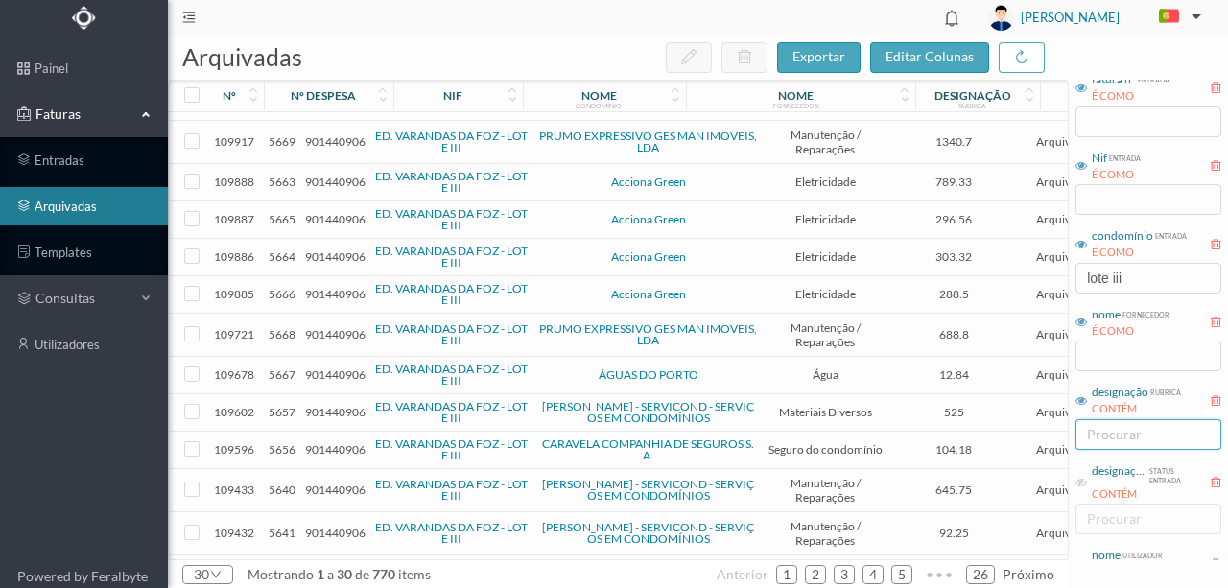
click at [1089, 436] on input at bounding box center [1086, 434] width 11 height 23
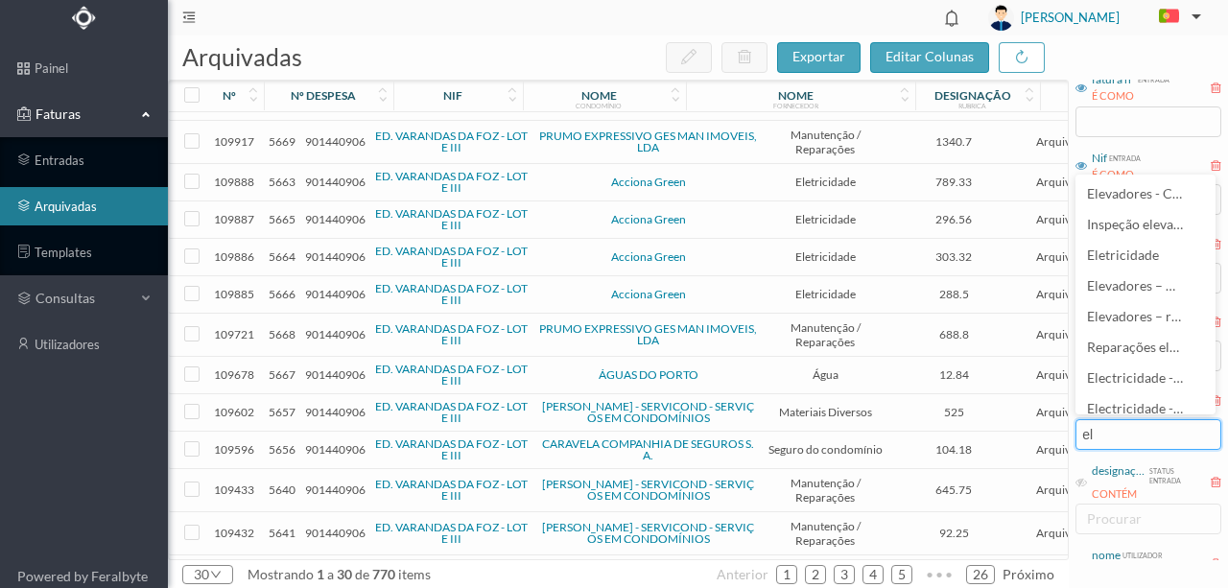
type input "ele"
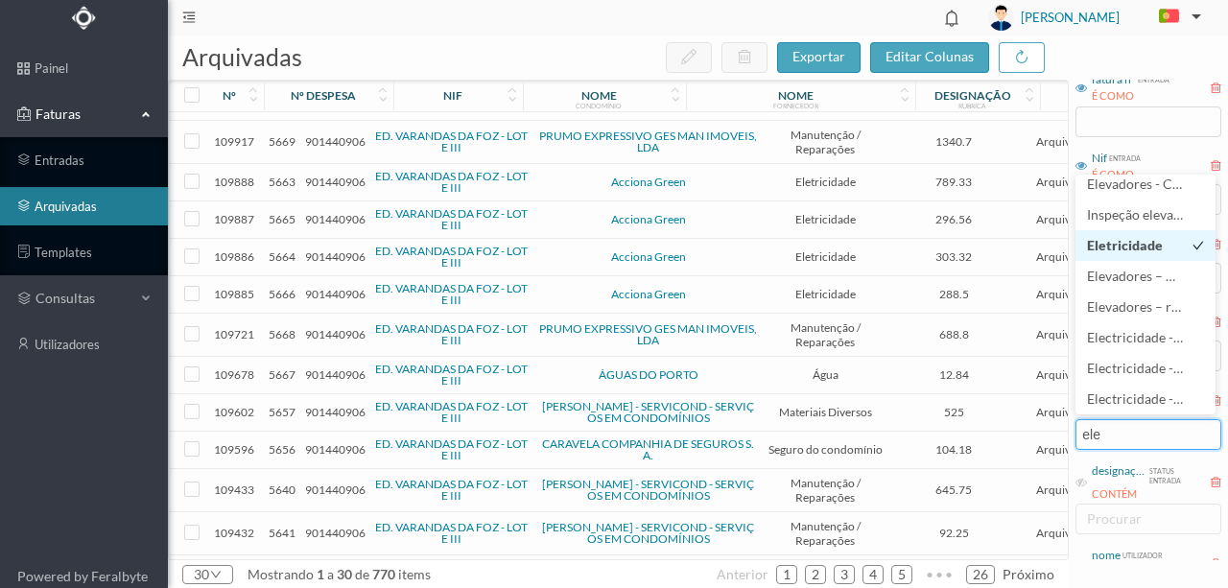
click at [1129, 249] on span "Eletricidade" at bounding box center [1125, 245] width 76 height 16
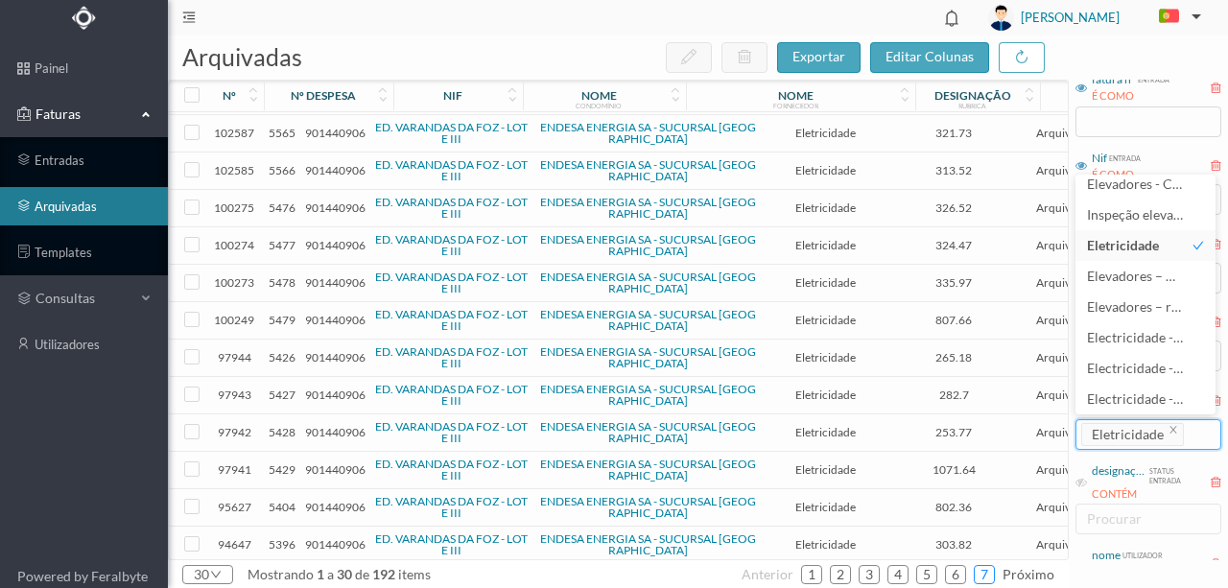
click at [992, 574] on link "7" at bounding box center [984, 574] width 19 height 29
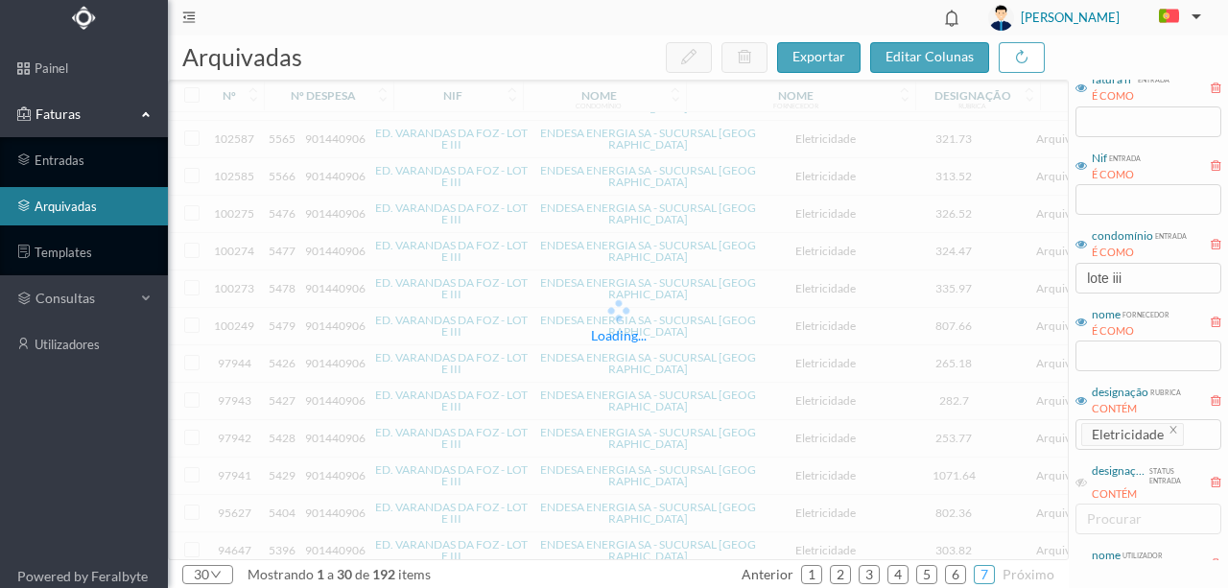
scroll to position [0, 0]
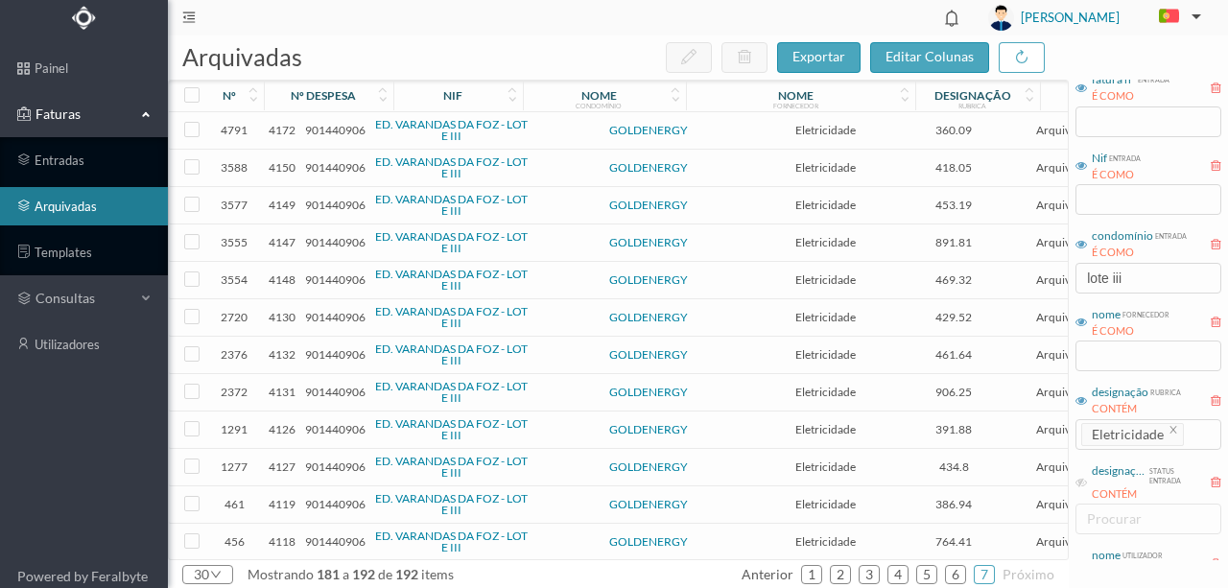
click at [332, 537] on span "901440906" at bounding box center [335, 541] width 60 height 14
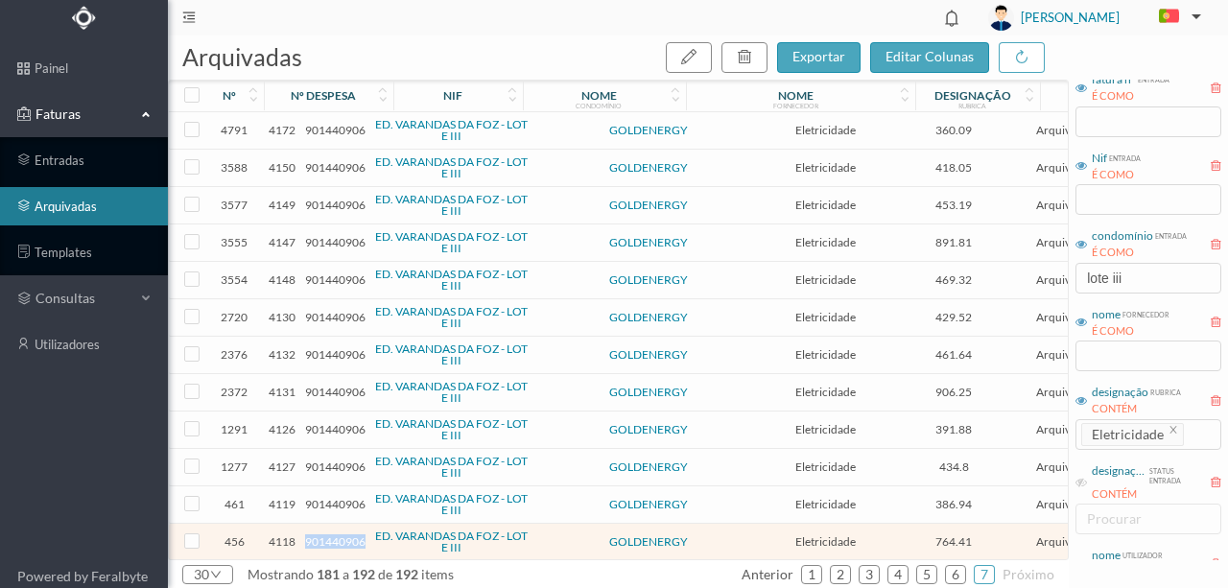
click at [330, 537] on span "901440906" at bounding box center [335, 541] width 60 height 14
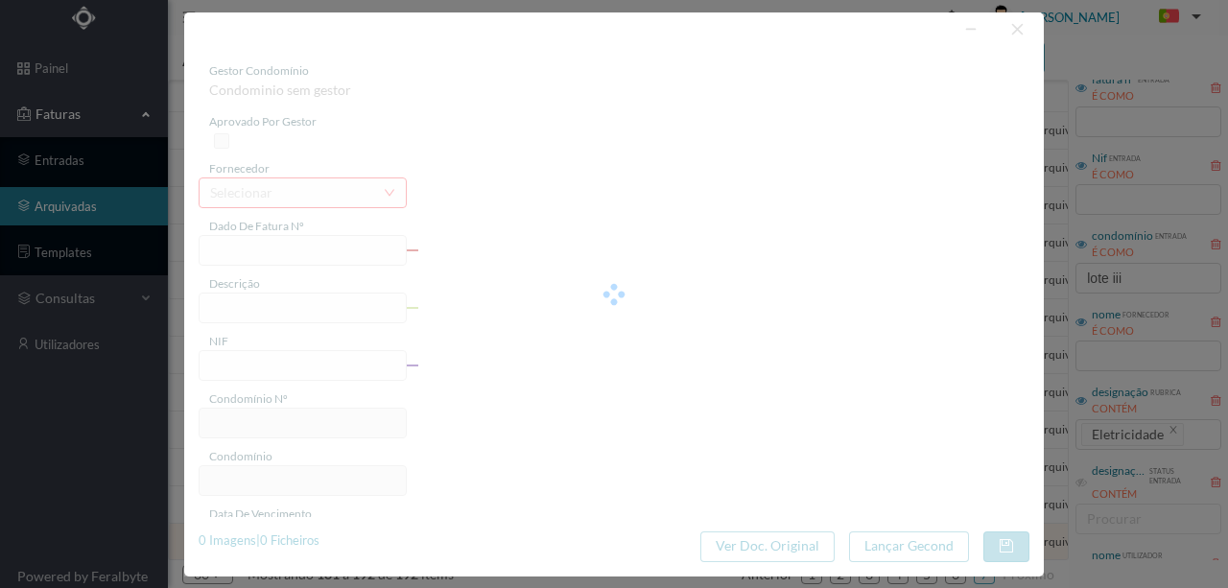
type input "FT VNFACR/210202056689"
type input "RUA SOCIEDADE NACIONAL DE FOSFOROS 140 4150-037 PORTO"
type input "901440906"
type input "02-12-2021"
type input "07-11-2021"
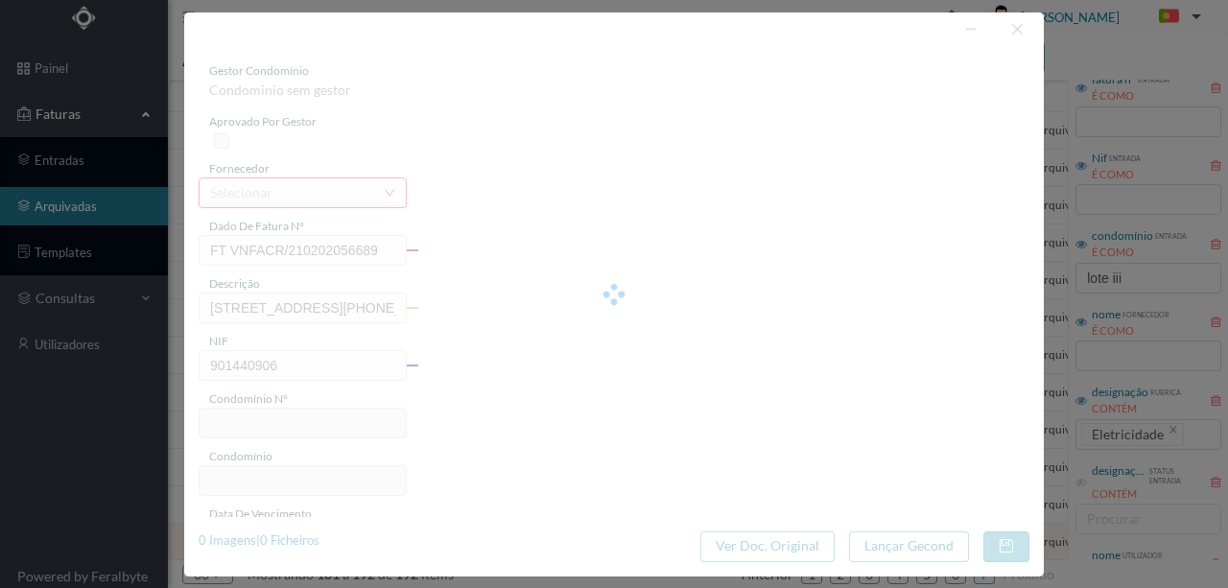
type input "2021-11-07"
type input "764.41"
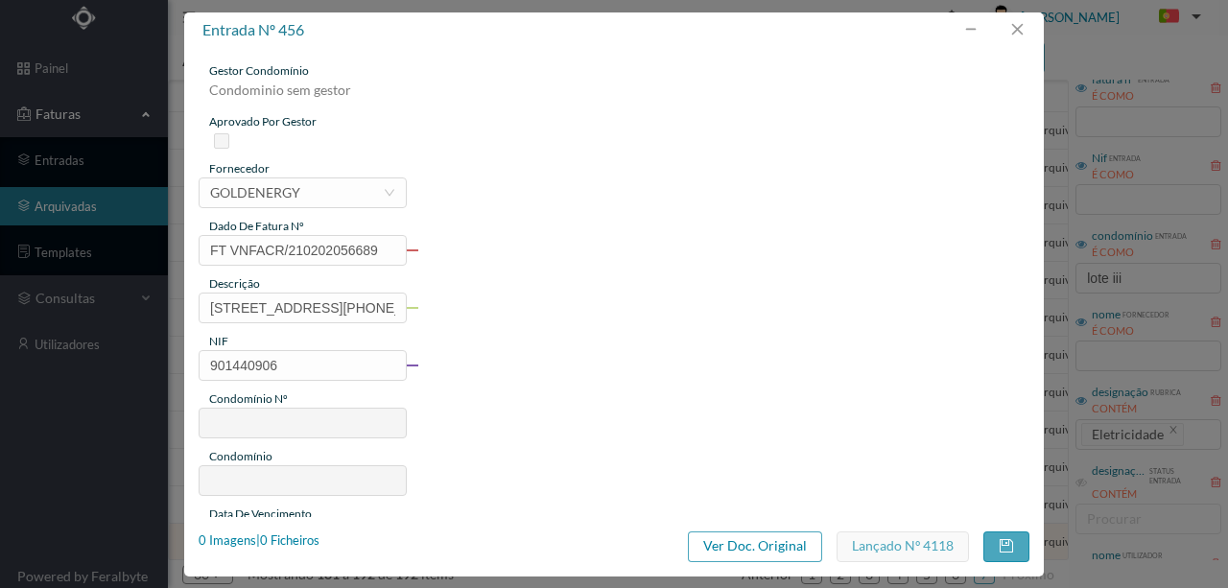
type input "62"
type input "ED. VARANDAS DA FOZ - LOTE III"
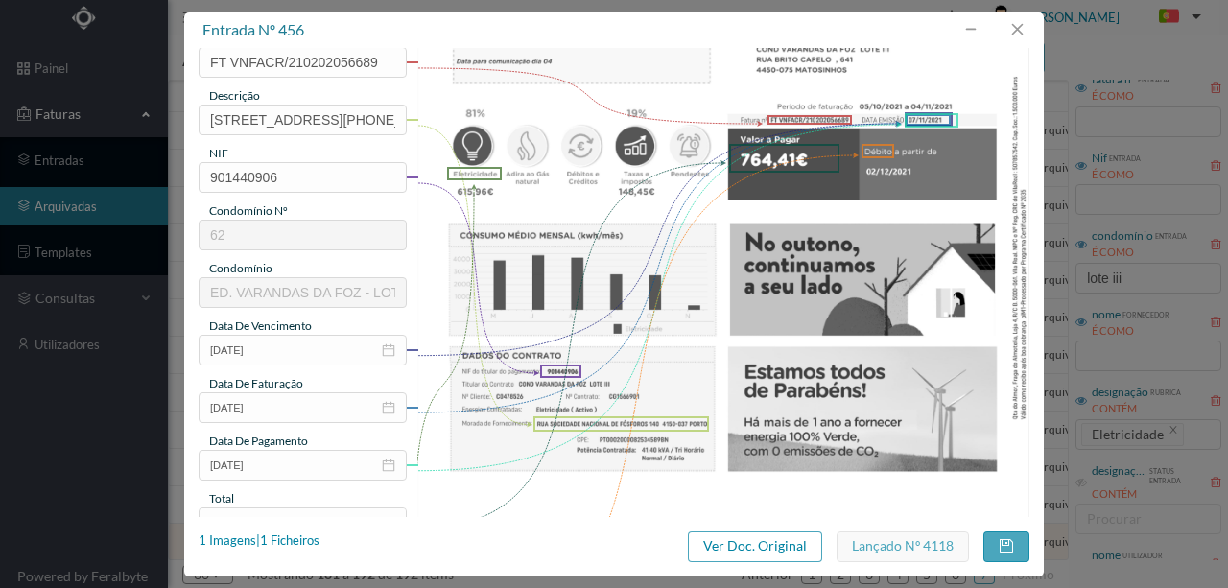
scroll to position [255, 0]
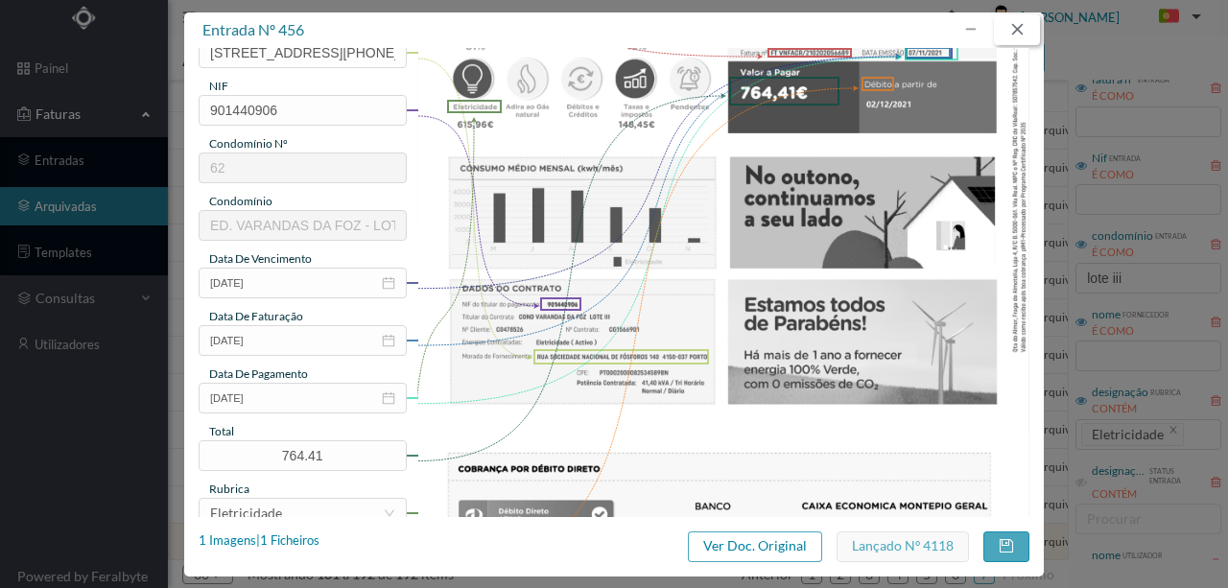
click at [1017, 28] on button "button" at bounding box center [1017, 29] width 46 height 31
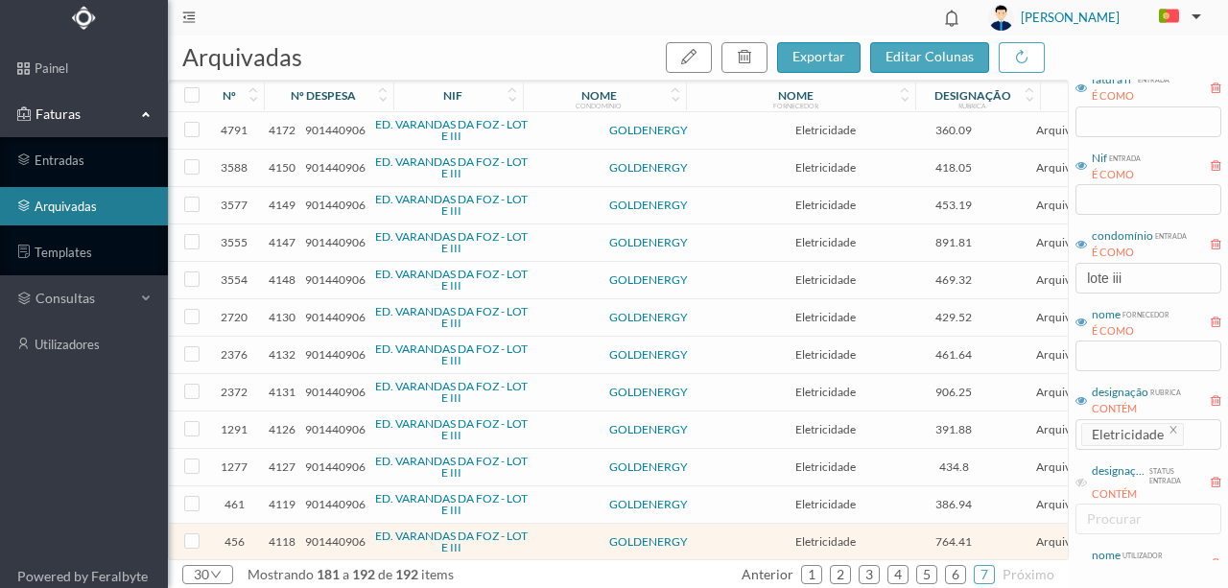
click at [334, 130] on span "901440906" at bounding box center [335, 130] width 60 height 14
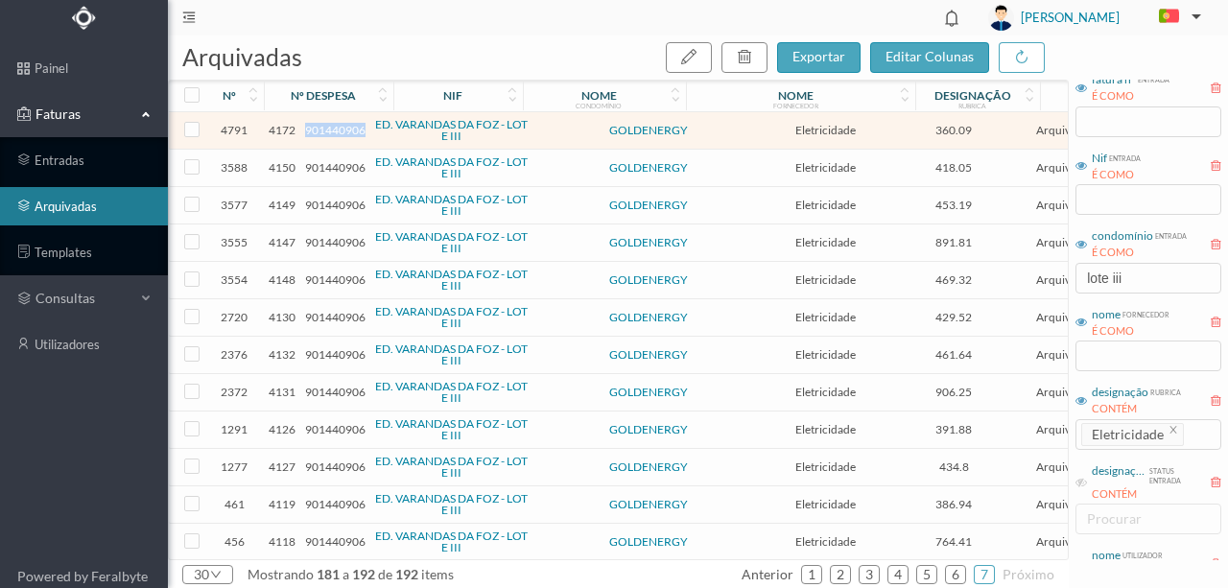
click at [334, 130] on span "901440906" at bounding box center [335, 130] width 60 height 14
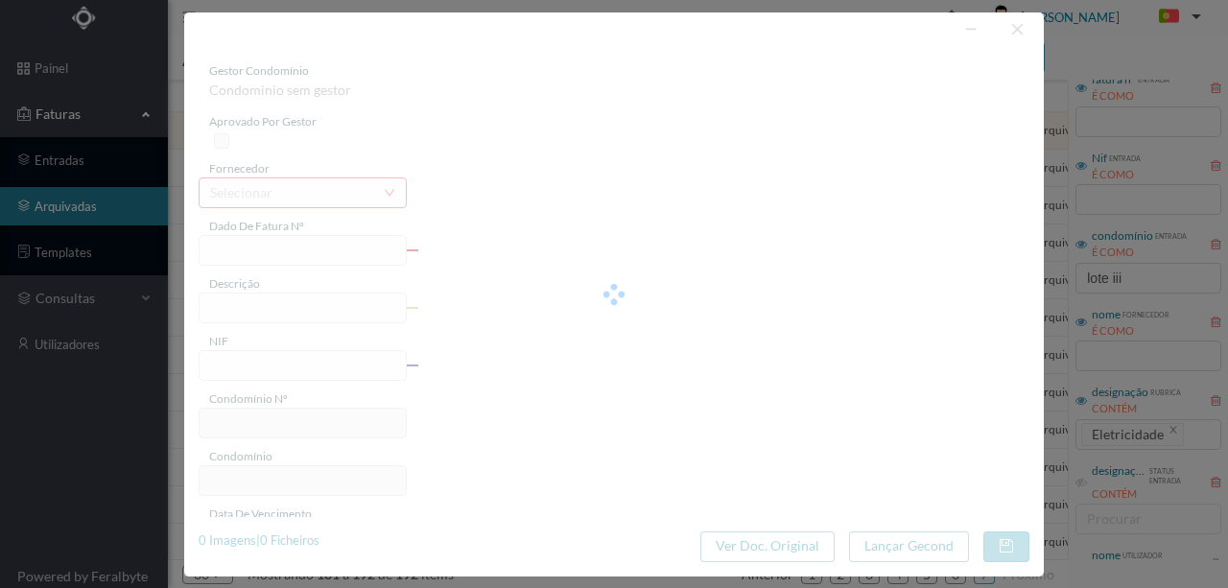
type input "FT VNFACR/220200425009"
type input "RUA SOCIEDADE NACIONAL DE FÓSFOROS 182 4150-037 PORTO"
type input "901440906"
type input "Invalid date"
type input "13-02-2022"
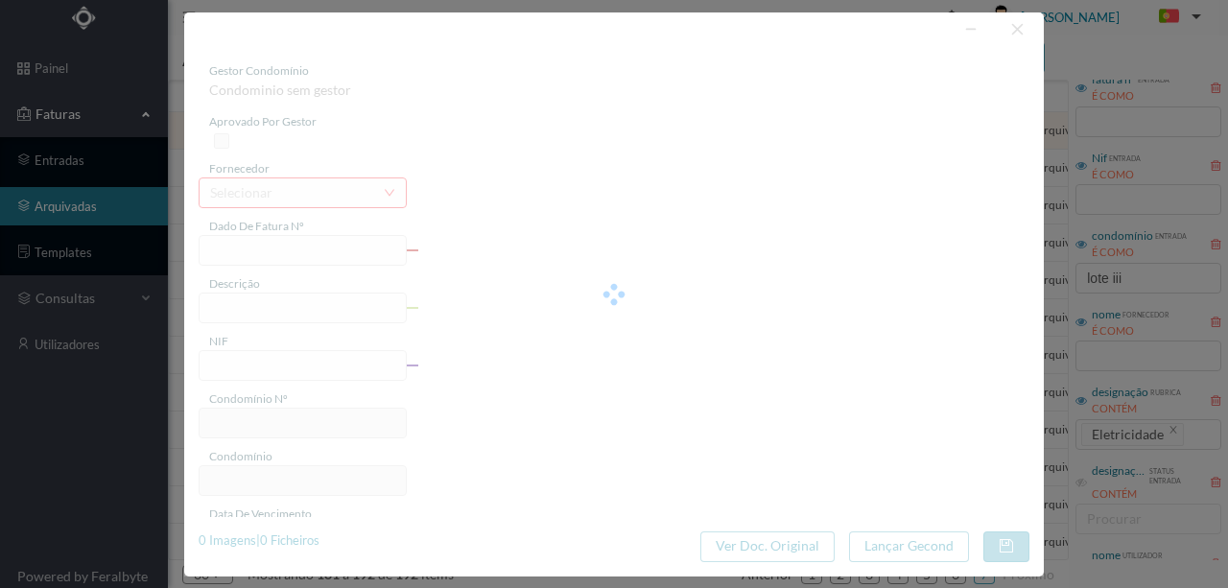
type input "2022-02-13"
type input "360.09"
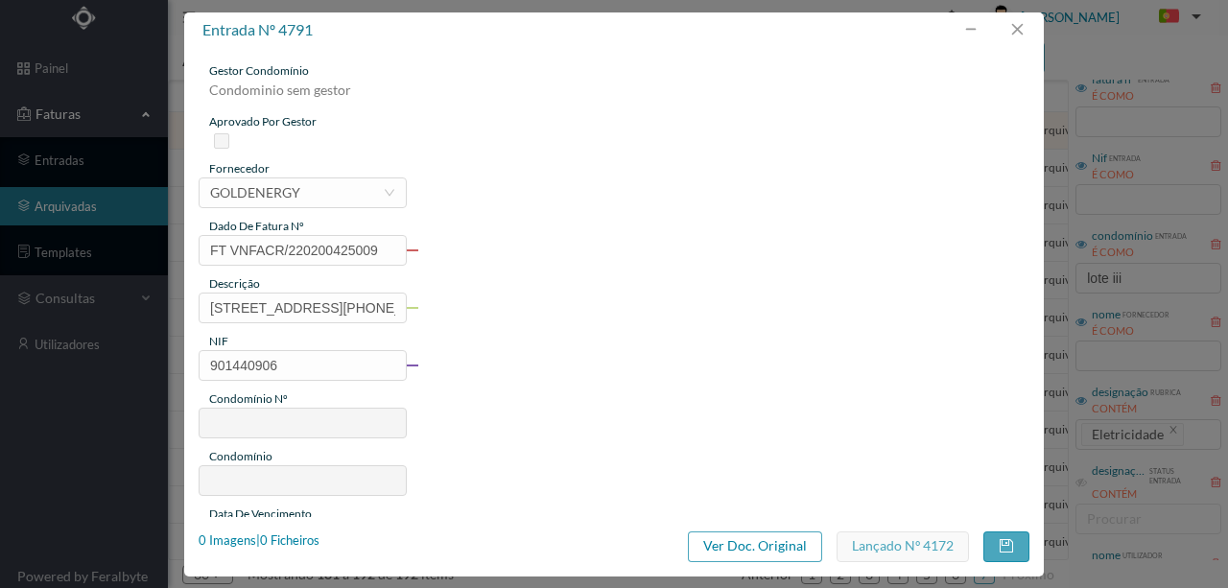
type input "62"
type input "ED. VARANDAS DA FOZ - LOTE III"
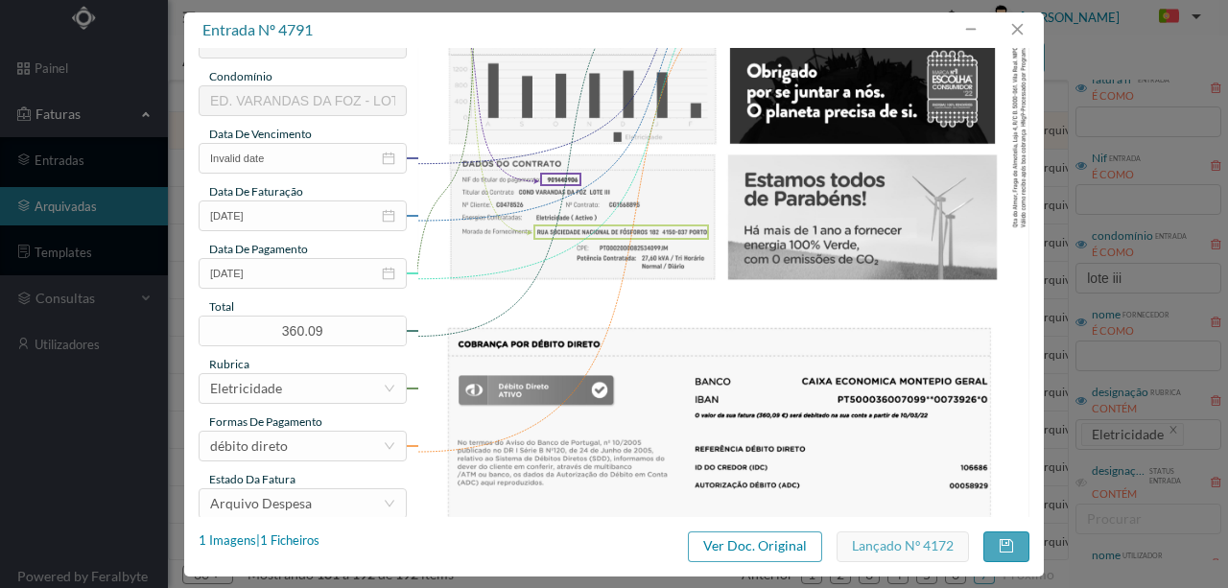
scroll to position [384, 0]
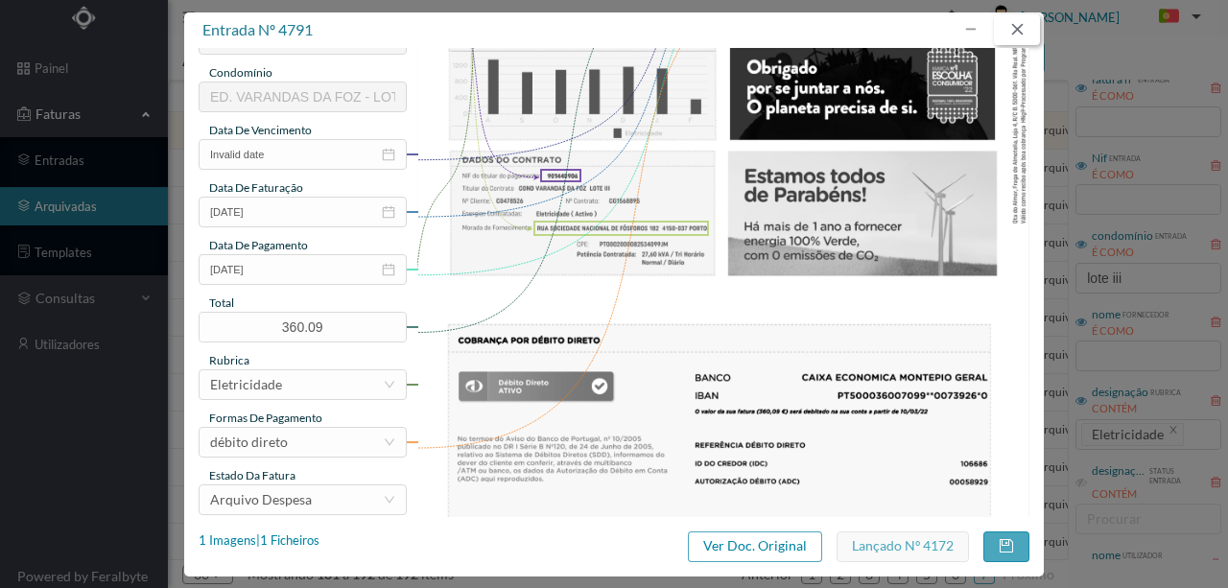
click at [1015, 33] on button "button" at bounding box center [1017, 29] width 46 height 31
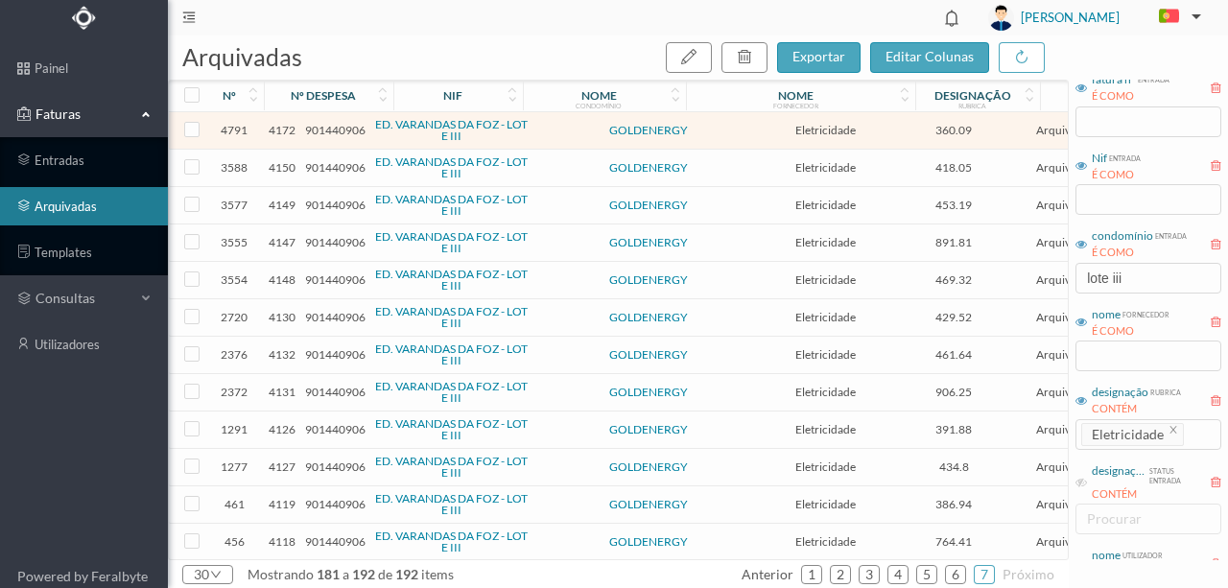
click at [342, 165] on span "901440906" at bounding box center [335, 167] width 60 height 14
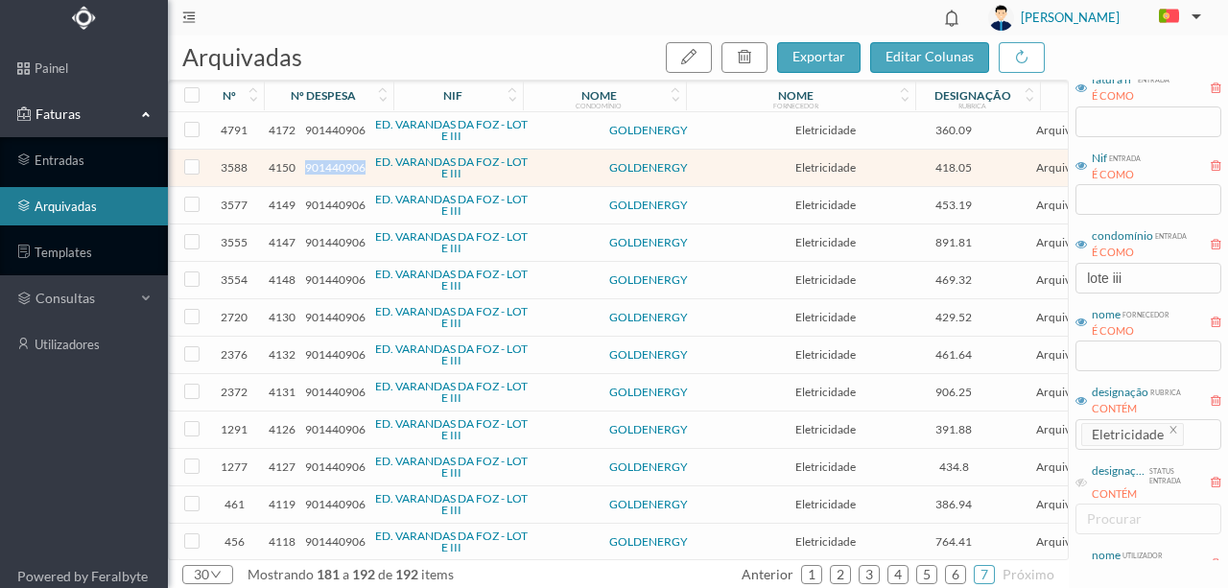
click at [342, 165] on span "901440906" at bounding box center [335, 167] width 60 height 14
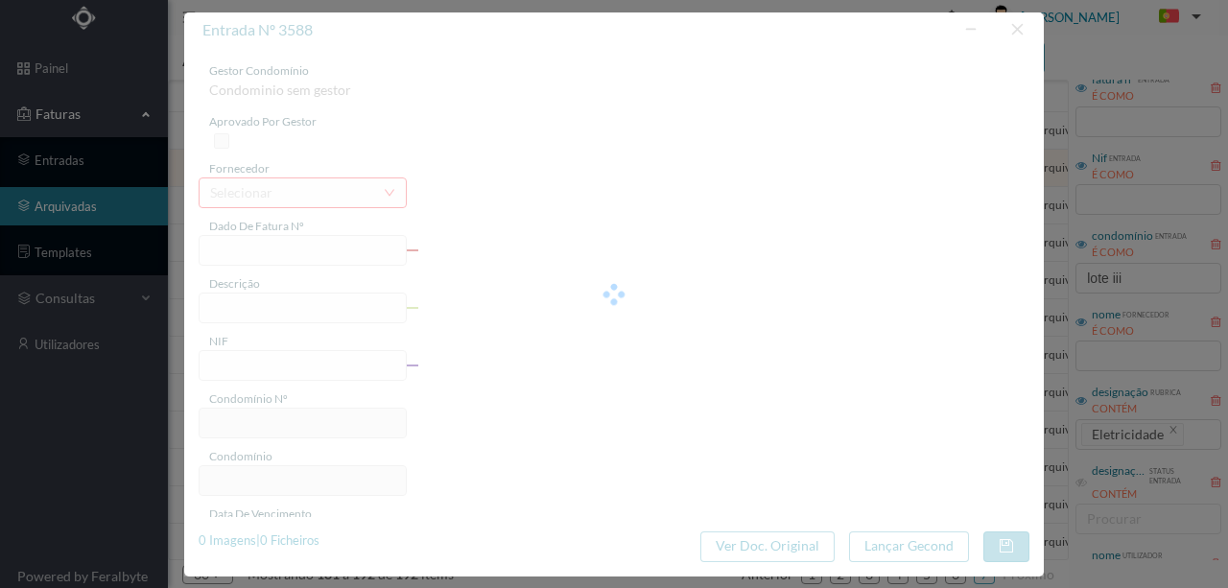
type input "FT VNFACR/220200154809"
type input "RUA SOCIEDADE NACIONAL DE FÓSFOROS 182 4150-037 PORTO"
type input "901440906"
type input "Invalid date"
type input "14-01-2022"
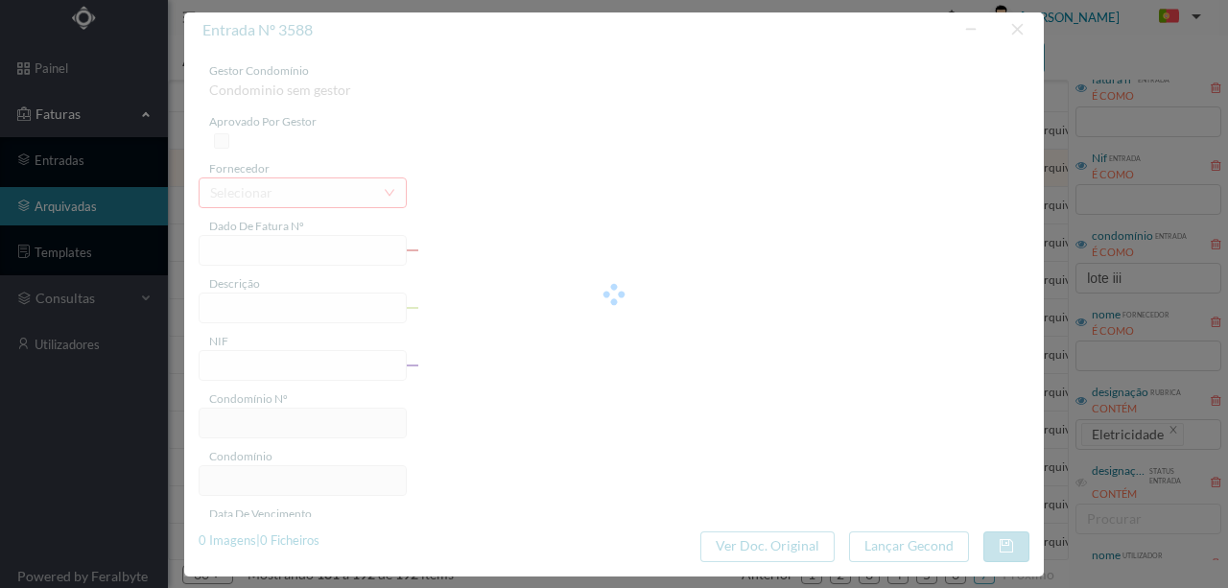
type input "2022-01-14"
type input "418.05"
type input "62"
type input "ED. VARANDAS DA FOZ - LOTE III"
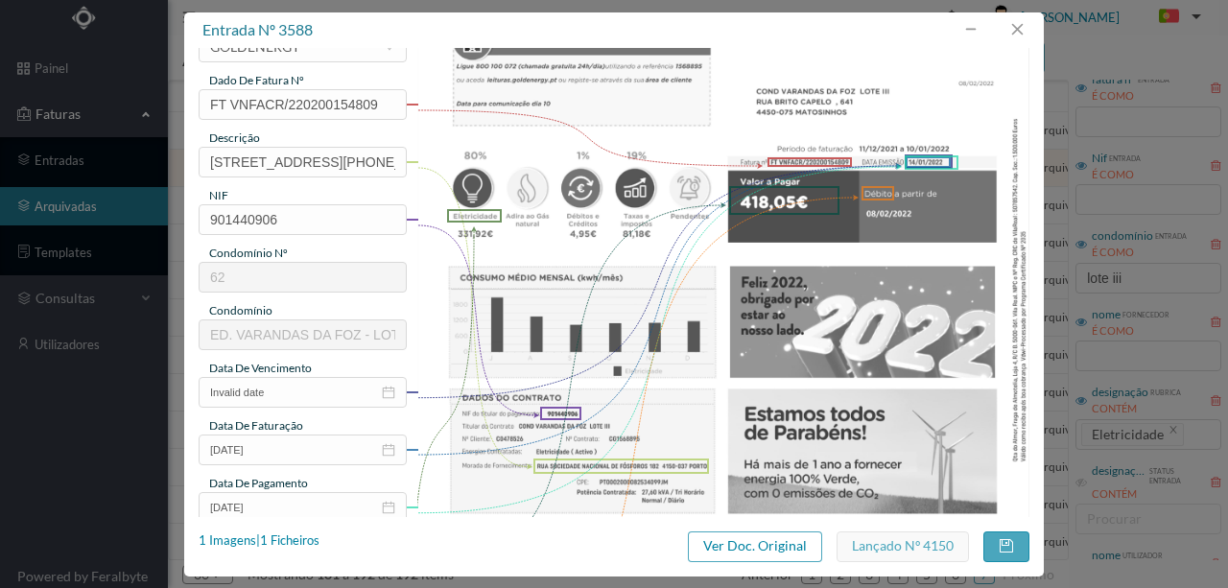
scroll to position [255, 0]
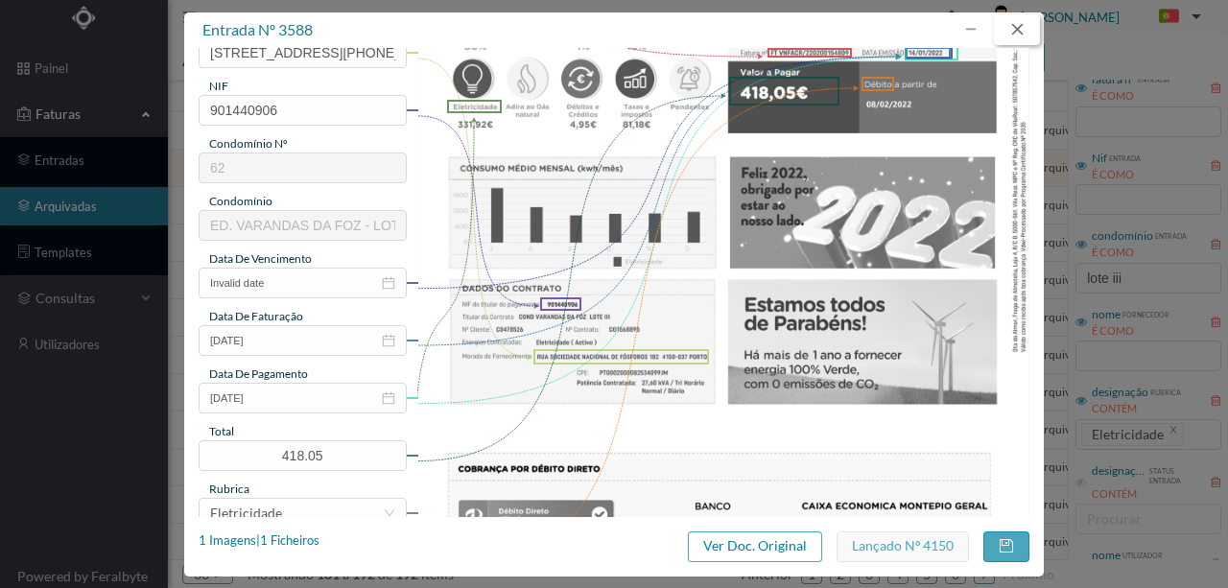
click at [1019, 32] on button "button" at bounding box center [1017, 29] width 46 height 31
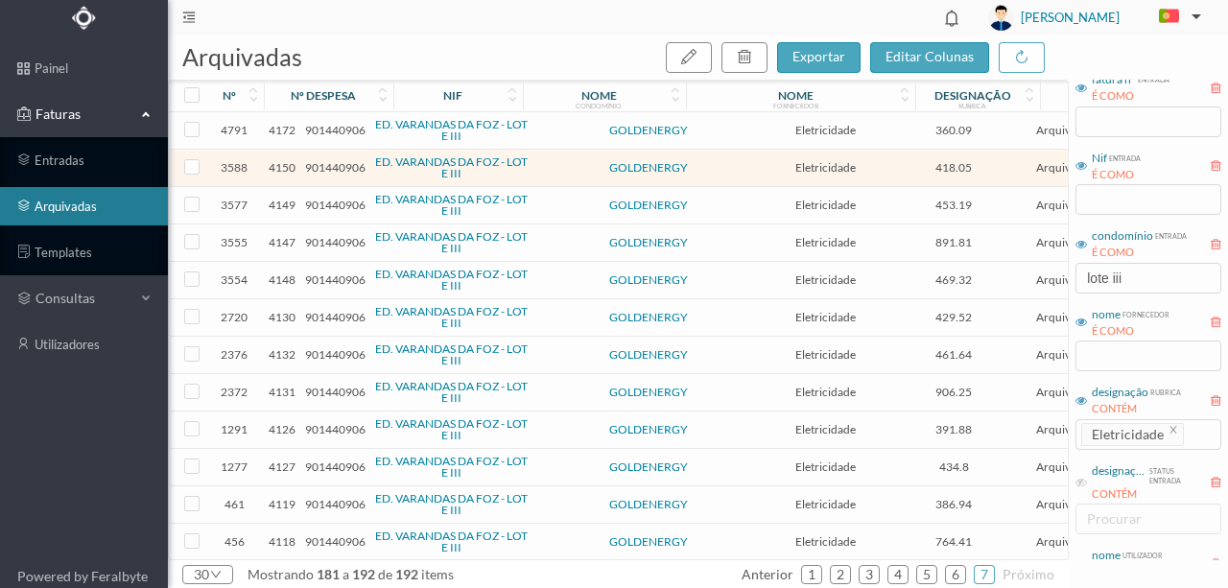
click at [325, 204] on span "901440906" at bounding box center [335, 205] width 60 height 14
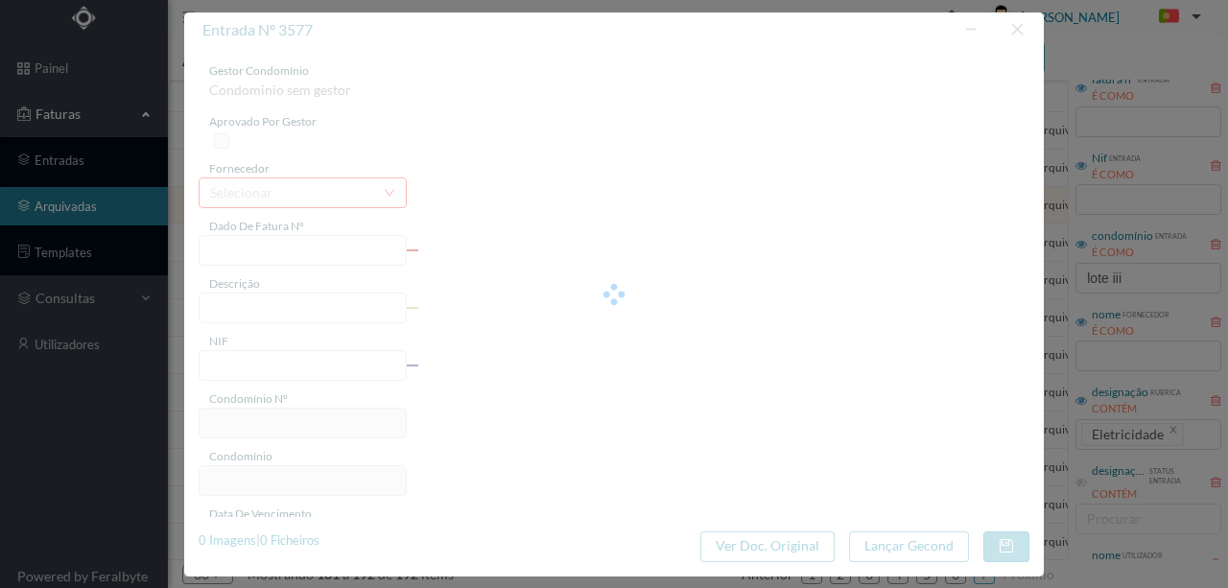
type input "FT VNFACR/220200154771"
type input "RUA SOCIEDADE NACIONAL DE FÓSFOROS 160 4150-037 PORTO"
type input "901440906"
type input "Invalid date"
type input "14-01-2022"
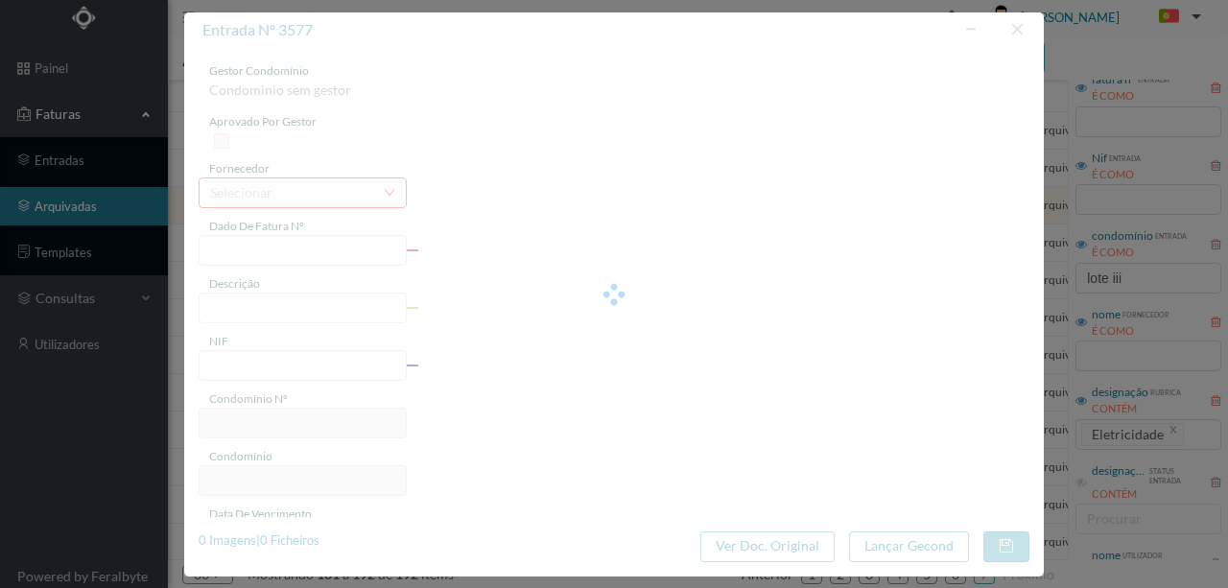
type input "2022-01-14"
type input "453.19"
type input "62"
type input "ED. VARANDAS DA FOZ - LOTE III"
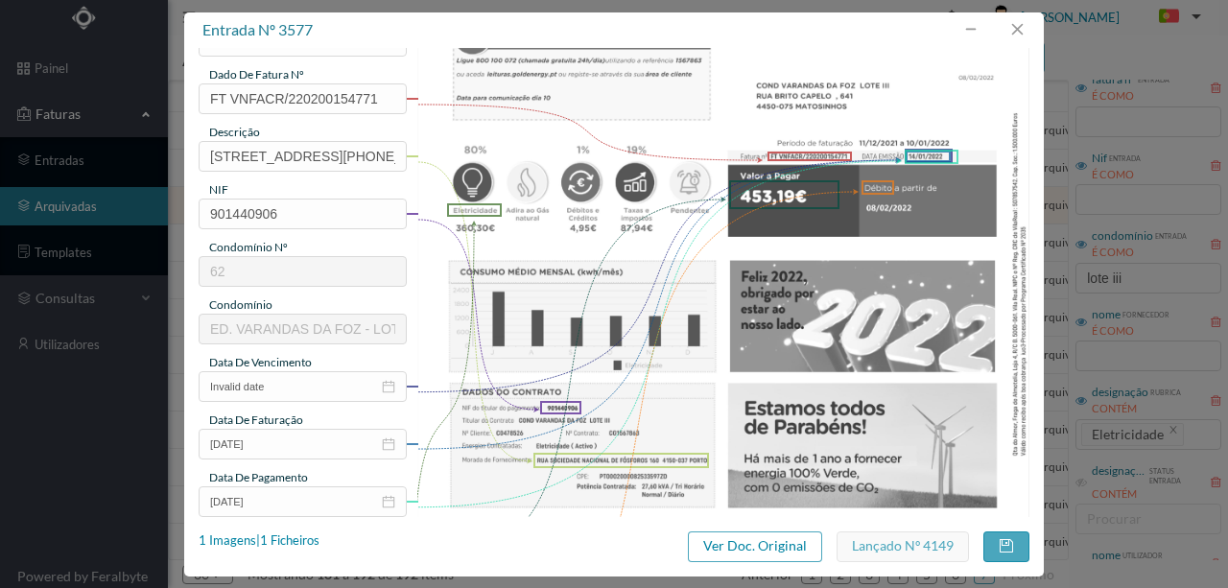
scroll to position [320, 0]
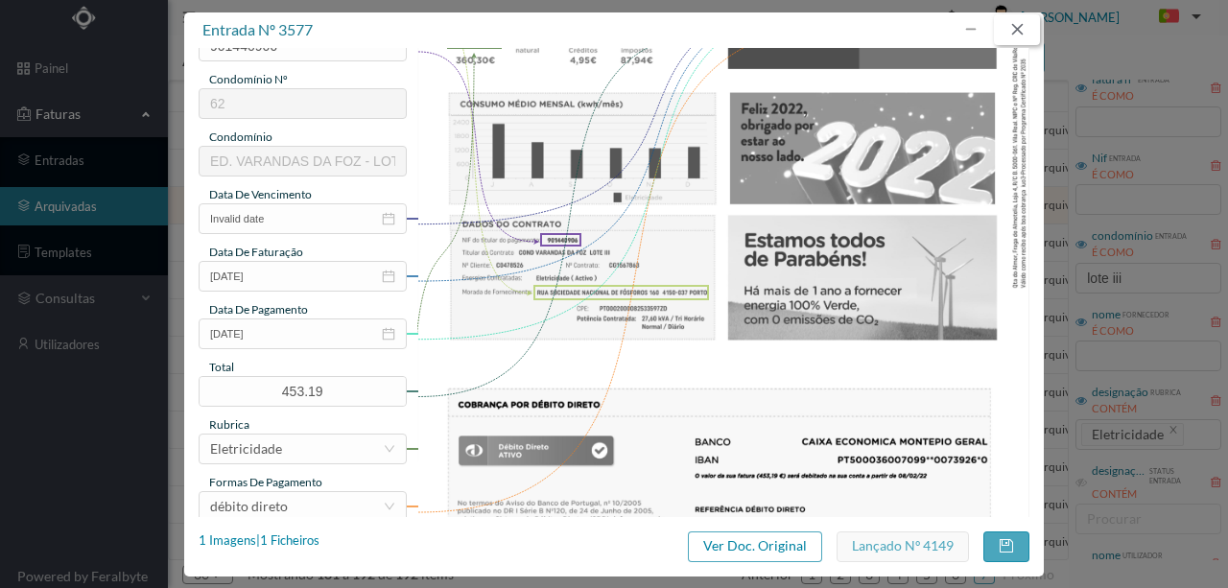
click at [1025, 29] on button "button" at bounding box center [1017, 29] width 46 height 31
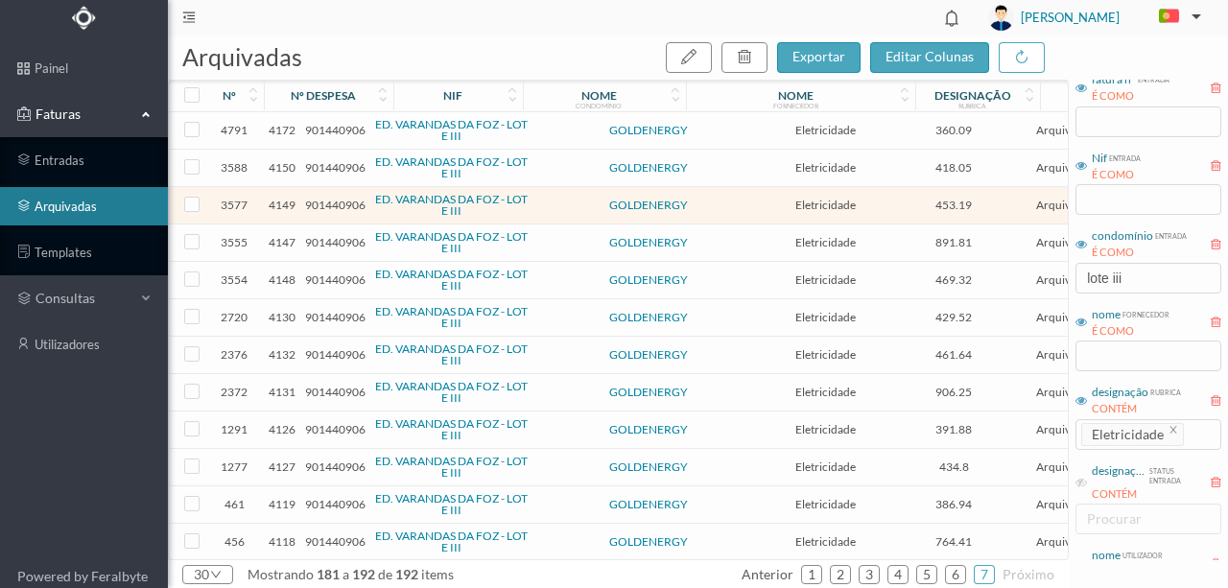
click at [328, 242] on span "901440906" at bounding box center [335, 242] width 60 height 14
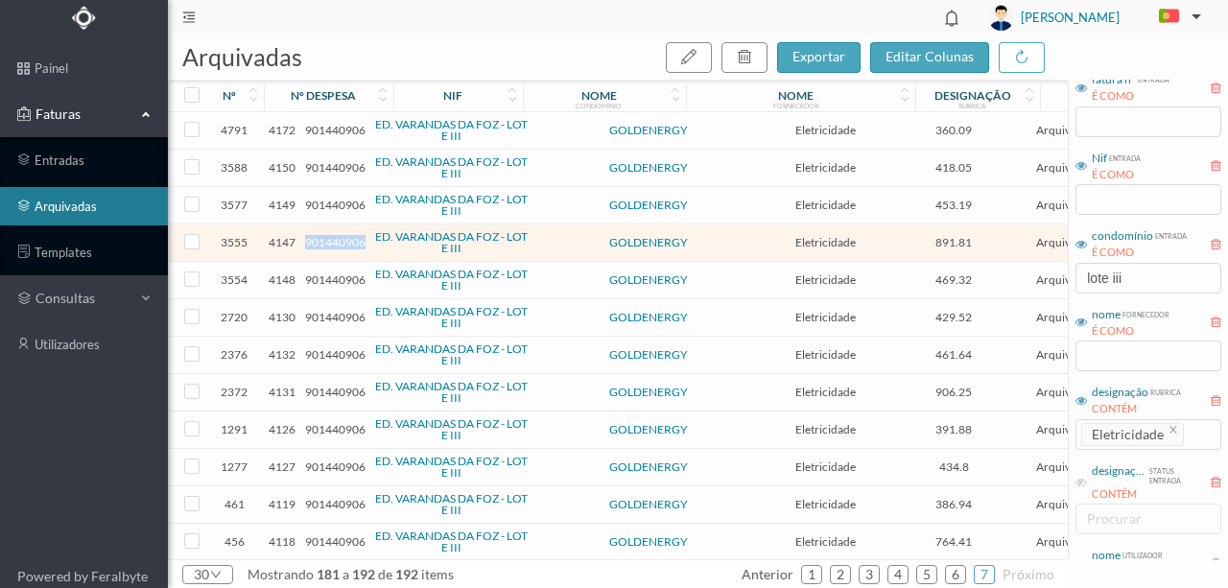
click at [328, 242] on span "901440906" at bounding box center [335, 242] width 60 height 14
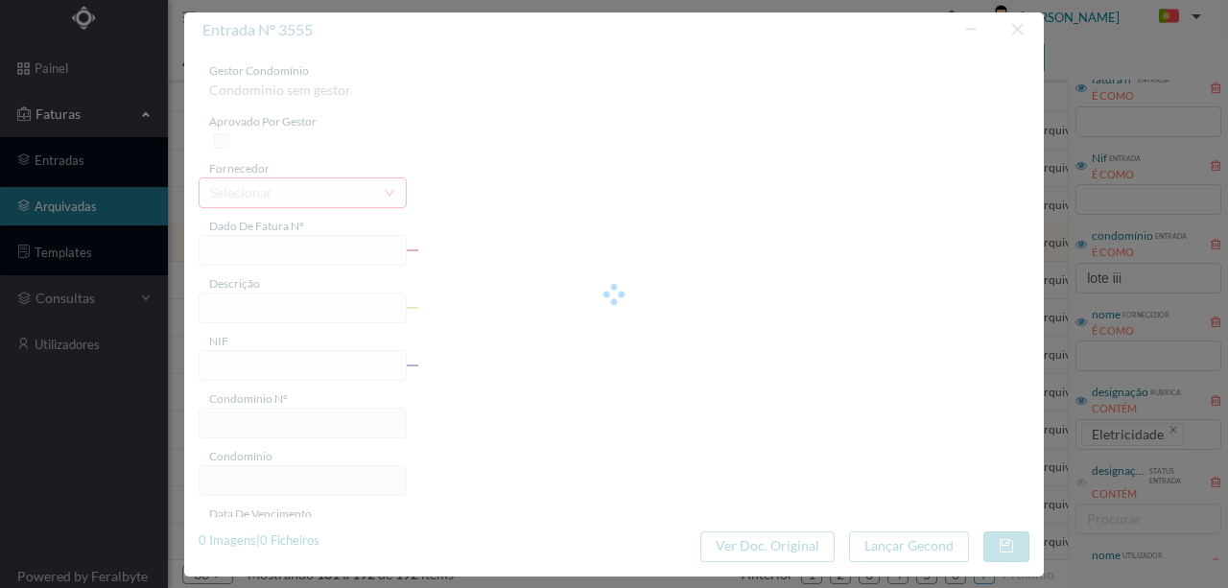
type input "FT VNFACR/220200118883"
type input "RUA SOCIEDADE NACIONAL DE FÓSFOROS 140 4150-037 PORTO"
type input "901440906"
type input "04-02-2022"
type input "10-01-2022"
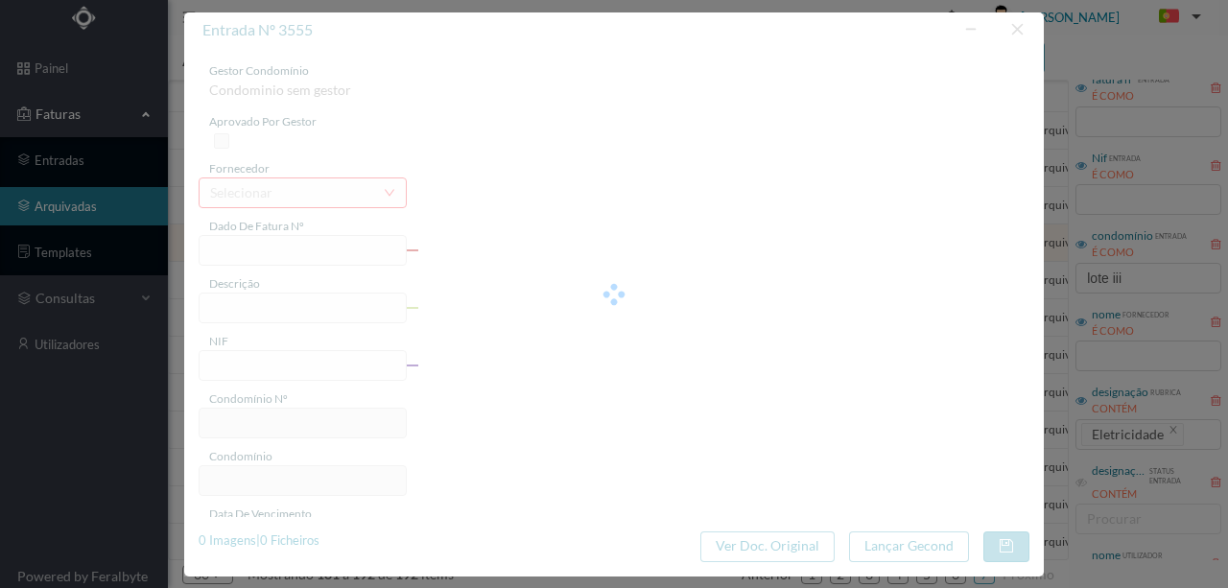
type input "2022-01-10"
type input "891.81"
type input "62"
type input "ED. VARANDAS DA FOZ - LOTE III"
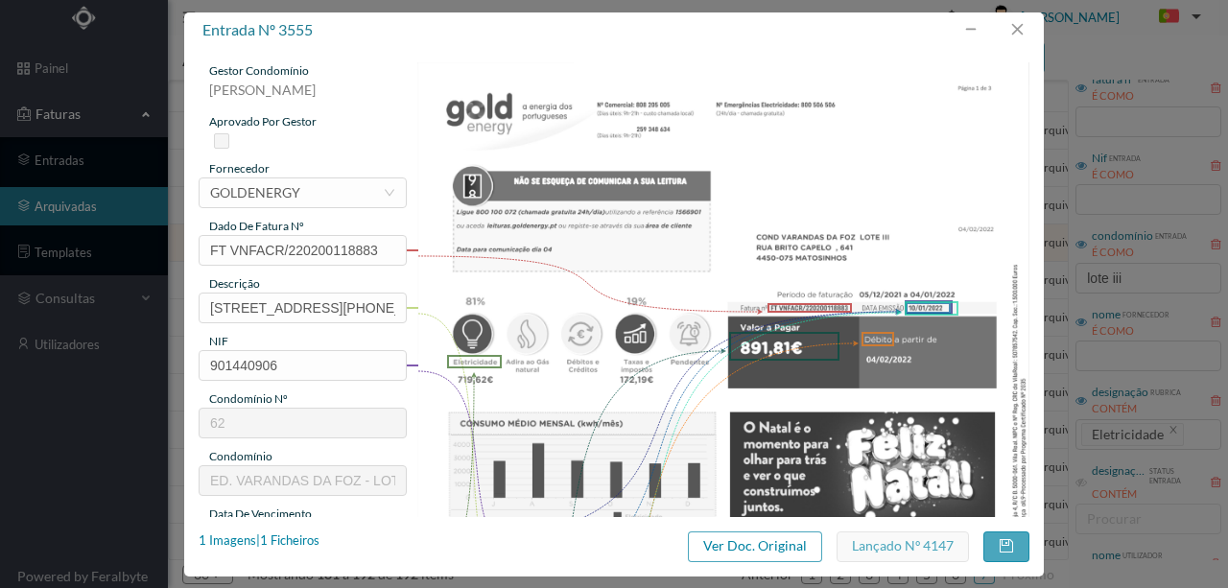
scroll to position [255, 0]
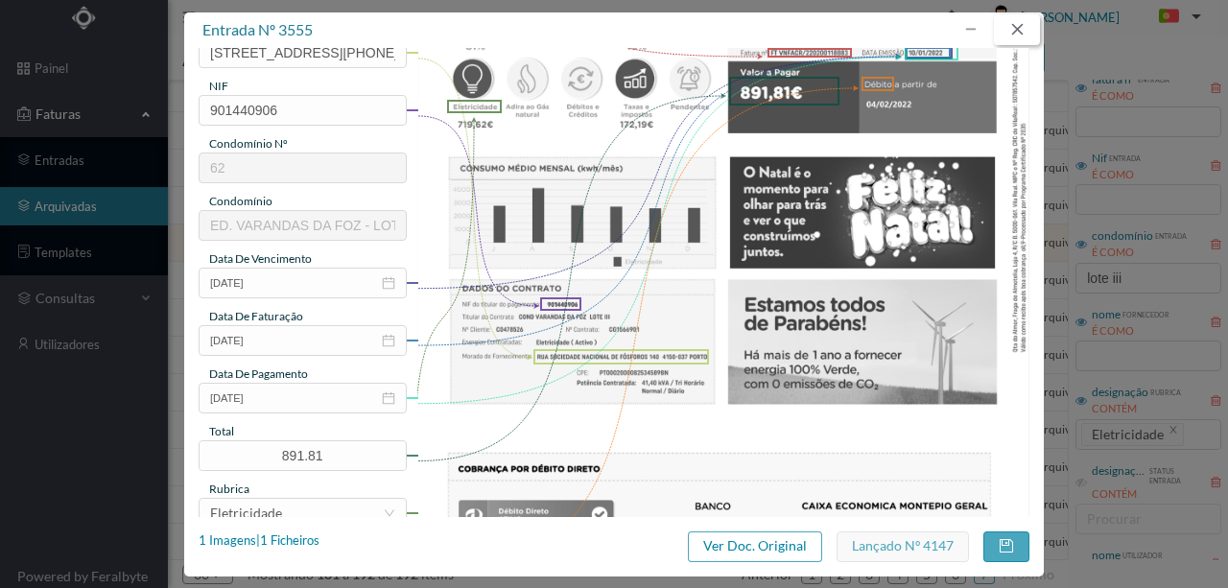
click at [1023, 21] on button "button" at bounding box center [1017, 29] width 46 height 31
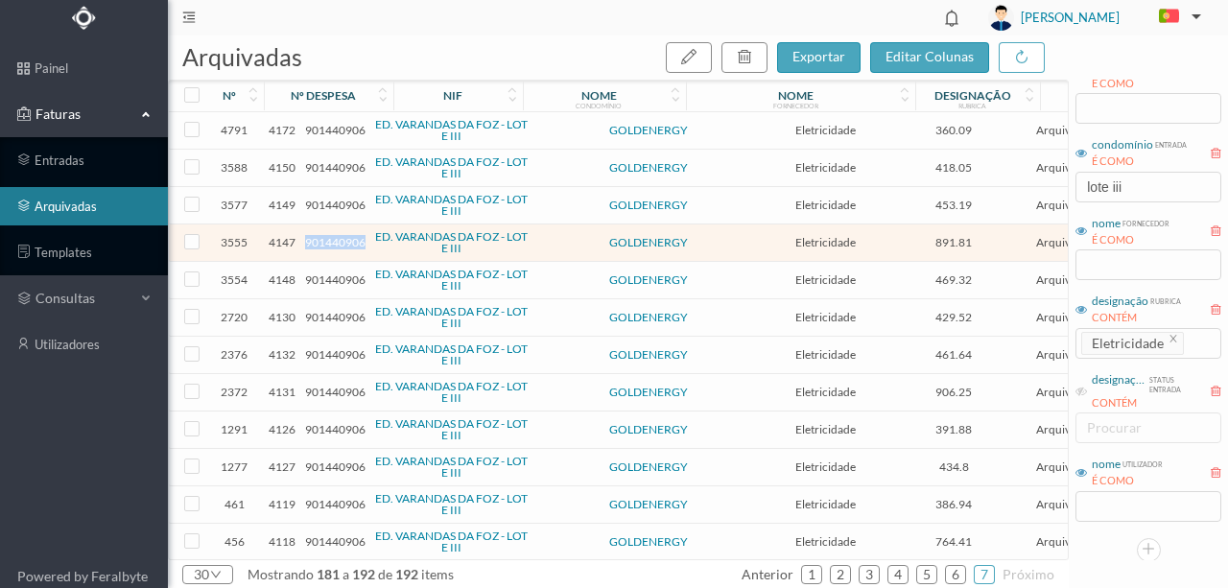
scroll to position [221, 0]
click at [1103, 265] on input "text" at bounding box center [1149, 263] width 146 height 31
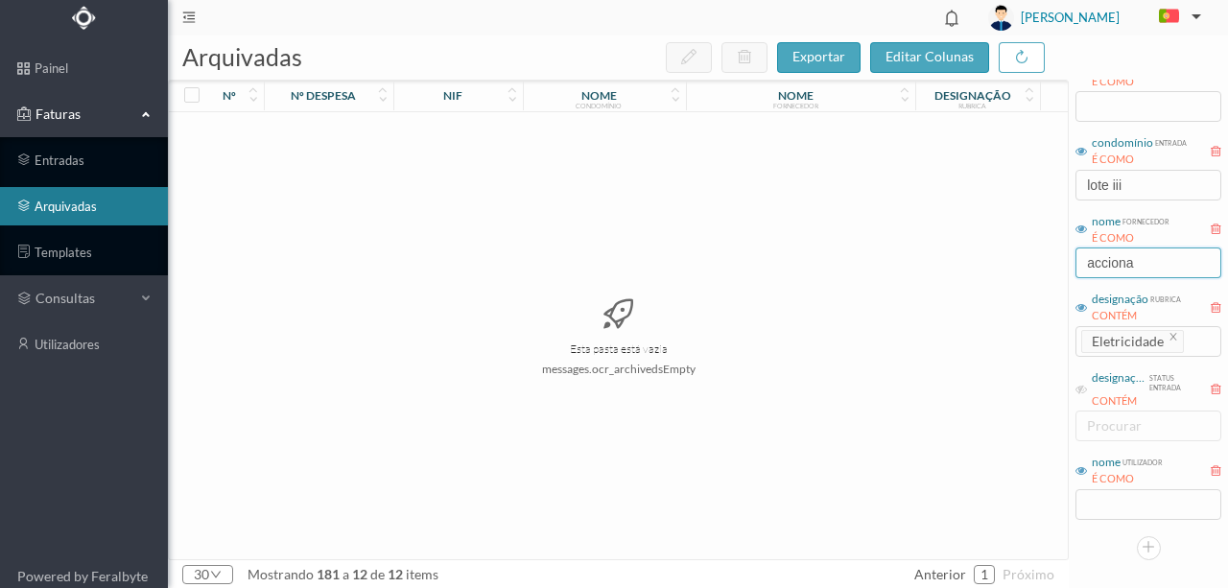
type input "acciona"
click at [996, 368] on div "Esta pasta está vazia messages.ocr_archivedsEmpty" at bounding box center [618, 335] width 899 height 447
click at [1171, 337] on icon "icon: close" at bounding box center [1174, 336] width 7 height 7
click at [1054, 296] on div "Esta pasta está vazia messages.ocr_archivedsEmpty" at bounding box center [618, 335] width 899 height 447
drag, startPoint x: 1153, startPoint y: 264, endPoint x: 778, endPoint y: 293, distance: 376.3
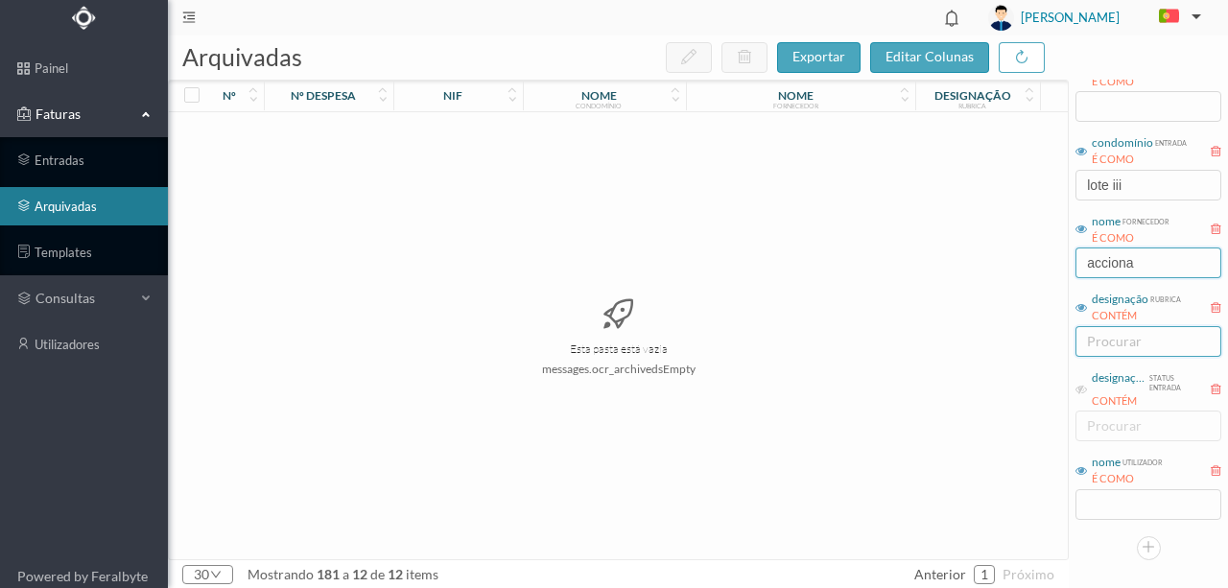
click at [839, 280] on div "arquivadas exportar editar colunas nº nº despesa nif nome condomínio nome forne…" at bounding box center [698, 312] width 1060 height 553
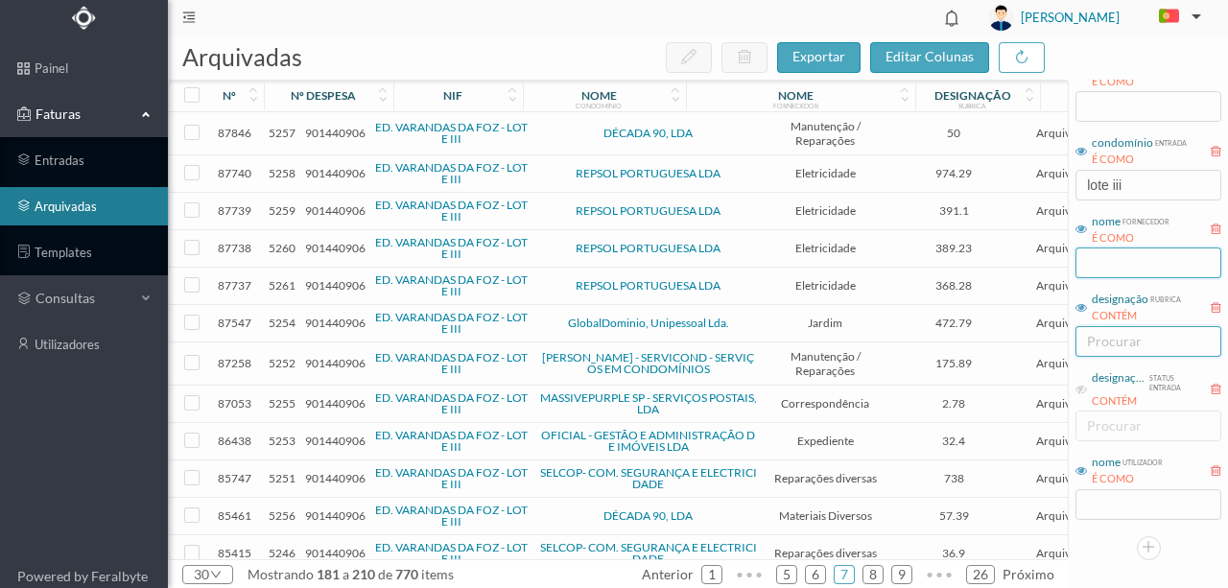
click at [1091, 261] on input "text" at bounding box center [1149, 263] width 146 height 31
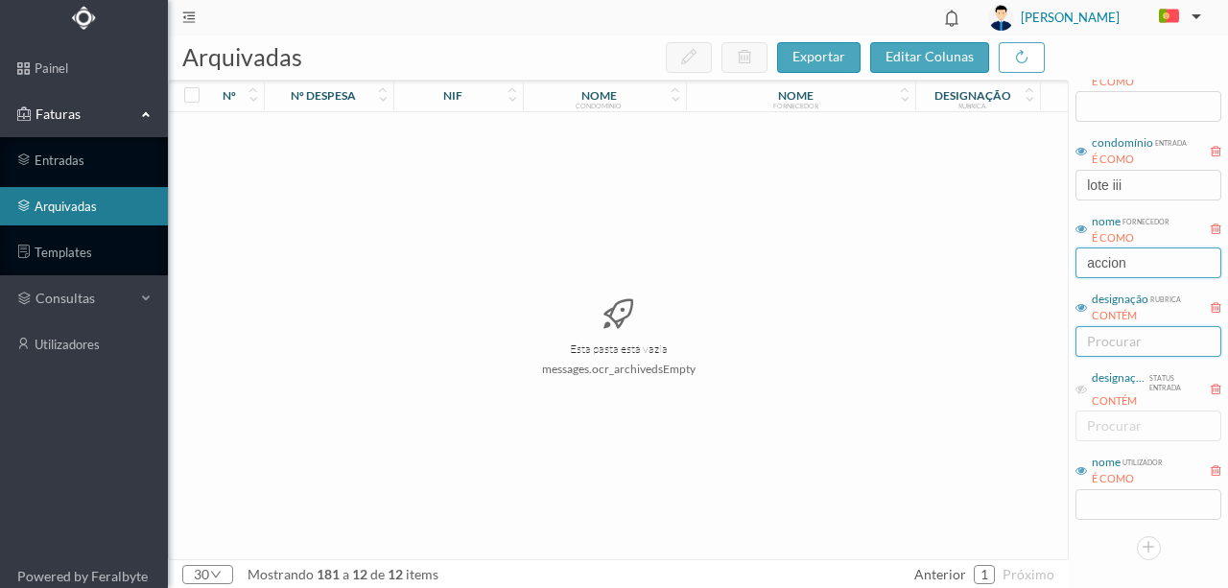
type input "acciona"
drag, startPoint x: 1120, startPoint y: 269, endPoint x: 635, endPoint y: 253, distance: 484.8
click at [692, 259] on div "arquivadas exportar editar colunas nº nº despesa nif nome condomínio nome forne…" at bounding box center [698, 312] width 1060 height 553
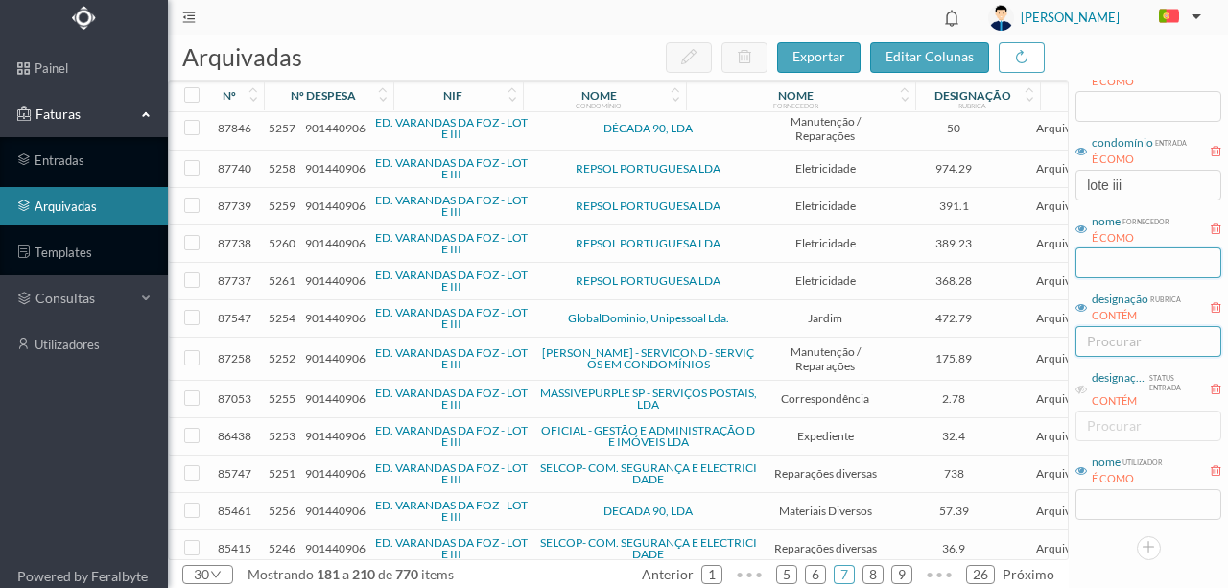
scroll to position [0, 0]
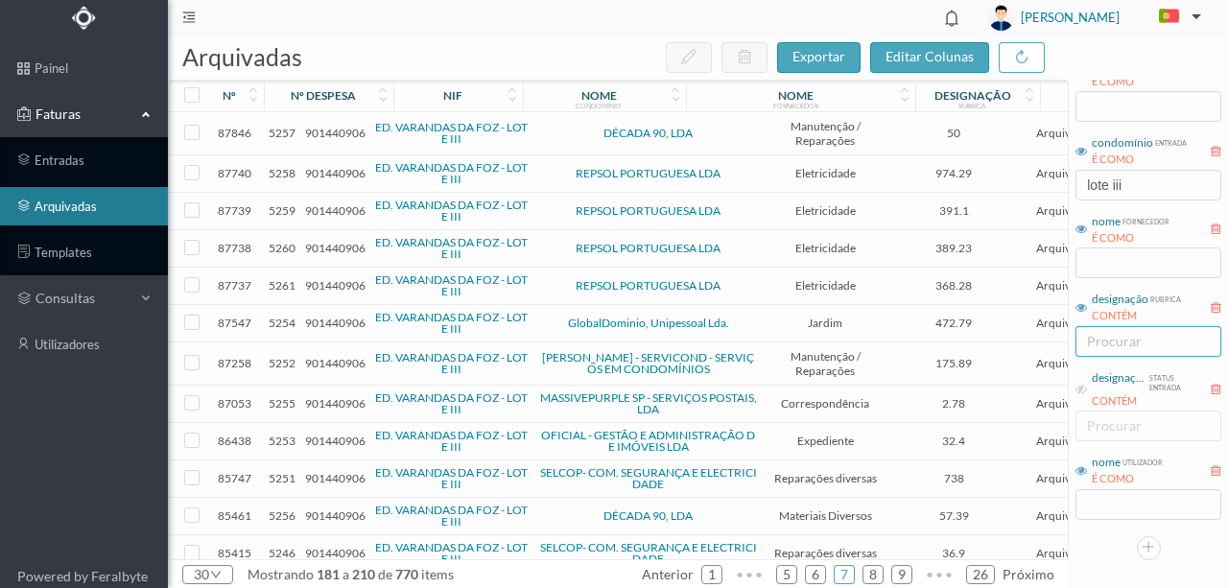
click at [331, 167] on span "901440906" at bounding box center [335, 173] width 60 height 14
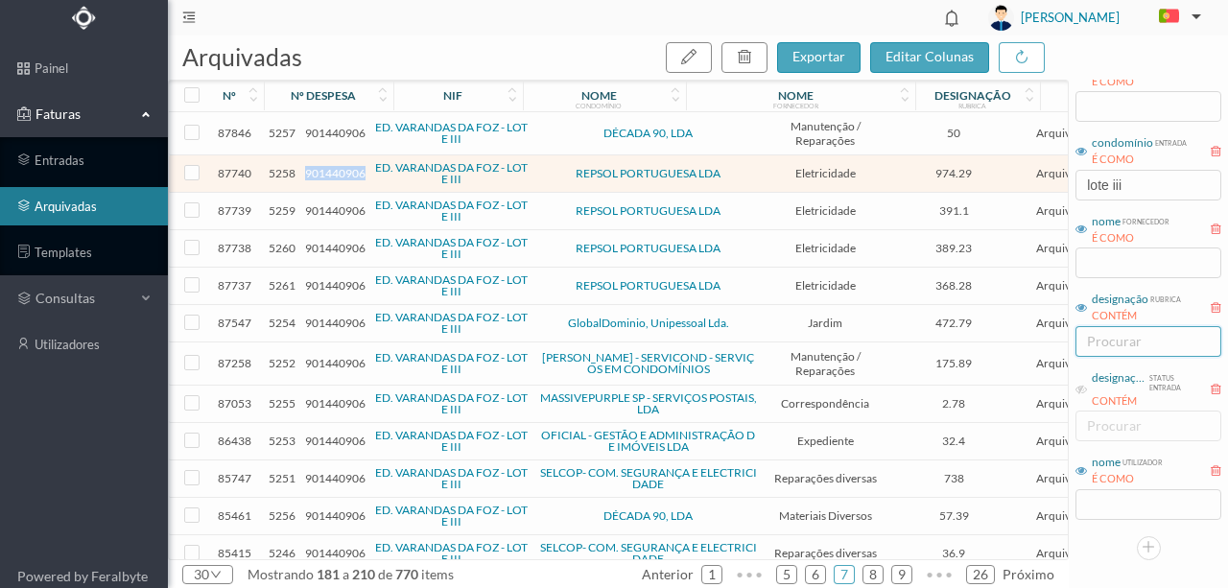
click at [331, 167] on span "901440906" at bounding box center [335, 173] width 60 height 14
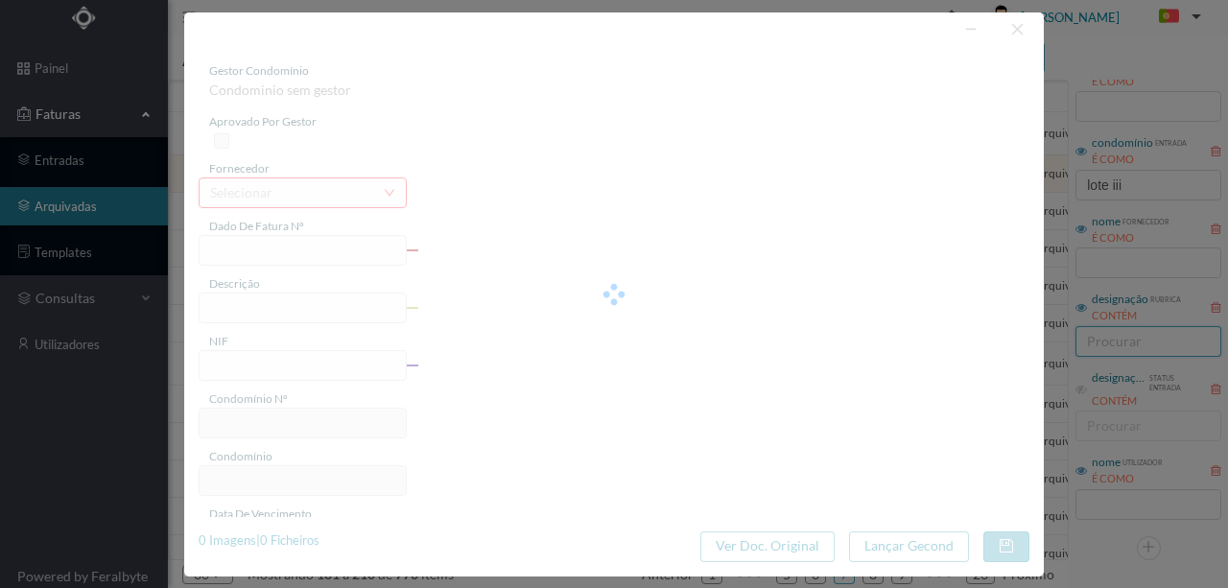
type input "FAC 0210762024/0049365180"
type input "140 (28.10.2024 a 27.11.2024)"
type input "901440906"
type input "2024-12-10"
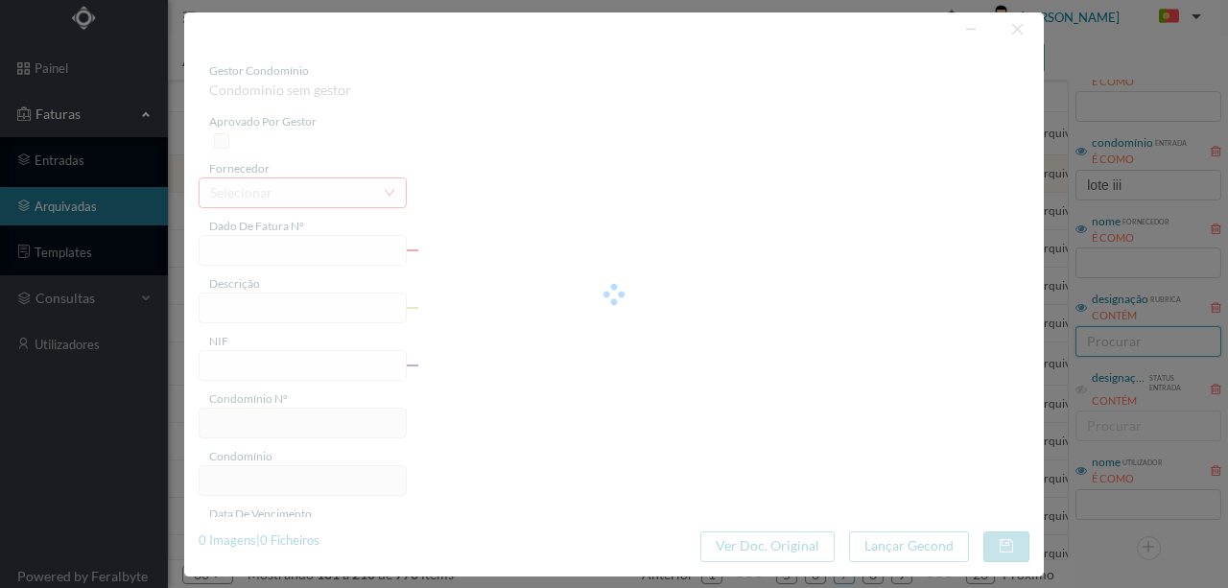
type input "2024-12-31"
type input "974.29"
type input "62"
type input "ED. VARANDAS DA FOZ - LOTE III"
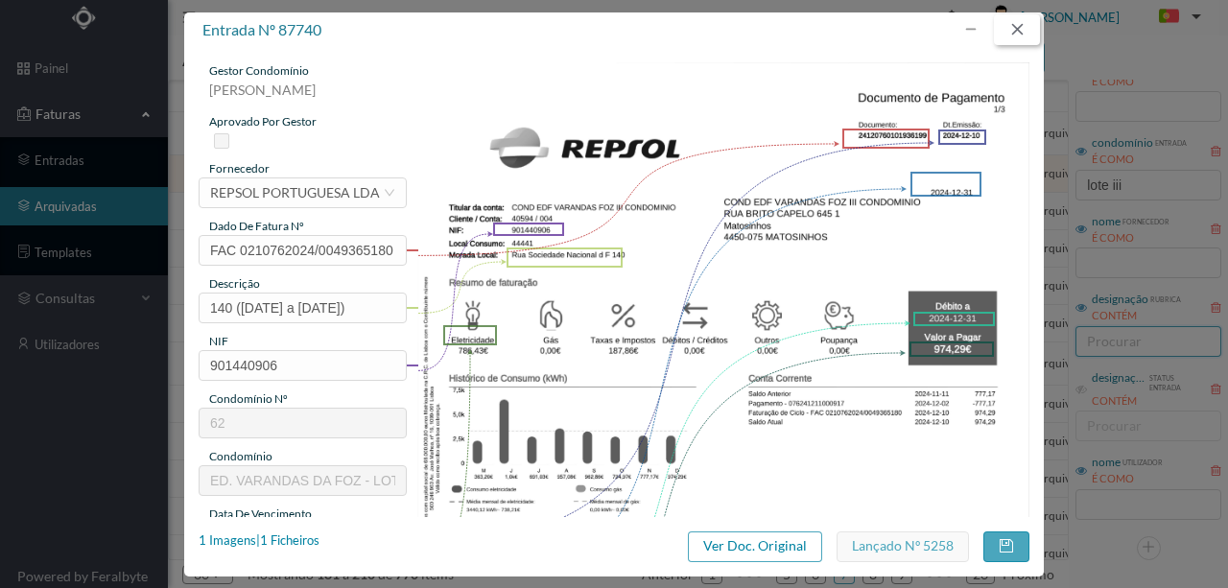
click at [1033, 27] on button "button" at bounding box center [1017, 29] width 46 height 31
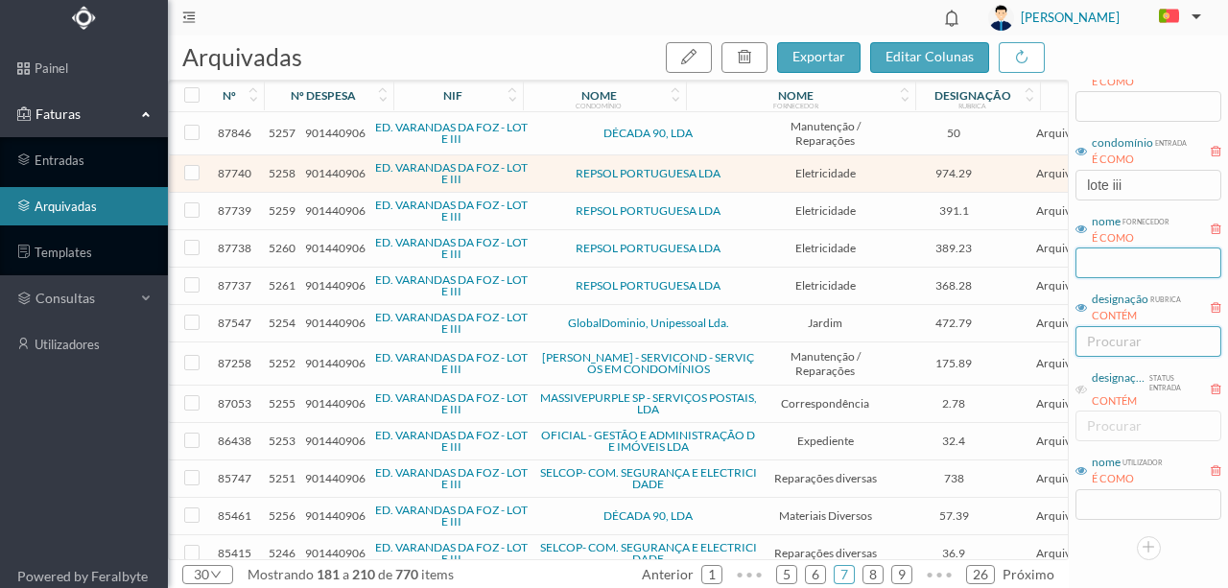
click at [1091, 265] on input "text" at bounding box center [1149, 263] width 146 height 31
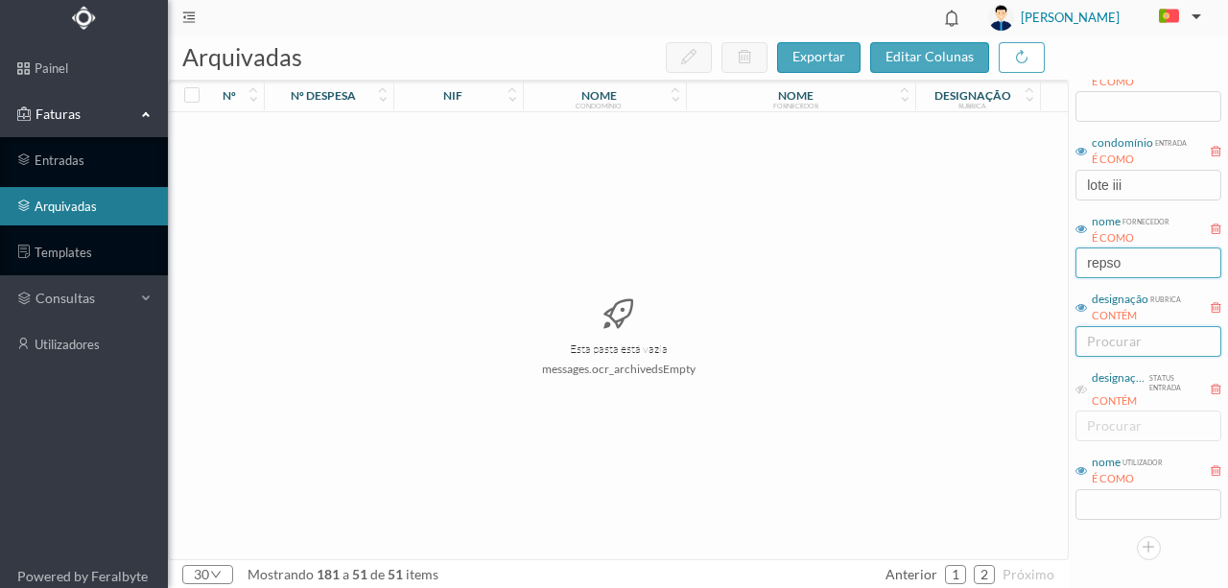
type input "repsol"
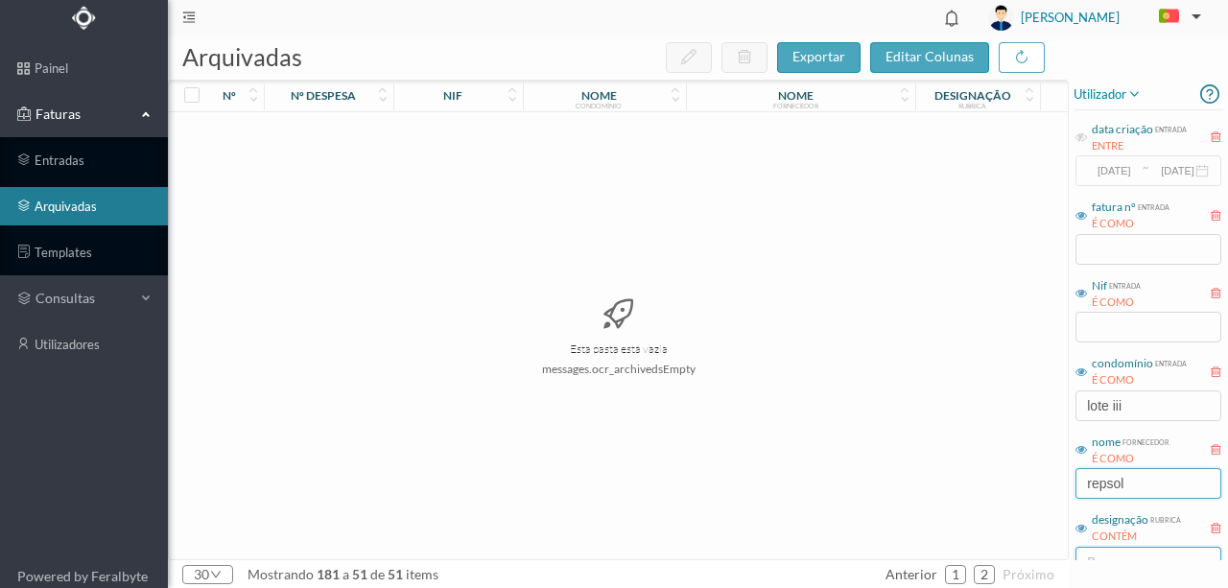
drag, startPoint x: 1161, startPoint y: 480, endPoint x: 830, endPoint y: 507, distance: 332.1
click at [830, 507] on div "arquivadas exportar editar colunas nº nº despesa nif nome condomínio nome forne…" at bounding box center [698, 312] width 1060 height 553
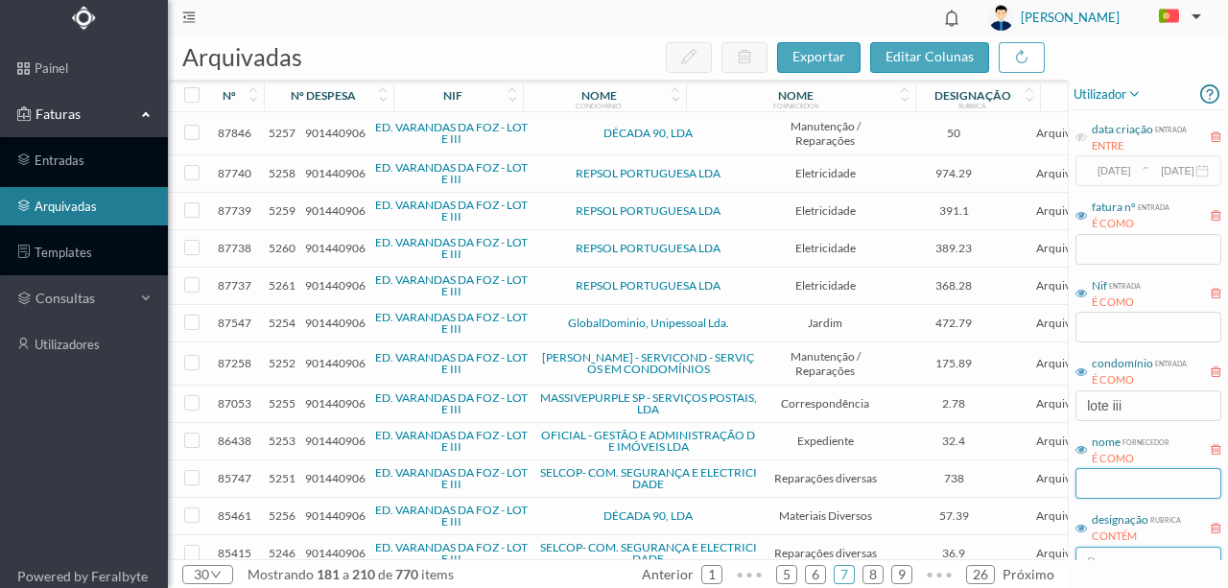
click at [1108, 483] on input "text" at bounding box center [1149, 483] width 146 height 31
click at [335, 212] on span "901440906" at bounding box center [335, 210] width 60 height 14
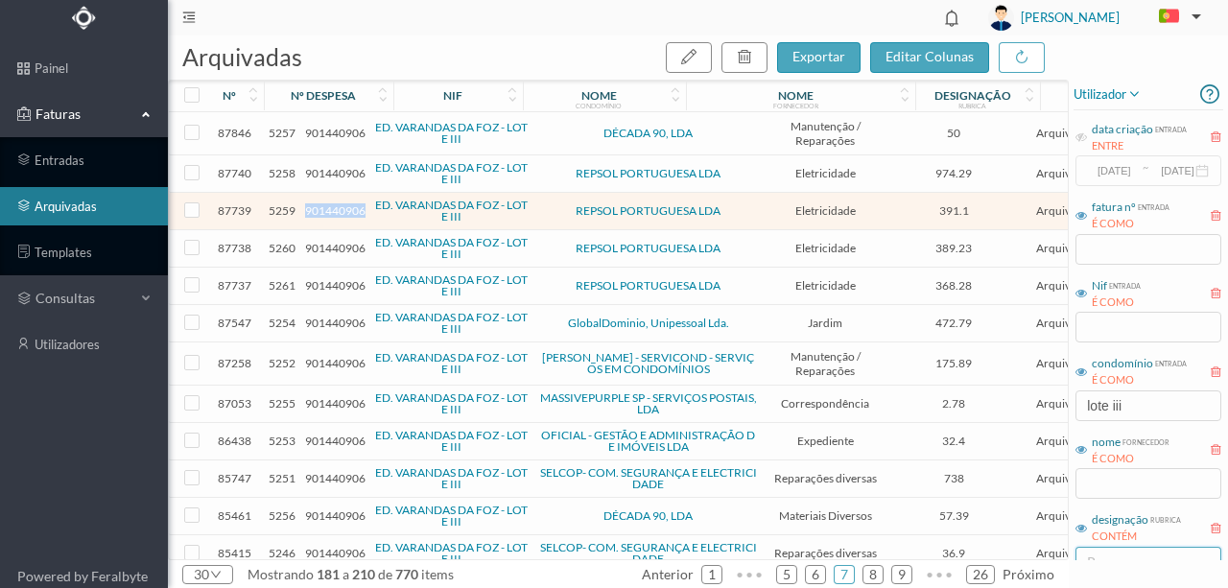
click at [335, 212] on span "901440906" at bounding box center [335, 210] width 60 height 14
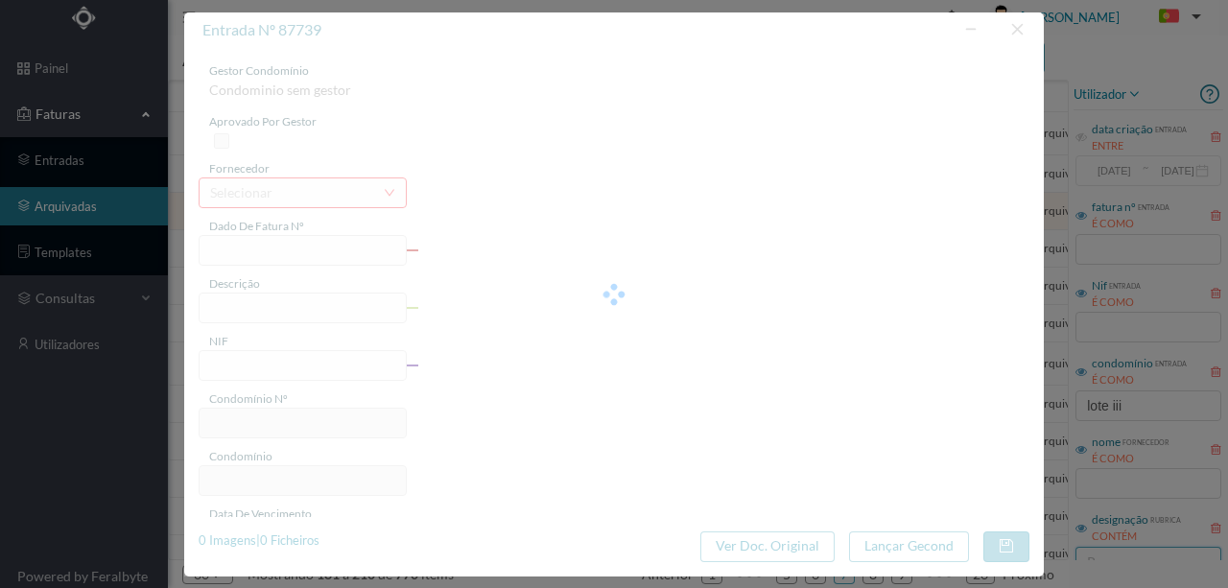
type input "FAC 0210762024/0049365155"
type input "160 (28.10.2024 a 27.11.2024)"
type input "901440906"
type input "2024-12-10"
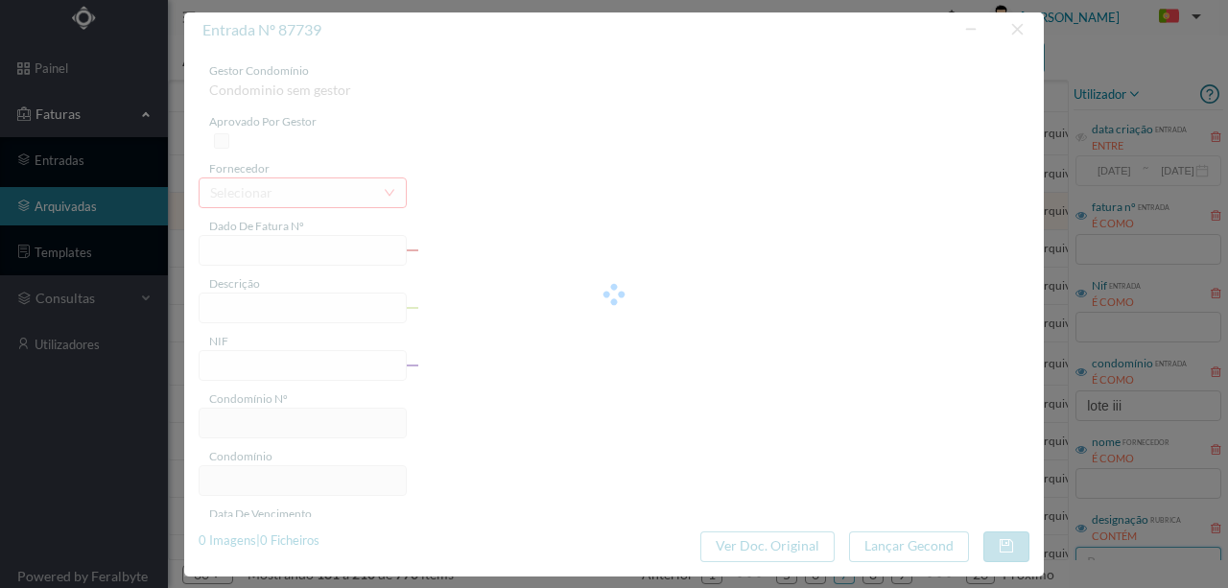
type input "2024-12-31"
type input "391.10"
type input "62"
type input "ED. VARANDAS DA FOZ - LOTE III"
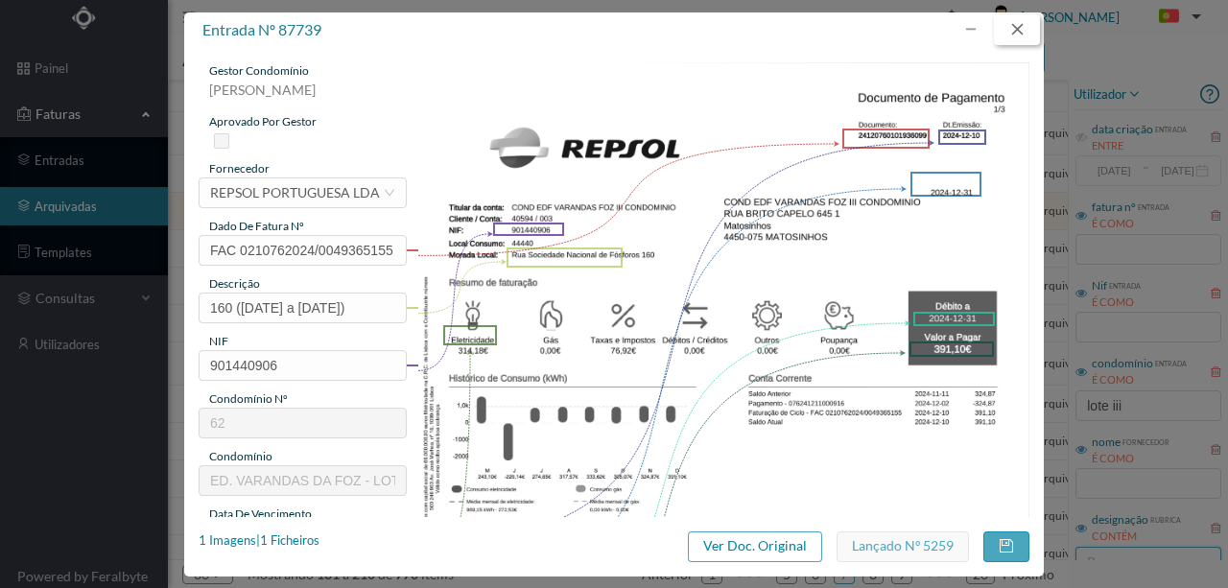
click at [1015, 28] on button "button" at bounding box center [1017, 29] width 46 height 31
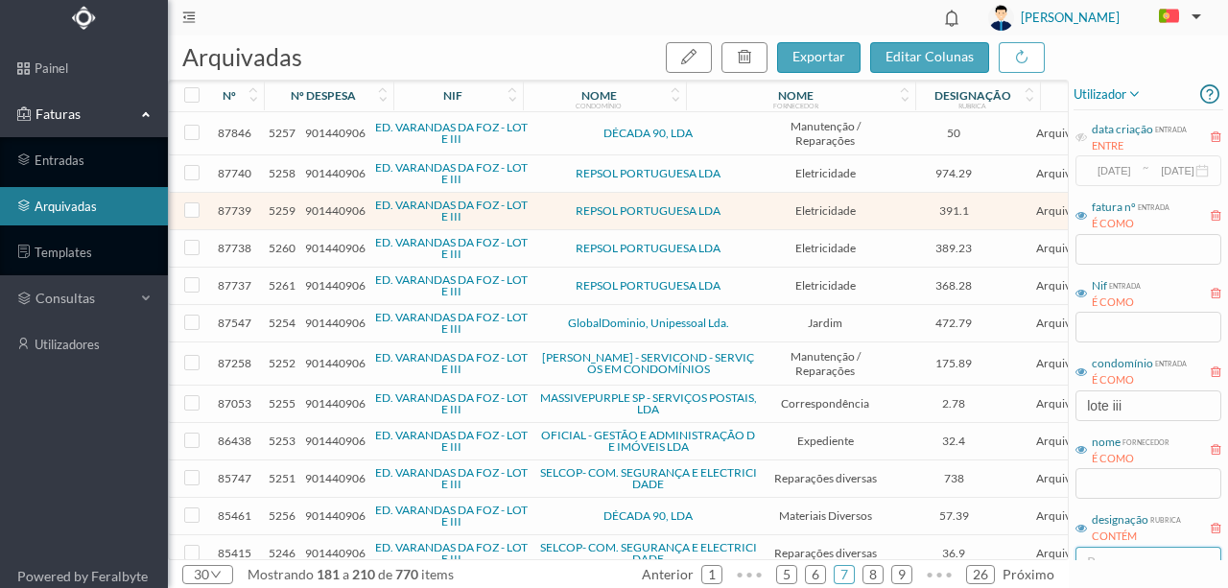
click at [317, 244] on span "901440906" at bounding box center [335, 248] width 60 height 14
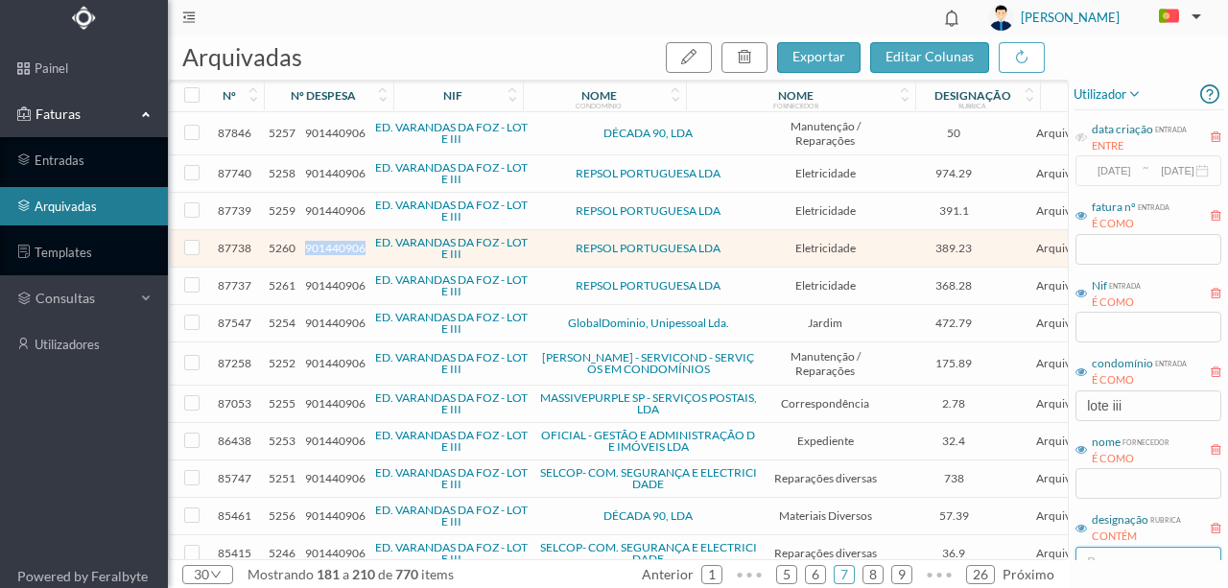
click at [317, 244] on span "901440906" at bounding box center [335, 248] width 60 height 14
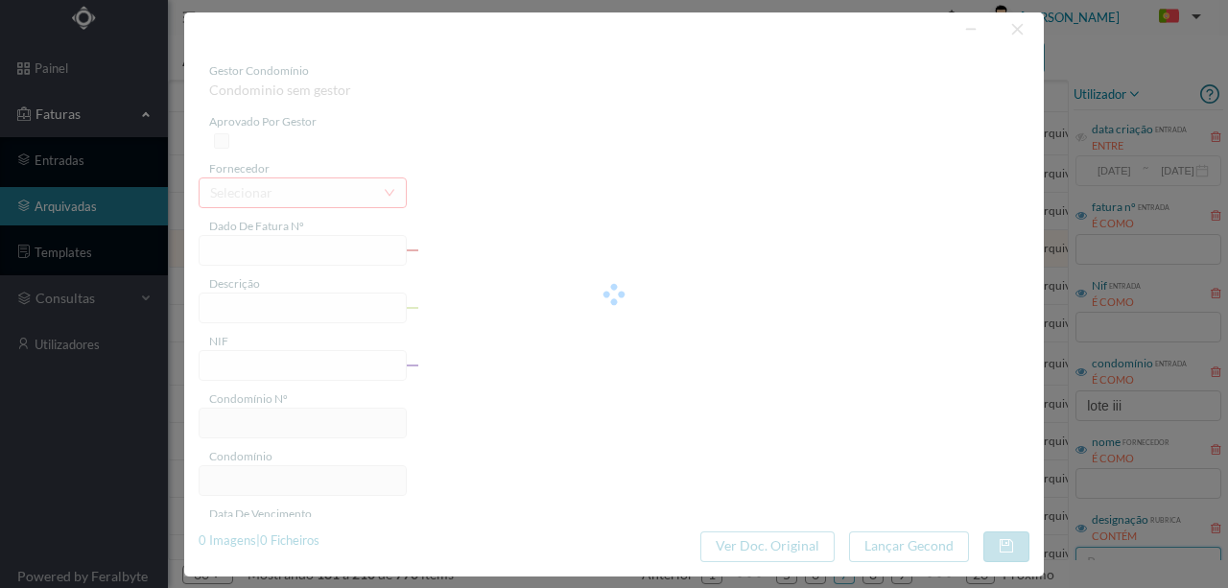
type input "FAC 0210762024/0049365179"
type input "202 (28.10.2024 a 27.11.2024)"
type input "901440906"
type input "2024-12-10"
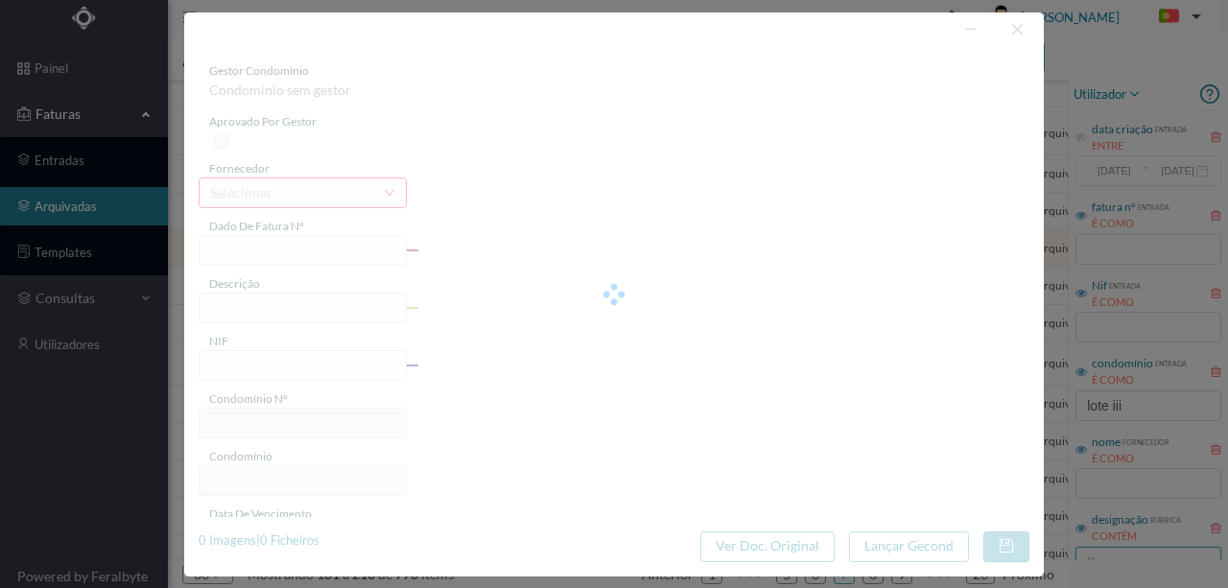
type input "2024-12-31"
type input "389.23"
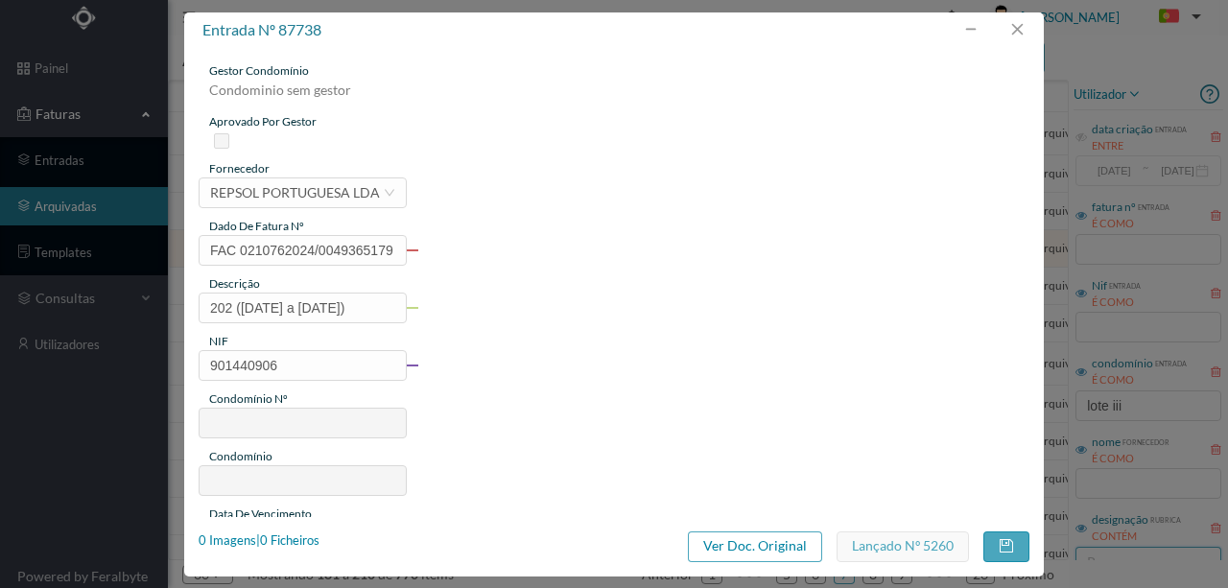
type input "62"
type input "ED. VARANDAS DA FOZ - LOTE III"
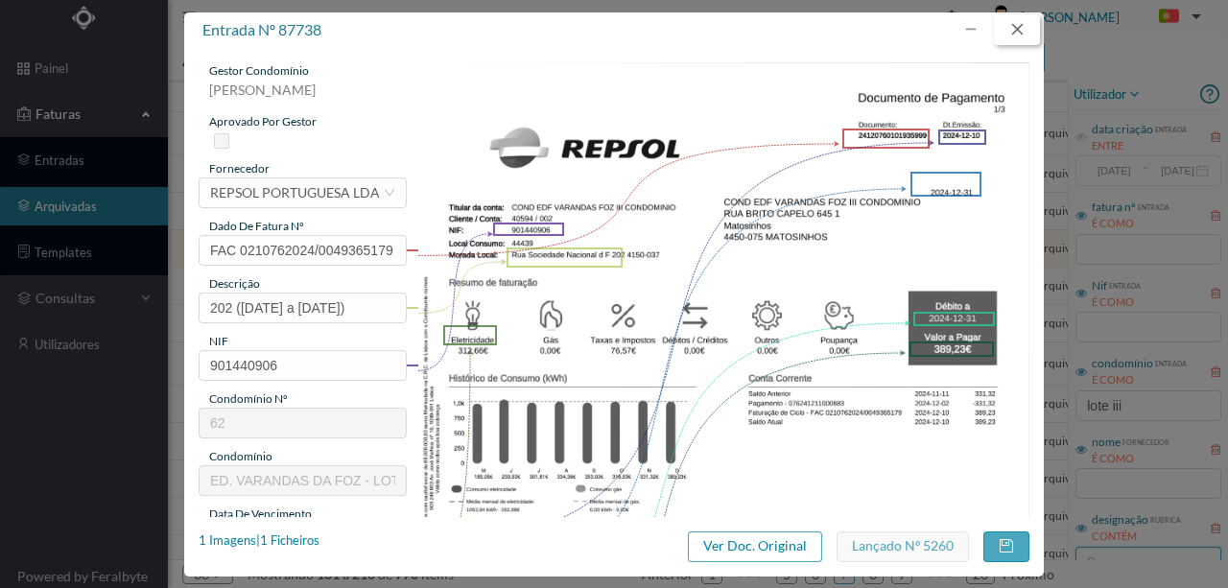
click at [1019, 32] on button "button" at bounding box center [1017, 29] width 46 height 31
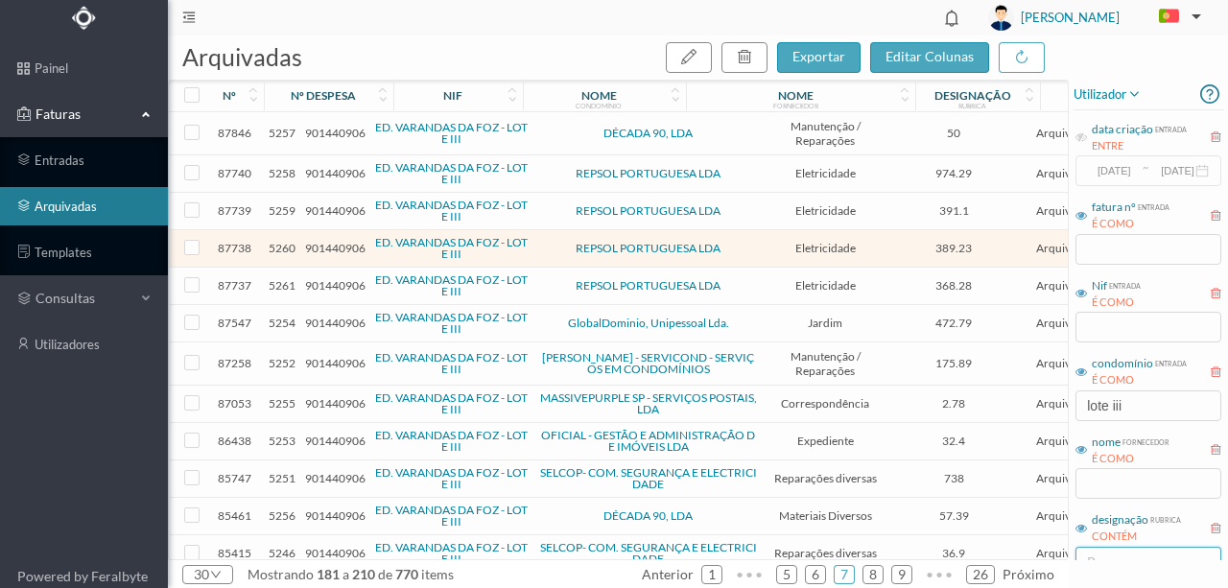
click at [344, 284] on span "901440906" at bounding box center [335, 285] width 60 height 14
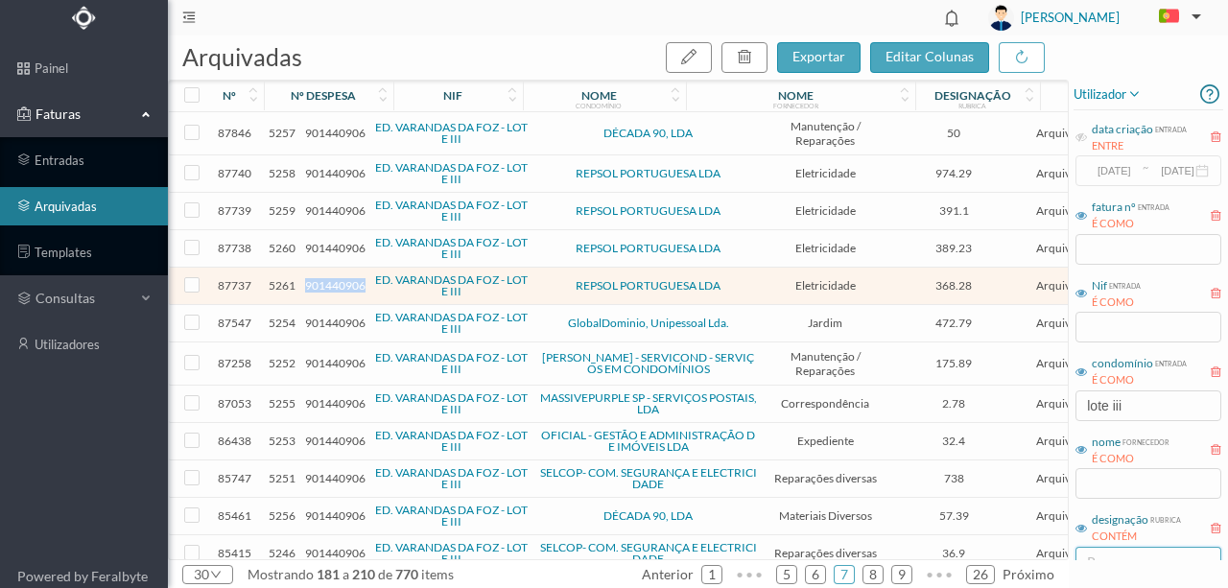
click at [344, 284] on span "901440906" at bounding box center [335, 285] width 60 height 14
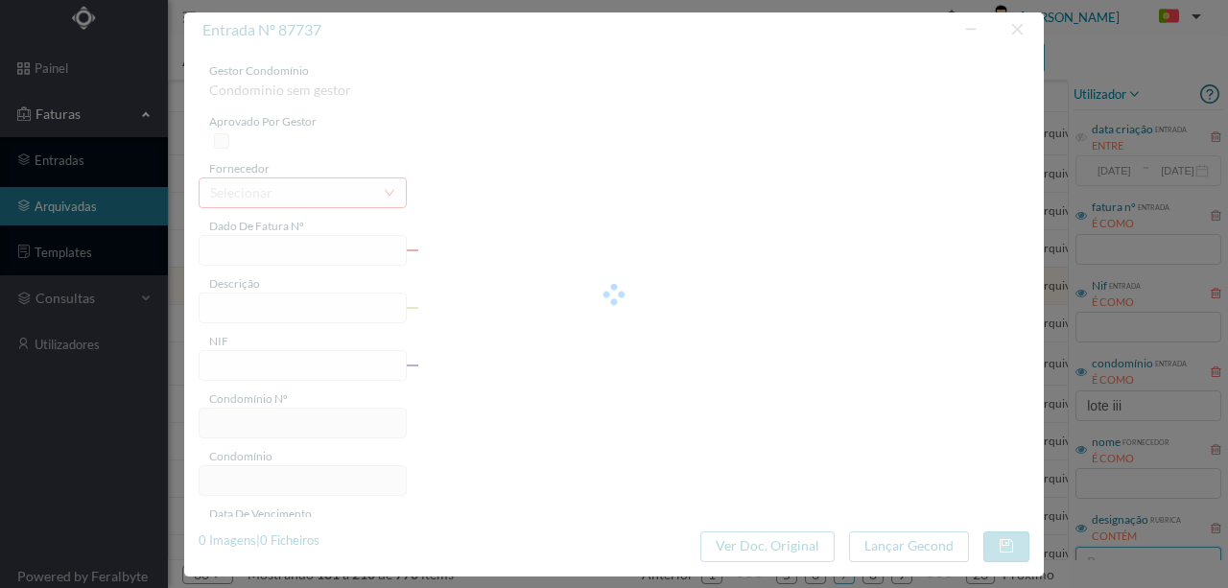
type input "FAC 0210762024/0049365289"
type input "182 (28.10.2024 a 27.11.2024)"
type input "901440906"
type input "2024-12-10"
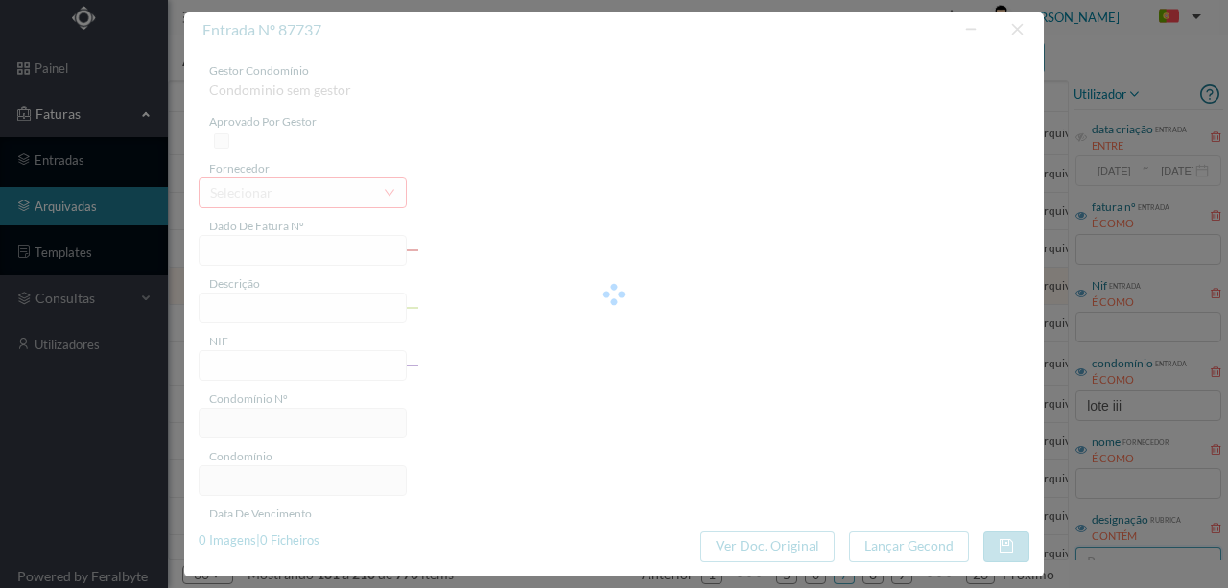
type input "2024-12-31"
type input "368.28"
type input "62"
type input "ED. VARANDAS DA FOZ - LOTE III"
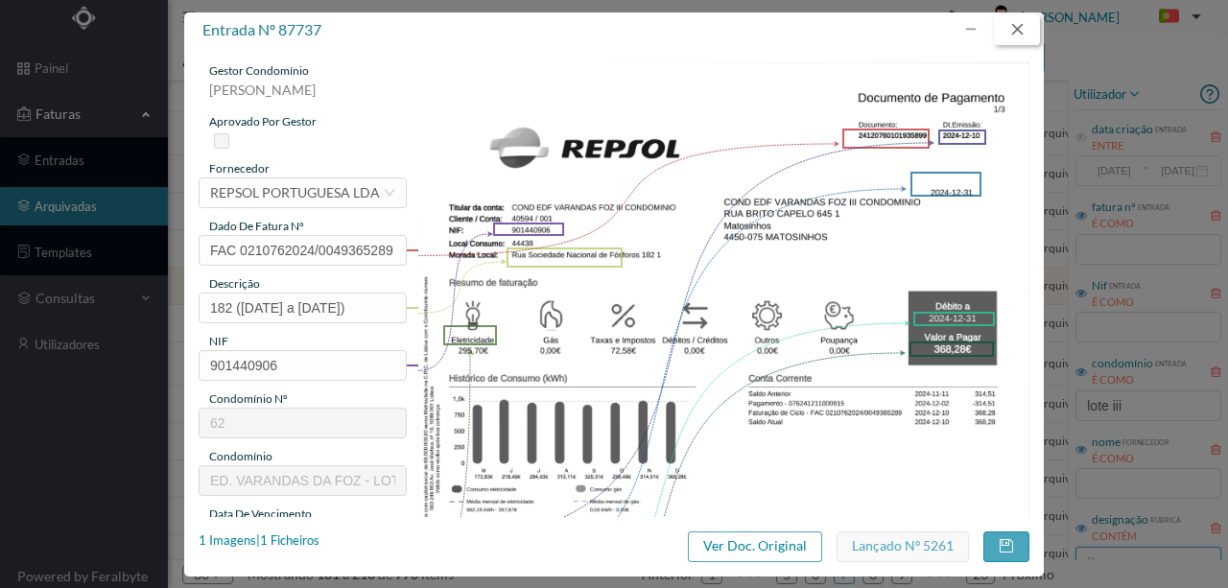
click at [1021, 28] on button "button" at bounding box center [1017, 29] width 46 height 31
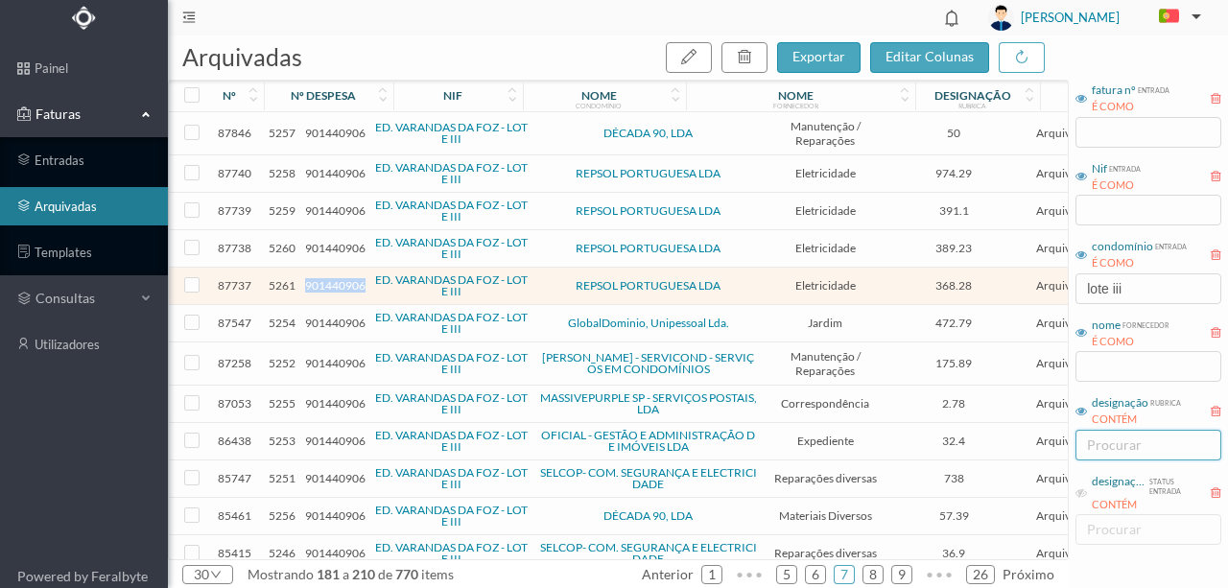
scroll to position [128, 0]
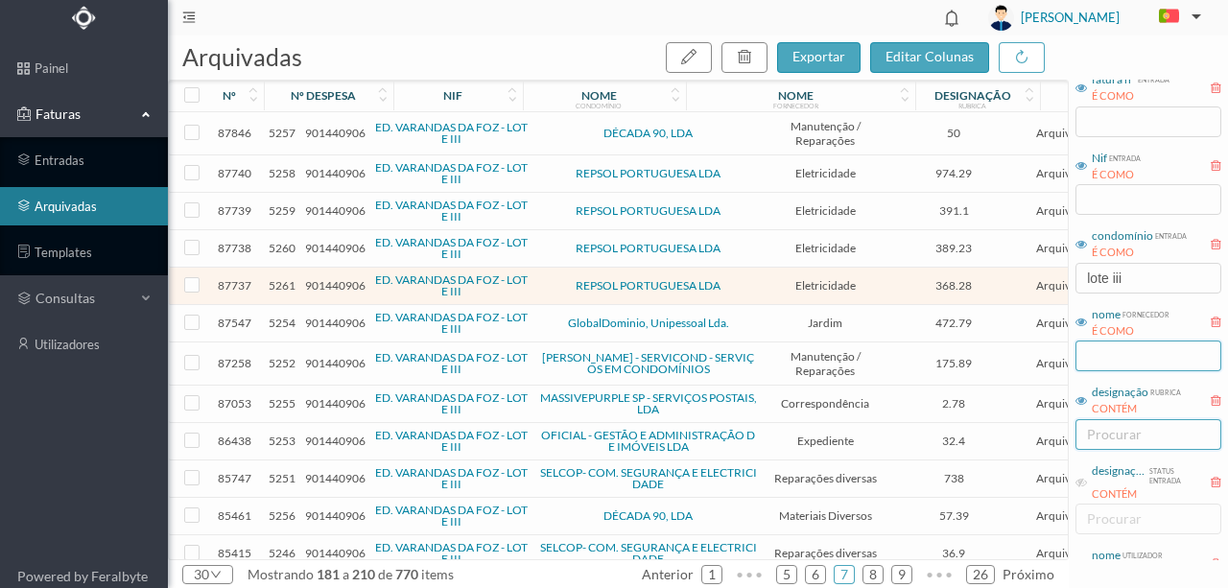
click at [1113, 360] on input "text" at bounding box center [1149, 356] width 146 height 31
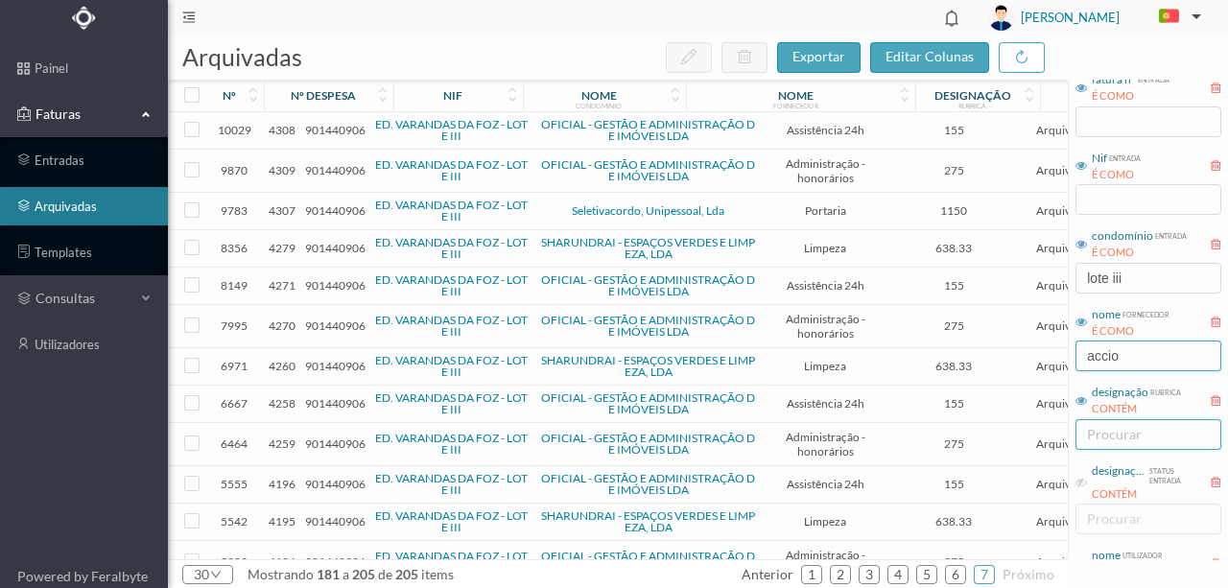
type input "accion"
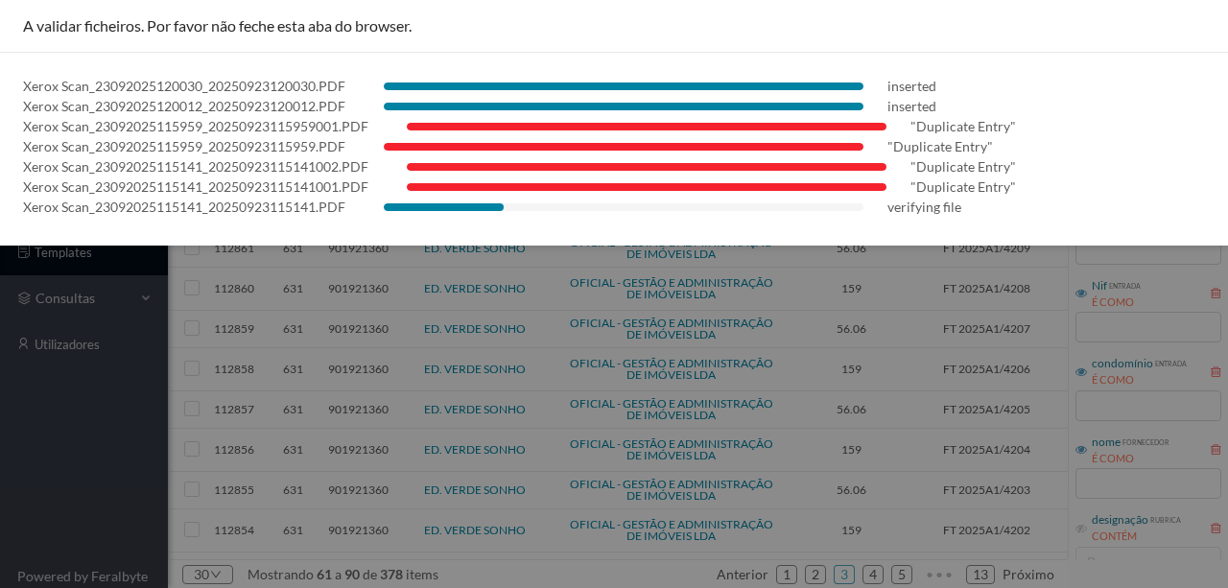
scroll to position [405, 0]
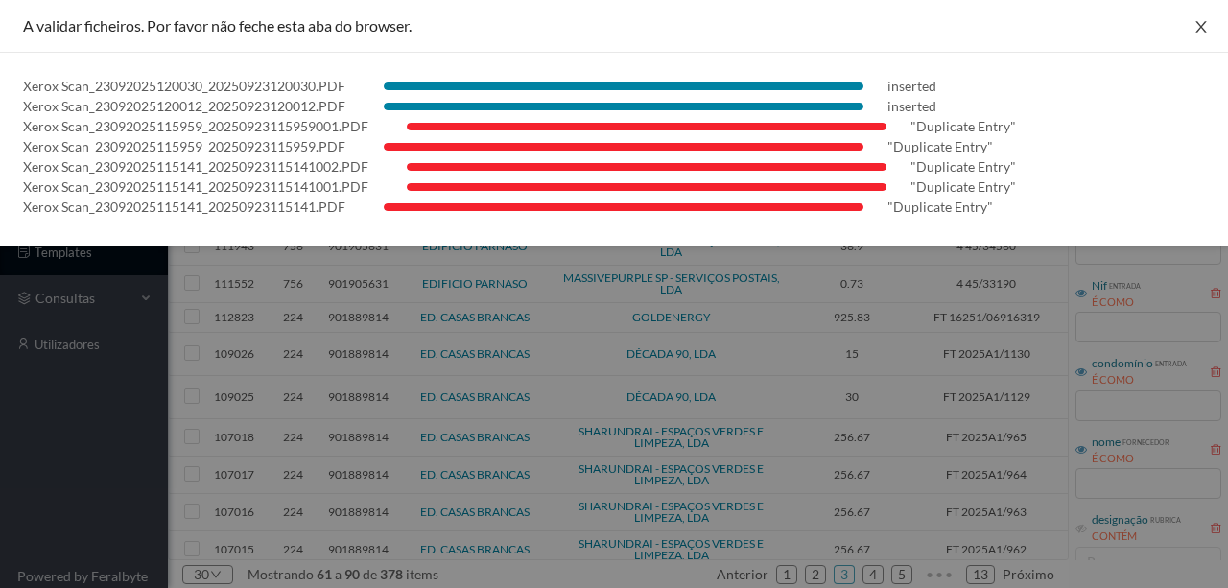
drag, startPoint x: 1201, startPoint y: 18, endPoint x: 1093, endPoint y: 57, distance: 115.0
click at [1201, 19] on button "Close" at bounding box center [1201, 27] width 54 height 54
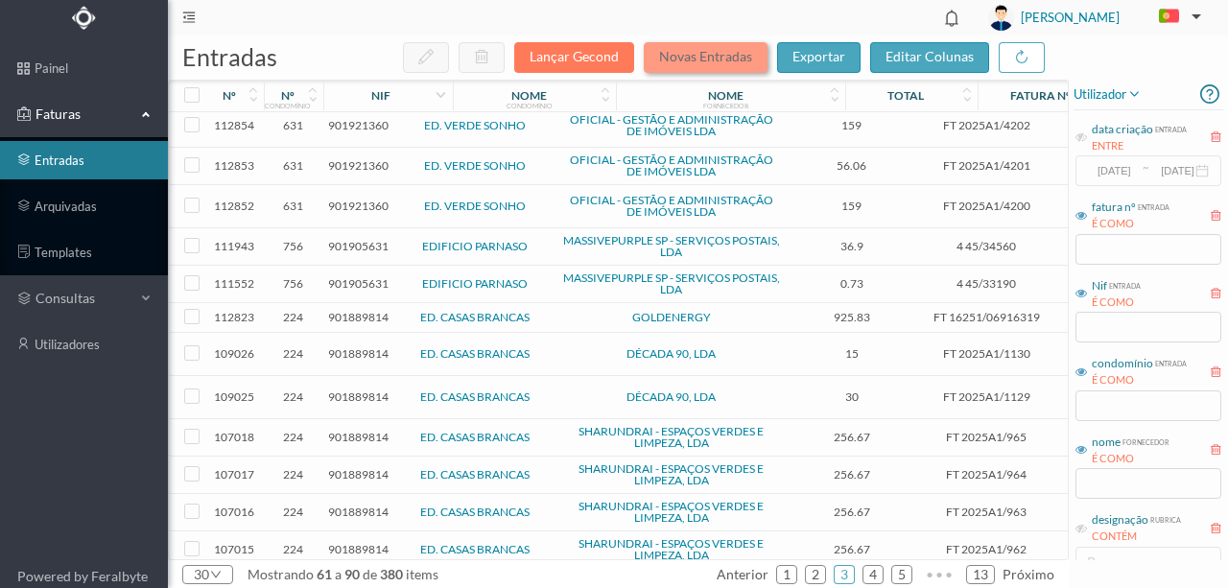
click at [714, 58] on button "Novas Entradas" at bounding box center [706, 57] width 124 height 31
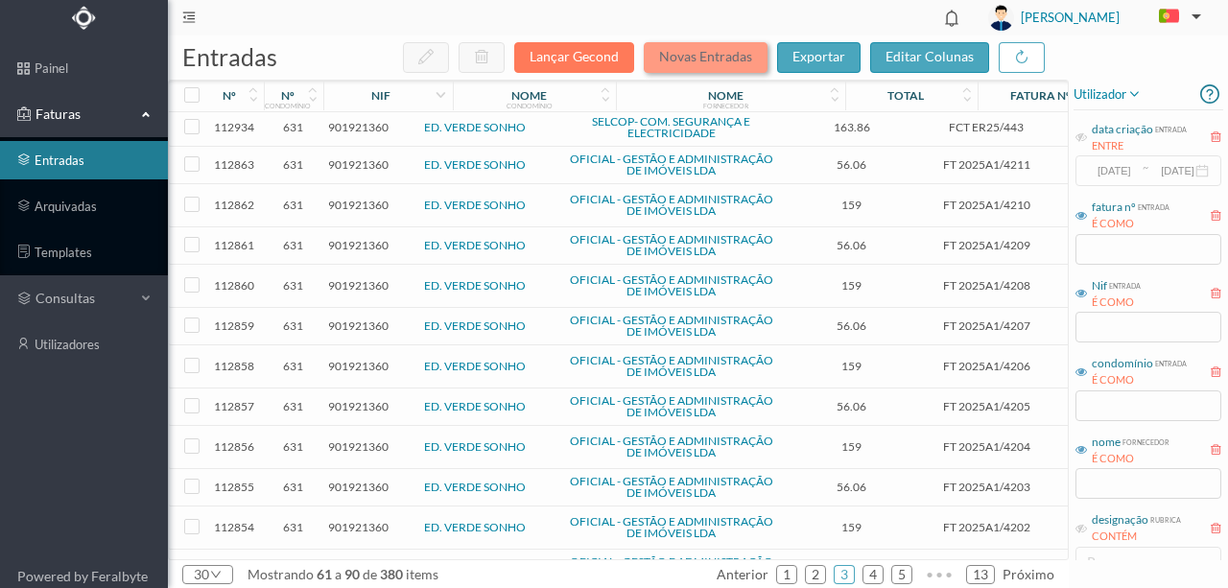
scroll to position [0, 0]
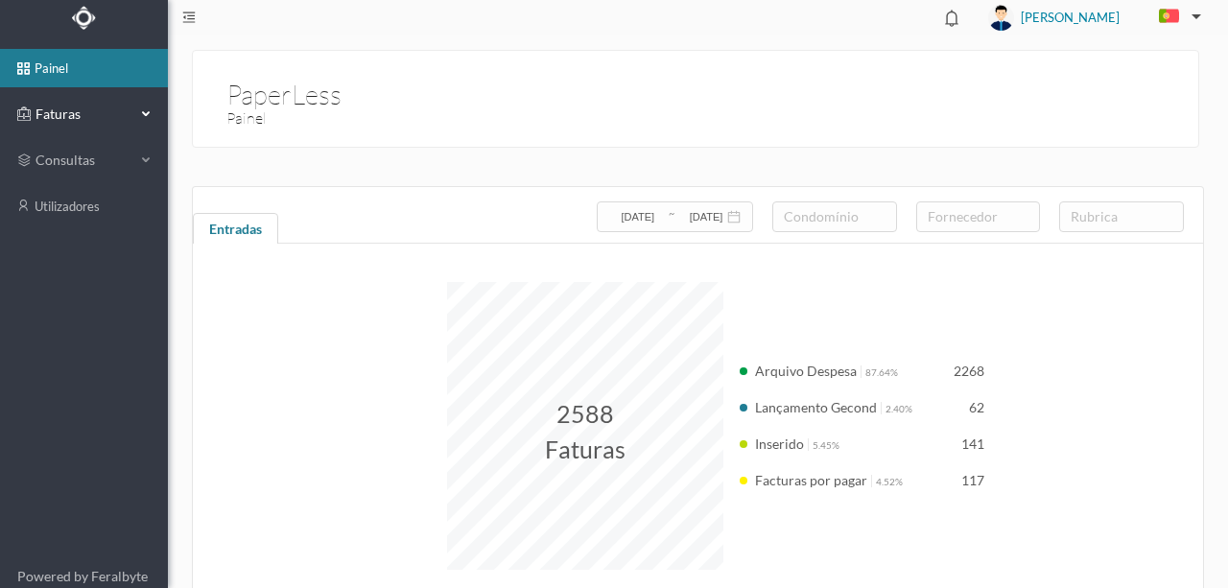
click at [55, 112] on span "Faturas" at bounding box center [84, 114] width 106 height 19
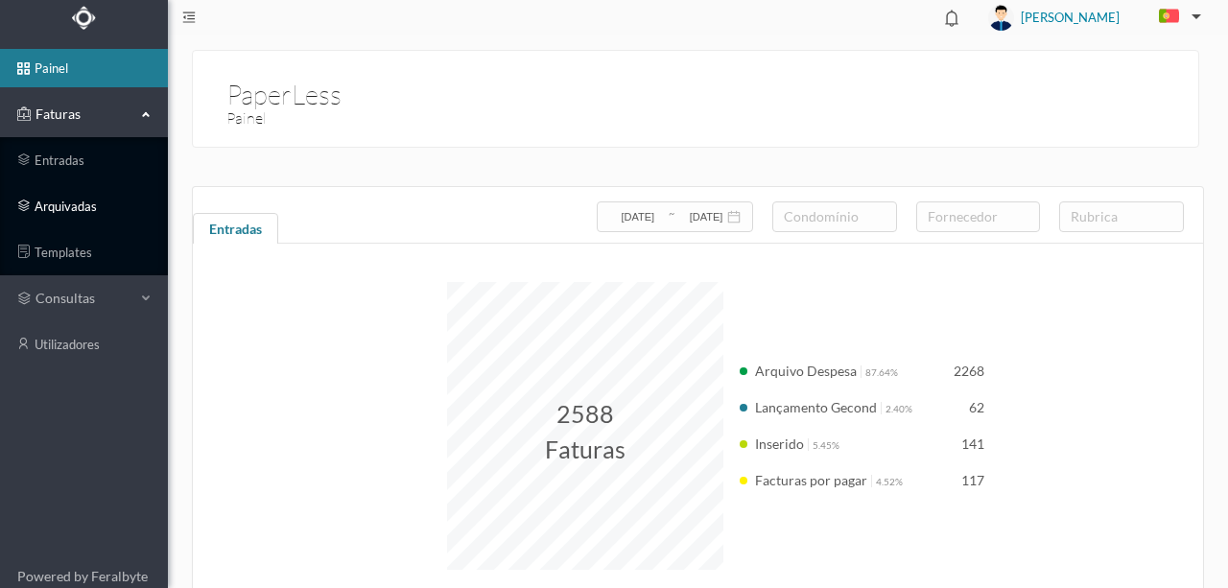
click at [69, 204] on link "arquivadas" at bounding box center [84, 206] width 168 height 38
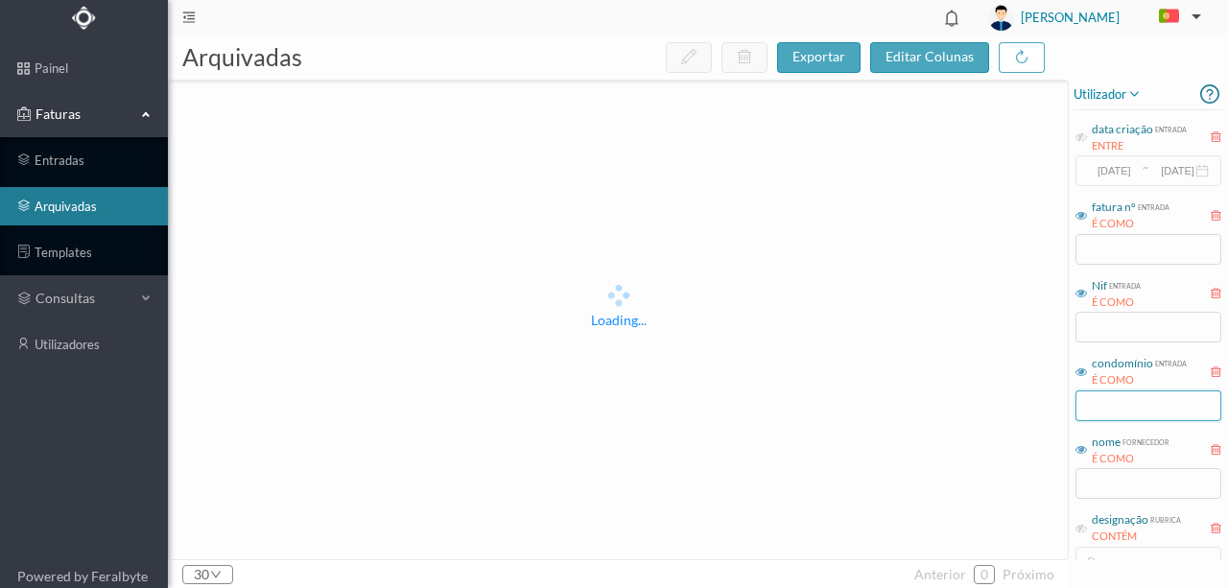
click at [1109, 407] on input "text" at bounding box center [1149, 406] width 146 height 31
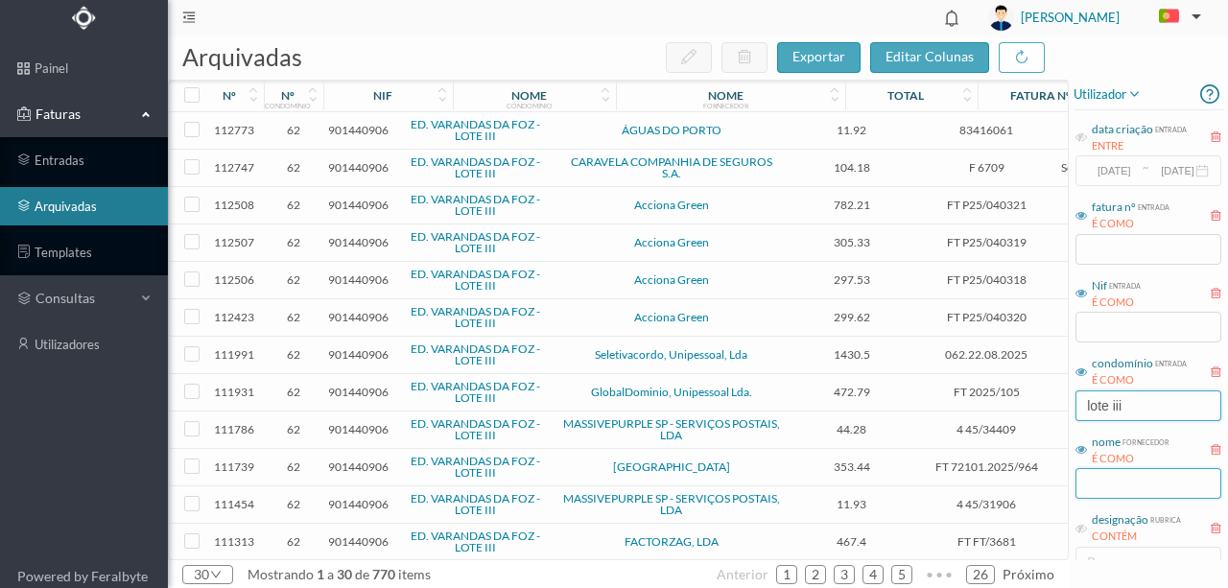
type input "lote iii"
click at [1119, 487] on input "text" at bounding box center [1149, 483] width 146 height 31
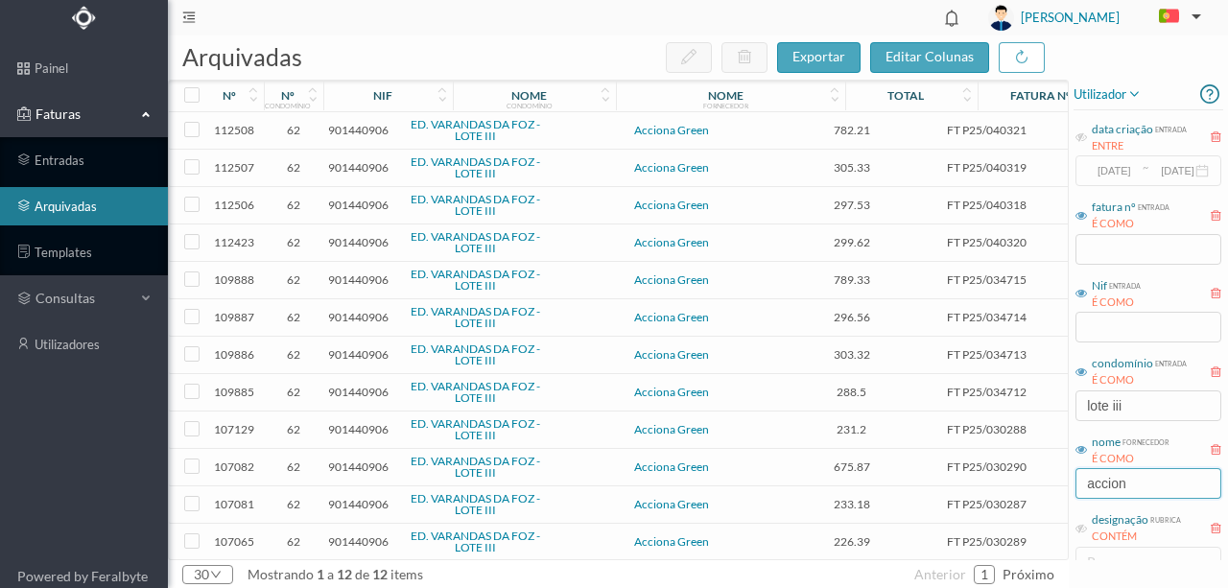
type input "accion"
click at [372, 130] on span "901440906" at bounding box center [358, 130] width 60 height 14
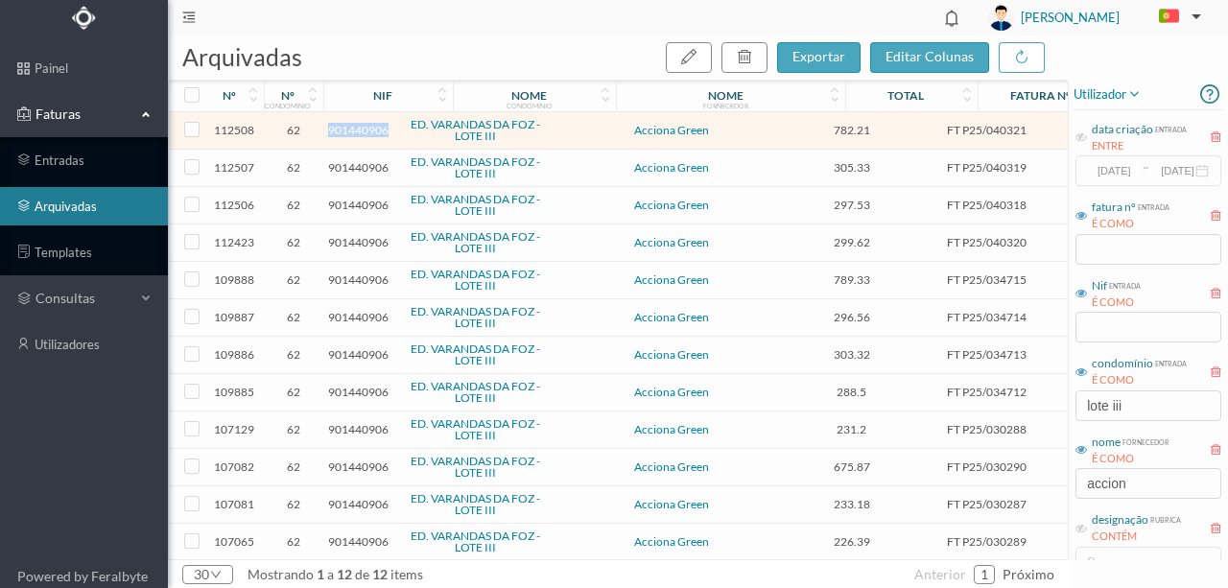
click at [372, 130] on span "901440906" at bounding box center [358, 130] width 60 height 14
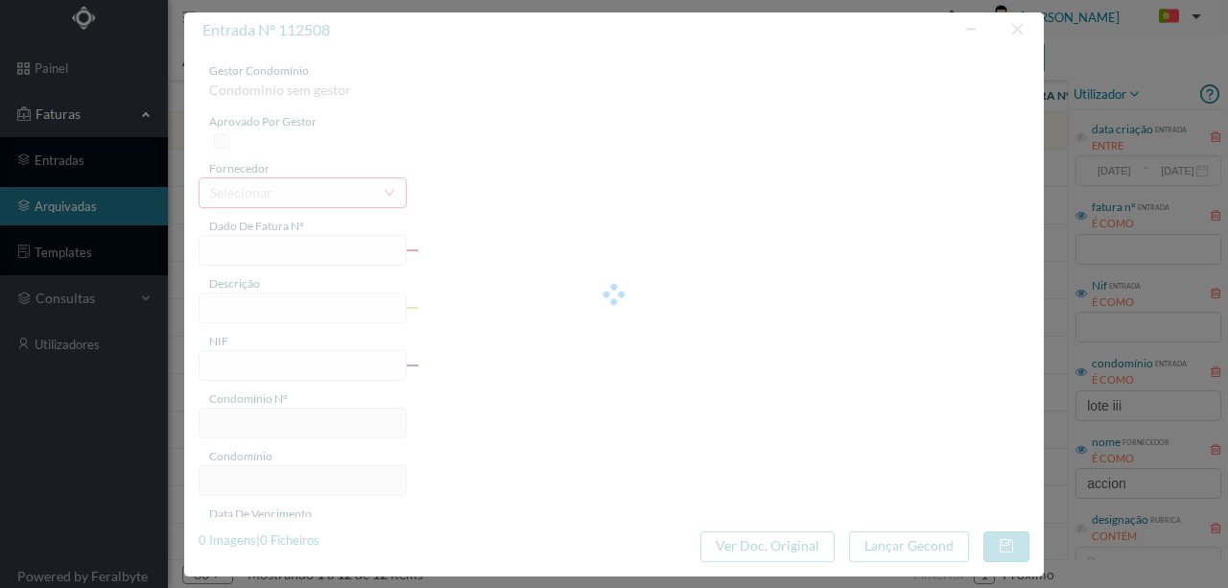
type input "FT P25/040321"
type input "140 (11.08.2025 a 10.09.2025)"
type input "901440906"
type input "16-10-2025"
type input "16-09-2025"
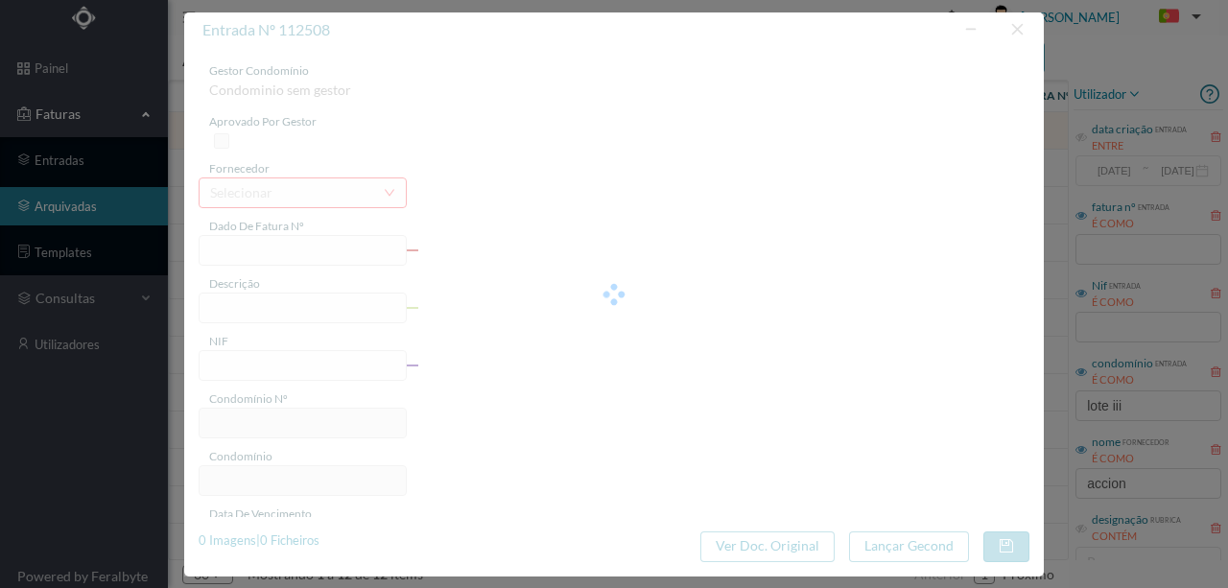
type input "16-10-2025"
type input "782.21"
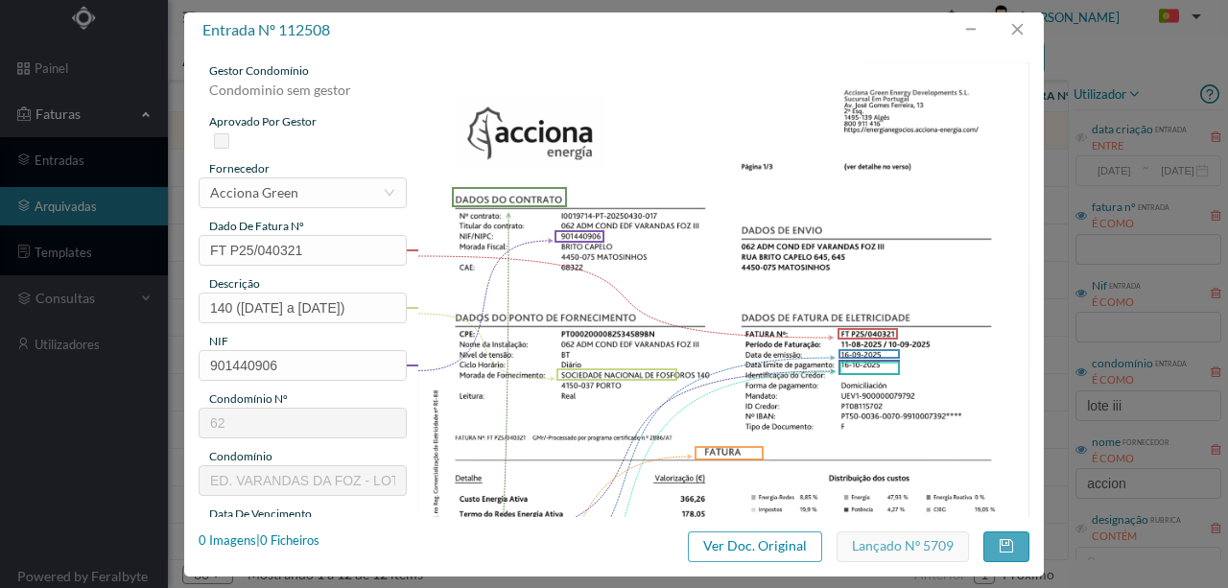
type input "62"
type input "ED. VARANDAS DA FOZ - LOTE III"
click at [288, 540] on div "1 Imagens | 1 Ficheiros" at bounding box center [259, 541] width 121 height 19
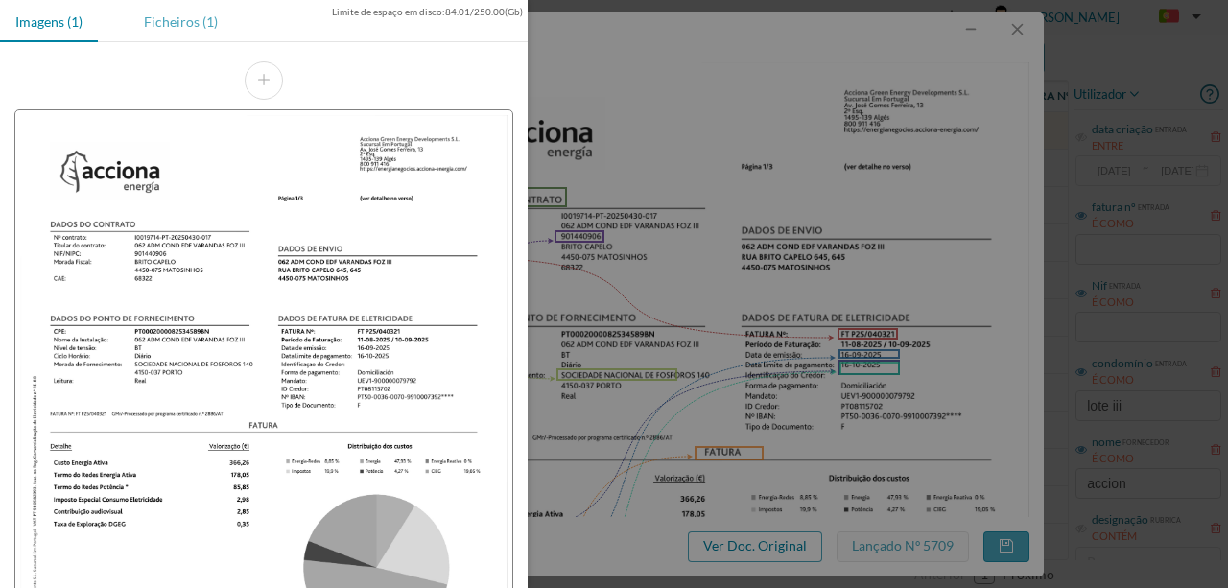
click at [184, 28] on div "Ficheiros (1)" at bounding box center [181, 21] width 105 height 43
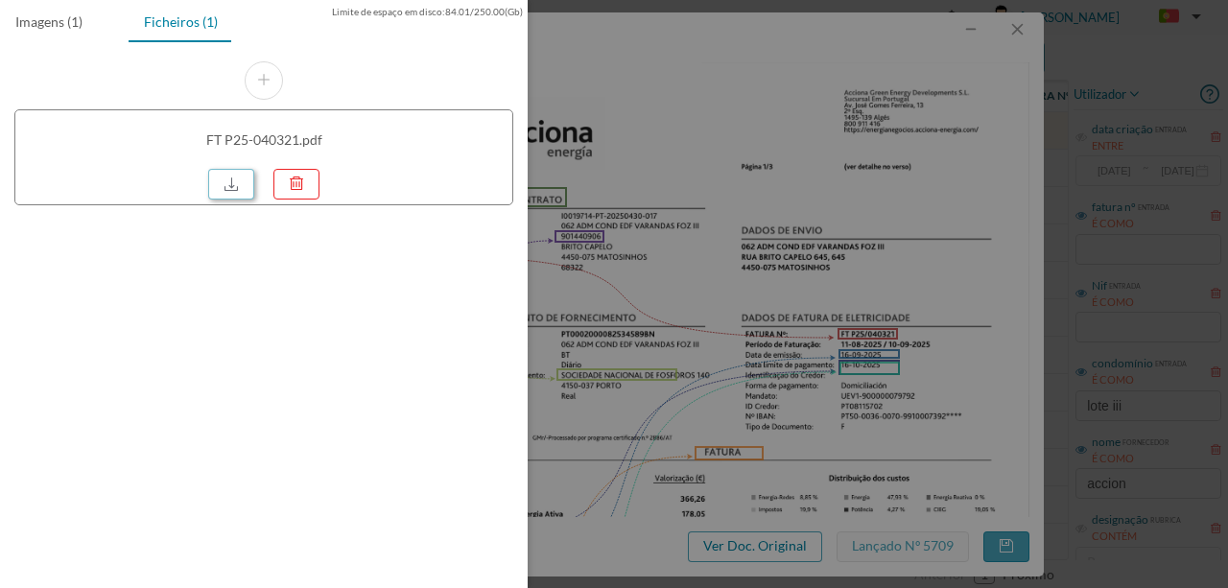
click at [228, 182] on link at bounding box center [231, 184] width 46 height 31
click at [627, 63] on div at bounding box center [614, 294] width 1228 height 588
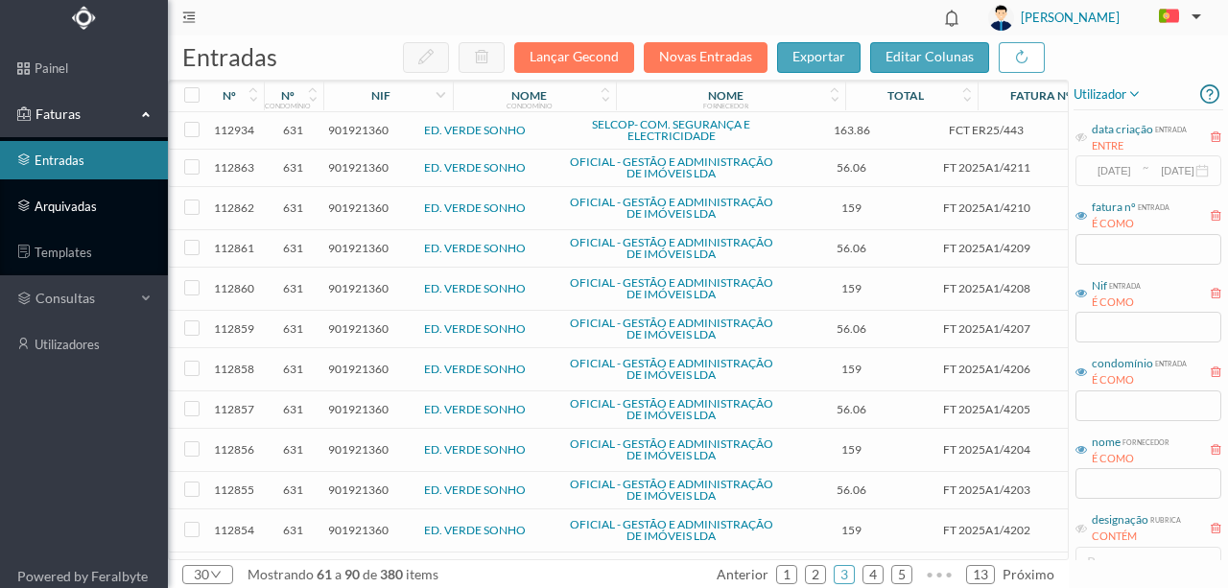
click at [82, 212] on link "arquivadas" at bounding box center [84, 206] width 168 height 38
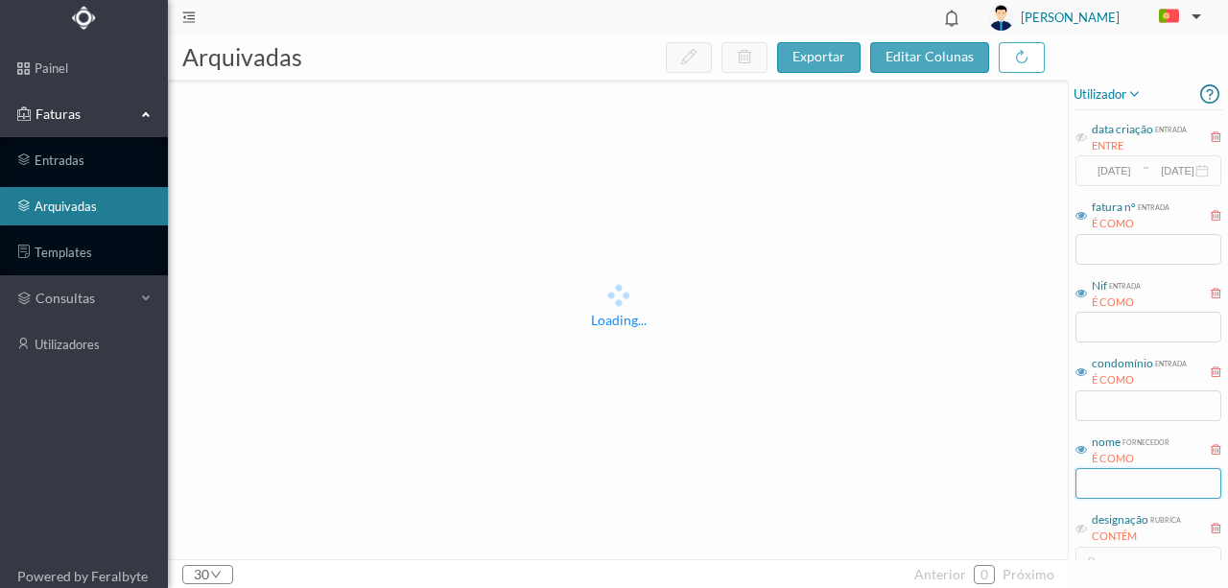
click at [1106, 482] on input "text" at bounding box center [1149, 483] width 146 height 31
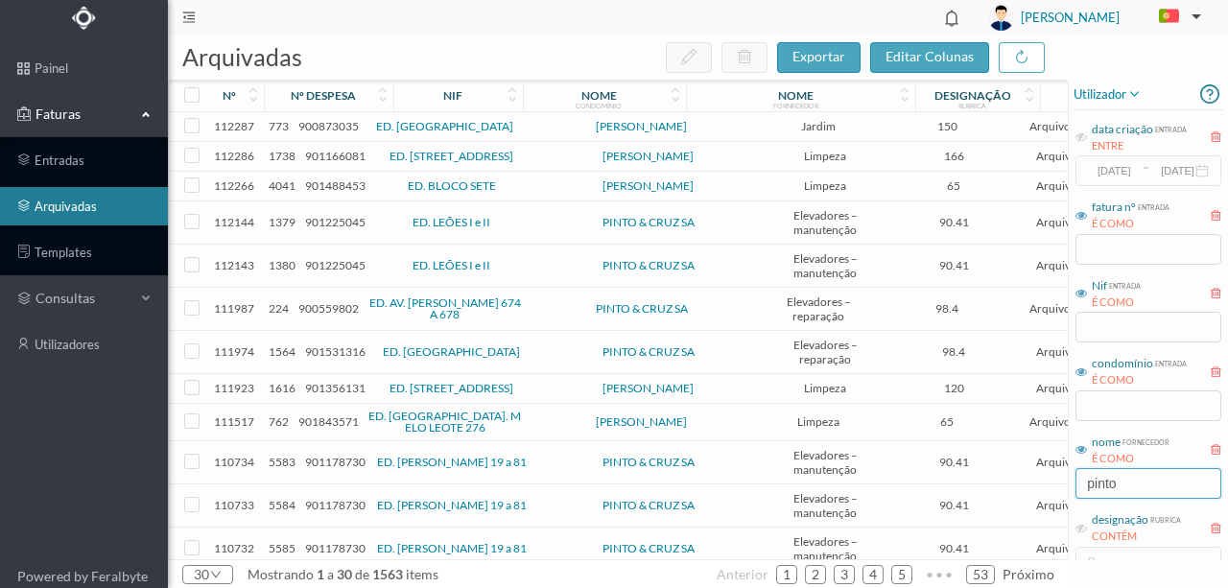
type input "pinto"
click at [319, 306] on span "900559802" at bounding box center [328, 308] width 60 height 14
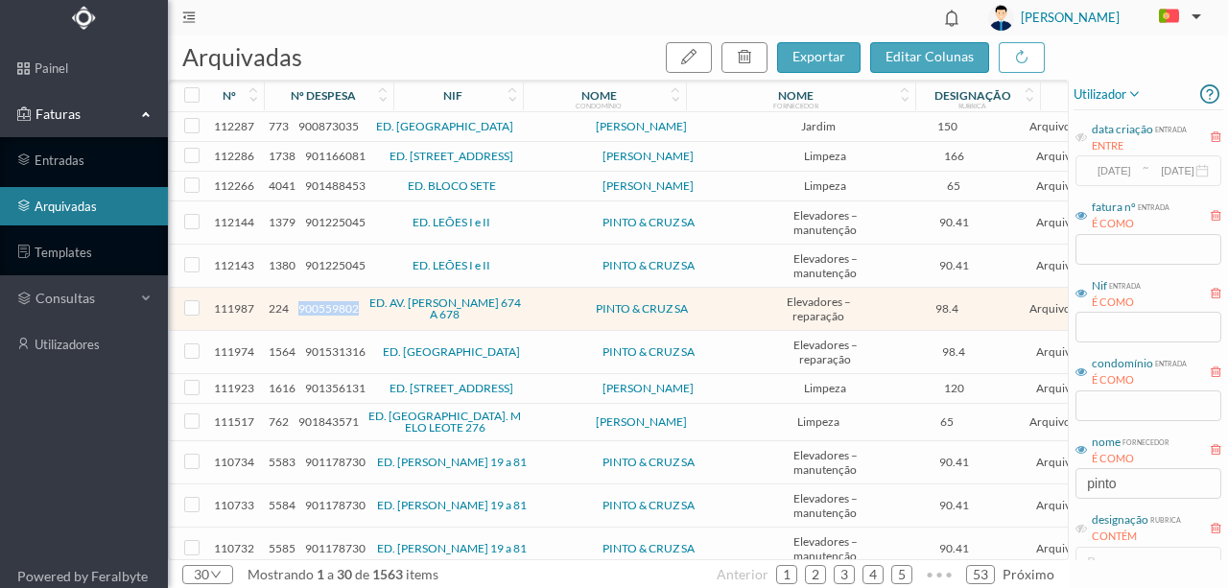
click at [319, 305] on span "900559802" at bounding box center [328, 308] width 60 height 14
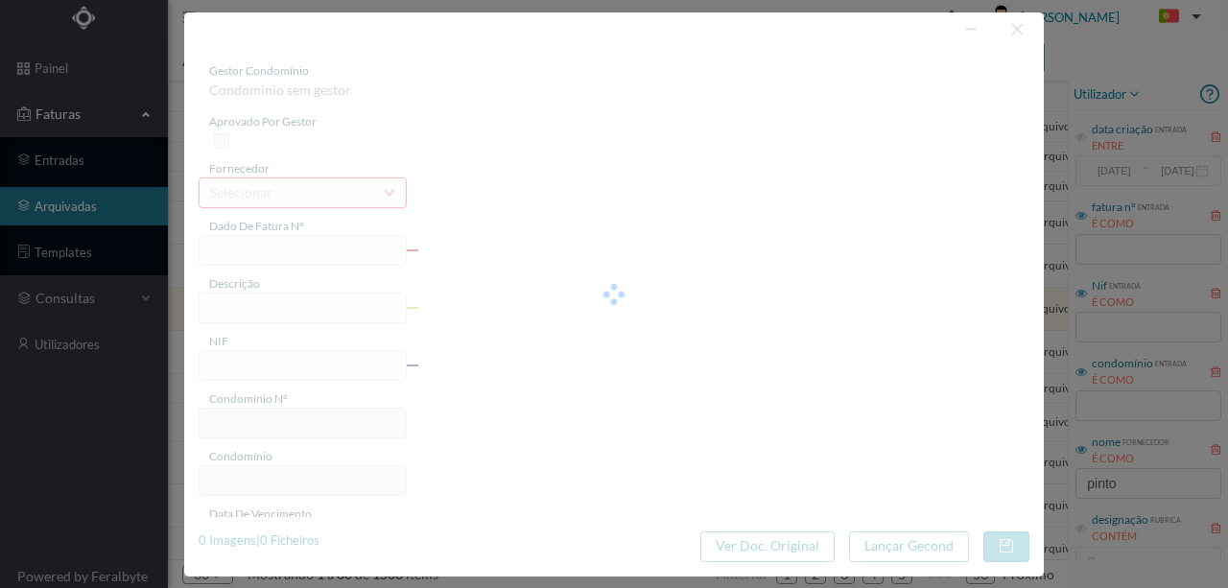
type input "FT FAC.A/51000"
type input "Reparação elevador"
type input "900559802"
type input "[DATE]"
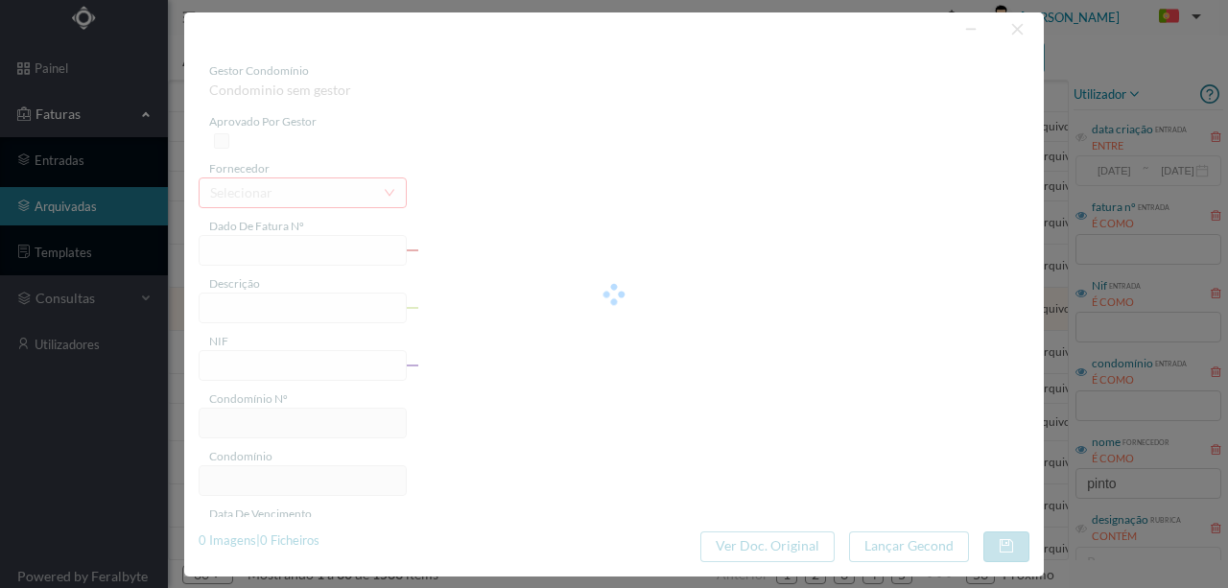
type input "98.40"
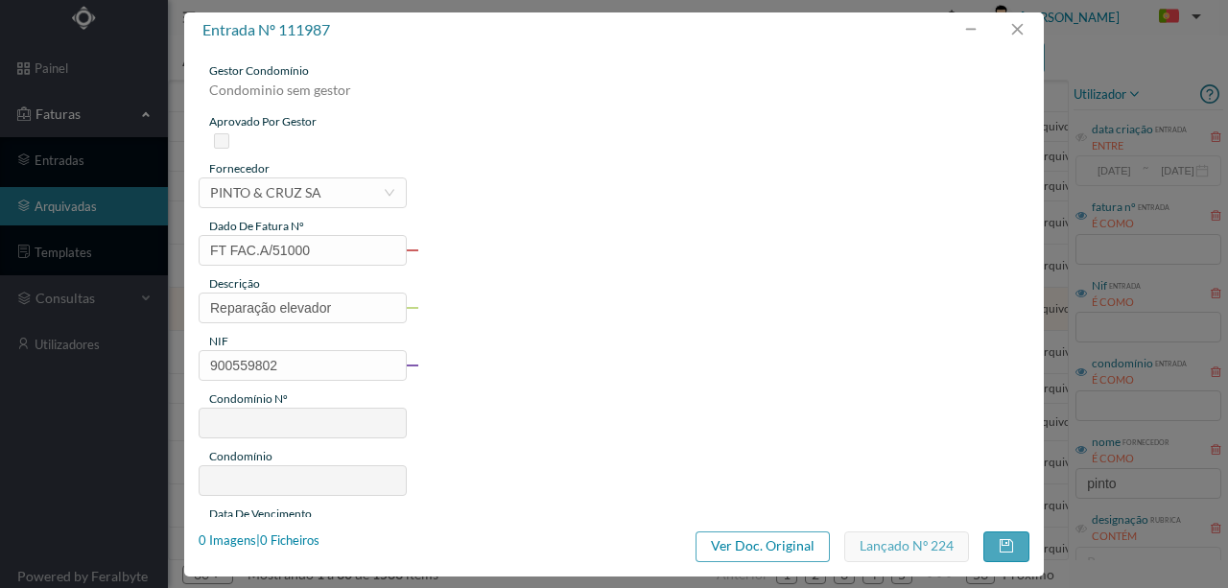
type input "661"
type input "ED. AV. [PERSON_NAME] 674 A 678"
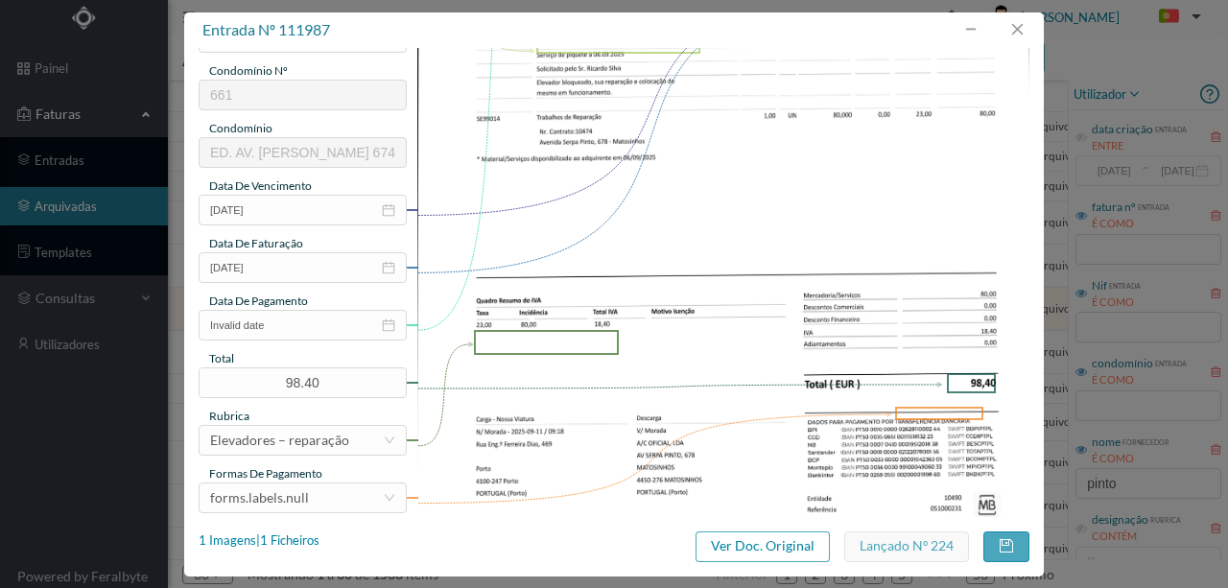
scroll to position [384, 0]
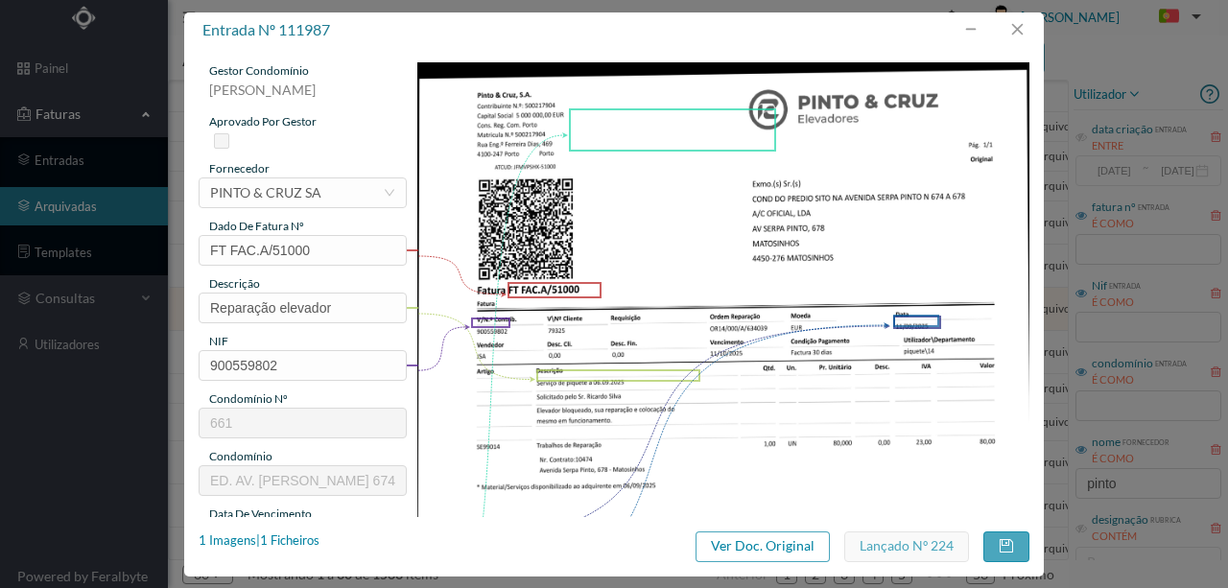
scroll to position [384, 0]
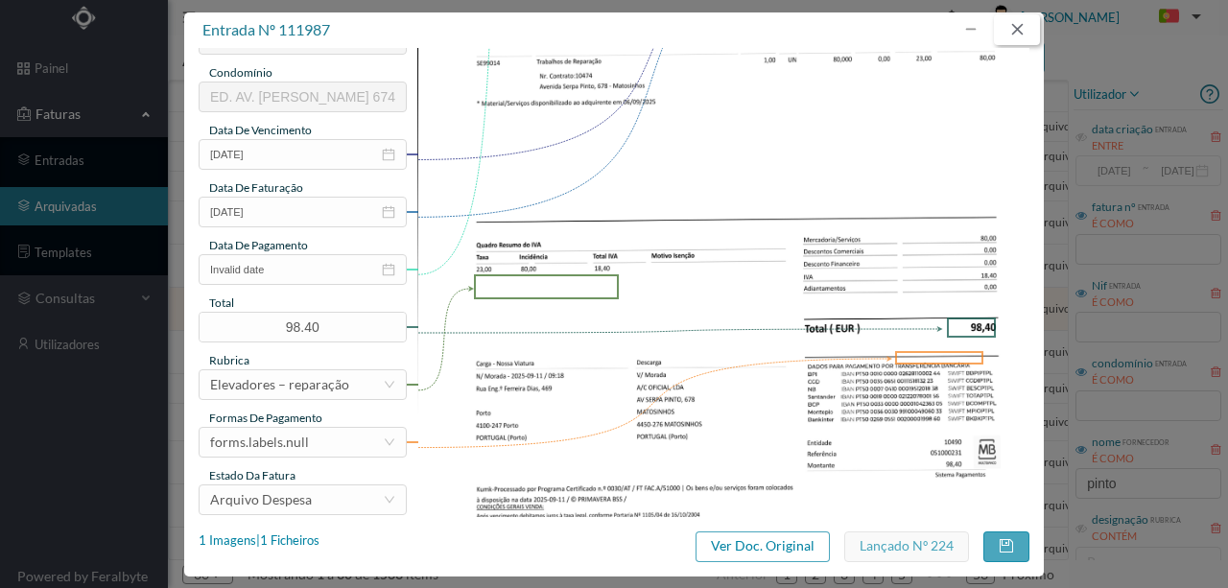
click at [1022, 27] on button "button" at bounding box center [1017, 29] width 46 height 31
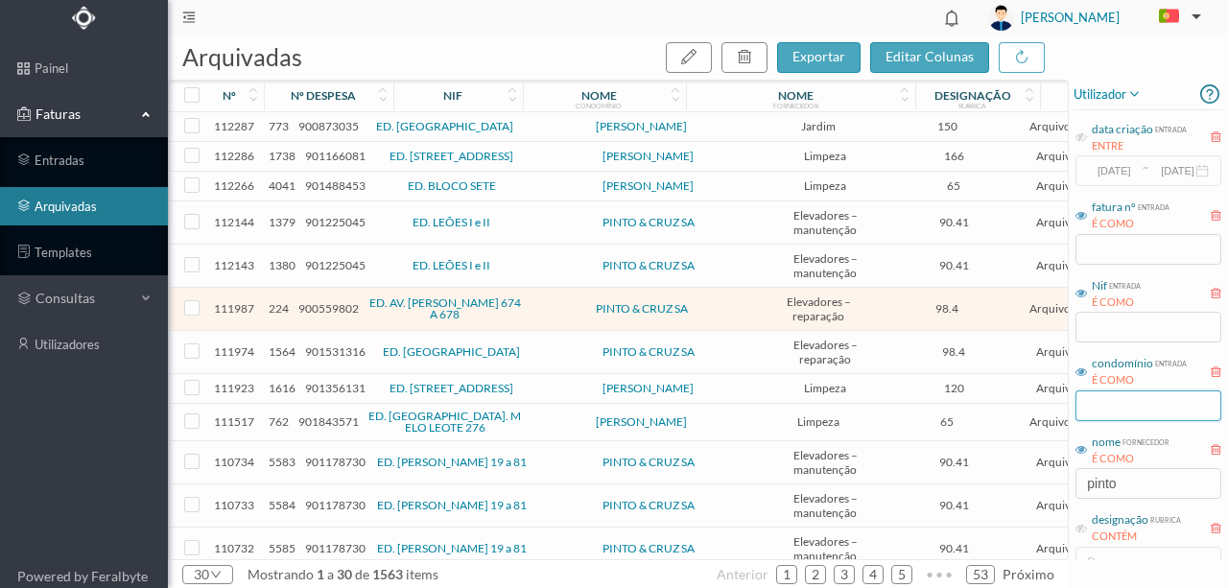
click at [1111, 410] on input "text" at bounding box center [1149, 406] width 146 height 31
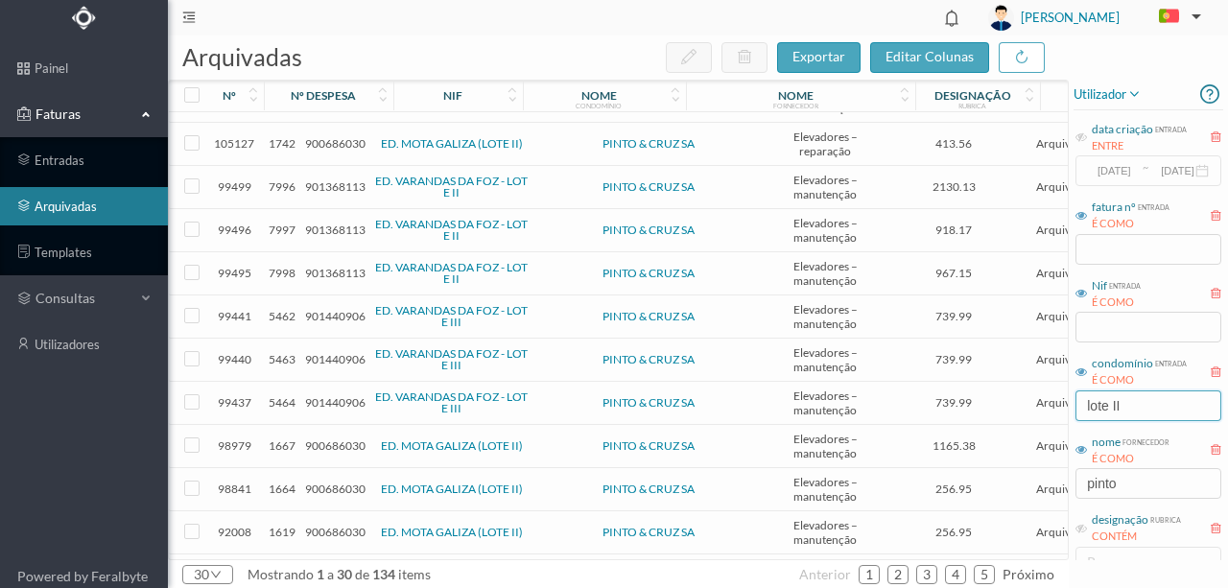
scroll to position [315, 0]
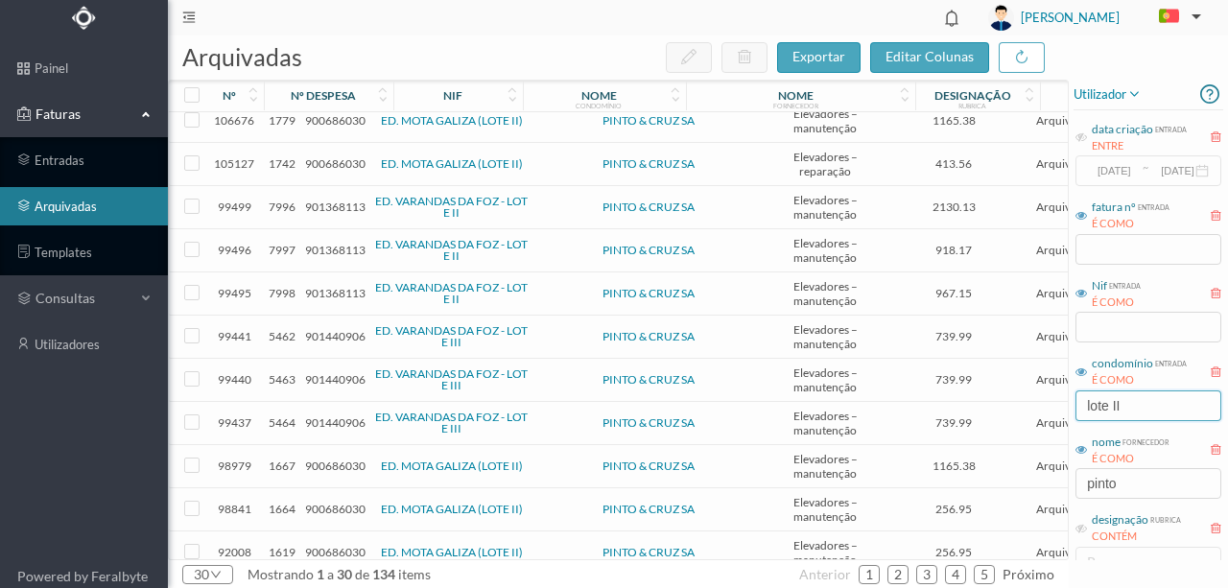
type input "lote II"
click at [328, 243] on span "901368113" at bounding box center [335, 250] width 60 height 14
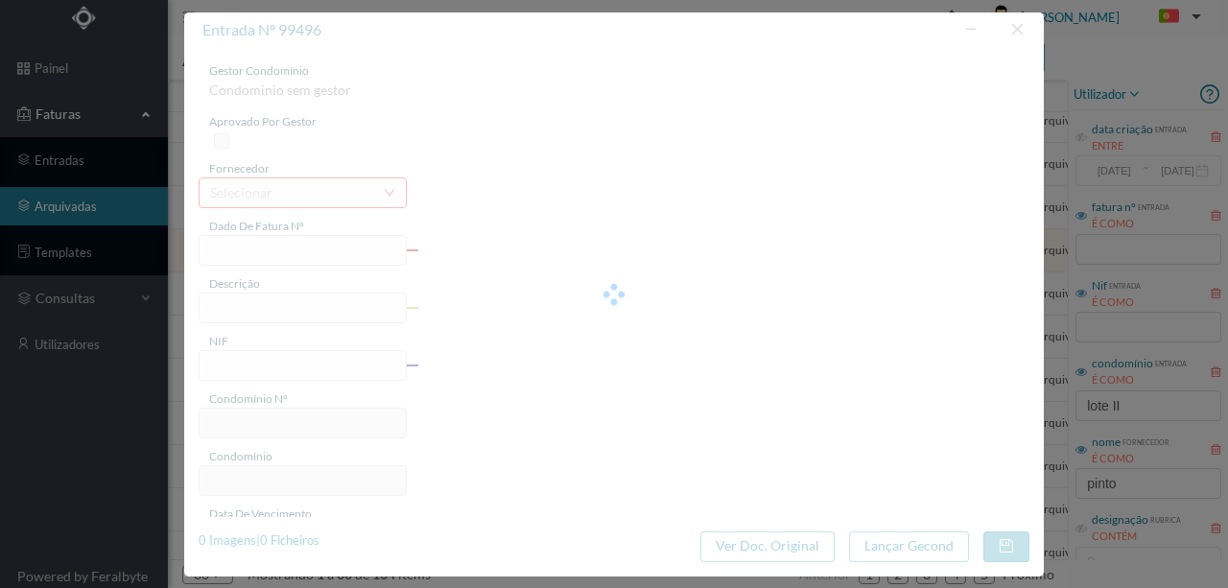
type input "FT FAM.A/257147"
type input "Man Elev (Abril, Maio e Junho 2025)"
type input "901368113"
type input "24-04-2025"
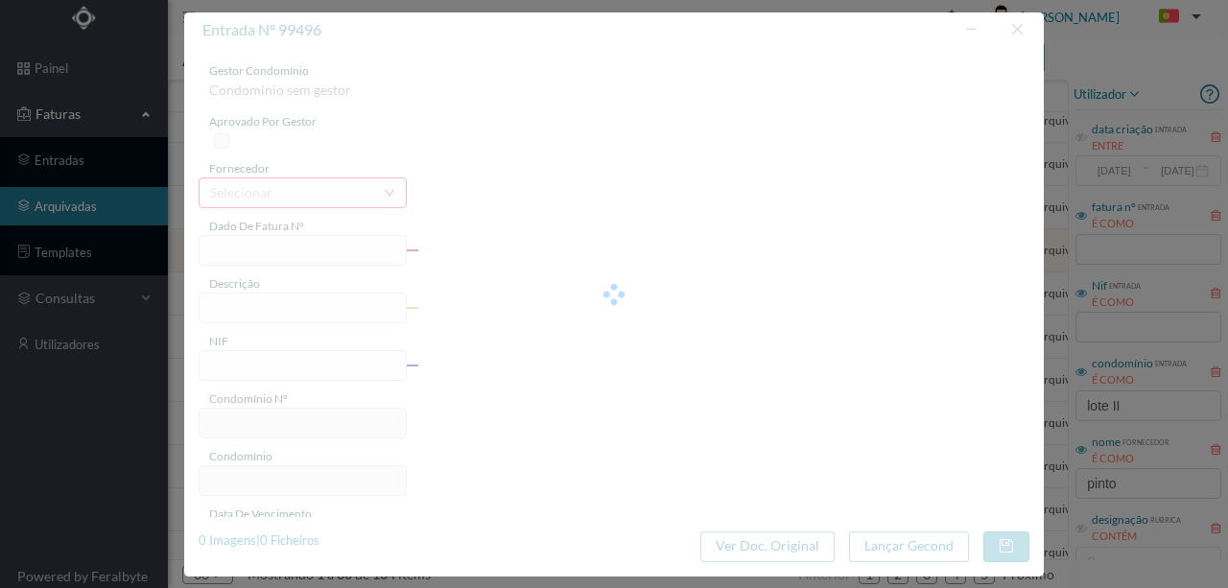
type input "918.17"
type input "27"
type input "ED. VARANDAS DA FOZ - LOTE II"
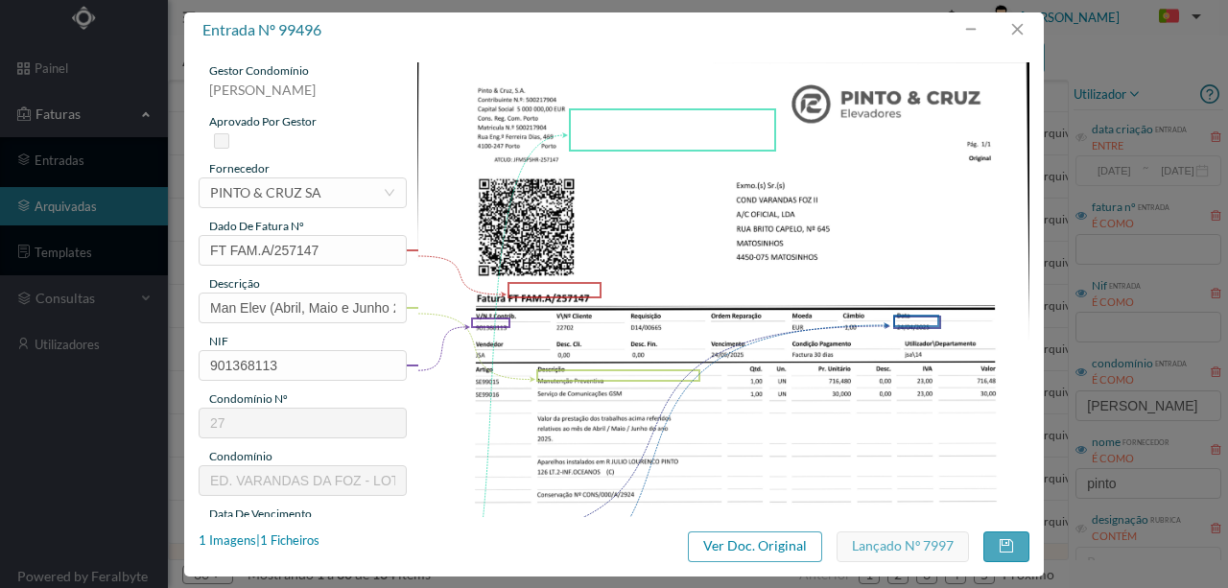
scroll to position [315, 0]
click at [1021, 28] on button "button" at bounding box center [1017, 29] width 46 height 31
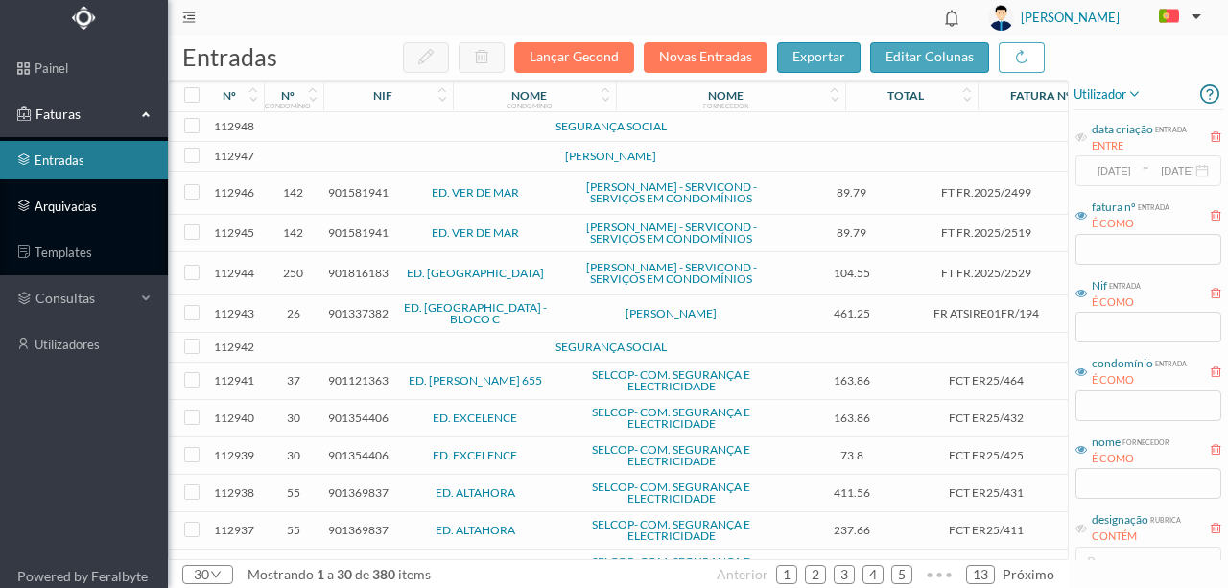
click at [71, 204] on link "arquivadas" at bounding box center [84, 206] width 168 height 38
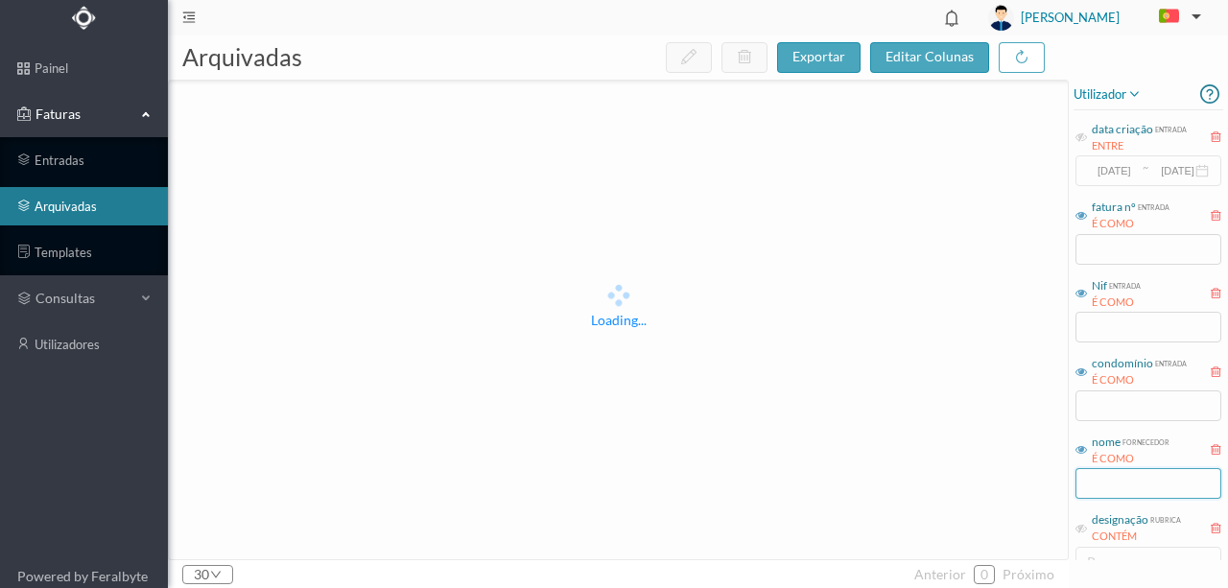
click at [1110, 473] on input "text" at bounding box center [1149, 483] width 146 height 31
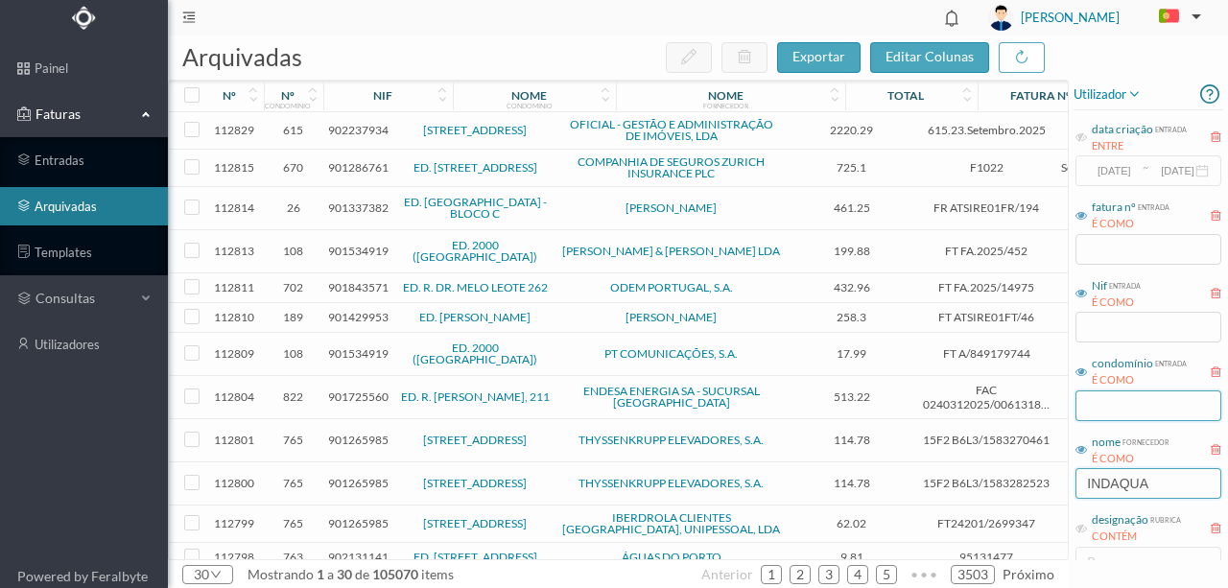
type input "INDAQUA"
click at [1111, 406] on input "text" at bounding box center [1149, 406] width 146 height 31
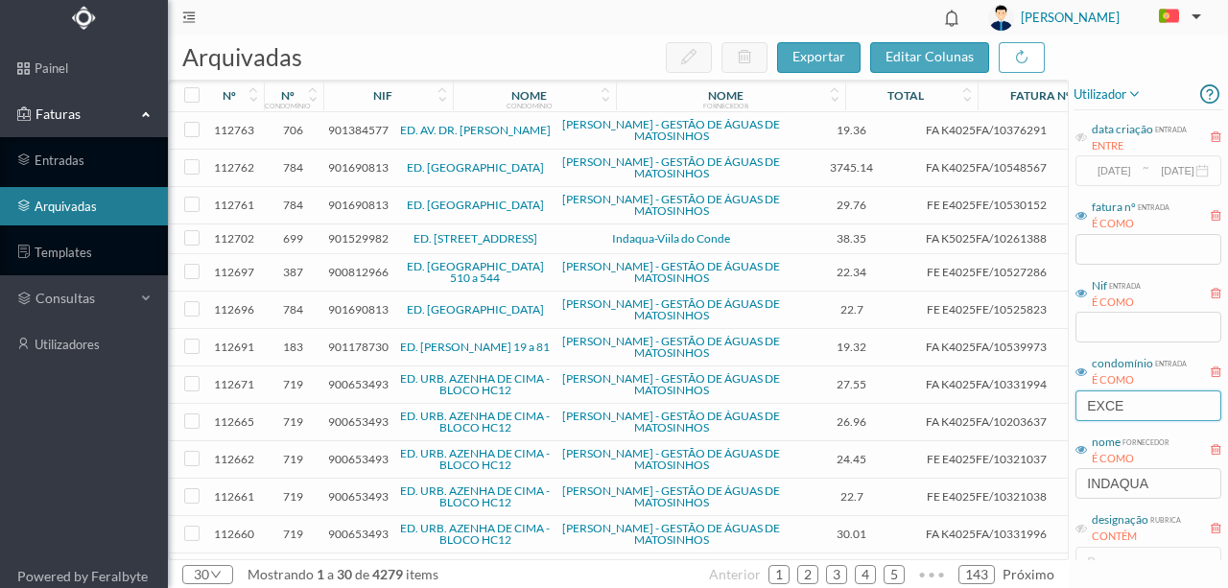
type input "EXCE"
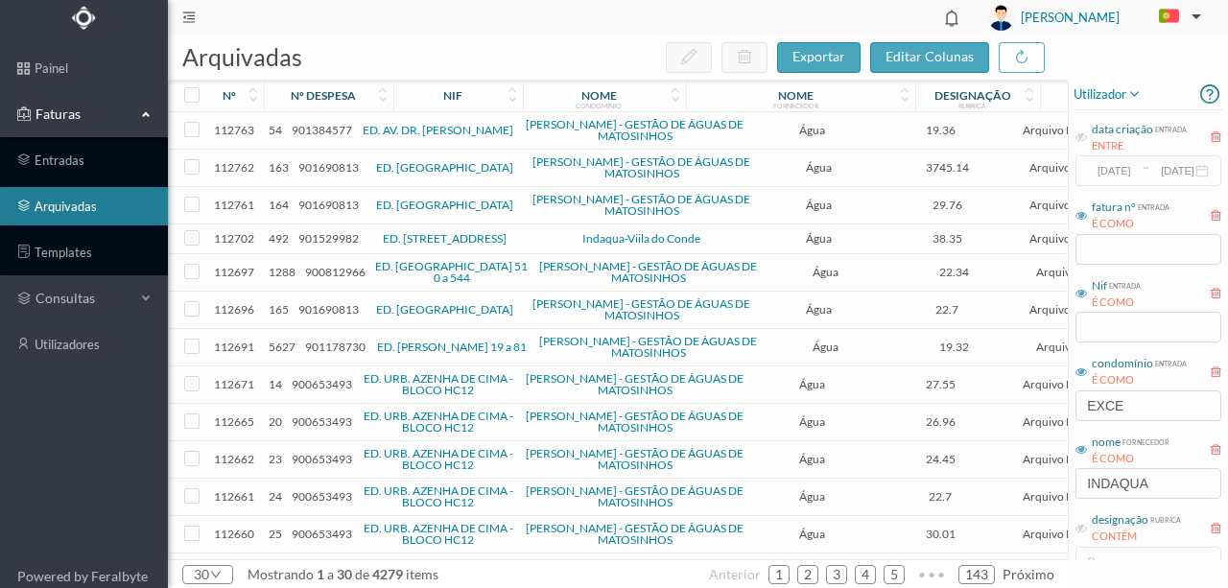
click at [357, 132] on td "ED. AV. DR. FERNANDO AROSO" at bounding box center [439, 130] width 164 height 37
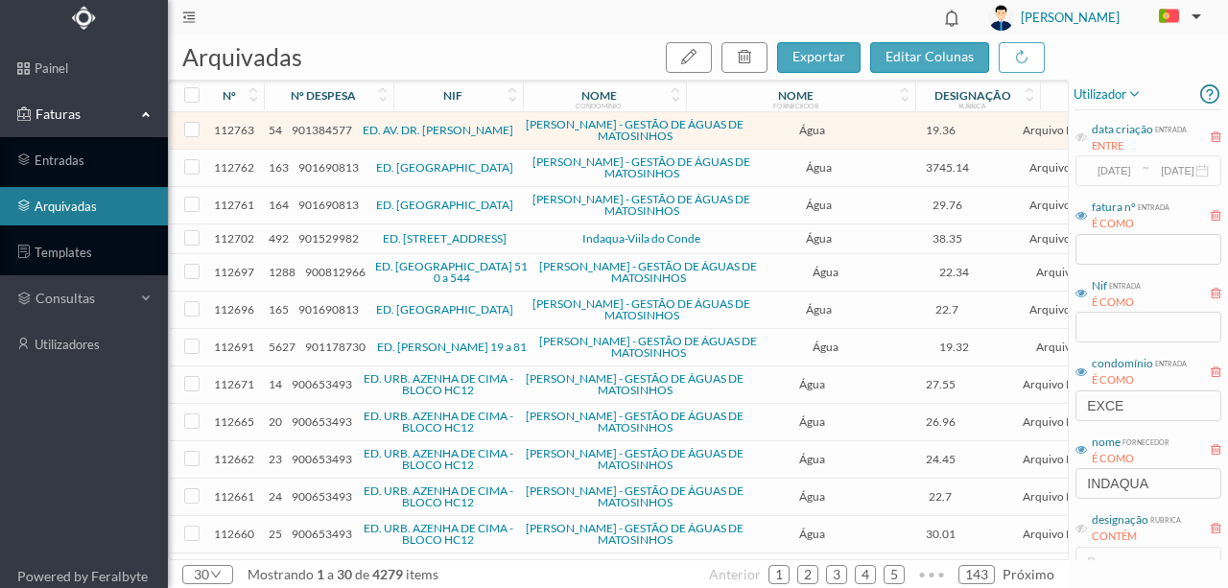
click at [357, 132] on td "ED. AV. DR. FERNANDO AROSO" at bounding box center [439, 130] width 164 height 37
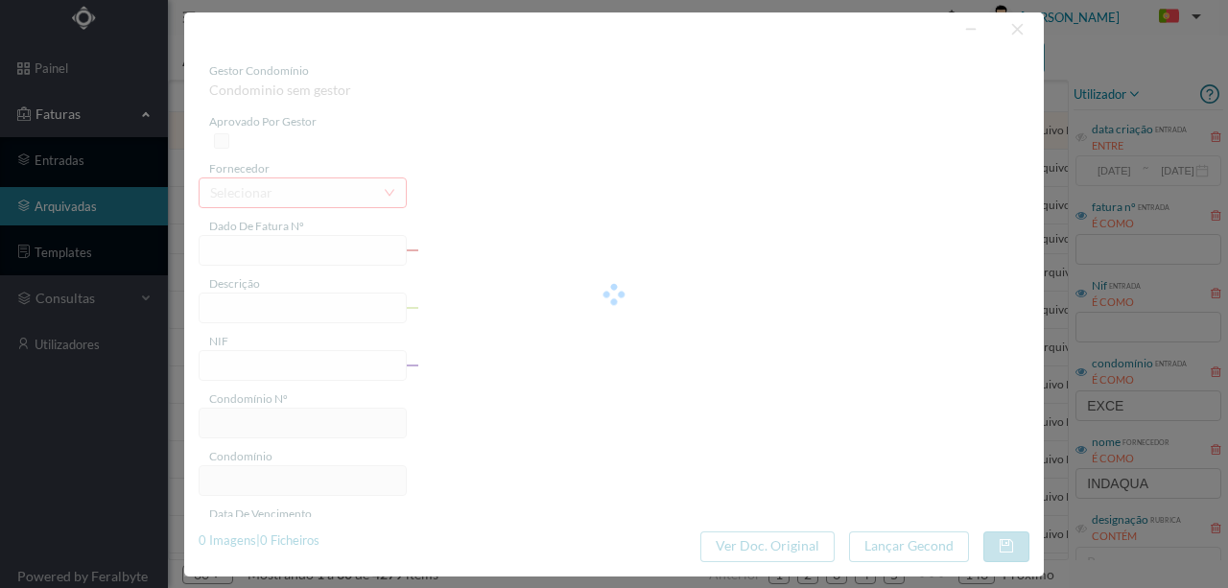
type input "FA K4025FA/10376291"
type input "Período de faturação: 22.04.2025 a 23.06.2025"
type input "901384577"
type input "16-07-2025"
type input "26-06-2025"
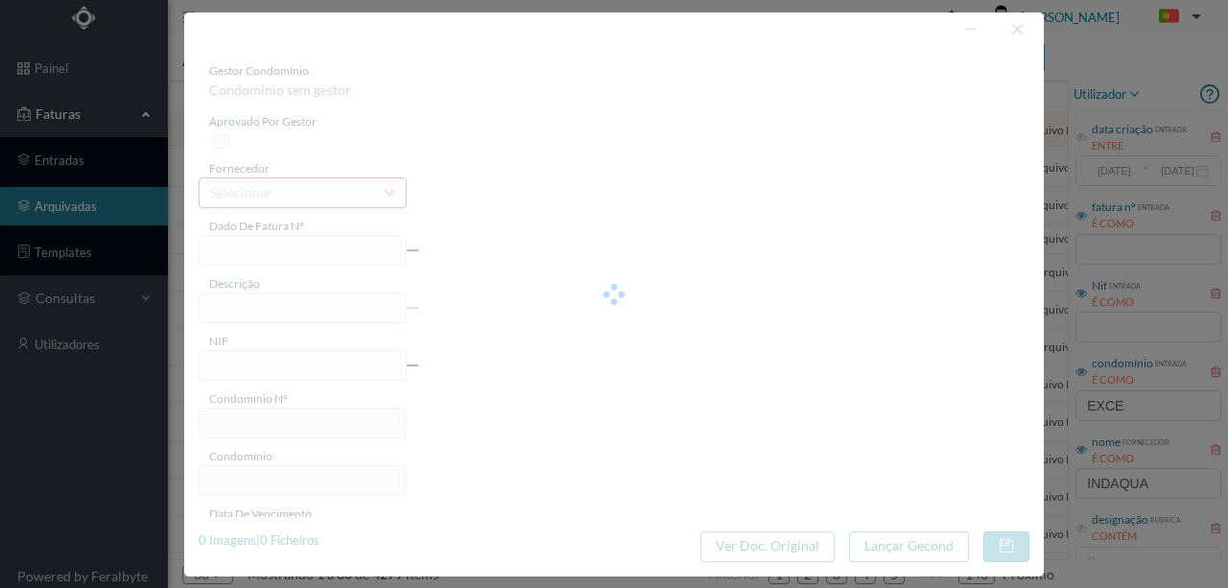
type input "16-07-2025"
type input "19.36"
type input "706"
type input "ED. AV. DR. FERNANDO AROSO"
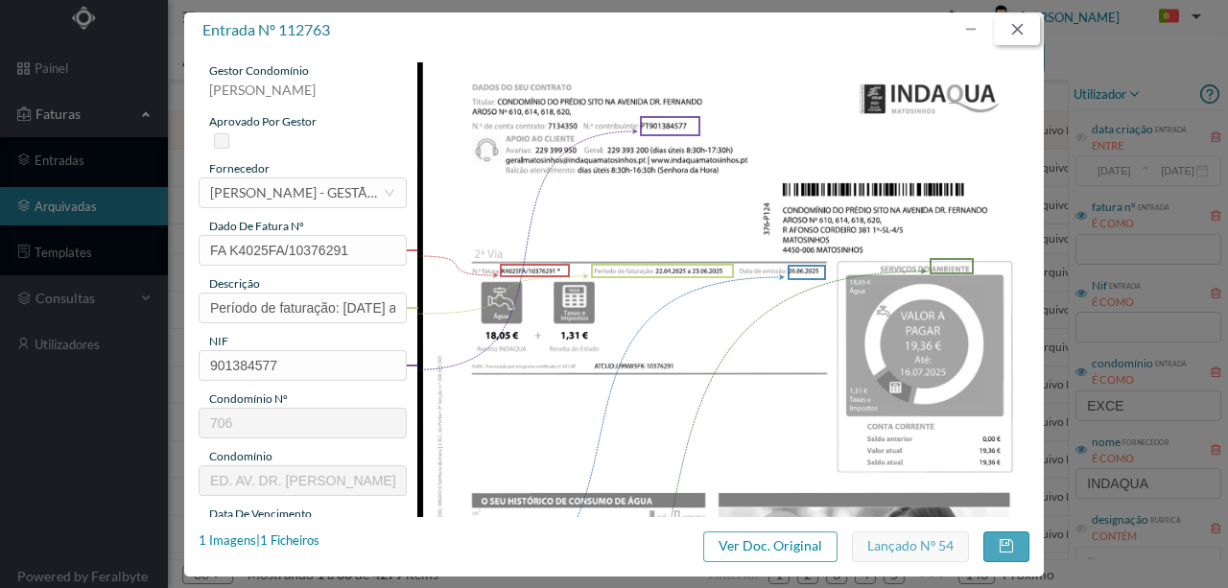
click at [1018, 34] on button "button" at bounding box center [1017, 29] width 46 height 31
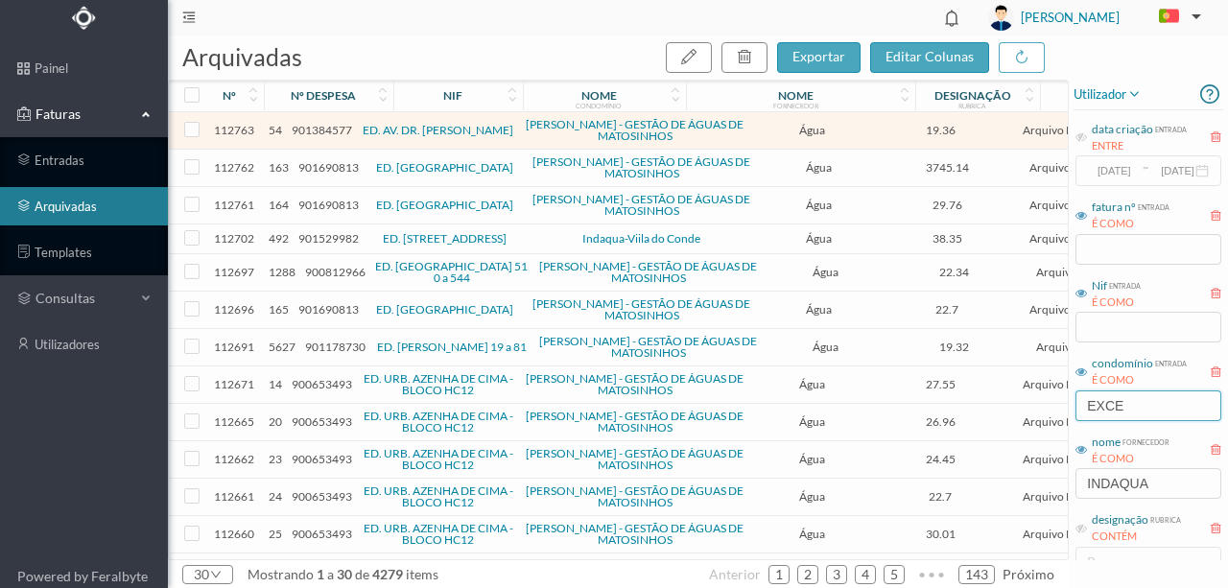
click at [1130, 405] on input "EXCE" at bounding box center [1149, 406] width 146 height 31
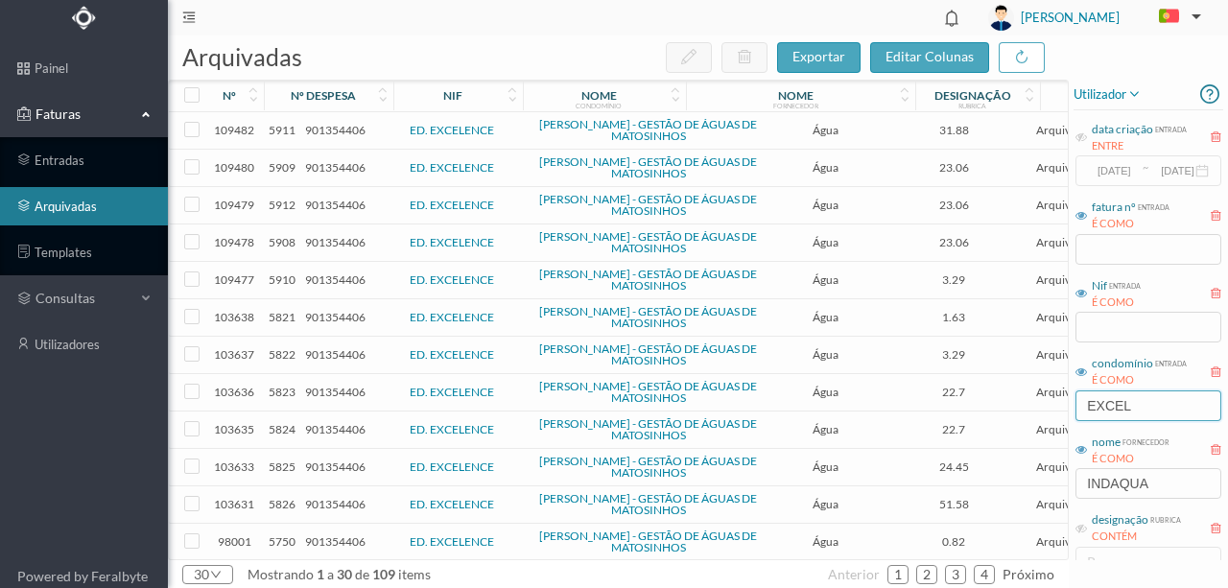
type input "EXCEL"
click at [339, 130] on span "901354406" at bounding box center [335, 130] width 60 height 14
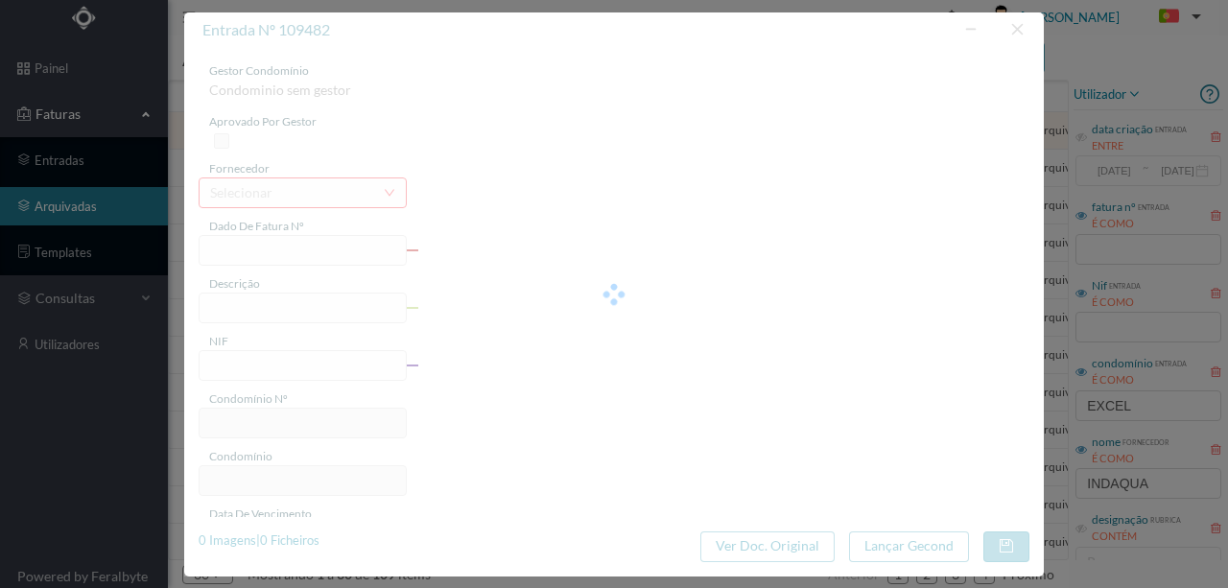
type input "FE E4025FE/10435509"
type input "483 SC (04.06.2025 a 05.08.2025)"
type input "901354406"
type input "08-08-2025"
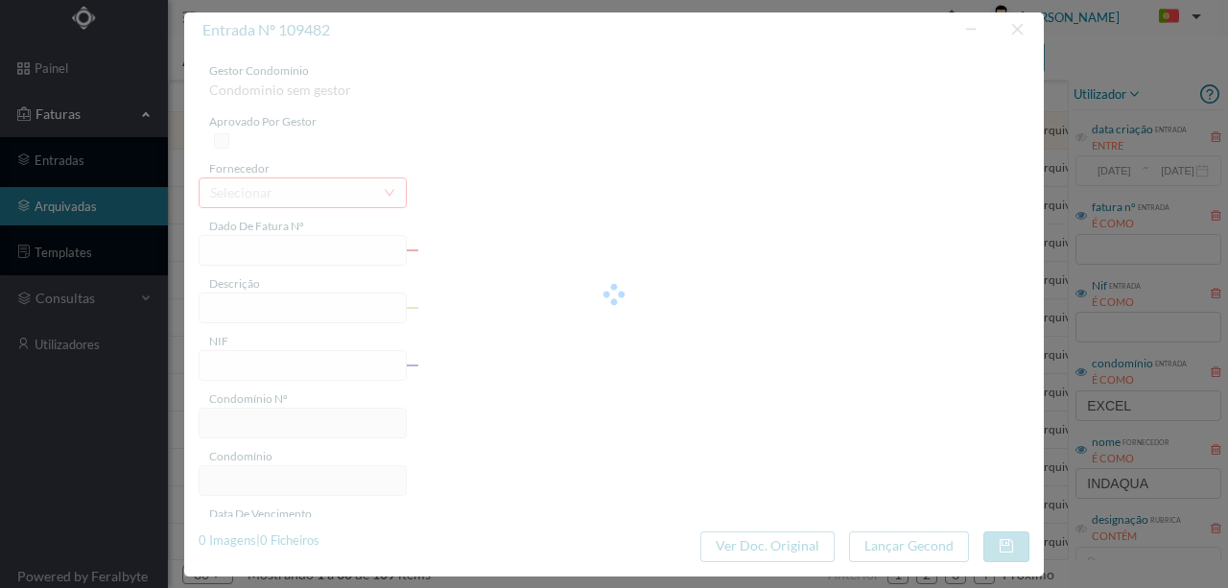
type input "28-08-2025"
type input "31.88"
type input "30"
type input "ED. EXCELENCE"
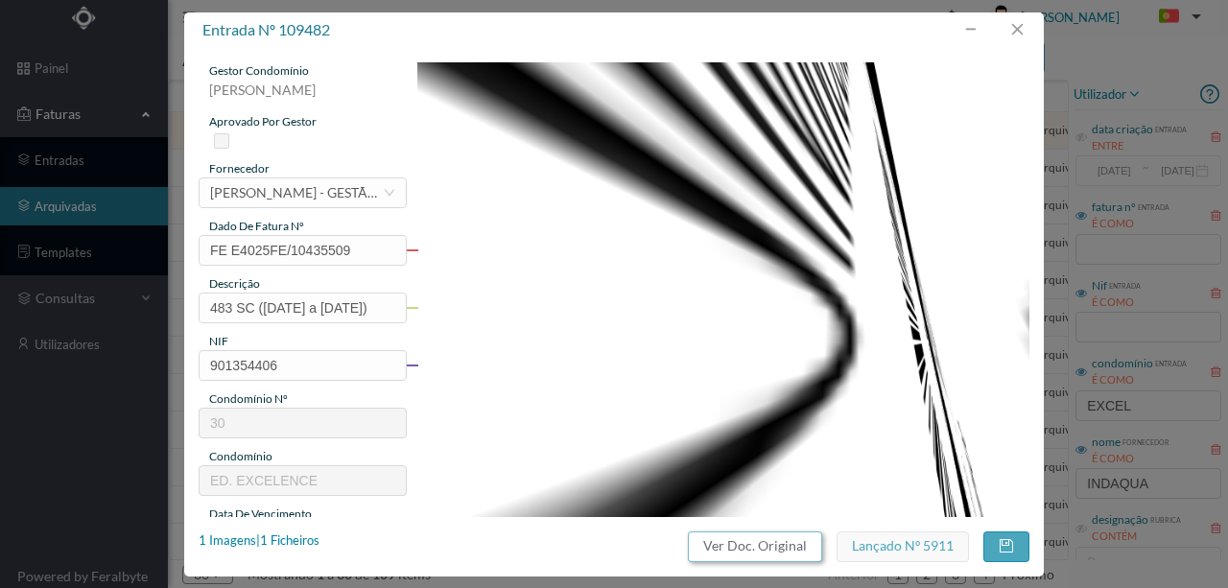
click at [783, 545] on button "Ver Doc. Original" at bounding box center [755, 547] width 134 height 31
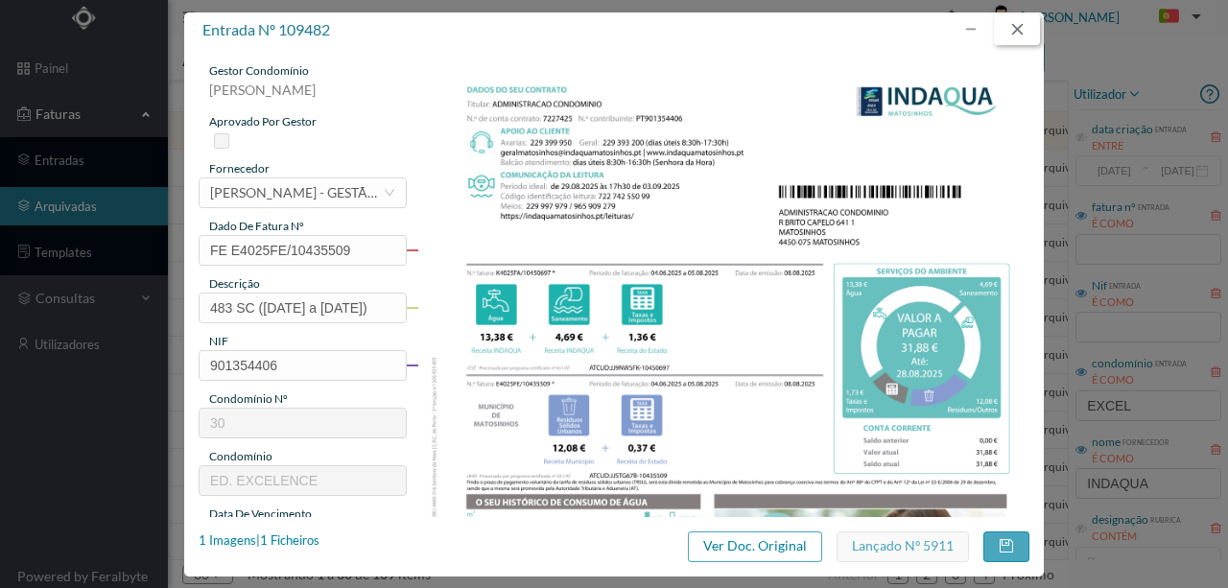
drag, startPoint x: 1025, startPoint y: 23, endPoint x: 1017, endPoint y: 31, distance: 10.9
click at [1025, 23] on button "button" at bounding box center [1017, 29] width 46 height 31
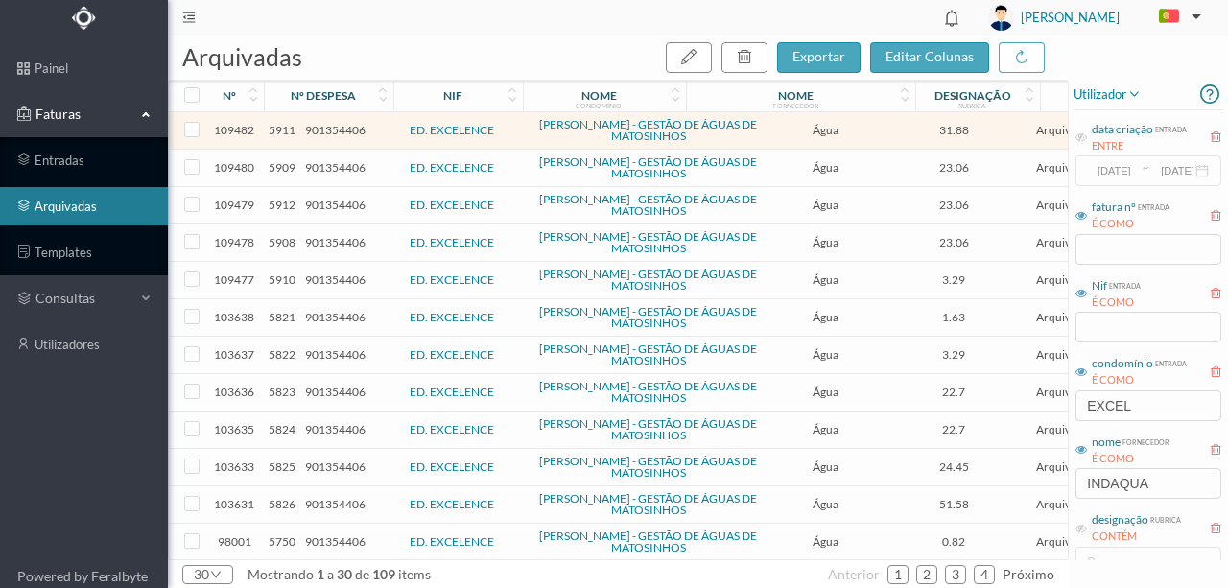
click at [349, 165] on span "901354406" at bounding box center [335, 167] width 60 height 14
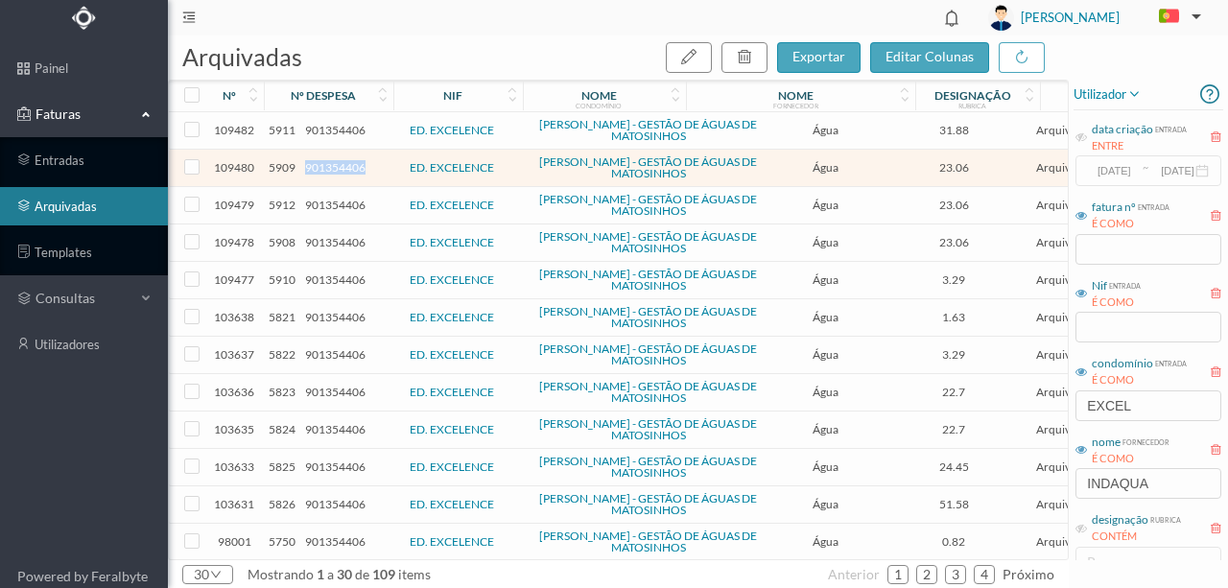
click at [349, 165] on span "901354406" at bounding box center [335, 167] width 60 height 14
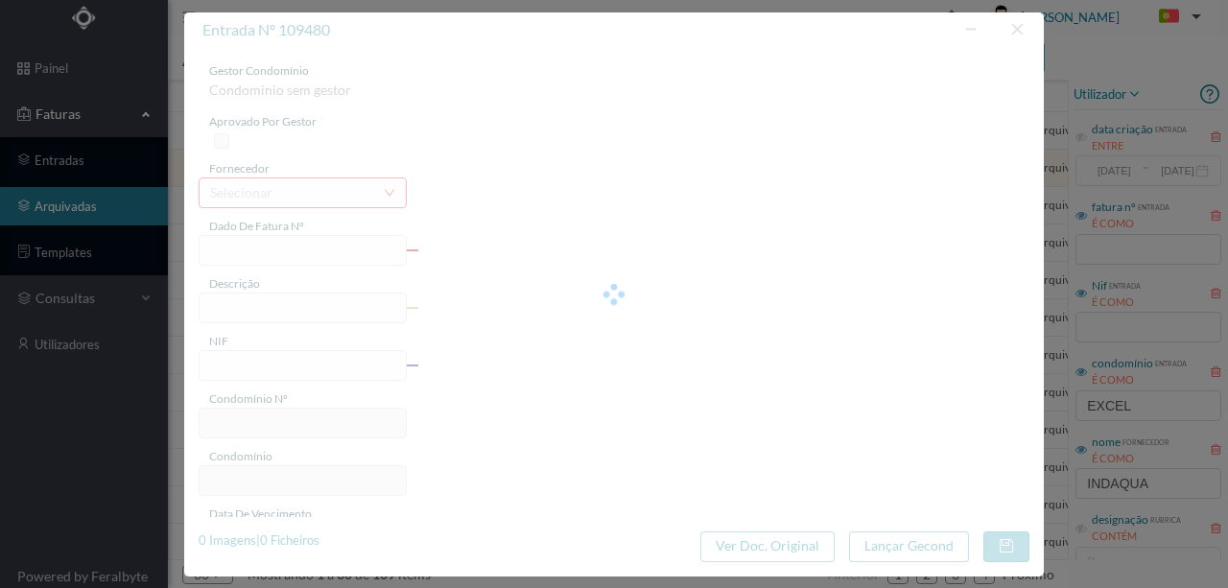
type input "FE E4025FE/10435508"
type input "390 SC (04.06.2025 a 05.08.2025)"
type input "901354406"
type input "08-08-2025"
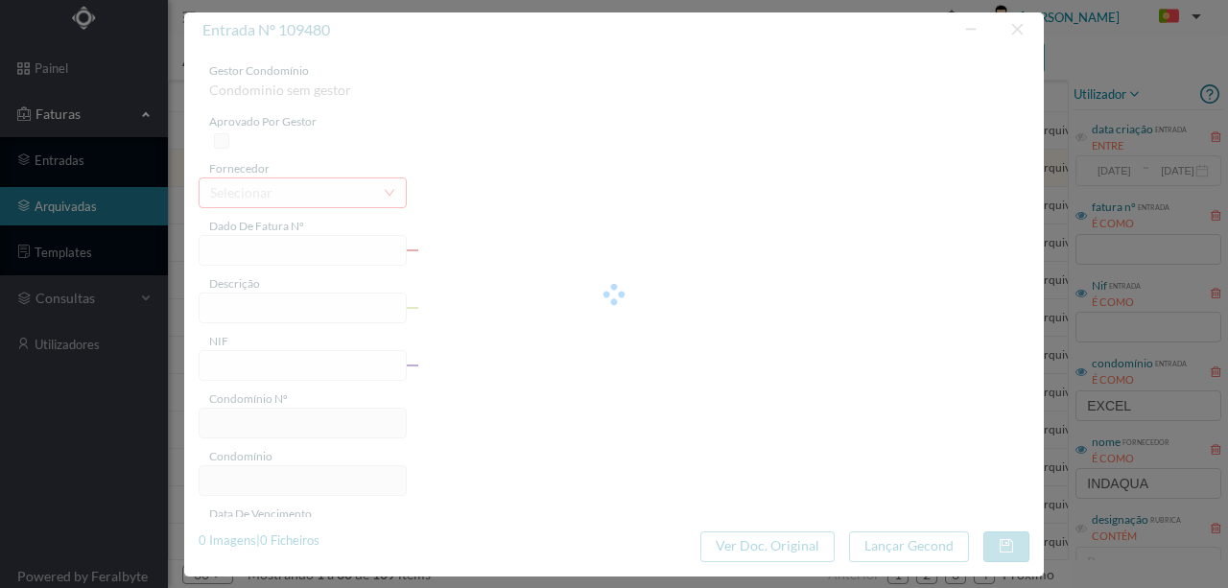
type input "28-08-2025"
type input "23.06"
type input "30"
type input "ED. EXCELENCE"
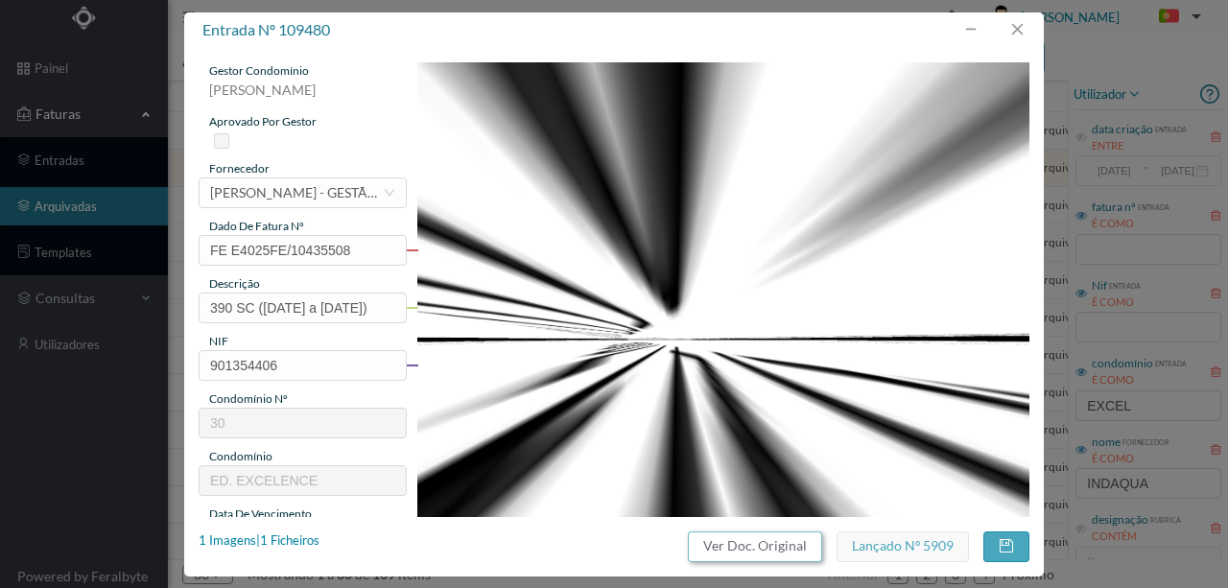
click at [777, 549] on button "Ver Doc. Original" at bounding box center [755, 547] width 134 height 31
